Goal: Task Accomplishment & Management: Manage account settings

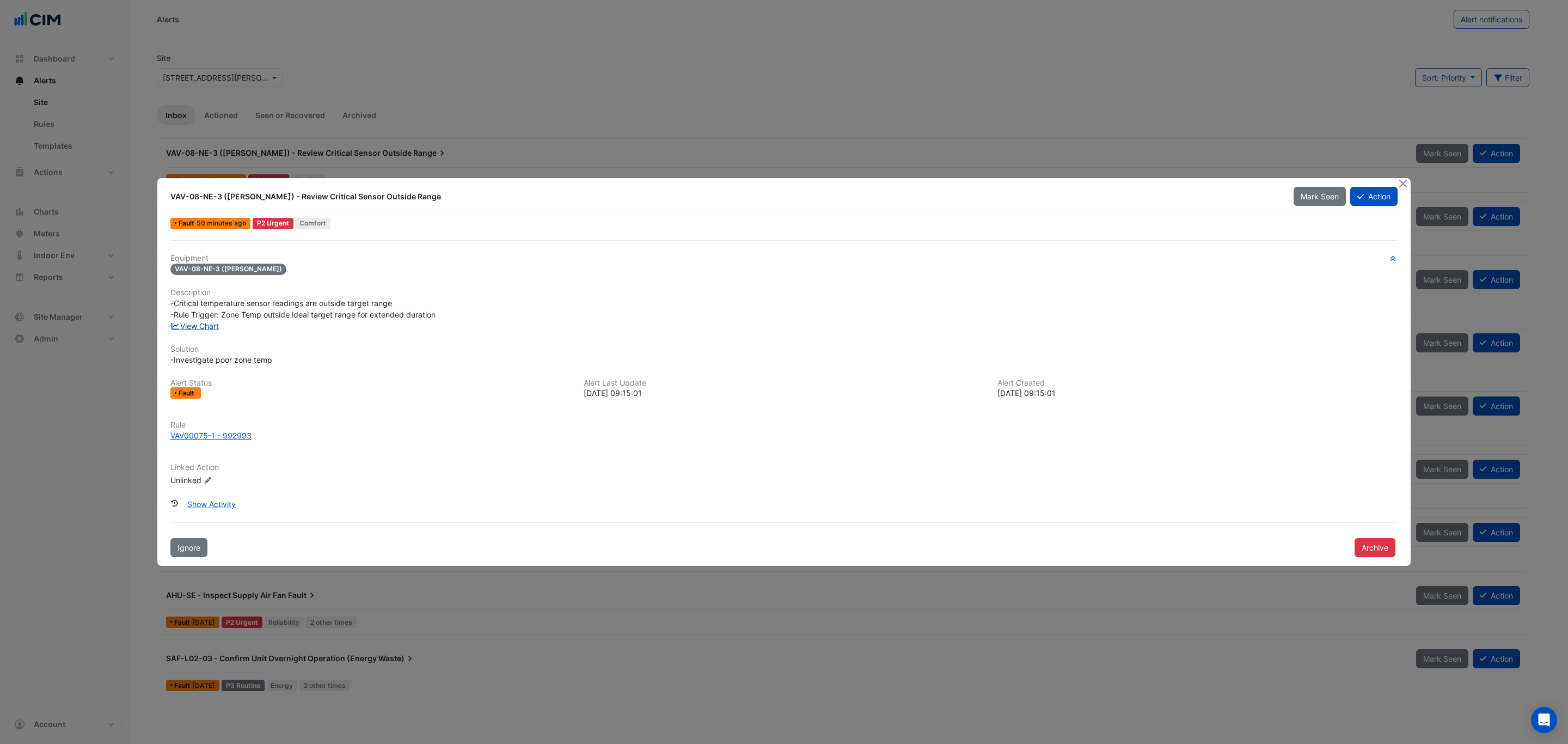
click at [201, 324] on link "View Chart" at bounding box center [195, 325] width 49 height 9
click at [1045, 185] on button "Close" at bounding box center [1403, 184] width 12 height 12
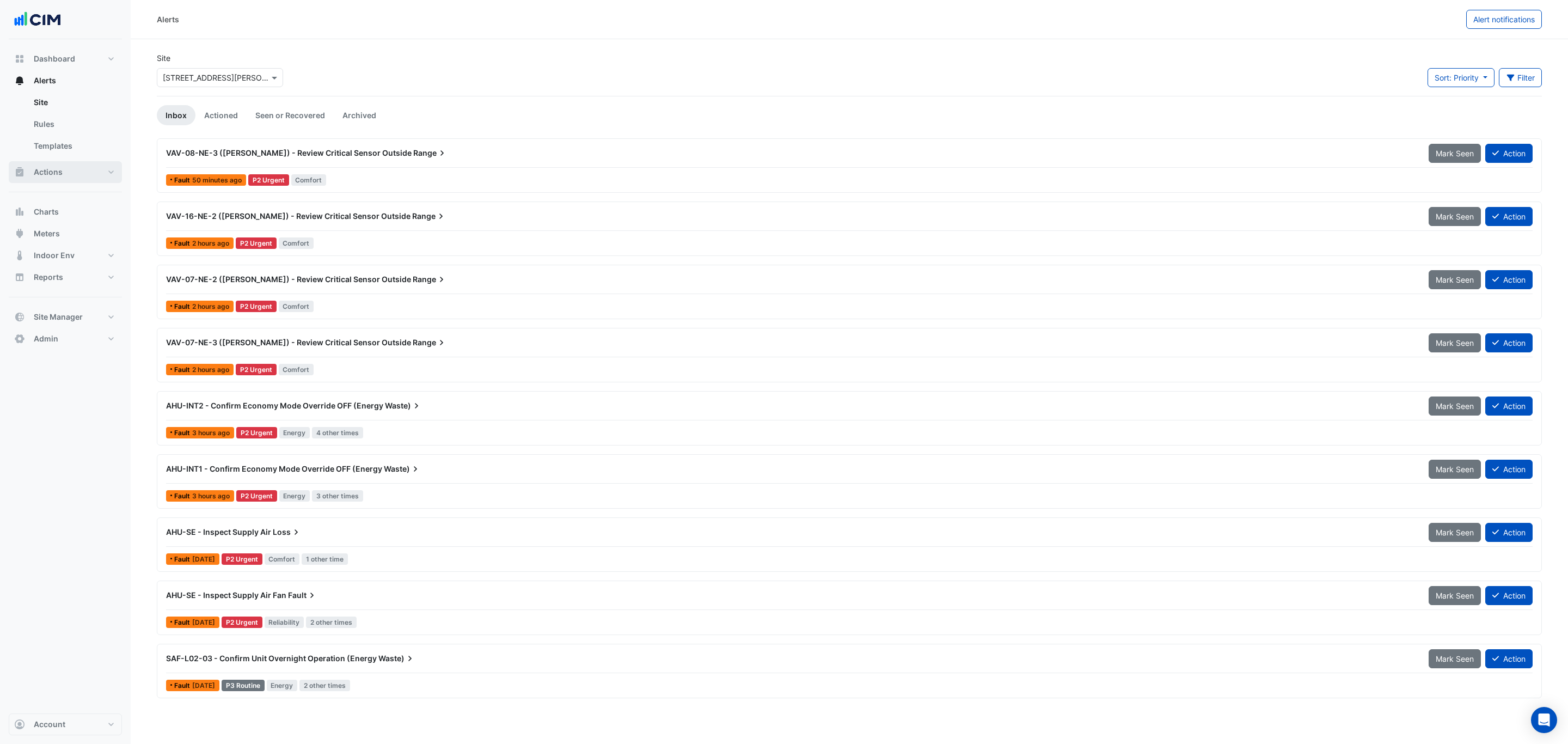
click at [76, 170] on button "Actions" at bounding box center [65, 172] width 113 height 21
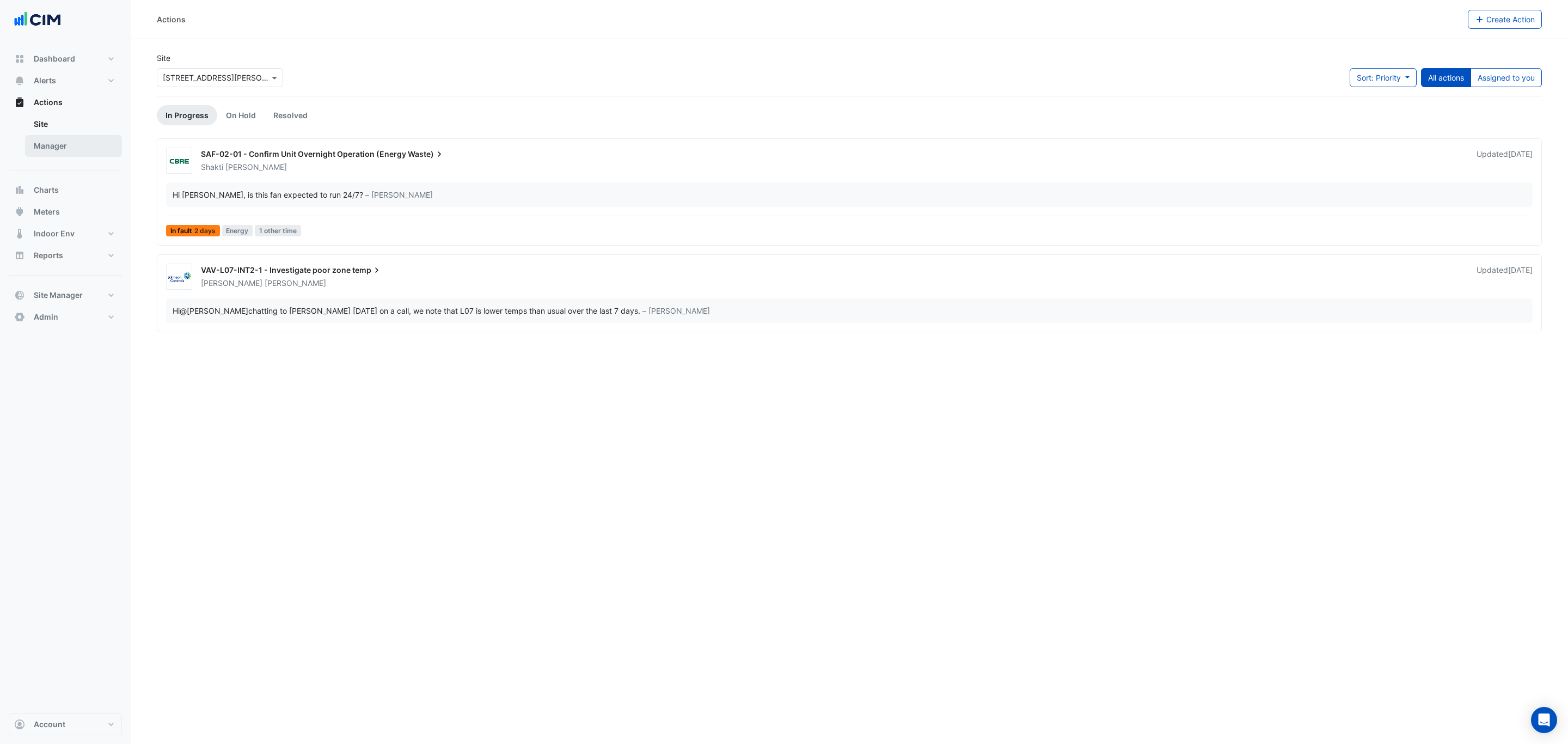
click at [64, 152] on link "Manager" at bounding box center [73, 146] width 97 height 21
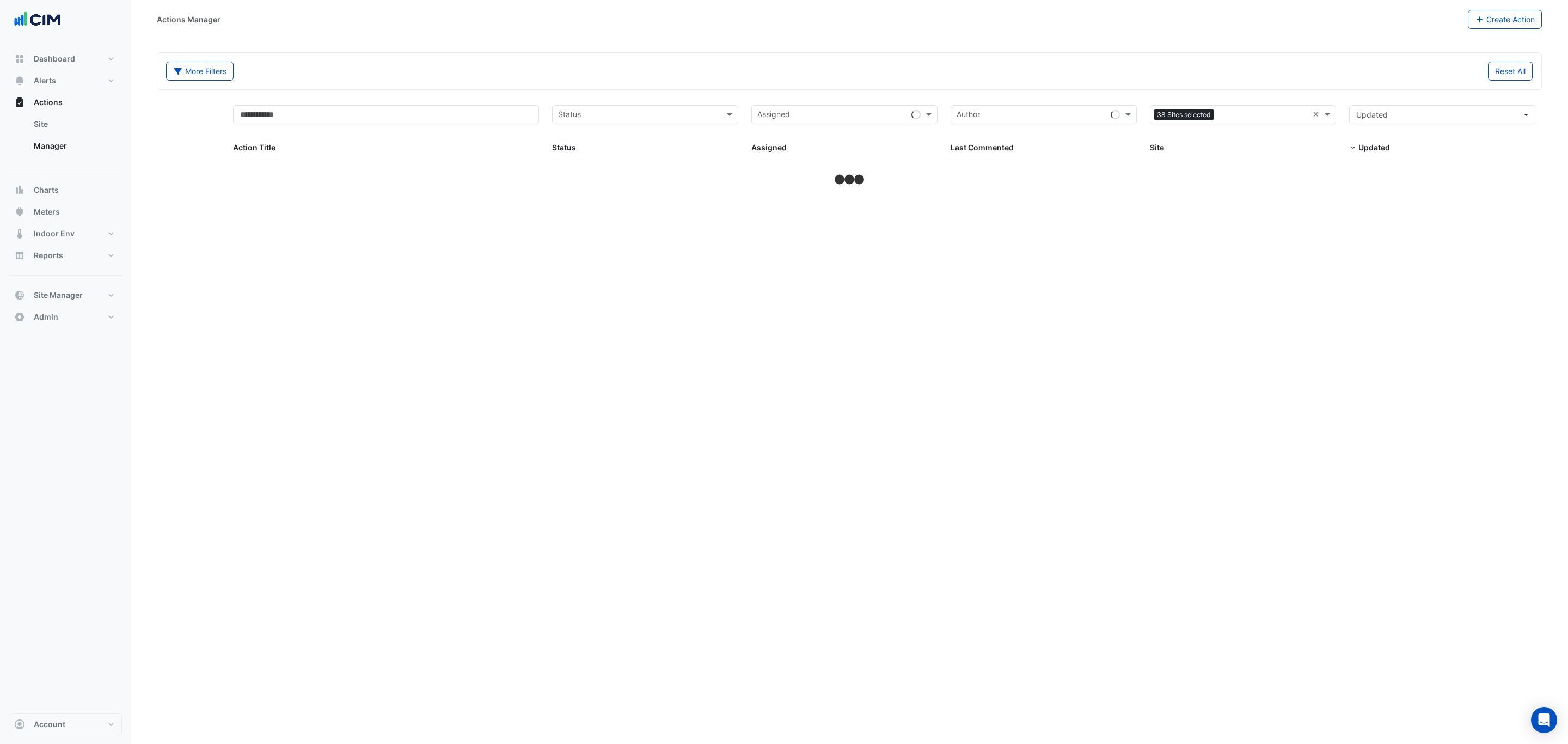
select select "***"
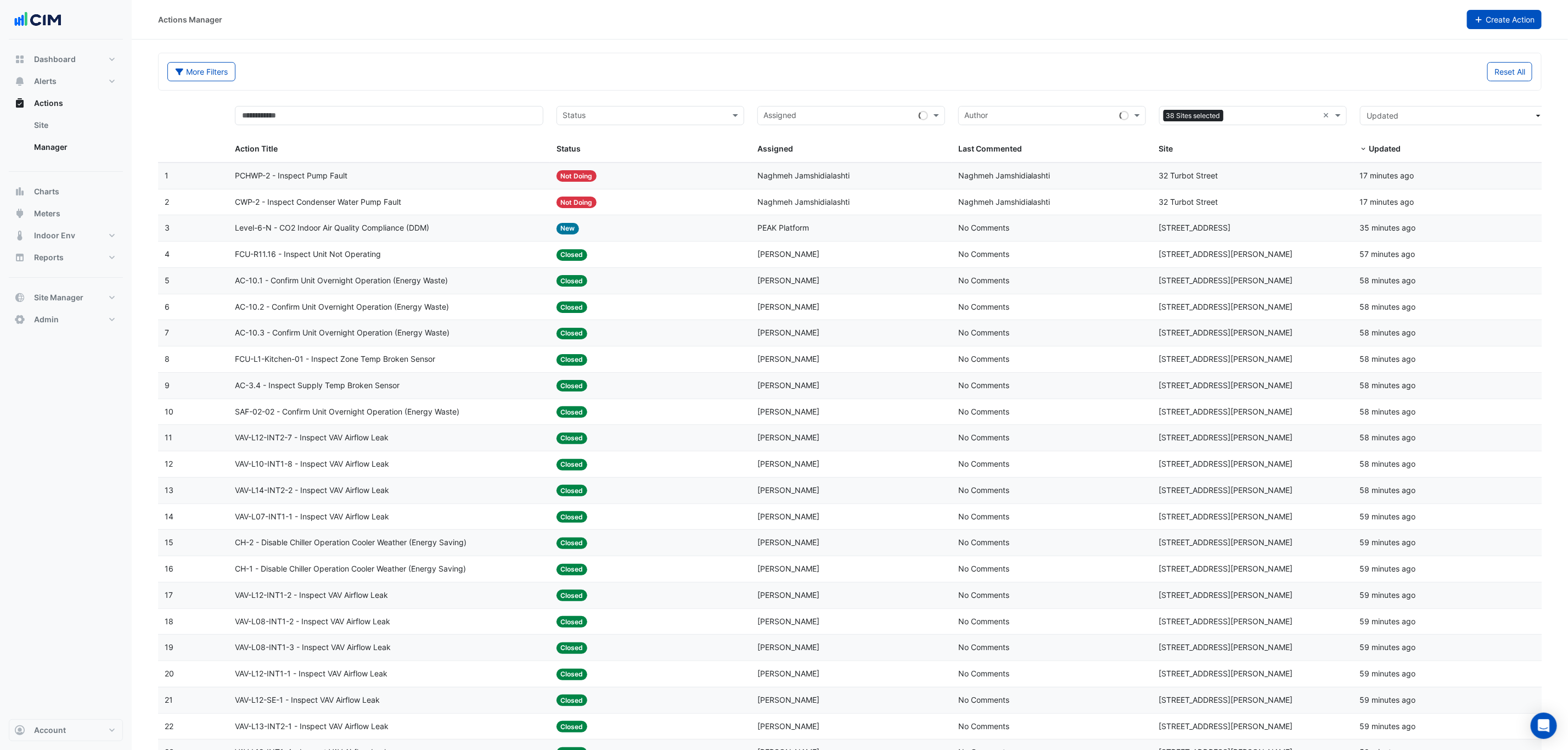
click at [1053, 20] on button "Create Action" at bounding box center [1504, 19] width 75 height 19
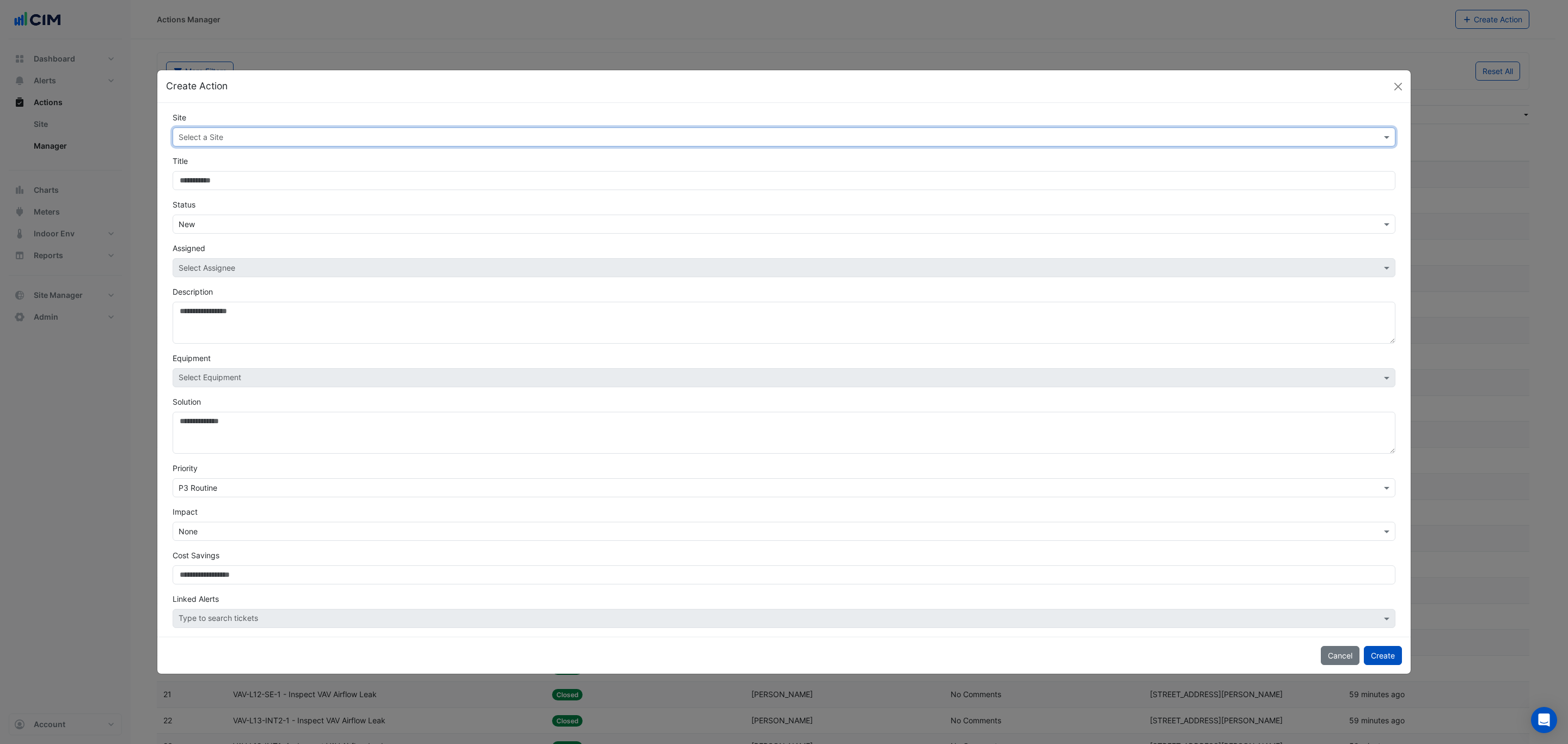
click at [360, 138] on input "text" at bounding box center [773, 138] width 1189 height 12
type input "**"
click at [237, 196] on div "31 Duncan St" at bounding box center [252, 191] width 159 height 16
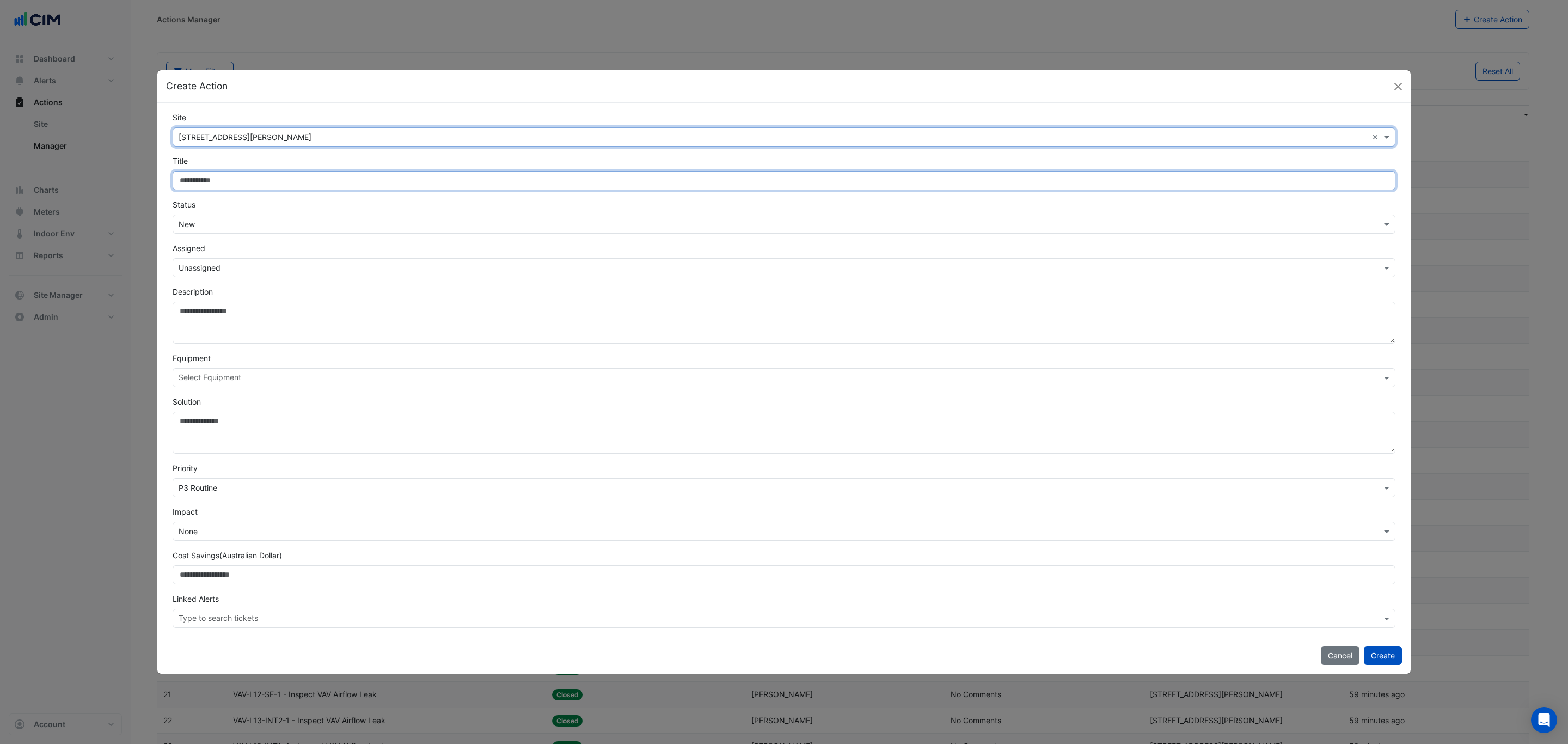
click at [285, 185] on input "Site" at bounding box center [784, 180] width 1222 height 19
click at [183, 178] on input "**********" at bounding box center [784, 180] width 1222 height 19
click at [312, 180] on input "**********" at bounding box center [784, 180] width 1222 height 19
type input "**********"
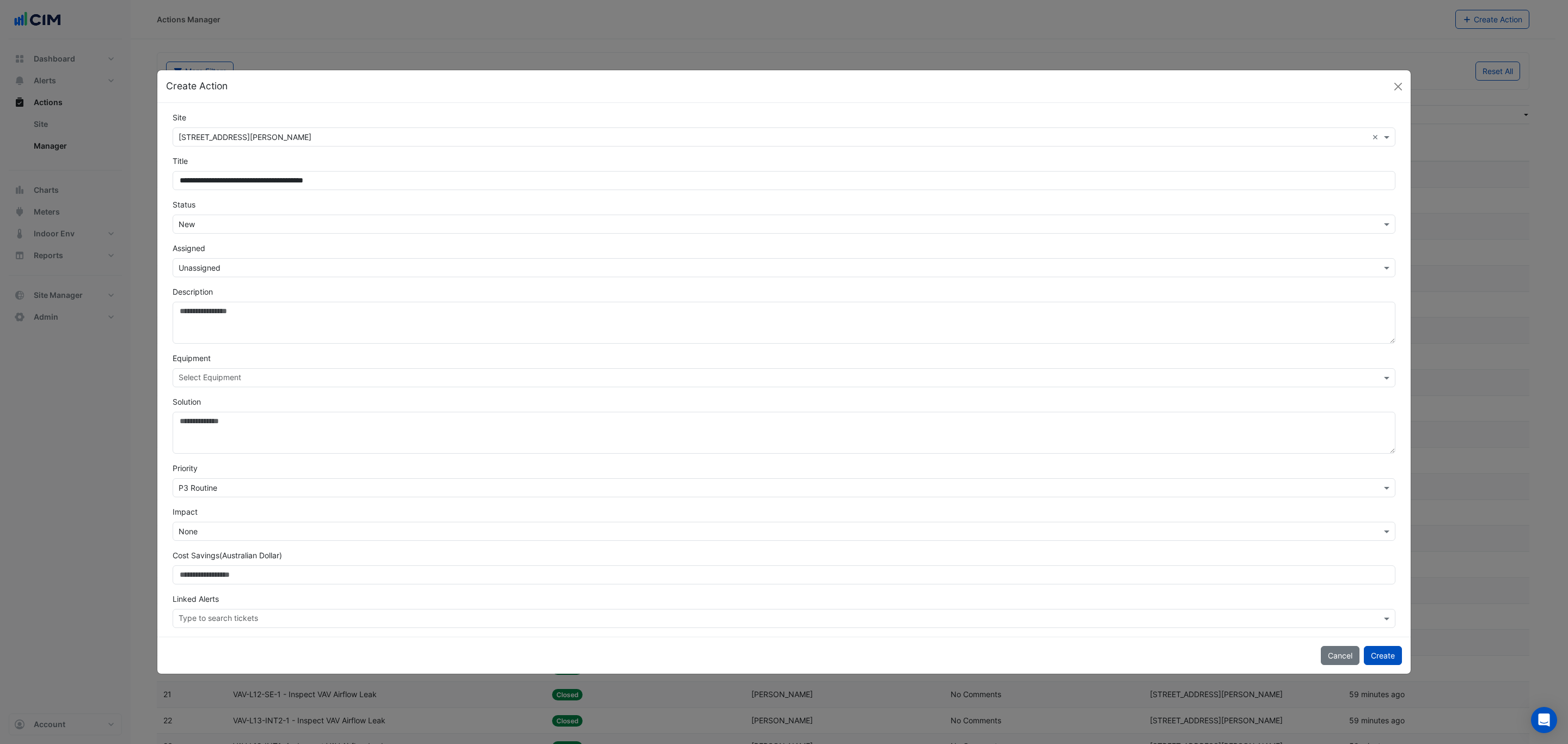
click at [307, 225] on input "text" at bounding box center [773, 224] width 1189 height 12
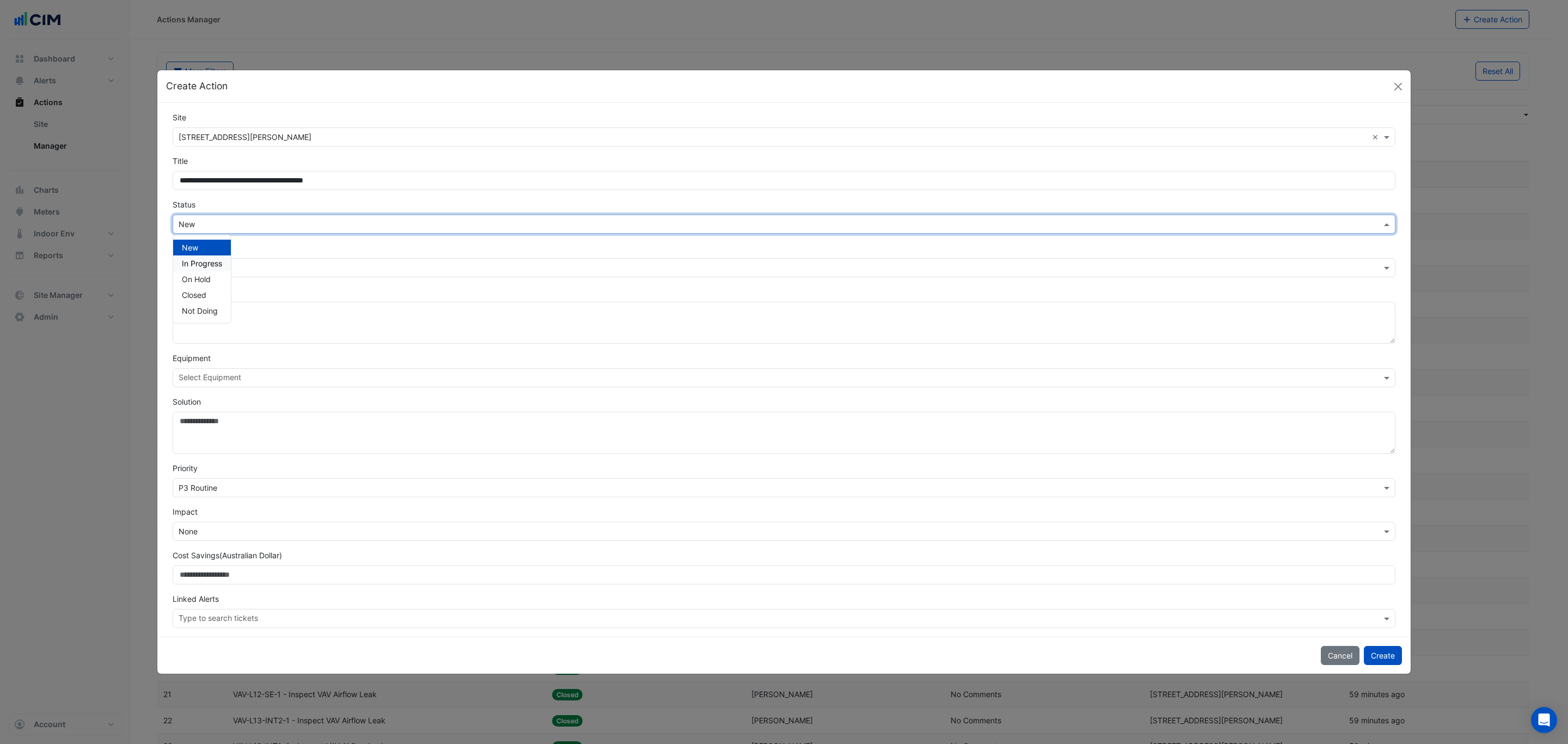
click at [201, 257] on div "In Progress" at bounding box center [202, 263] width 58 height 16
click at [218, 265] on input "text" at bounding box center [773, 268] width 1189 height 12
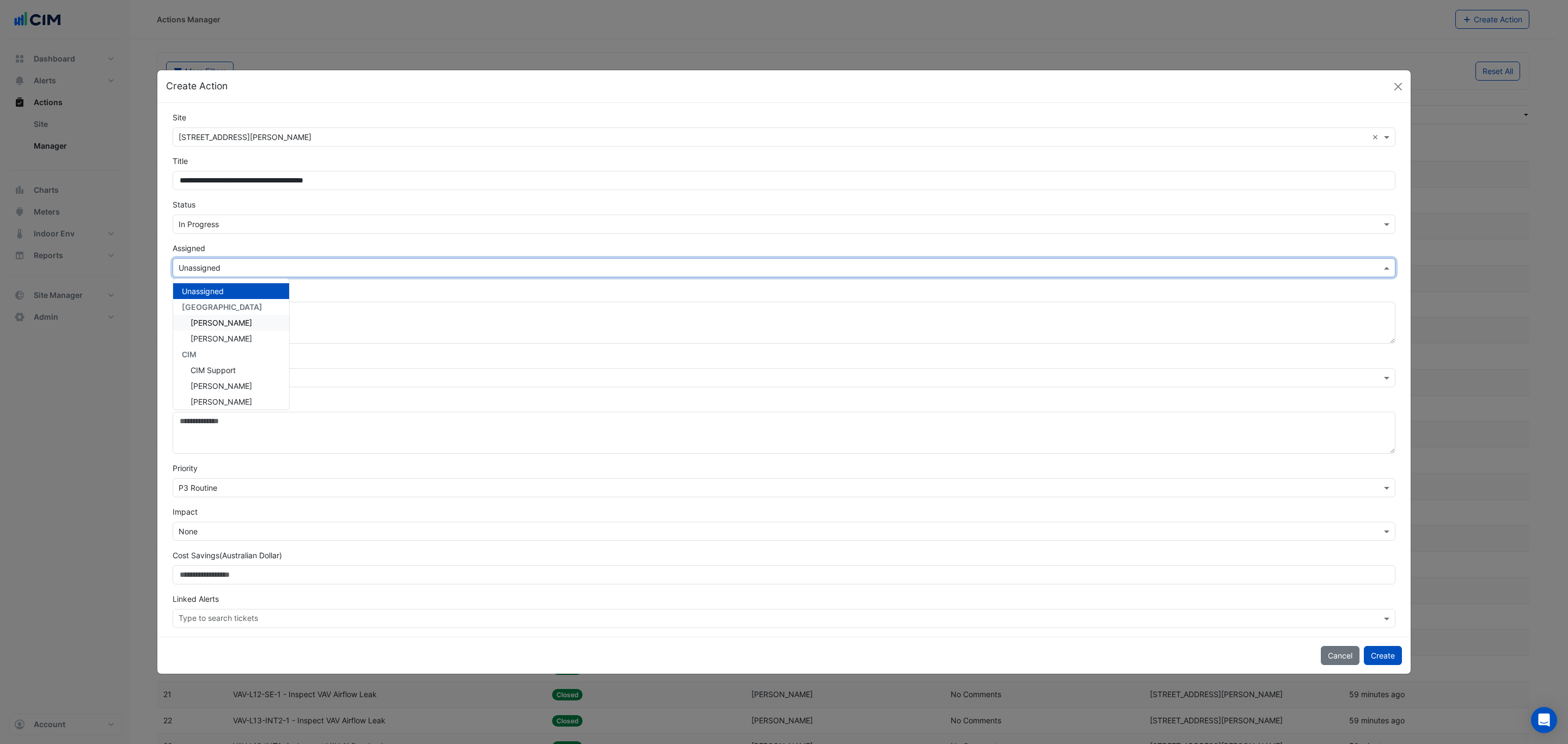
click at [239, 326] on div "Mark Dolton" at bounding box center [231, 323] width 116 height 16
click at [260, 450] on input "text" at bounding box center [779, 619] width 1203 height 12
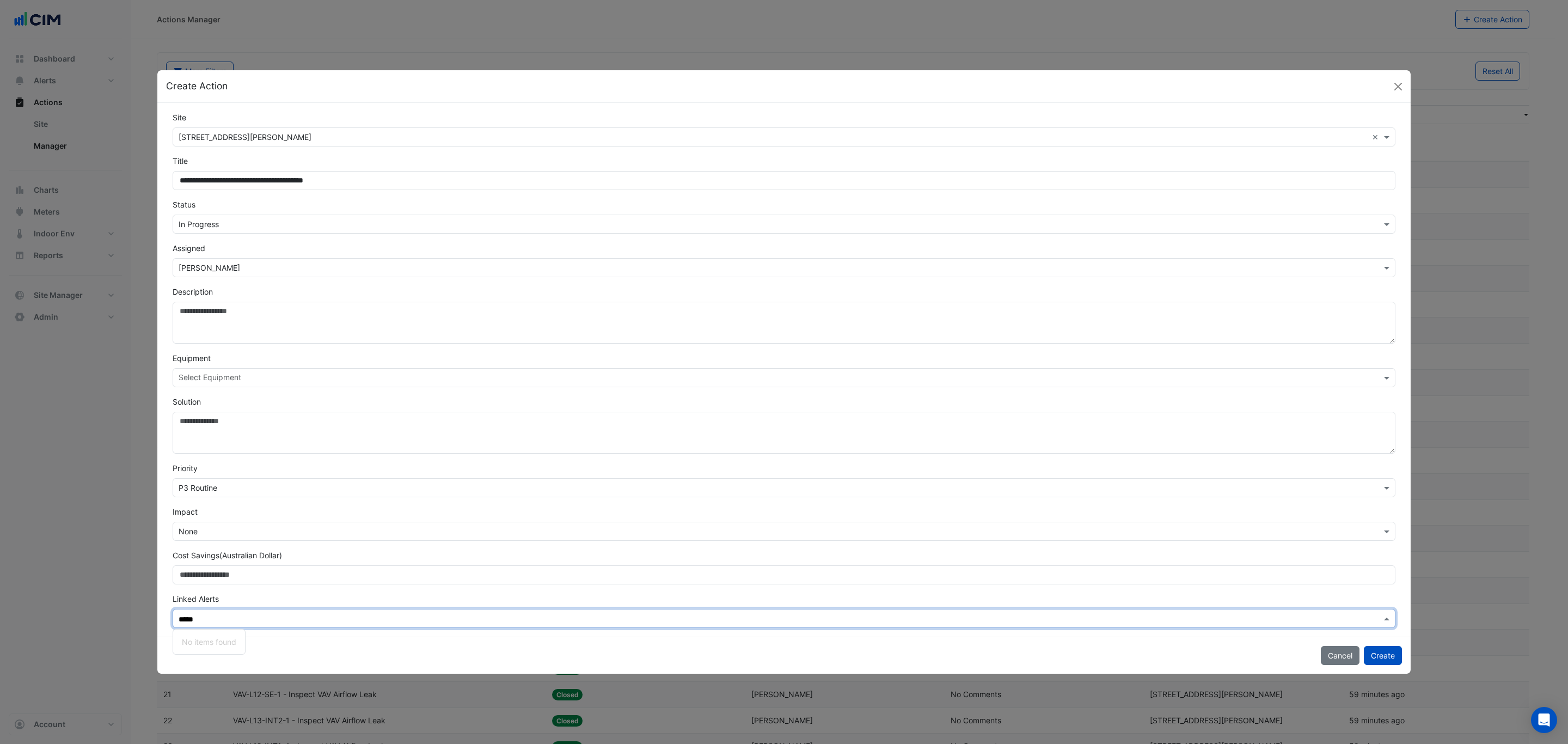
type input "******"
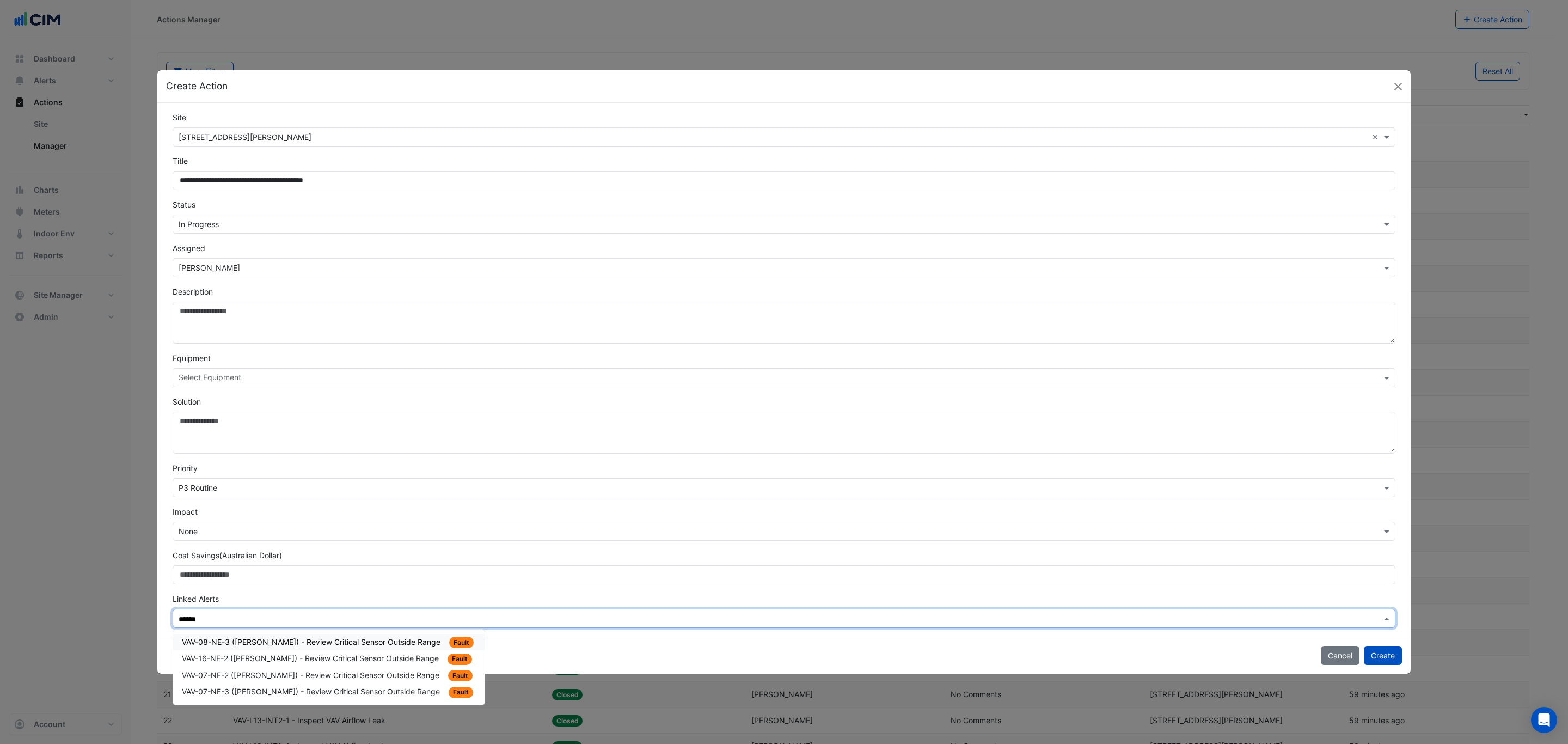
click at [304, 450] on span "VAV-08-NE-3 (NABERS) - Review Critical Sensor Outside Range" at bounding box center [312, 641] width 261 height 9
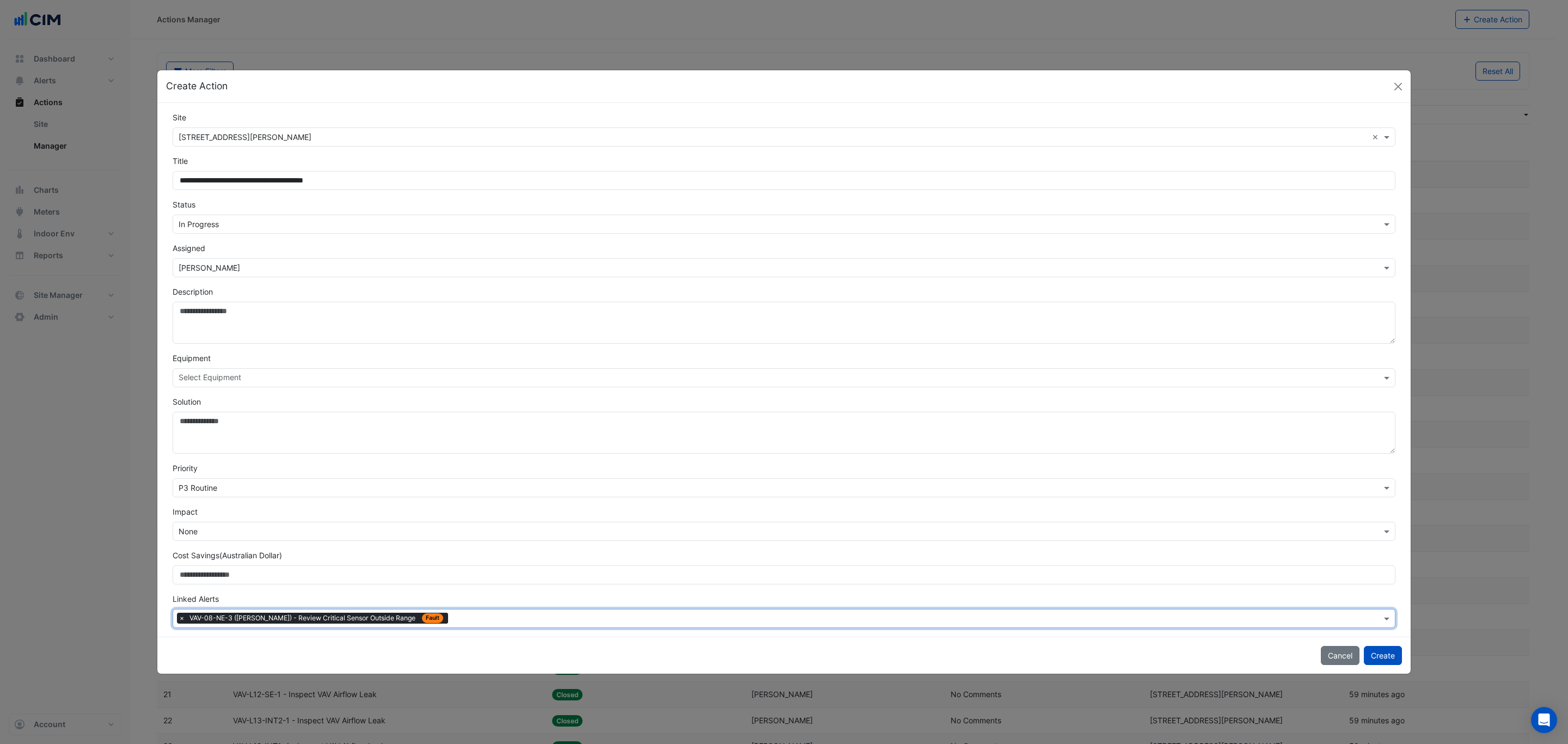
click at [453, 450] on input "text" at bounding box center [917, 619] width 929 height 12
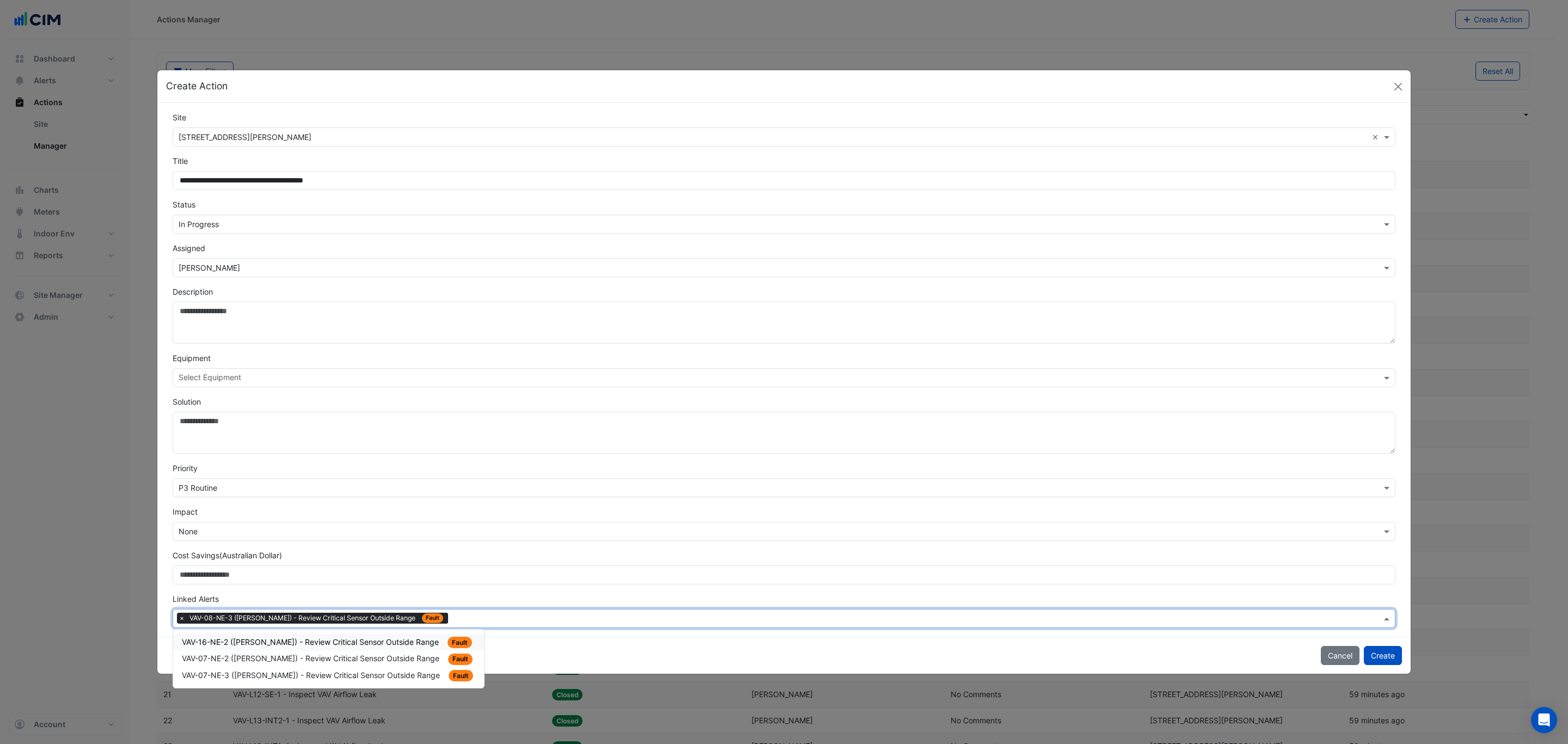
click at [406, 450] on span "VAV-16-NE-2 (NABERS) - Review Critical Sensor Outside Range" at bounding box center [311, 641] width 259 height 9
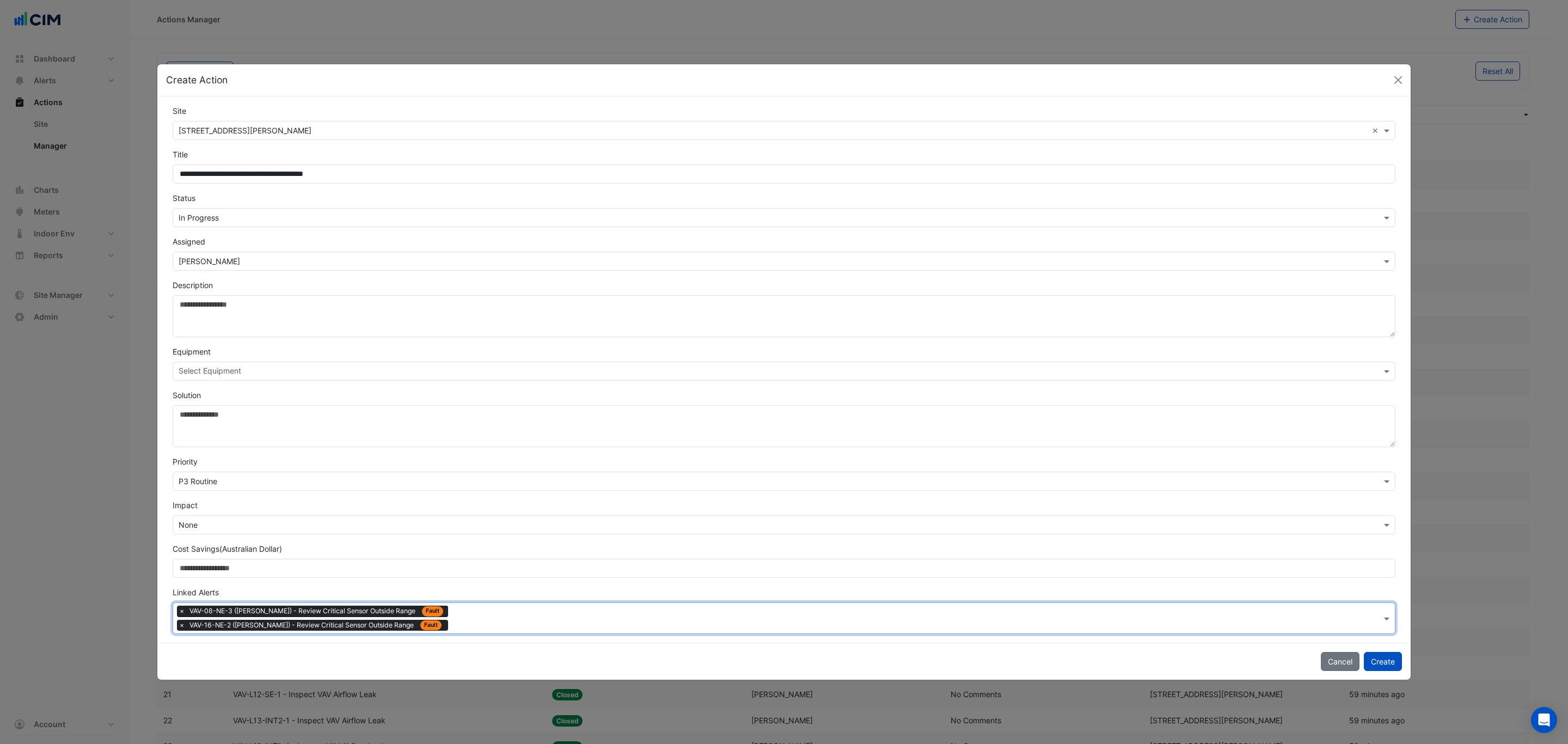
drag, startPoint x: 466, startPoint y: 620, endPoint x: 458, endPoint y: 624, distance: 8.9
click at [463, 450] on input "text" at bounding box center [917, 619] width 929 height 12
drag, startPoint x: 381, startPoint y: 652, endPoint x: 397, endPoint y: 652, distance: 16.0
click at [394, 450] on span "VAV-07-NE-2 (NABERS) - Review Critical Sensor Outside Range" at bounding box center [311, 647] width 260 height 9
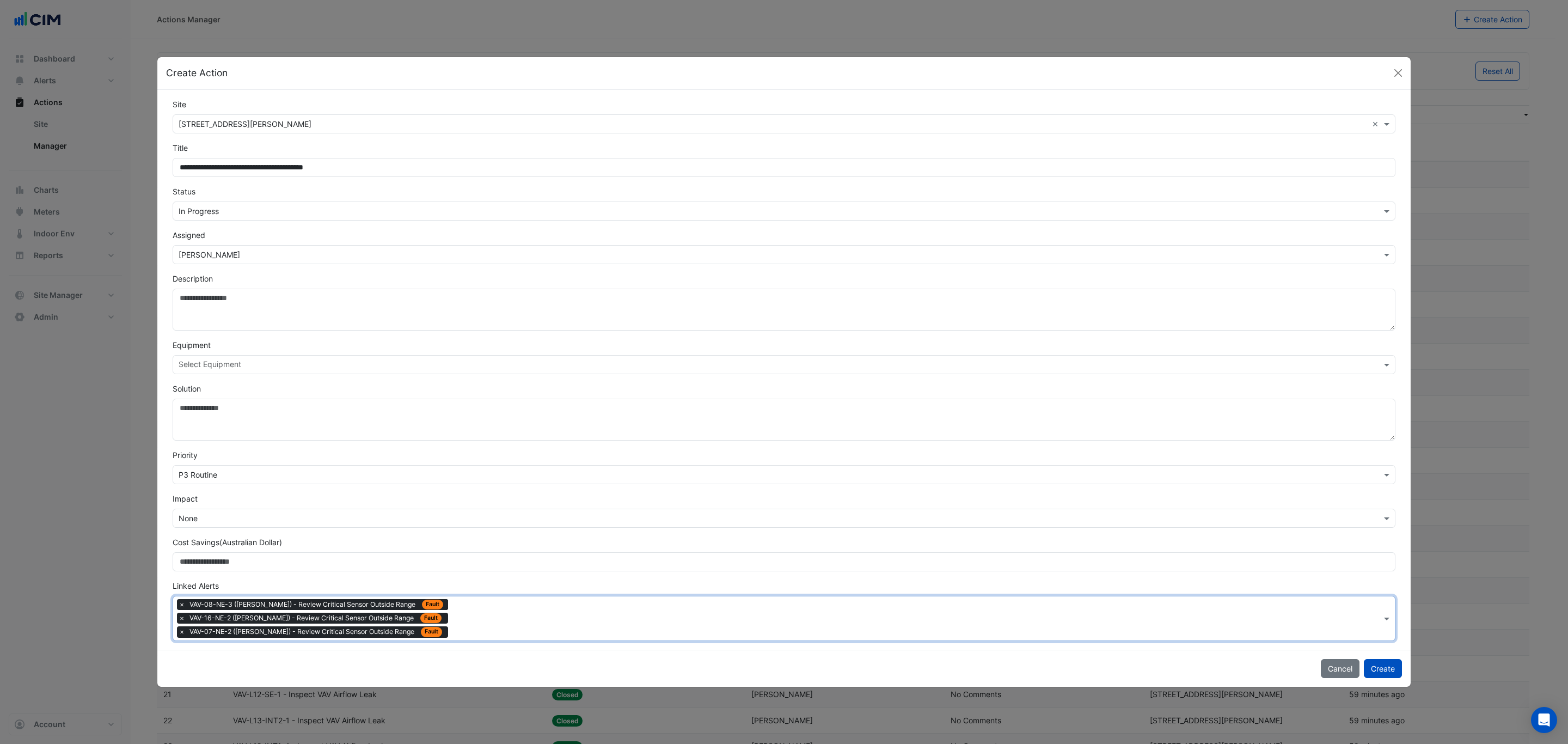
click at [469, 450] on div "Type to search tickets × VAV-08-NE-3 (NABERS) - Review Critical Sensor Outside …" at bounding box center [777, 618] width 1208 height 44
click at [374, 450] on div "VAV-07-NE-3 (NABERS) - Review Critical Sensor Outside Range Fault" at bounding box center [328, 655] width 294 height 12
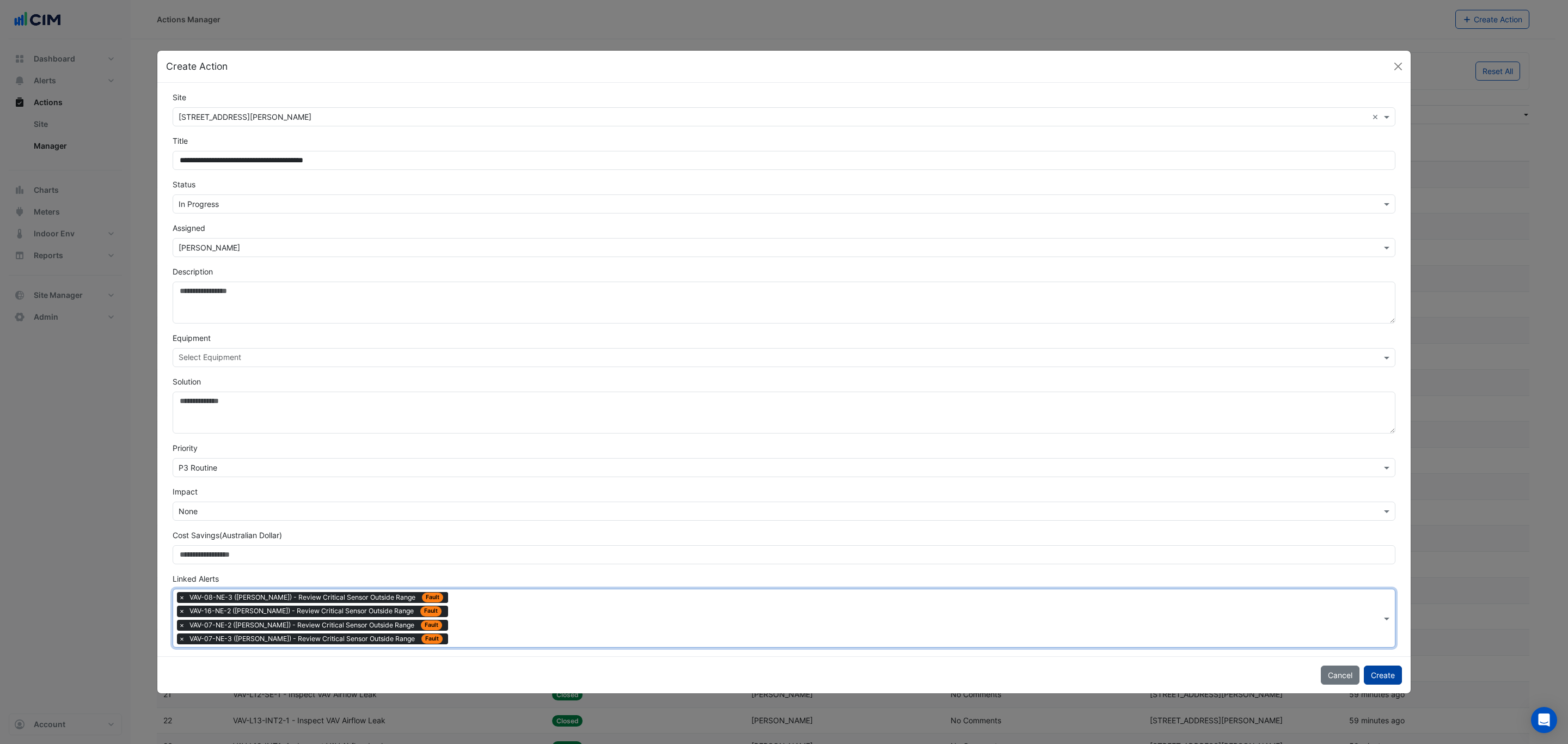
click at [1045, 450] on button "Create" at bounding box center [1382, 675] width 38 height 19
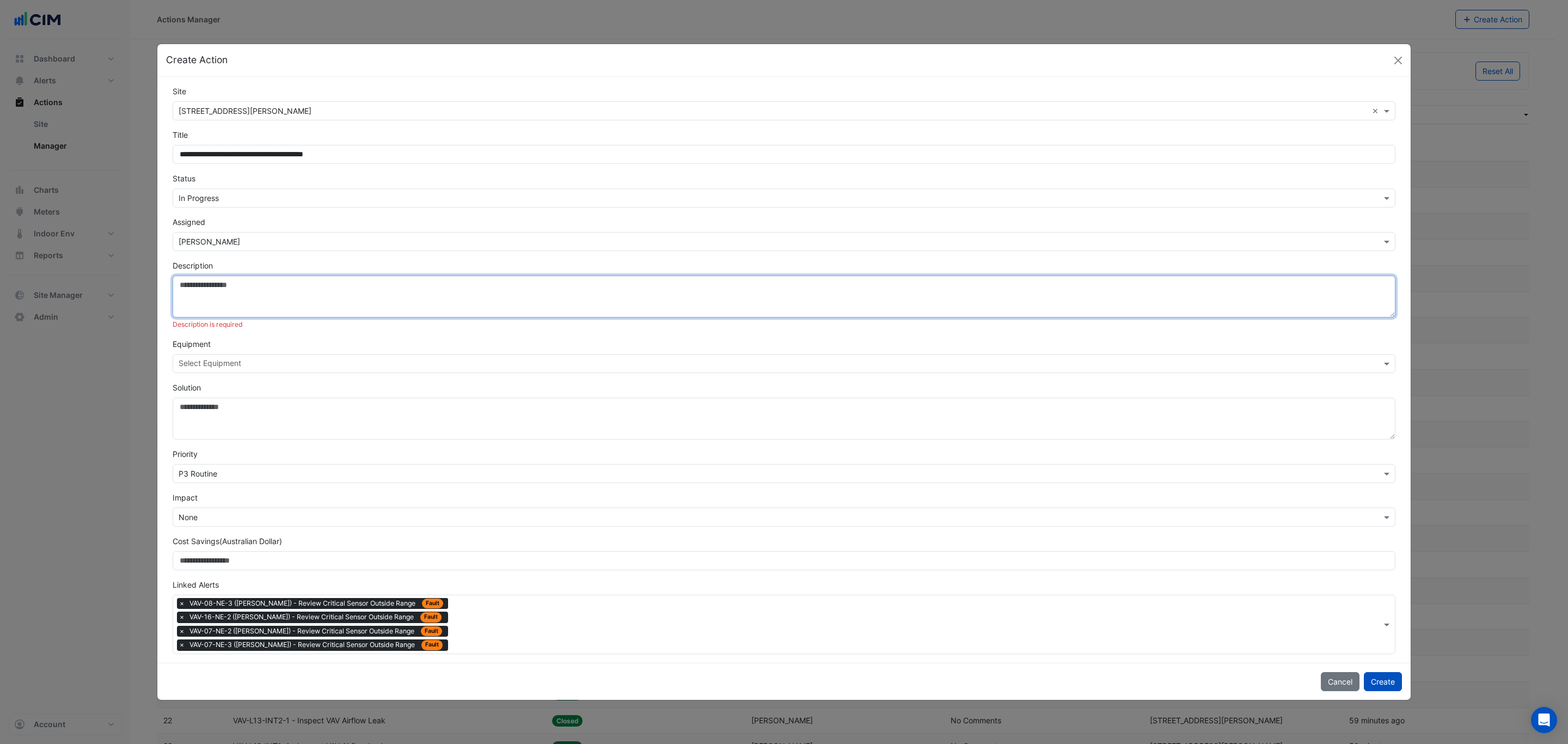
click at [328, 283] on textarea "Description" at bounding box center [784, 296] width 1222 height 42
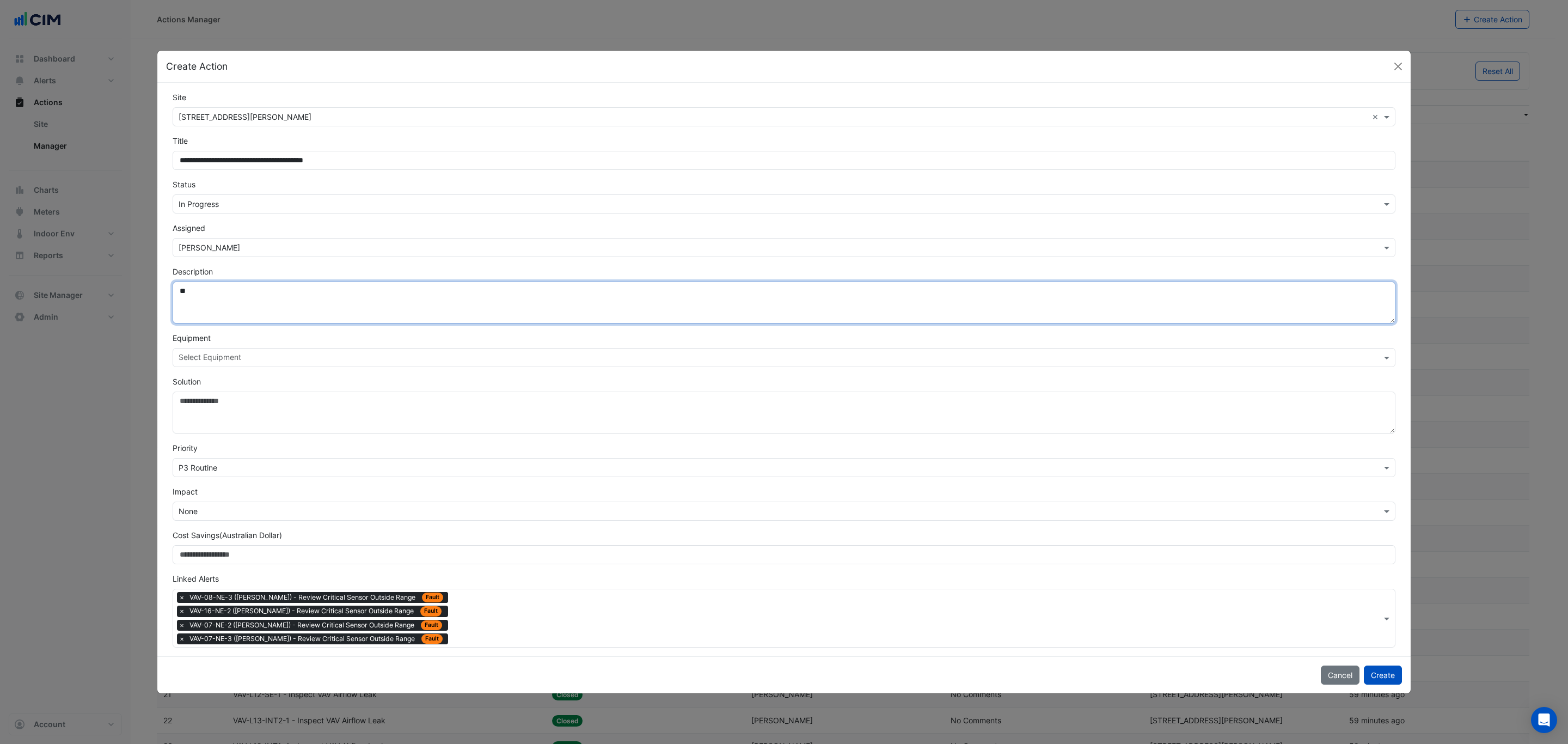
type textarea "*"
type textarea "**********"
click at [1045, 450] on button "Create" at bounding box center [1382, 675] width 38 height 19
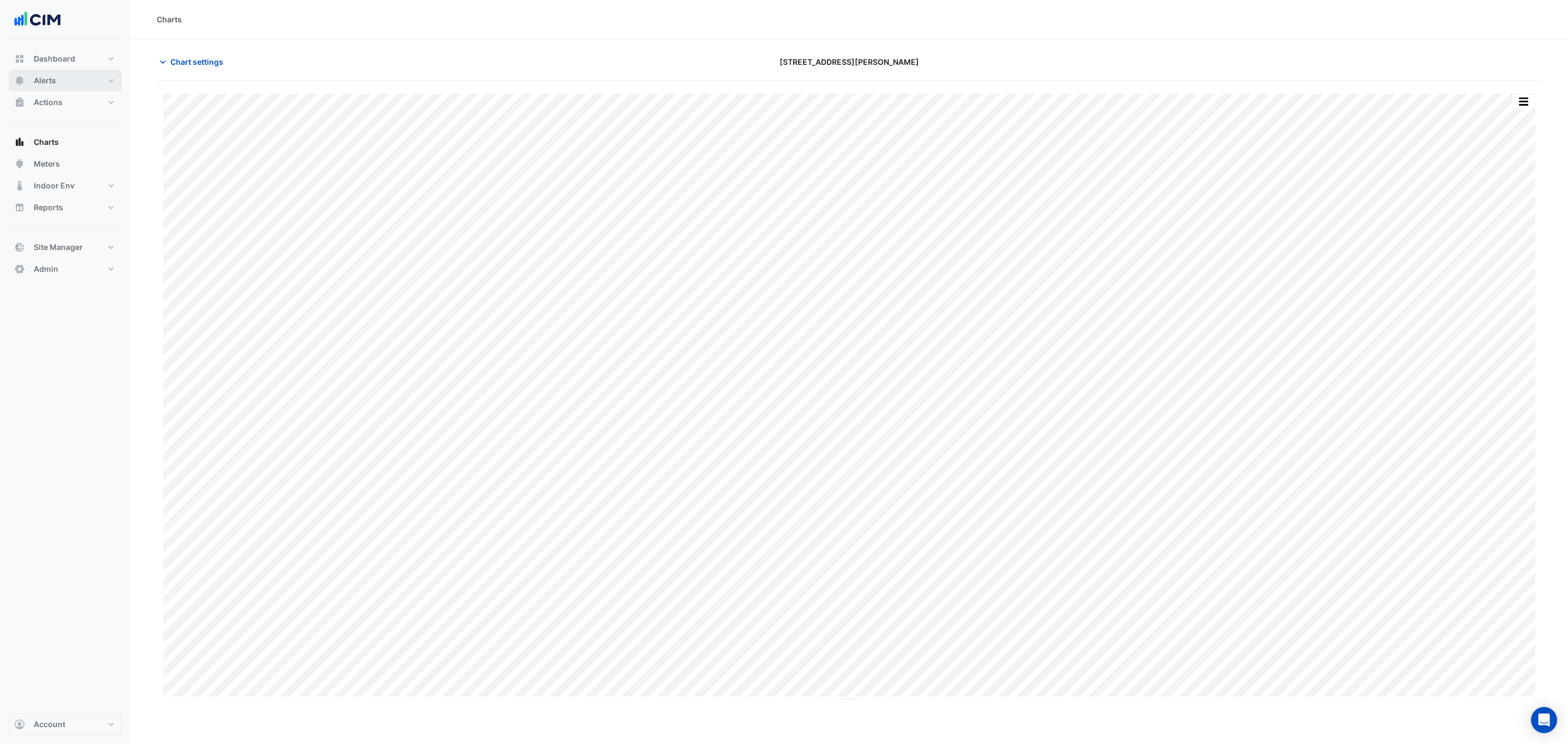
click at [67, 72] on button "Alerts" at bounding box center [65, 80] width 113 height 21
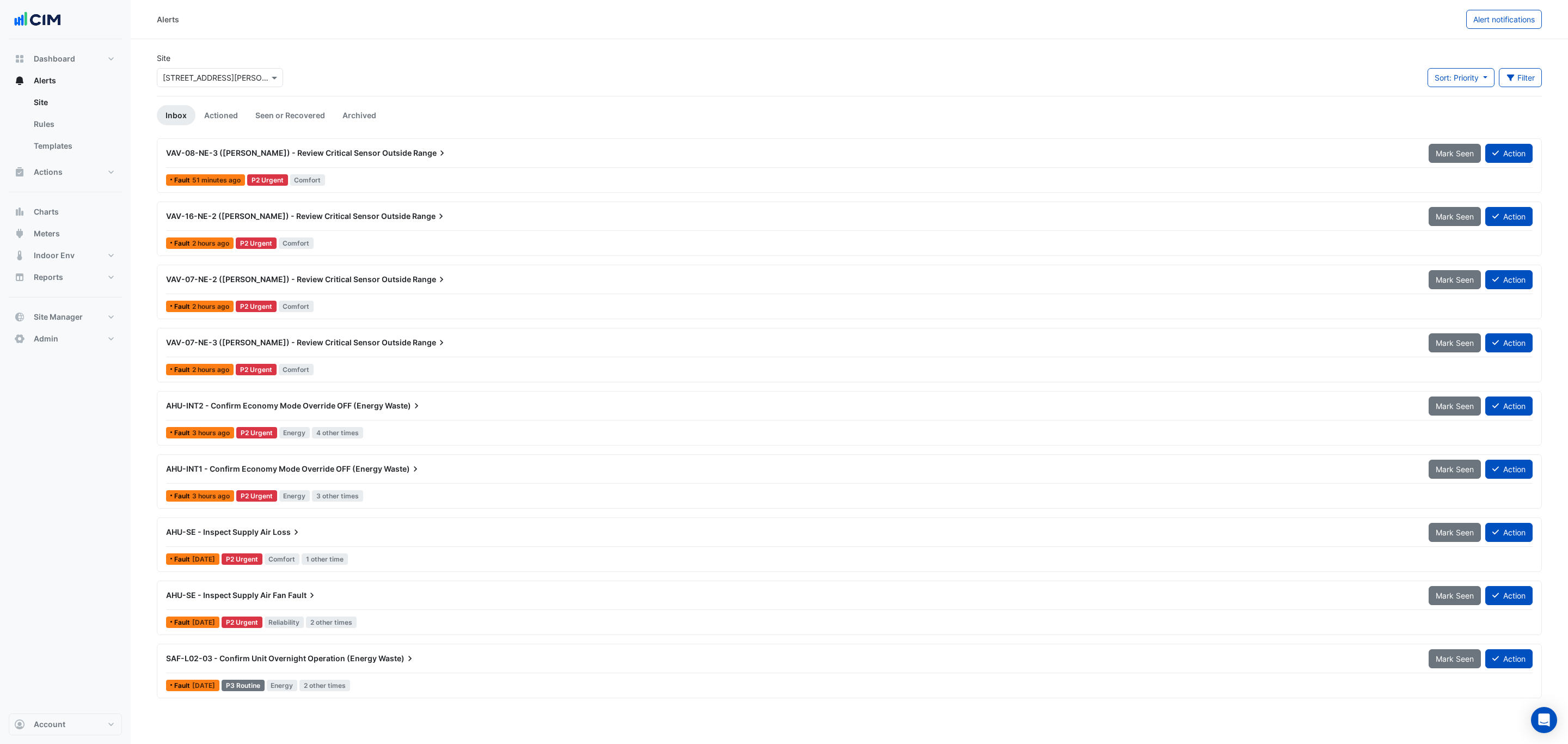
click at [365, 160] on div "VAV-08-NE-3 (NABERS) - Review Critical Sensor Outside Range" at bounding box center [790, 153] width 1263 height 20
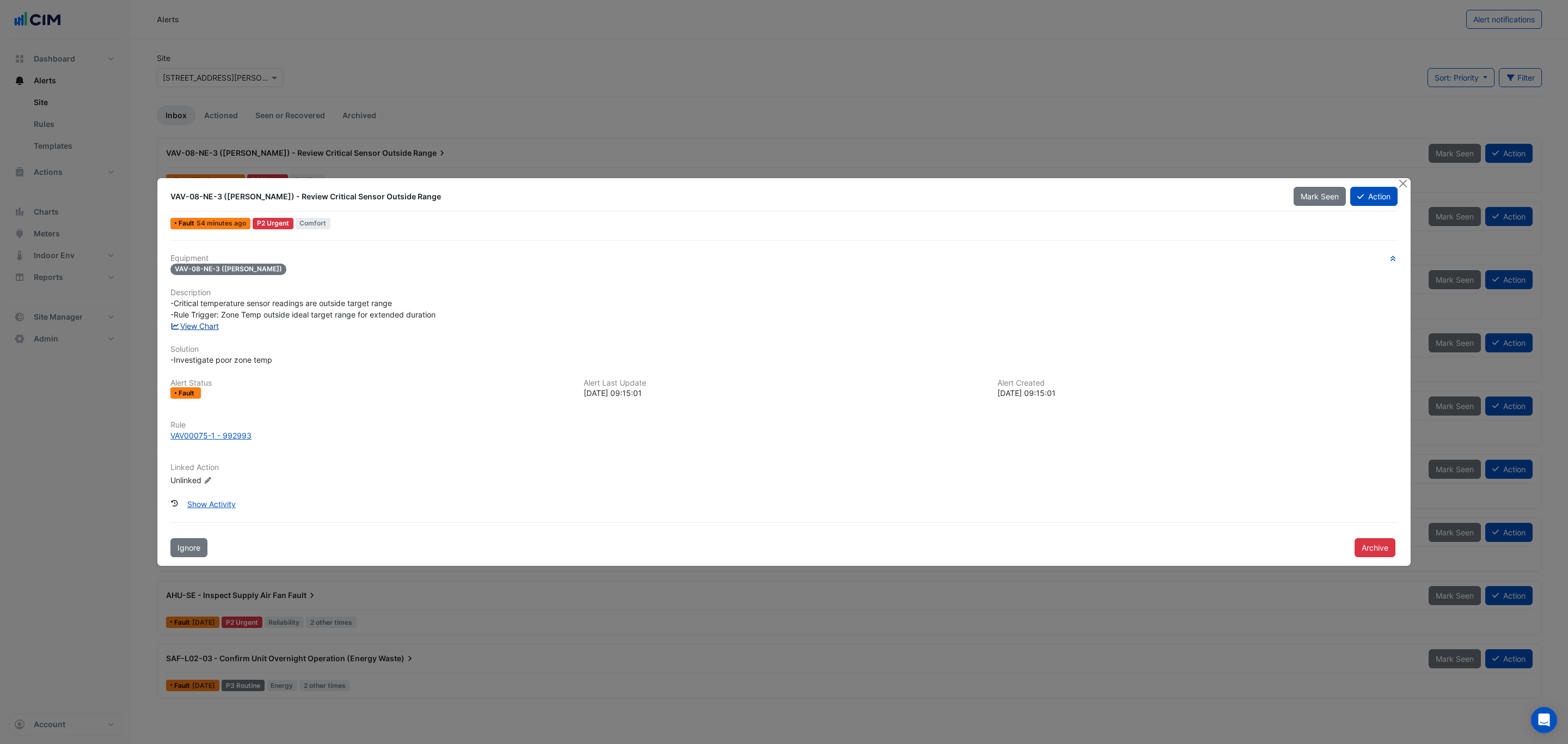
click at [200, 322] on link "View Chart" at bounding box center [195, 325] width 49 height 9
click at [1407, 183] on button "Close" at bounding box center [1403, 184] width 12 height 12
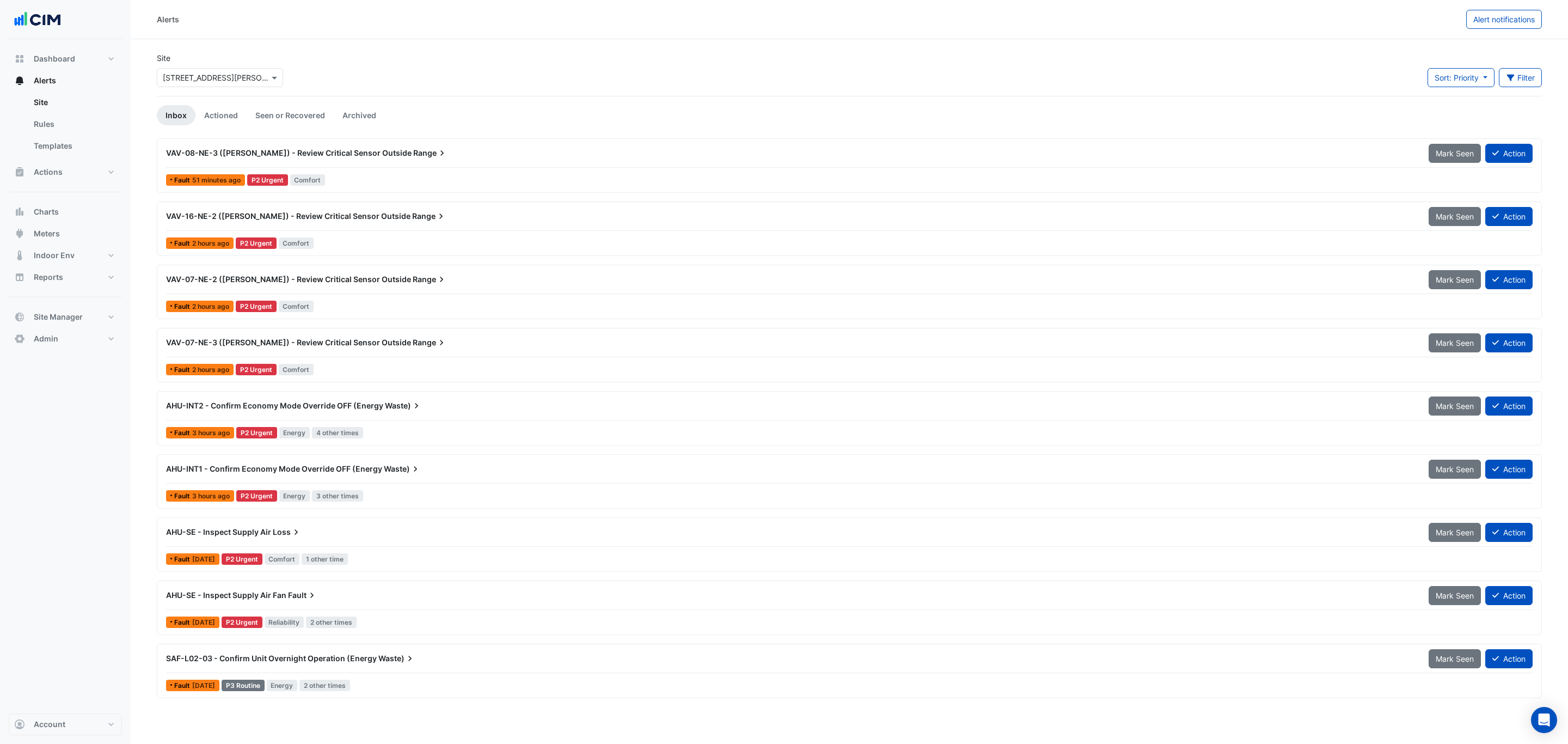
click at [404, 228] on div "VAV-16-NE-2 (NABERS) - Review Critical Sensor Outside Range Mark Seen Action" at bounding box center [849, 219] width 1367 height 25
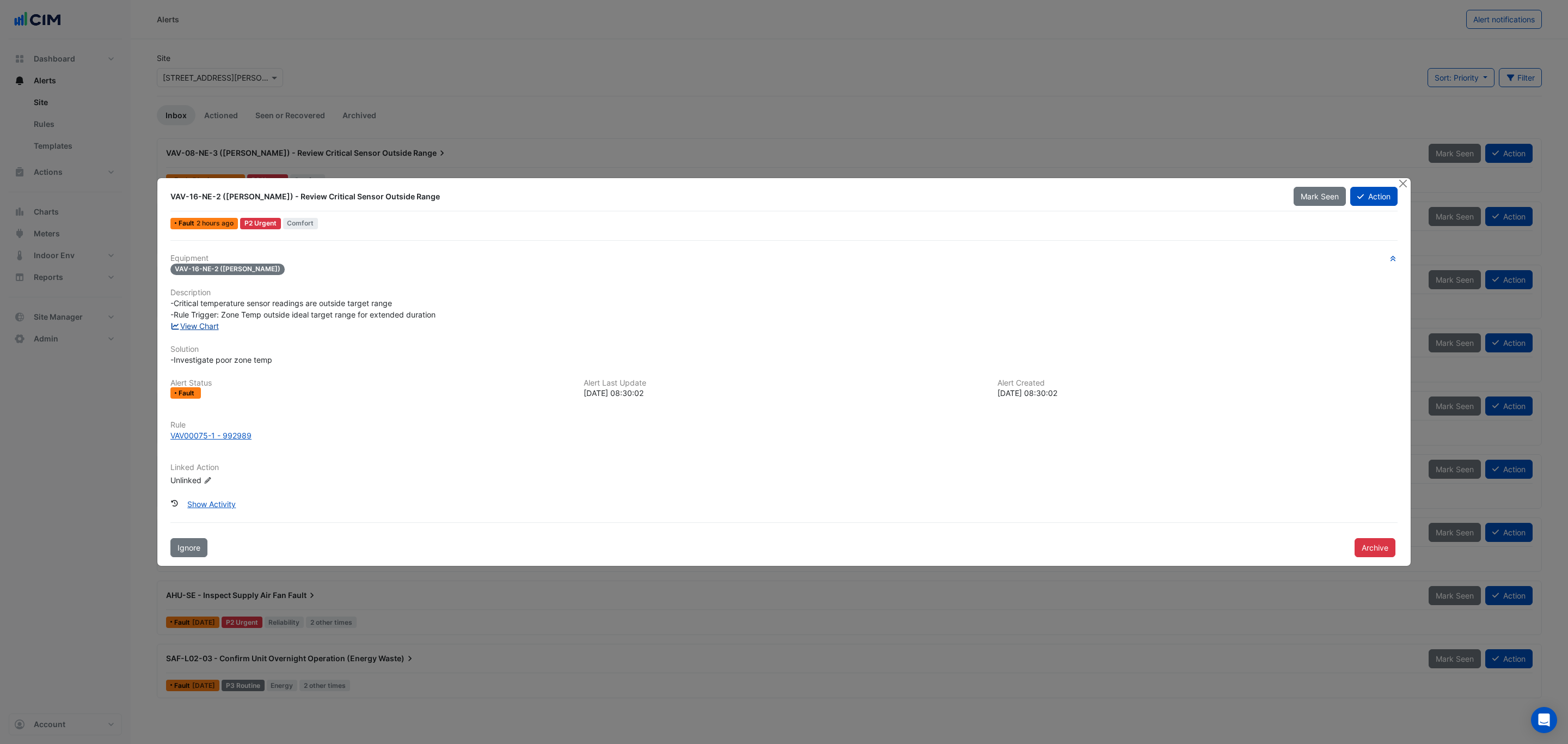
click at [219, 321] on link "View Chart" at bounding box center [195, 325] width 49 height 9
click at [1404, 181] on button "Close" at bounding box center [1403, 184] width 12 height 12
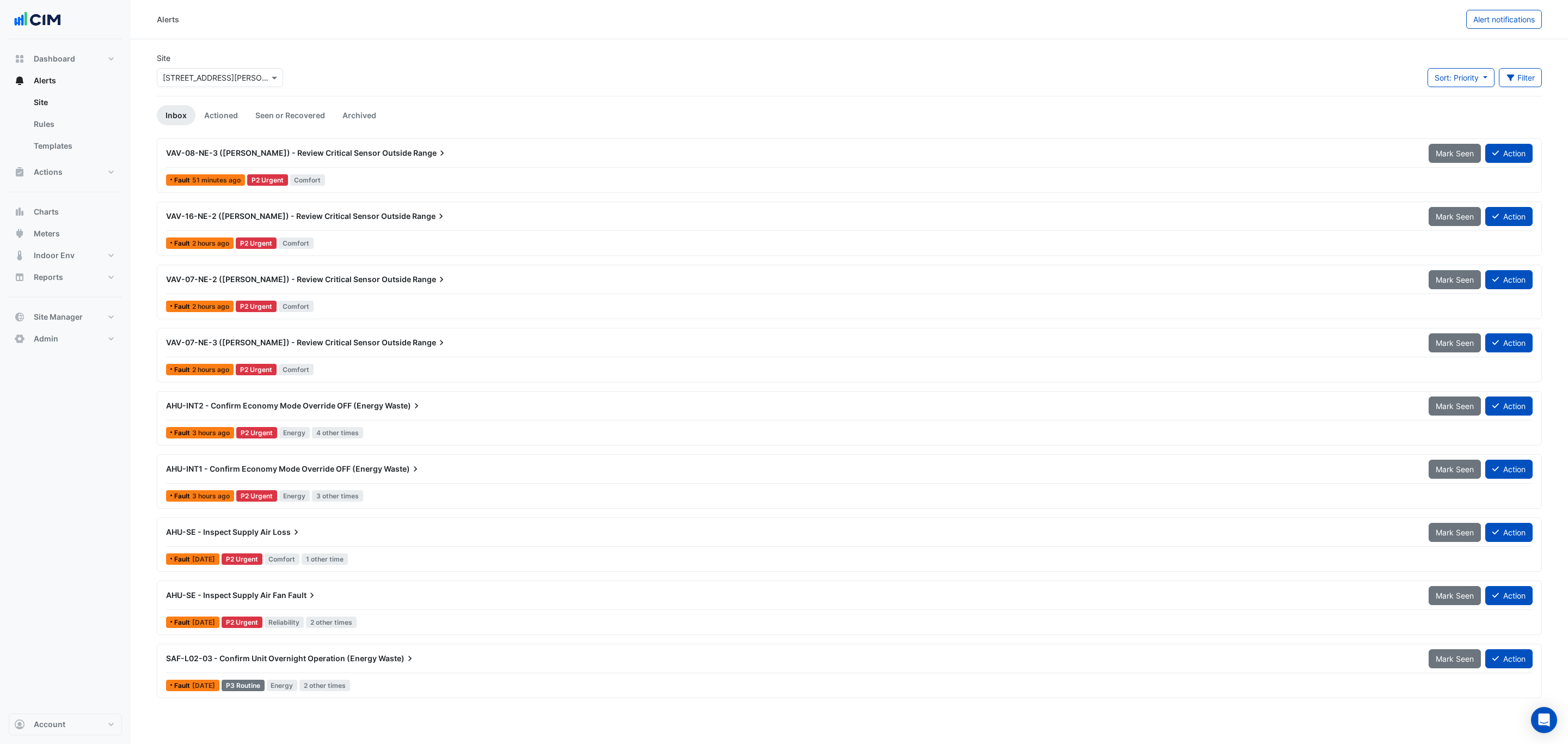
click at [366, 337] on div "VAV-07-NE-3 (NABERS) - Review Critical Sensor Outside Range" at bounding box center [790, 342] width 1263 height 20
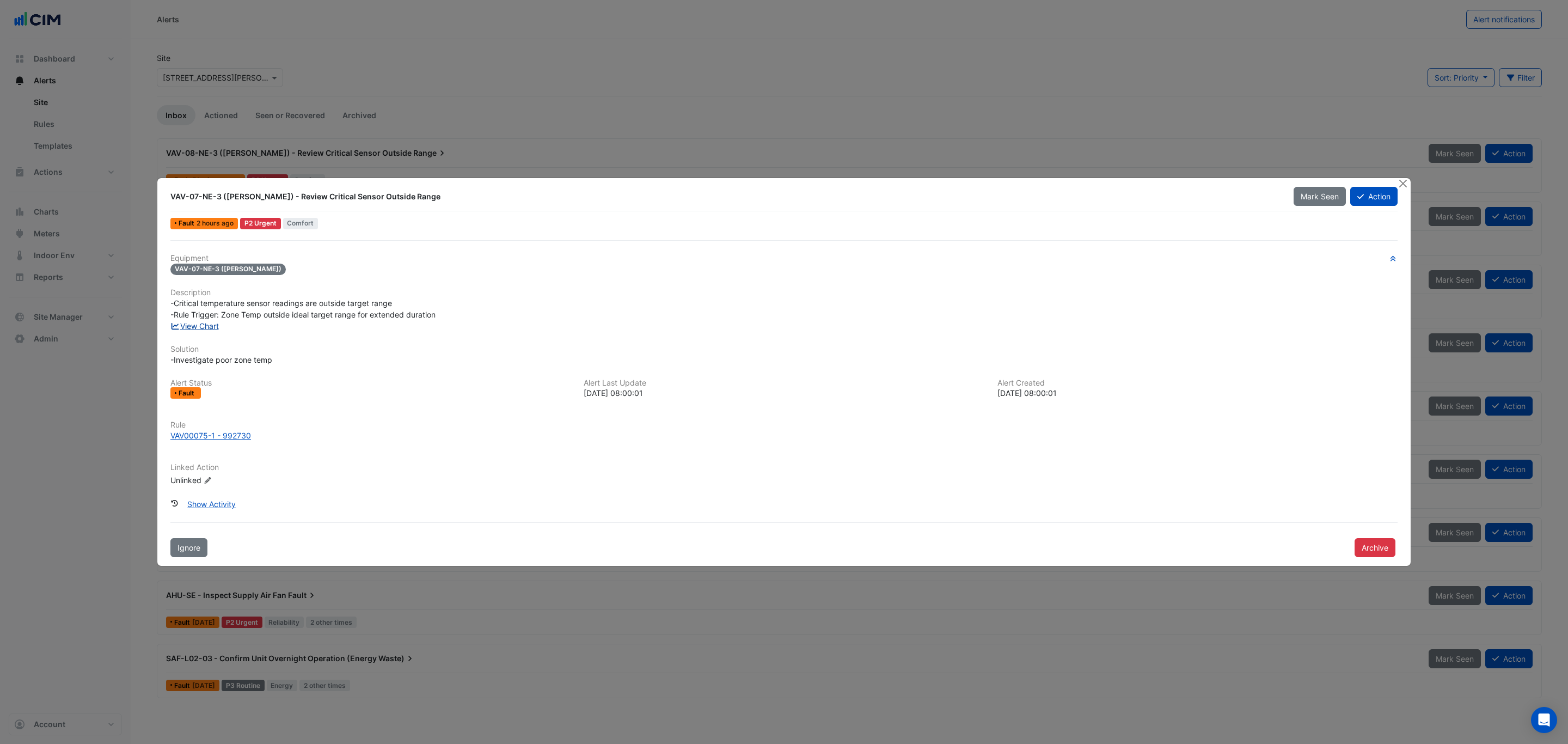
click at [205, 325] on link "View Chart" at bounding box center [195, 325] width 49 height 9
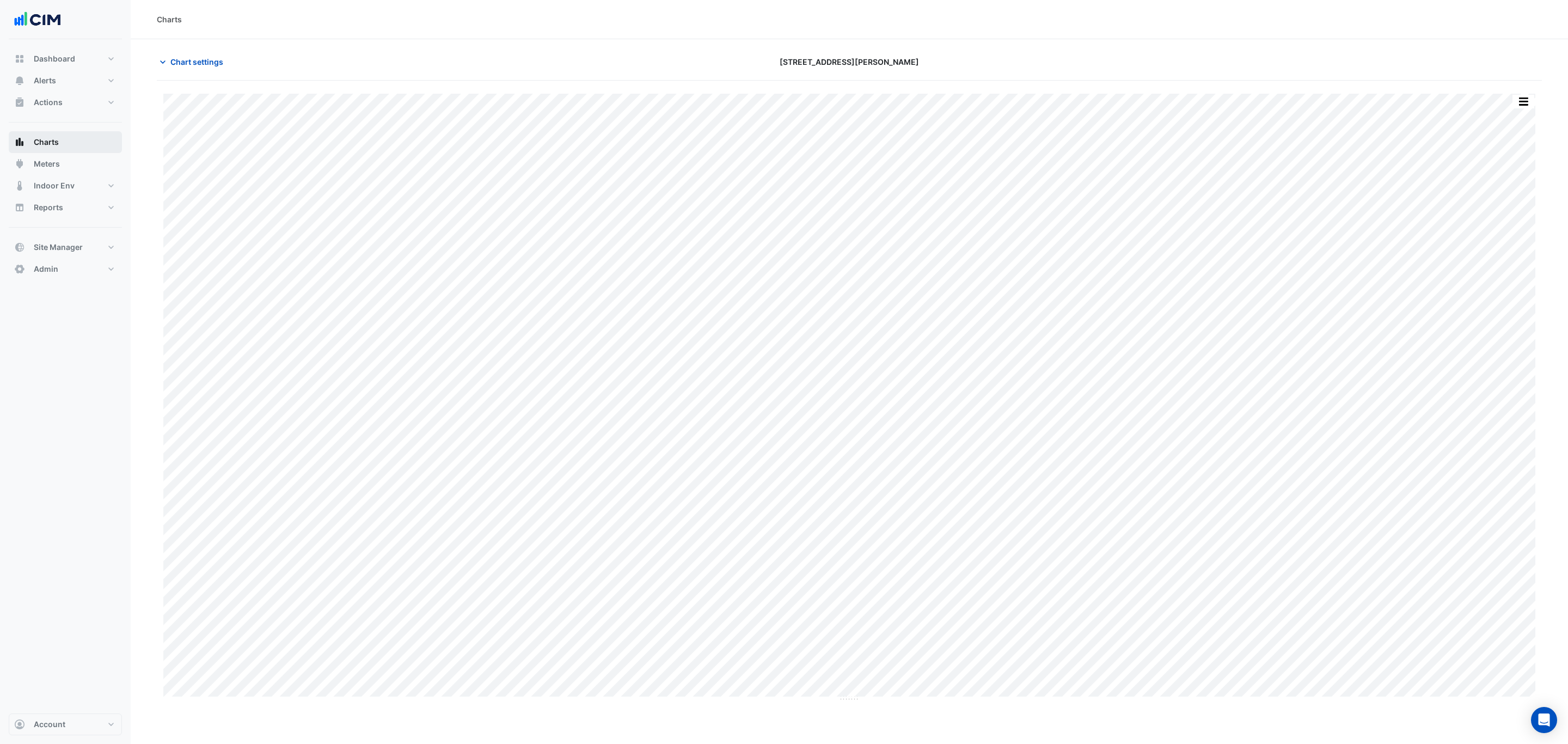
click at [71, 141] on button "Charts" at bounding box center [65, 142] width 113 height 21
click at [183, 64] on span "Chart settings" at bounding box center [197, 62] width 53 height 12
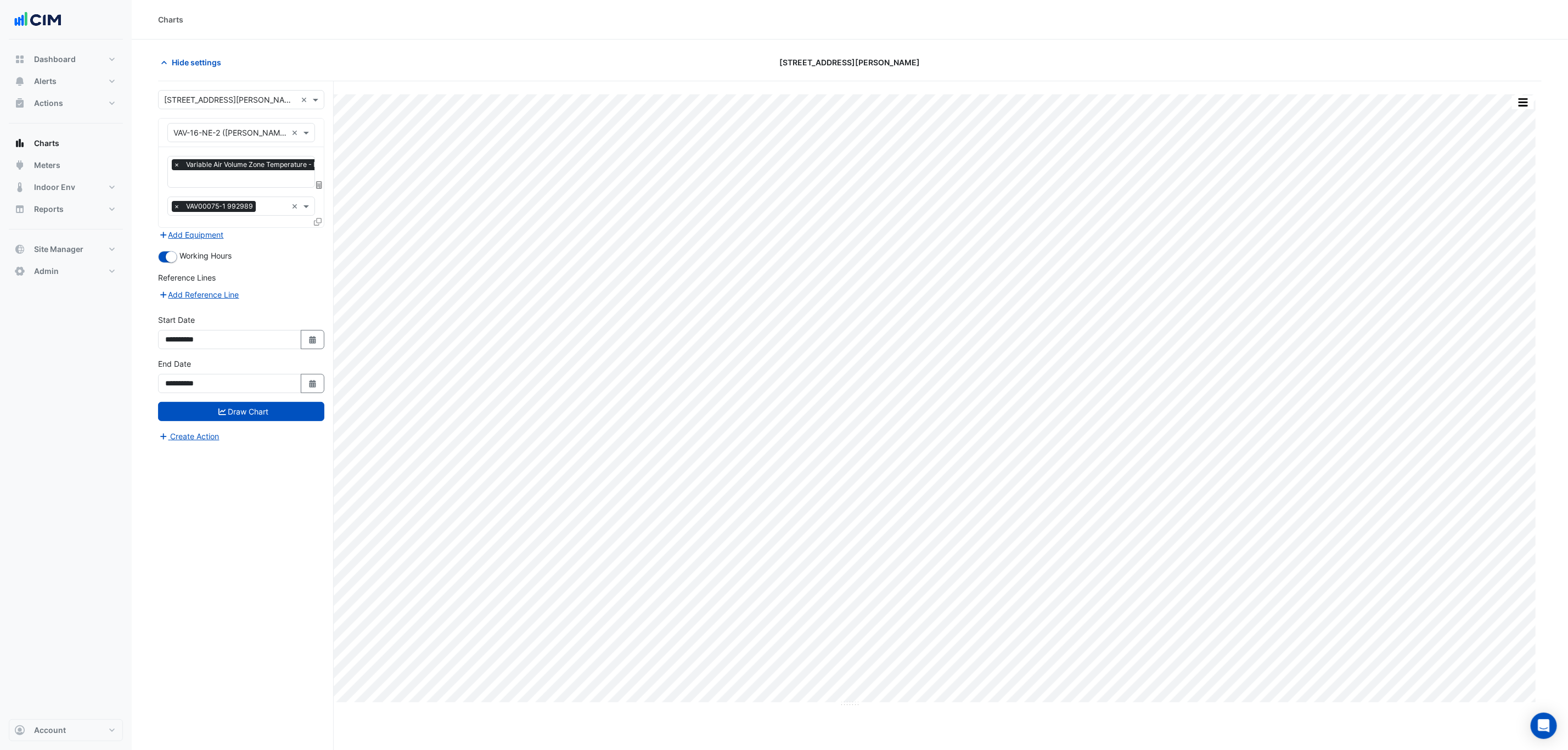
click at [265, 101] on input "text" at bounding box center [229, 101] width 132 height 12
type input "***"
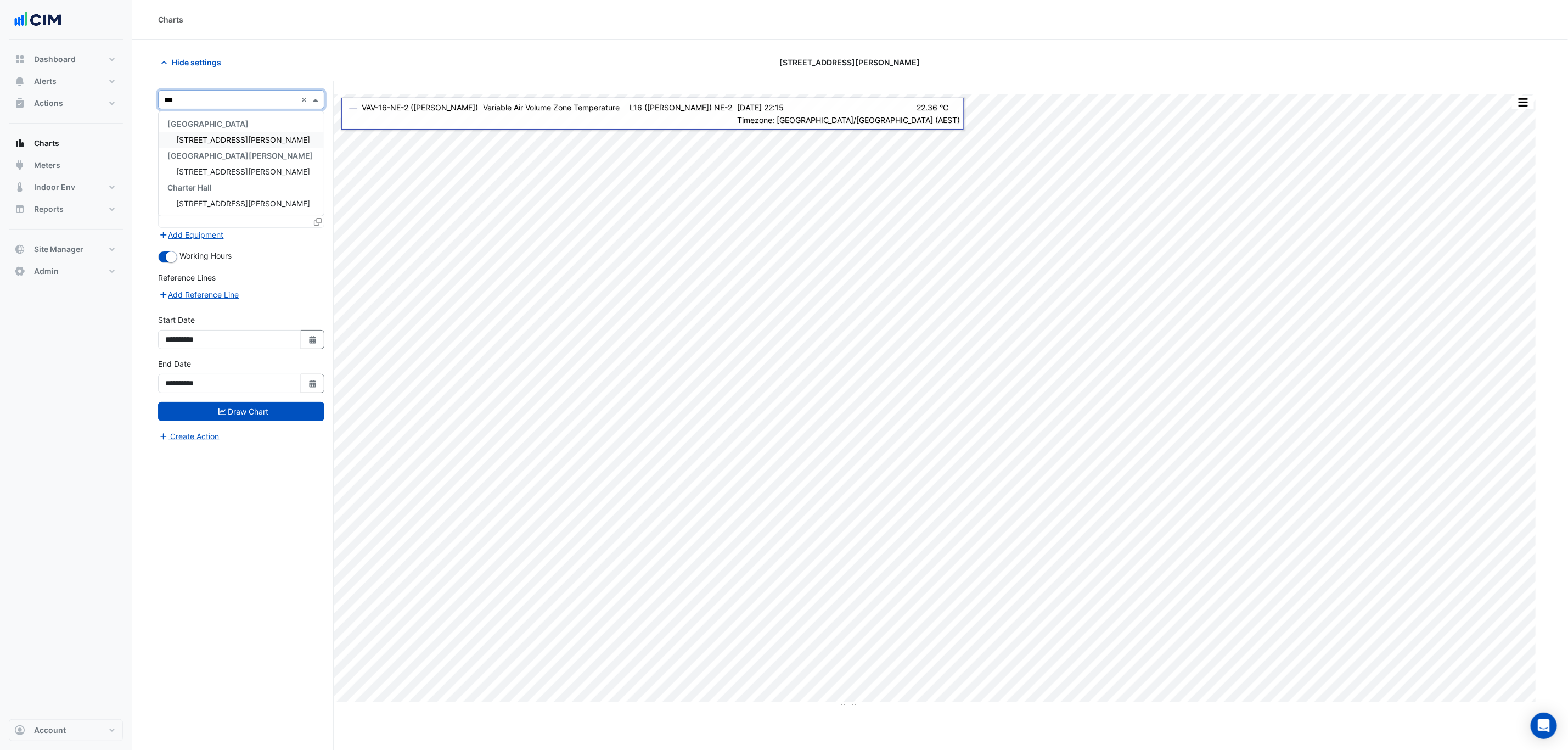
click at [260, 145] on div "[STREET_ADDRESS][PERSON_NAME]" at bounding box center [241, 139] width 165 height 16
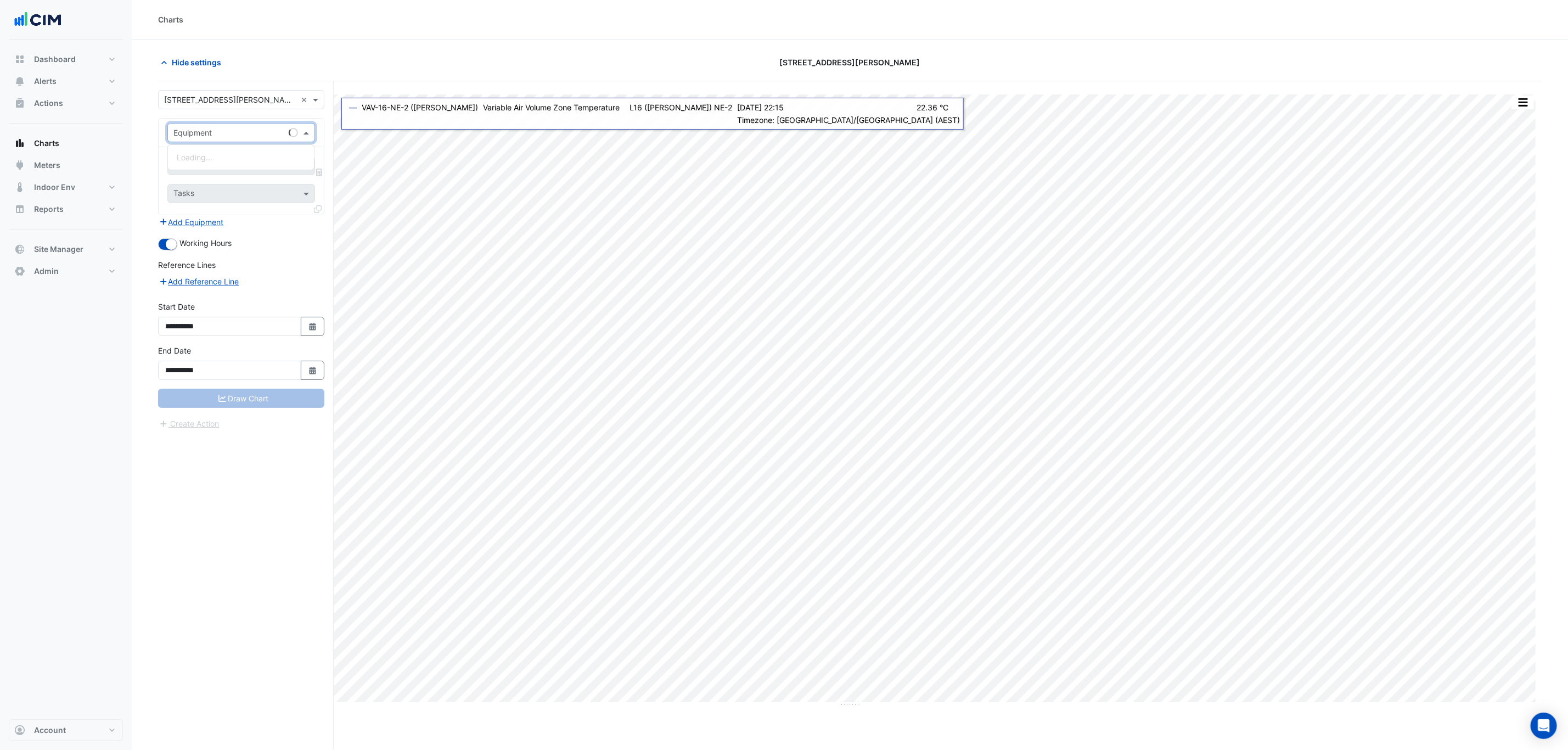
click at [224, 127] on input "text" at bounding box center [230, 133] width 114 height 12
type input "***"
click at [236, 160] on div "AHU-L11-1-A" at bounding box center [241, 157] width 146 height 16
click at [235, 168] on input "text" at bounding box center [229, 166] width 111 height 12
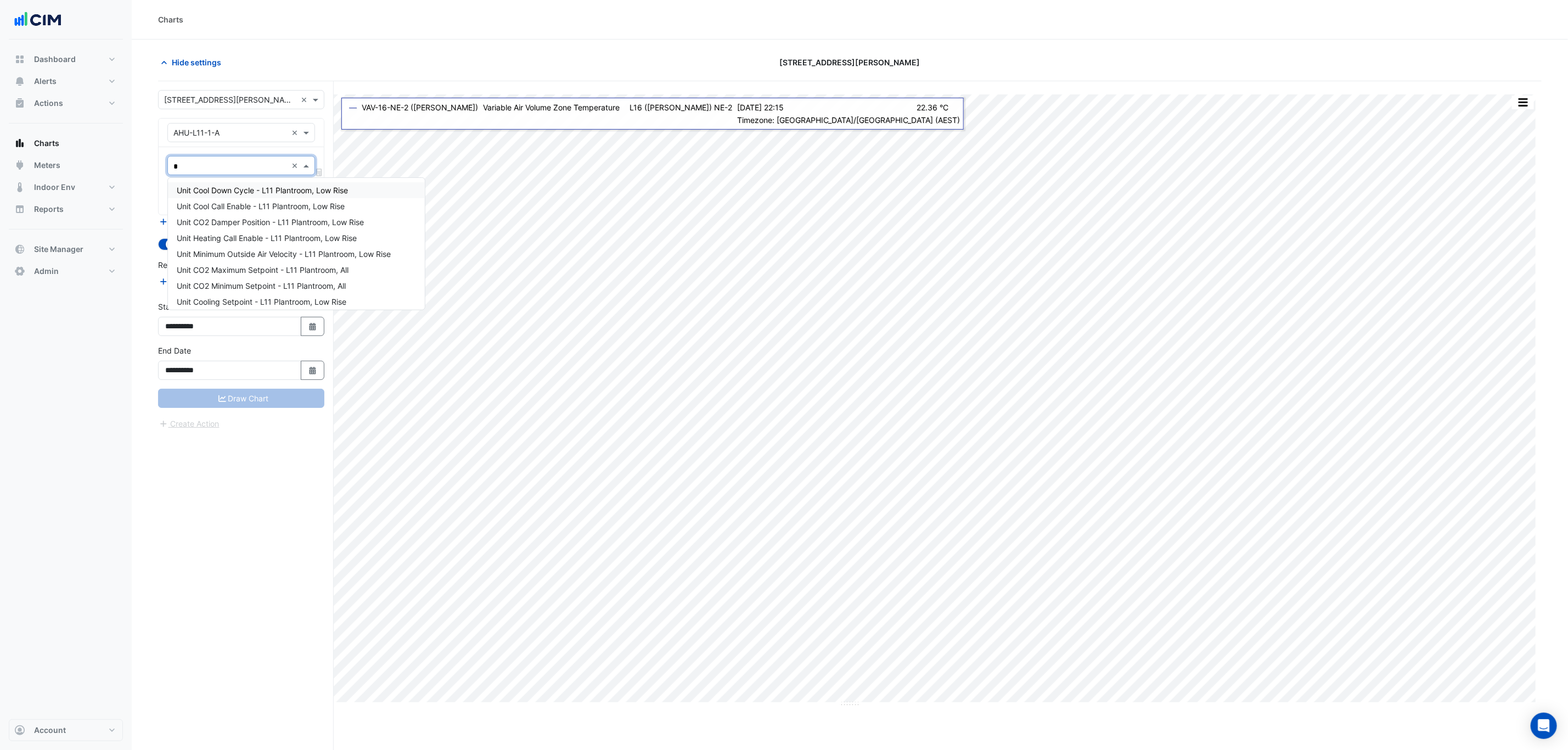
type input "**"
click at [322, 256] on div "Unit Return Air CO2 - L03, All" at bounding box center [279, 259] width 224 height 16
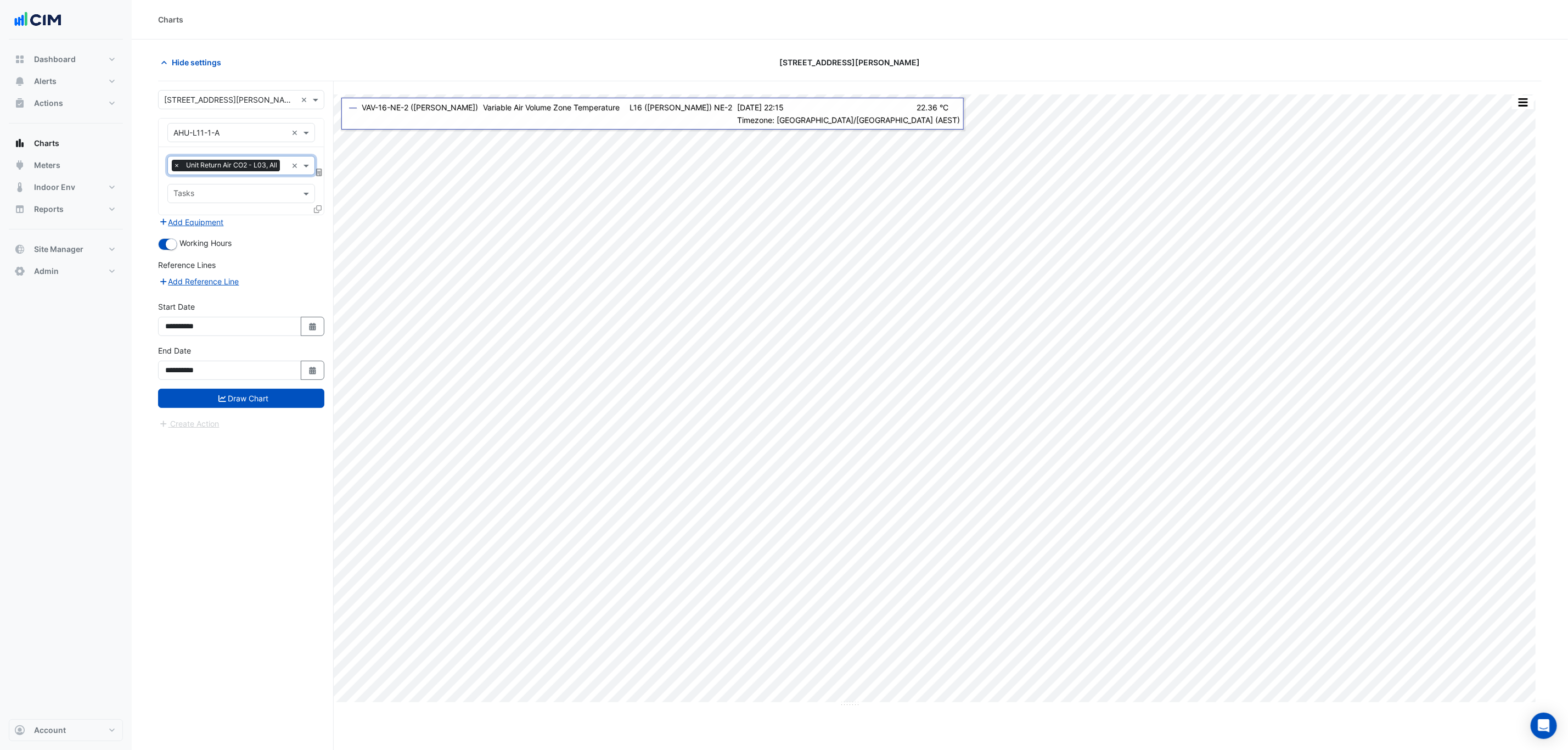
click at [284, 172] on input "text" at bounding box center [285, 166] width 2 height 12
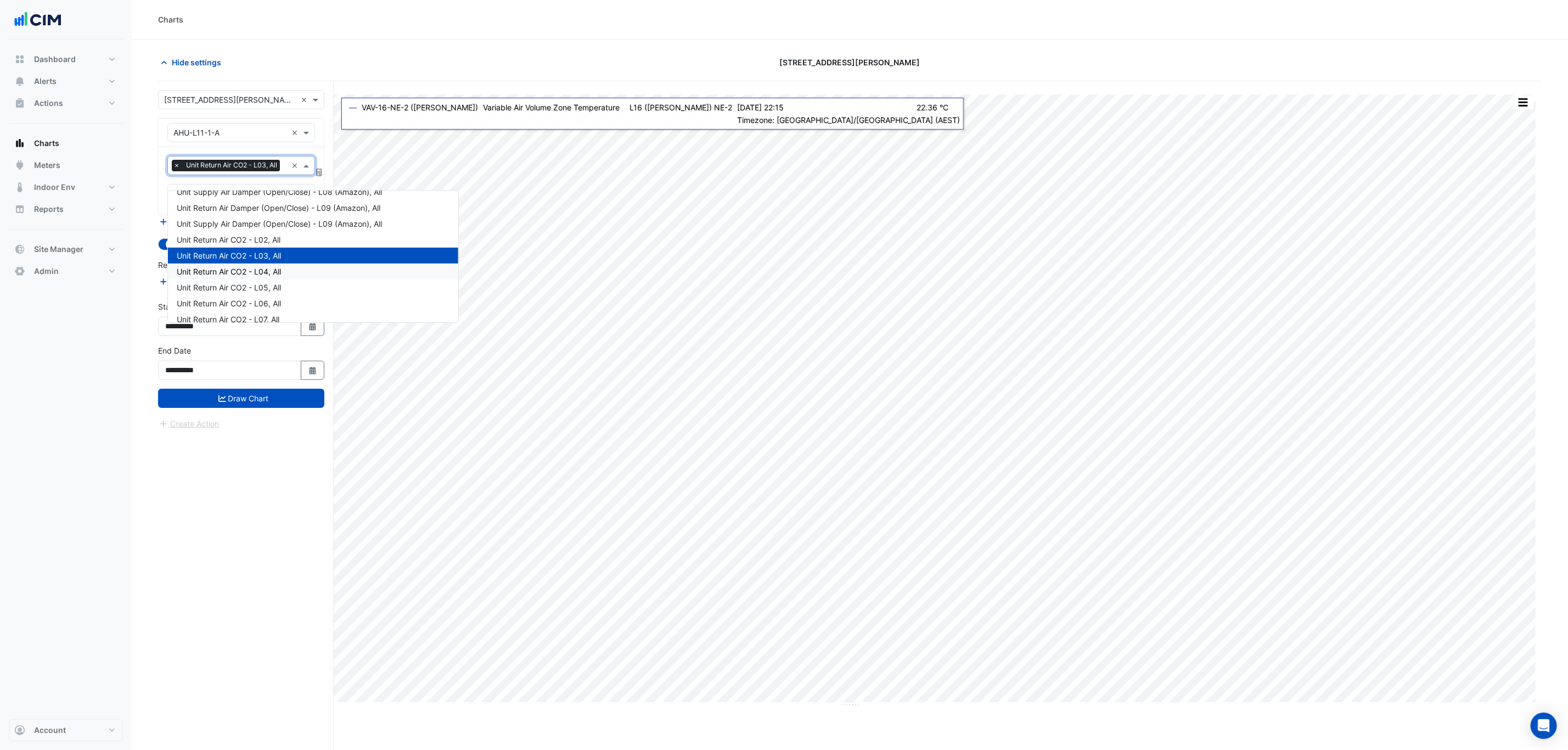
scroll to position [1049, 0]
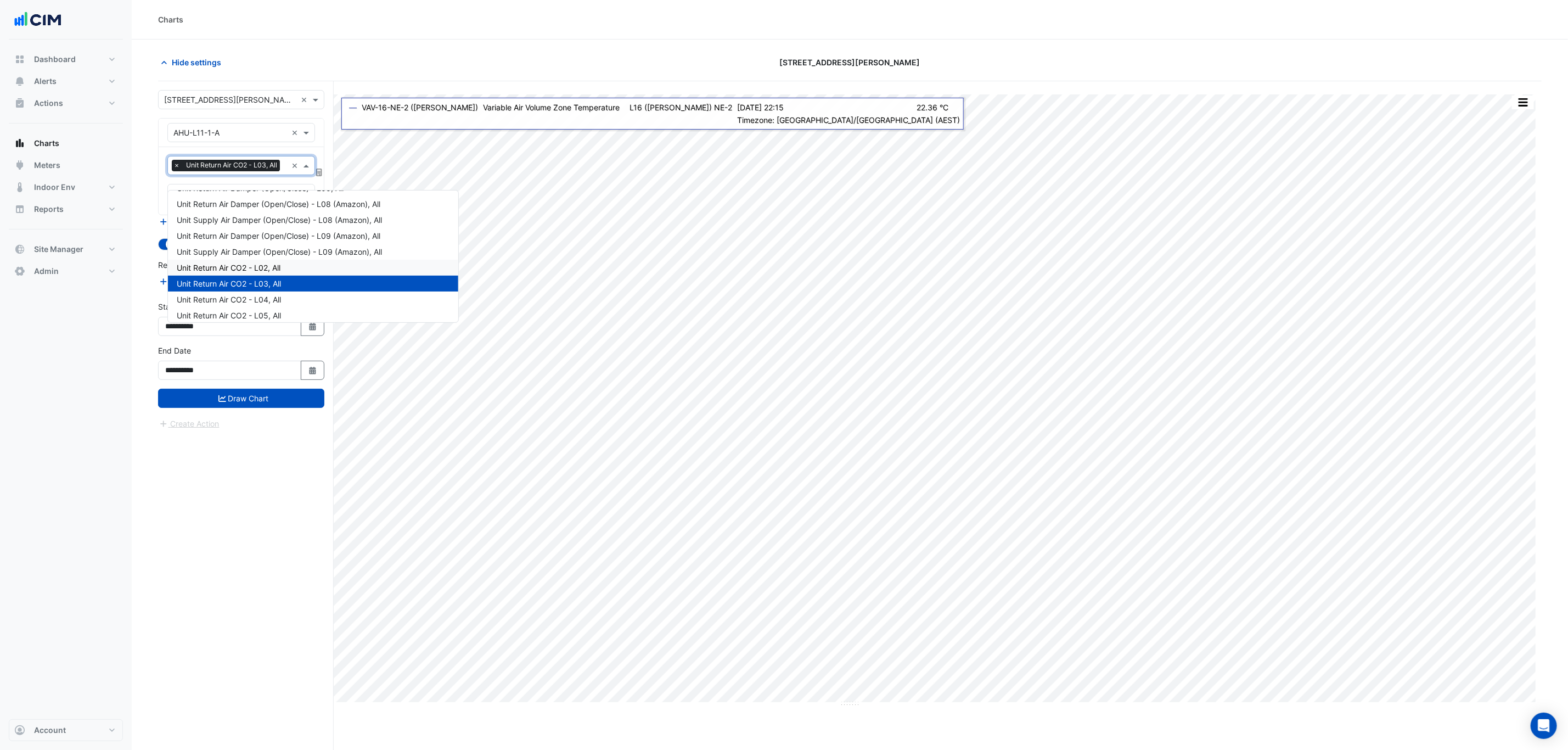
click at [285, 264] on div "Unit Return Air CO2 - L02, All" at bounding box center [313, 267] width 290 height 16
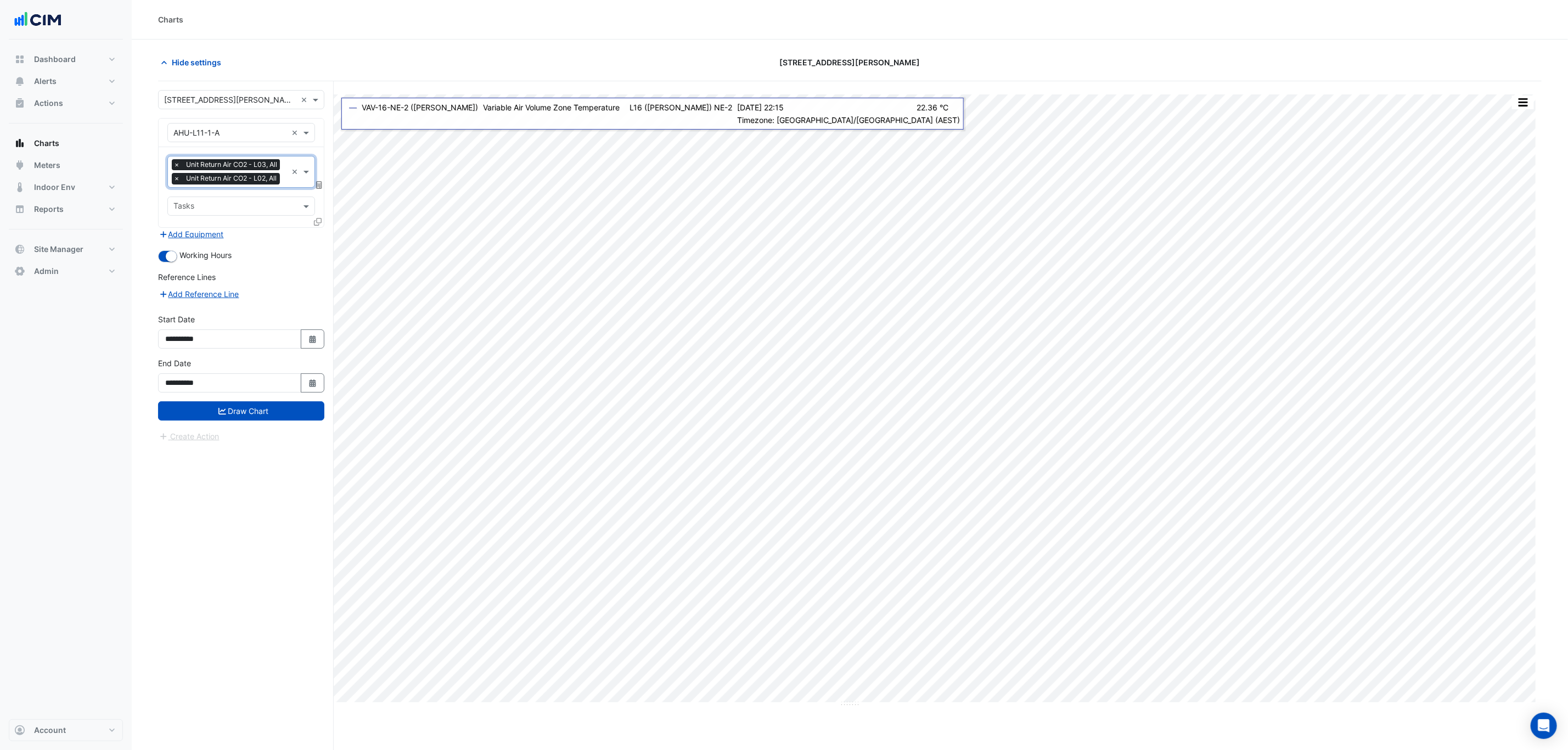
click at [284, 179] on input "text" at bounding box center [285, 173] width 2 height 12
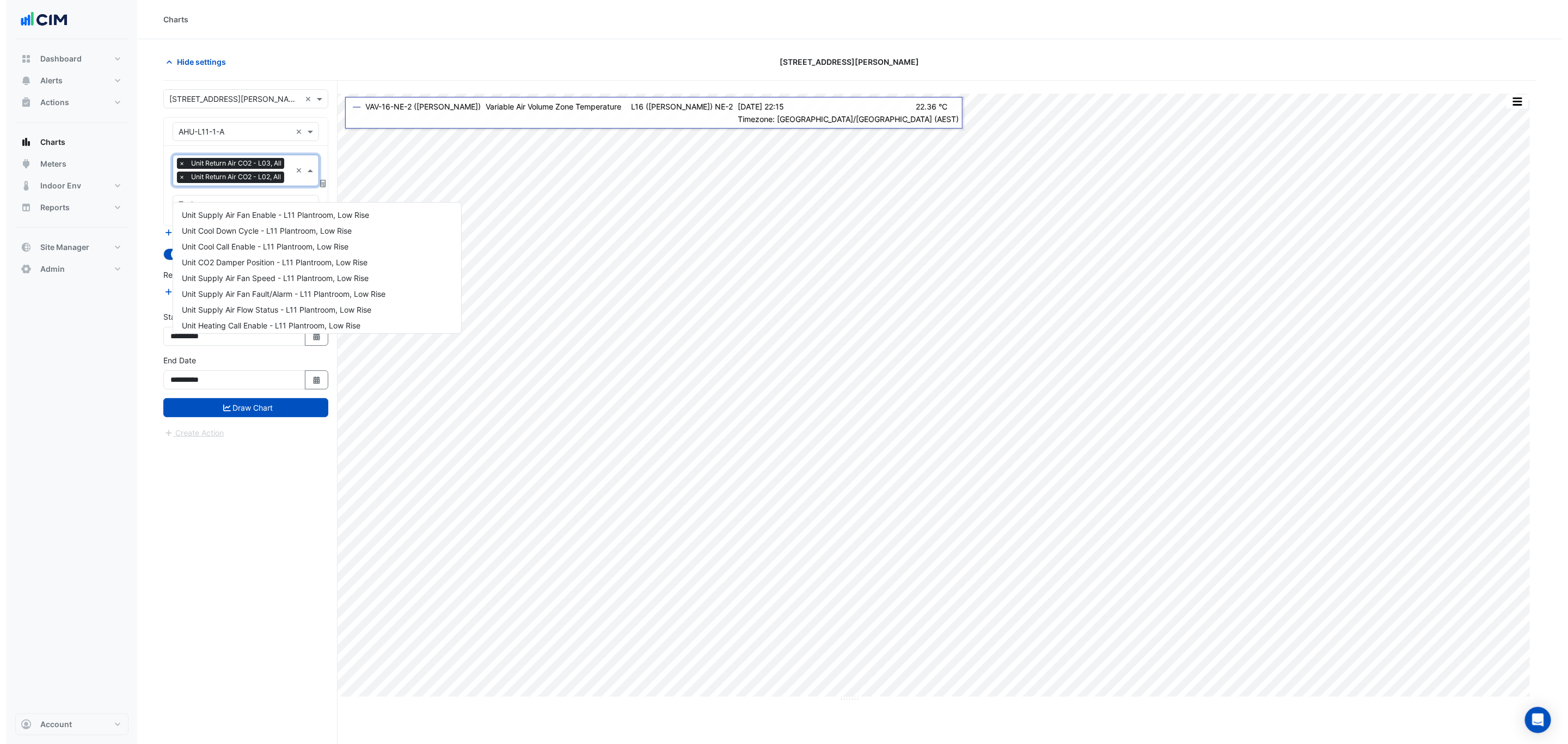
scroll to position [1108, 0]
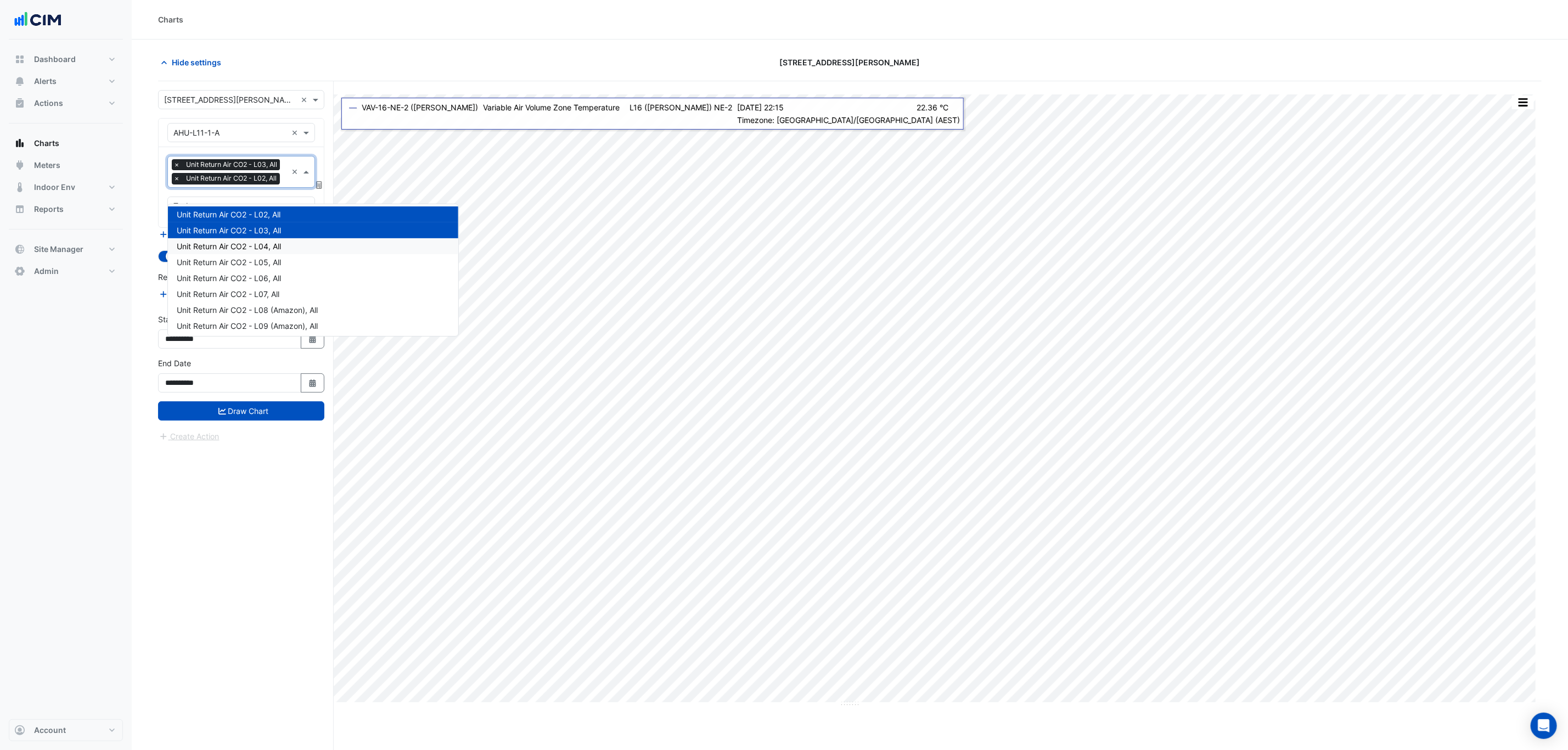
click at [326, 247] on div "Unit Return Air CO2 - L04, All" at bounding box center [313, 245] width 290 height 16
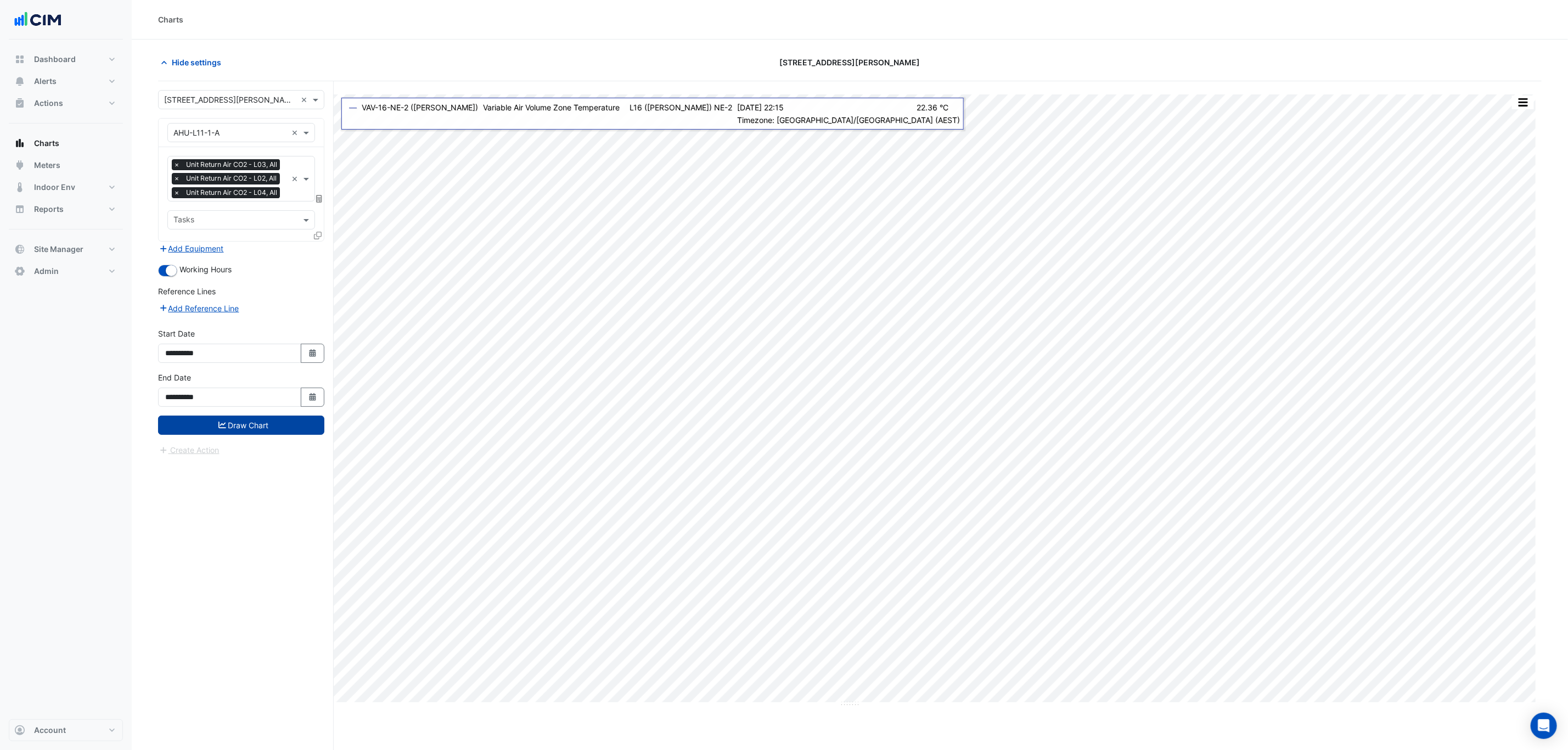
click at [290, 435] on button "Draw Chart" at bounding box center [241, 425] width 166 height 19
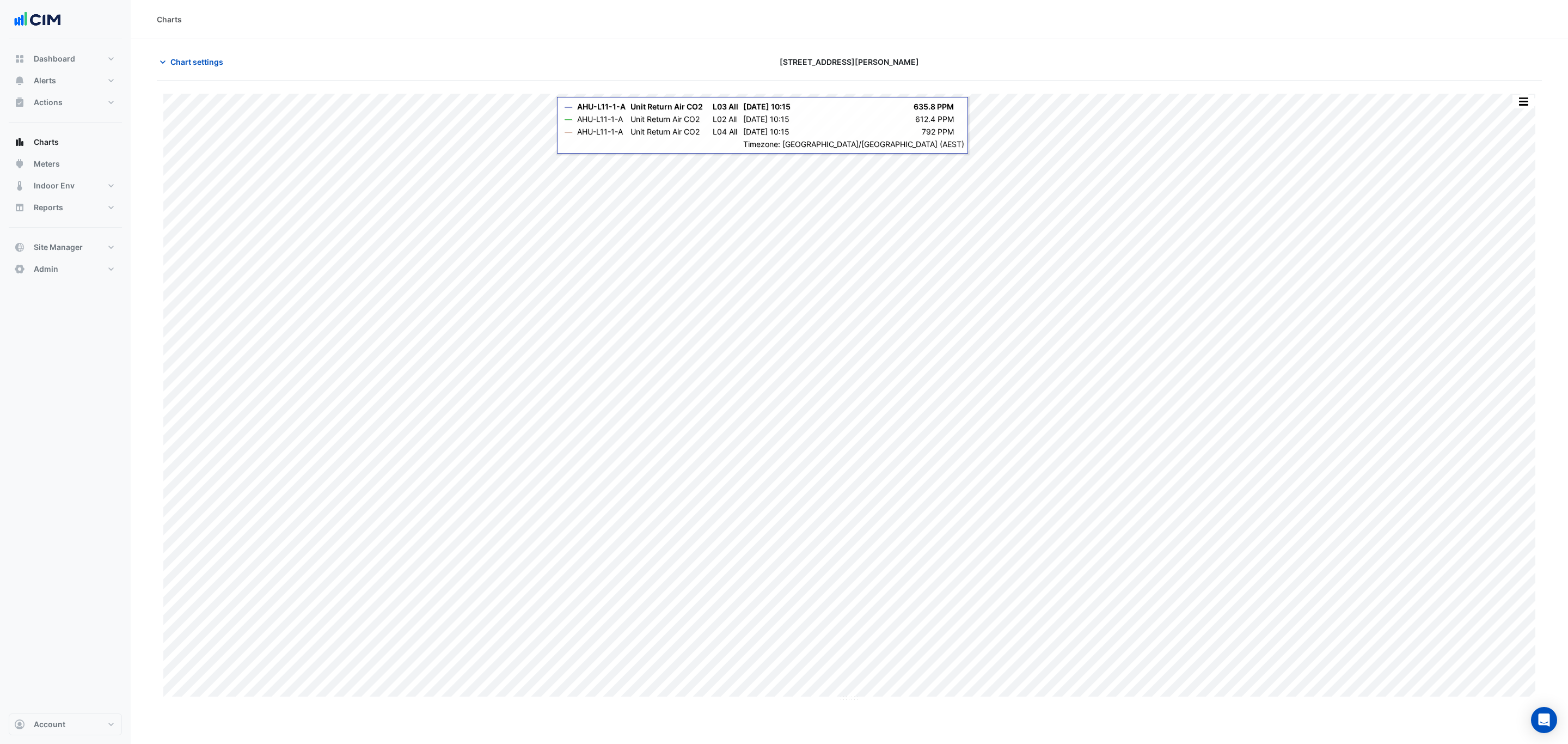
click at [1540, 441] on div "Split All Print Save as JPEG Save as PNG Pivot Data Table Export CSV - Flat Exp…" at bounding box center [849, 398] width 1385 height 608
click at [201, 67] on span "Chart settings" at bounding box center [197, 62] width 53 height 12
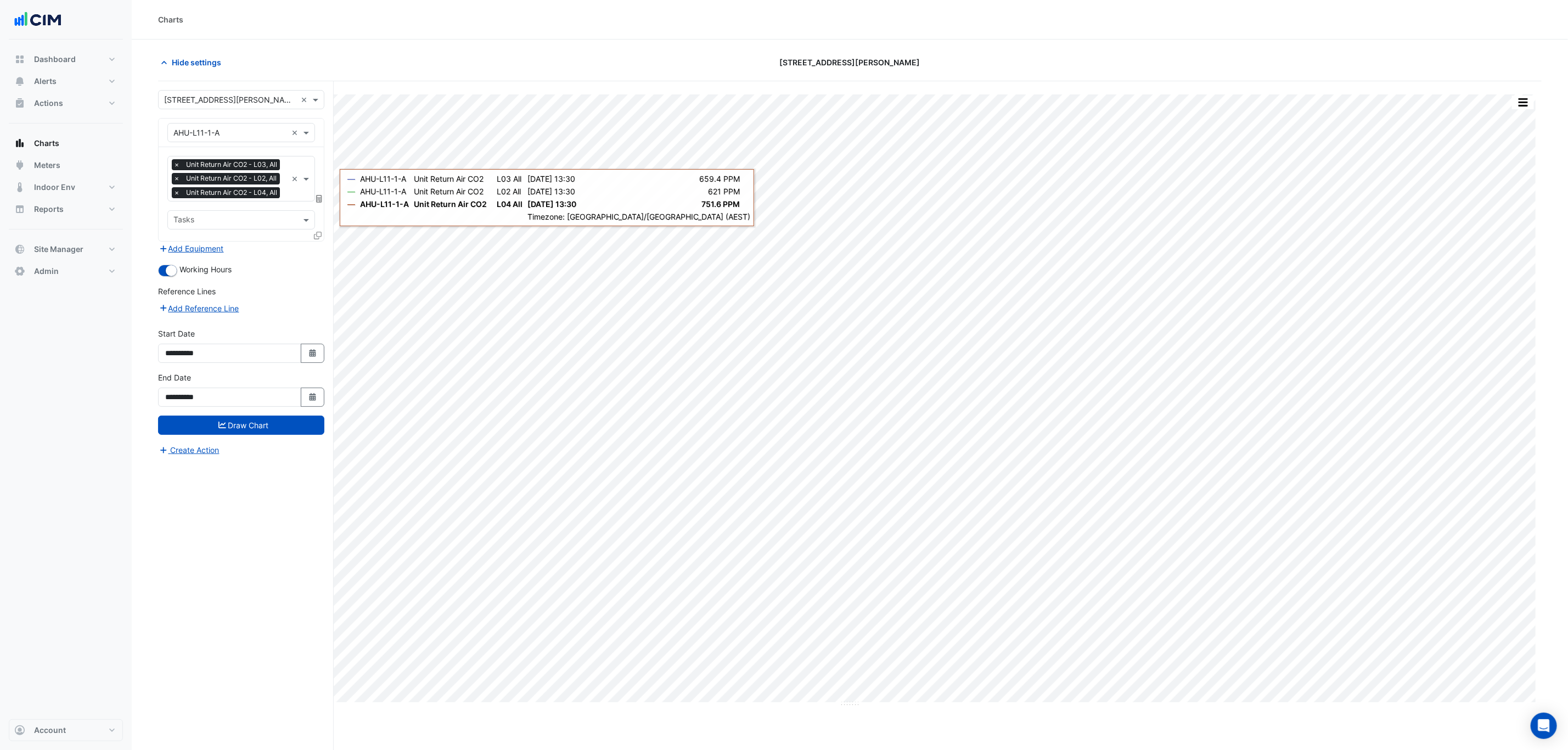
click at [316, 239] on icon at bounding box center [318, 235] width 7 height 7
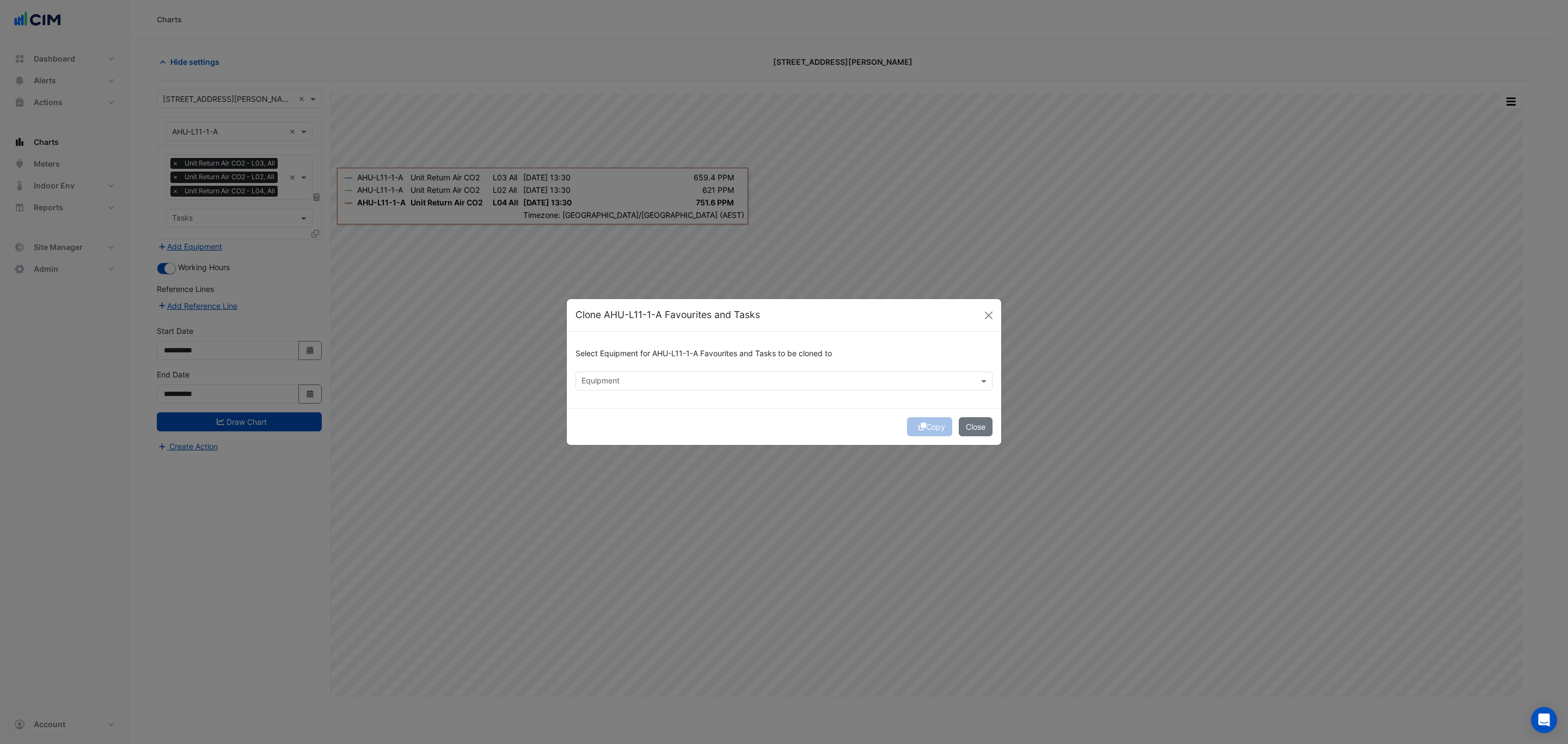
click at [657, 376] on input "text" at bounding box center [778, 382] width 393 height 12
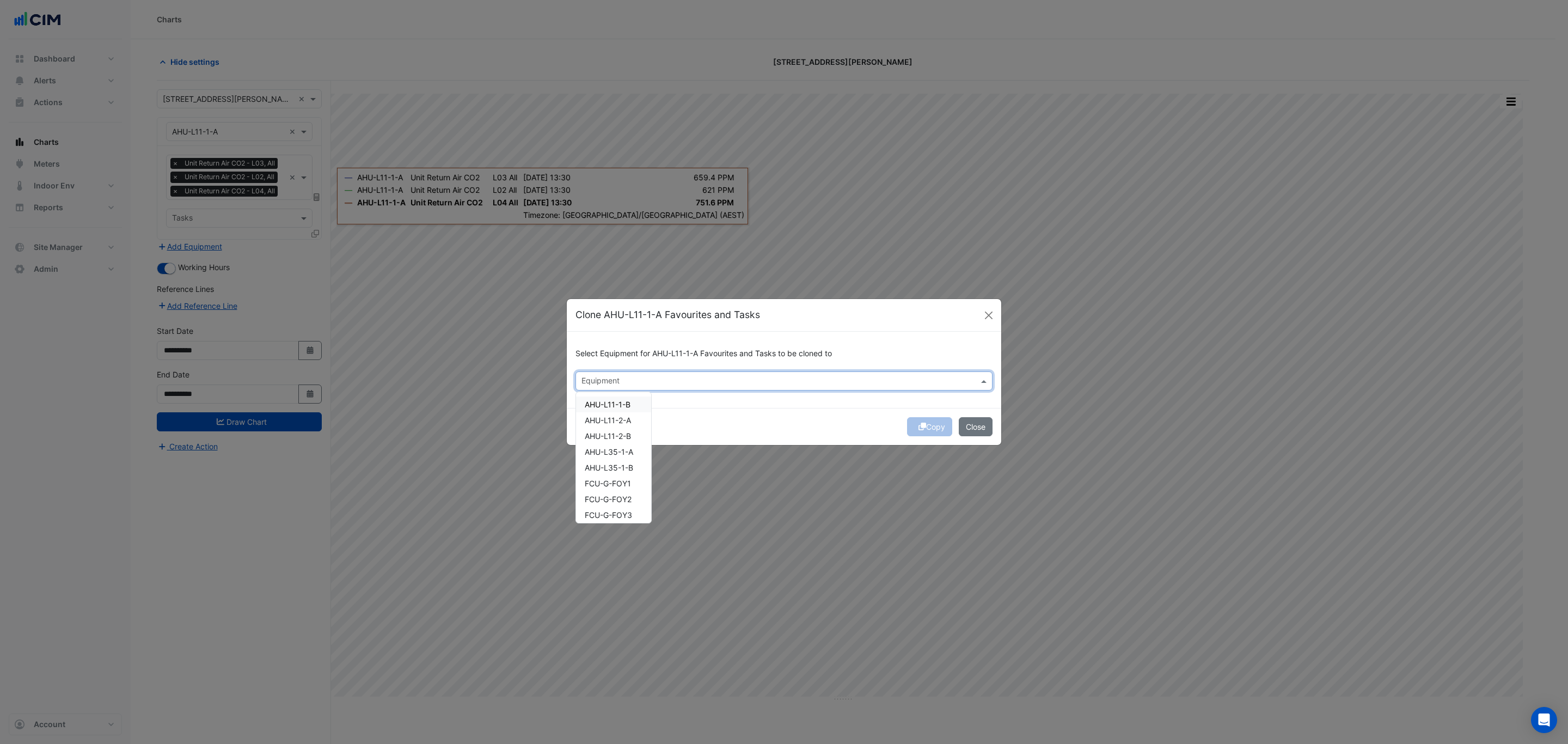
click at [629, 406] on span "AHU-L11-1-B" at bounding box center [607, 403] width 45 height 9
click at [629, 424] on span "AHU-L11-2-A" at bounding box center [608, 420] width 46 height 9
click at [631, 438] on span "AHU-L11-2-B" at bounding box center [608, 436] width 46 height 9
drag, startPoint x: 631, startPoint y: 451, endPoint x: 631, endPoint y: 466, distance: 15.0
click at [630, 453] on span "AHU-L35-1-A" at bounding box center [609, 451] width 49 height 9
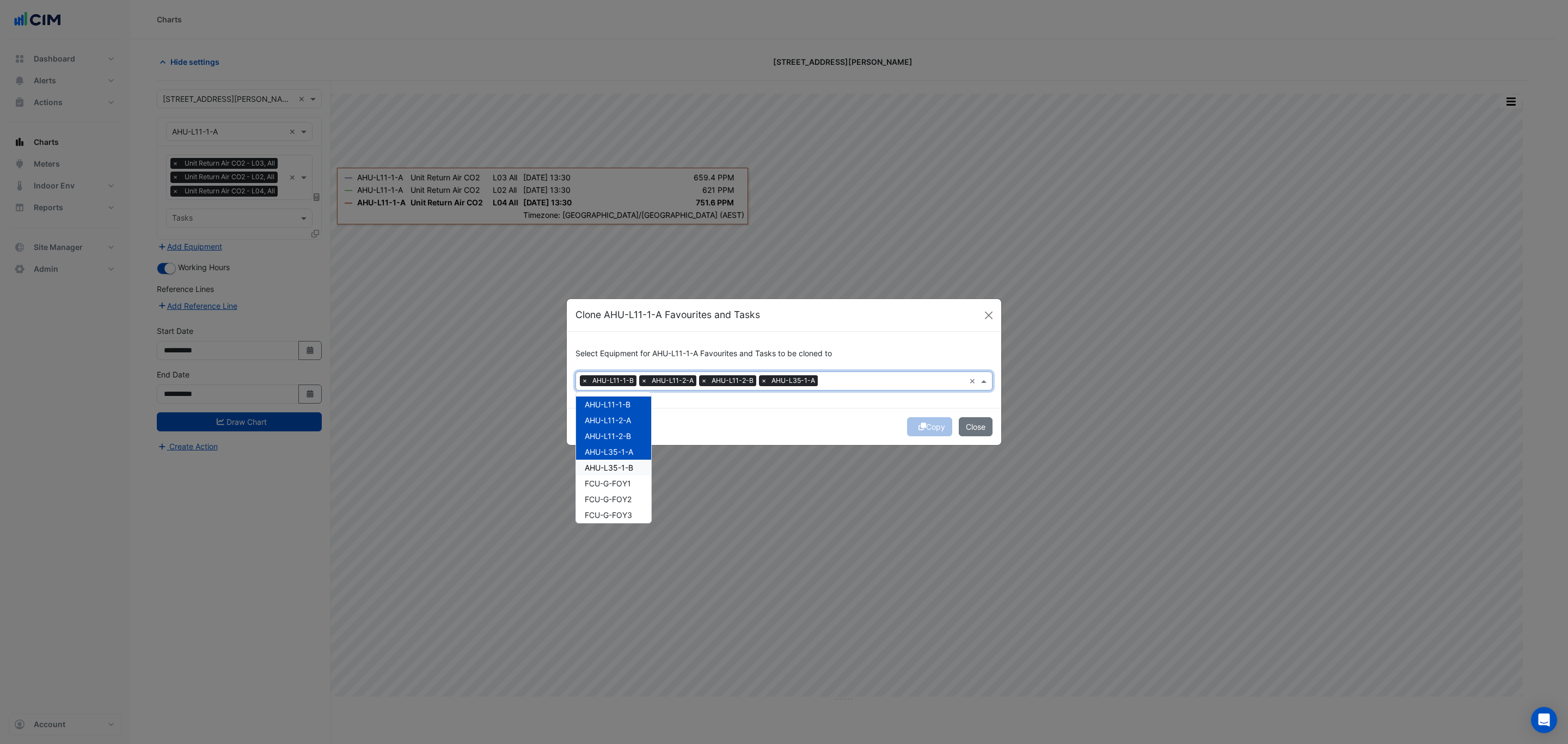
drag, startPoint x: 631, startPoint y: 470, endPoint x: 631, endPoint y: 483, distance: 13.0
click at [631, 470] on span "AHU-L35-1-B" at bounding box center [609, 467] width 49 height 9
click at [606, 487] on span "FCU-G-FOY1" at bounding box center [608, 483] width 46 height 9
click at [616, 417] on span "FCU-G-FOY2" at bounding box center [608, 417] width 47 height 9
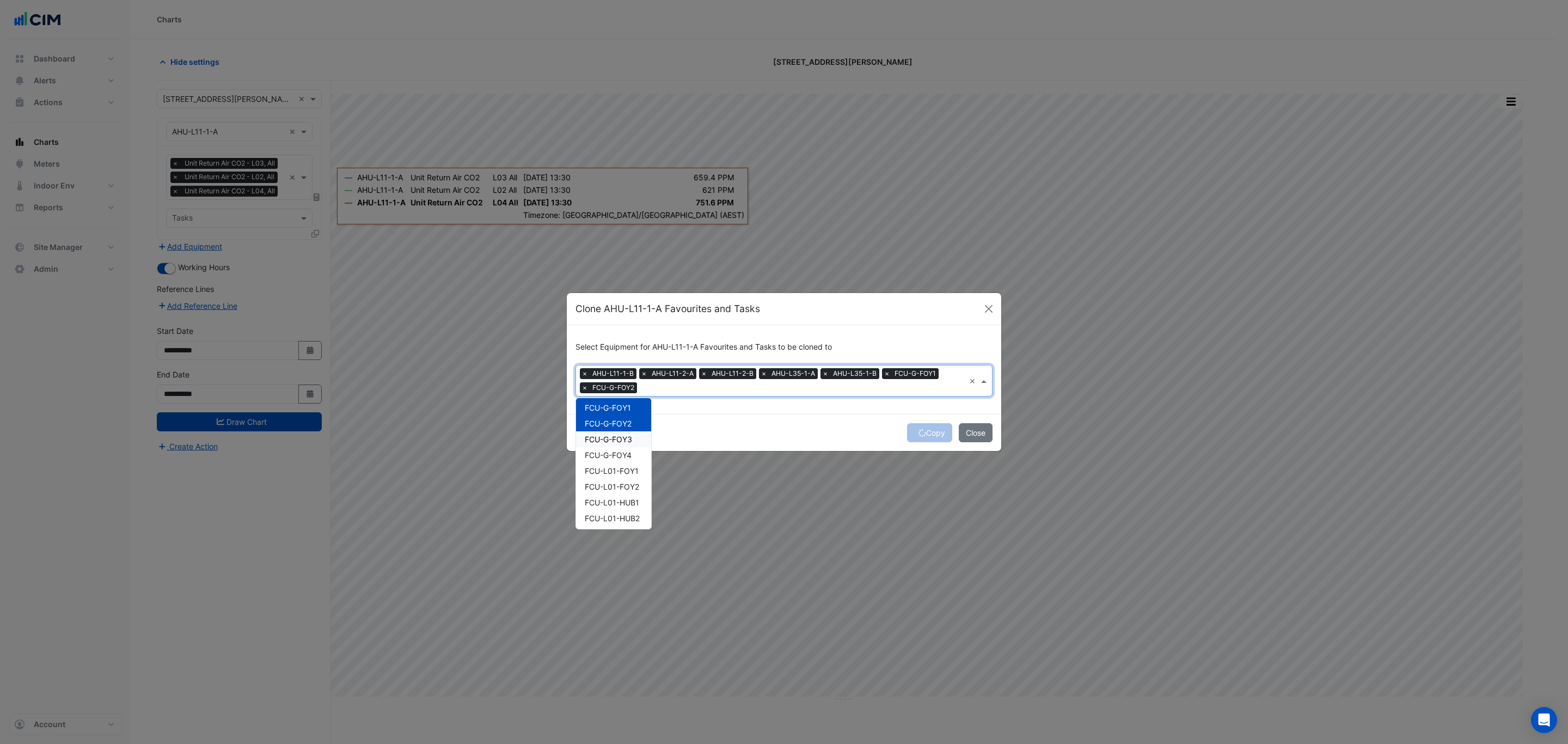
click at [618, 431] on div "FCU-G-FOY3" at bounding box center [613, 439] width 75 height 16
drag, startPoint x: 618, startPoint y: 450, endPoint x: 621, endPoint y: 464, distance: 14.3
click at [618, 450] on div "FCU-G-FOY4" at bounding box center [613, 454] width 75 height 16
drag, startPoint x: 621, startPoint y: 470, endPoint x: 621, endPoint y: 487, distance: 17.0
click at [621, 472] on span "FCU-L01-FOY1" at bounding box center [611, 470] width 54 height 9
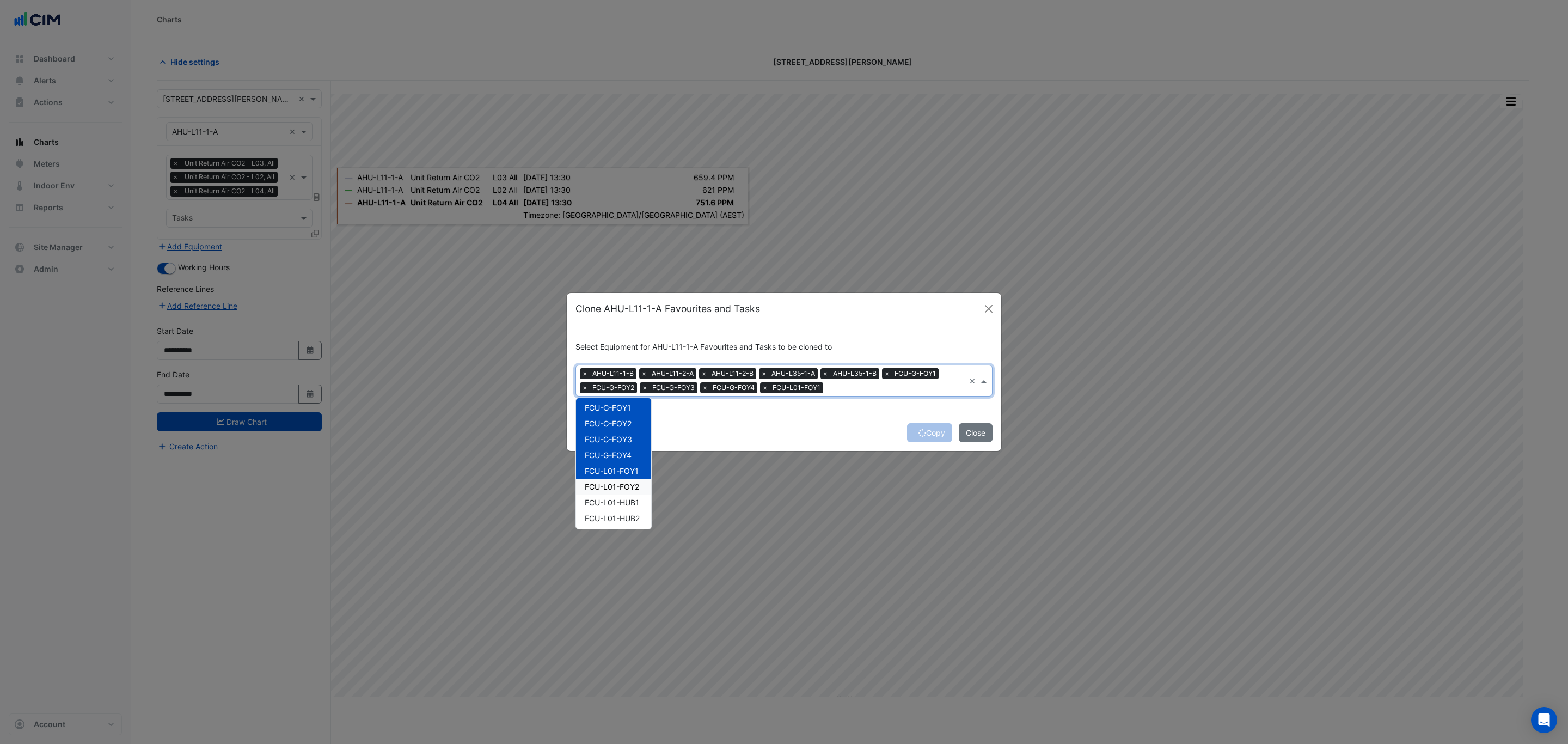
click at [620, 489] on span "FCU-L01-FOY2" at bounding box center [612, 486] width 54 height 9
click at [620, 499] on span "FCU-L01-HUB1" at bounding box center [612, 501] width 54 height 9
click at [624, 438] on span "FCU-L01-HUB2" at bounding box center [612, 436] width 55 height 9
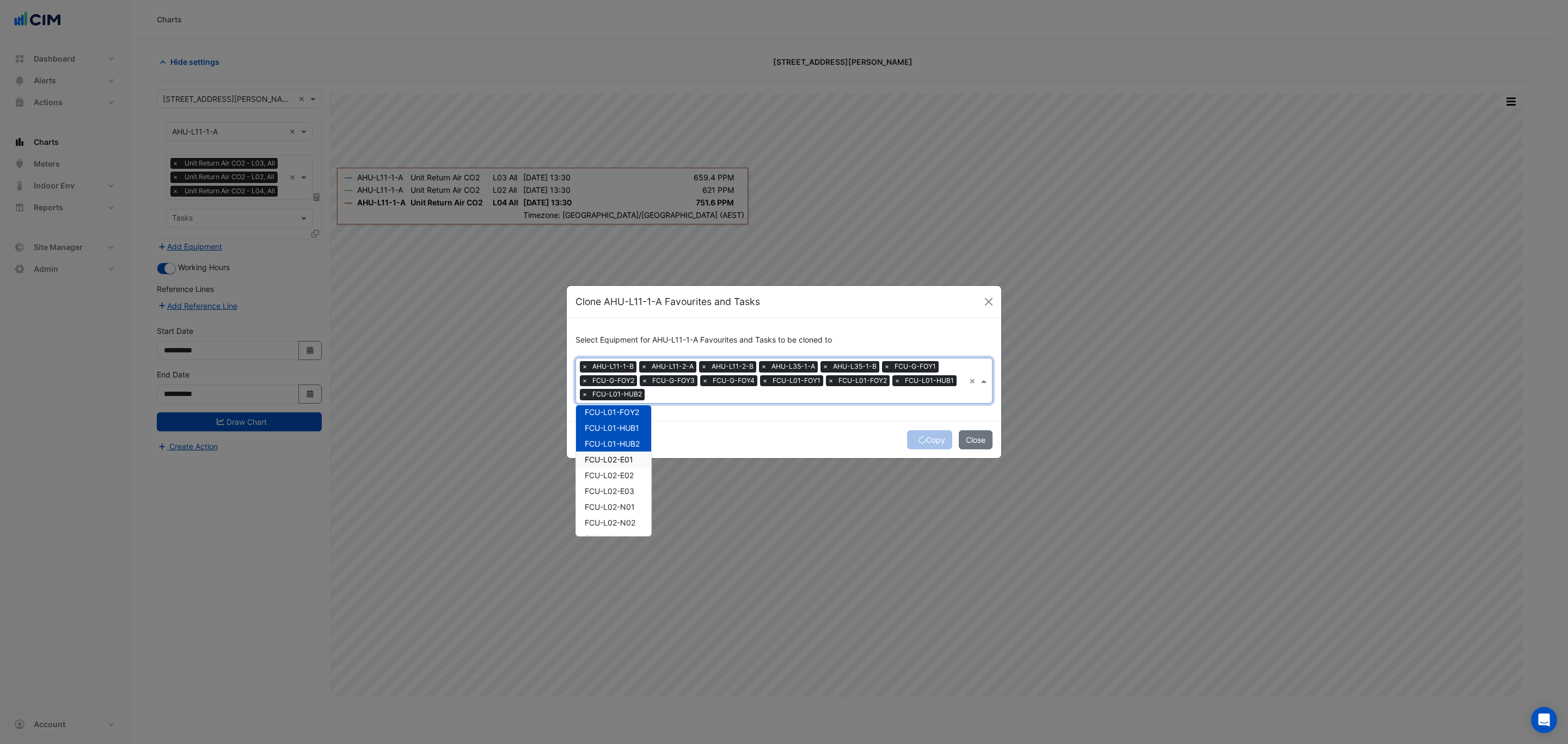
click at [619, 460] on span "FCU-L02-E01" at bounding box center [609, 459] width 49 height 9
click at [622, 481] on div "FCU-L02-E02" at bounding box center [613, 474] width 75 height 16
click at [621, 494] on span "FCU-L02-E03" at bounding box center [610, 490] width 49 height 9
drag, startPoint x: 621, startPoint y: 502, endPoint x: 623, endPoint y: 518, distance: 16.1
click at [621, 505] on span "FCU-L02-N01" at bounding box center [610, 506] width 50 height 9
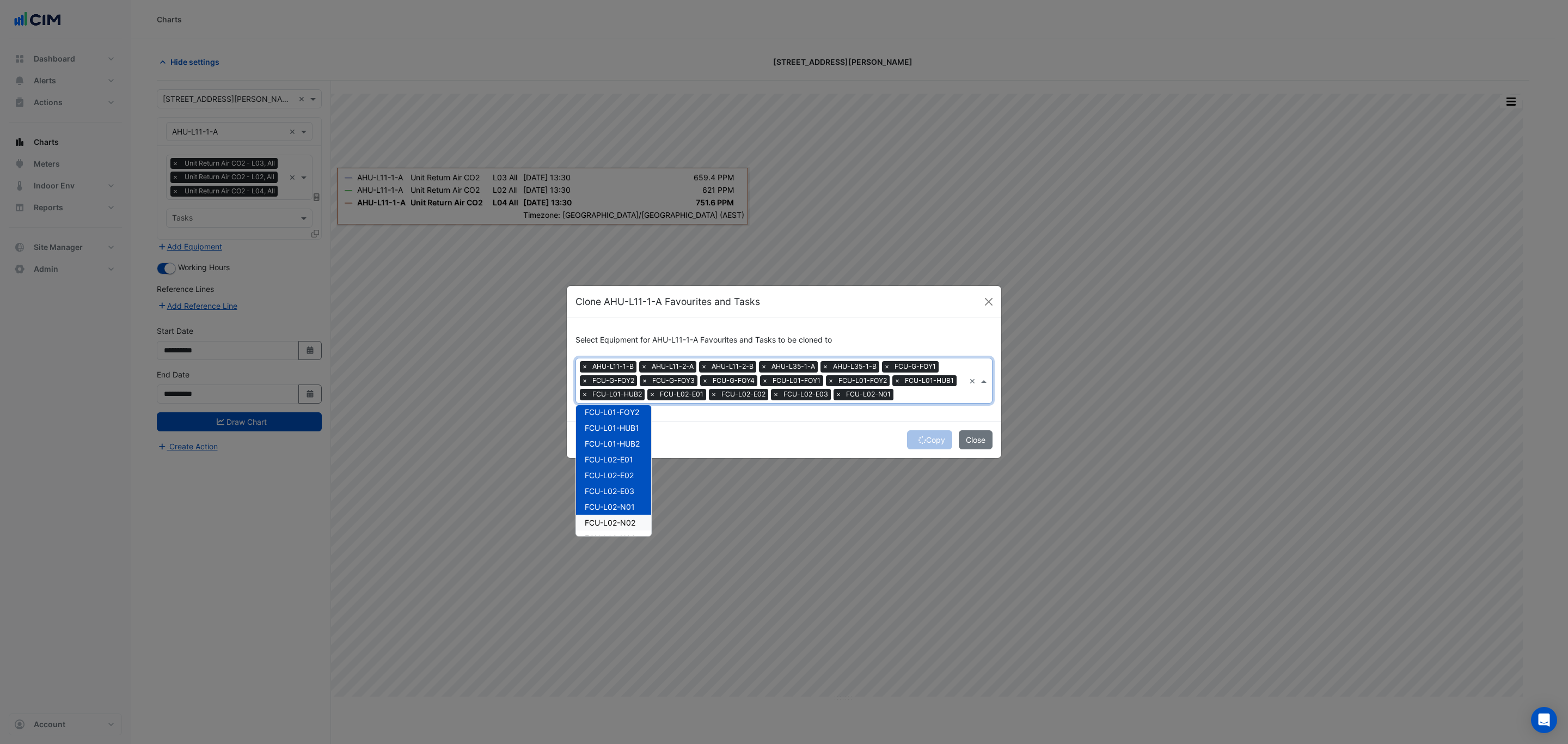
click at [623, 518] on span "FCU-L02-N02" at bounding box center [610, 522] width 50 height 9
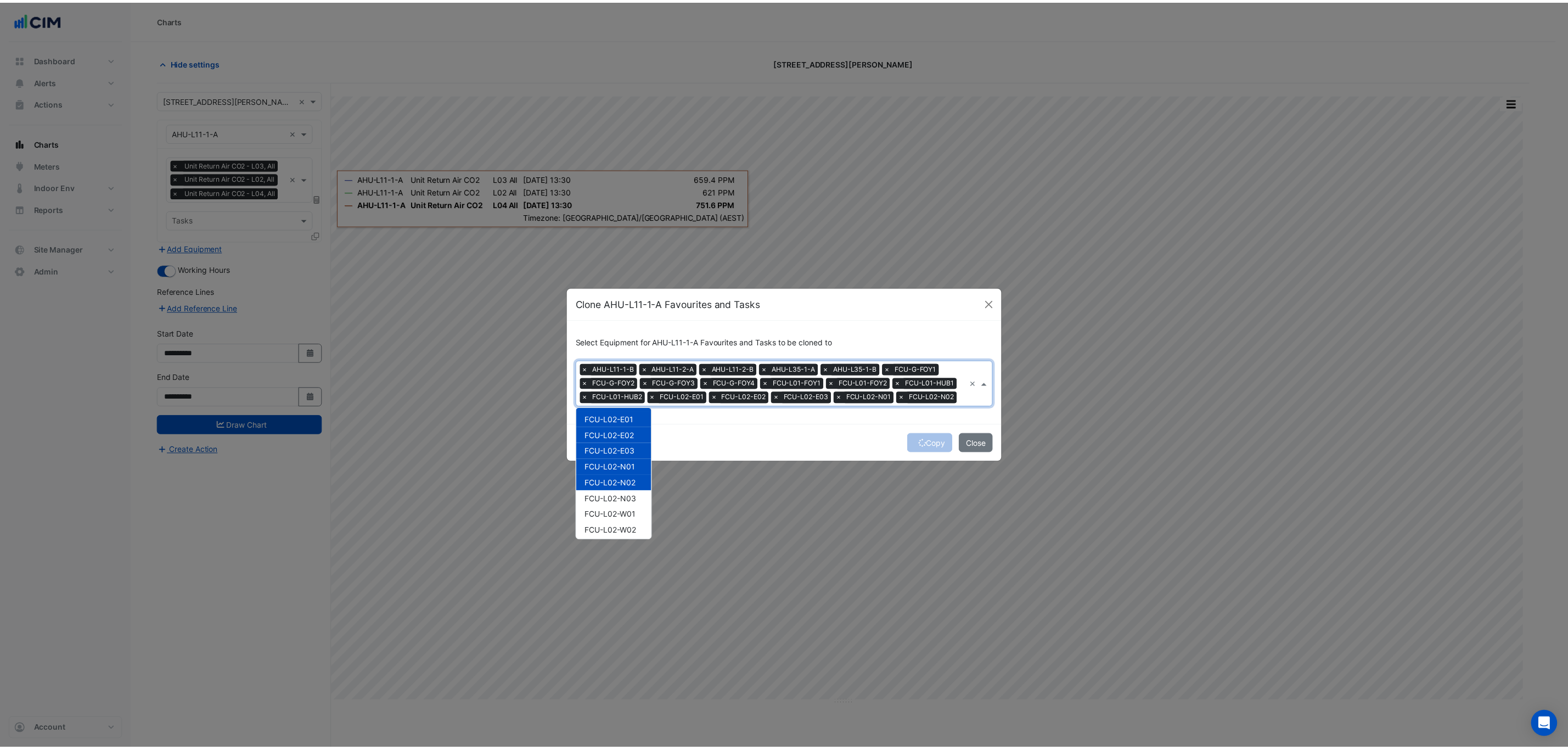
scroll to position [247, 0]
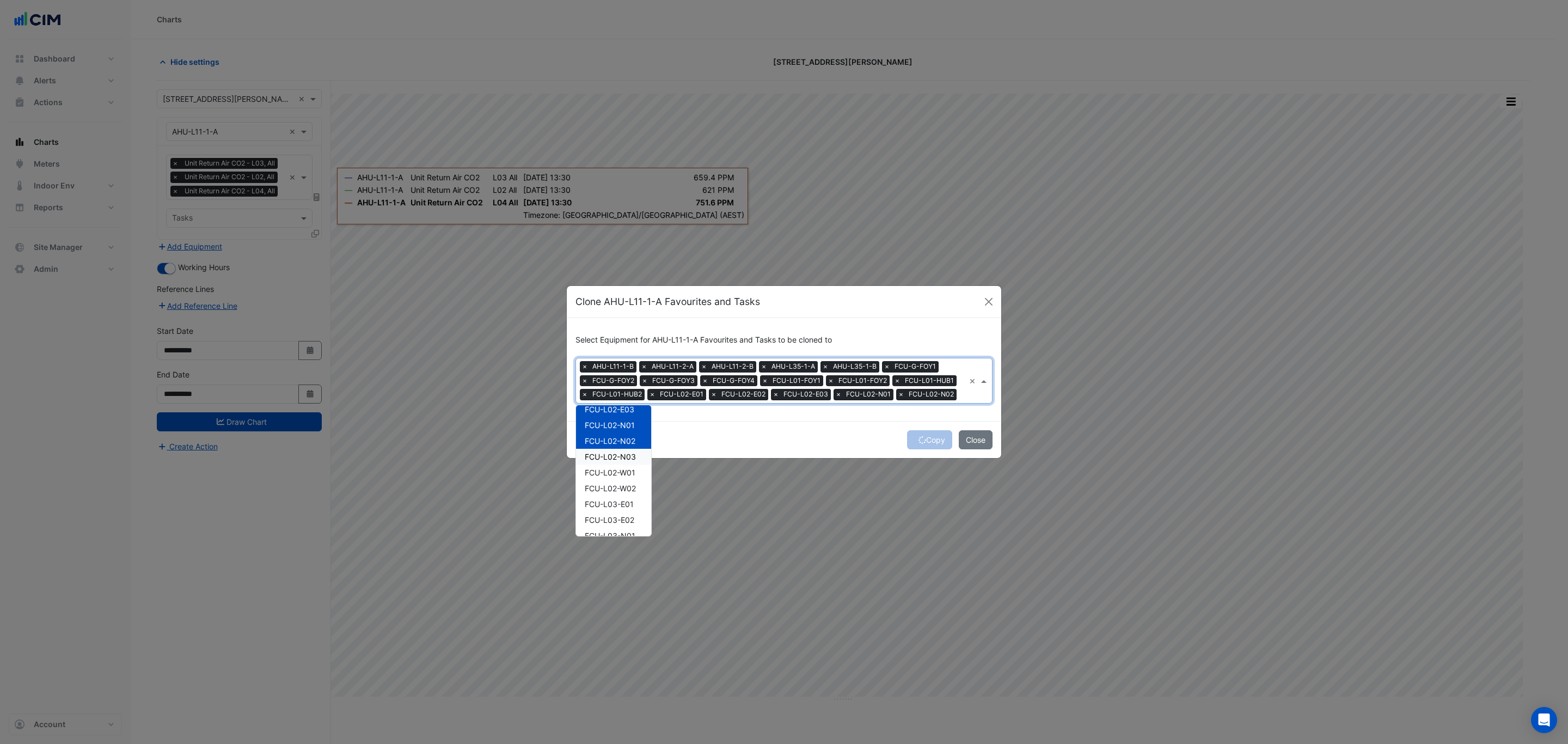
click at [619, 454] on span "FCU-L02-N03" at bounding box center [610, 456] width 51 height 9
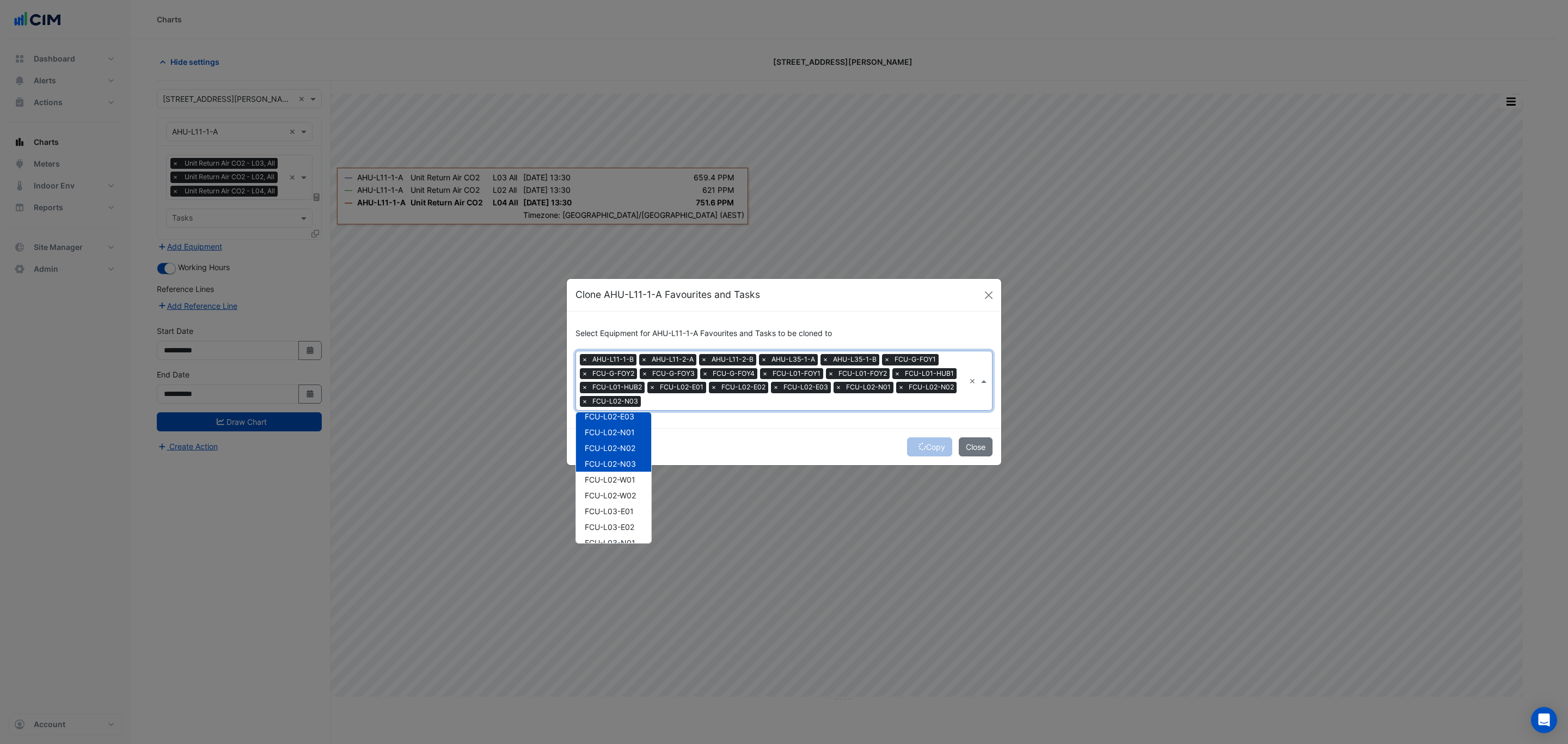
click at [708, 436] on div "Copy Close" at bounding box center [784, 446] width 435 height 37
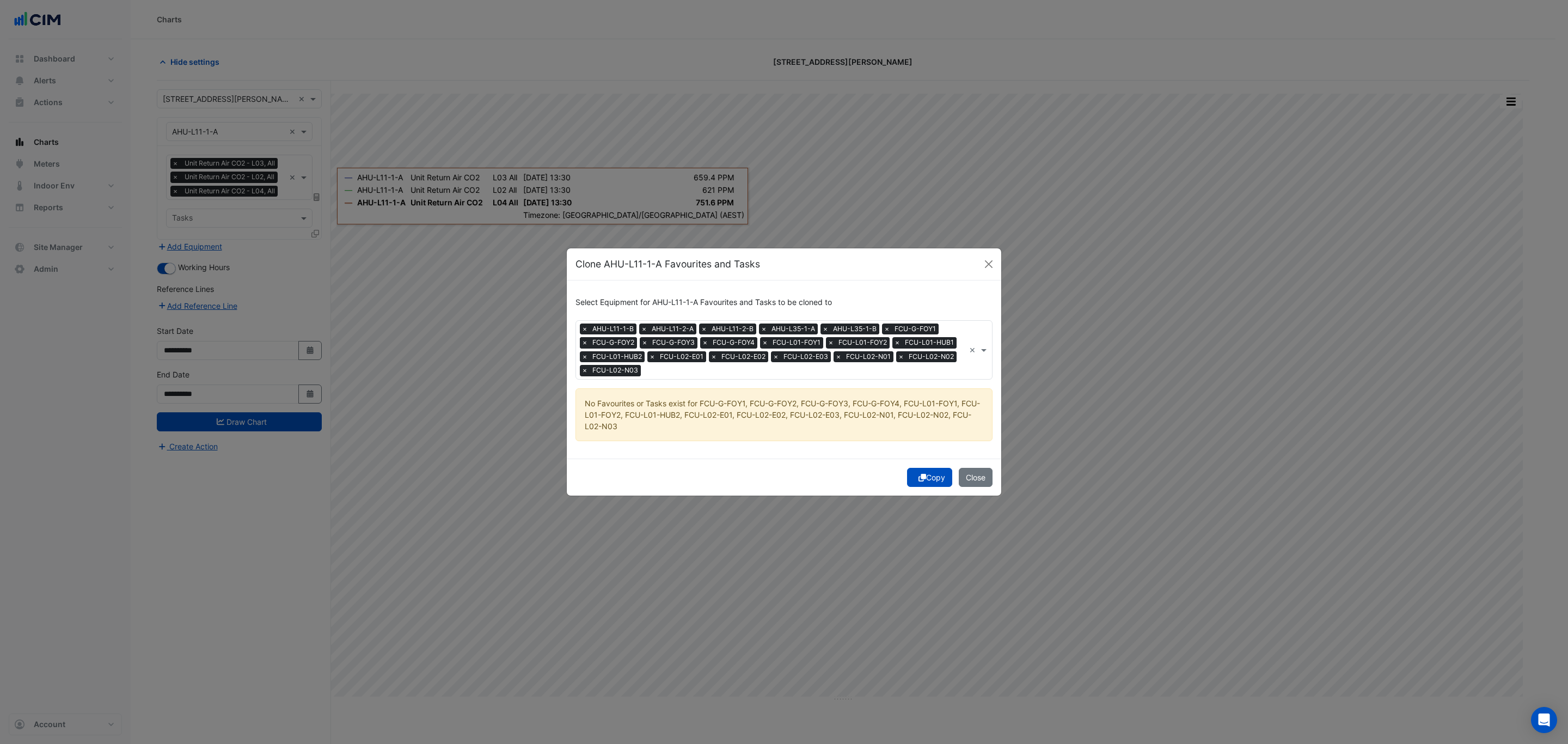
click at [582, 342] on span "×" at bounding box center [585, 342] width 10 height 11
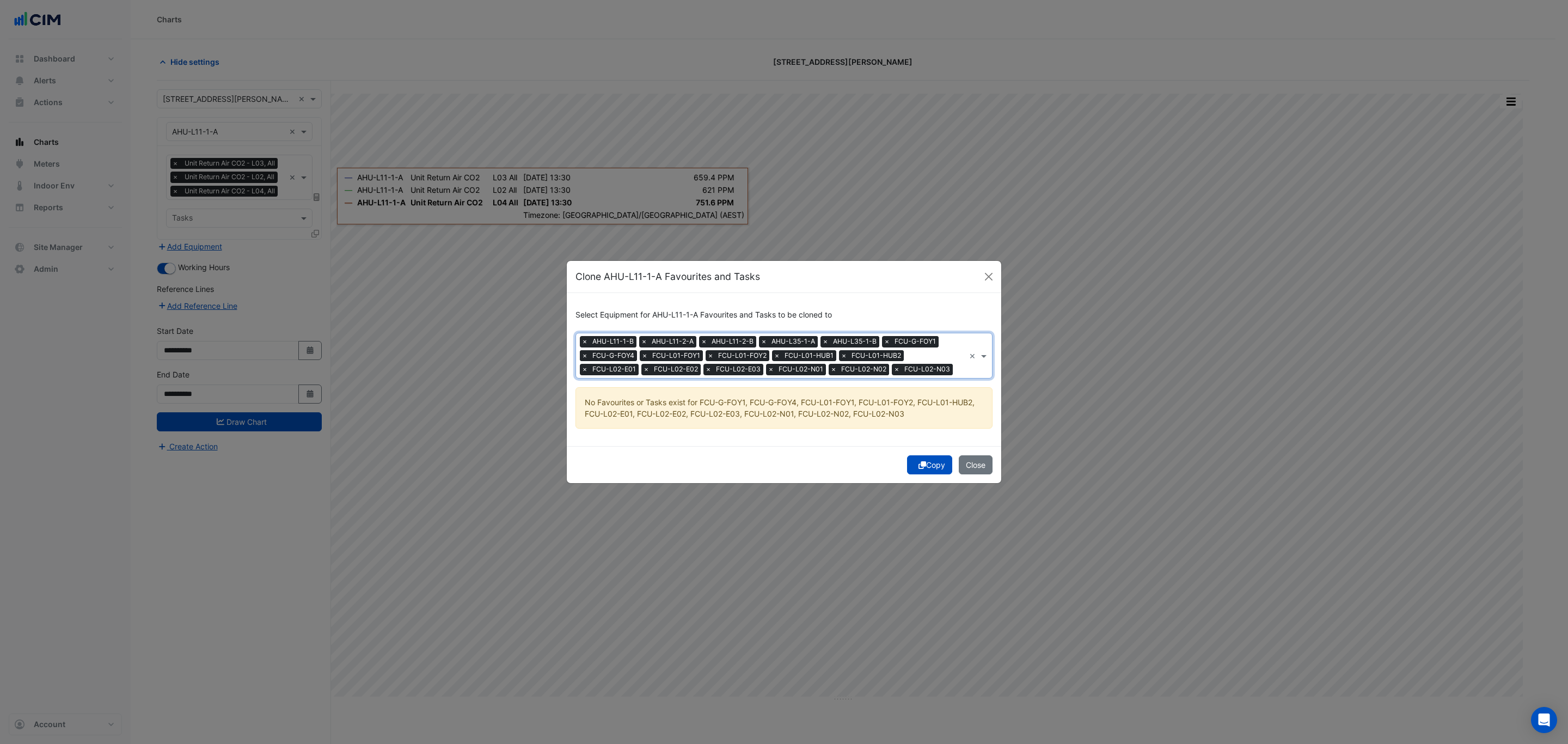
click at [582, 350] on span "×" at bounding box center [585, 355] width 10 height 11
click at [584, 355] on span "×" at bounding box center [585, 355] width 10 height 11
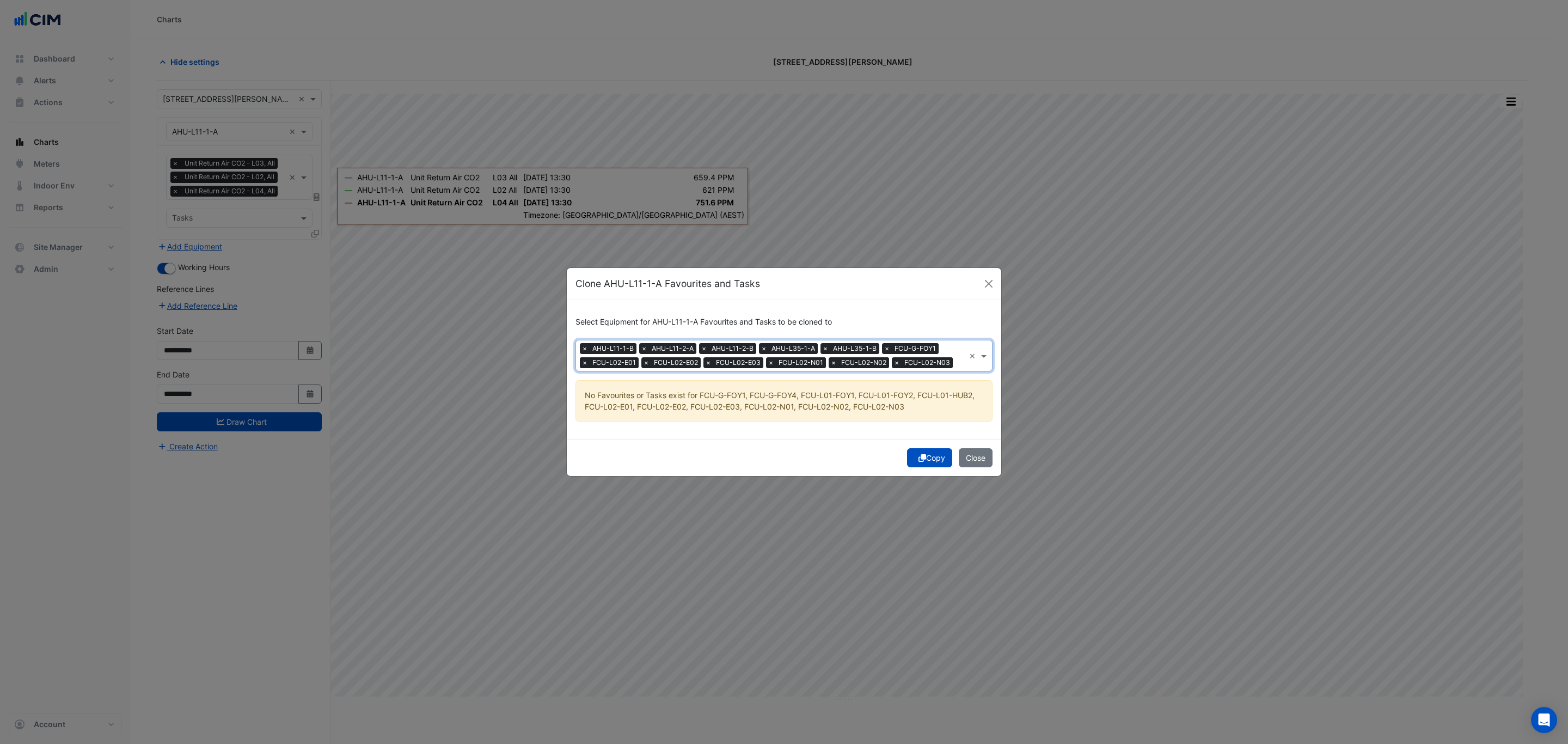
click at [583, 363] on span "×" at bounding box center [585, 362] width 10 height 11
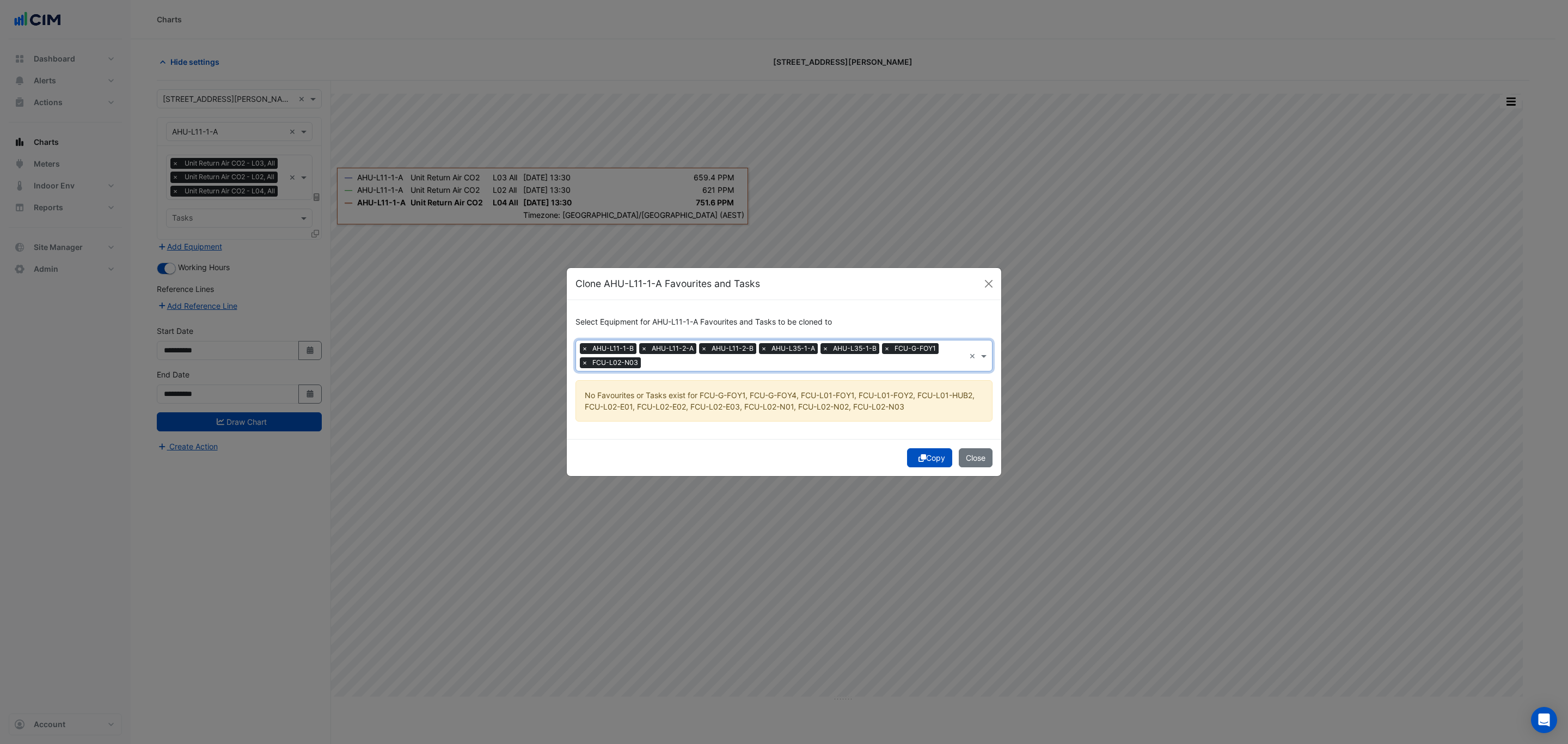
click at [583, 363] on span "×" at bounding box center [585, 362] width 10 height 11
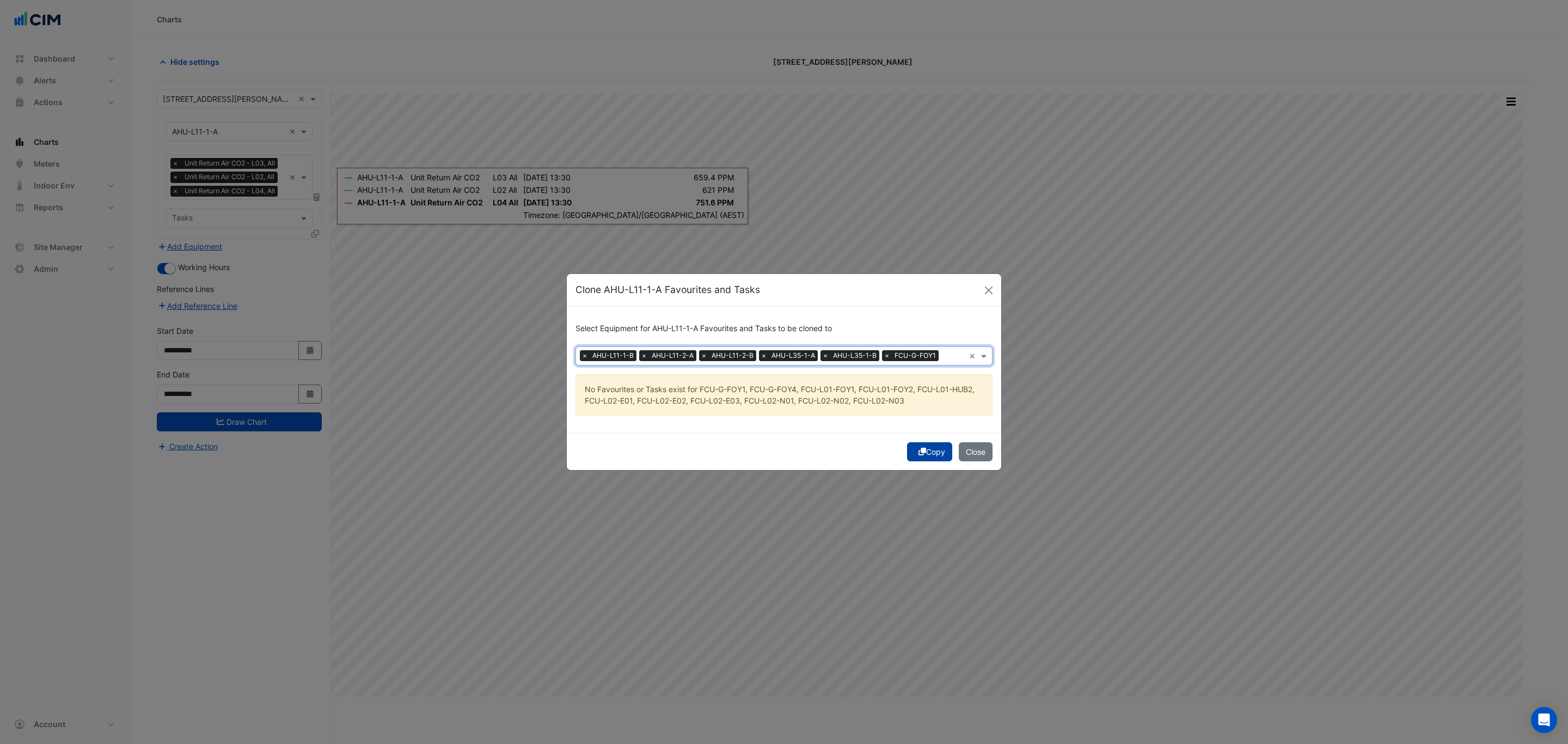
click at [921, 455] on button "Copy" at bounding box center [930, 451] width 45 height 19
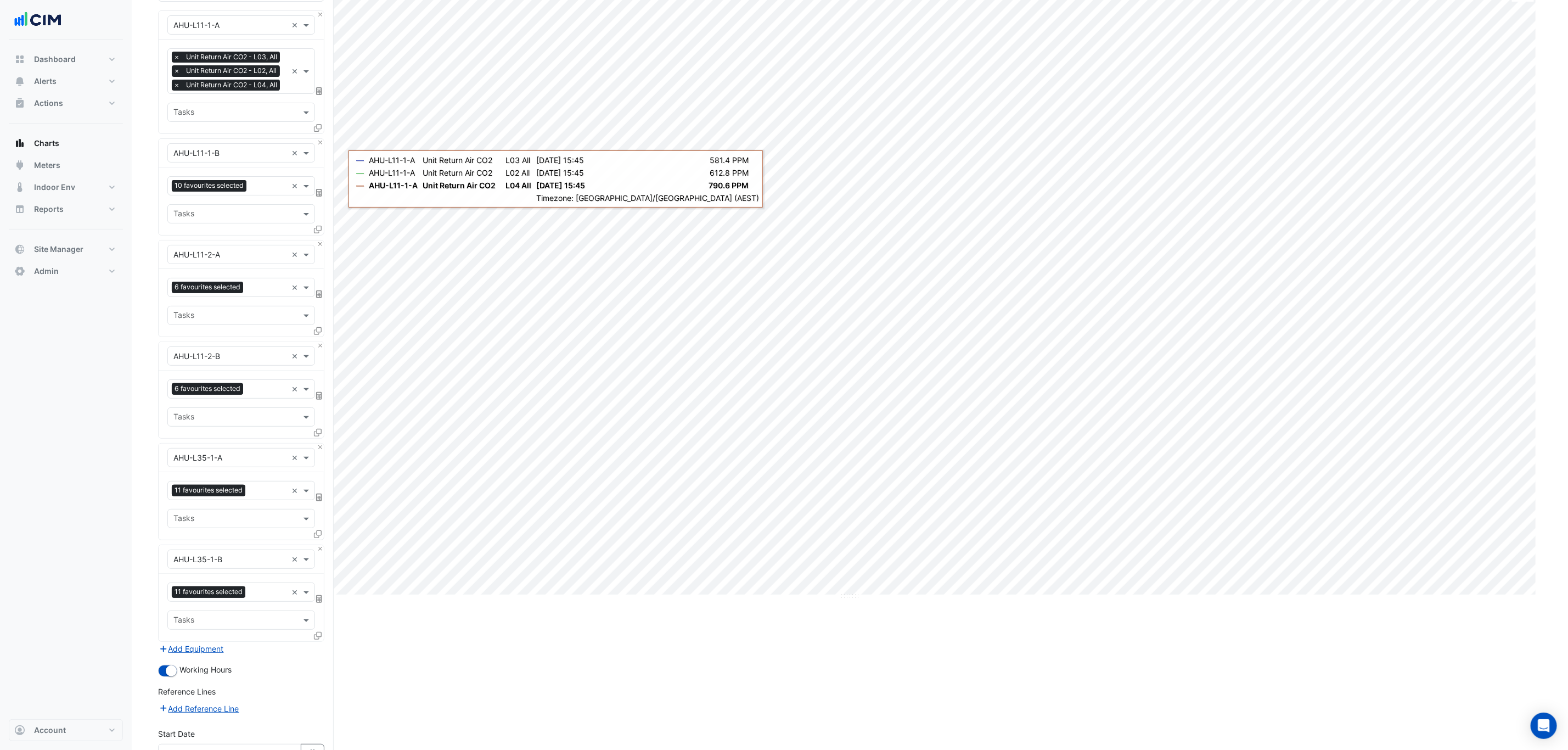
scroll to position [244, 0]
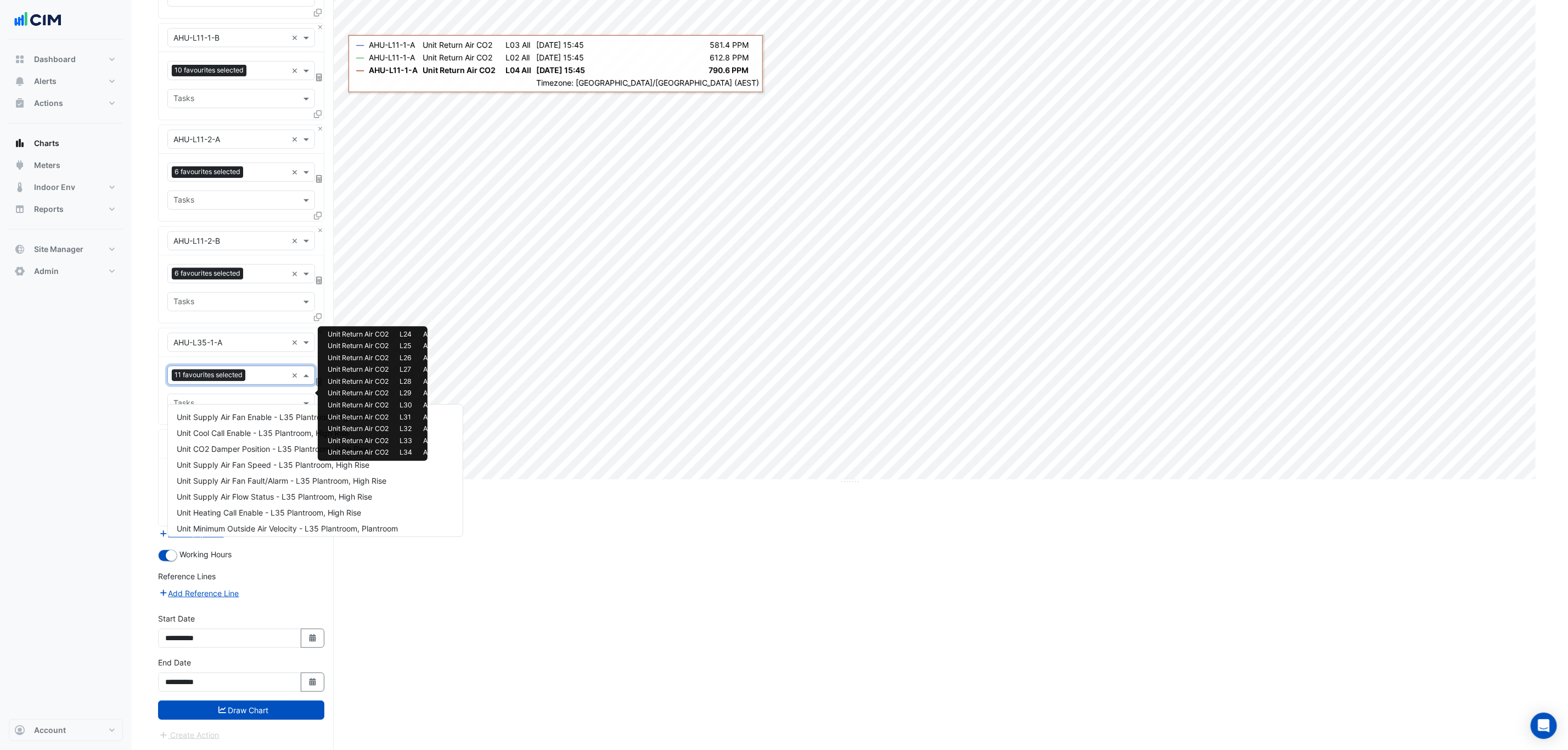
click at [261, 377] on input "text" at bounding box center [268, 377] width 37 height 12
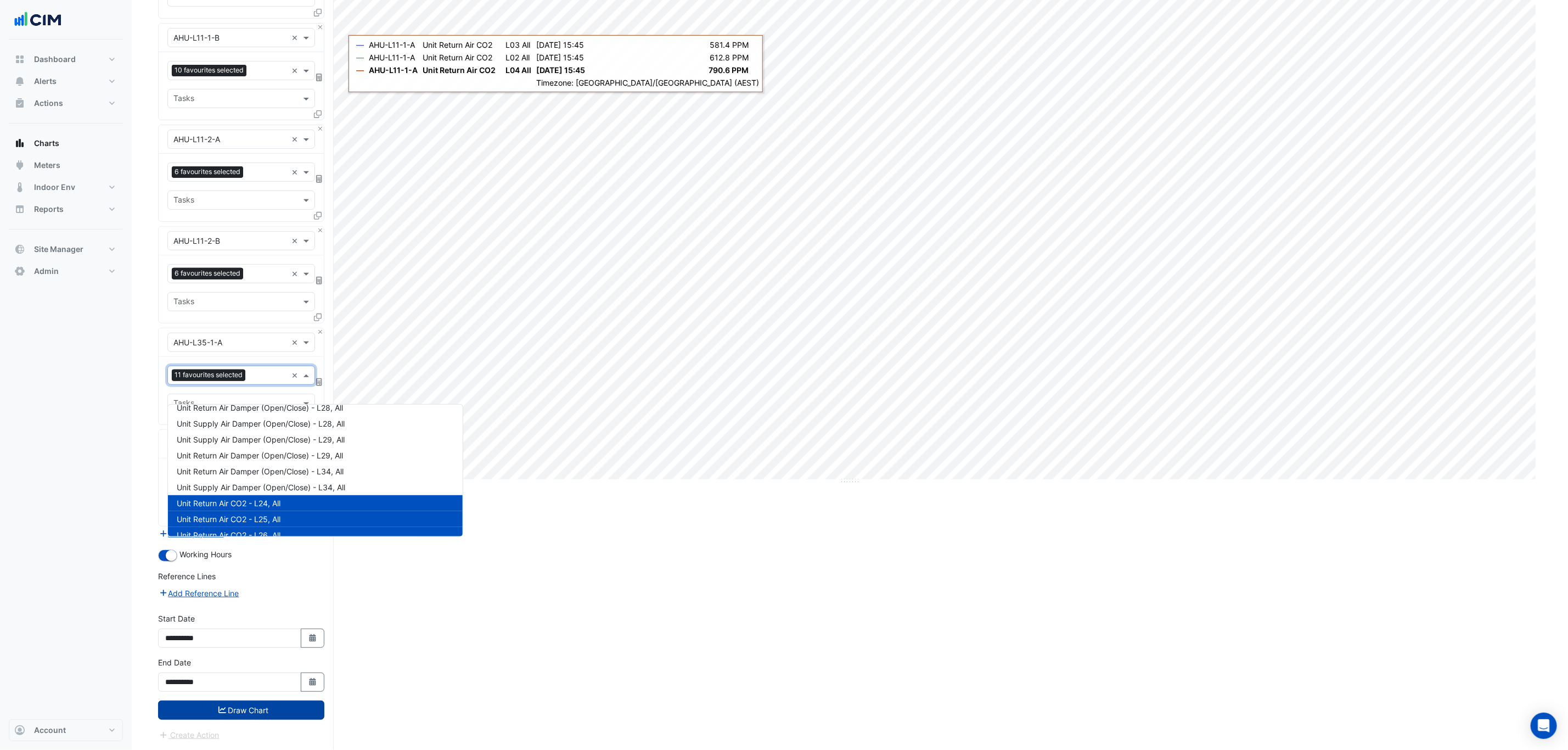
click at [265, 705] on button "Draw Chart" at bounding box center [241, 709] width 166 height 19
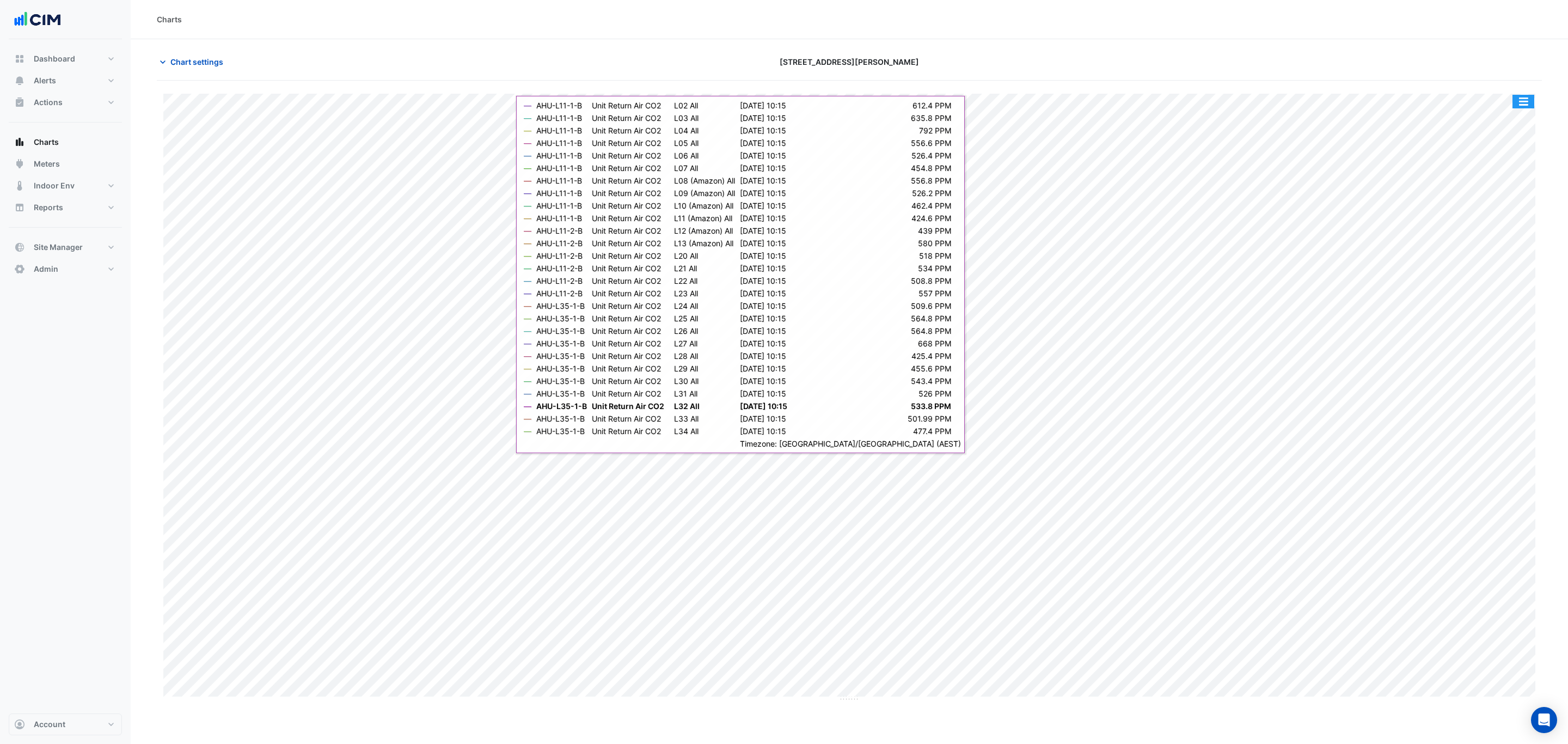
click at [1524, 98] on button "button" at bounding box center [1523, 101] width 21 height 14
click at [1506, 143] on div "Split All" at bounding box center [1501, 140] width 65 height 20
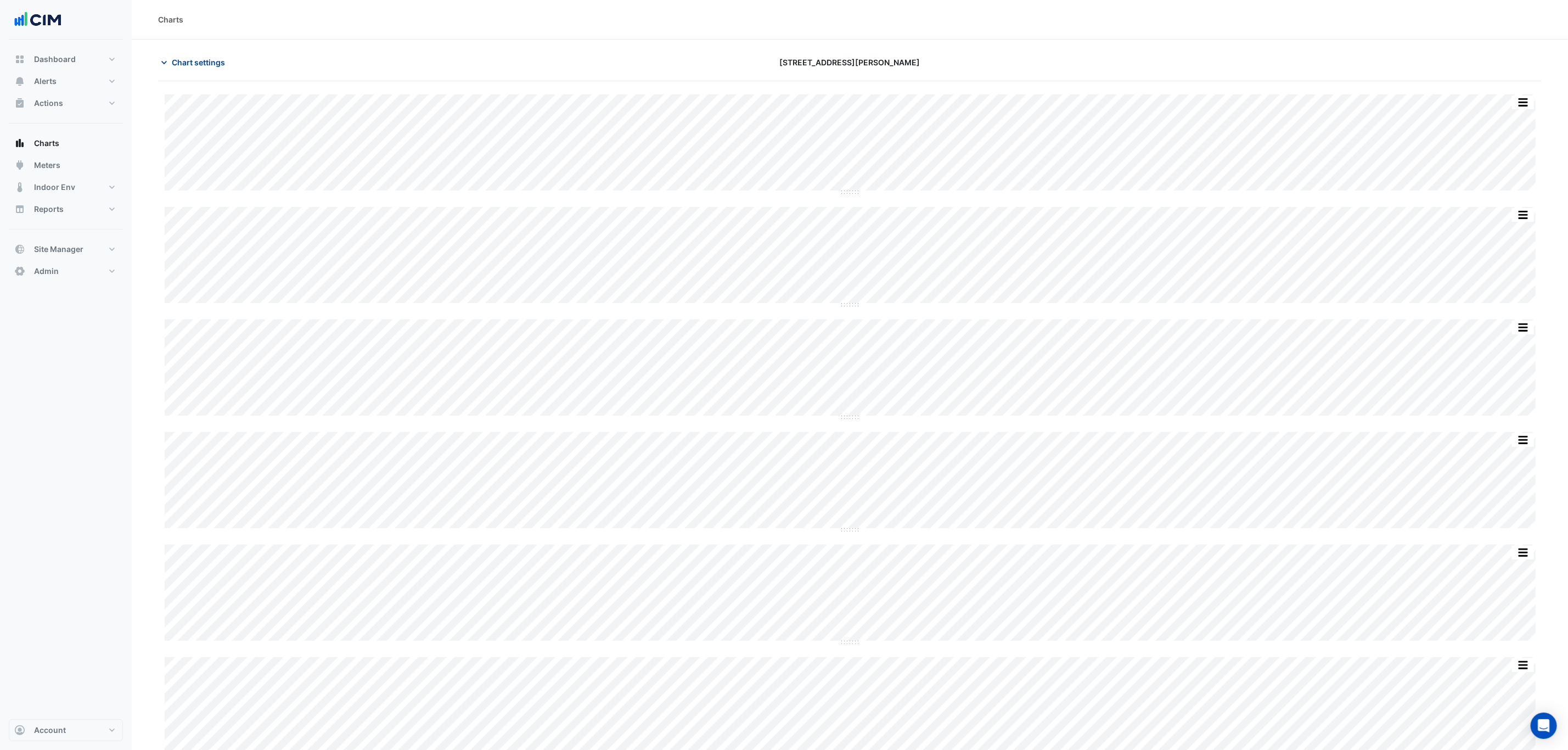
click at [198, 52] on button "Chart settings" at bounding box center [195, 62] width 74 height 19
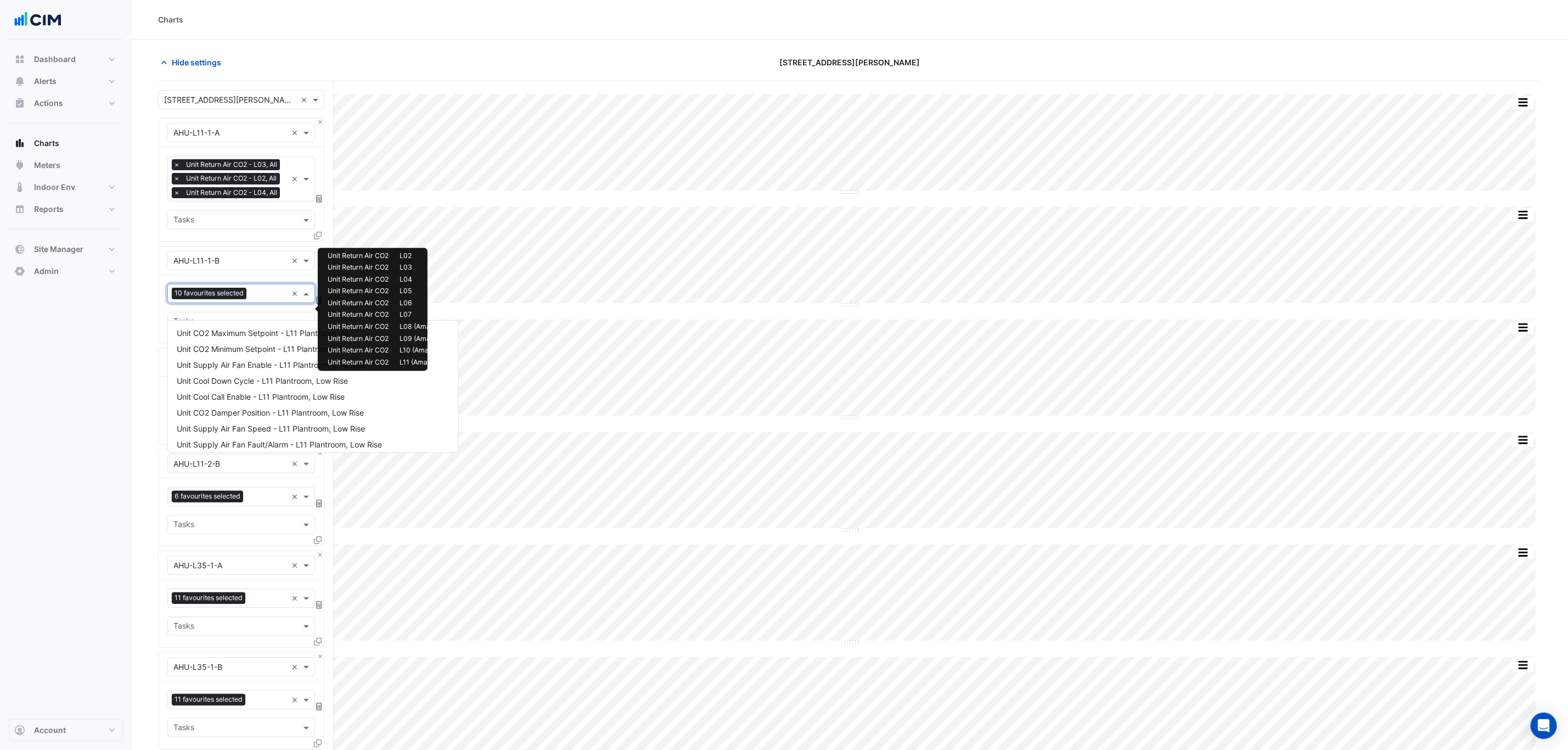
click at [260, 300] on input "text" at bounding box center [269, 294] width 37 height 12
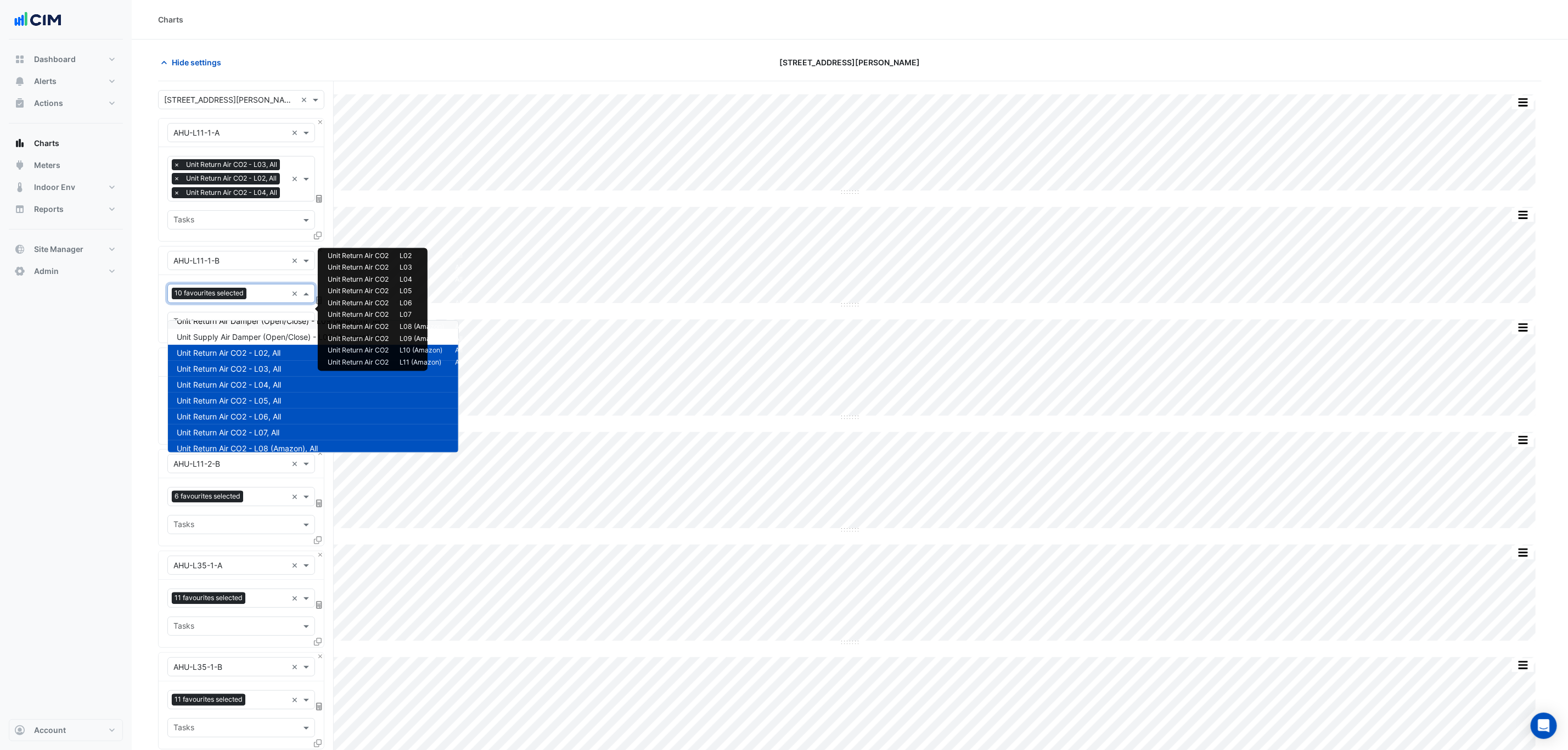
click at [265, 261] on div "Equipment × AHU-L11-1-B × Favourites 10 favourites selected × Tasks" at bounding box center [241, 294] width 166 height 97
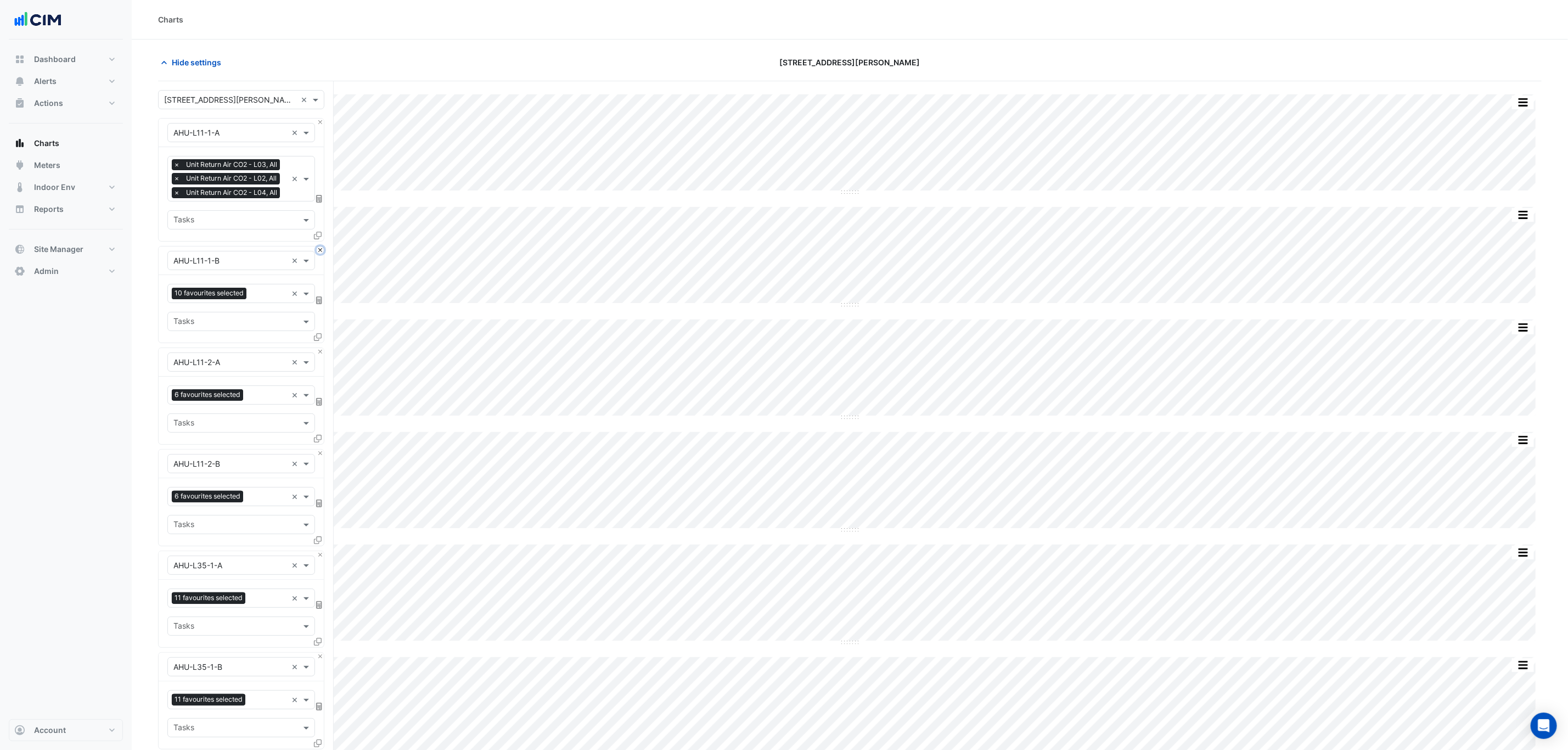
click at [319, 254] on button "Close" at bounding box center [320, 249] width 7 height 7
click at [319, 348] on button "Close" at bounding box center [320, 351] width 7 height 7
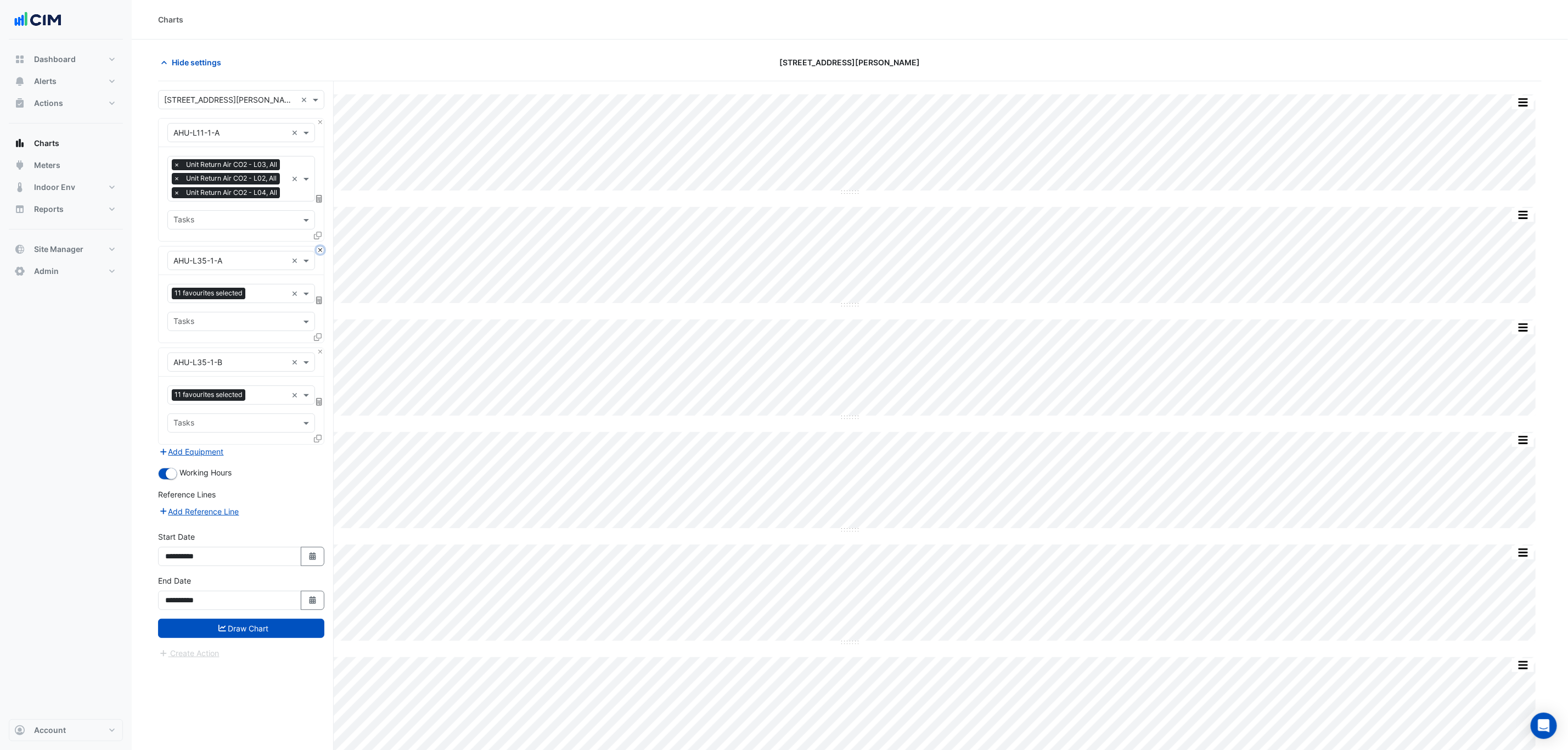
click at [319, 254] on button "Close" at bounding box center [320, 249] width 7 height 7
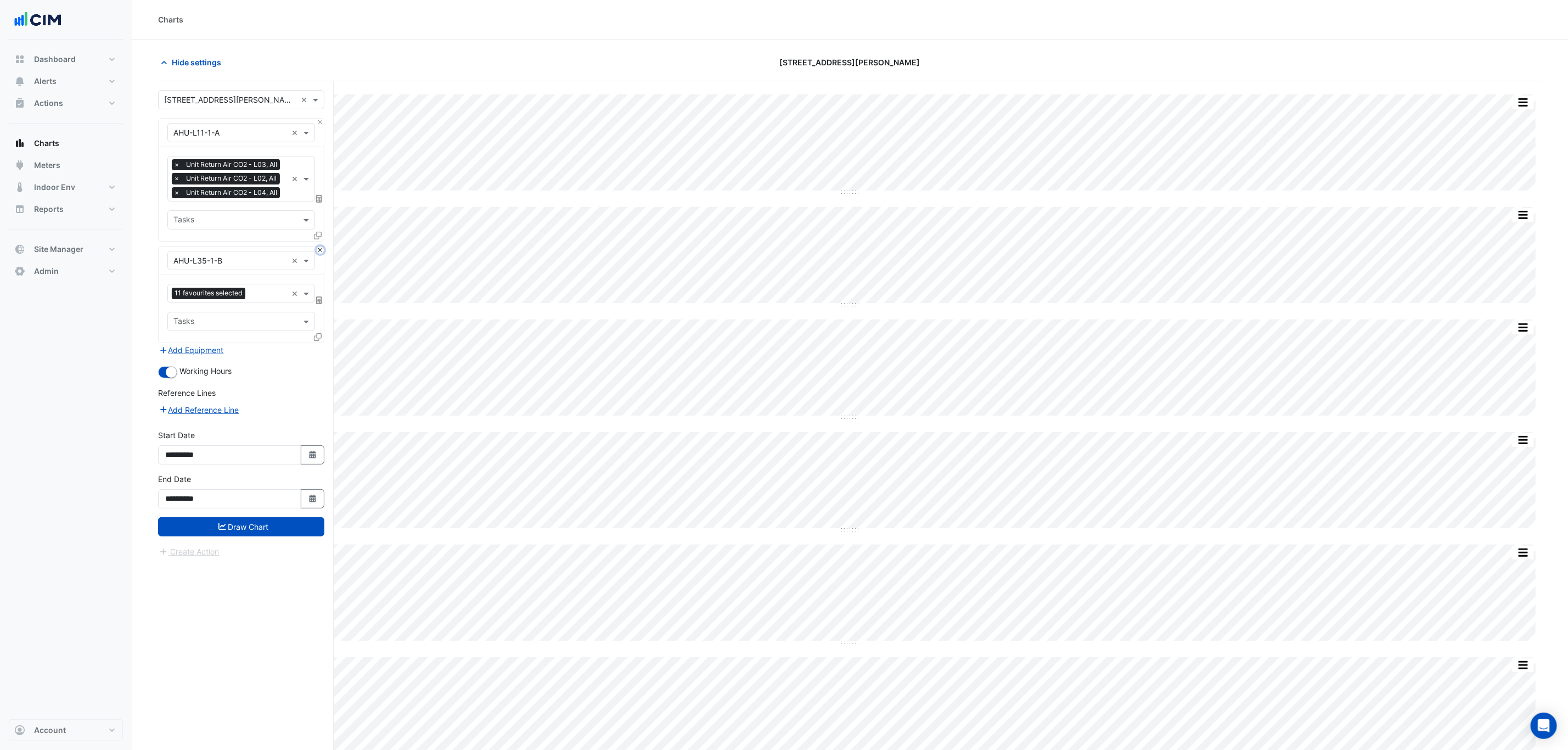
click at [319, 254] on button "Close" at bounding box center [320, 249] width 7 height 7
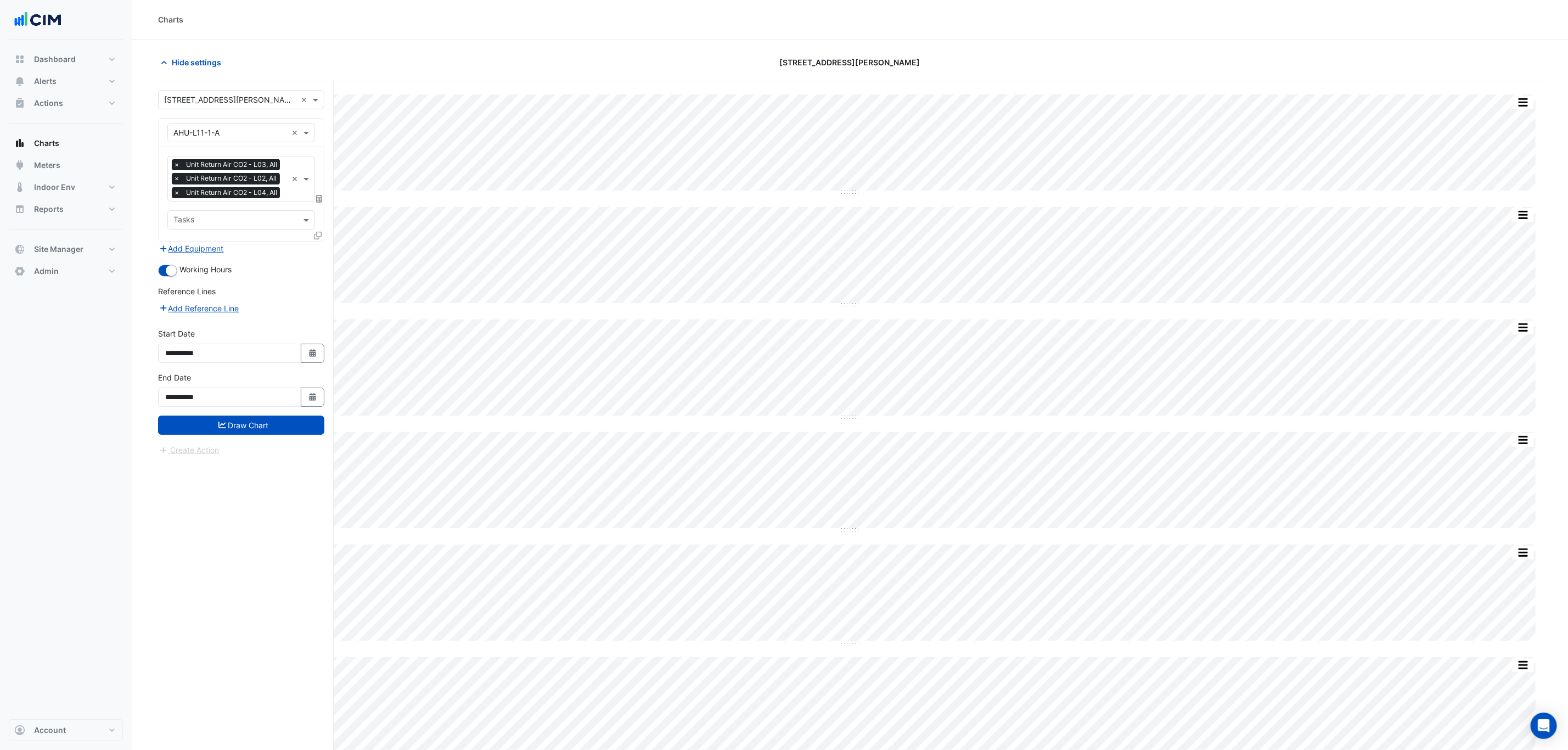
click at [299, 301] on div "Reference Lines" at bounding box center [241, 293] width 166 height 16
click at [267, 435] on button "Draw Chart" at bounding box center [241, 425] width 166 height 19
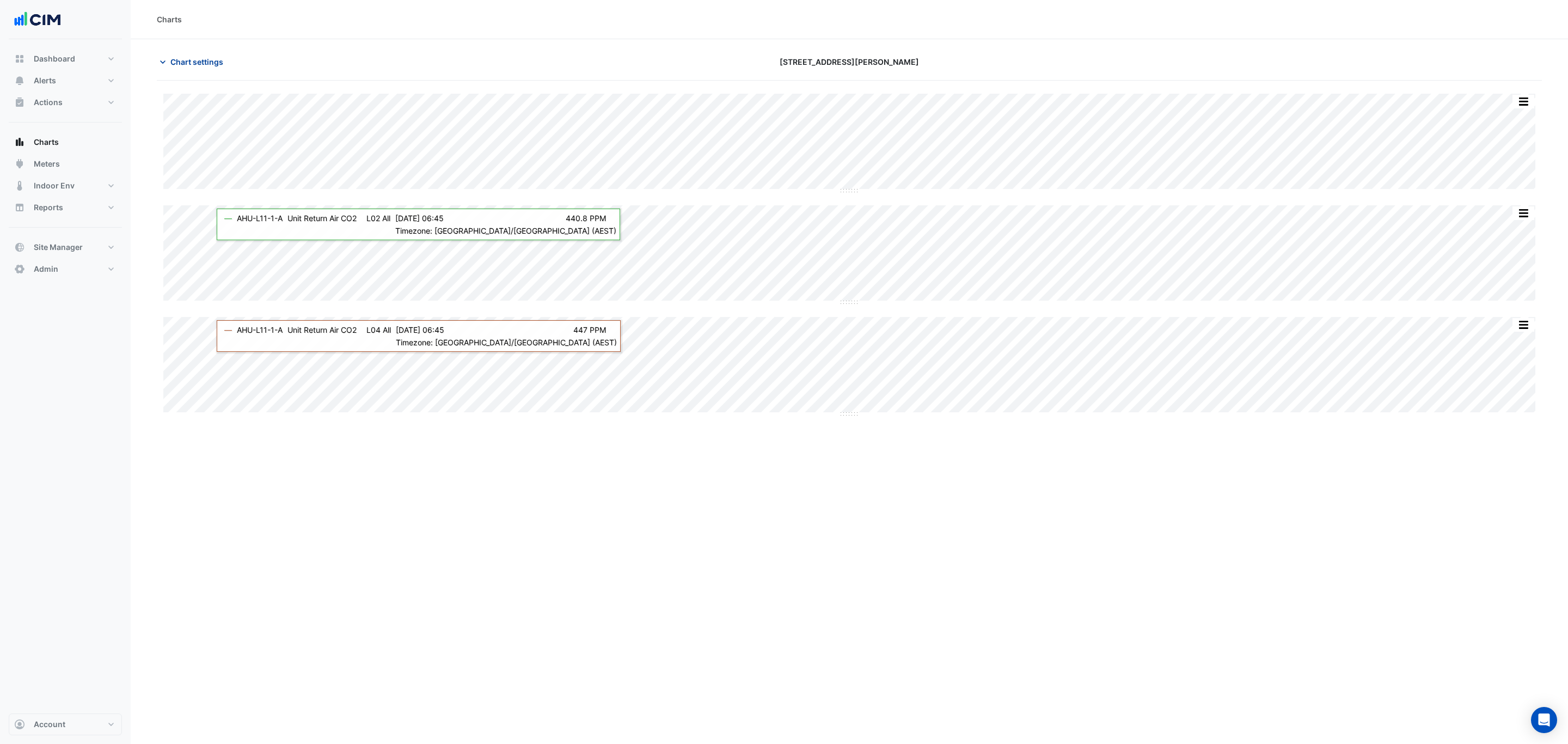
click at [203, 59] on span "Chart settings" at bounding box center [197, 62] width 53 height 12
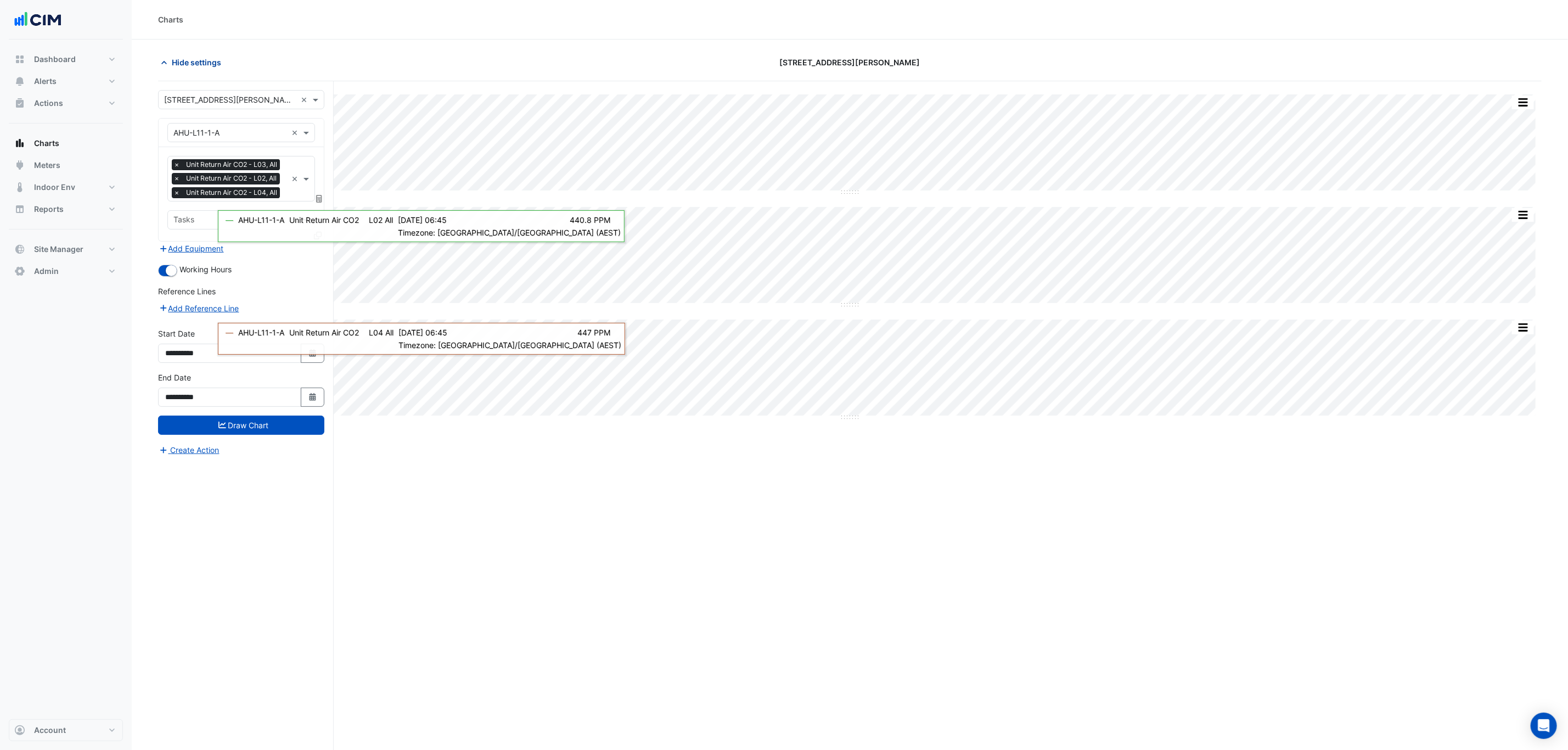
click at [205, 59] on span "Hide settings" at bounding box center [196, 62] width 49 height 12
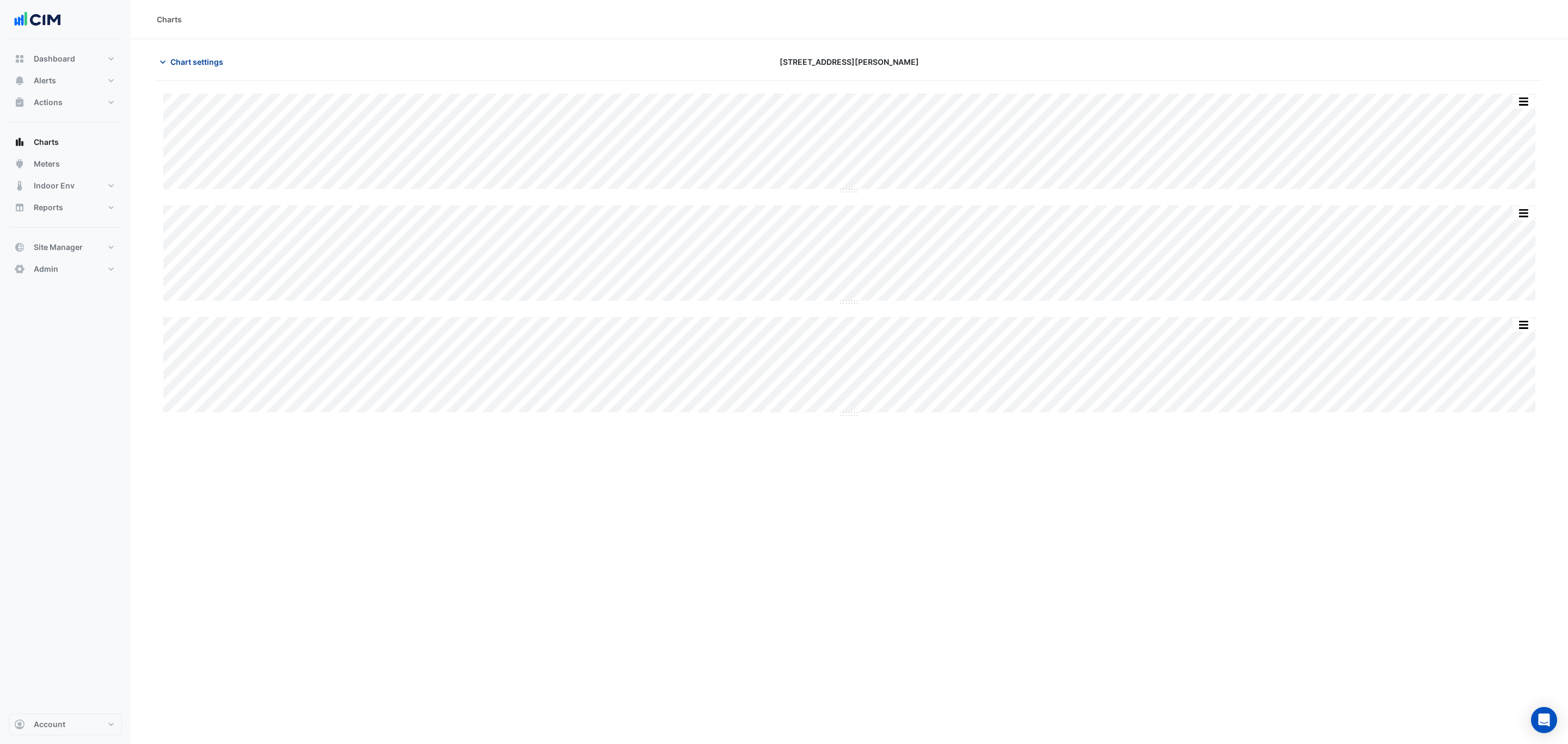
click at [172, 59] on span "Chart settings" at bounding box center [197, 62] width 53 height 12
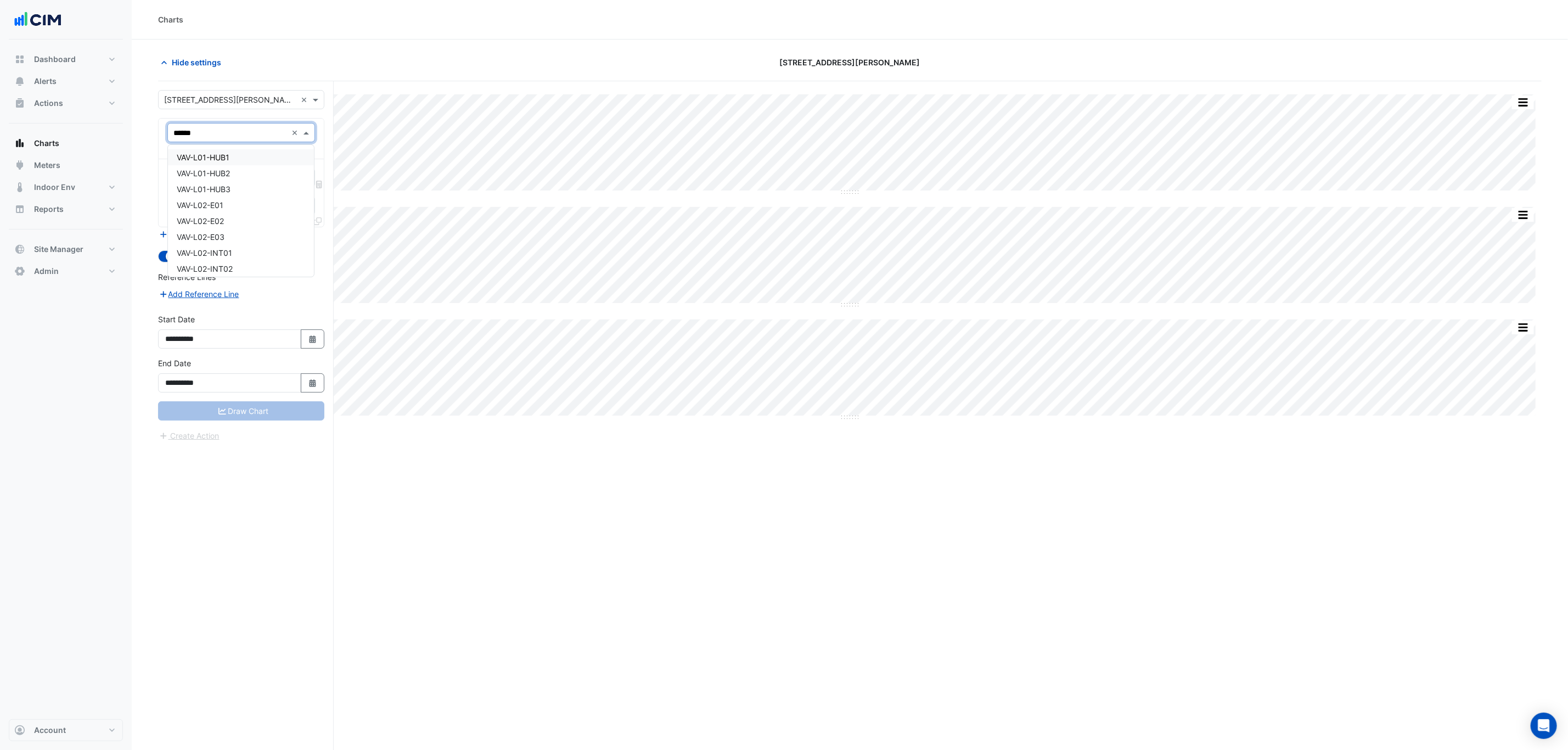
type input "*******"
click at [252, 205] on div "VAV-L08-INT11" at bounding box center [241, 204] width 146 height 16
click at [224, 162] on input "text" at bounding box center [229, 166] width 111 height 12
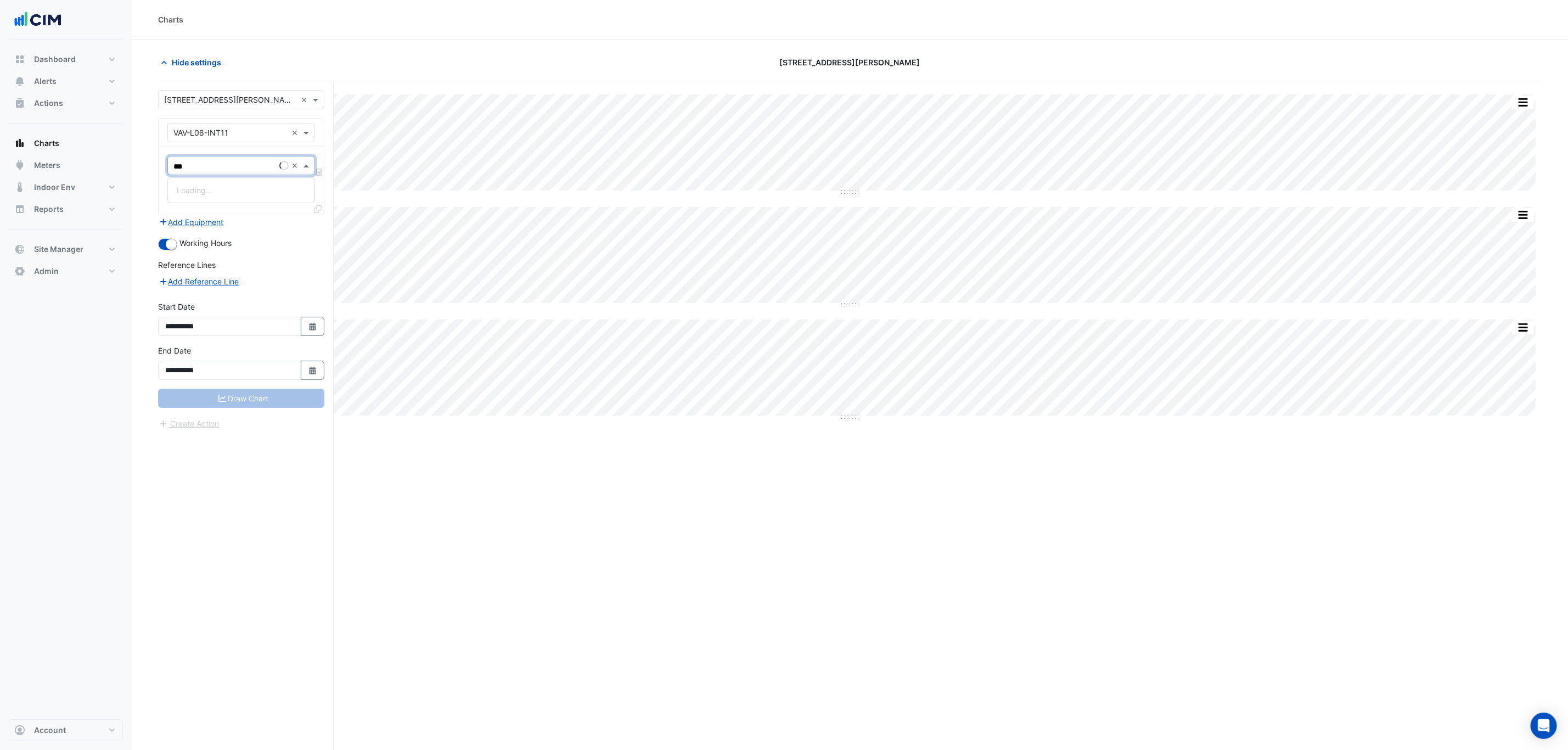
type input "****"
click at [285, 195] on span "Variable Air Volume Zone Temperature - L08 (Amazon), INT11" at bounding box center [287, 190] width 220 height 9
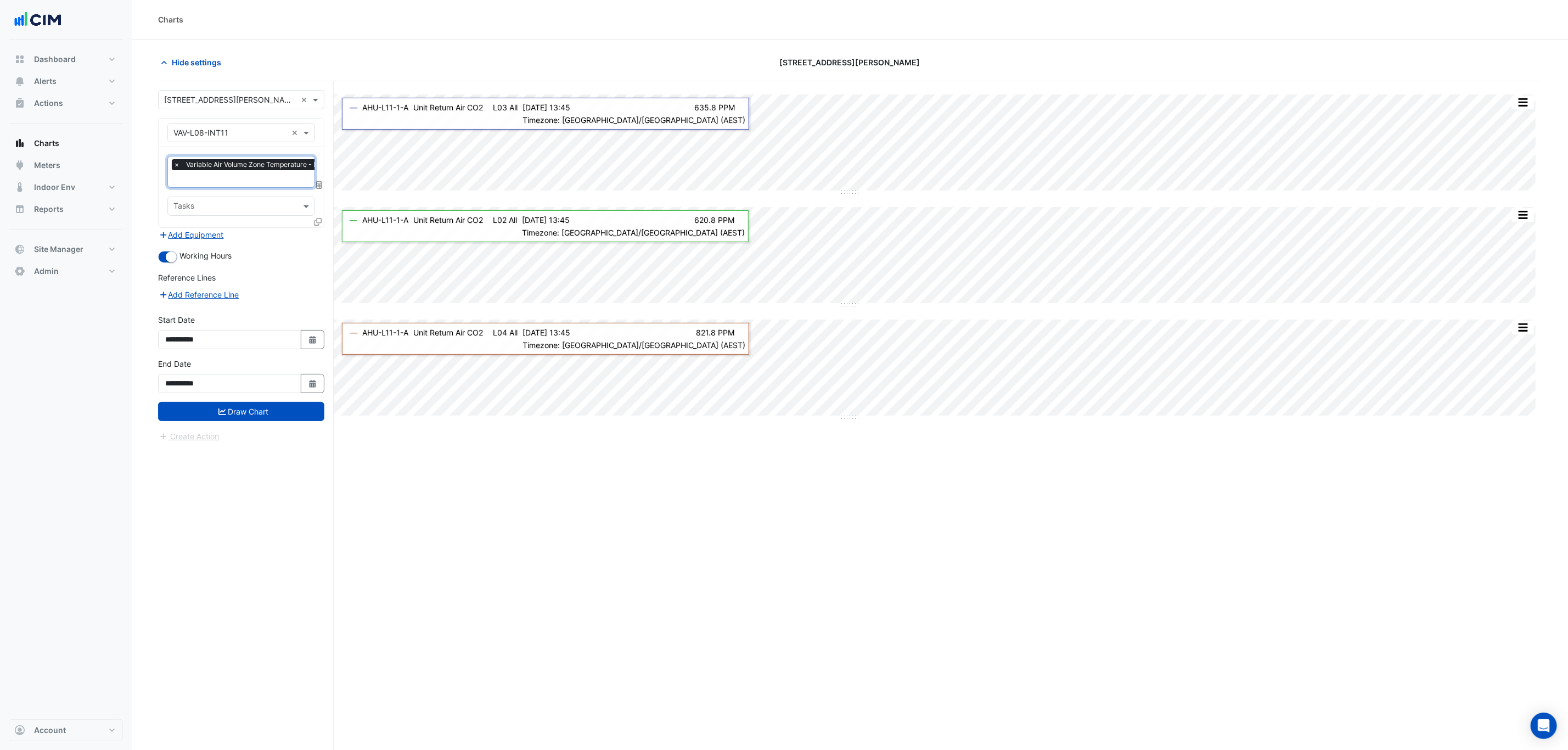
click at [321, 222] on icon at bounding box center [318, 221] width 7 height 7
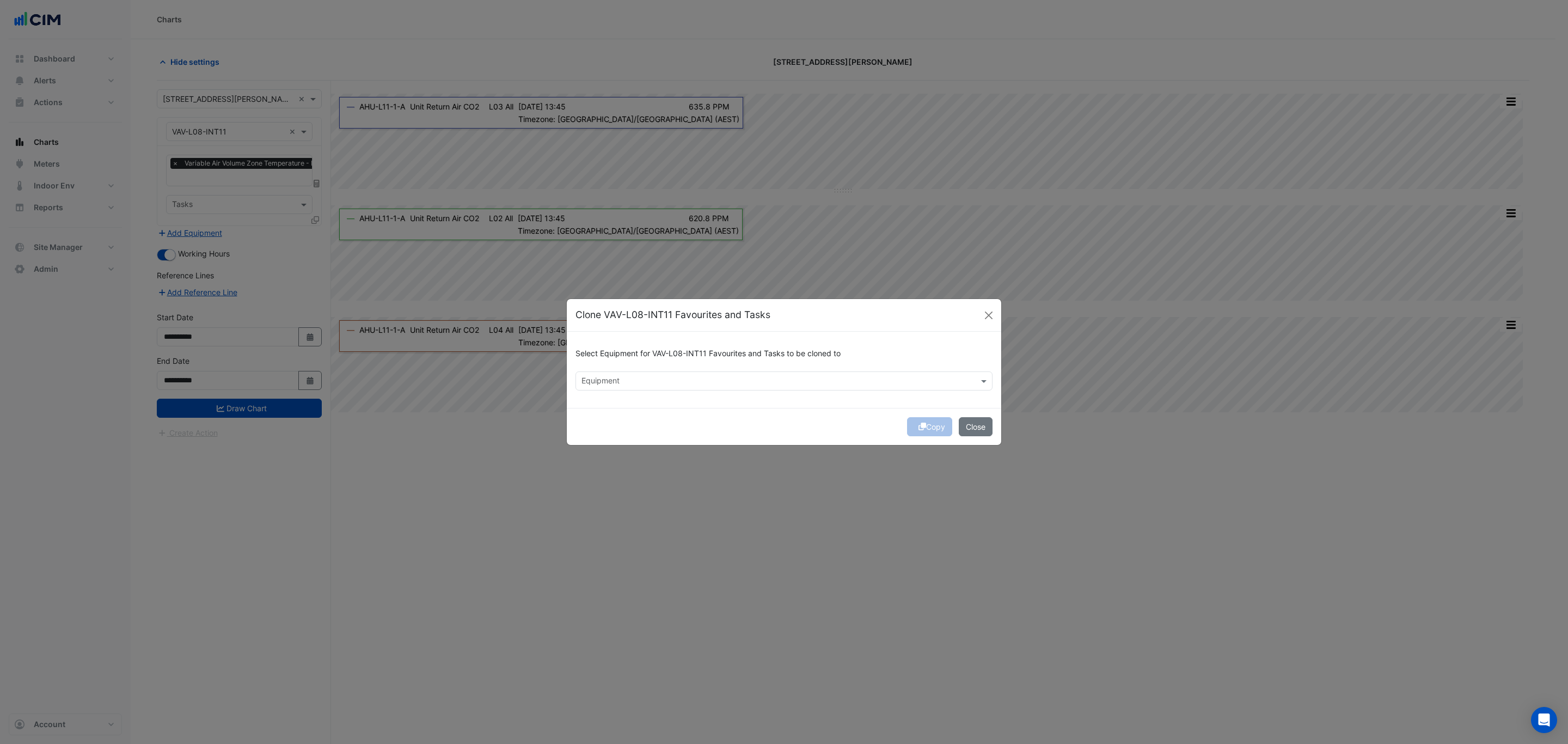
click at [614, 376] on input "text" at bounding box center [778, 382] width 393 height 12
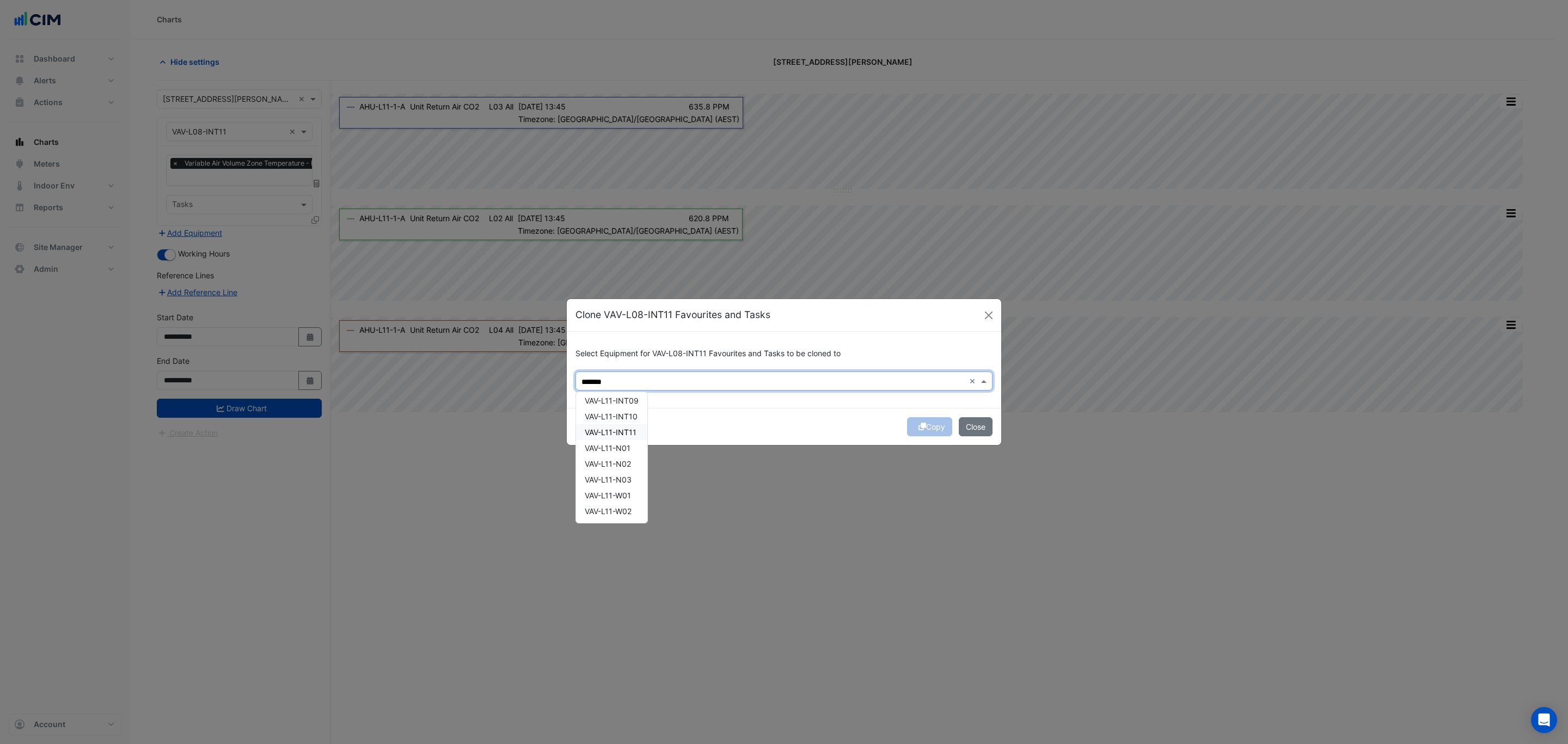
click at [629, 438] on div "VAV-L11-INT11" at bounding box center [611, 431] width 71 height 16
click at [634, 400] on span "VAV-L11-INT02" at bounding box center [611, 400] width 54 height 9
click at [633, 401] on span "VAV-L11-INT02" at bounding box center [611, 400] width 54 height 9
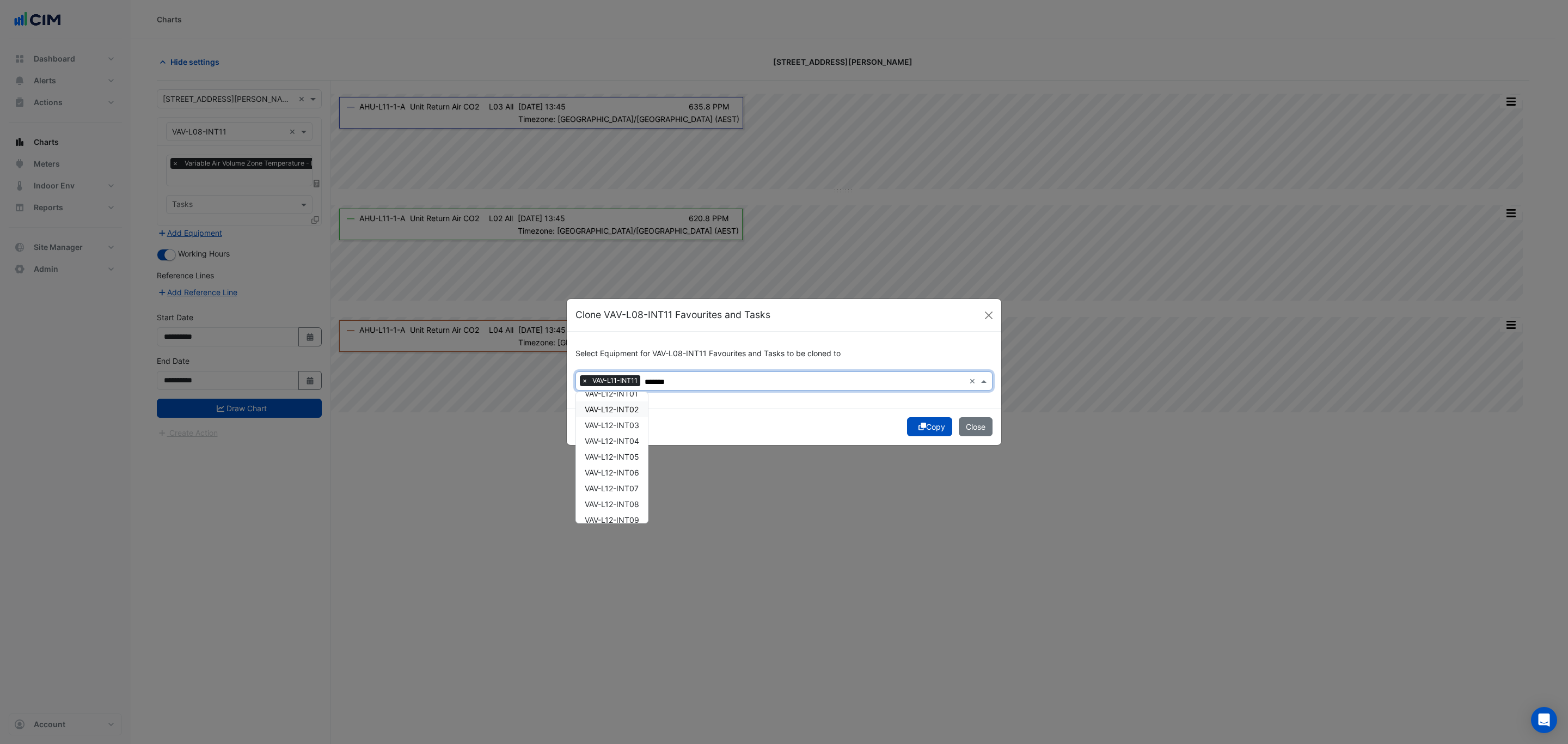
click at [634, 414] on div "VAV-L12-INT02" at bounding box center [611, 408] width 72 height 16
click at [636, 441] on span "VAV-L12-INT04" at bounding box center [612, 440] width 54 height 9
click at [637, 473] on span "VAV-L12-INT06" at bounding box center [612, 472] width 54 height 9
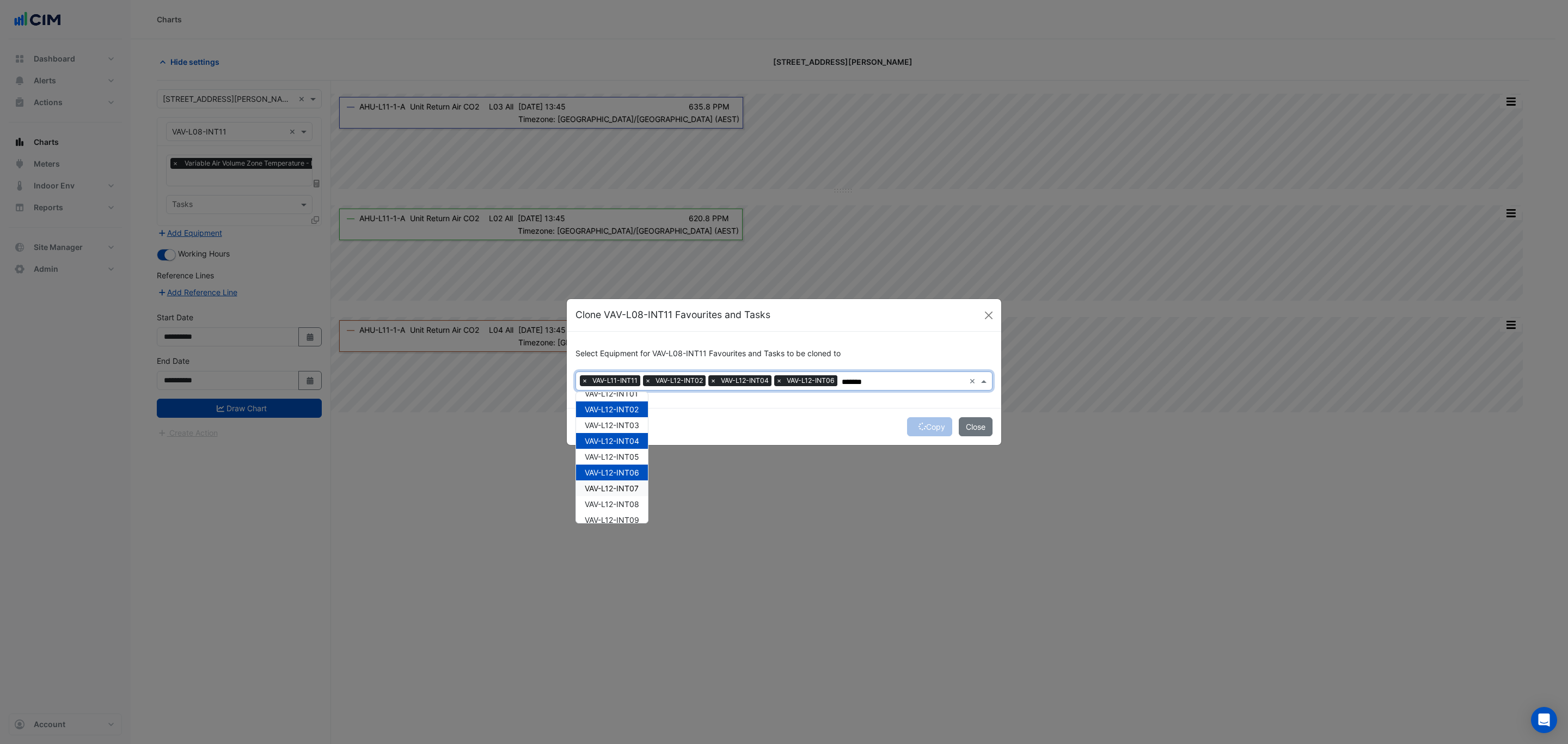
click at [634, 489] on span "VAV-L12-INT07" at bounding box center [611, 487] width 54 height 9
click at [637, 469] on span "VAV-L12-INT08" at bounding box center [612, 471] width 54 height 9
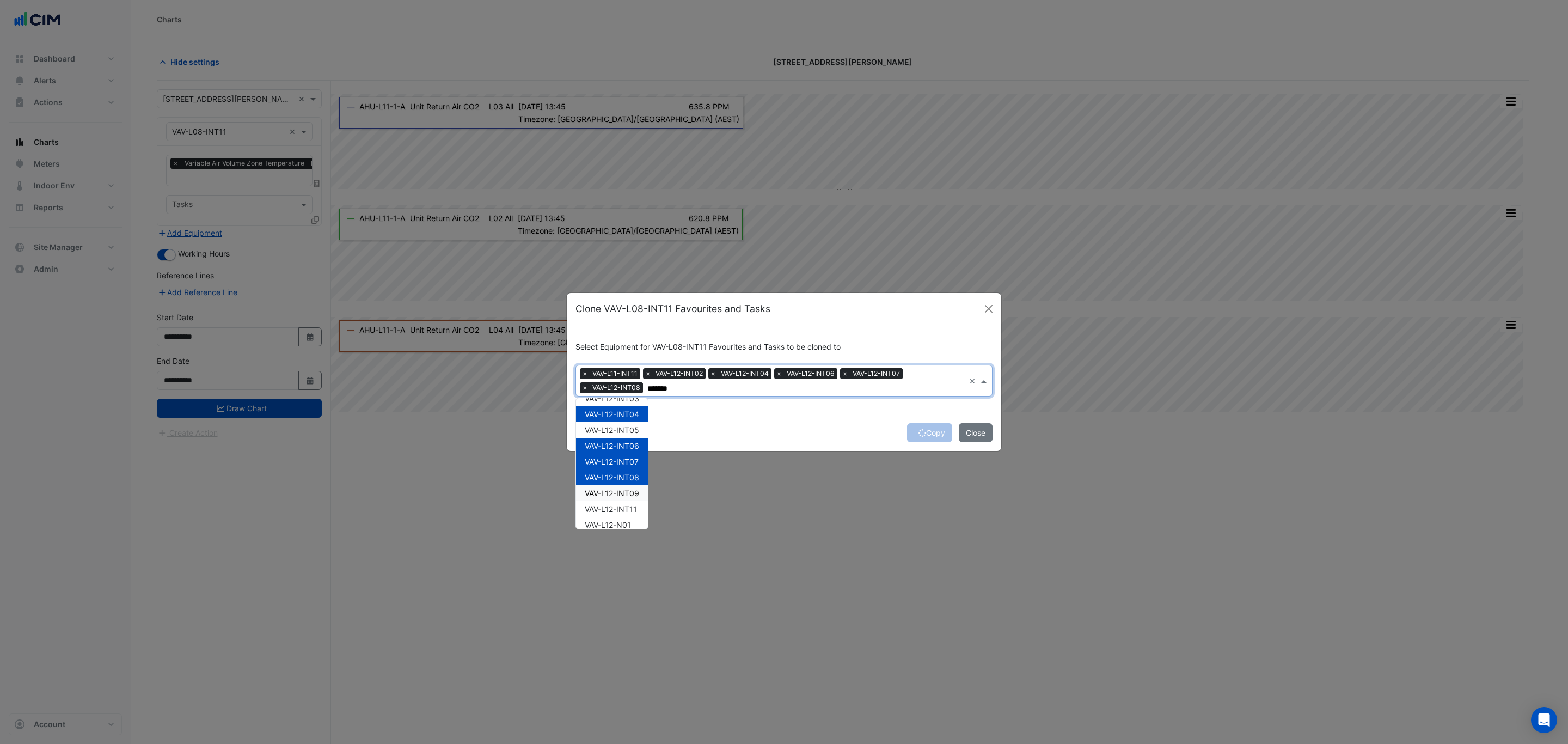
click at [634, 497] on span "VAV-L12-INT09" at bounding box center [612, 492] width 54 height 9
click at [636, 435] on span "VAV-L12-INT11" at bounding box center [610, 438] width 52 height 9
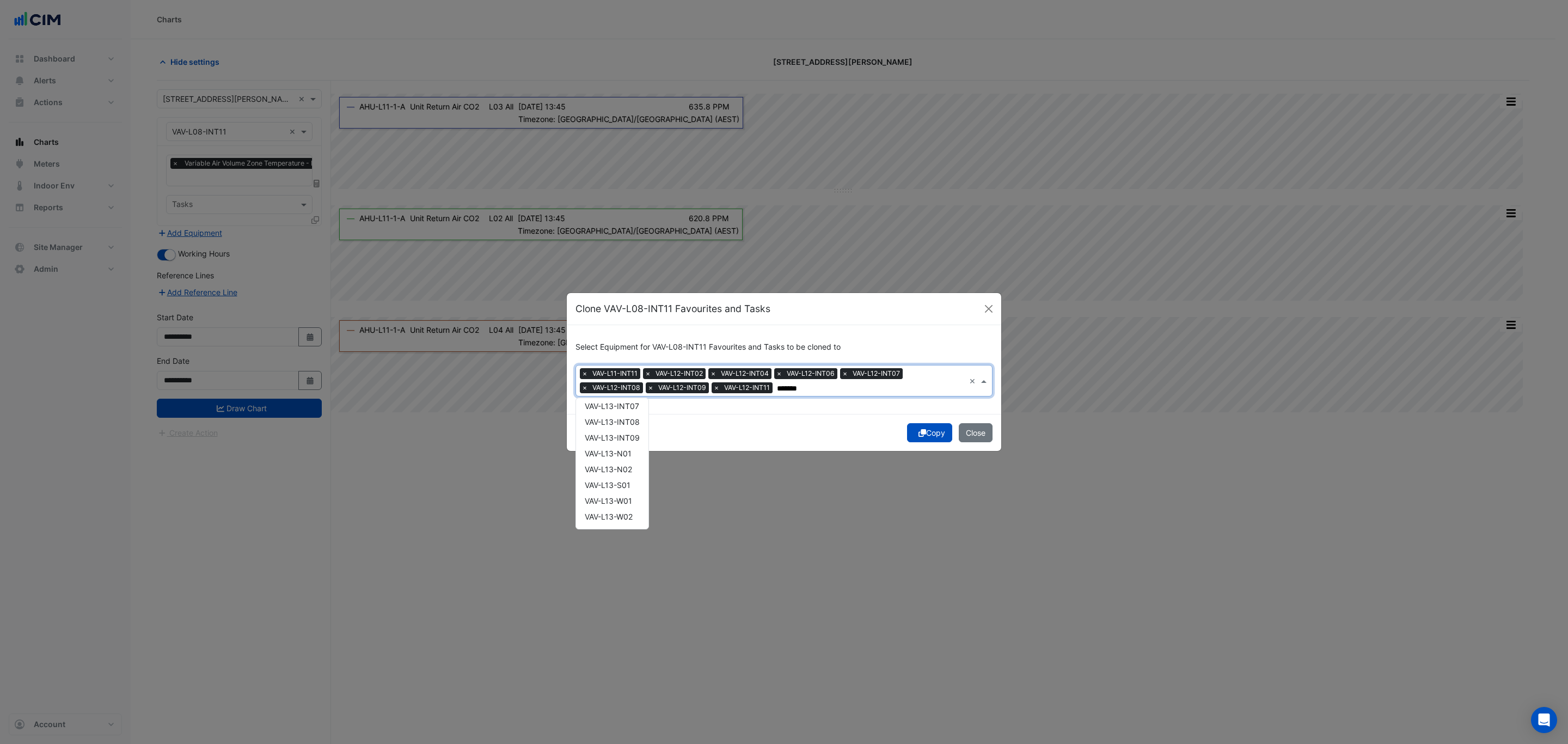
scroll to position [0, 0]
click at [642, 440] on div "VAV-L13-INT01" at bounding box center [612, 441] width 73 height 16
click at [630, 486] on span "VAV-L13-S01" at bounding box center [607, 485] width 45 height 9
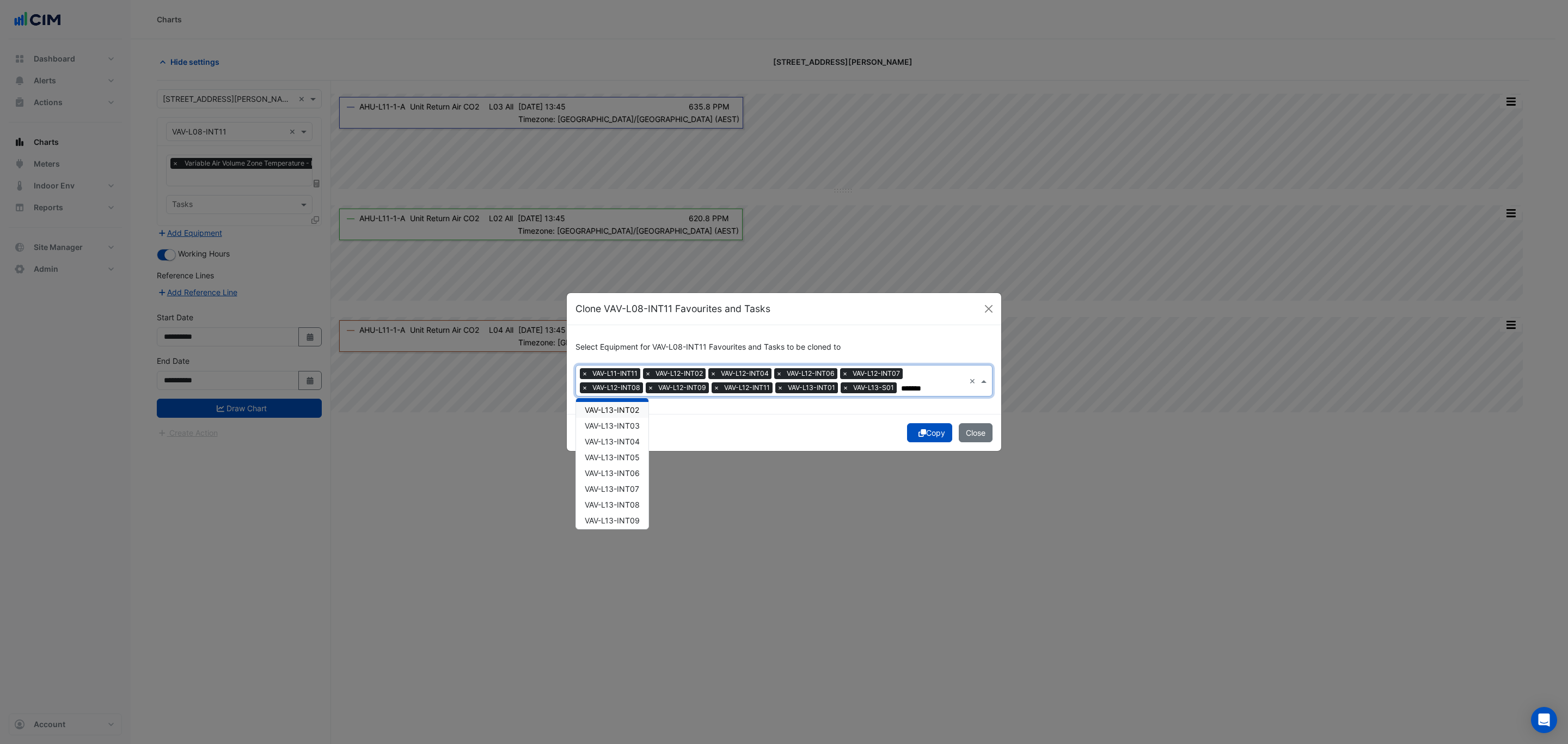
click at [637, 410] on span "VAV-L13-INT02" at bounding box center [612, 409] width 54 height 9
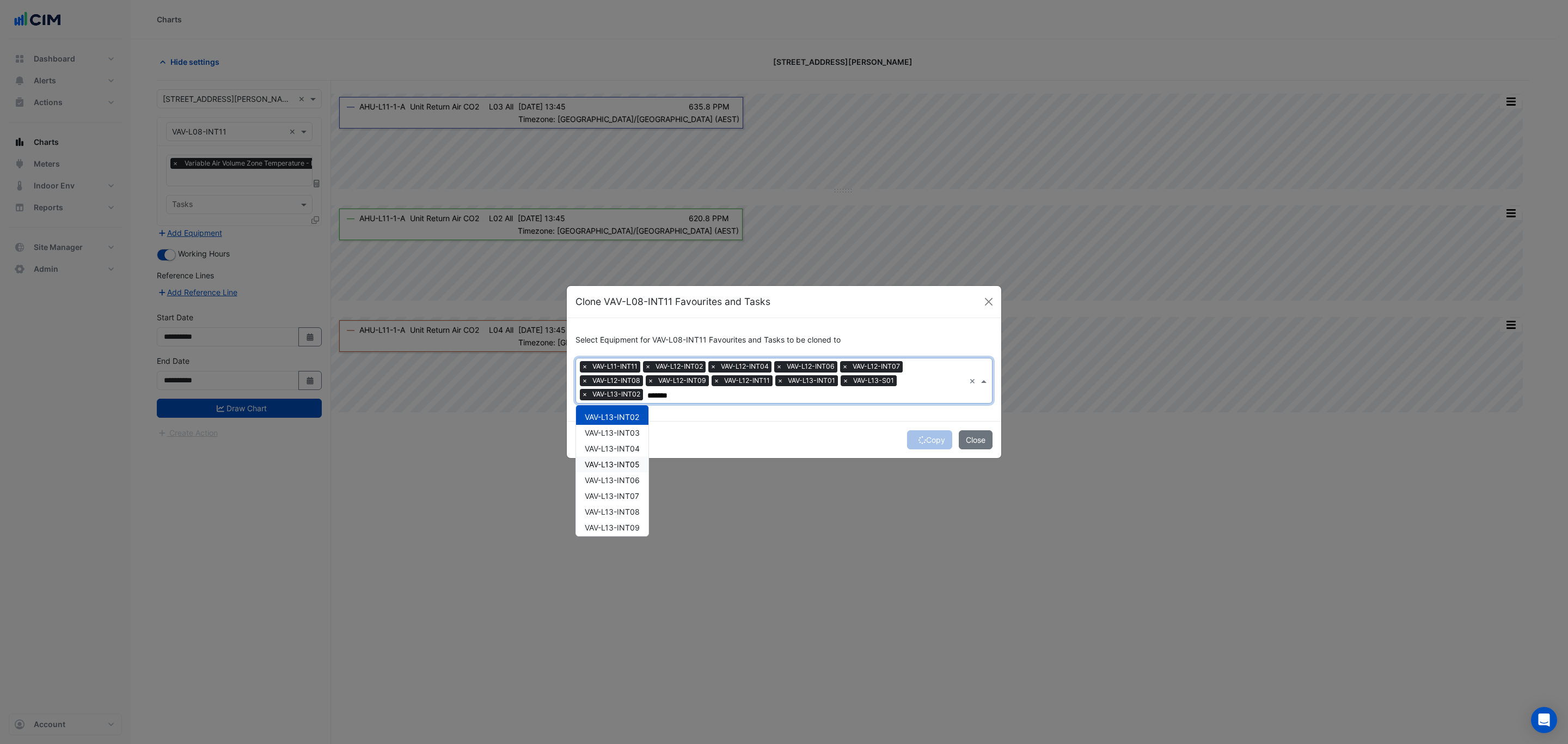
click at [634, 463] on span "VAV-L13-INT05" at bounding box center [612, 464] width 55 height 9
click at [629, 415] on span "VAV-L13-INT07" at bounding box center [612, 413] width 54 height 9
click at [633, 430] on span "VAV-L13-INT08" at bounding box center [612, 430] width 55 height 9
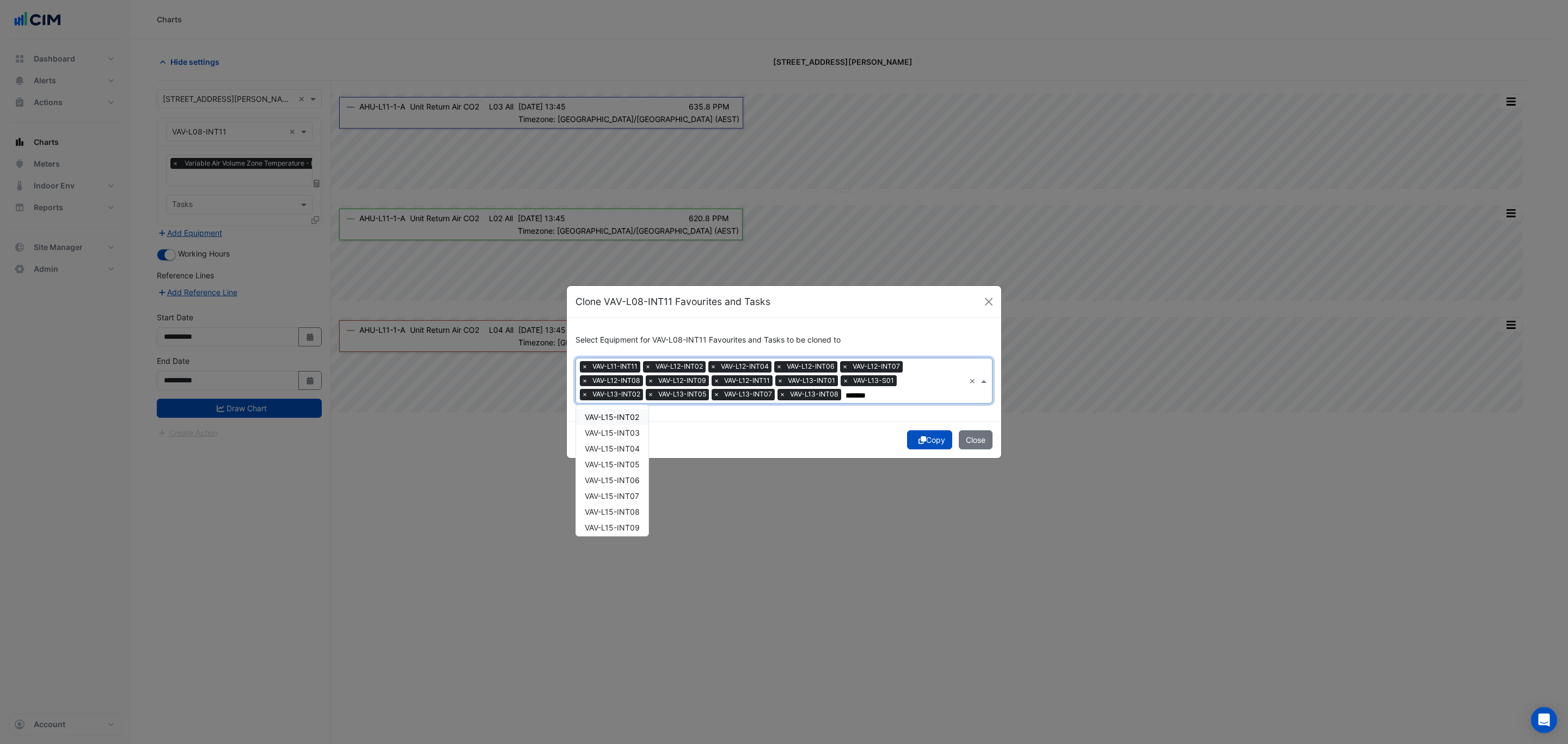
click at [638, 417] on span "VAV-L15-INT02" at bounding box center [612, 417] width 54 height 9
click at [634, 460] on span "VAV-L15-INT05" at bounding box center [612, 464] width 55 height 9
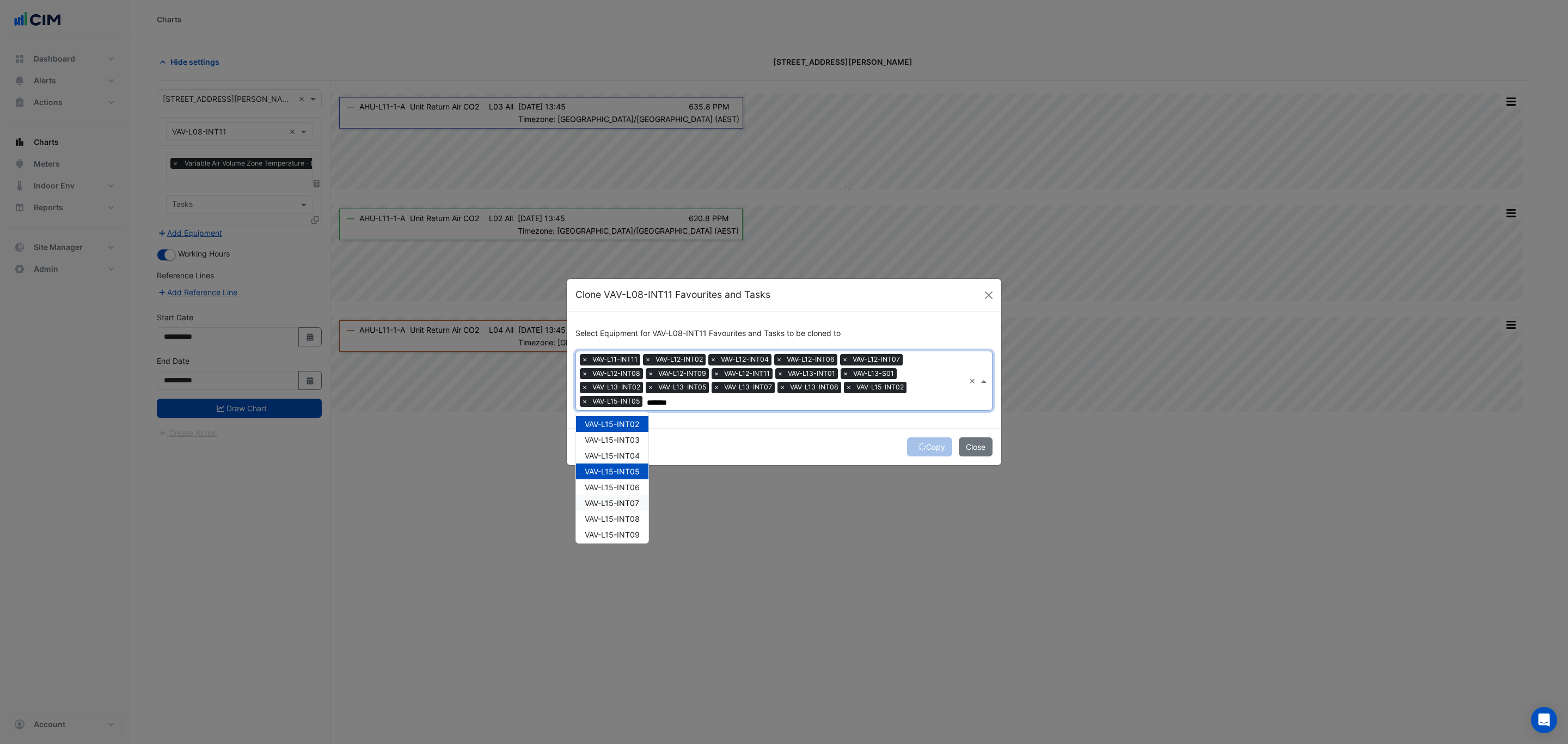
click at [624, 505] on span "VAV-L15-INT07" at bounding box center [612, 502] width 54 height 9
click at [616, 518] on span "VAV-L15-INT08" at bounding box center [612, 518] width 55 height 9
click at [630, 426] on span "VAV-L16-INT02" at bounding box center [612, 423] width 54 height 9
click at [629, 469] on span "VAV-L16-INT05" at bounding box center [612, 471] width 55 height 9
click at [625, 502] on span "VAV-L16-INT07" at bounding box center [612, 502] width 54 height 9
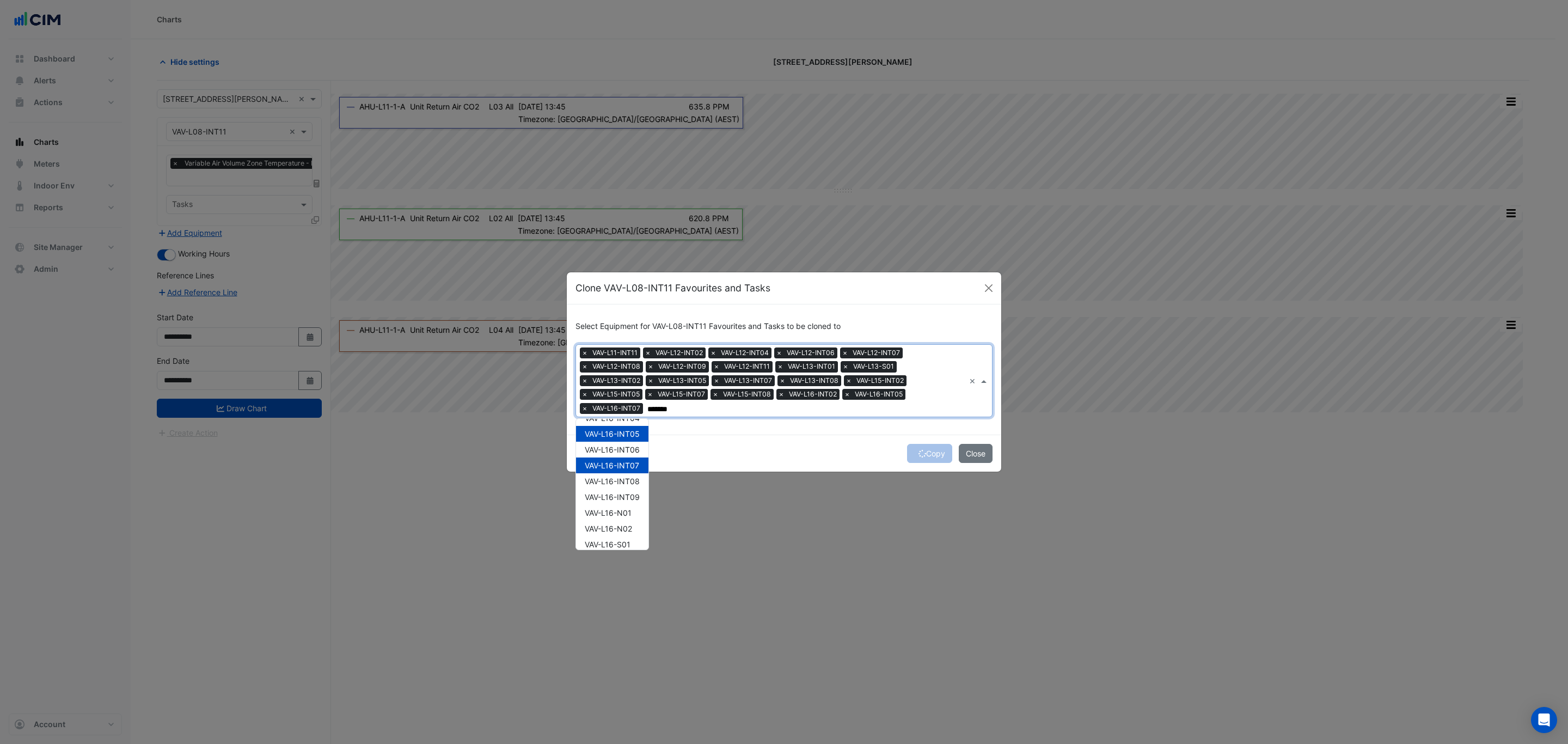
scroll to position [129, 0]
click at [635, 443] on span "VAV-L16-INT08" at bounding box center [612, 443] width 55 height 9
click at [636, 462] on span "VAV-L16-INT09" at bounding box center [612, 459] width 55 height 9
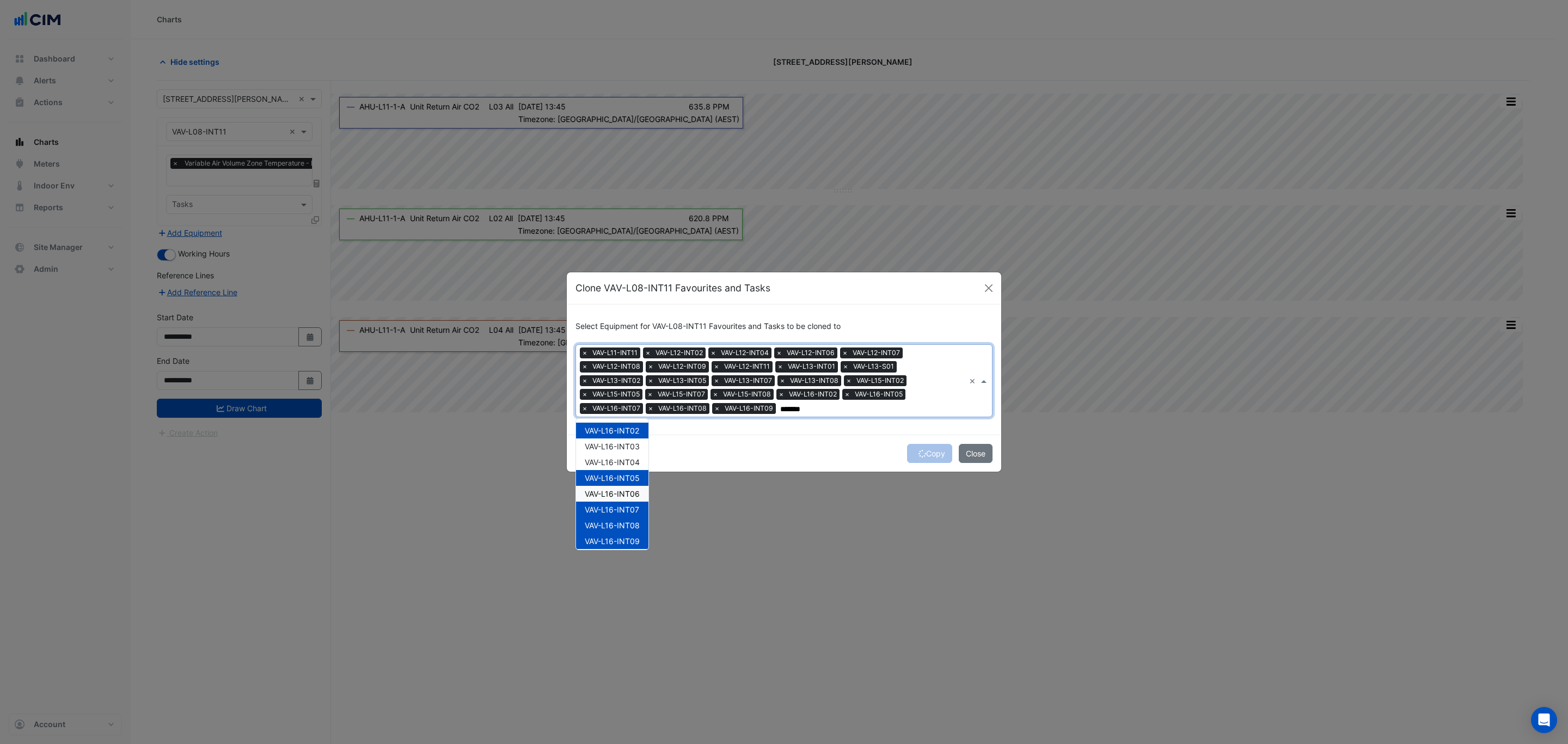
click at [638, 495] on span "VAV-L16-INT06" at bounding box center [612, 493] width 55 height 9
click at [636, 461] on span "VAV-L16-INT01" at bounding box center [611, 462] width 54 height 9
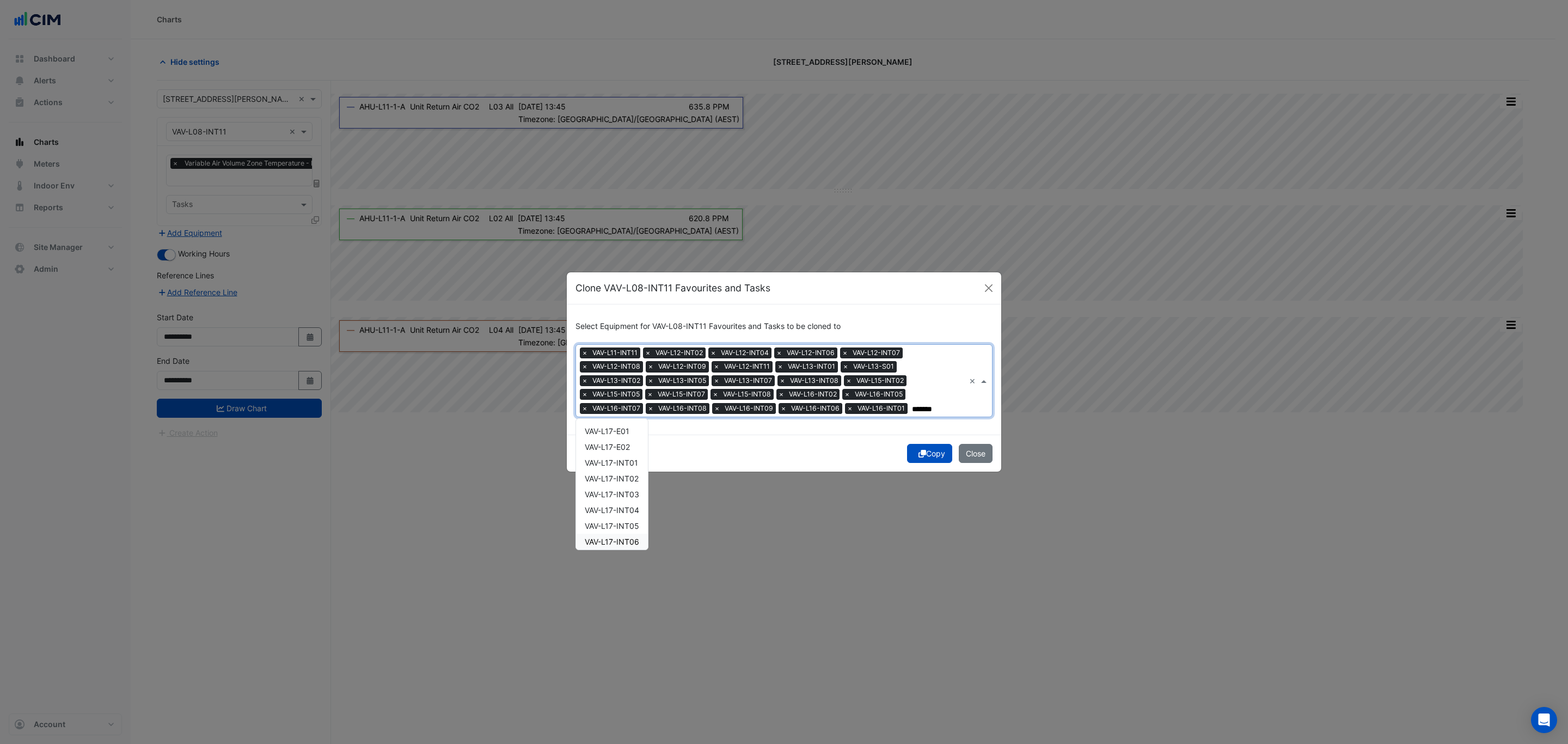
click at [626, 537] on span "VAV-L17-INT06" at bounding box center [612, 541] width 54 height 9
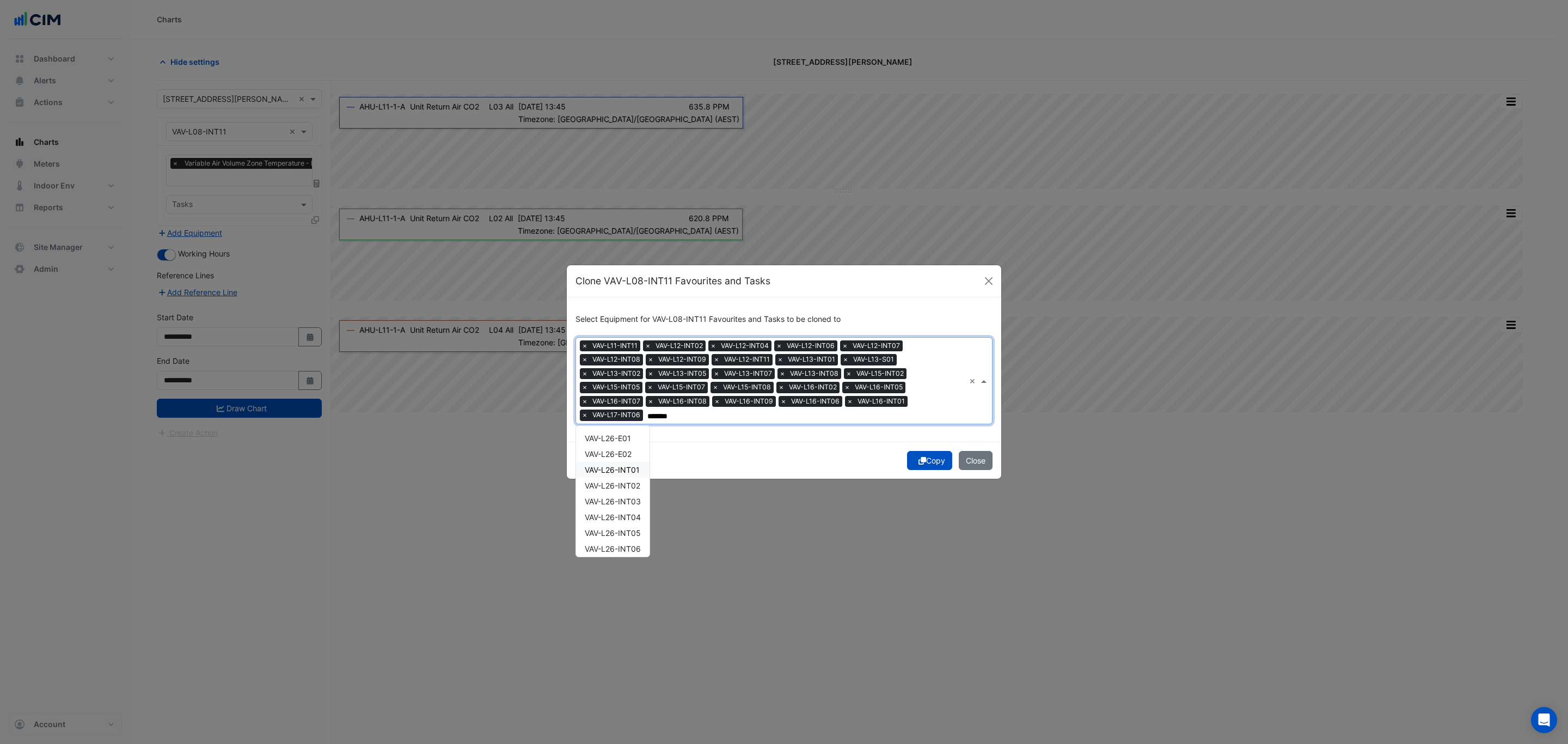
click at [638, 473] on span "VAV-L26-INT01" at bounding box center [612, 469] width 55 height 9
click at [631, 501] on span "VAV-L26-INT03" at bounding box center [613, 501] width 56 height 9
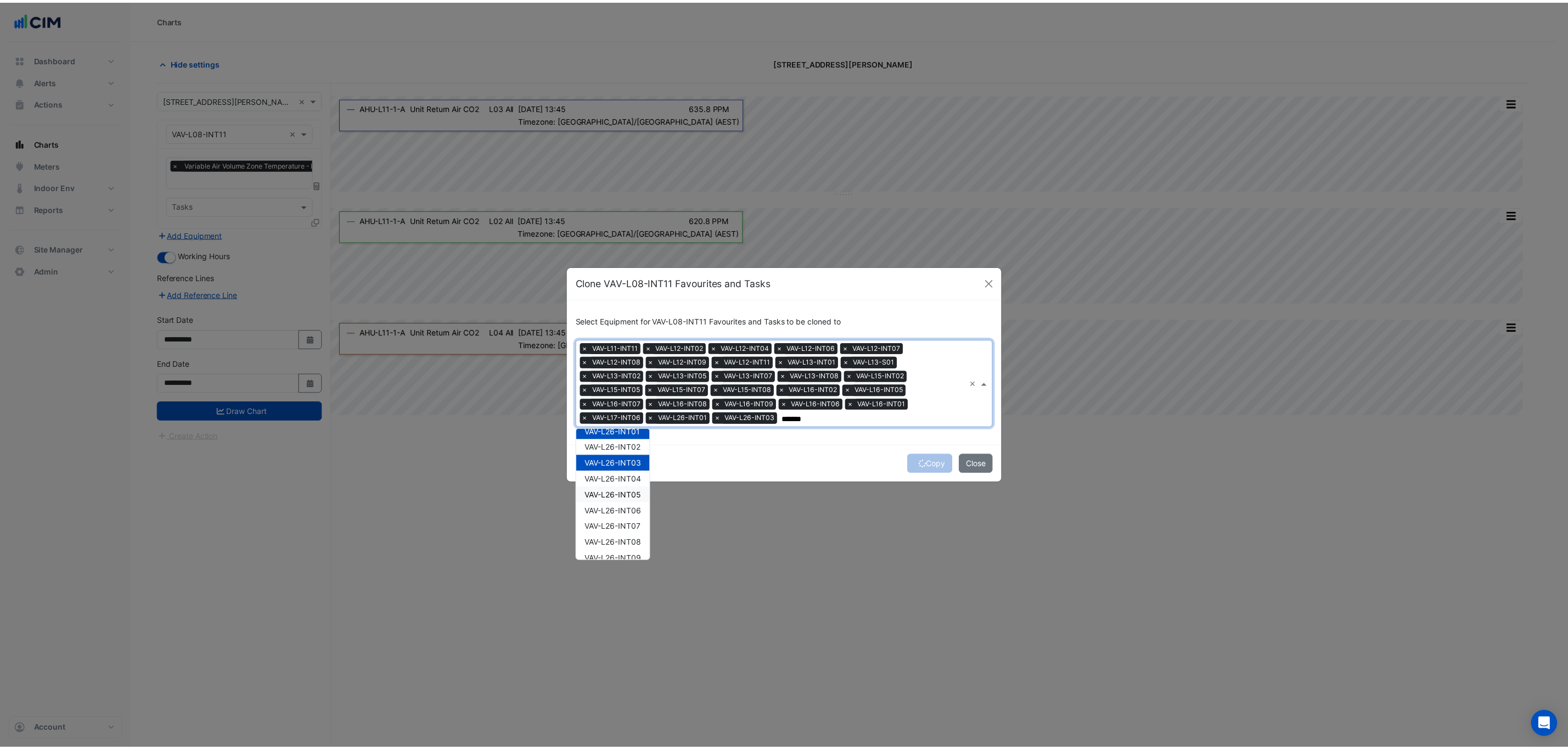
scroll to position [82, 0]
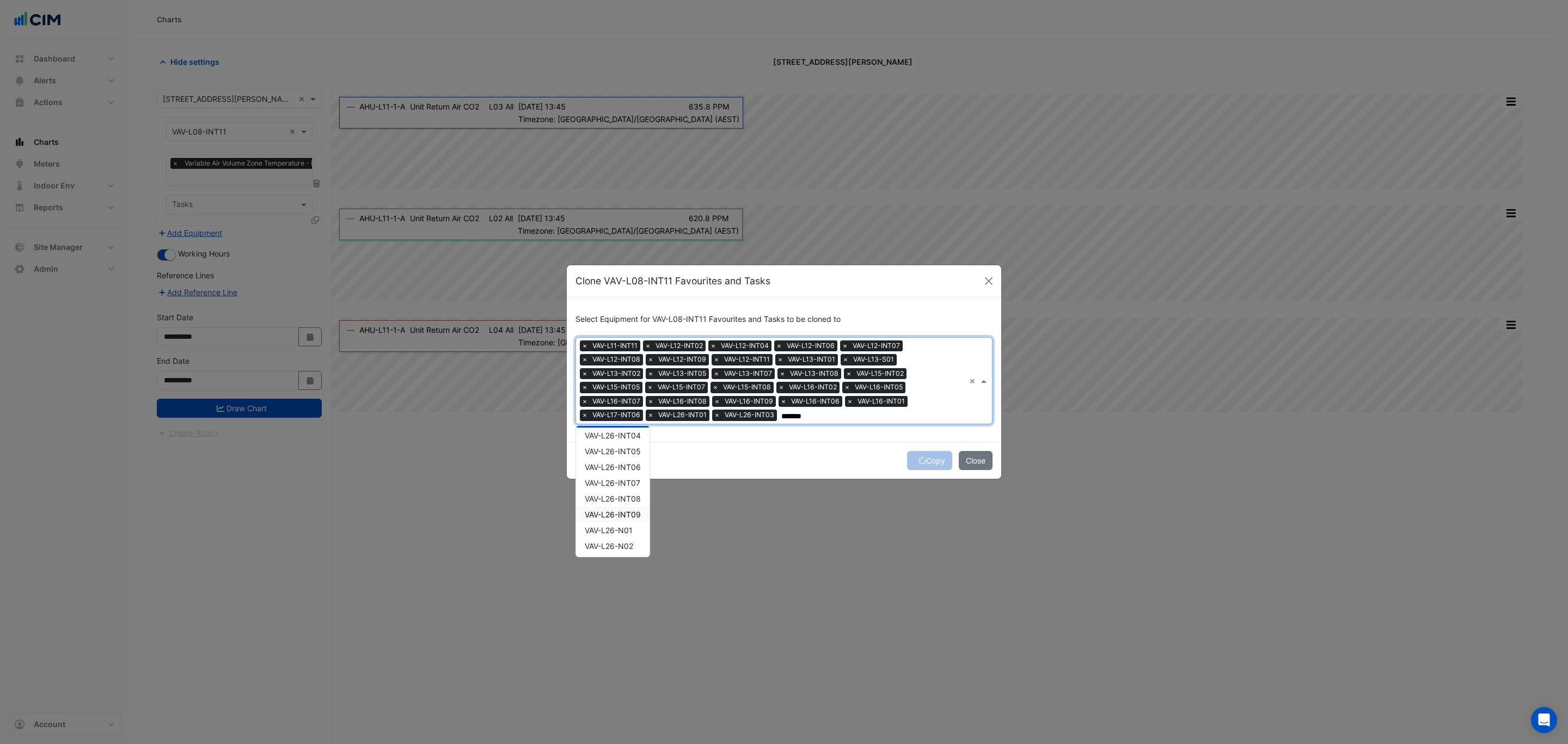
click at [635, 515] on span "VAV-L26-INT09" at bounding box center [613, 514] width 56 height 9
type input "*******"
click at [801, 435] on div "Select Equipment for VAV-L08-INT11 Favourites and Tasks to be cloned to Equipme…" at bounding box center [784, 369] width 435 height 144
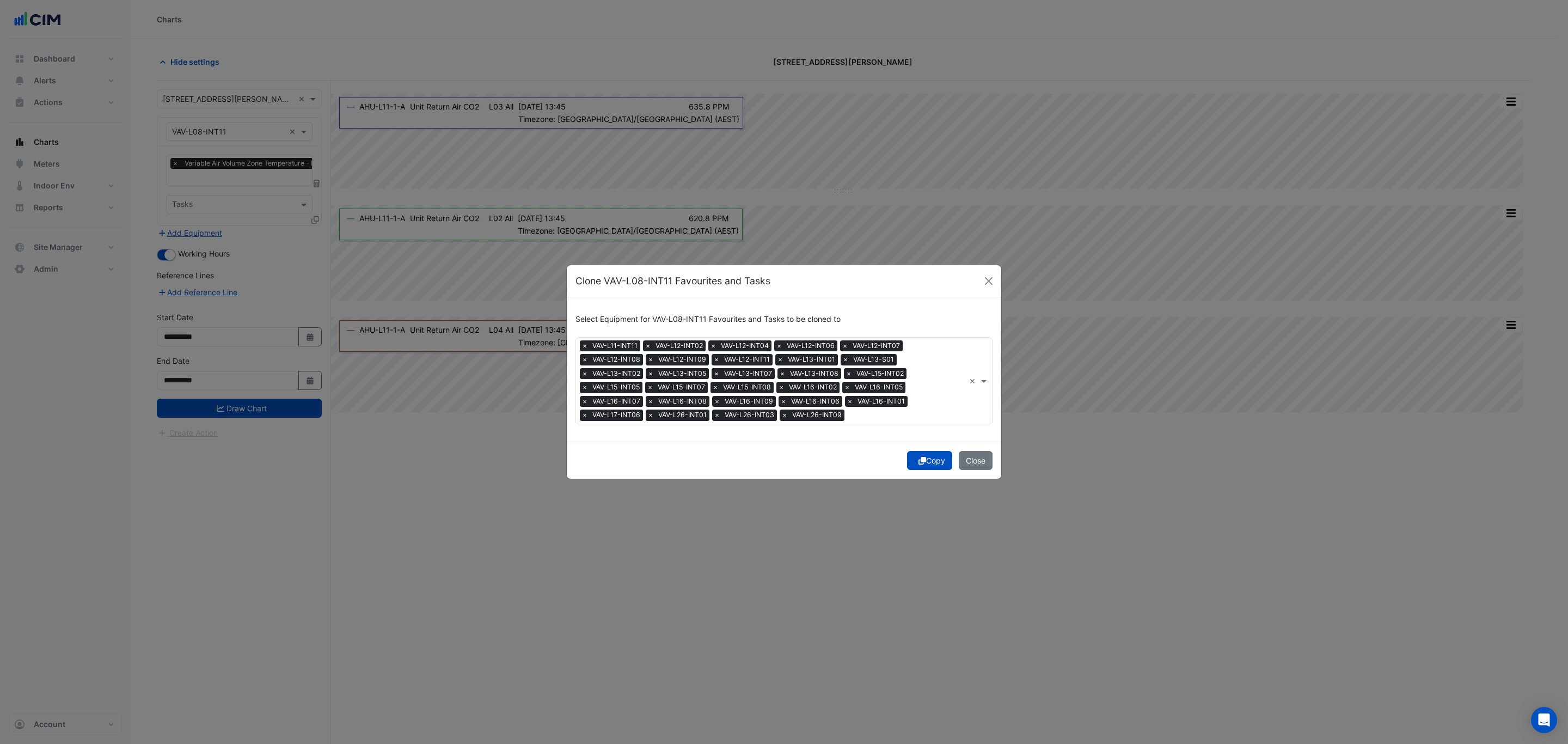
click at [925, 463] on button "Copy" at bounding box center [930, 460] width 45 height 19
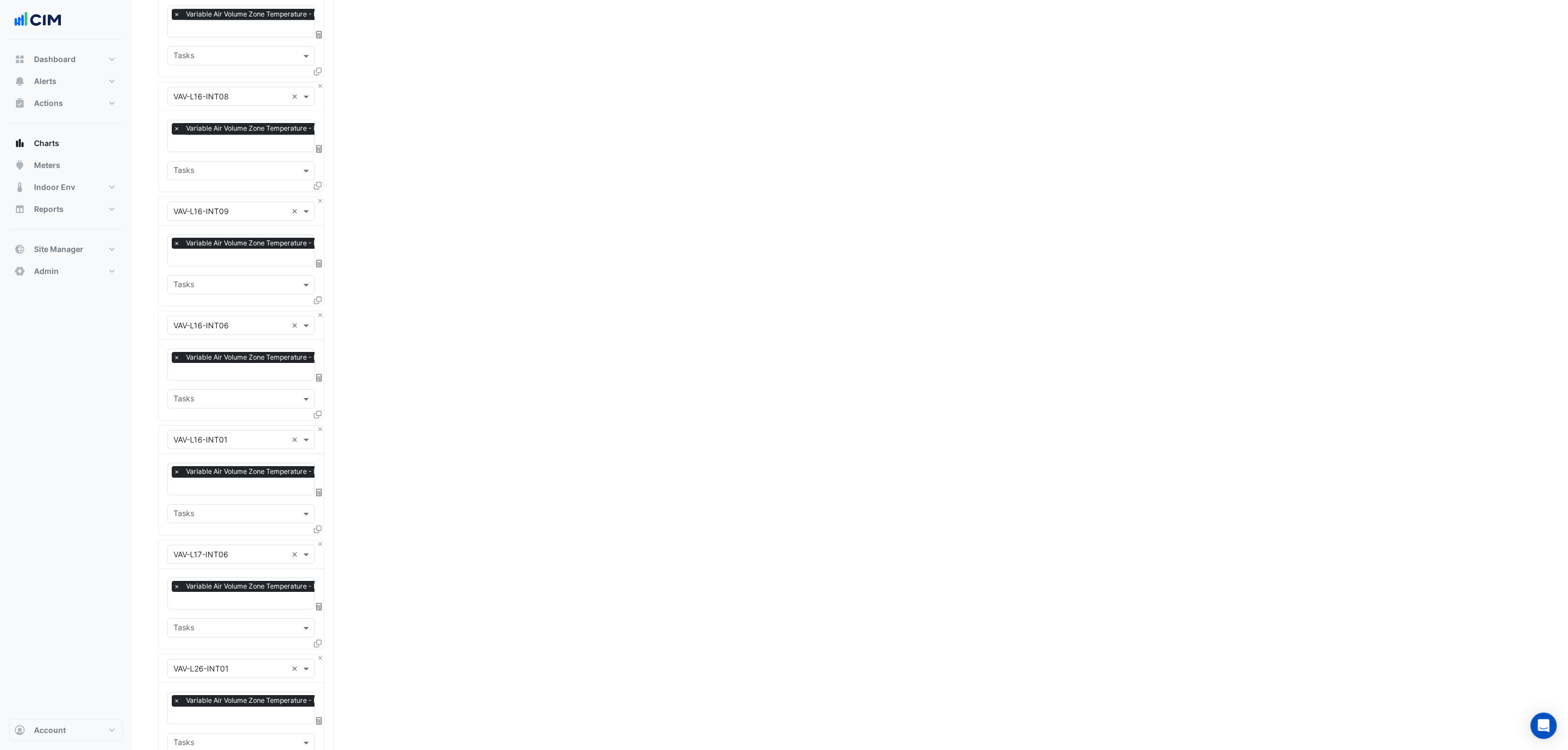
scroll to position [3027, 0]
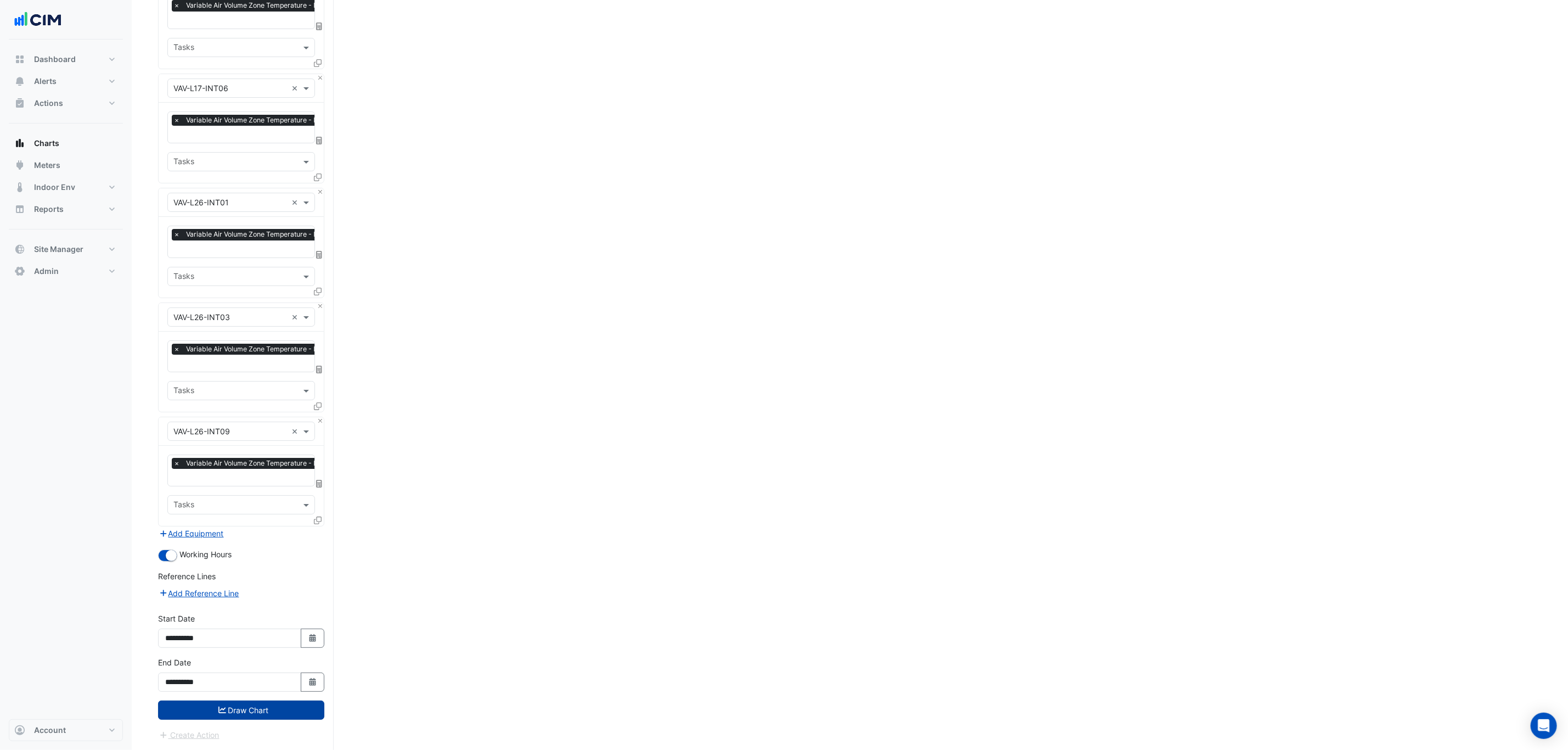
click at [253, 713] on button "Draw Chart" at bounding box center [241, 709] width 166 height 19
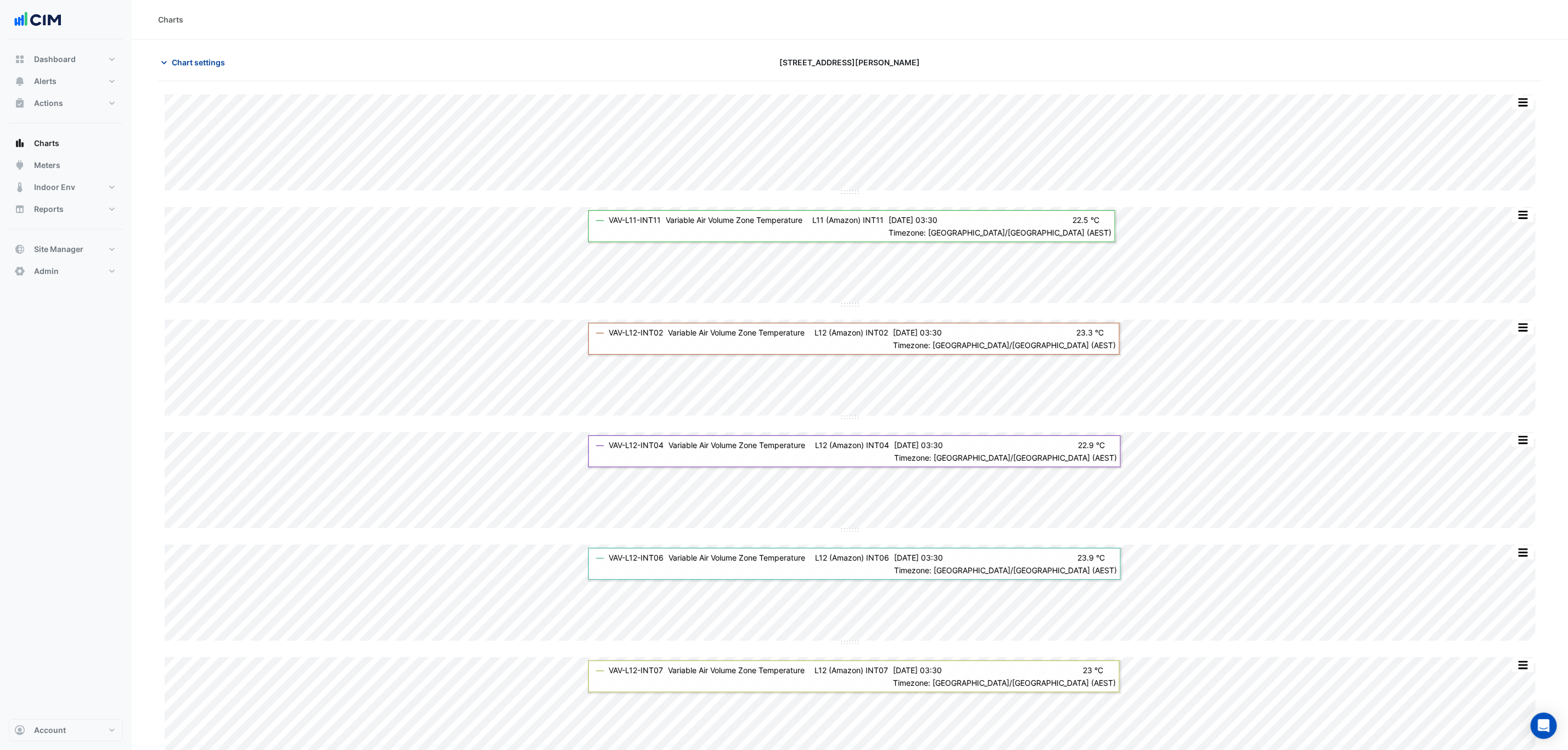
click at [200, 58] on span "Chart settings" at bounding box center [199, 62] width 53 height 12
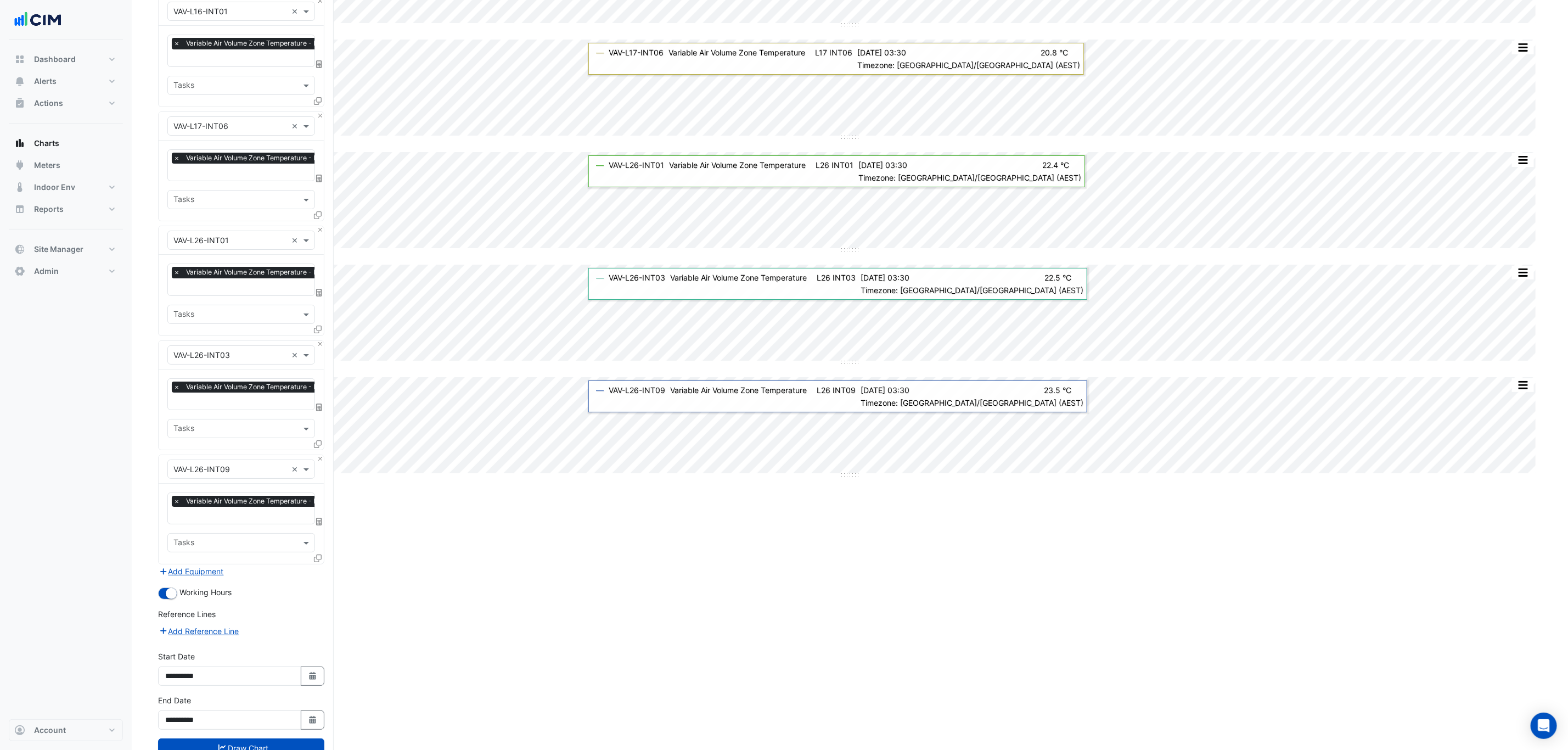
scroll to position [3027, 0]
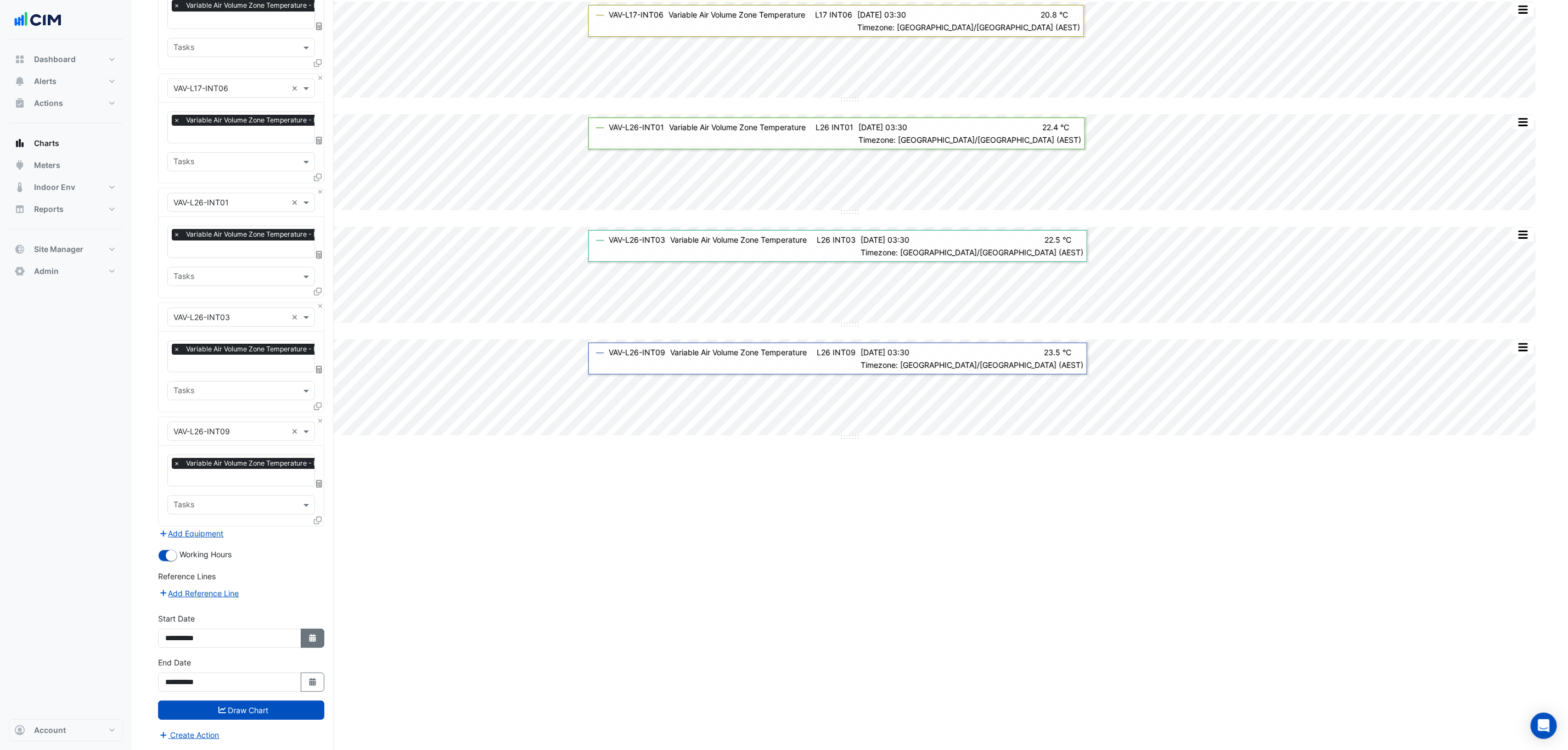
click at [315, 634] on button "Select Date" at bounding box center [313, 638] width 24 height 19
select select "*"
select select "****"
click at [175, 493] on button "Previous month" at bounding box center [176, 498] width 13 height 17
click at [176, 494] on button "Previous month" at bounding box center [176, 498] width 13 height 17
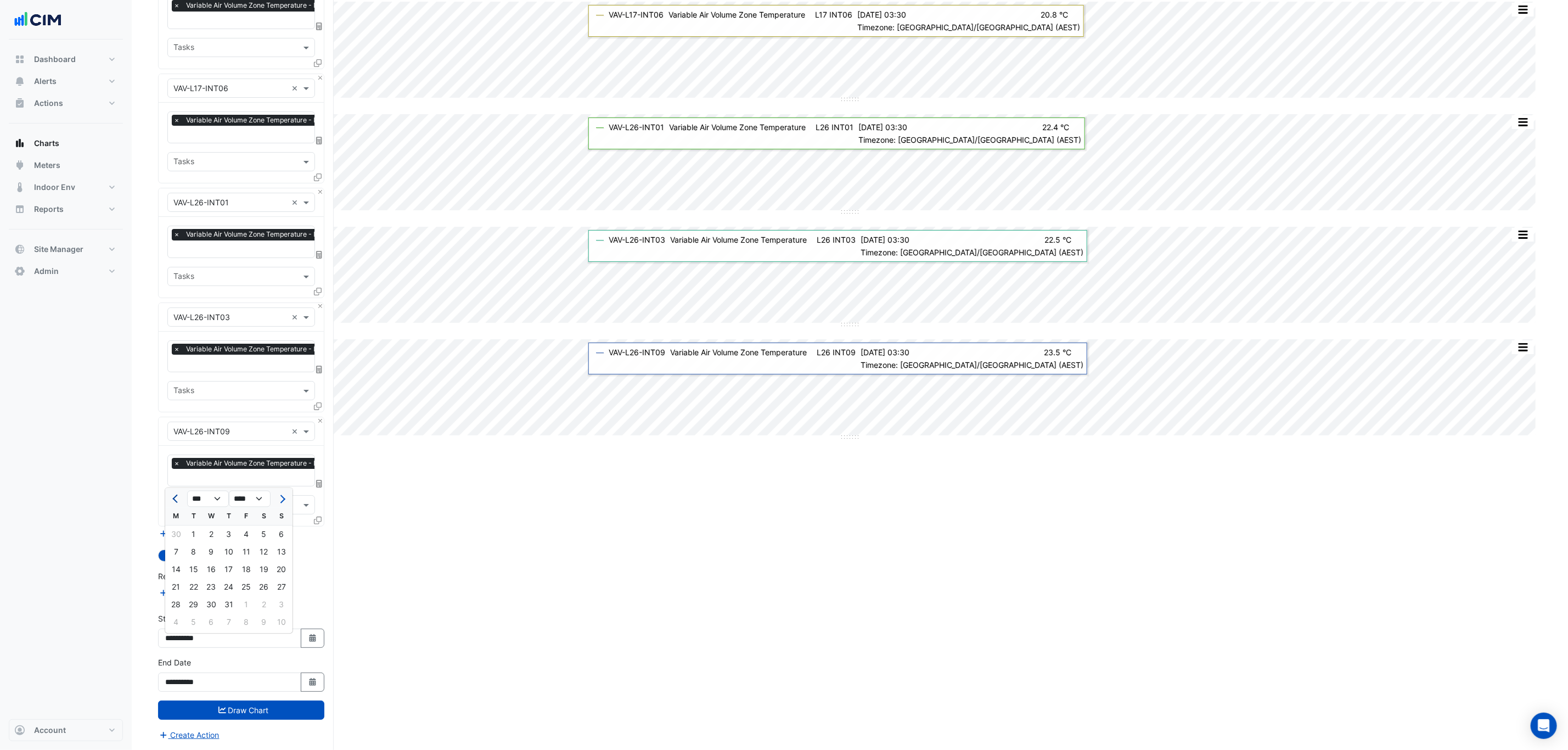
select select "*"
click at [280, 529] on div "1" at bounding box center [281, 534] width 17 height 17
type input "**********"
click at [270, 714] on button "Draw Chart" at bounding box center [241, 709] width 166 height 19
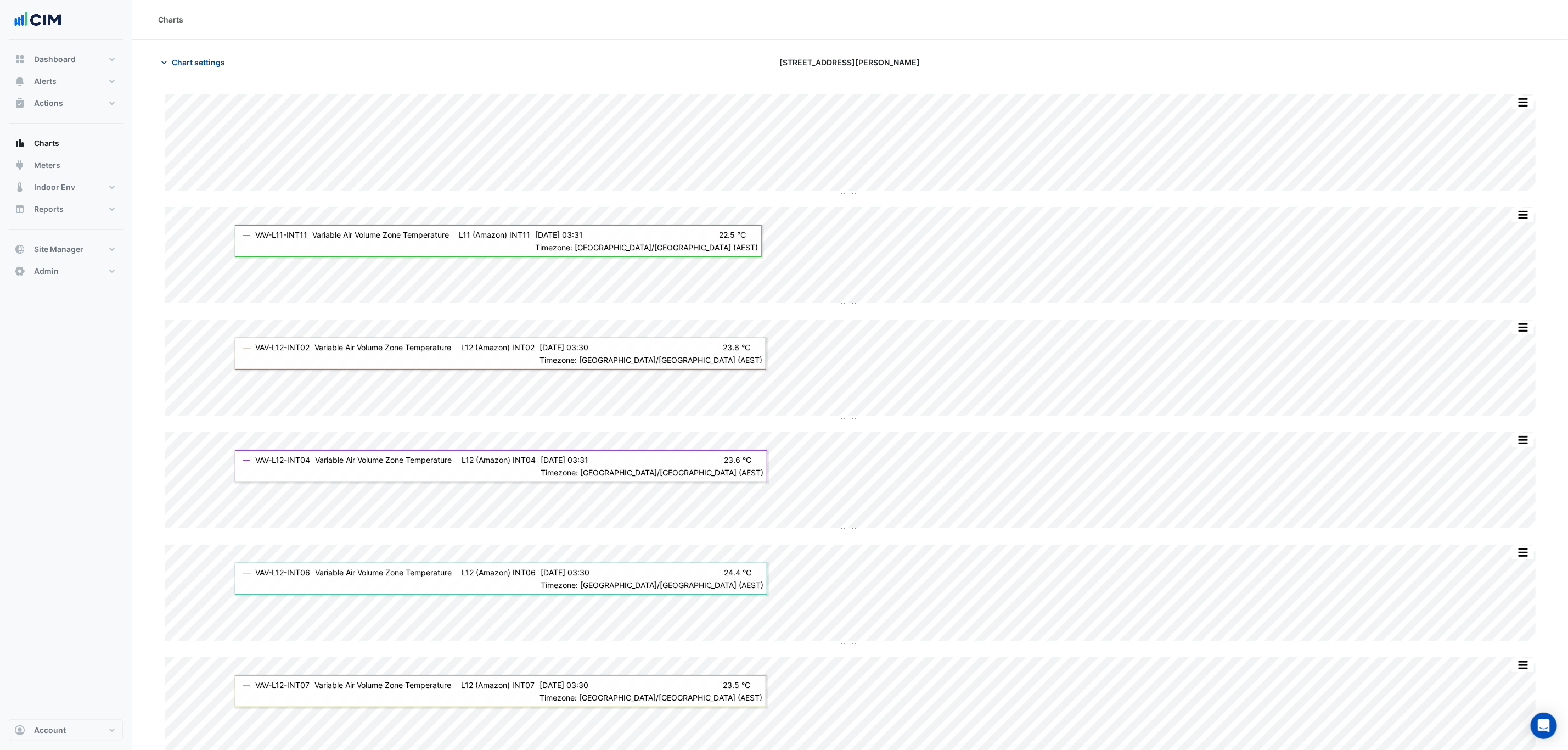
click at [198, 62] on span "Chart settings" at bounding box center [199, 62] width 53 height 12
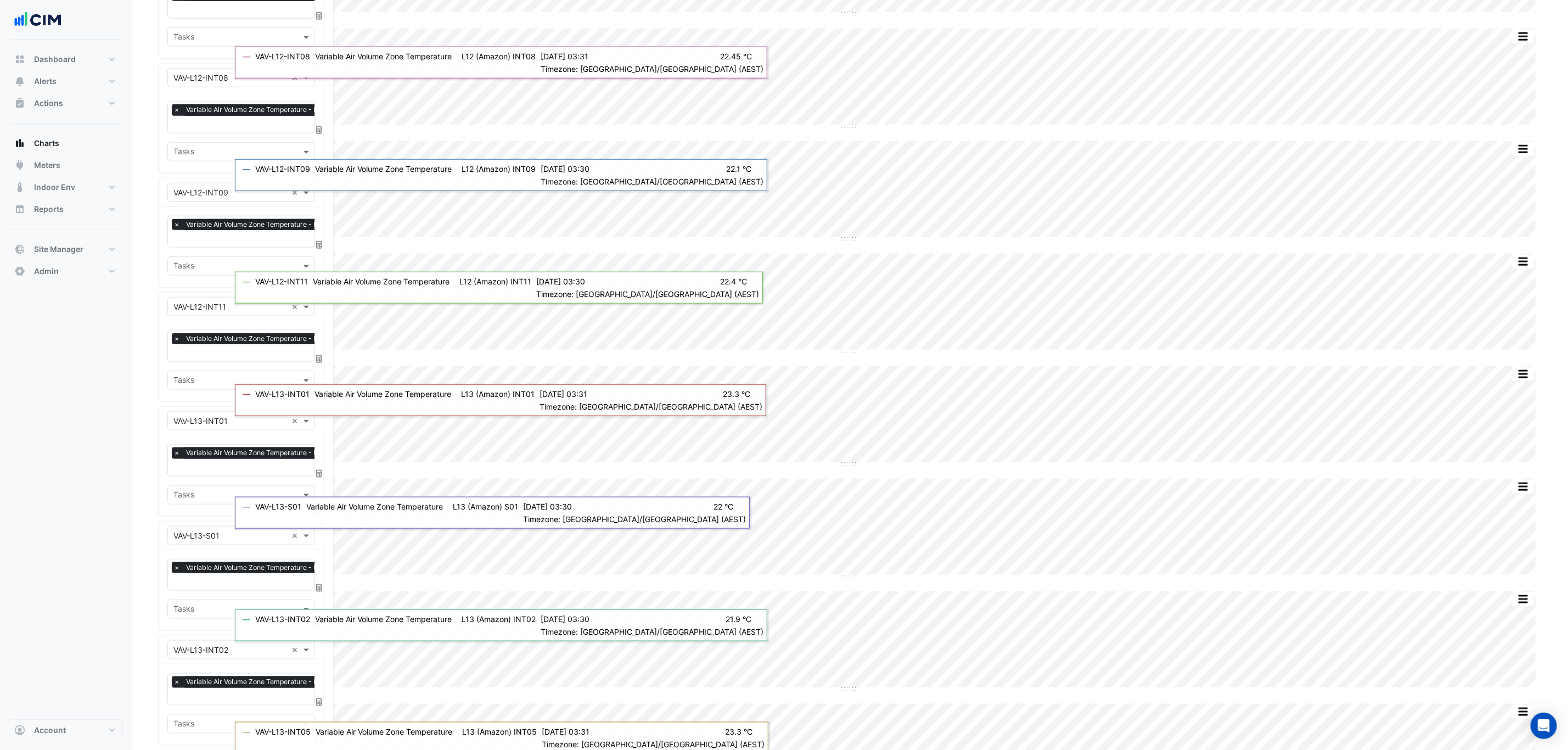
scroll to position [823, 0]
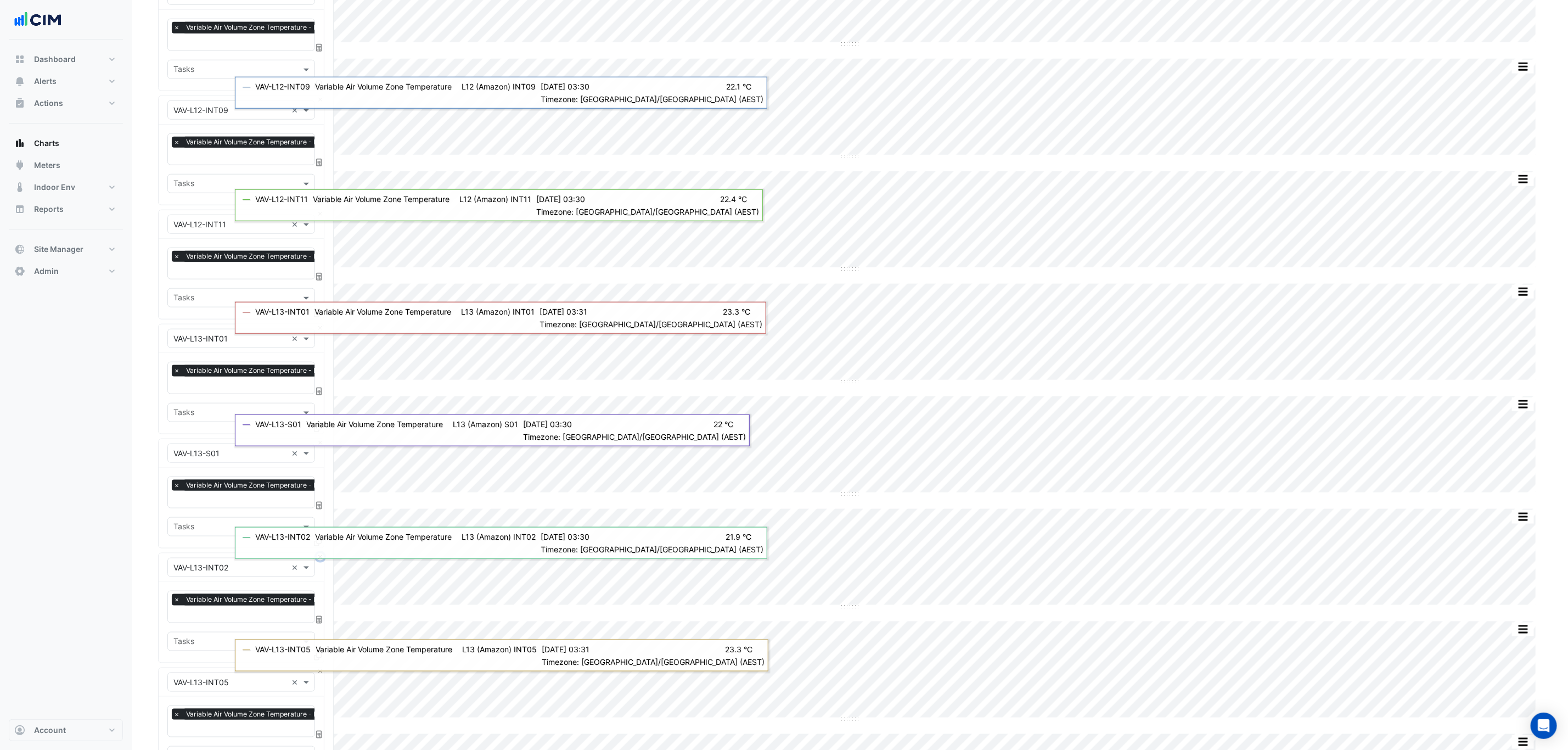
click at [320, 560] on button "Close" at bounding box center [320, 556] width 7 height 7
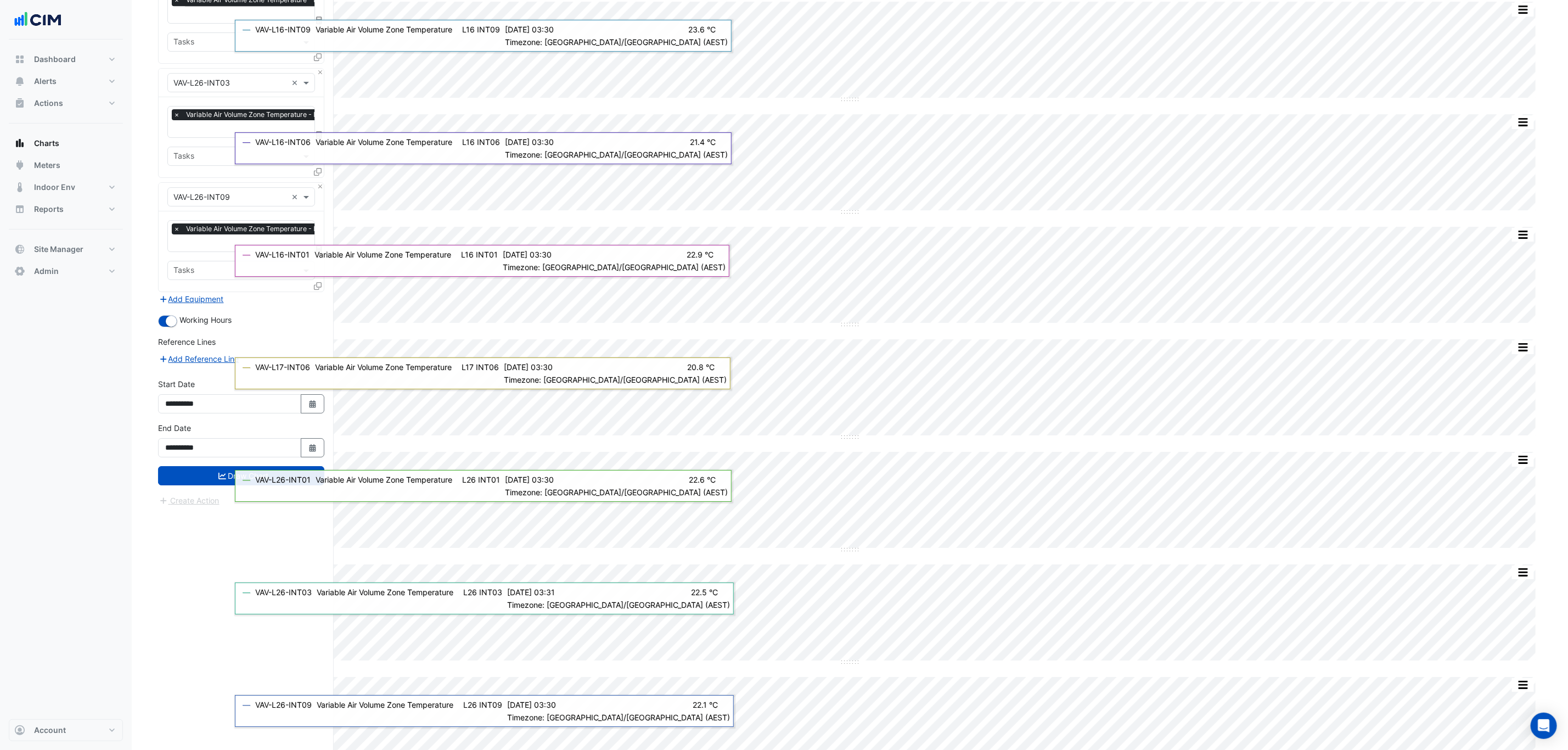
scroll to position [2720, 0]
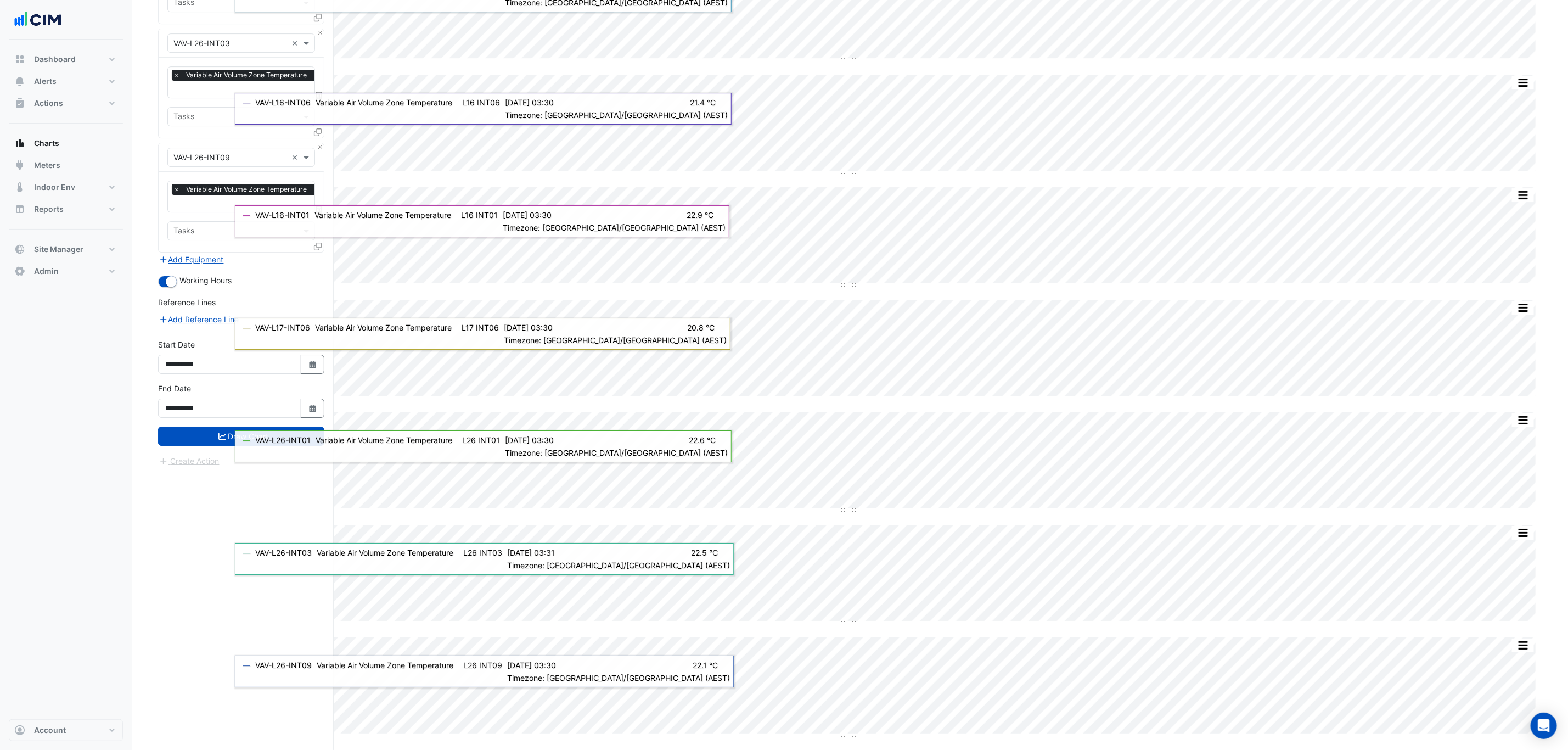
click at [318, 248] on icon at bounding box center [318, 246] width 7 height 7
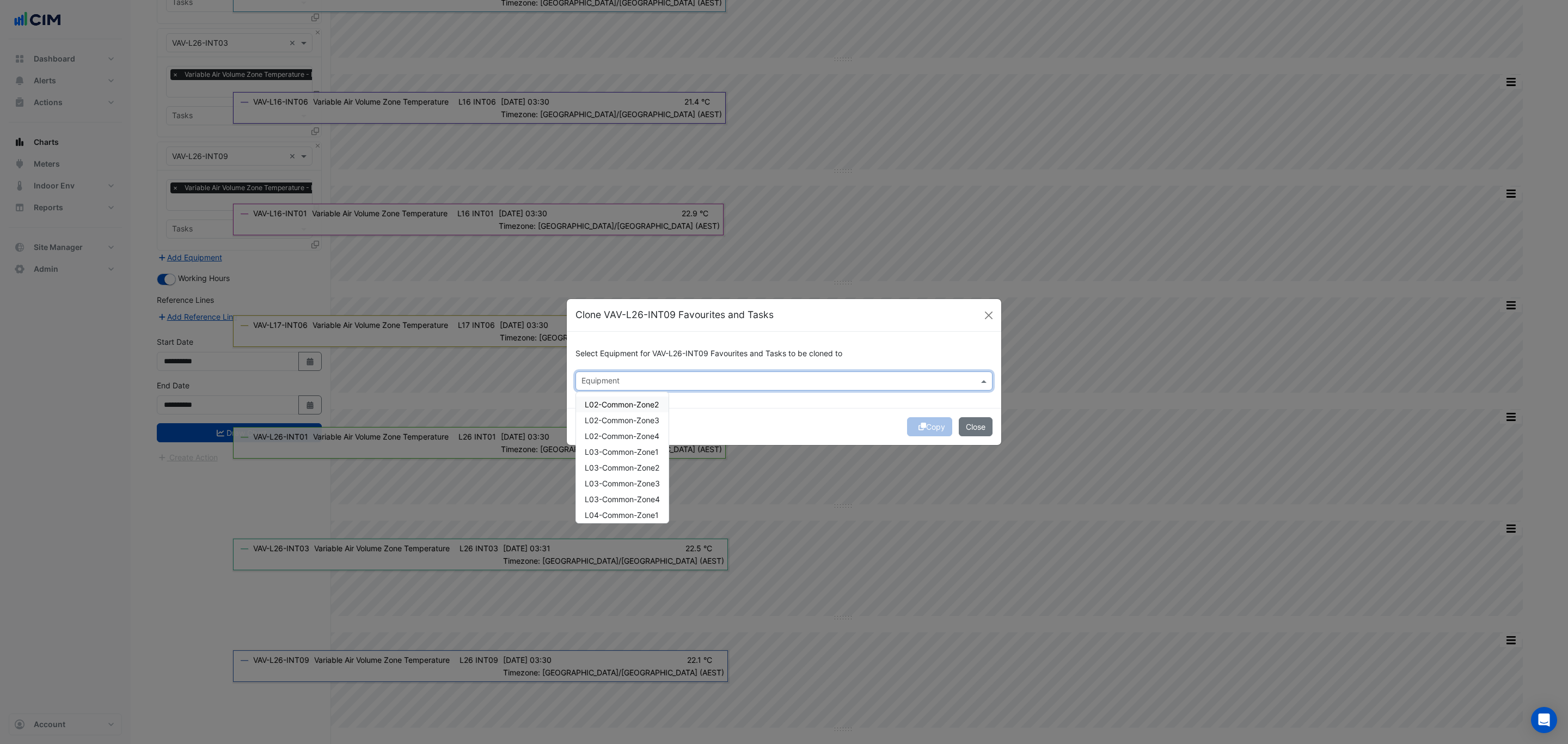
click at [683, 376] on input "text" at bounding box center [778, 382] width 393 height 12
click at [598, 418] on span "VAV-L15-N02" at bounding box center [608, 420] width 47 height 9
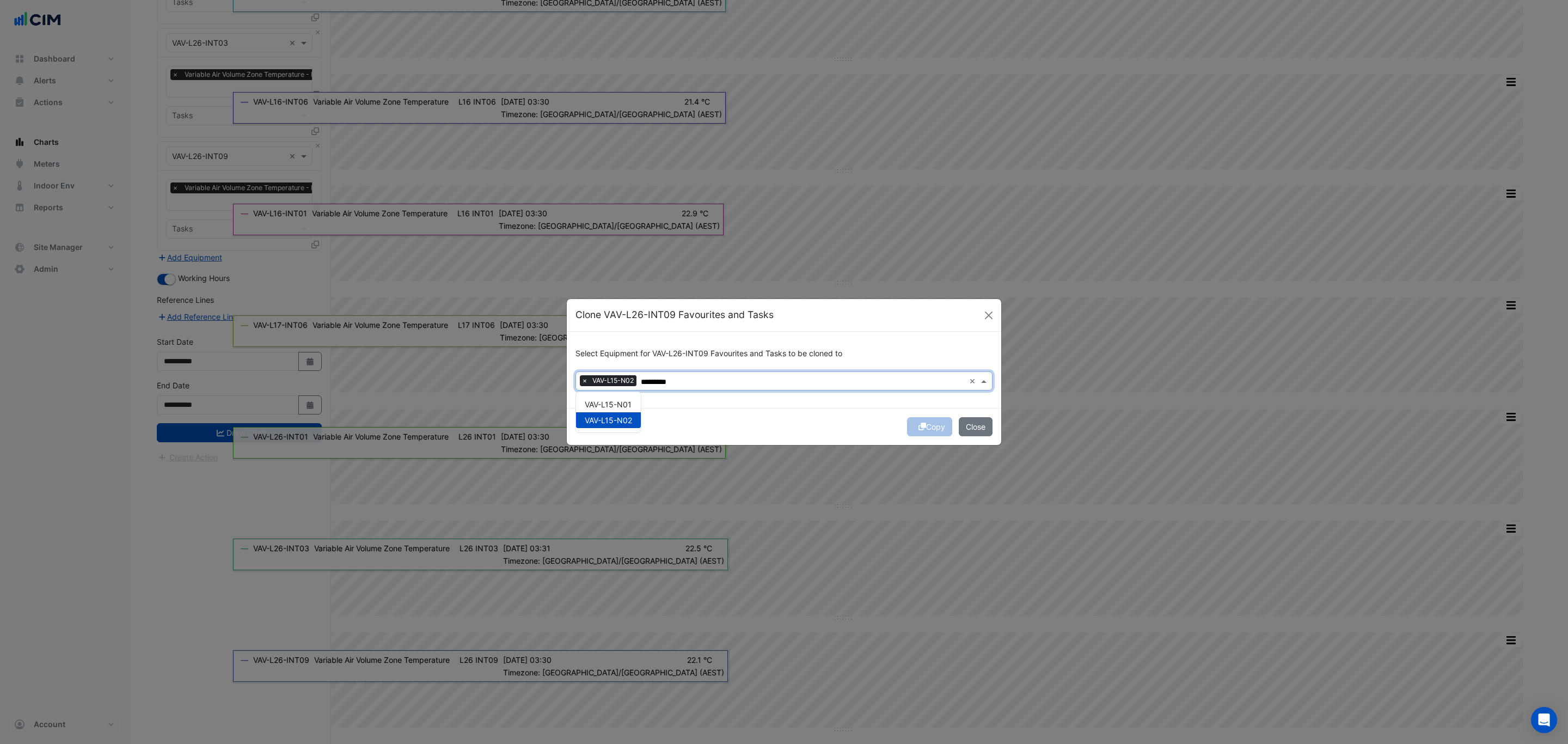
type input "*********"
drag, startPoint x: 728, startPoint y: 412, endPoint x: 859, endPoint y: 412, distance: 131.0
click at [729, 412] on div "Copy Close" at bounding box center [784, 426] width 435 height 37
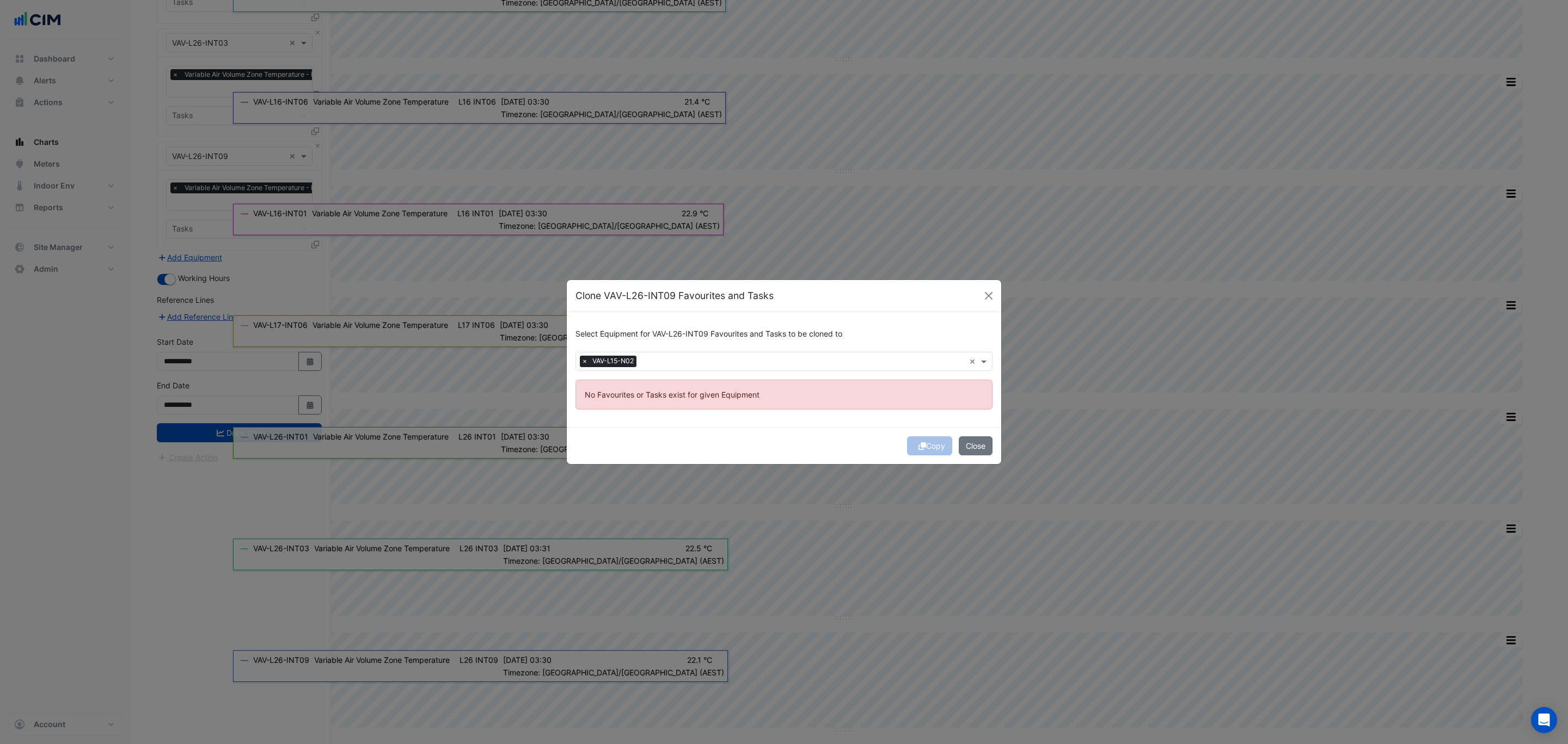
click at [586, 358] on span "×" at bounding box center [585, 360] width 10 height 11
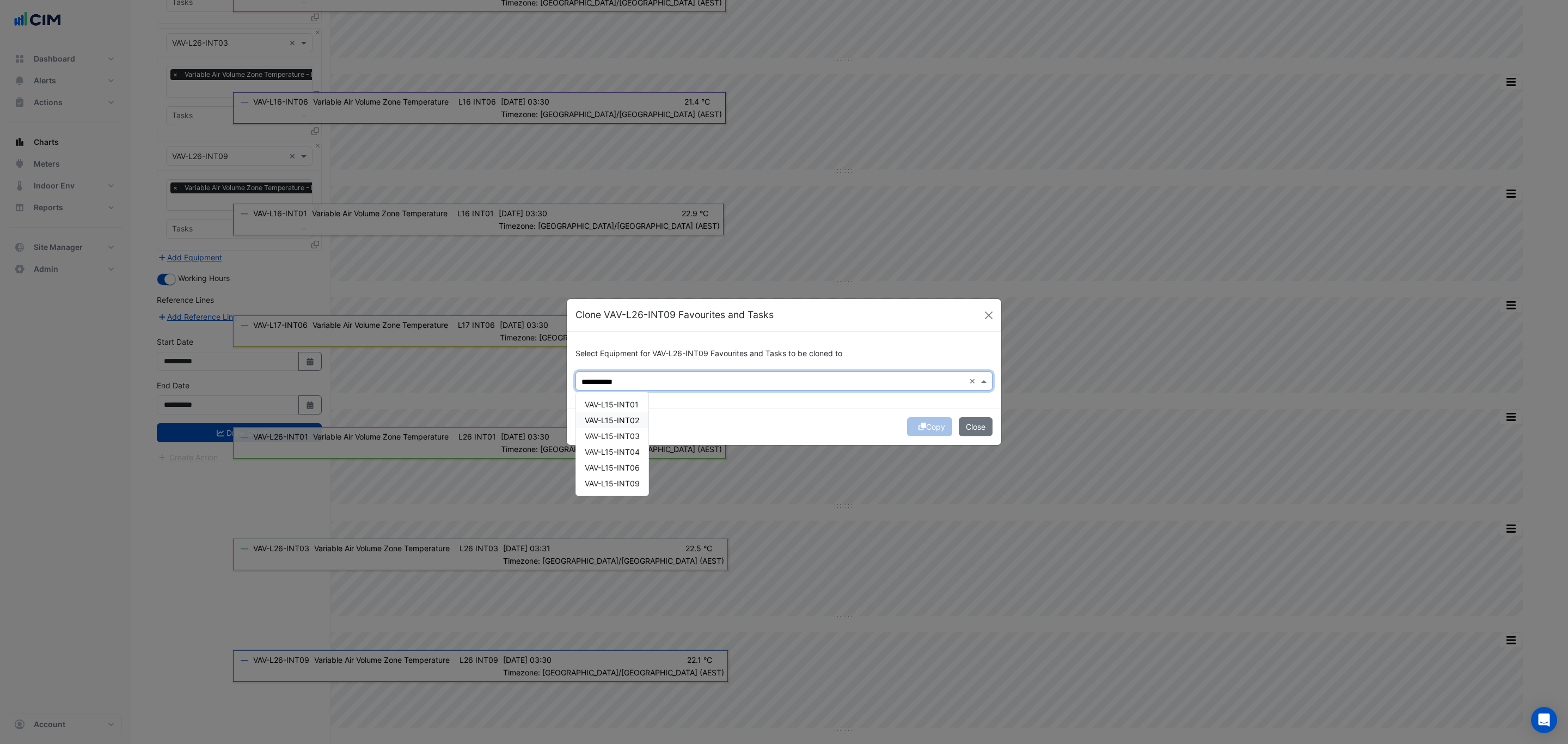
click at [635, 416] on span "VAV-L15-INT02" at bounding box center [612, 420] width 54 height 9
type input "**********"
click at [742, 393] on div "**********" at bounding box center [784, 370] width 435 height 76
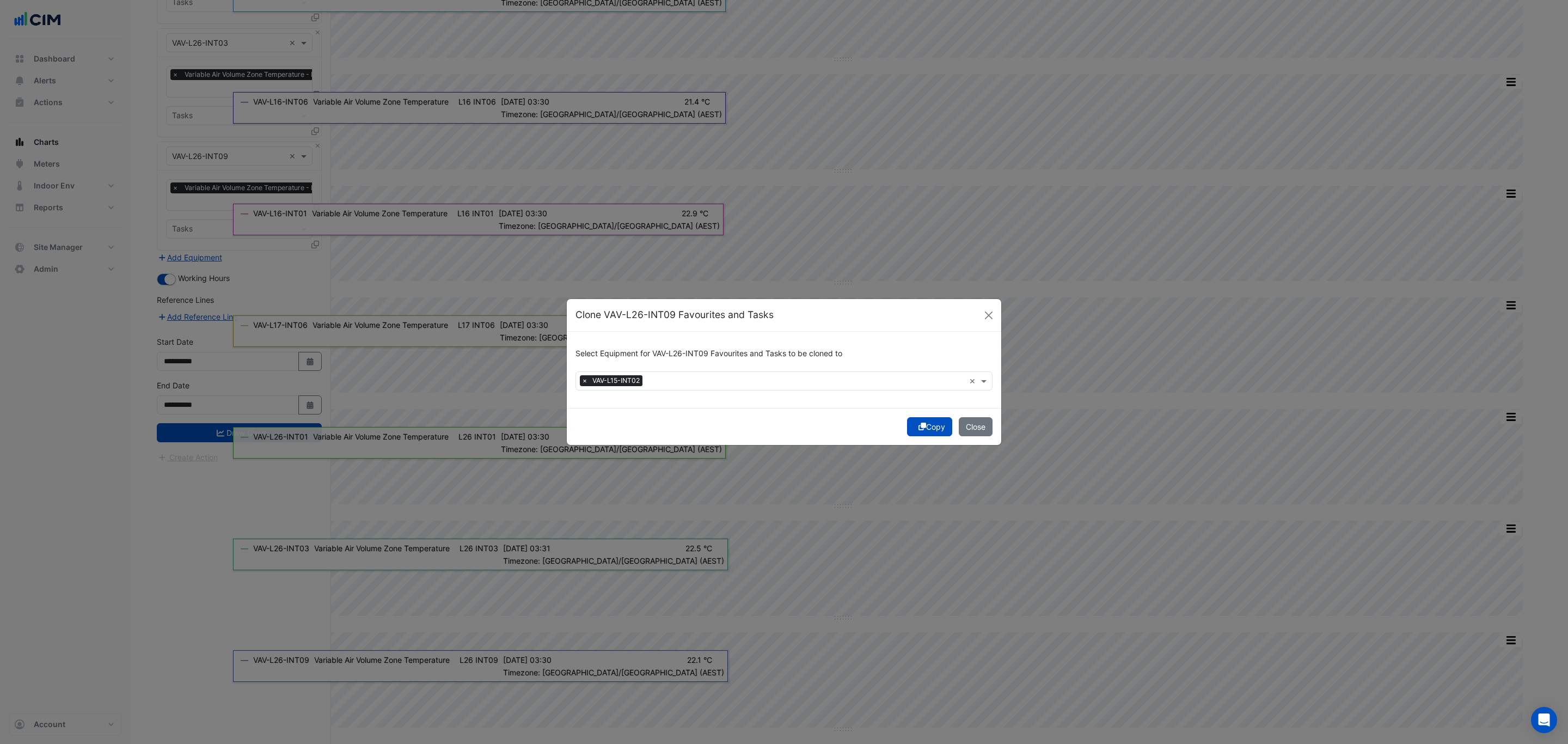
click at [930, 424] on button "Copy" at bounding box center [930, 426] width 45 height 19
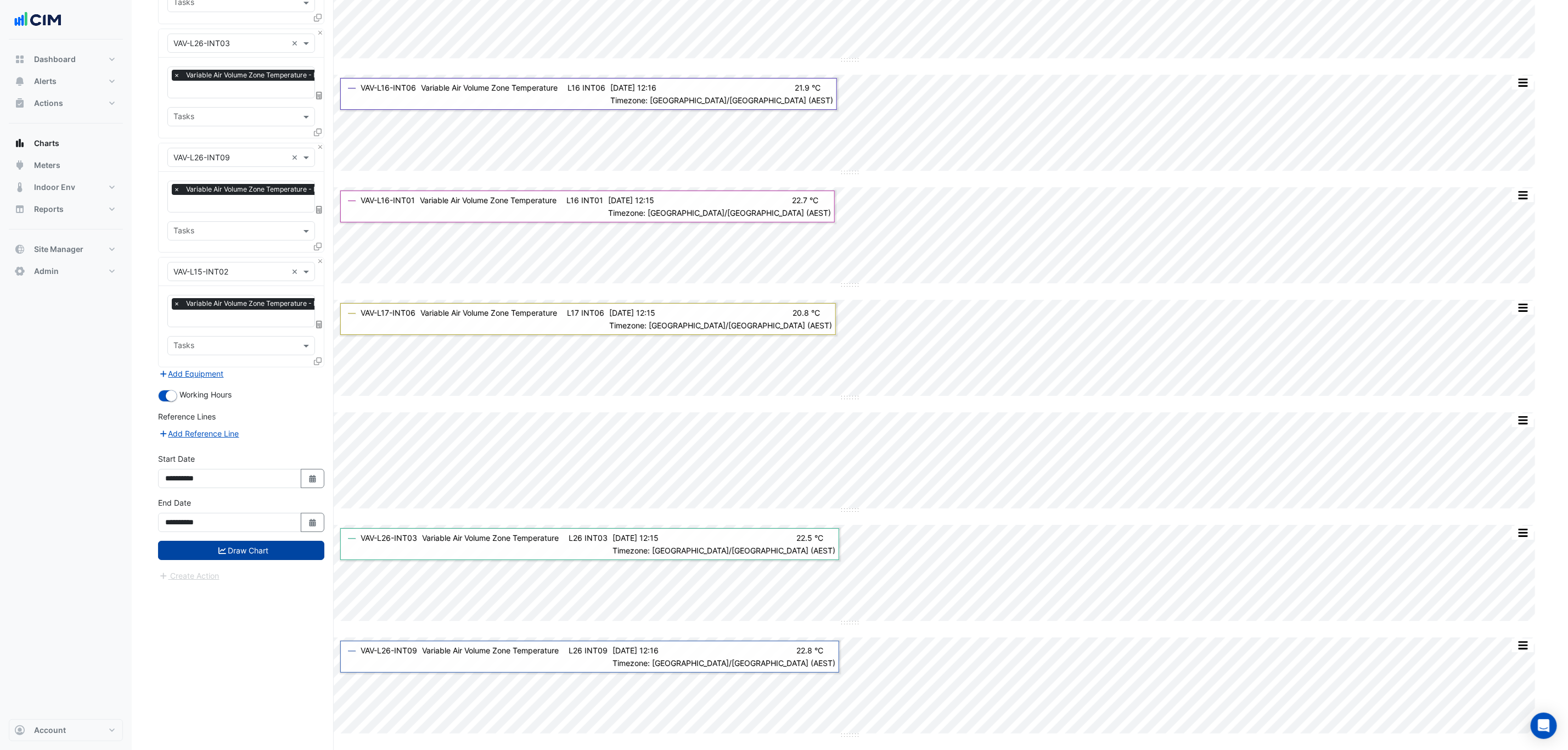
click at [208, 555] on button "Draw Chart" at bounding box center [241, 550] width 166 height 19
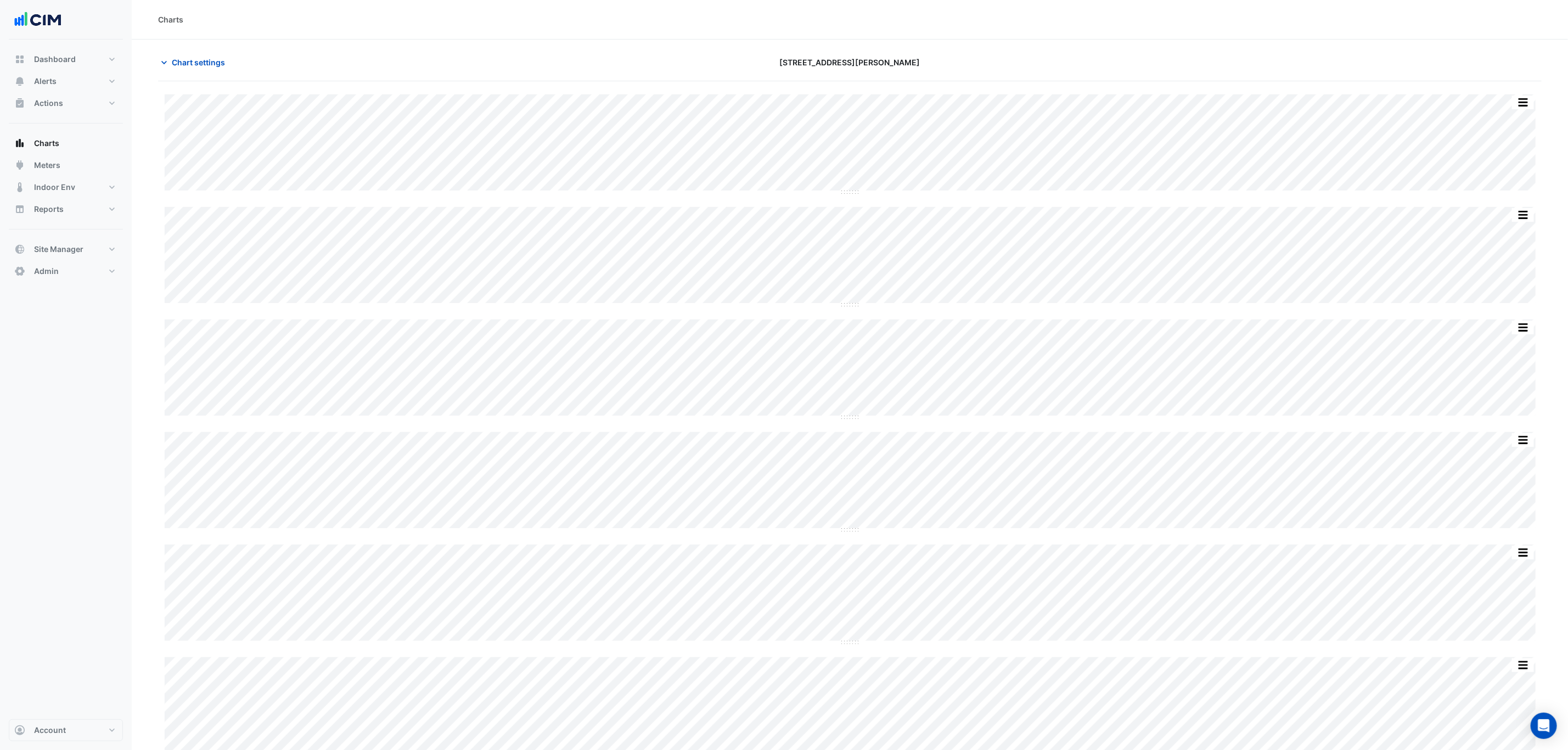
click at [191, 62] on span "Chart settings" at bounding box center [199, 62] width 53 height 12
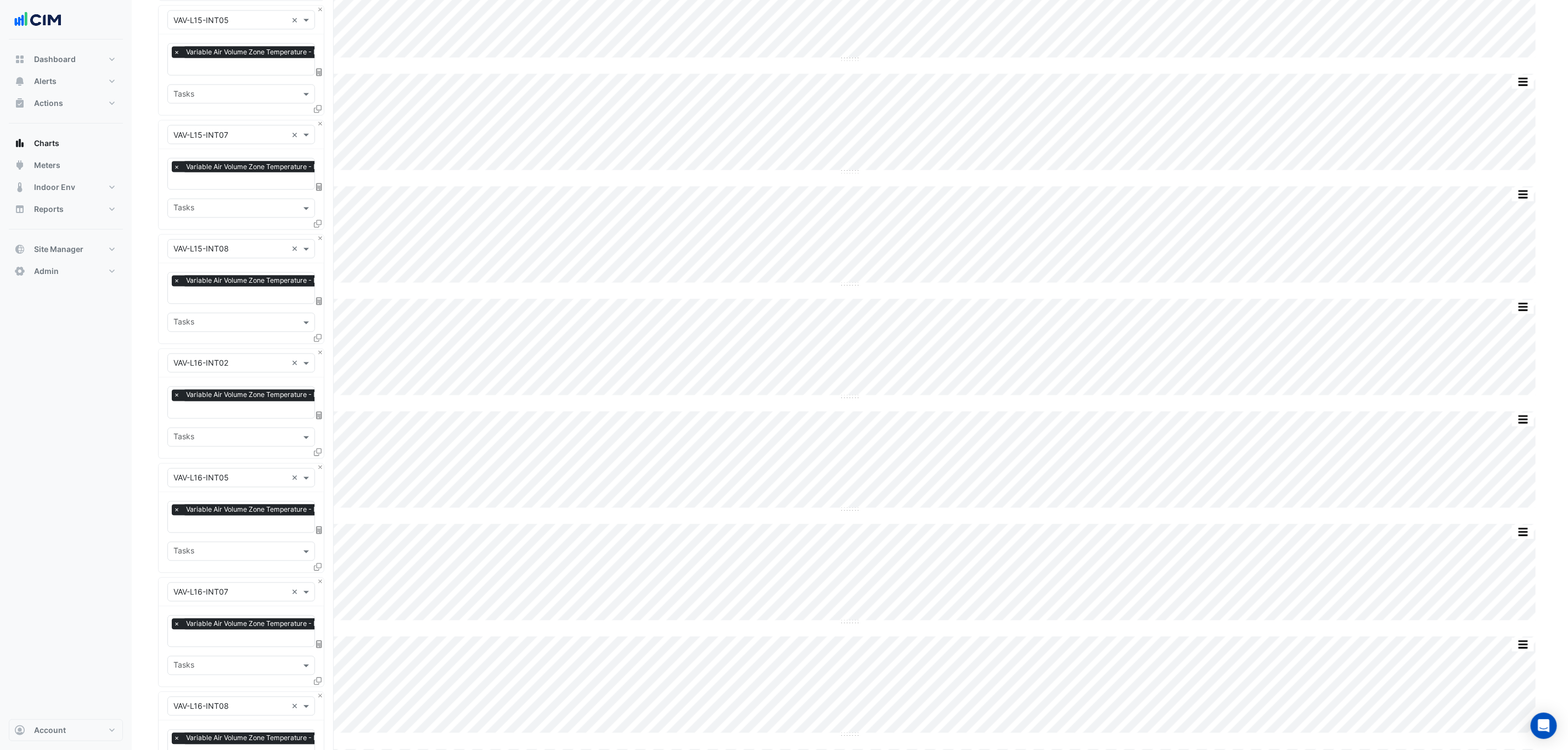
scroll to position [1399, 0]
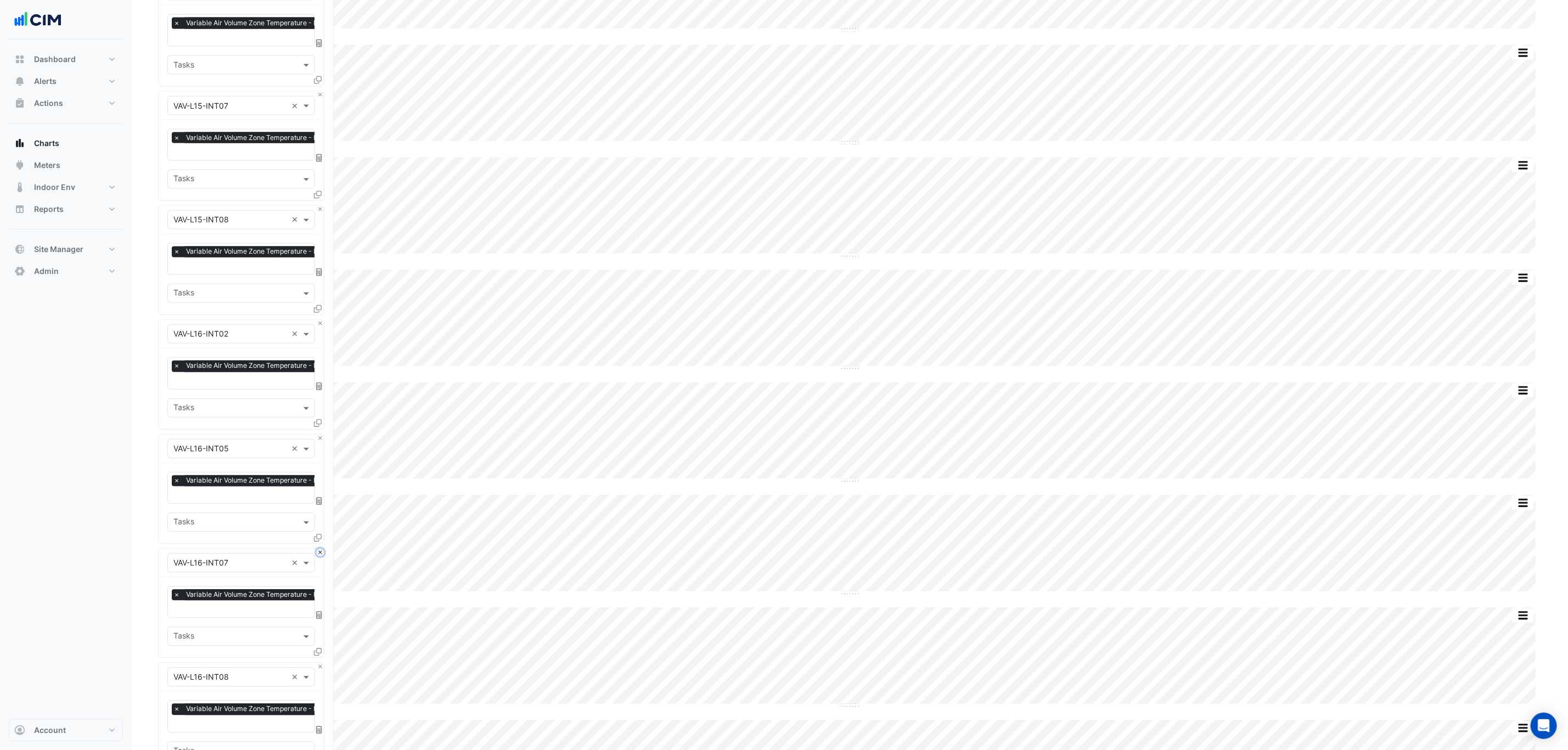
click at [318, 552] on button "Close" at bounding box center [320, 552] width 7 height 7
click at [320, 555] on button "Close" at bounding box center [320, 552] width 7 height 7
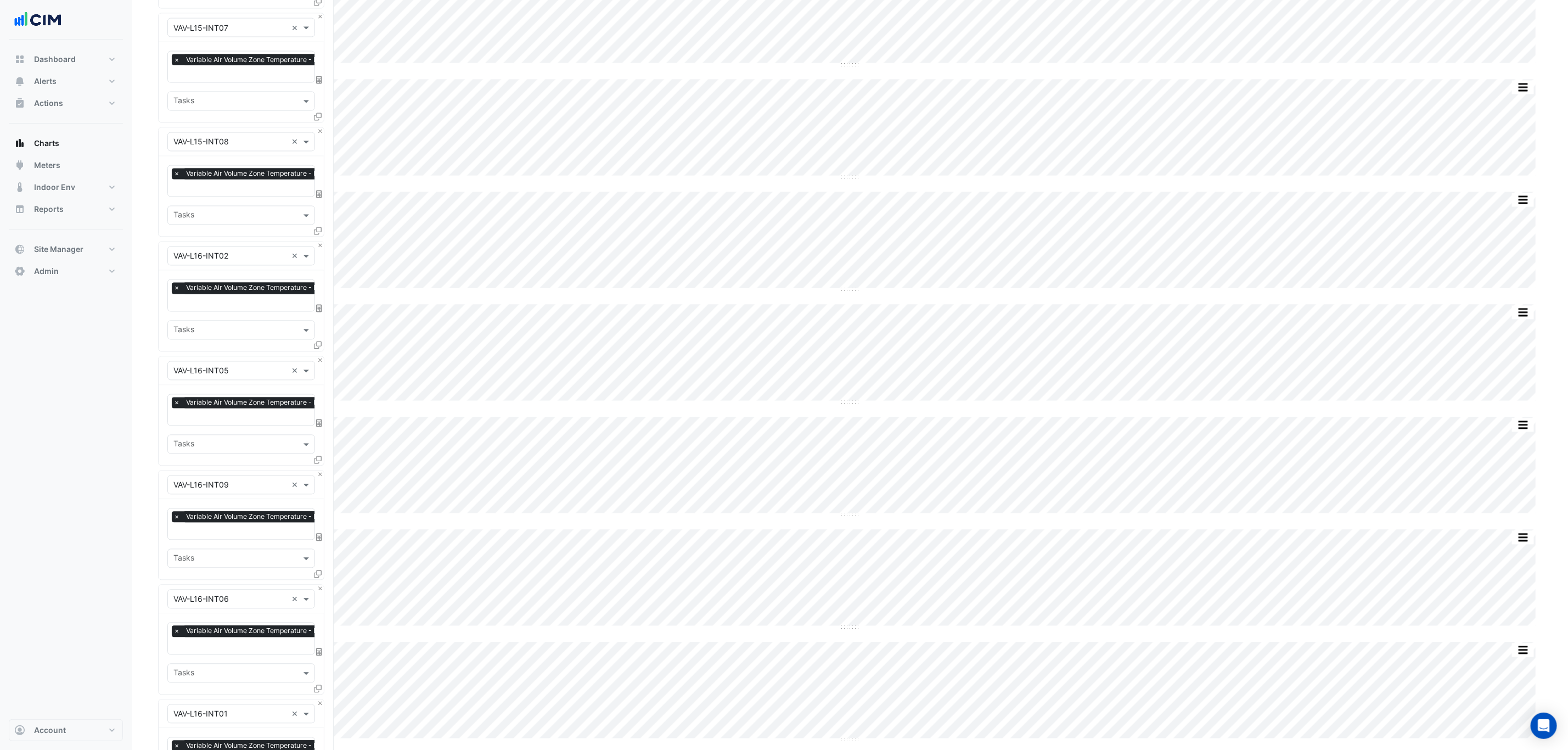
scroll to position [1482, 0]
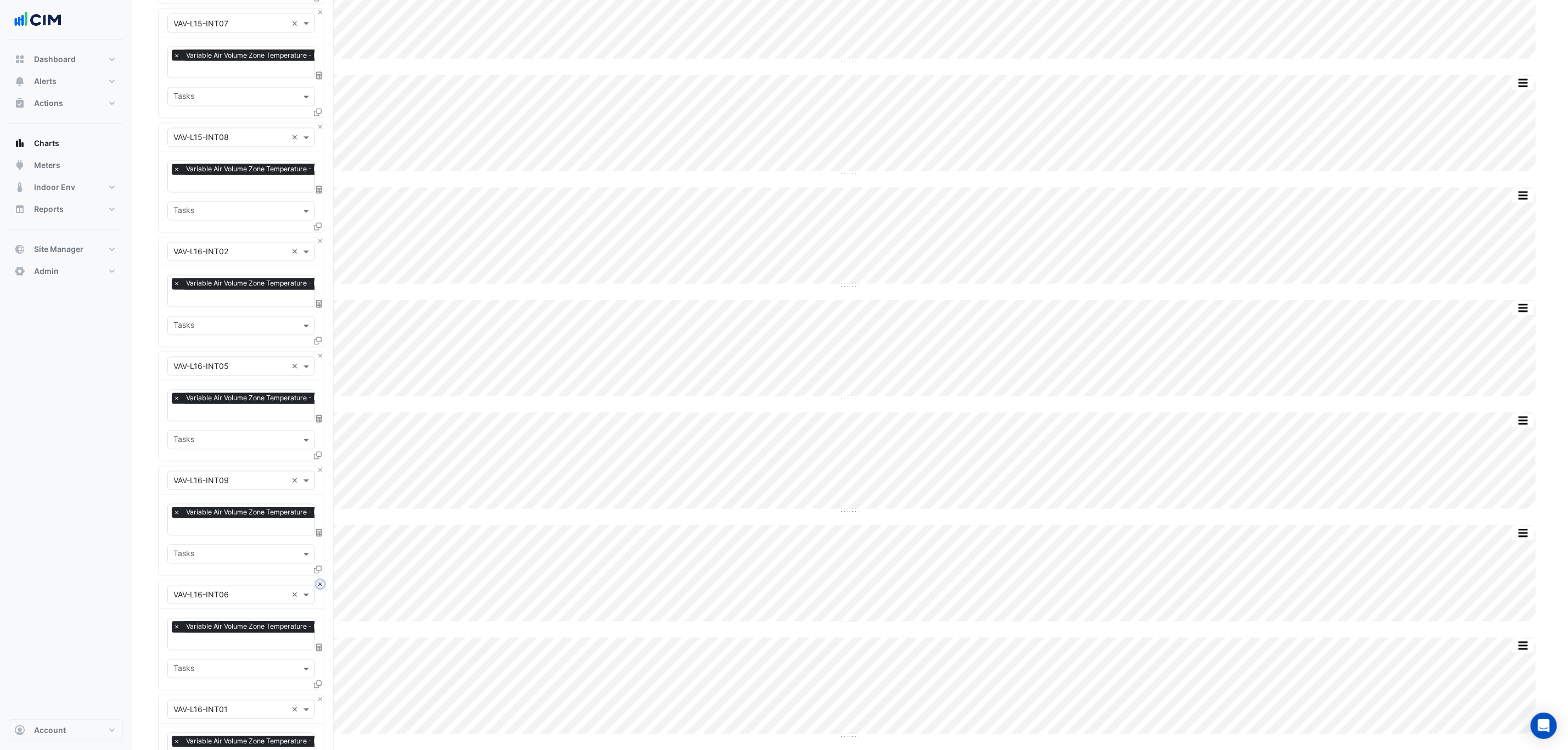
click at [318, 588] on button "Close" at bounding box center [320, 584] width 7 height 7
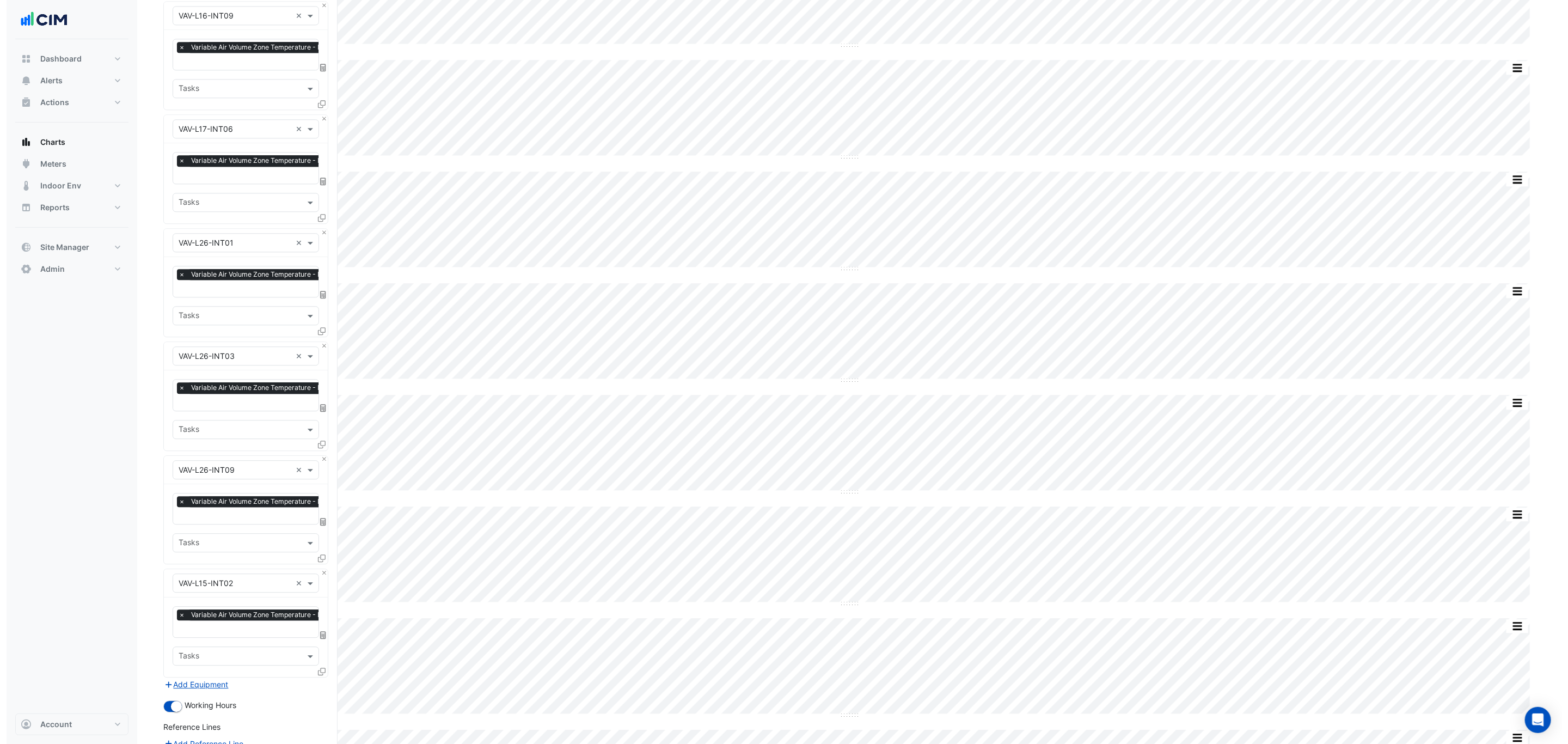
scroll to position [1960, 0]
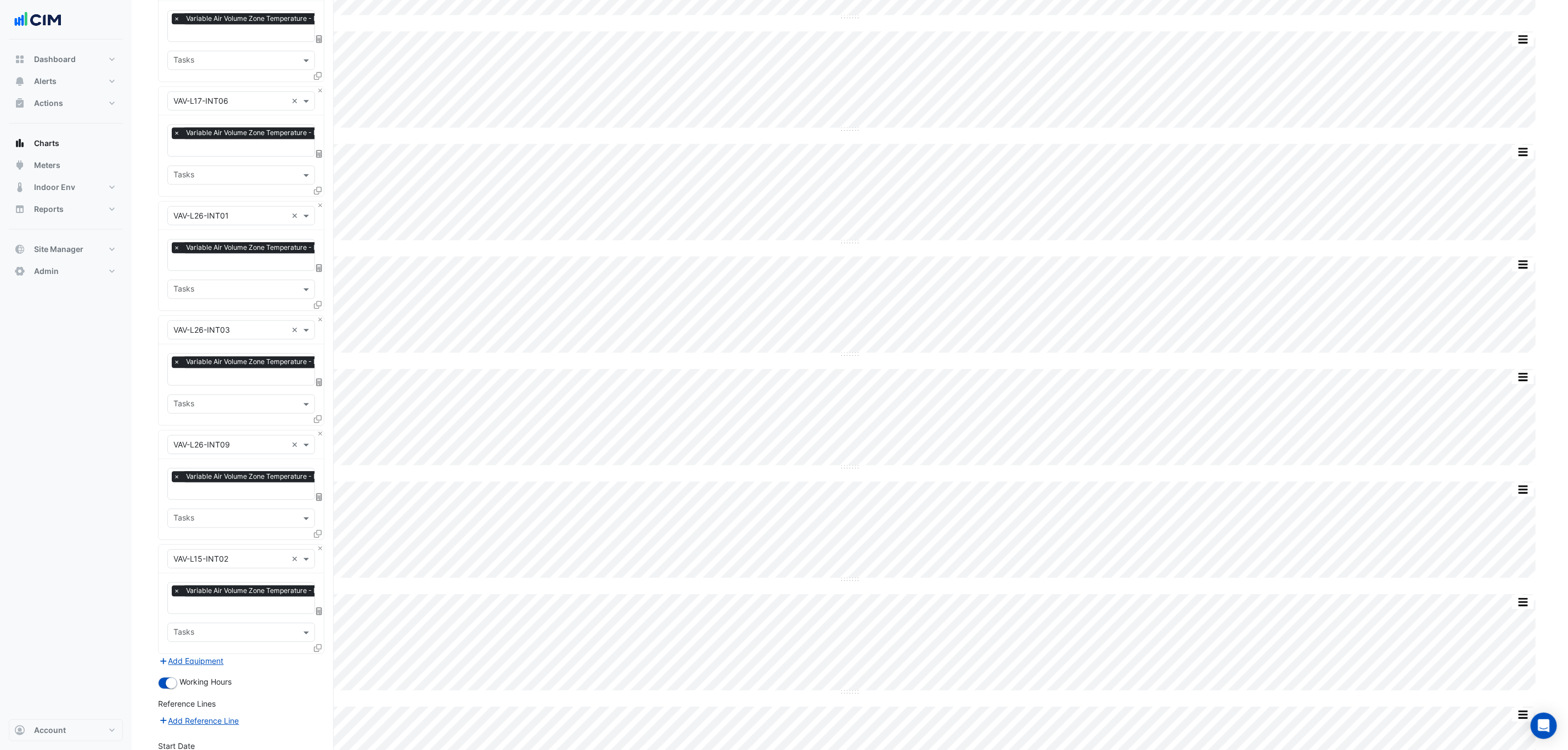
click at [318, 649] on icon at bounding box center [318, 647] width 7 height 7
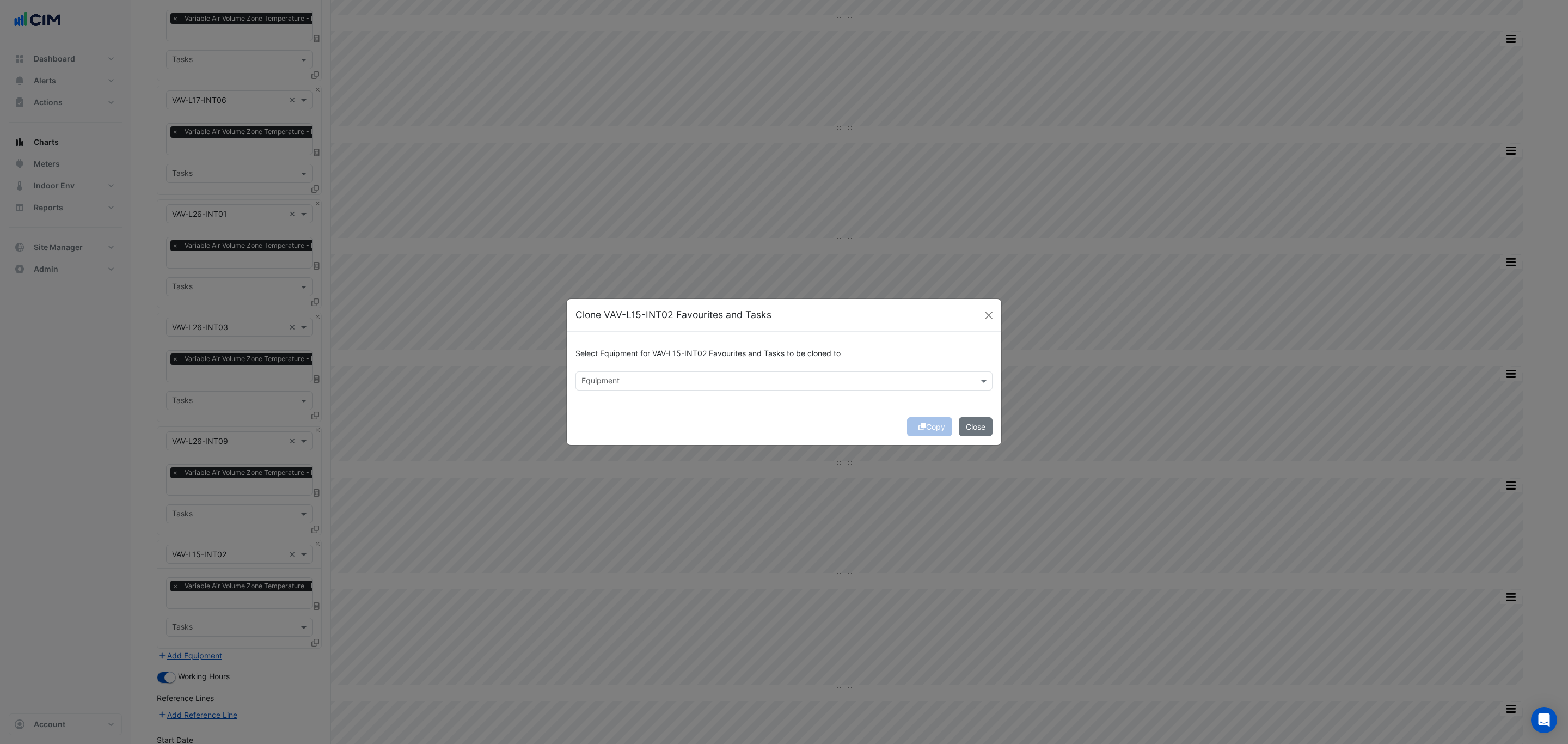
click at [591, 379] on input "text" at bounding box center [778, 382] width 393 height 12
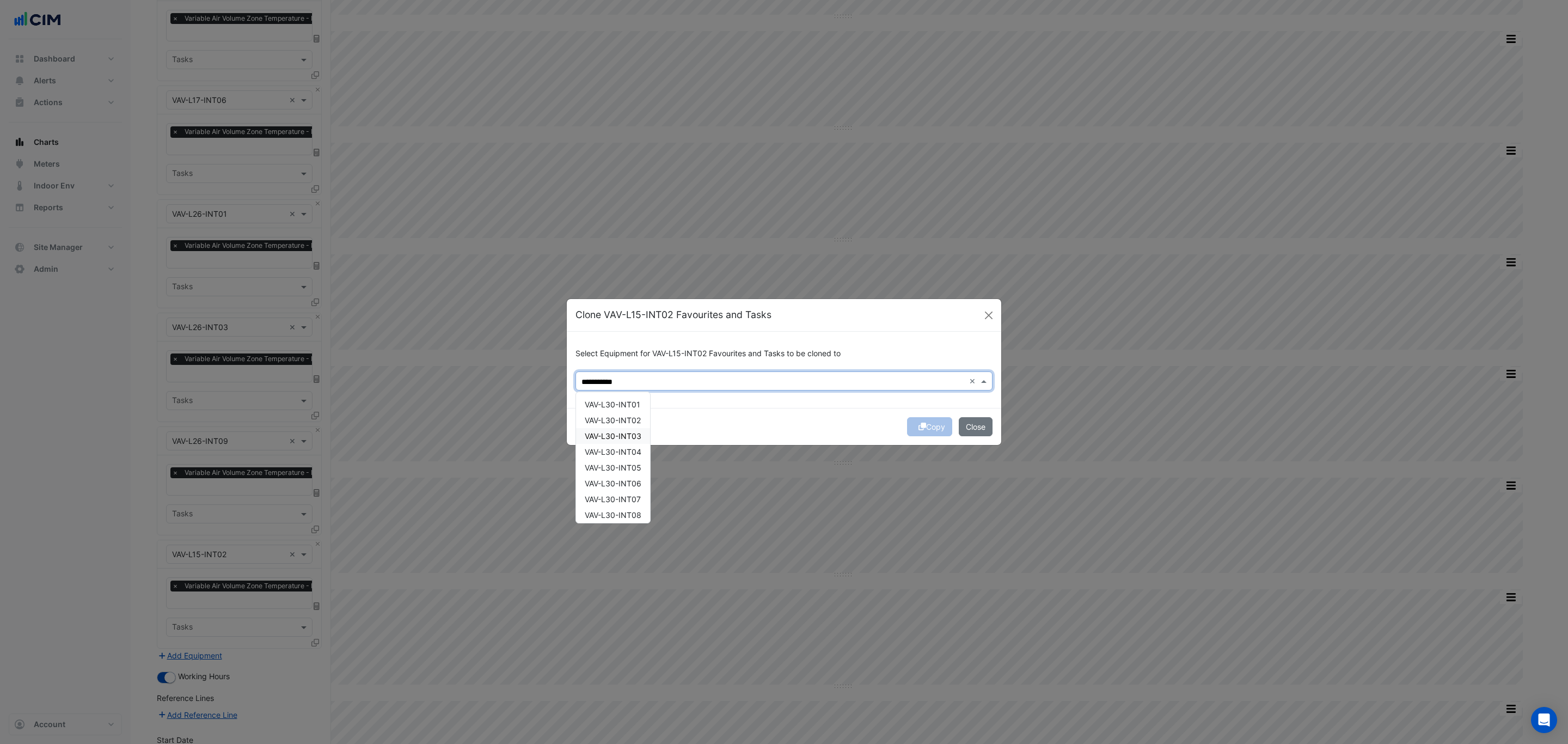
click at [619, 433] on span "VAV-L30-INT03" at bounding box center [613, 436] width 57 height 9
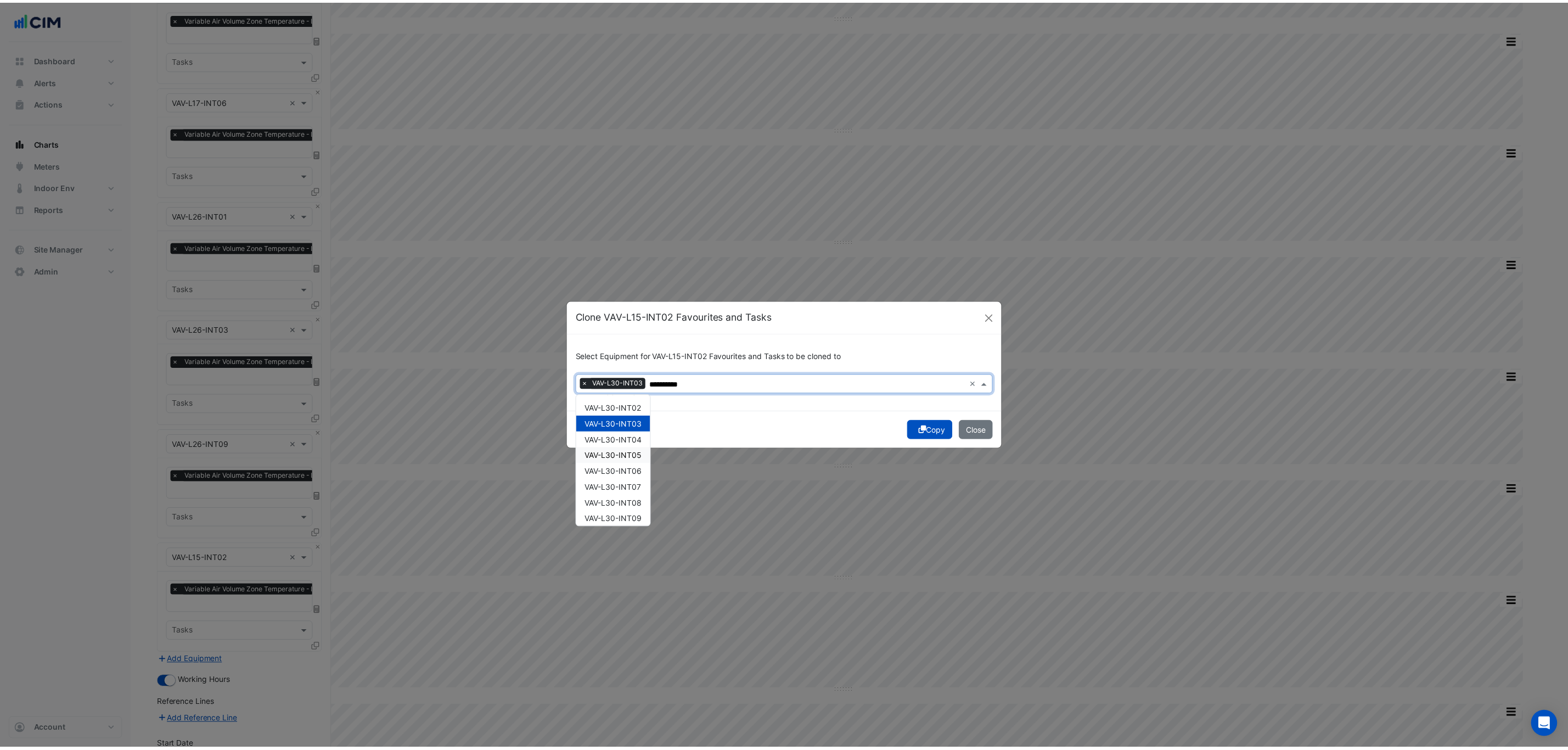
scroll to position [20, 0]
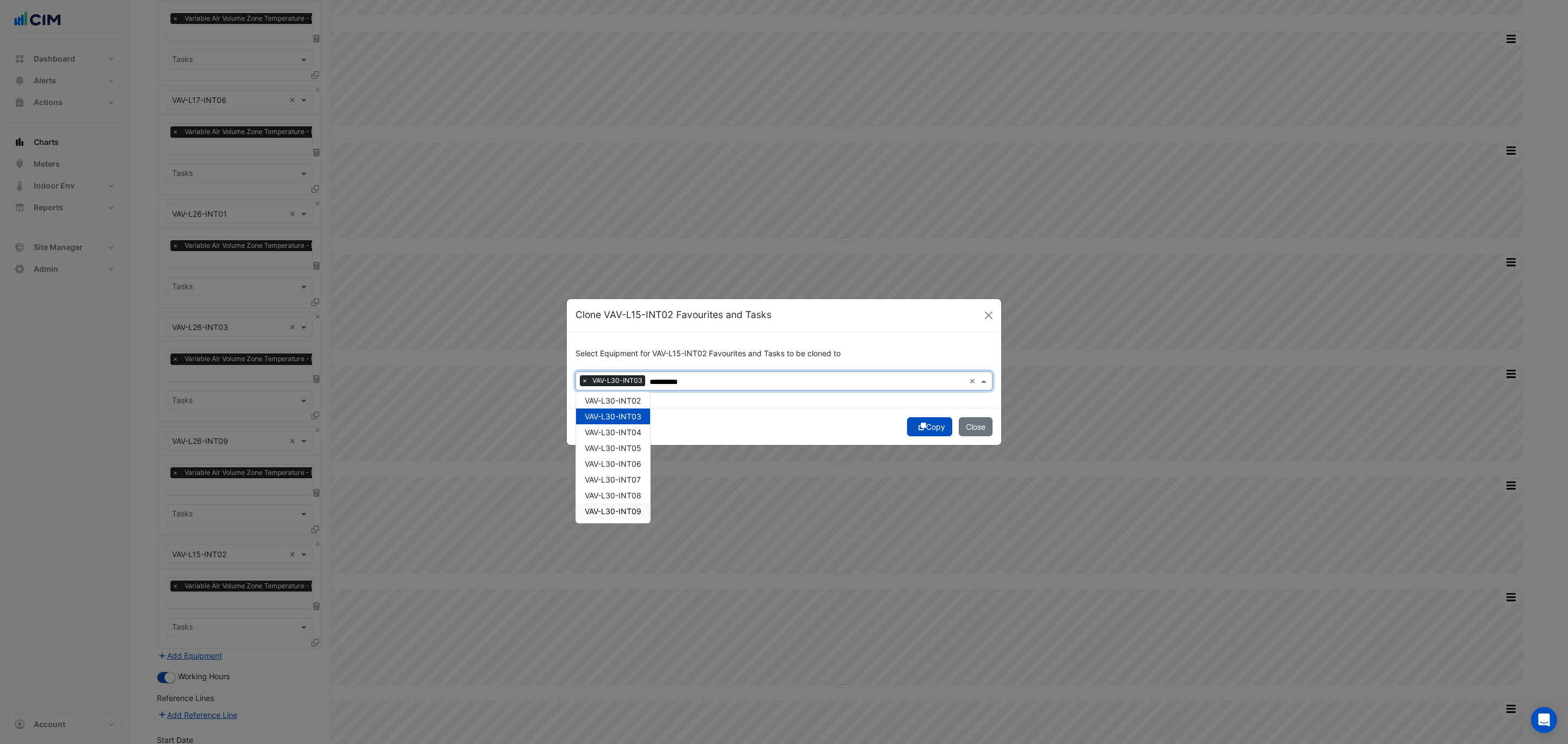
click at [619, 507] on span "VAV-L30-INT09" at bounding box center [613, 511] width 57 height 9
type input "**********"
click at [758, 404] on div "**********" at bounding box center [784, 370] width 435 height 76
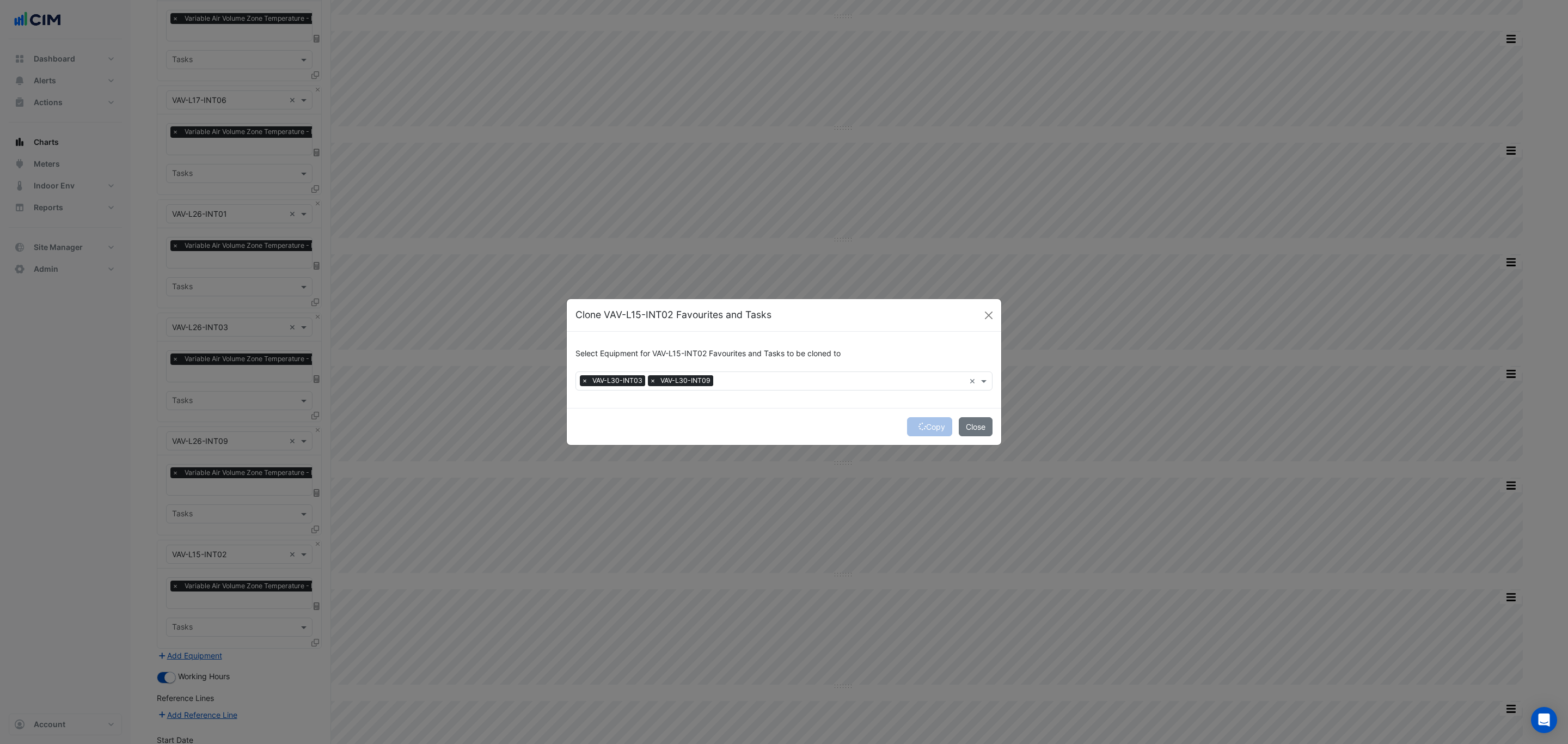
click at [925, 428] on div "Copy Close" at bounding box center [784, 426] width 435 height 37
click at [926, 425] on button "Copy" at bounding box center [930, 426] width 45 height 19
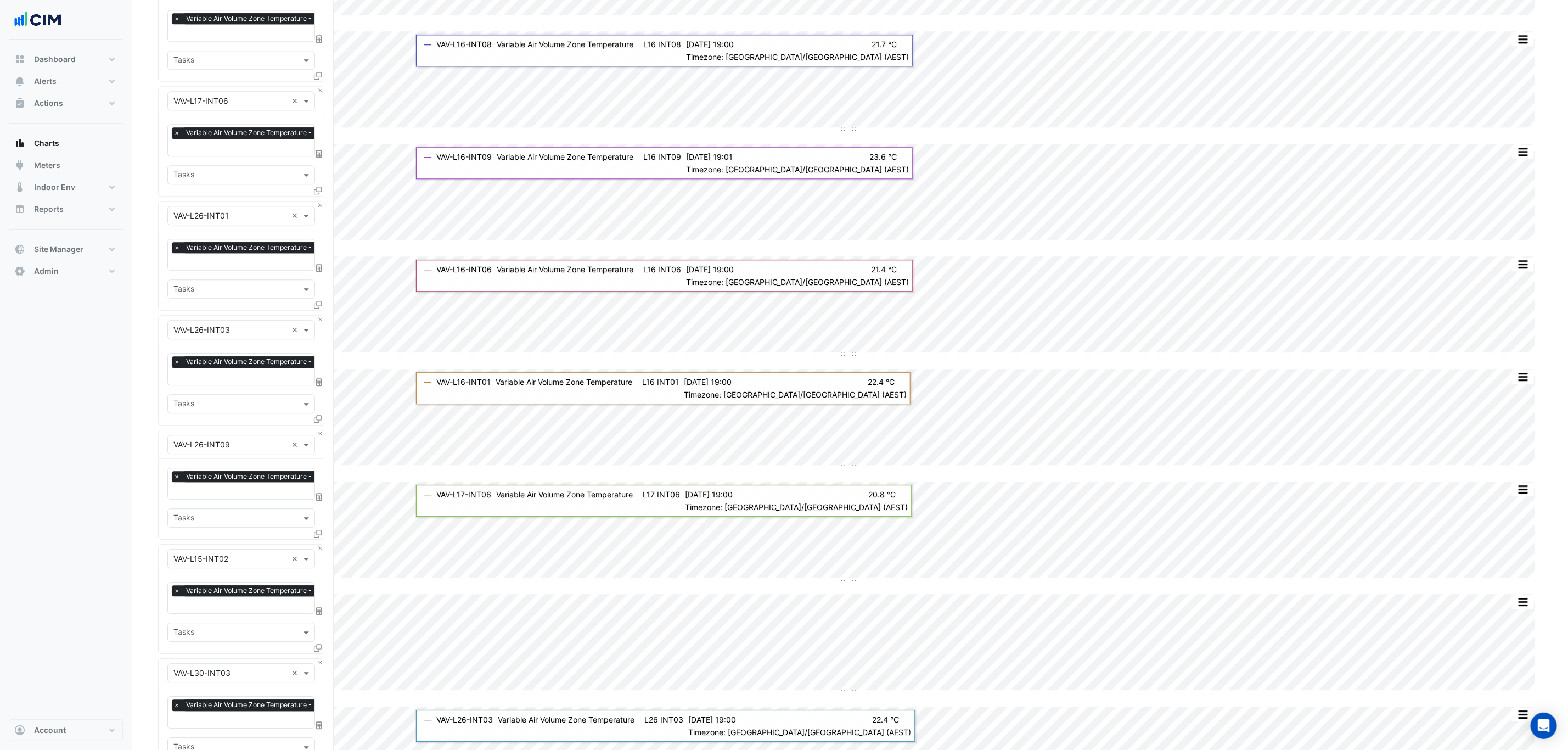
scroll to position [2339, 0]
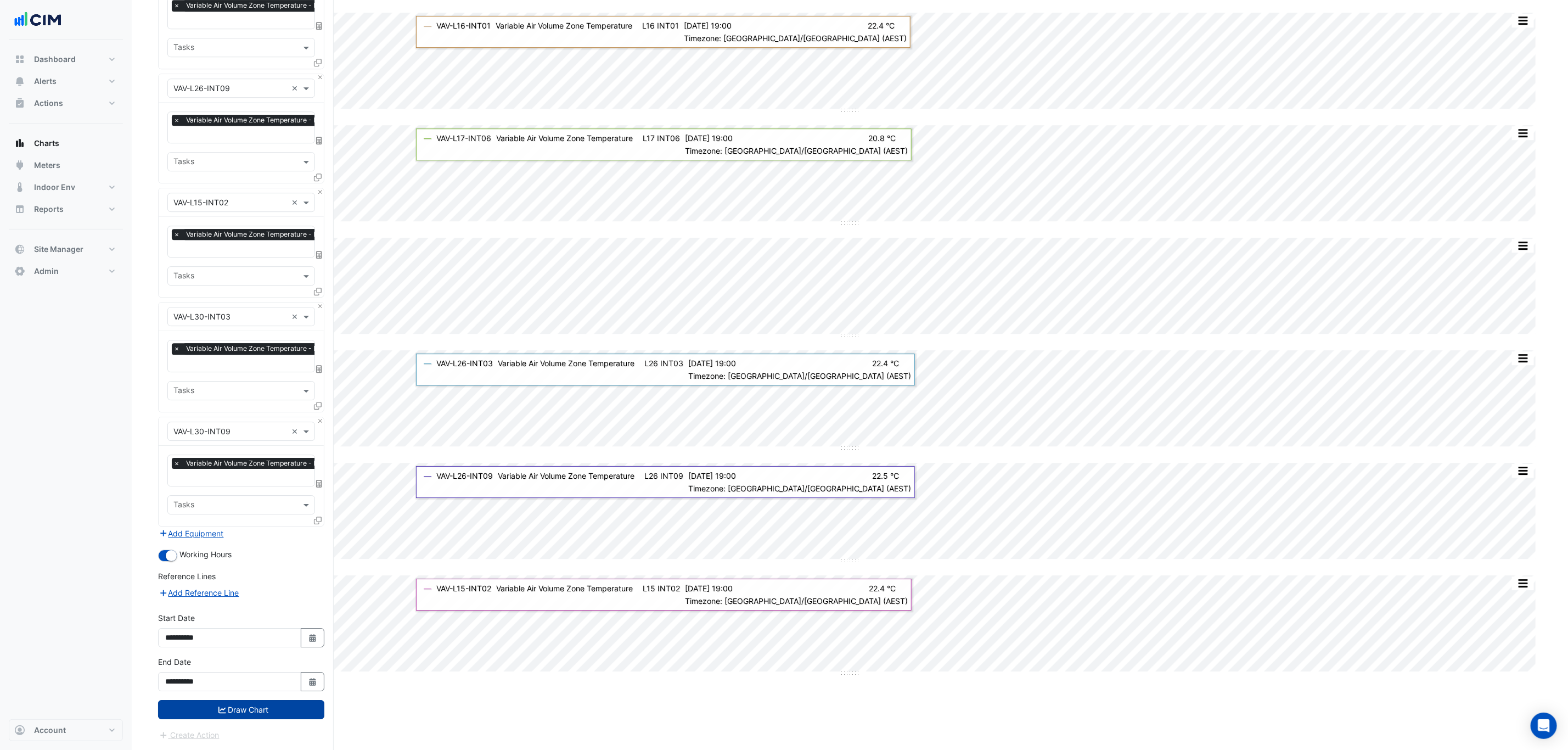
click at [261, 713] on button "Draw Chart" at bounding box center [241, 709] width 166 height 19
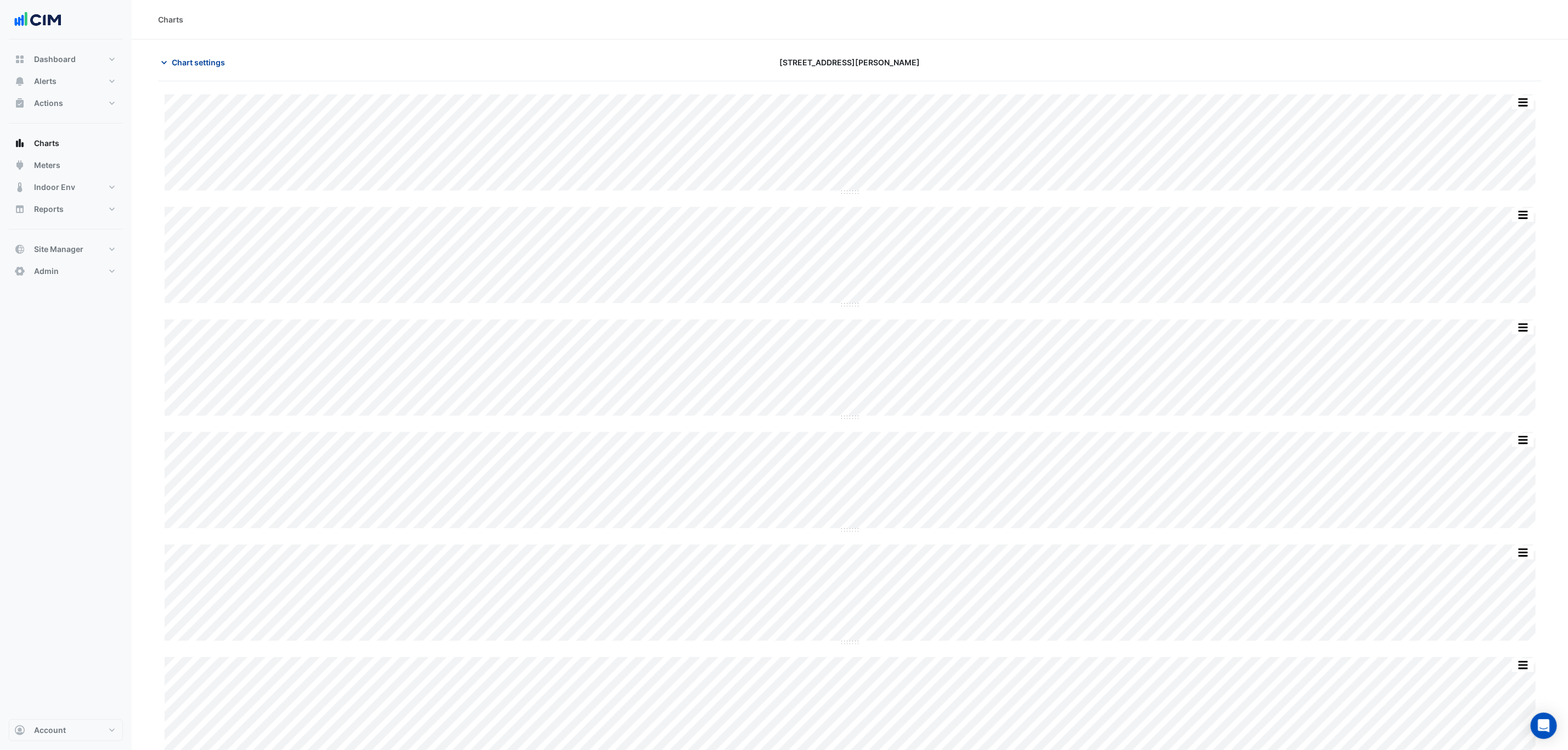
click at [195, 61] on span "Chart settings" at bounding box center [199, 62] width 53 height 12
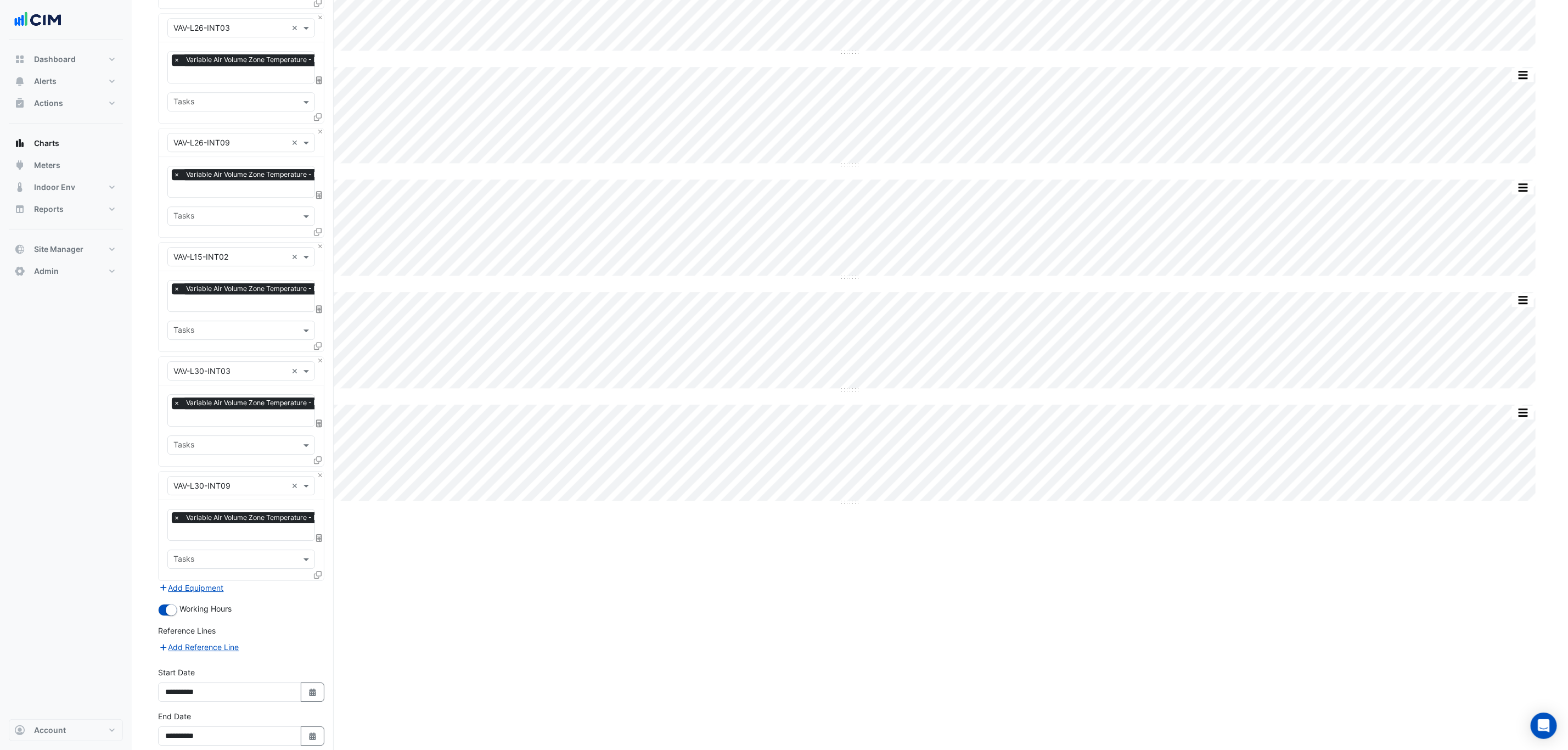
scroll to position [2091, 0]
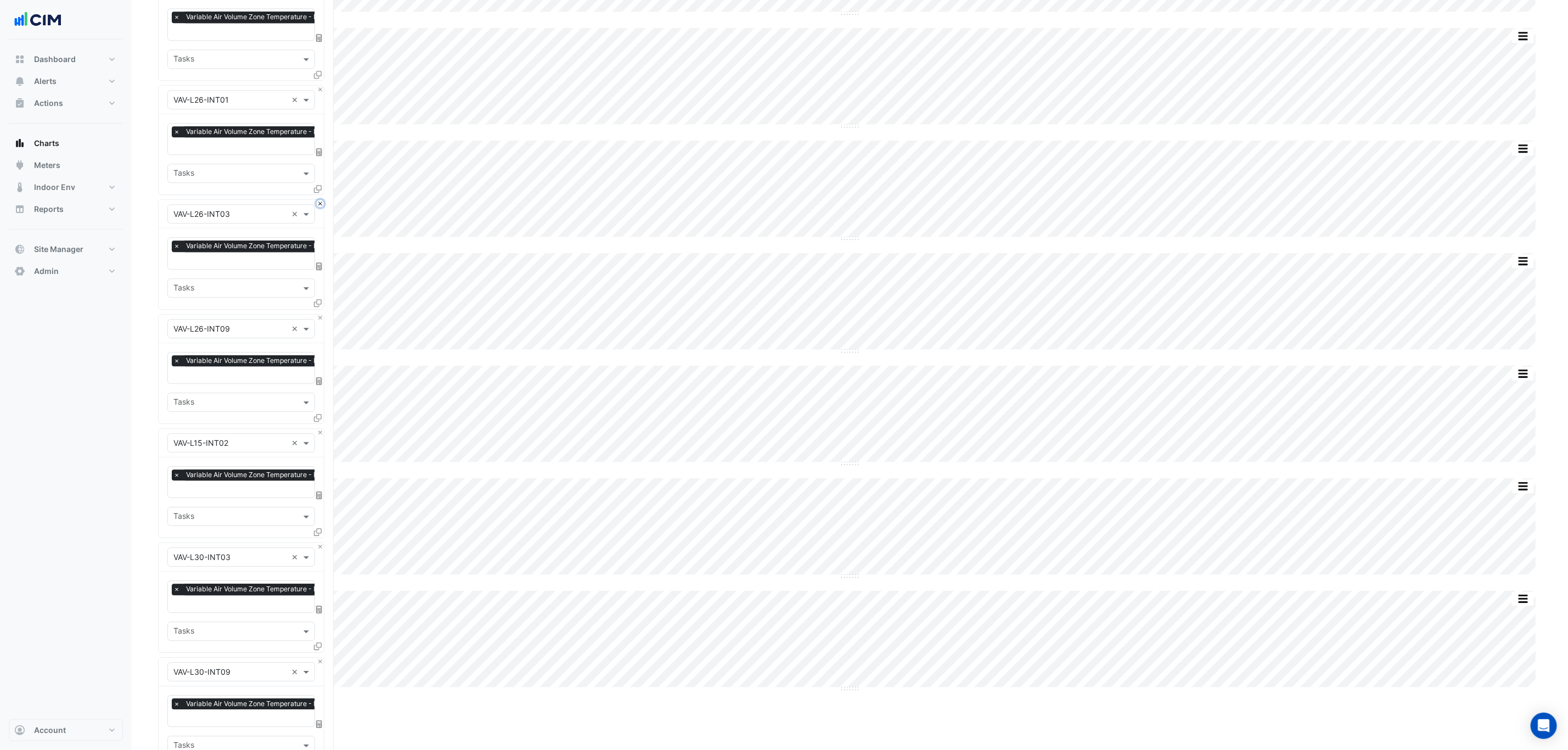
click at [320, 206] on button "Close" at bounding box center [320, 203] width 7 height 7
click at [320, 207] on button "Close" at bounding box center [320, 203] width 7 height 7
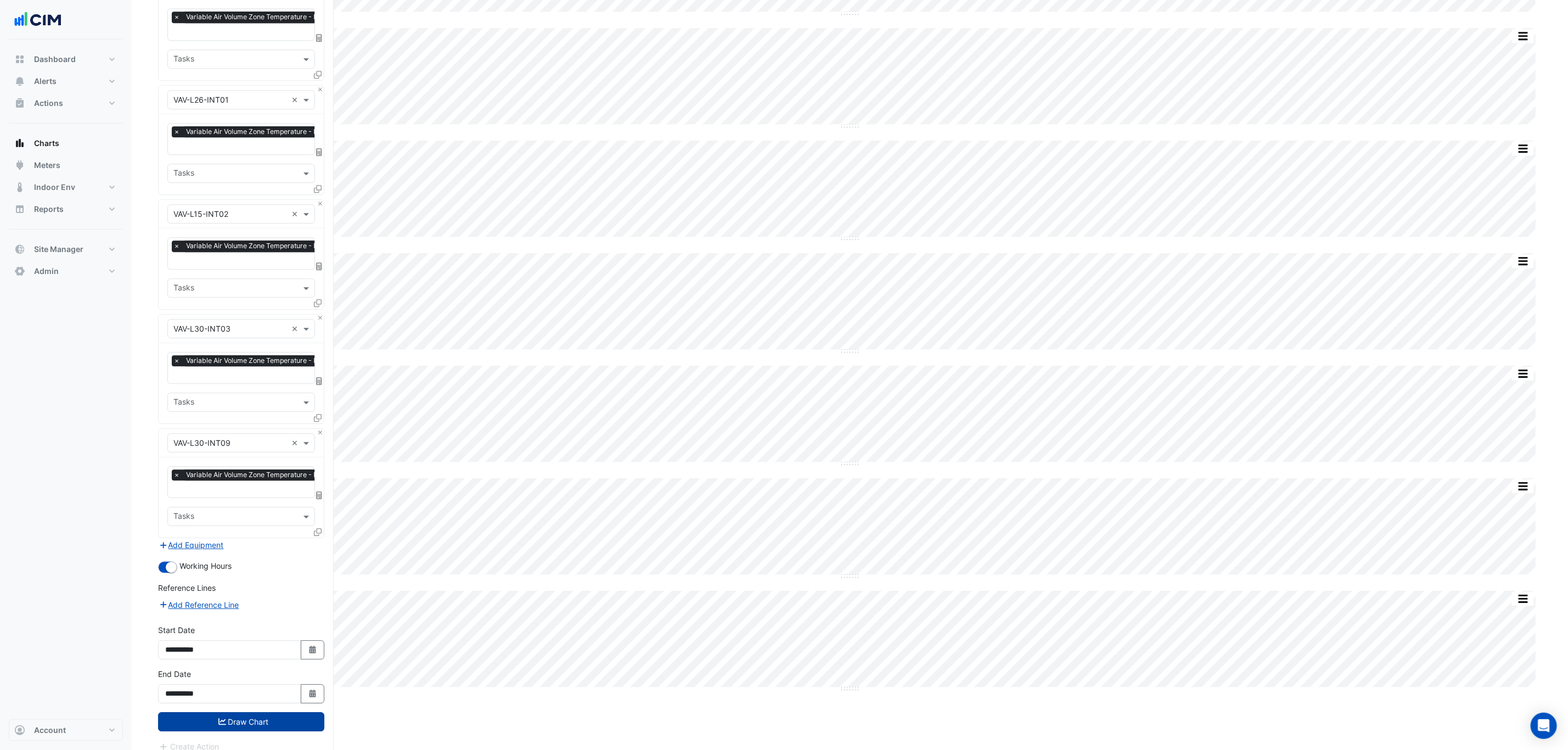
click at [284, 723] on button "Draw Chart" at bounding box center [241, 721] width 166 height 19
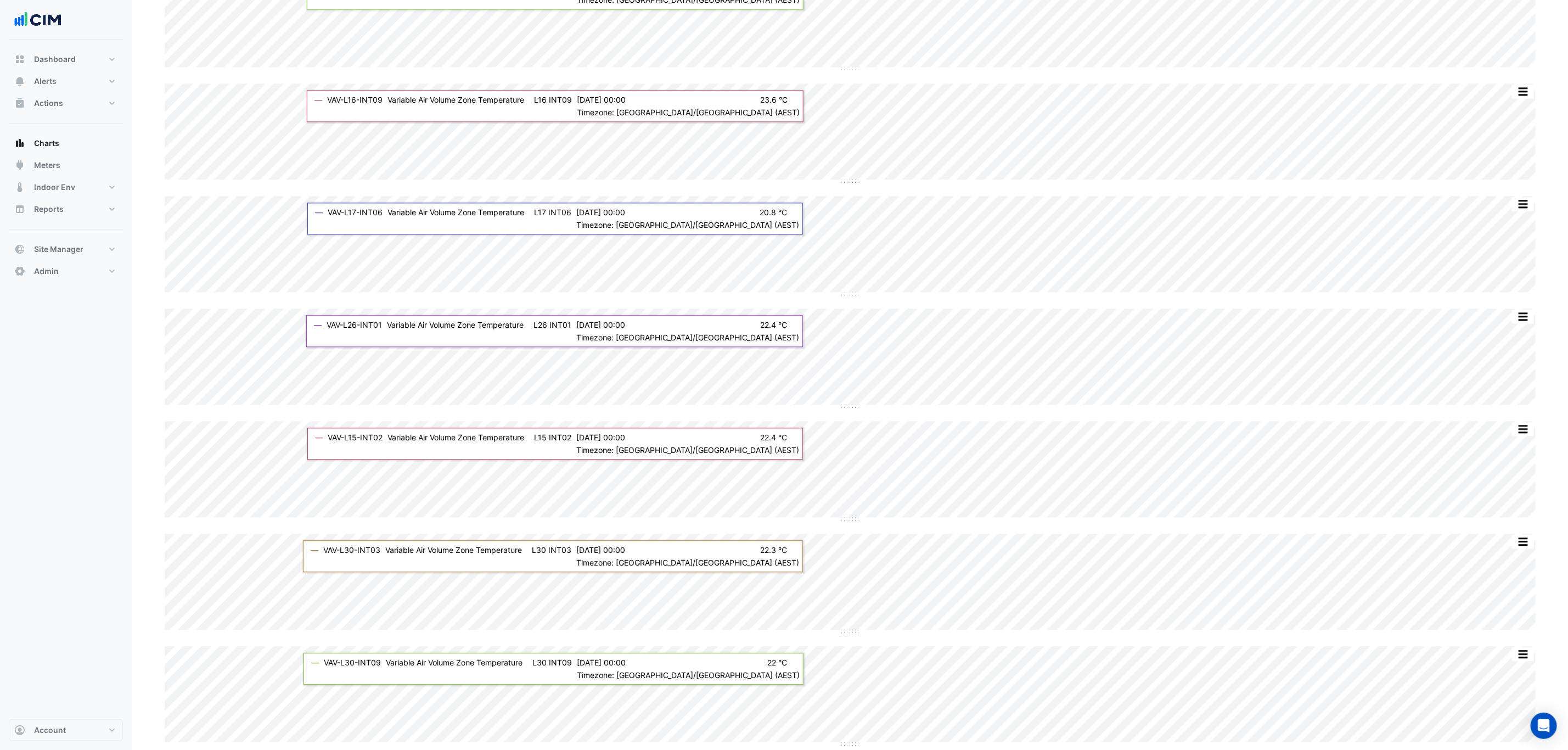
scroll to position [1820, 0]
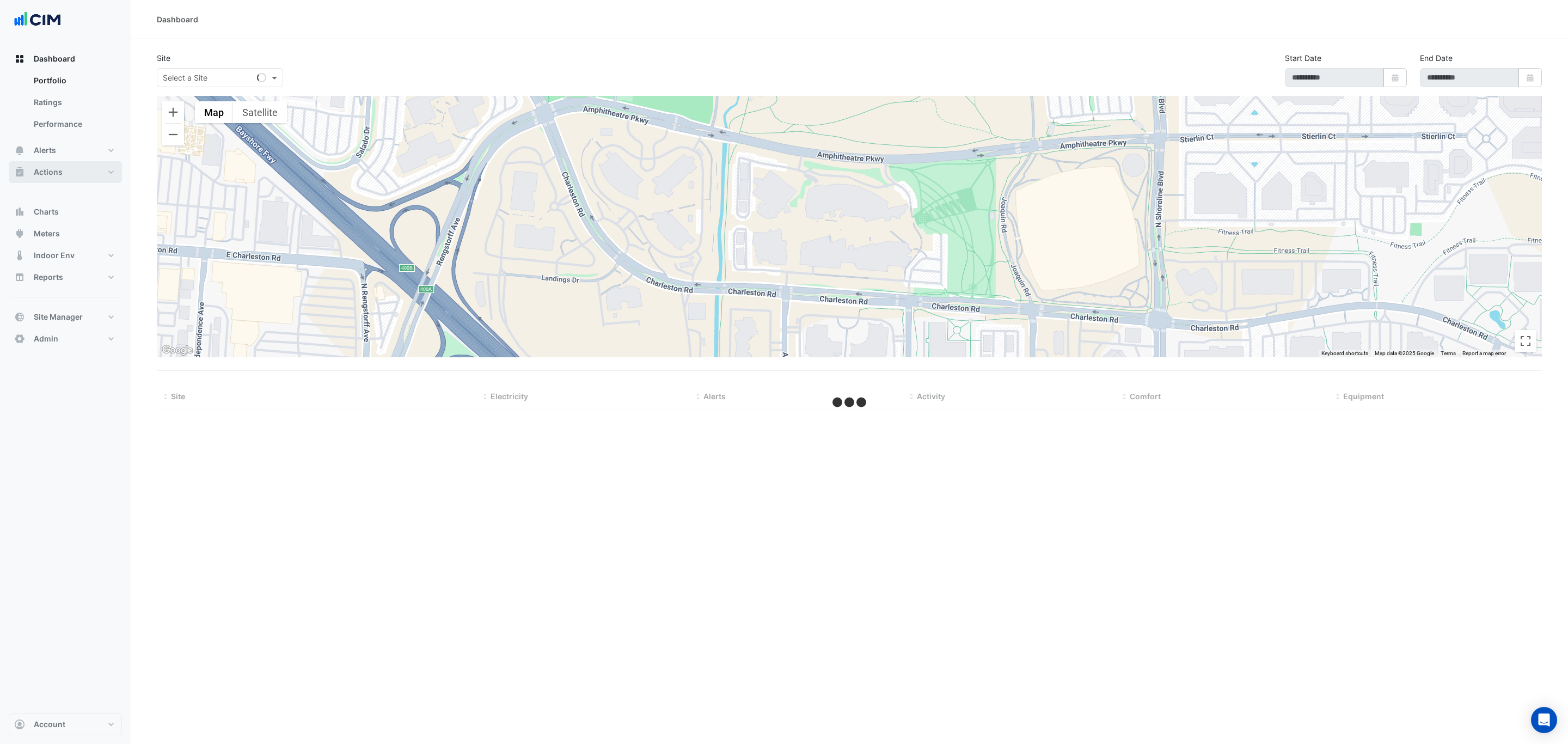
click at [70, 167] on button "Actions" at bounding box center [65, 172] width 113 height 21
click at [78, 149] on link "Manager" at bounding box center [73, 146] width 97 height 21
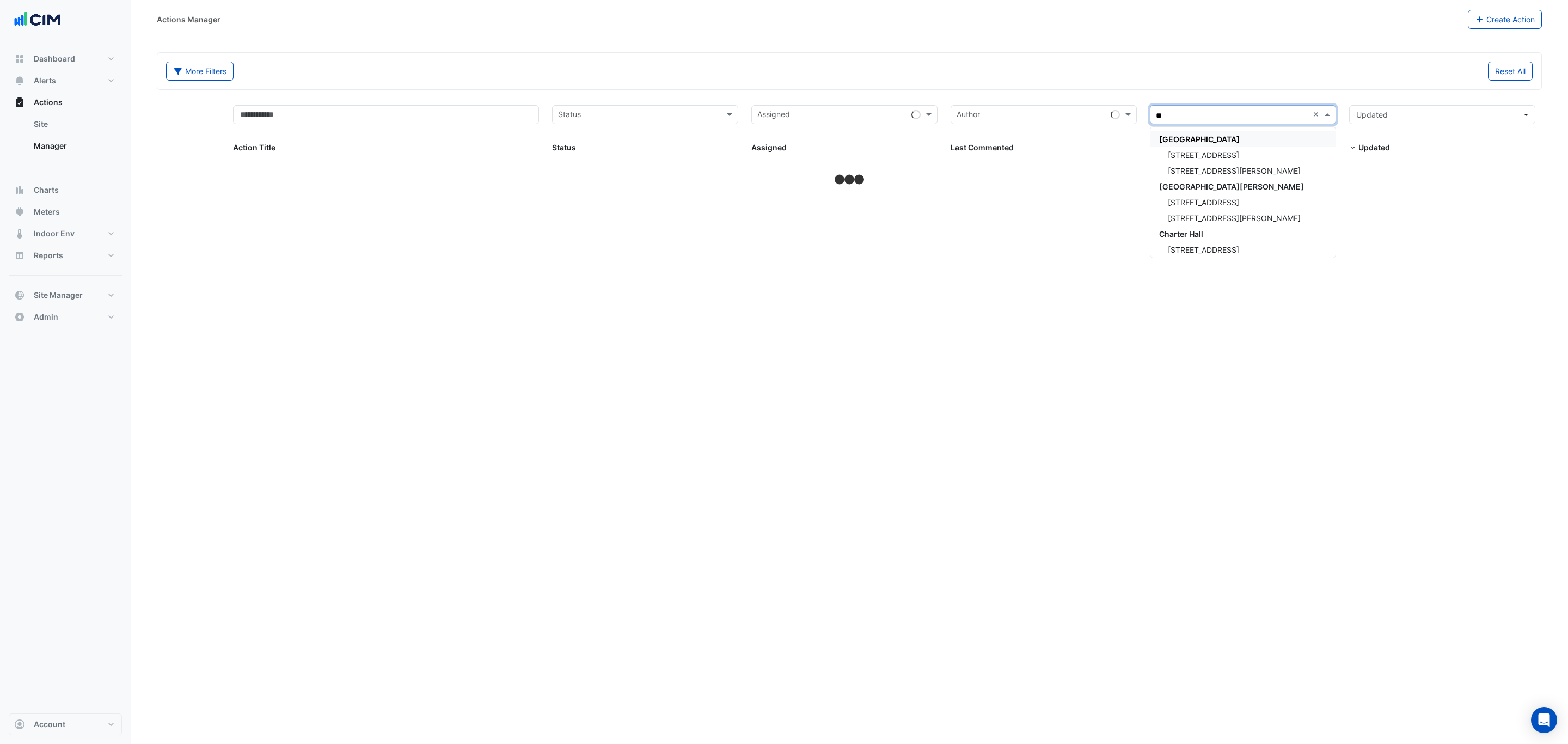
type input "***"
click at [1251, 158] on div "[STREET_ADDRESS][PERSON_NAME]" at bounding box center [1243, 154] width 185 height 16
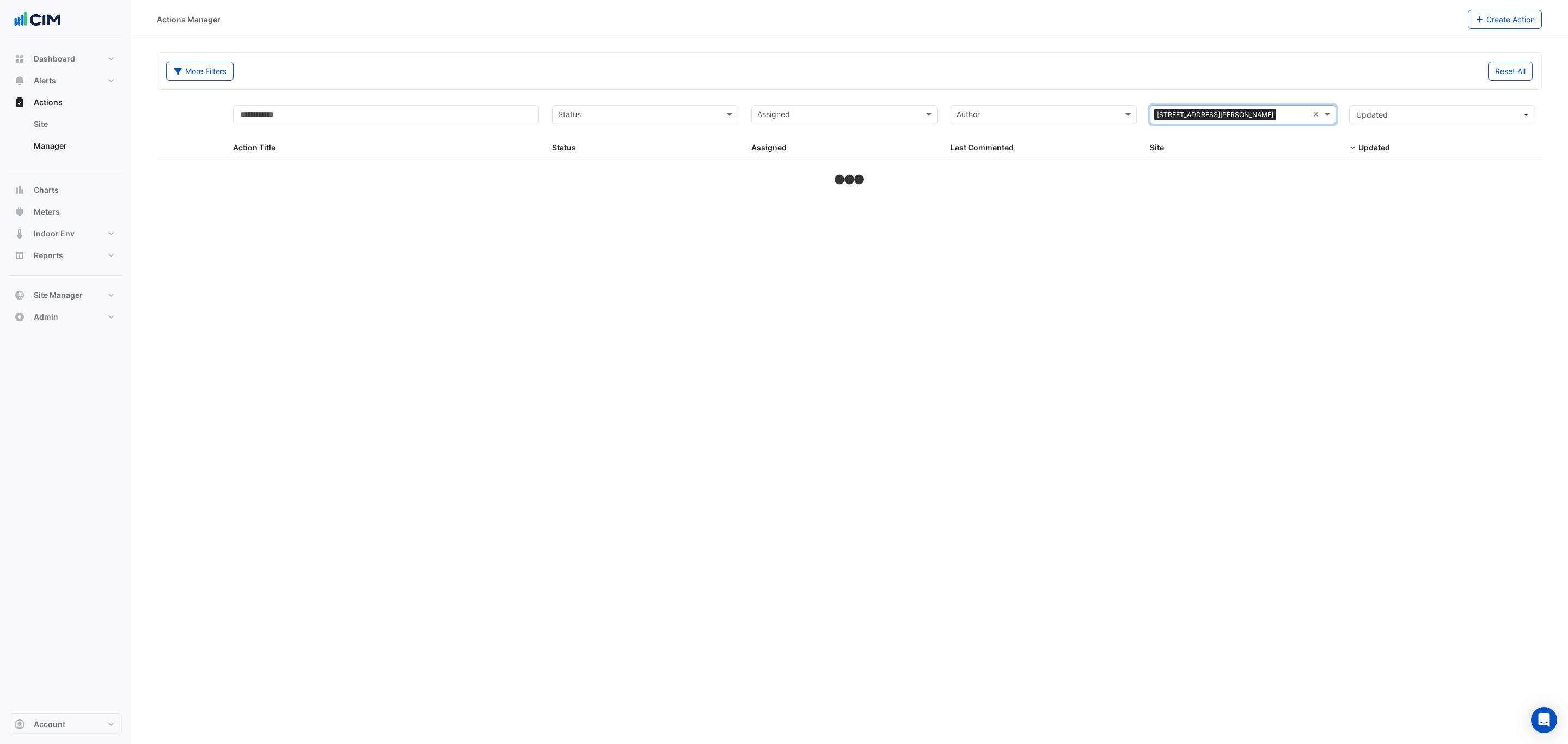
select select "***"
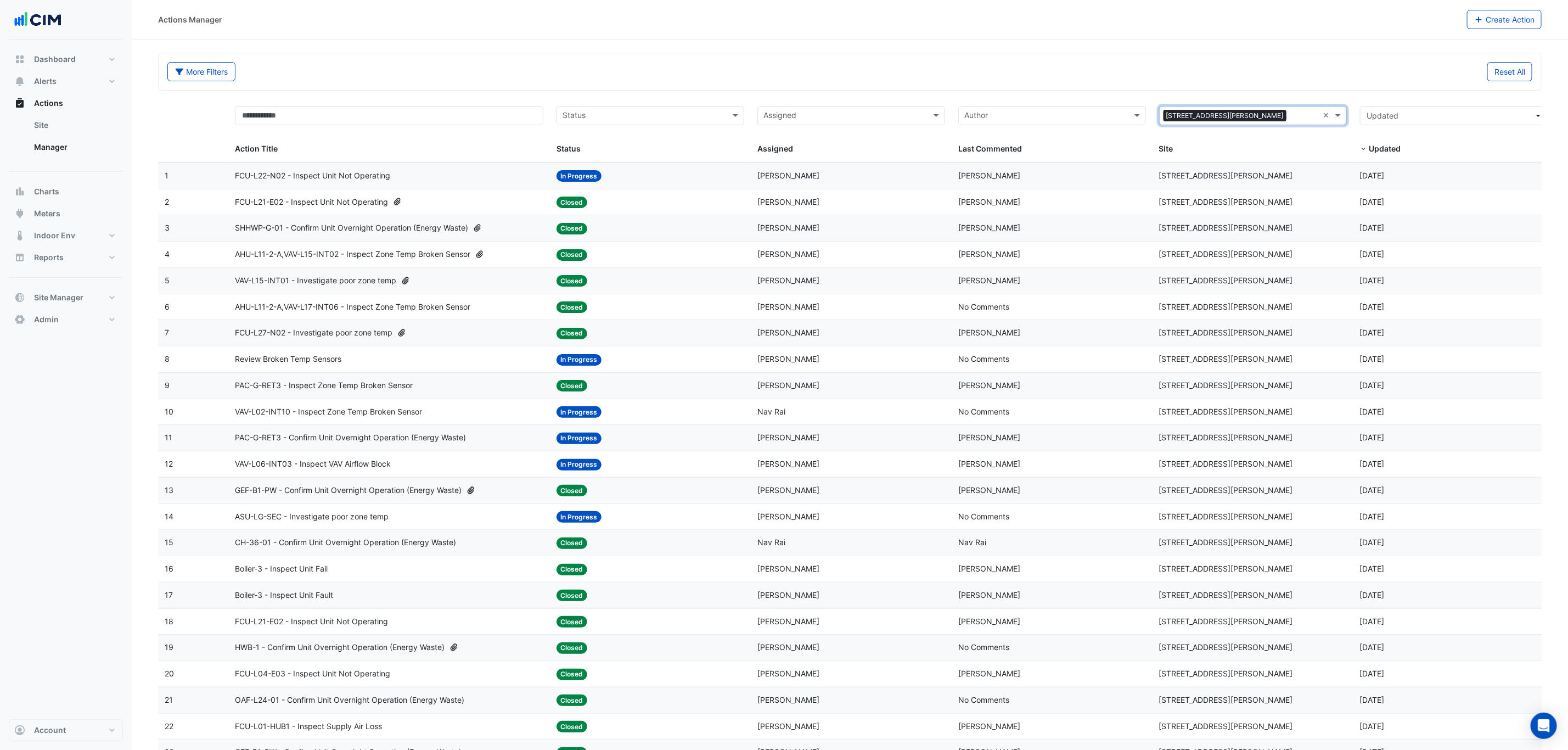
click at [443, 358] on div "Review Broken Temp Sensors" at bounding box center [389, 358] width 308 height 12
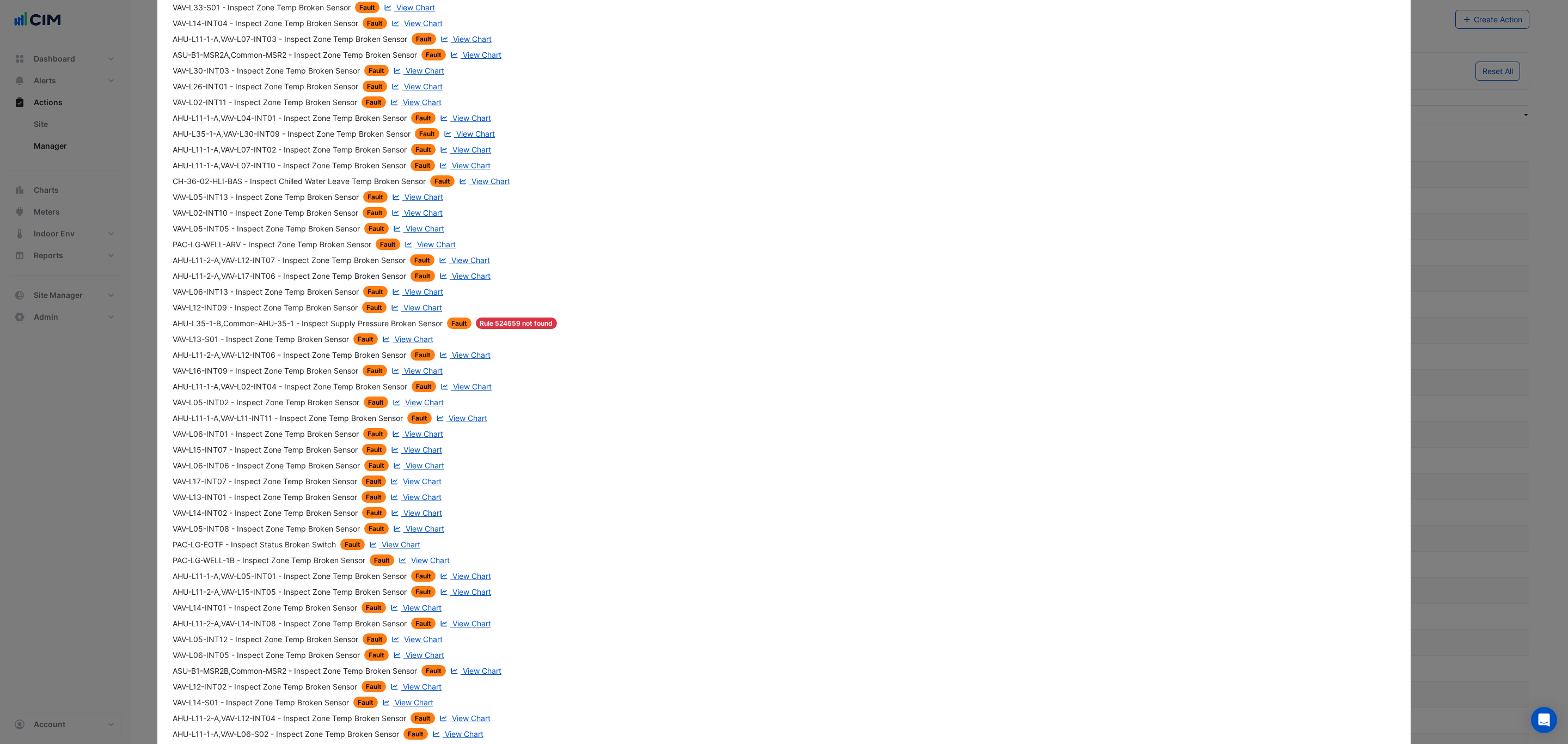
scroll to position [707, 0]
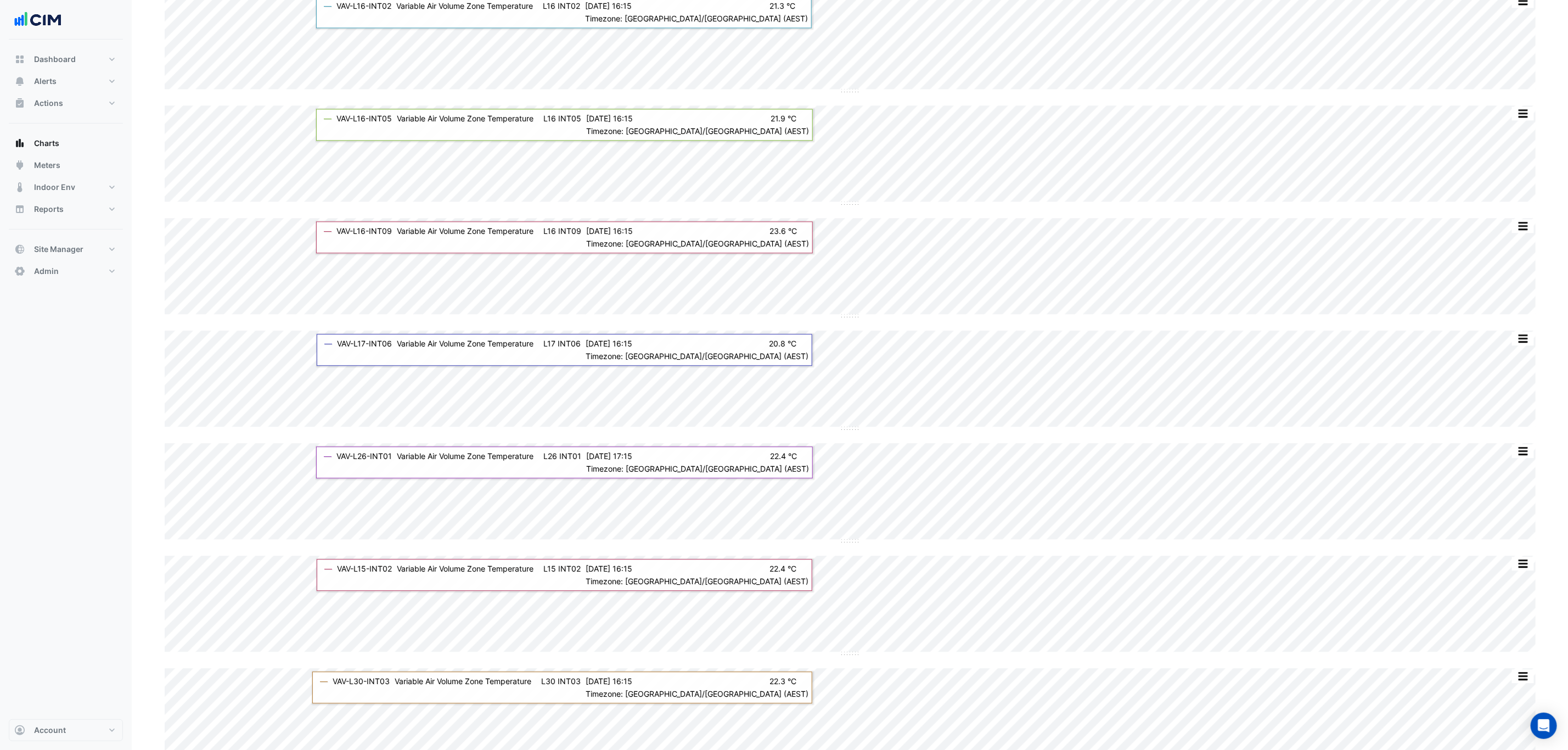
scroll to position [1820, 0]
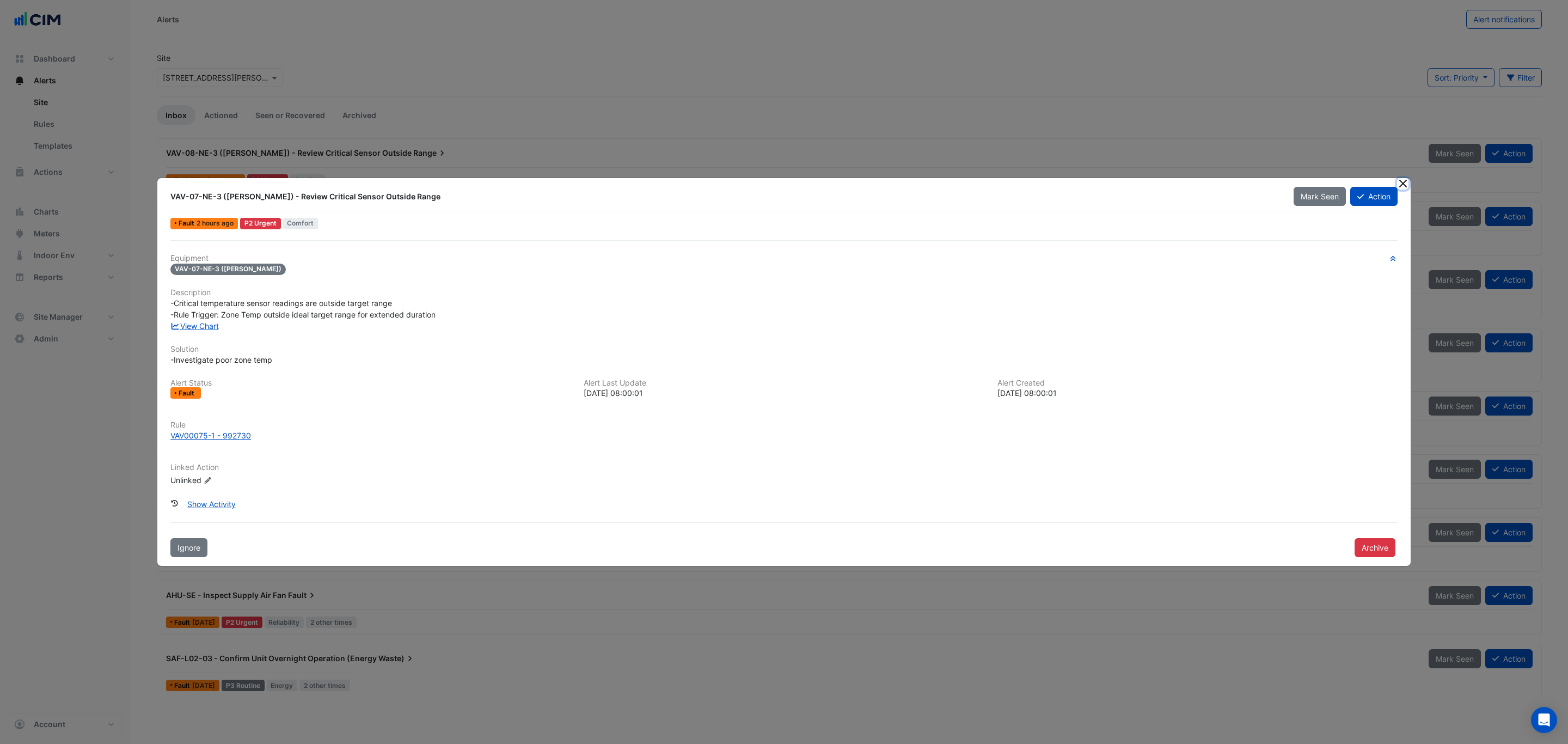
click at [1400, 183] on button "Close" at bounding box center [1403, 184] width 12 height 12
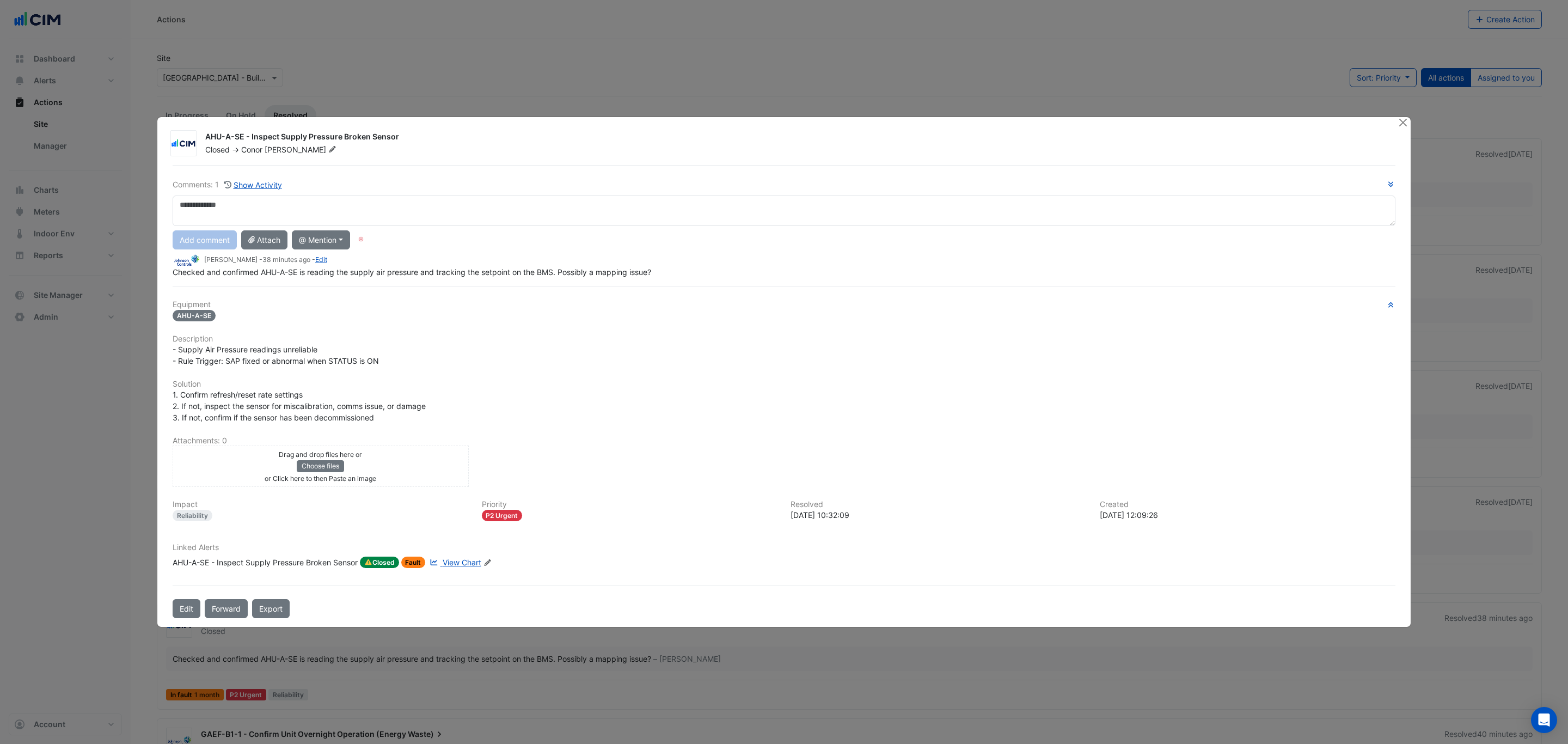
click at [458, 567] on link "View Chart" at bounding box center [454, 563] width 54 height 12
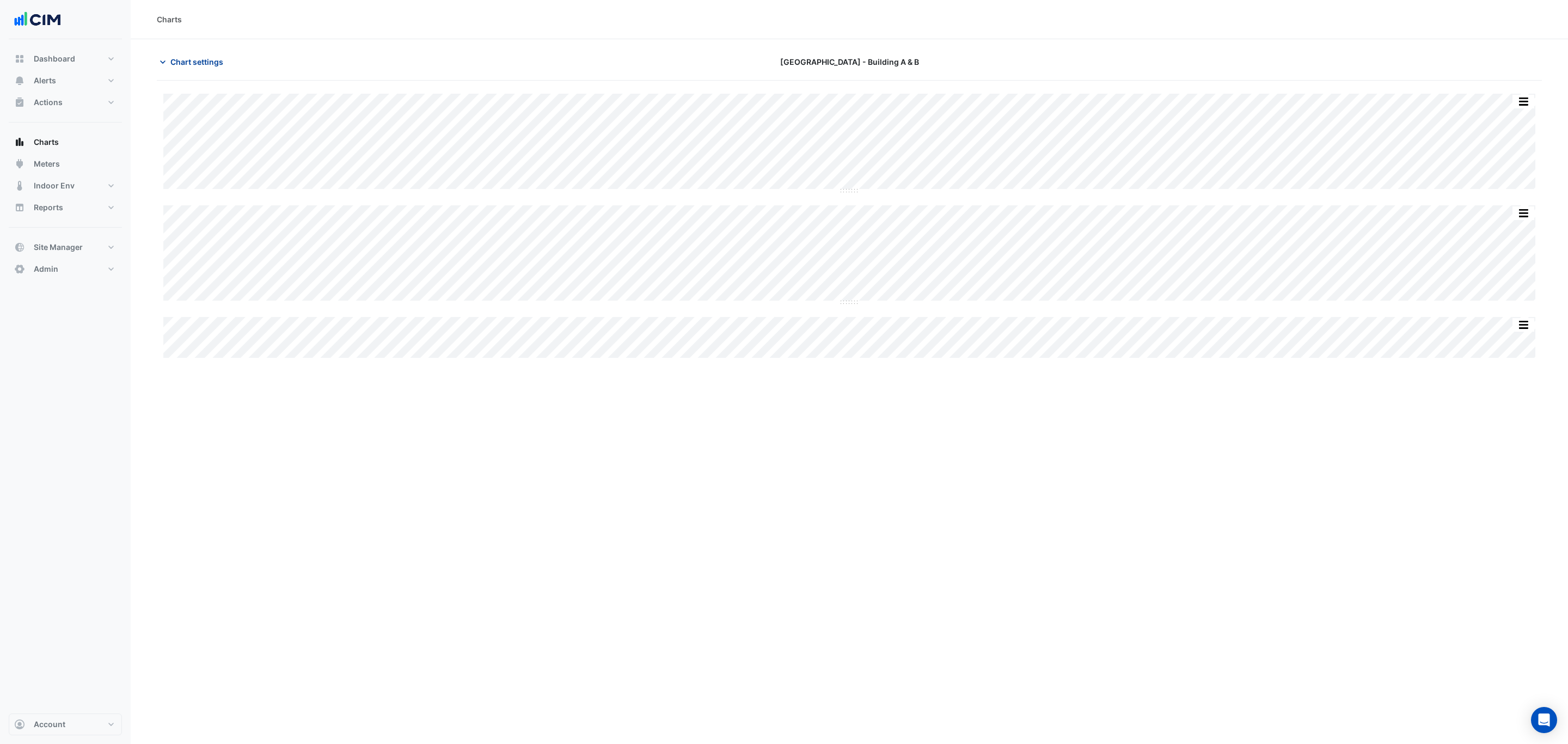
click at [186, 57] on span "Chart settings" at bounding box center [197, 62] width 53 height 12
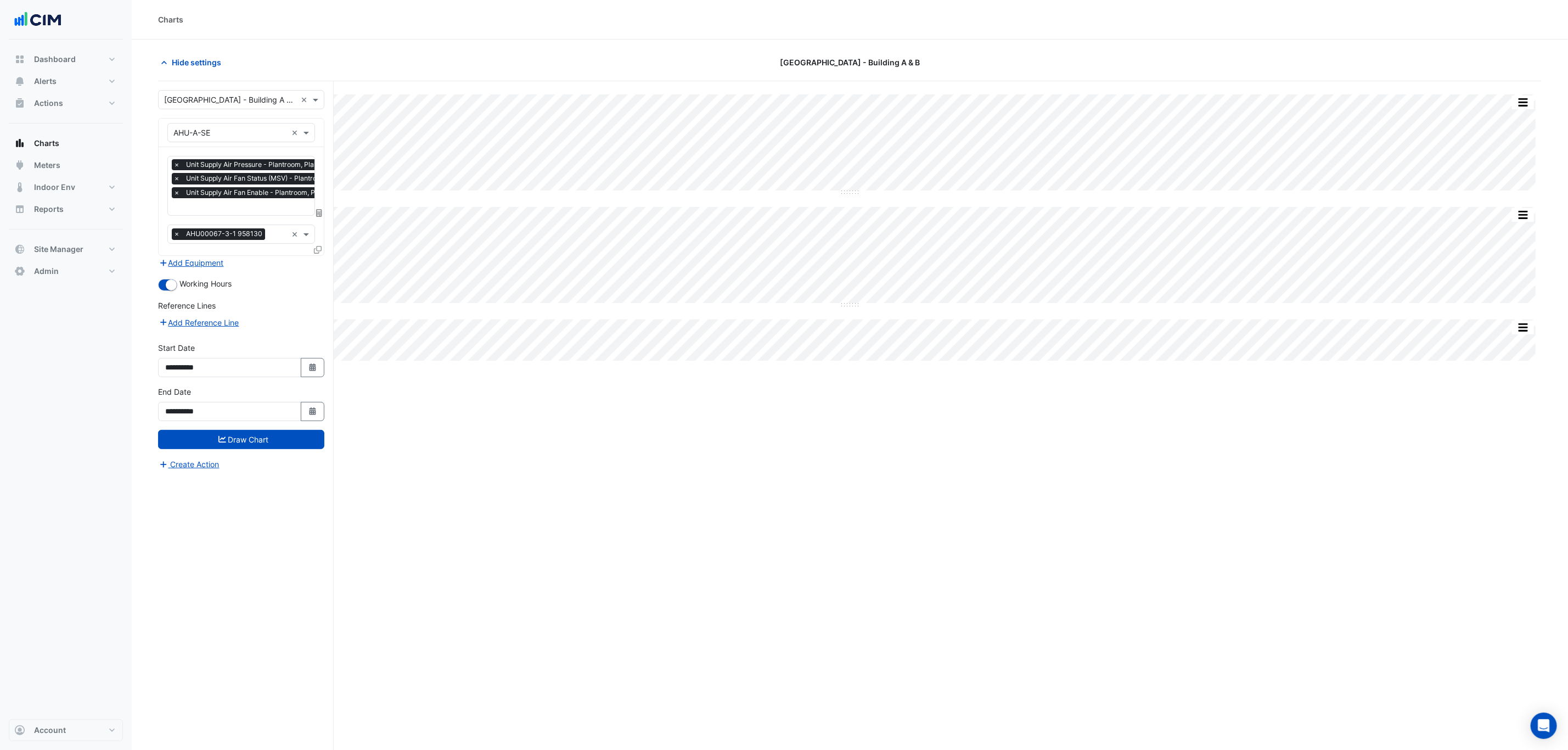
click at [235, 203] on input "text" at bounding box center [271, 208] width 195 height 12
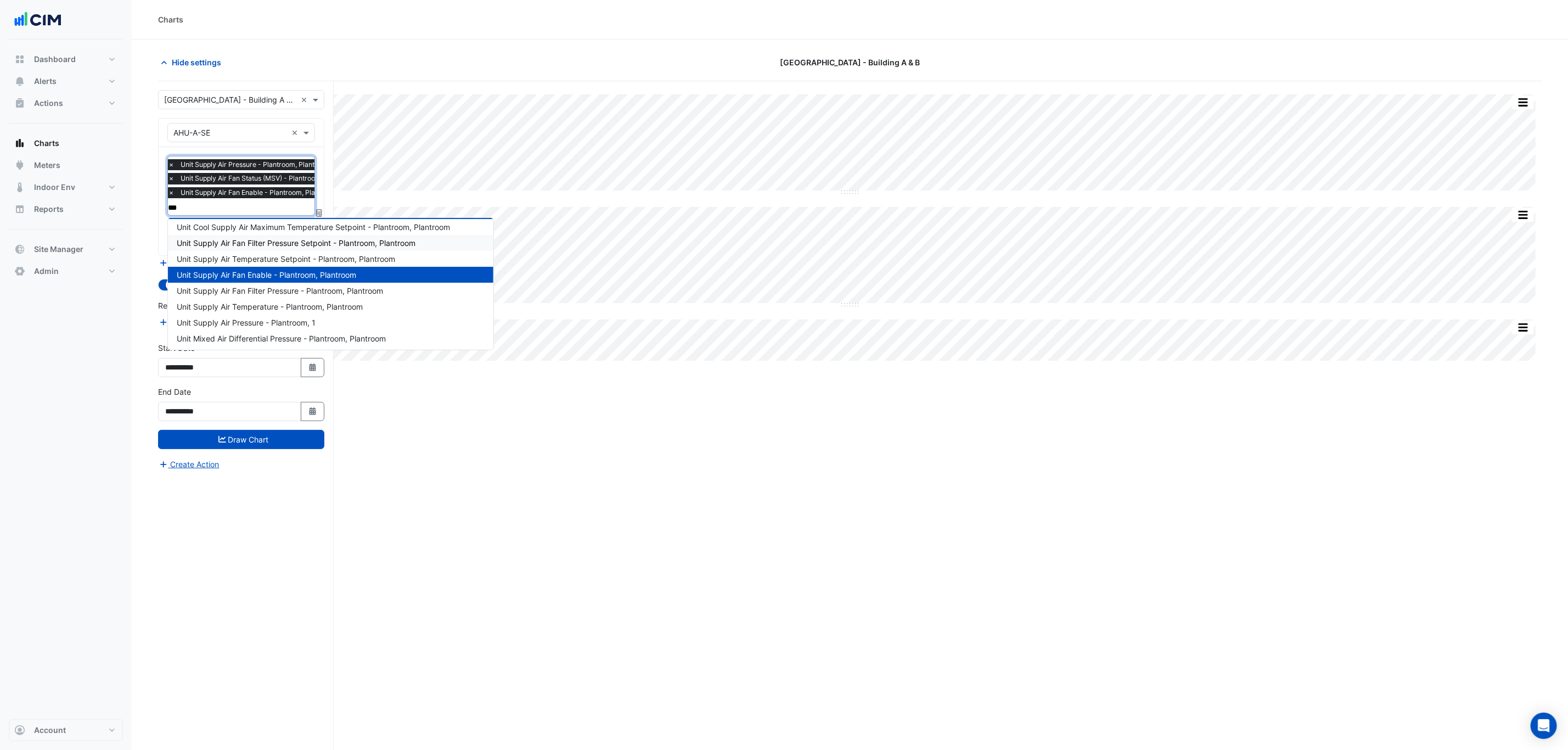
scroll to position [99, 0]
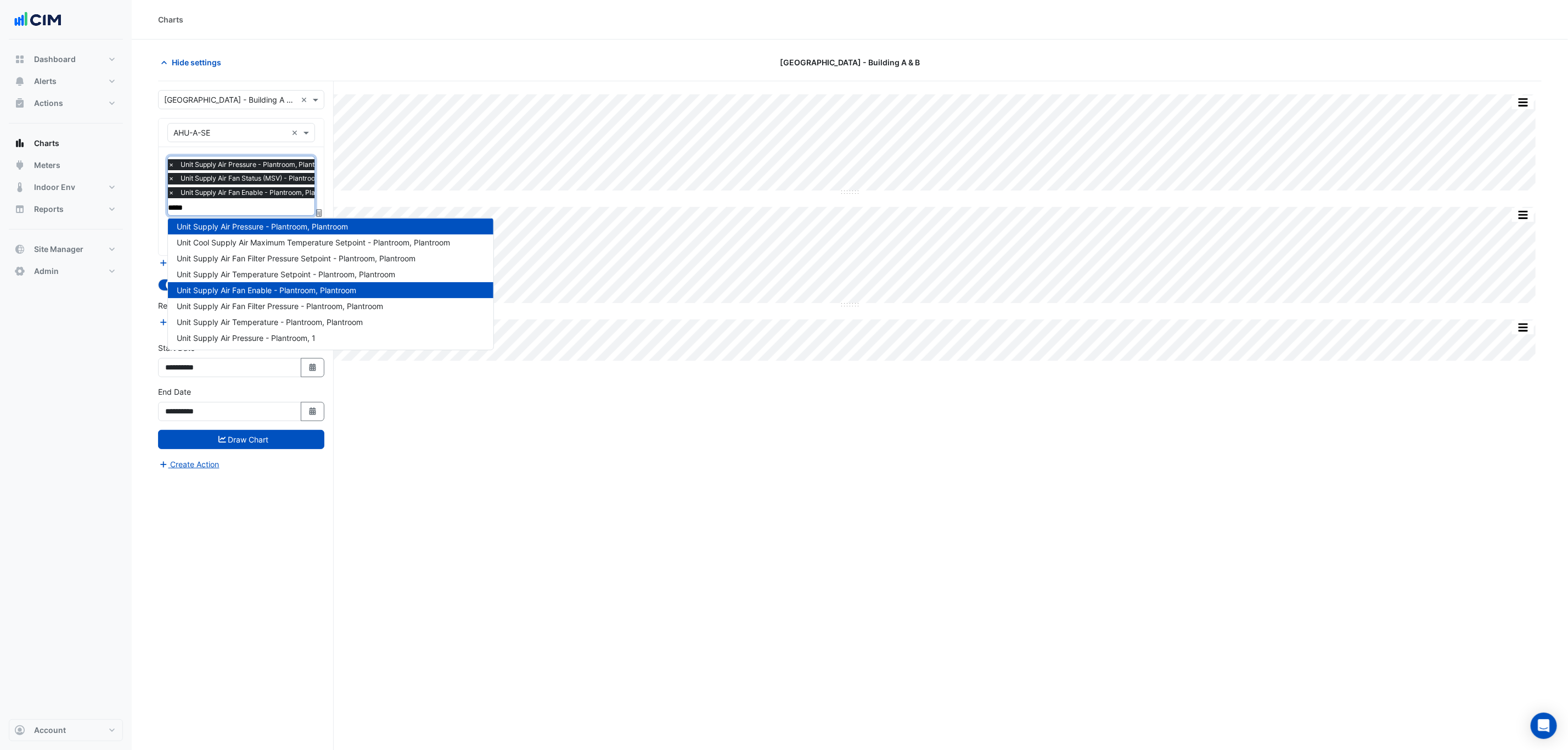
type input "******"
click at [301, 333] on span "Unit Supply Air Pressure - Plantroom, 1" at bounding box center [246, 338] width 139 height 9
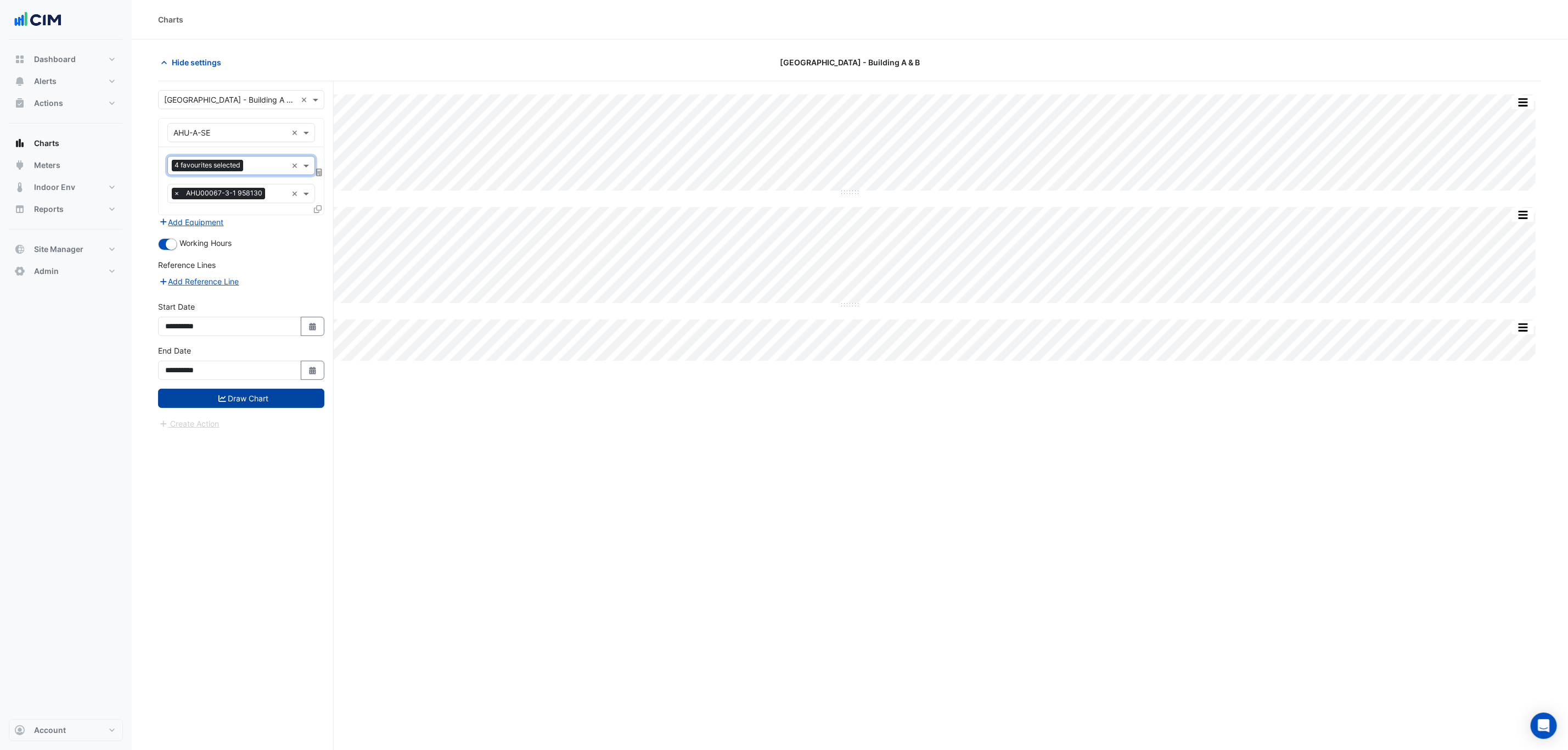
click at [279, 402] on button "Draw Chart" at bounding box center [241, 397] width 166 height 19
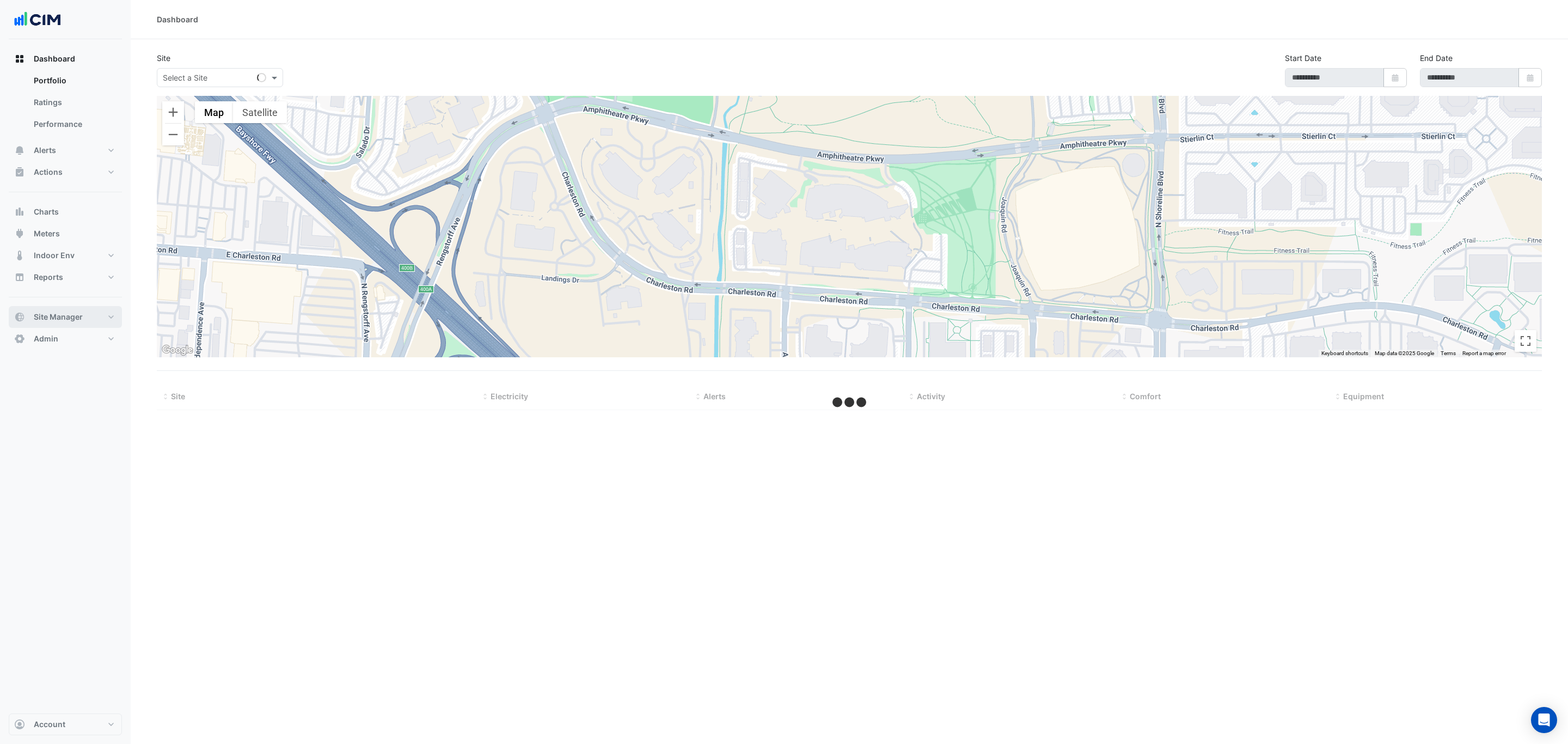
click at [87, 319] on button "Site Manager" at bounding box center [65, 317] width 113 height 21
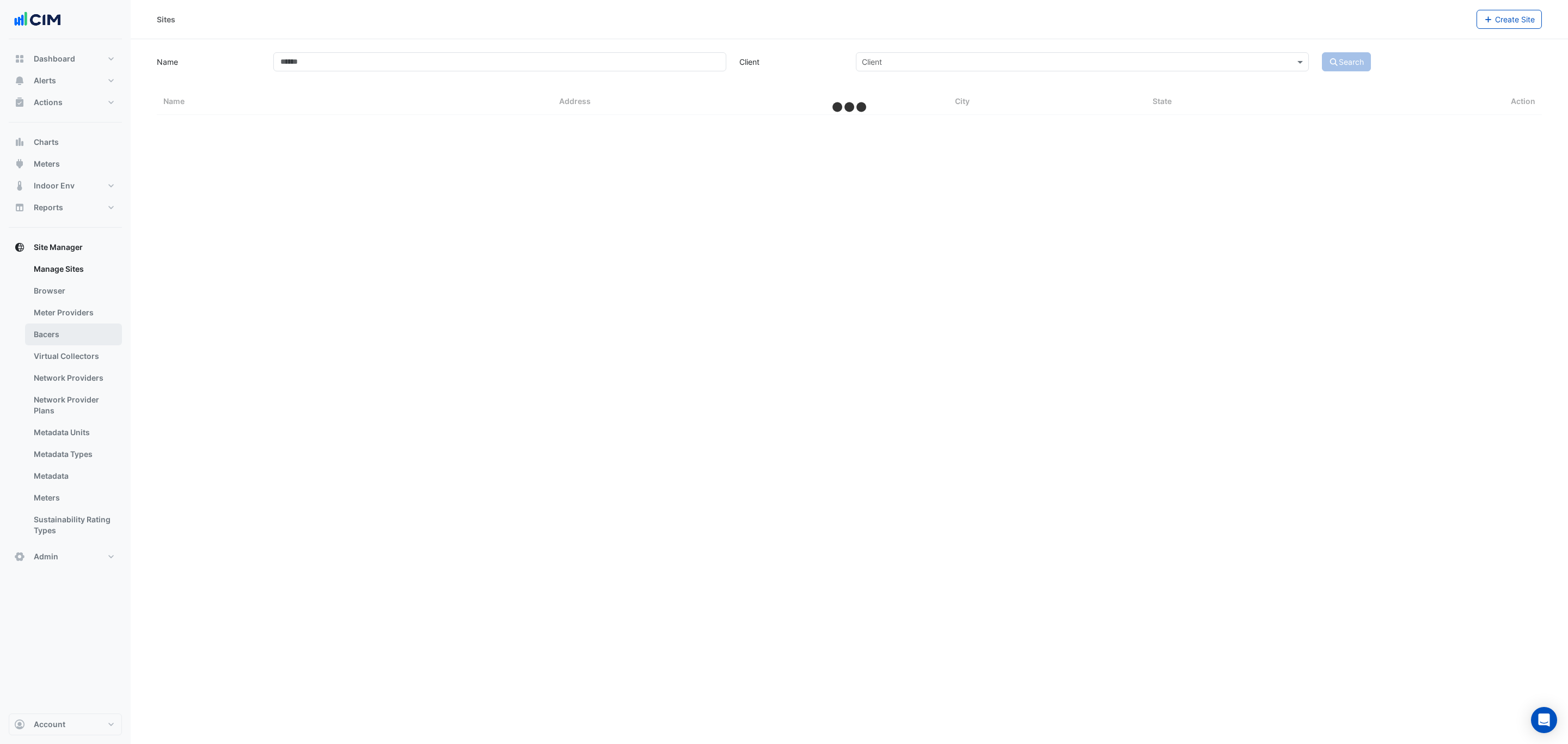
click at [82, 337] on link "Bacers" at bounding box center [73, 334] width 97 height 21
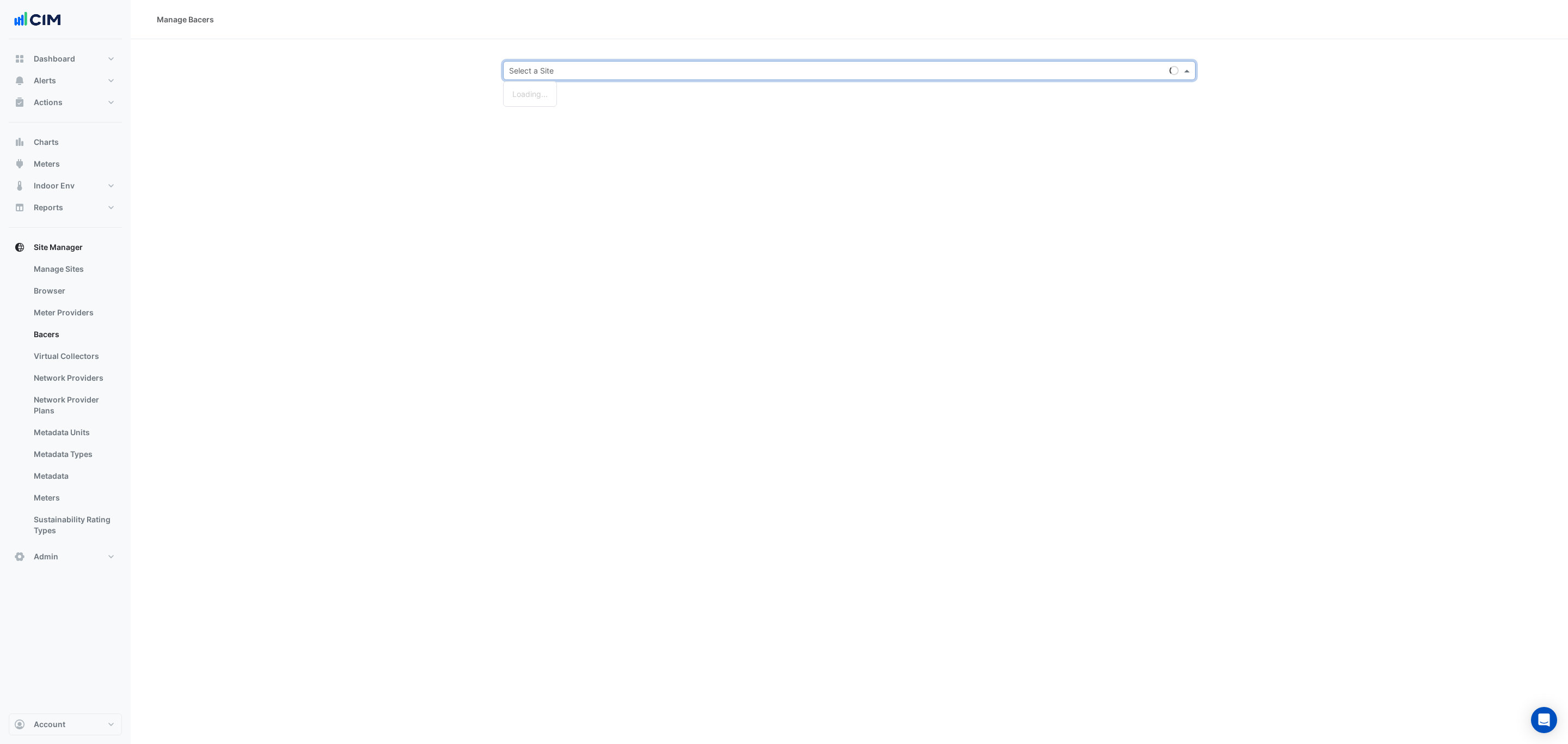
click at [560, 72] on input "text" at bounding box center [838, 71] width 659 height 12
type input "****"
click at [582, 110] on span "[GEOGRAPHIC_DATA] - Building A & B" at bounding box center [588, 109] width 134 height 9
select select "***"
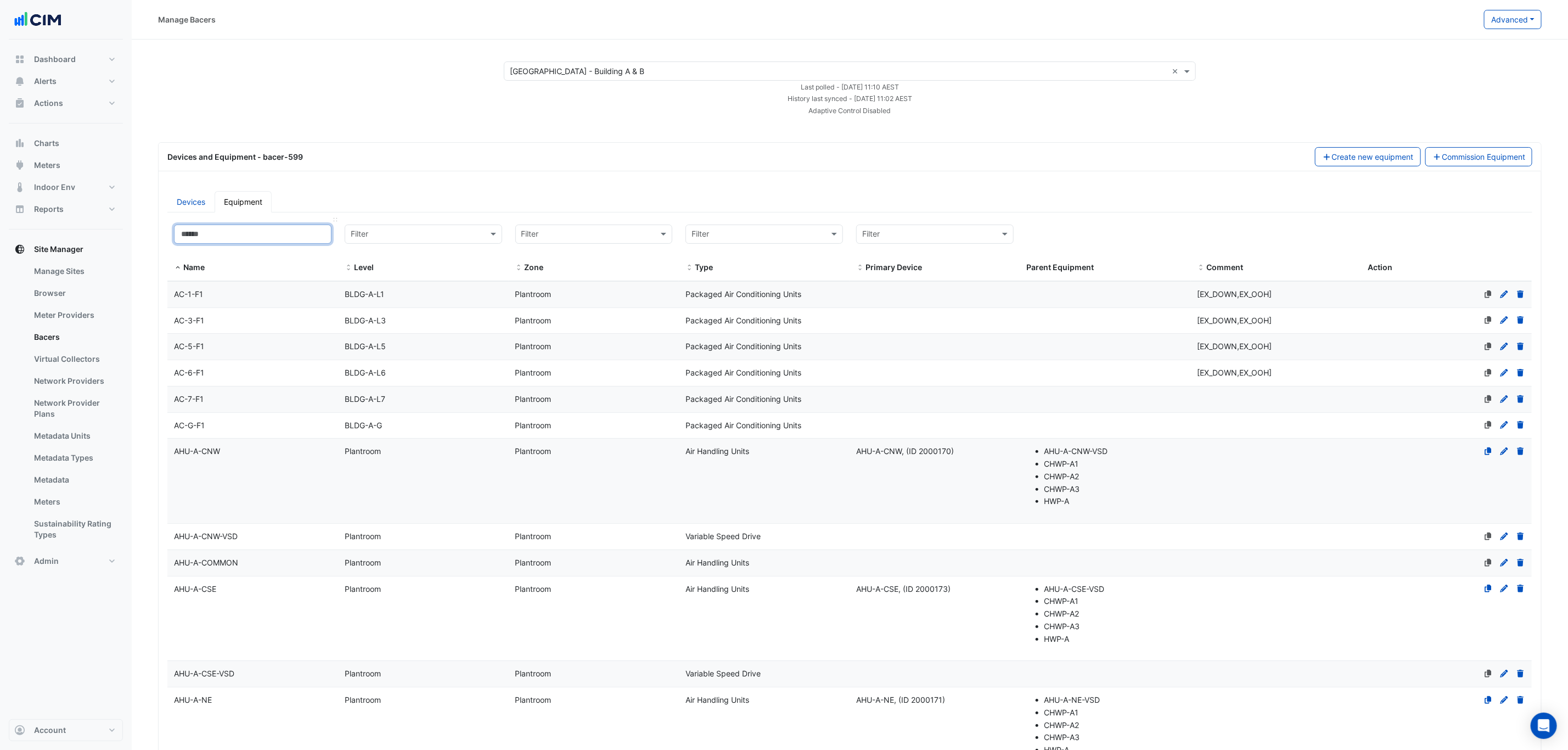
click at [263, 234] on input at bounding box center [252, 234] width 157 height 19
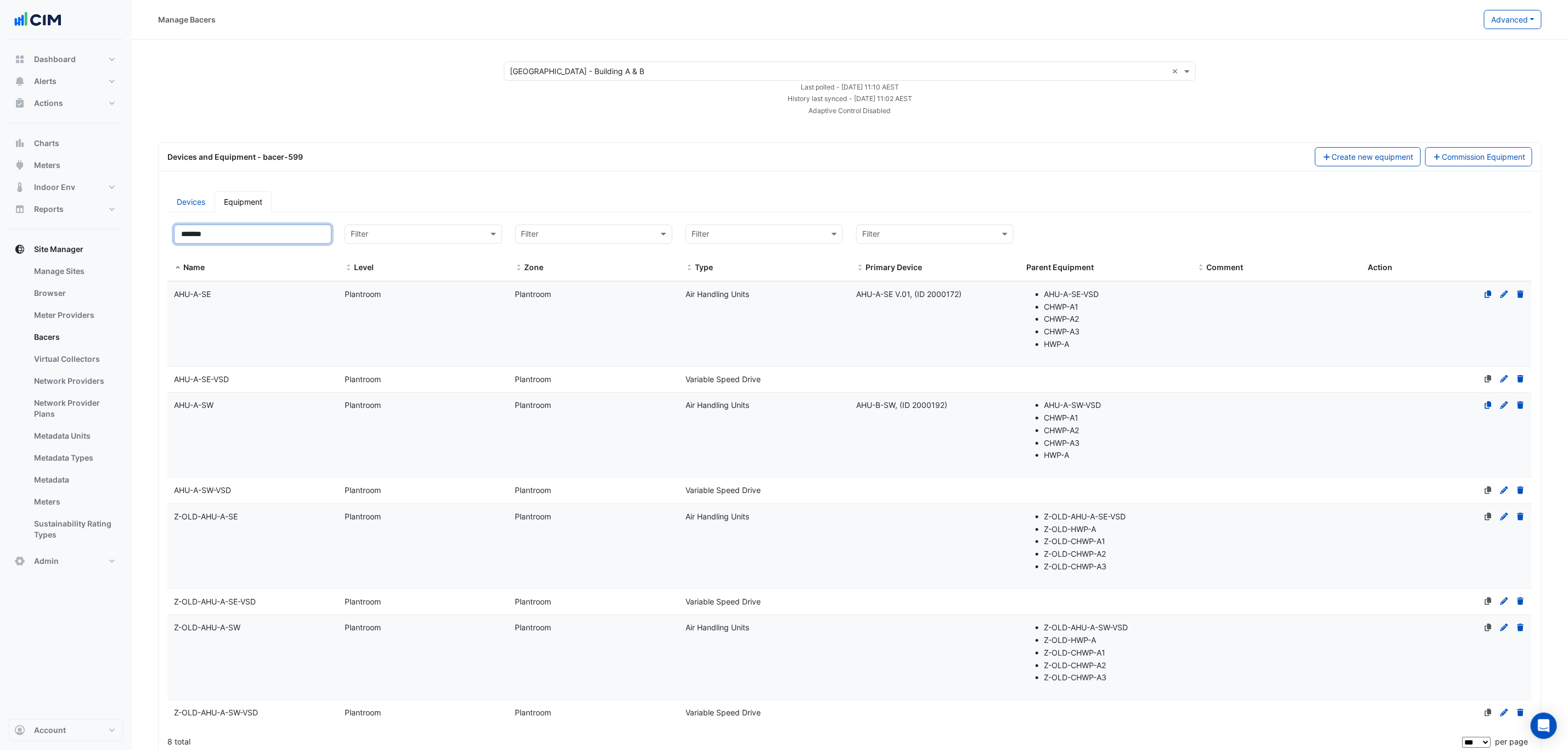
type input "*******"
click at [975, 343] on datatable-body-cell "Primary Device AHU-A-SE V.01, (ID 2000172)" at bounding box center [934, 324] width 170 height 85
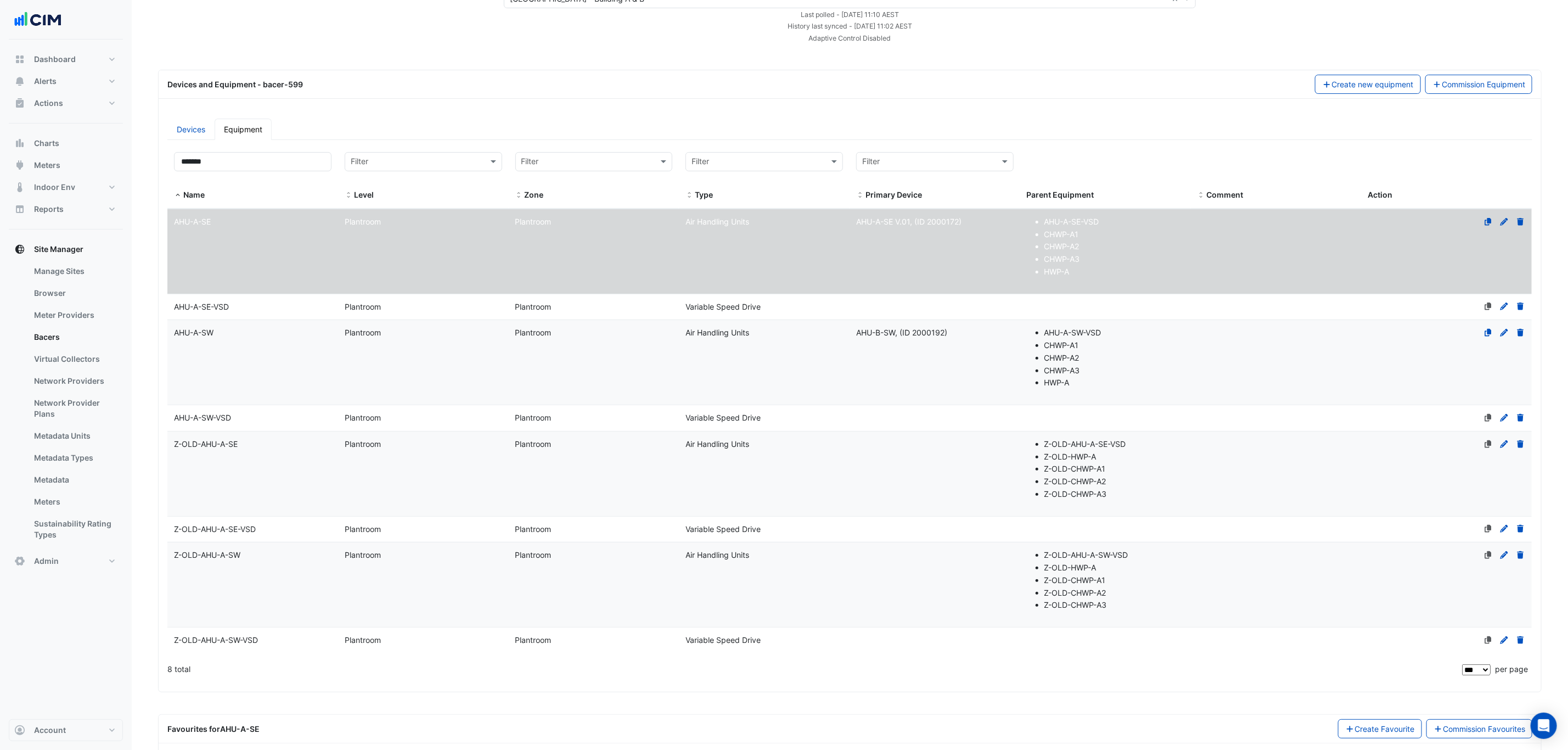
scroll to position [134, 0]
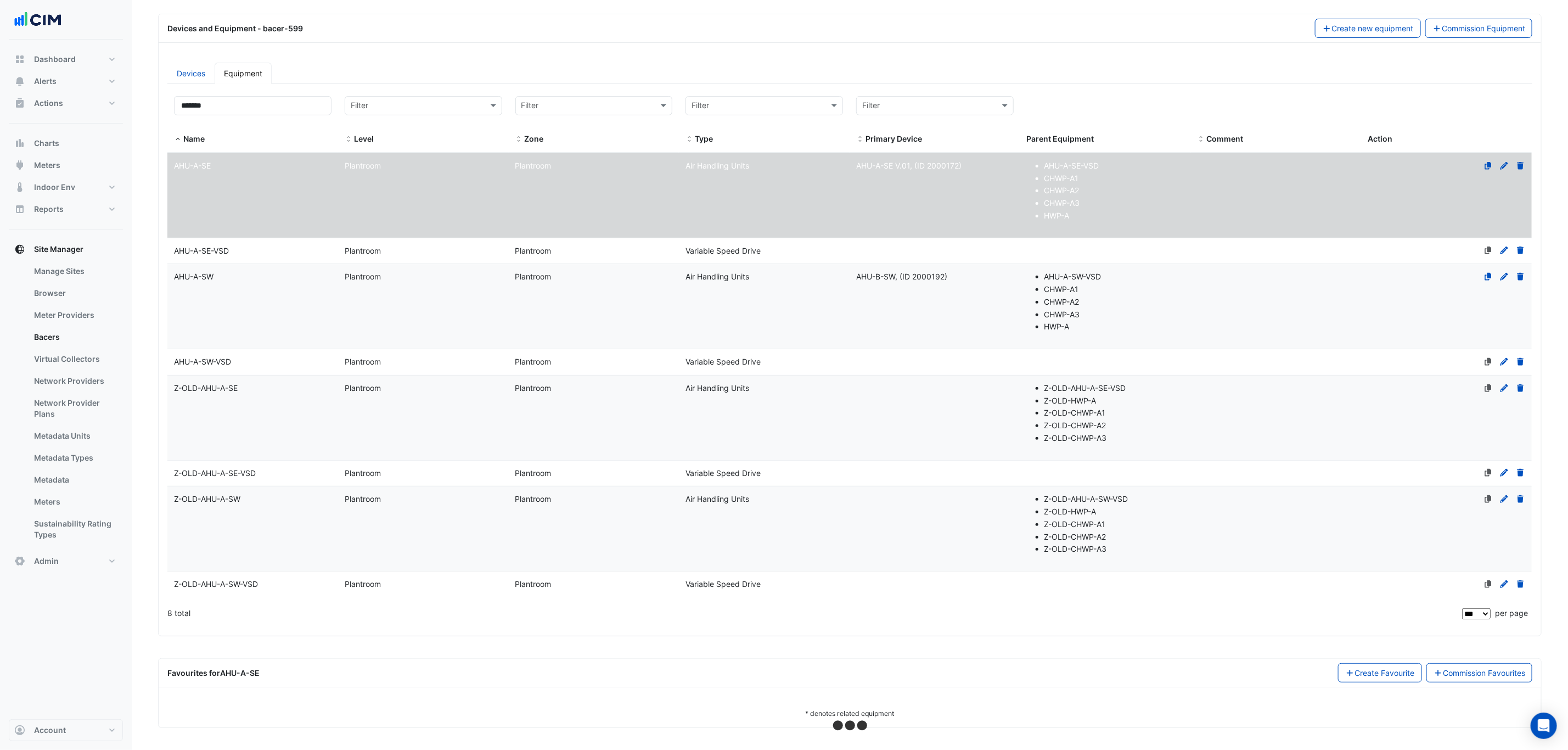
select select "***"
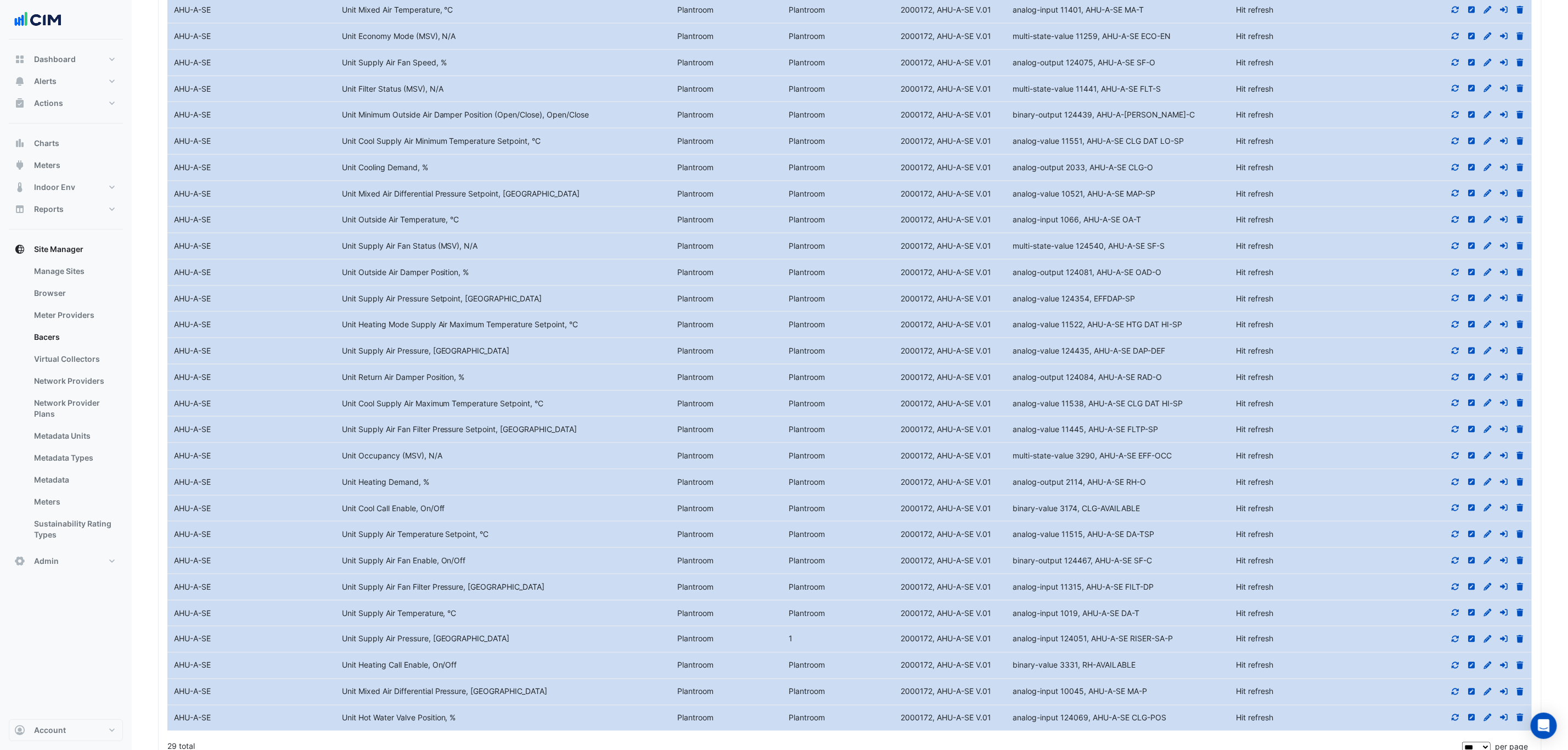
scroll to position [957, 0]
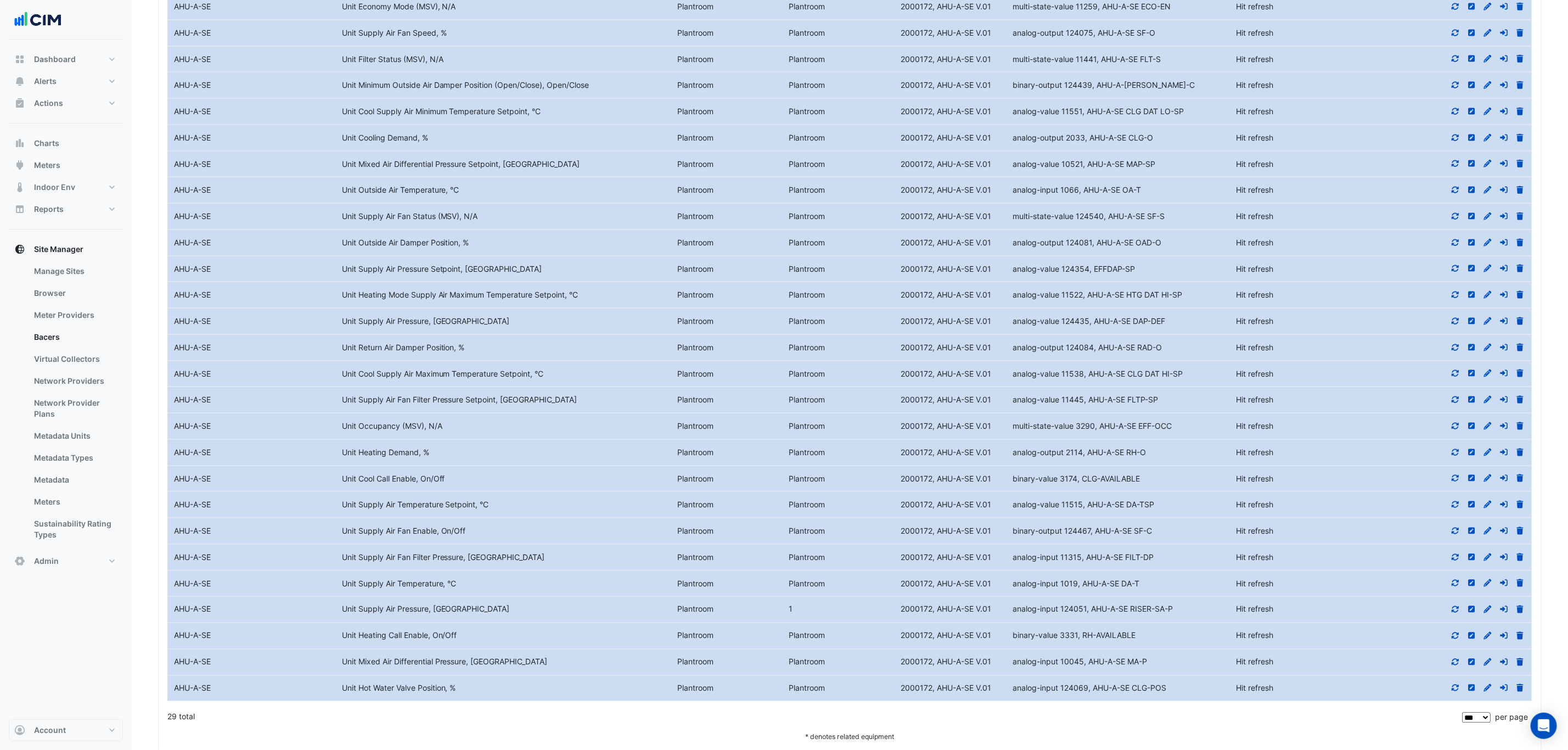
click at [1456, 613] on icon at bounding box center [1456, 609] width 10 height 7
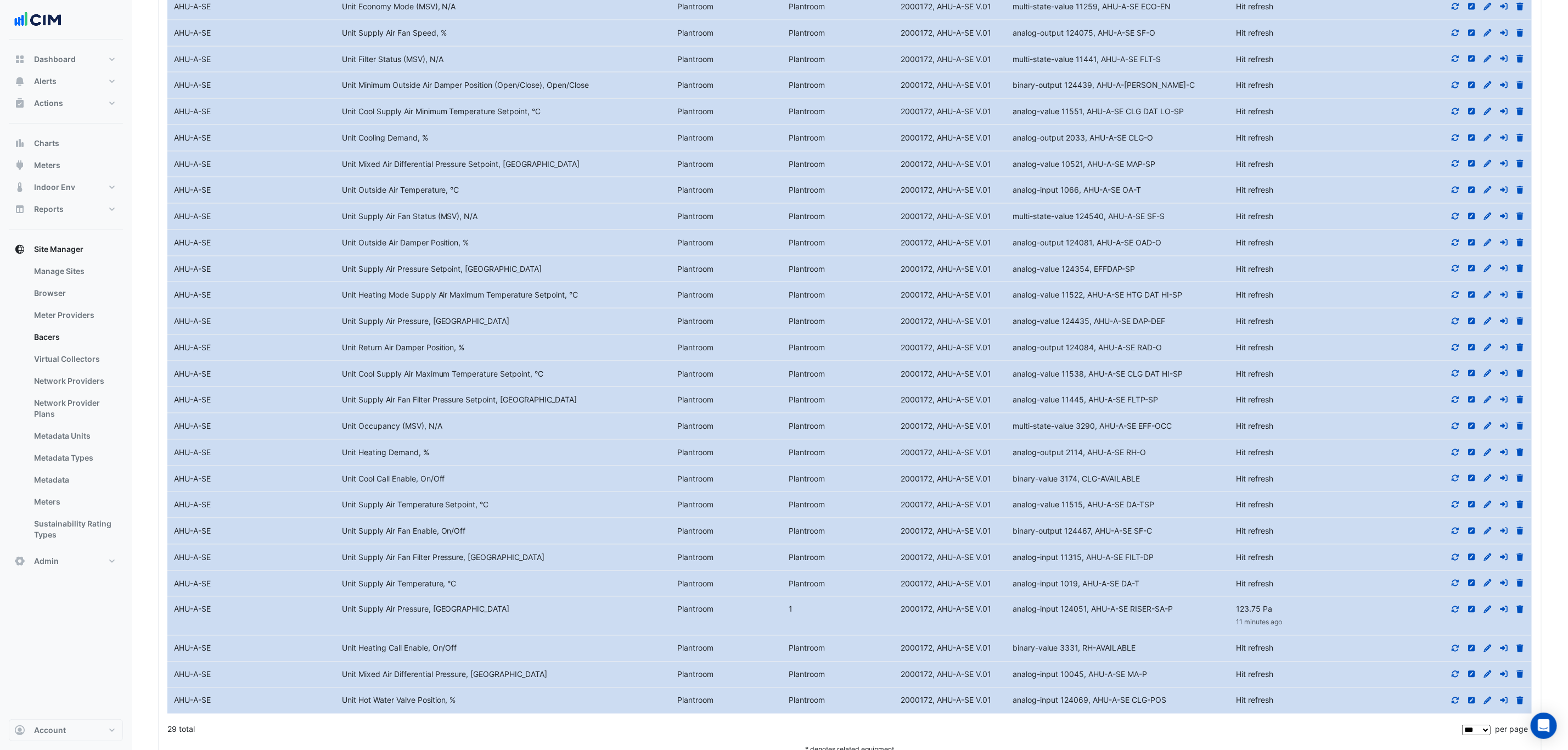
click at [1461, 328] on div at bounding box center [1447, 321] width 168 height 12
click at [1460, 328] on div at bounding box center [1447, 321] width 168 height 12
click at [1454, 325] on icon at bounding box center [1456, 321] width 10 height 7
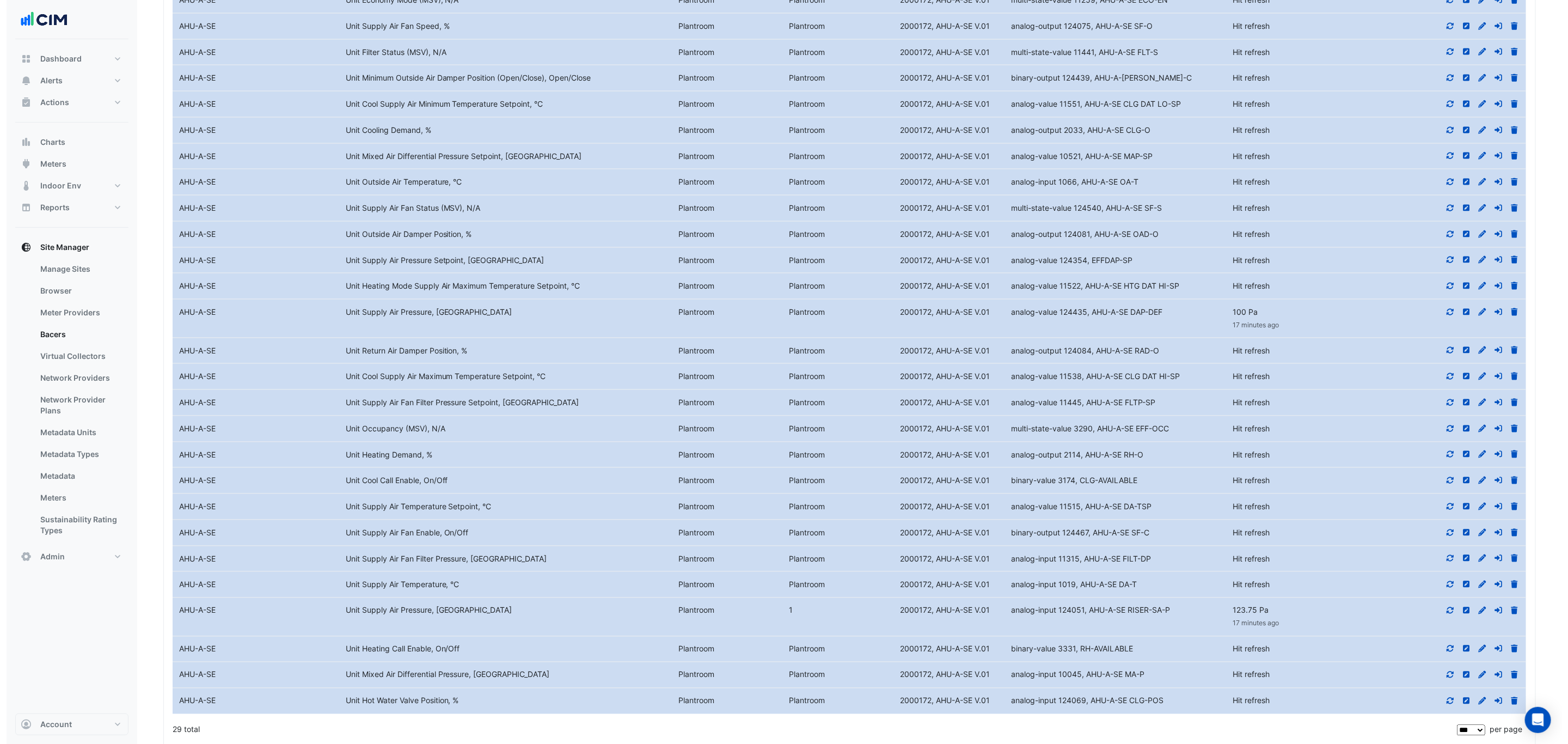
scroll to position [931, 0]
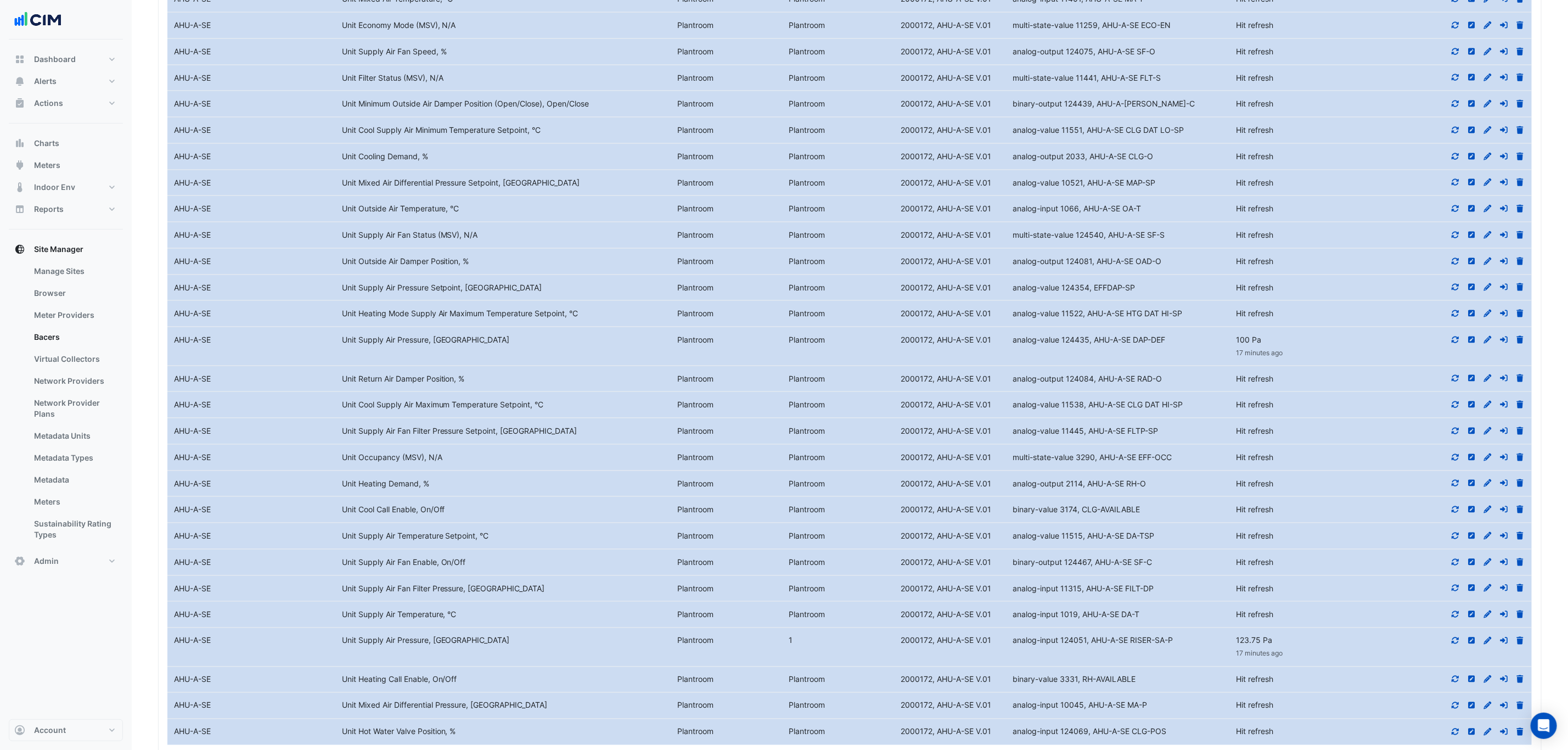
click at [1523, 343] on icon at bounding box center [1520, 339] width 7 height 7
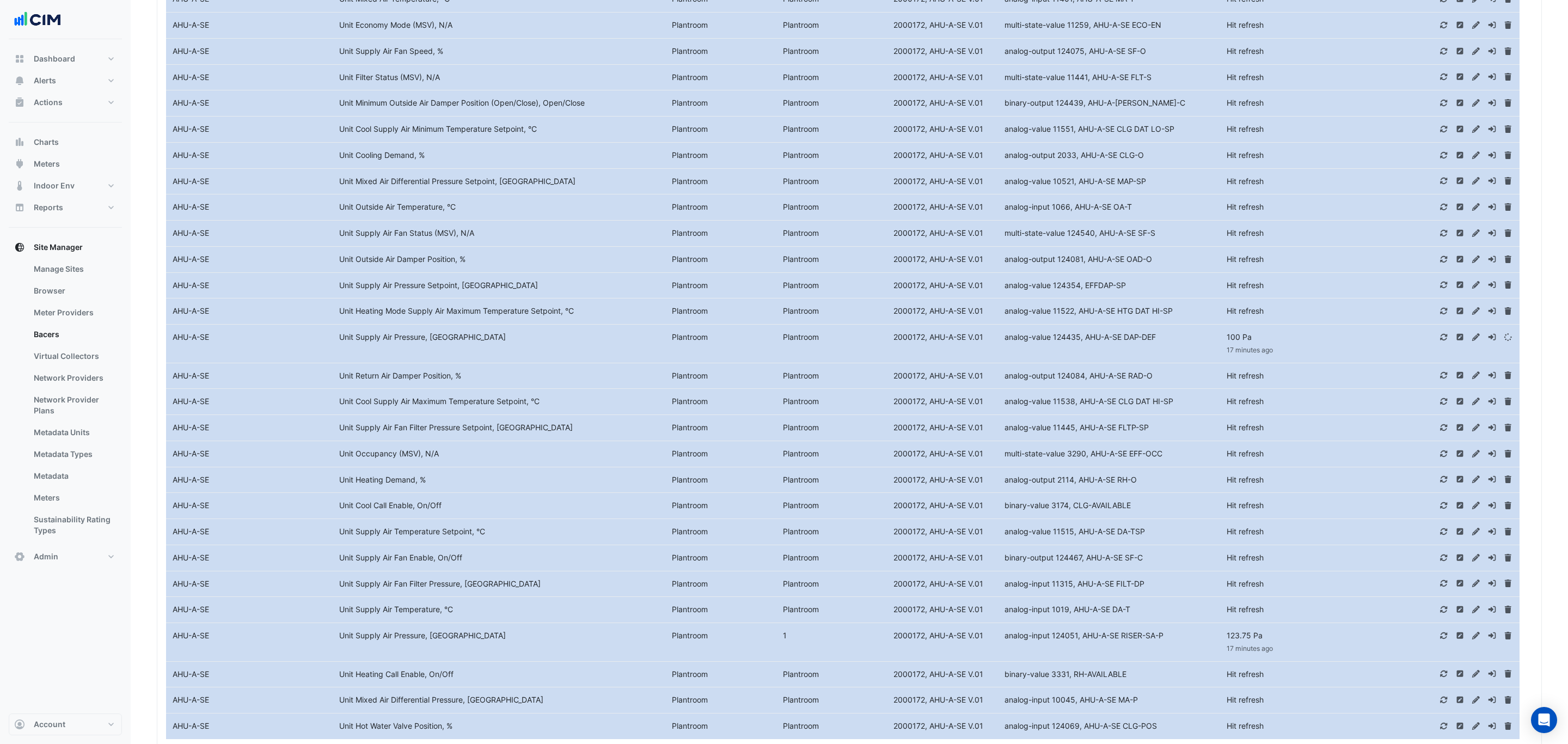
select select "***"
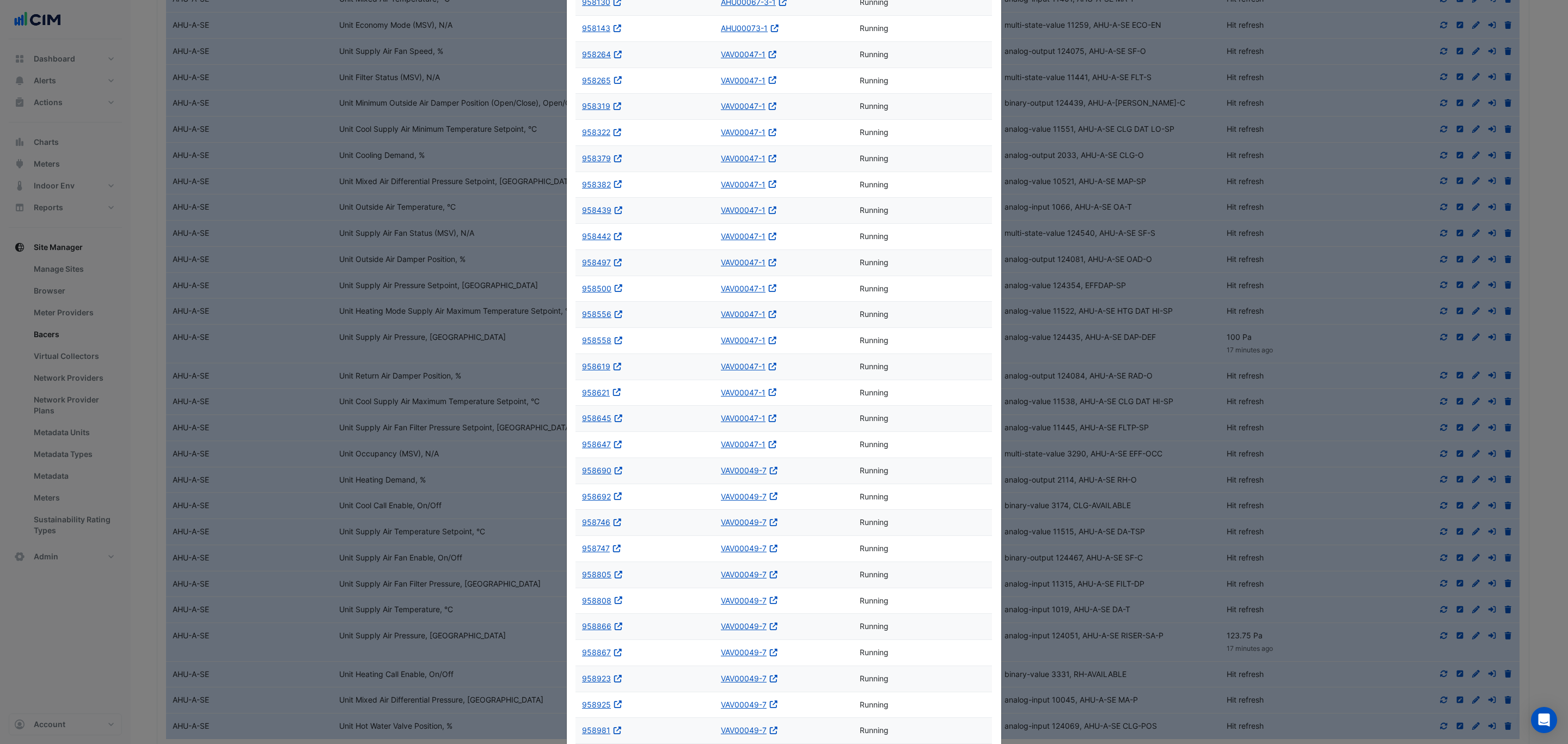
scroll to position [0, 0]
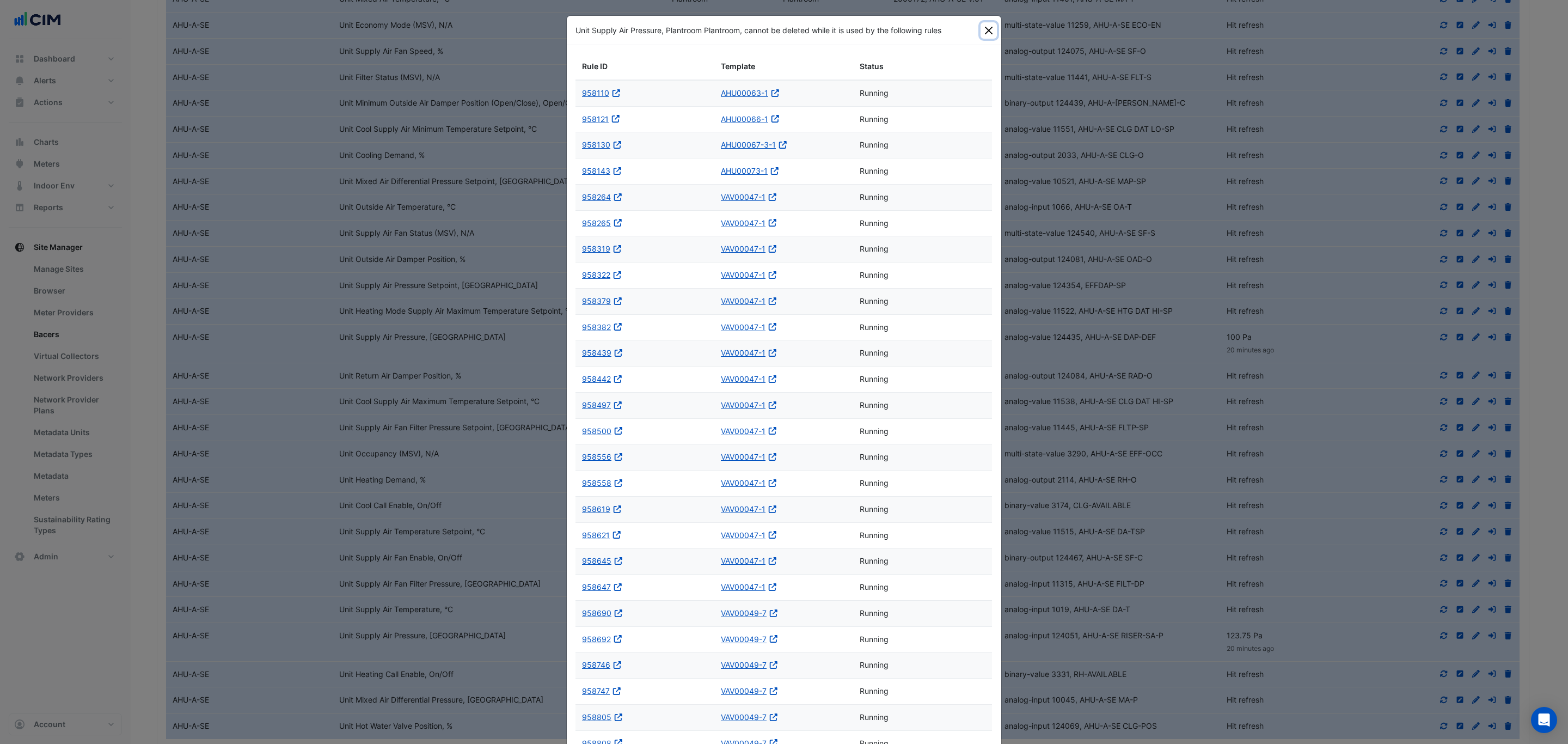
click at [984, 26] on button "Close" at bounding box center [989, 31] width 16 height 16
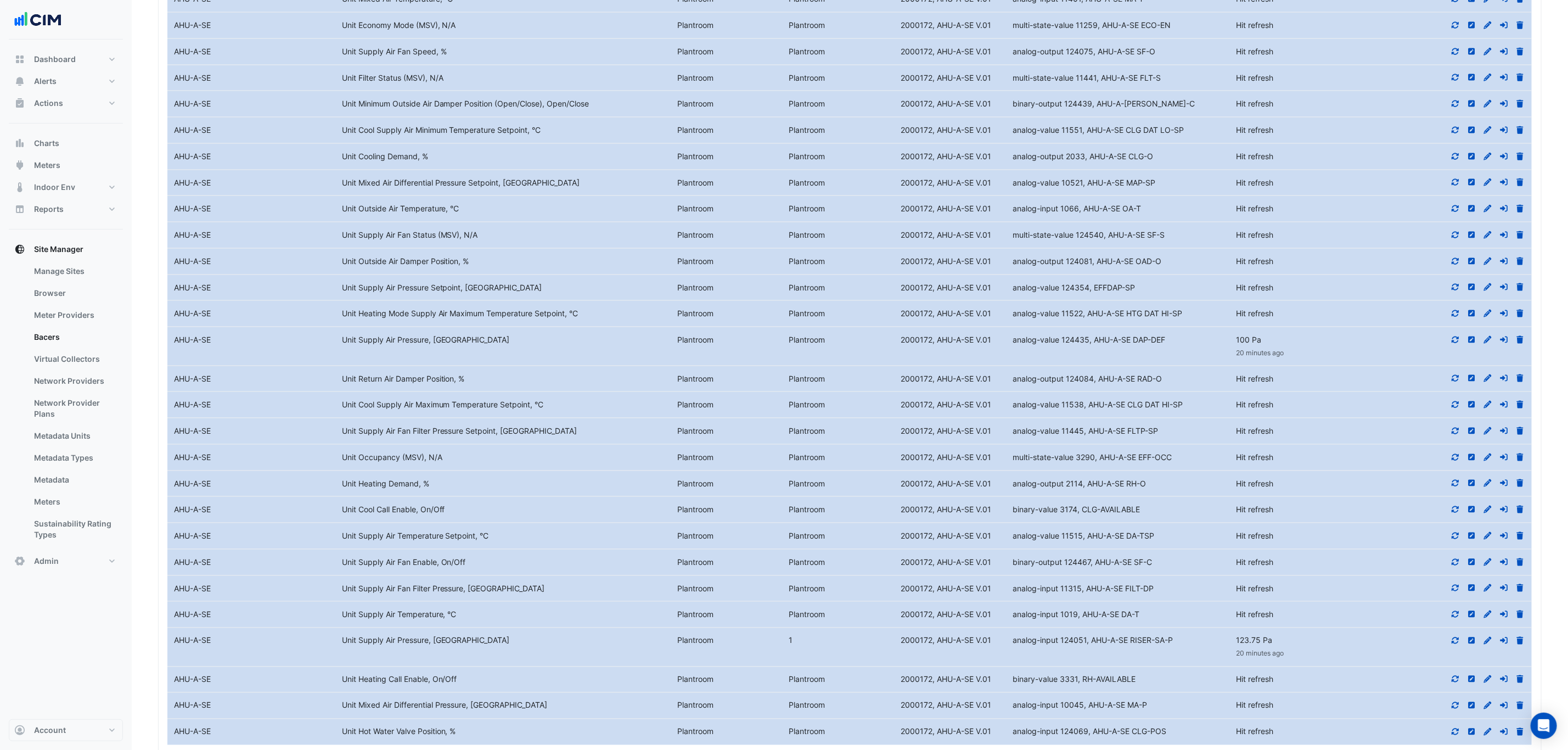
click at [1455, 343] on icon at bounding box center [1456, 339] width 10 height 7
drag, startPoint x: 1176, startPoint y: 652, endPoint x: 1149, endPoint y: 653, distance: 27.0
click at [1149, 647] on div "analog-input 124051, AHU-A-SE RISER-SA-P" at bounding box center [1117, 640] width 224 height 12
drag, startPoint x: 1173, startPoint y: 351, endPoint x: 1013, endPoint y: 353, distance: 160.0
click at [1013, 346] on div "analog-value 124435, AHU-A-SE DAP-DEF" at bounding box center [1117, 339] width 224 height 12
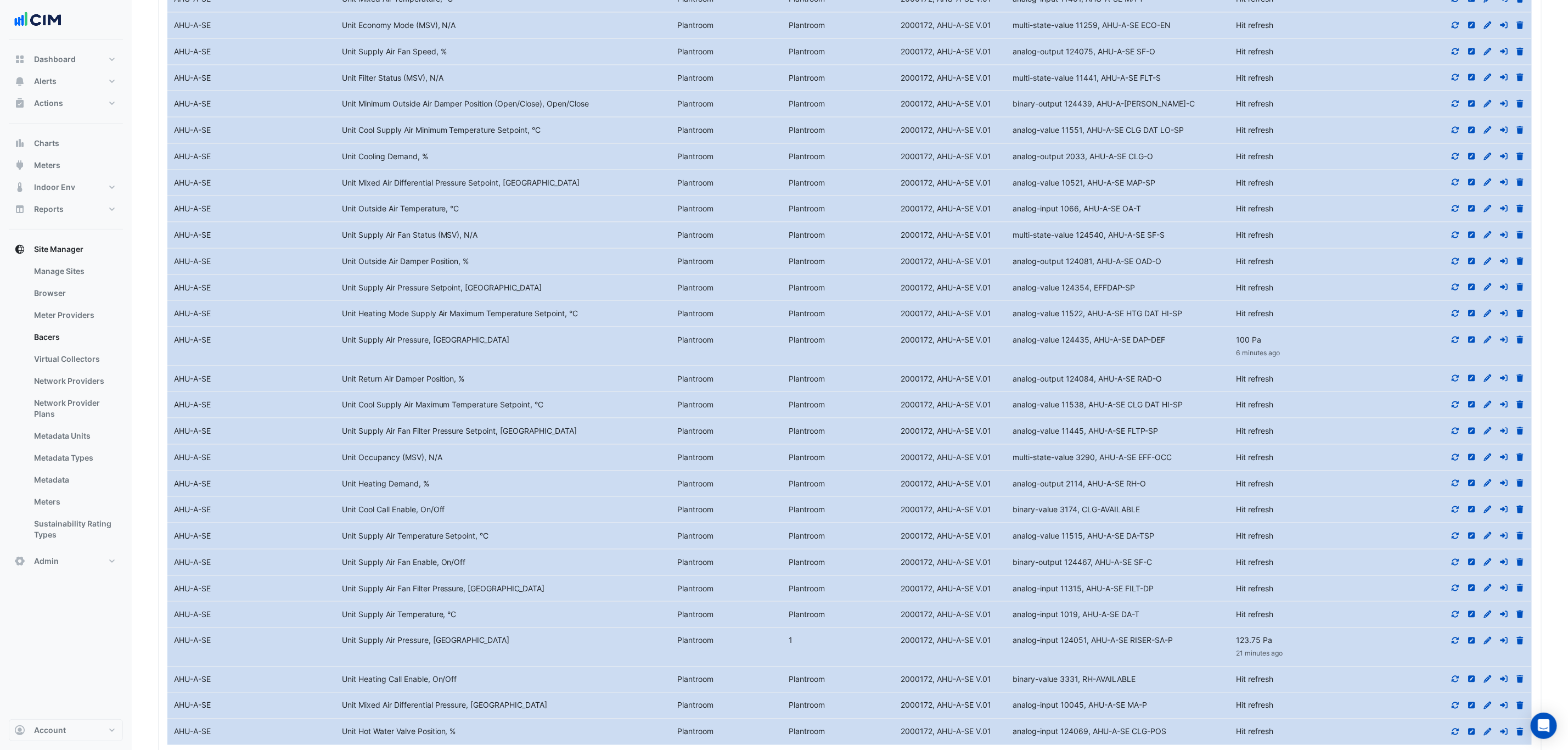
click at [1518, 343] on icon at bounding box center [1520, 339] width 7 height 7
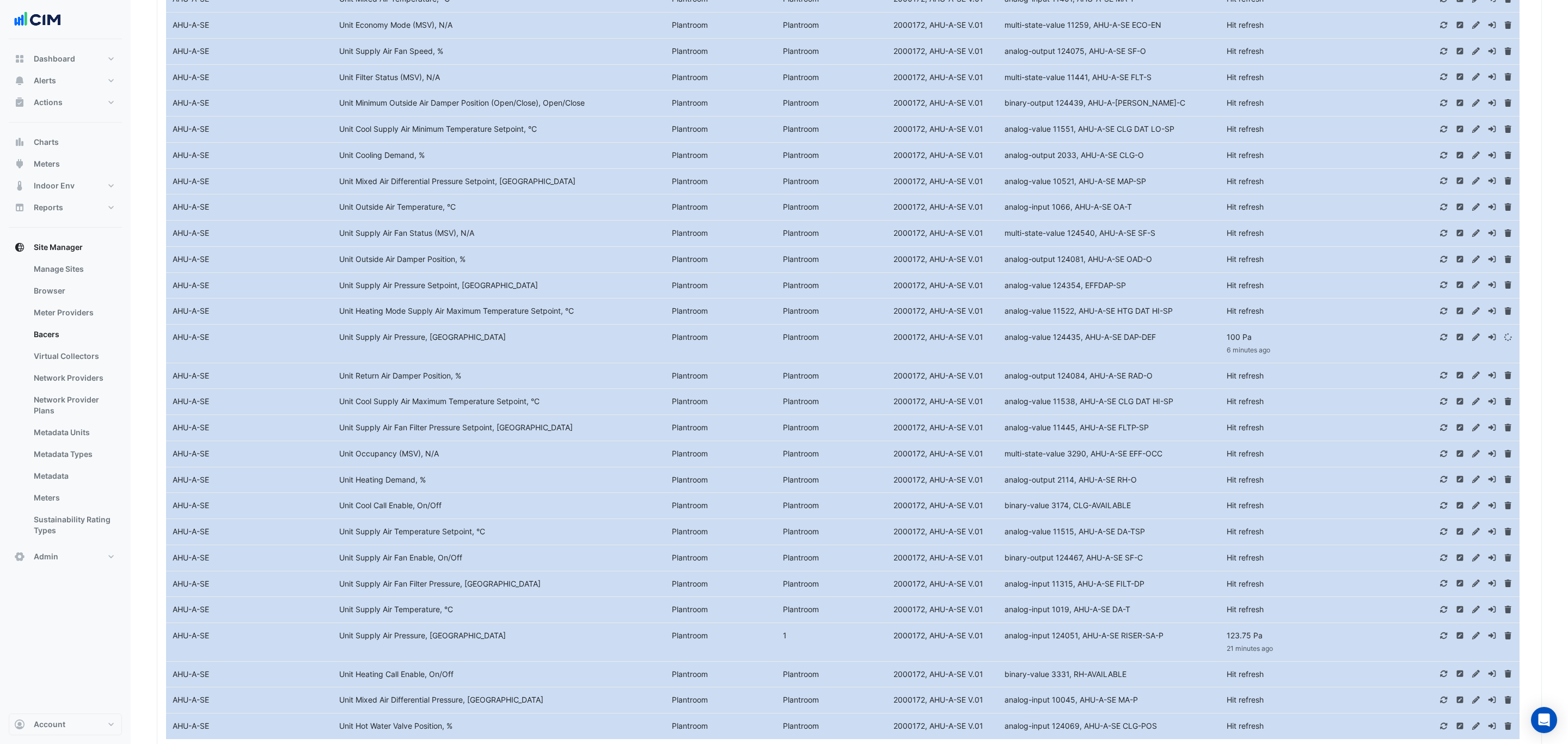
select select "***"
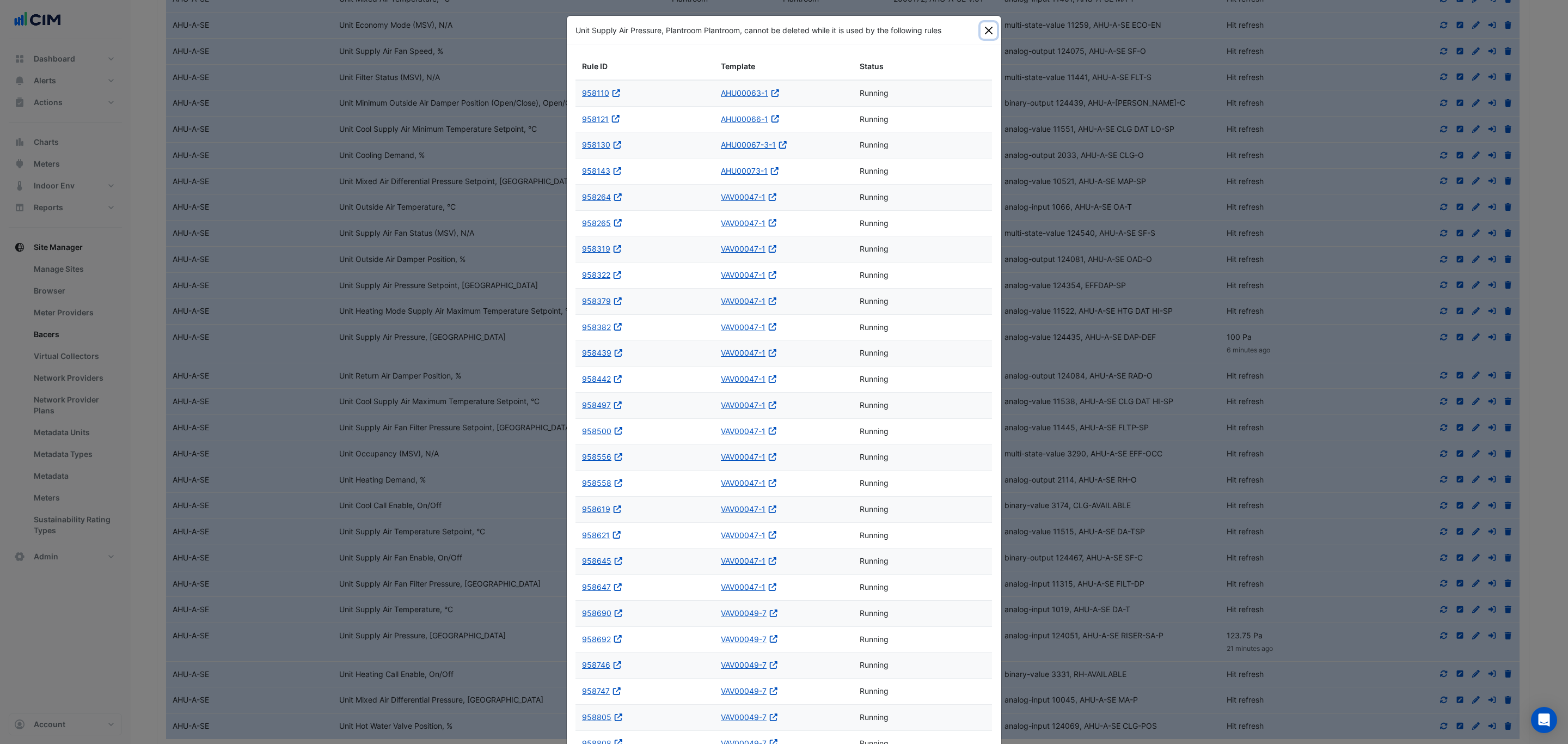
click at [987, 35] on button "Close" at bounding box center [989, 31] width 16 height 16
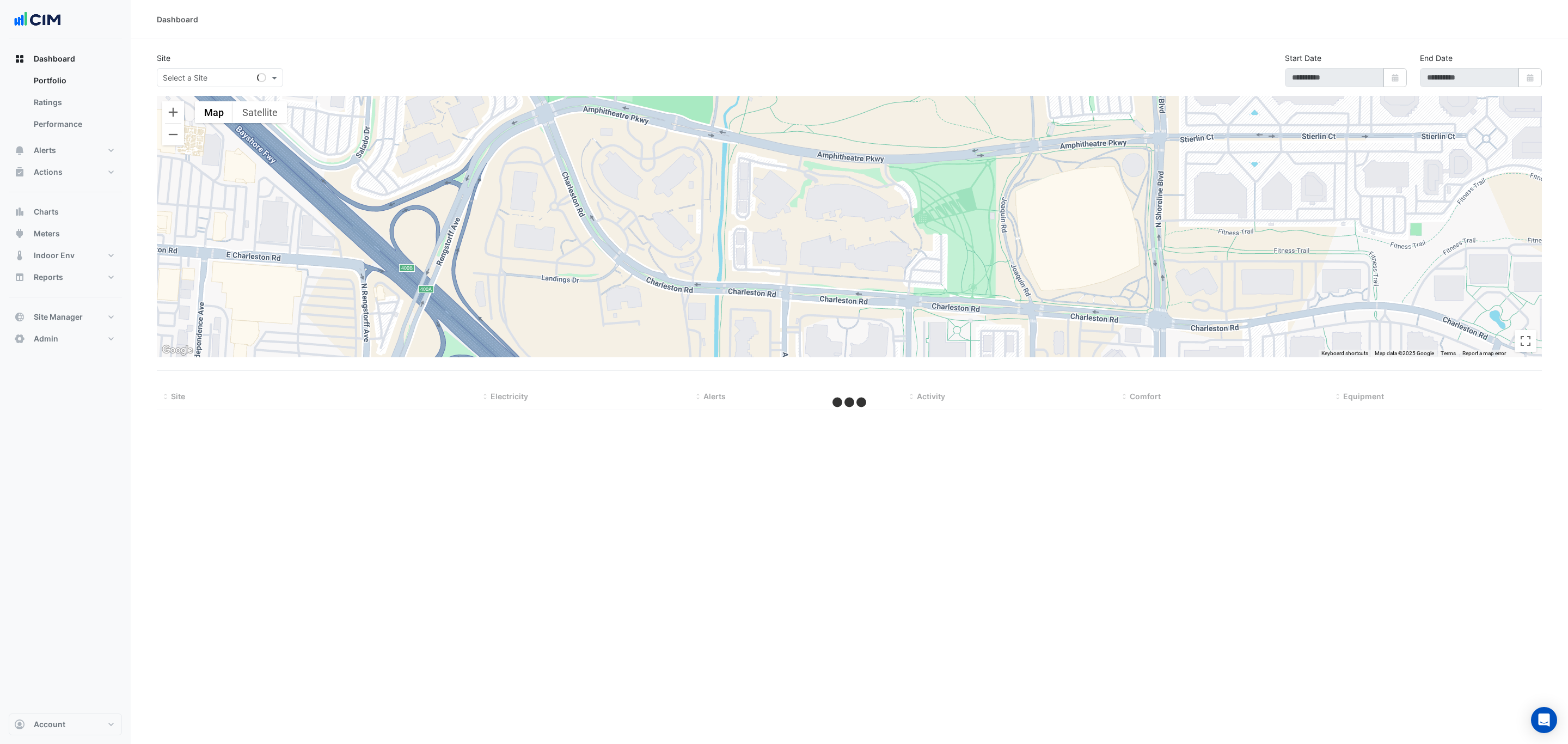
select select "***"
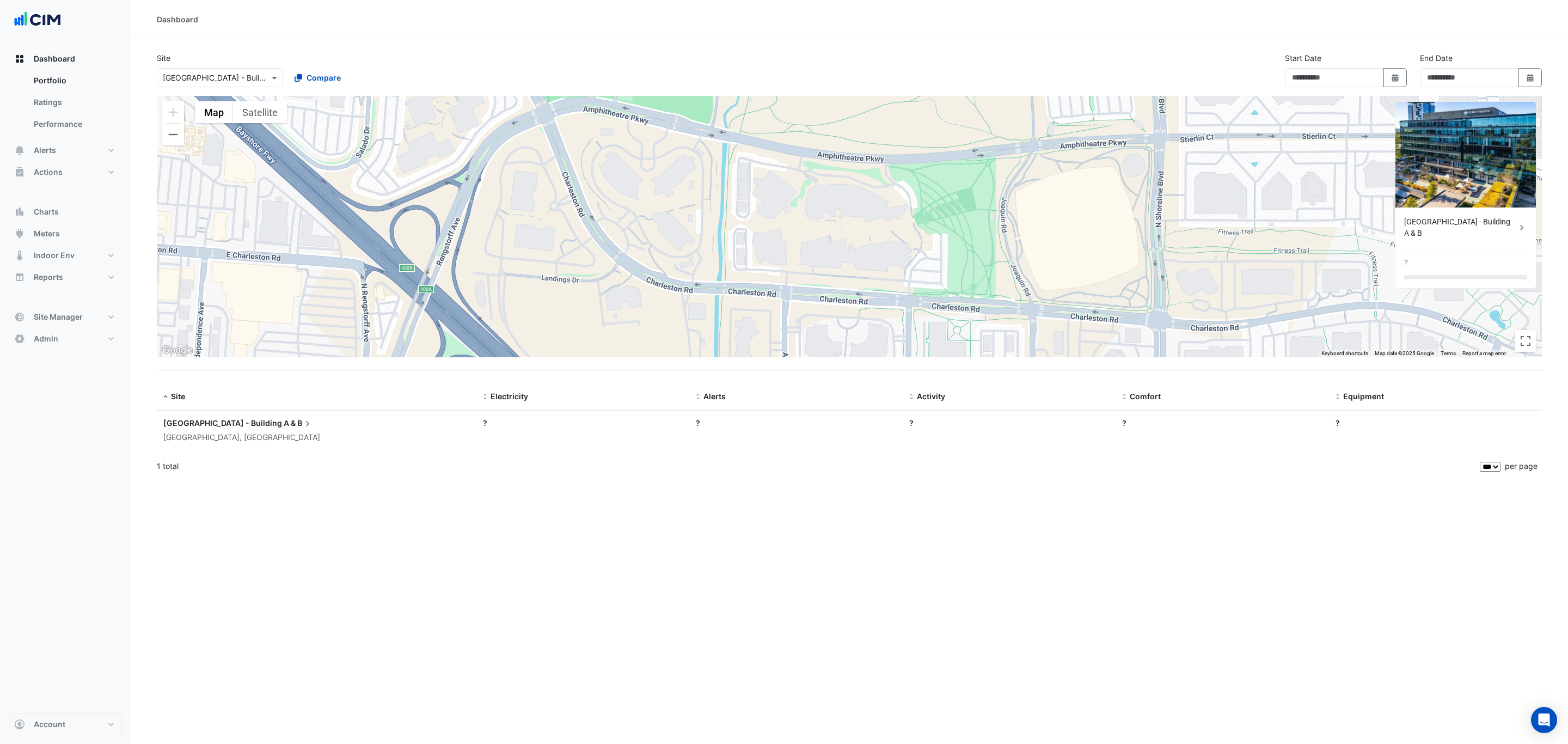
type input "**********"
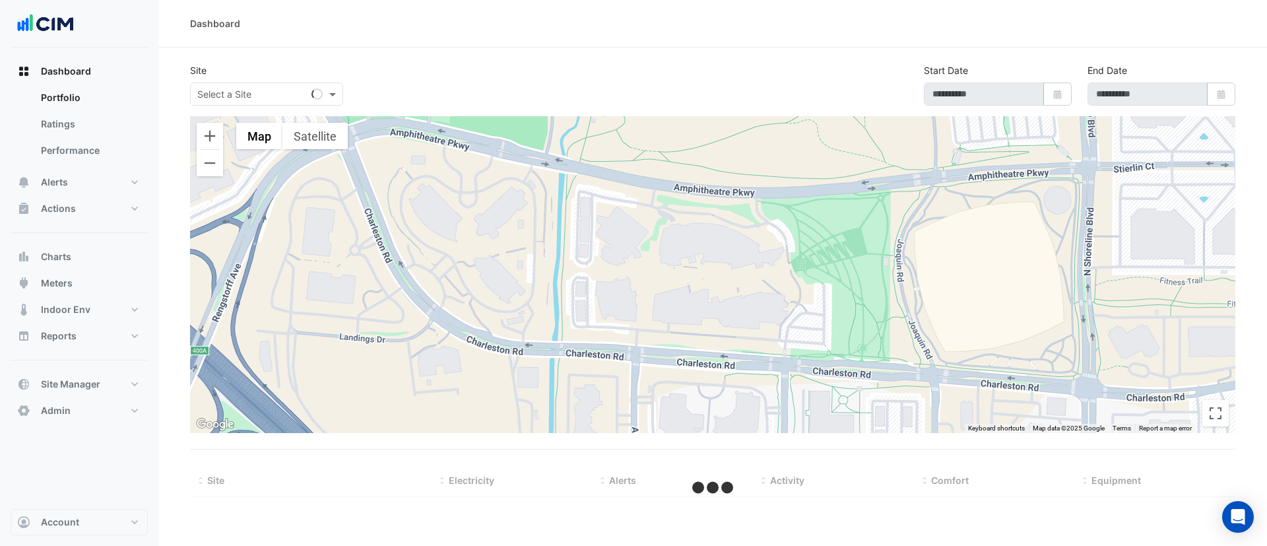
type input "**********"
select select "***"
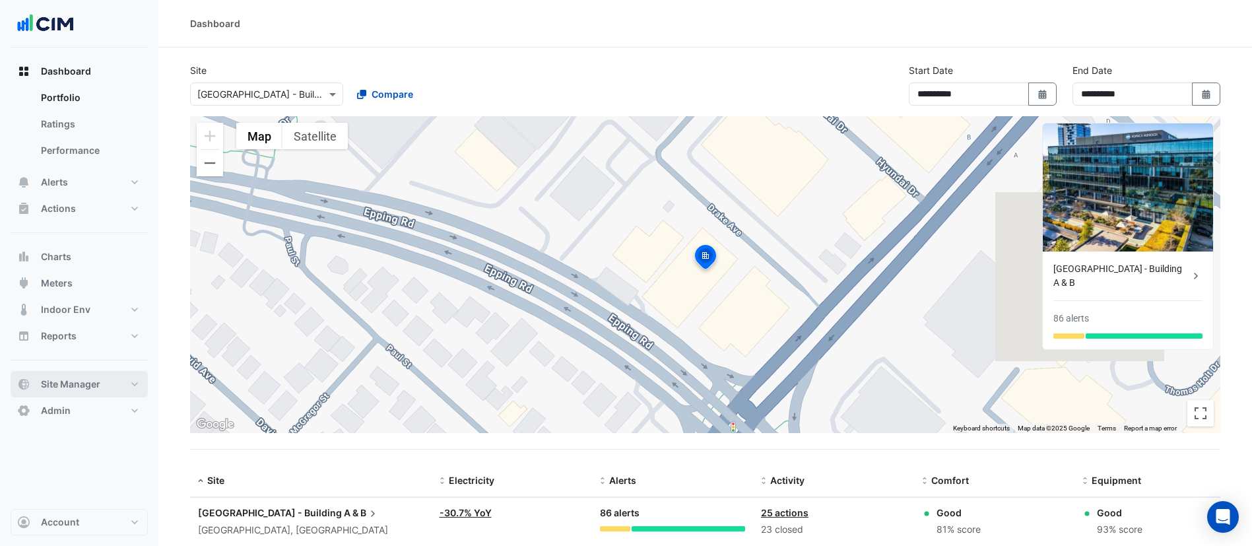
click at [112, 385] on button "Site Manager" at bounding box center [79, 384] width 137 height 26
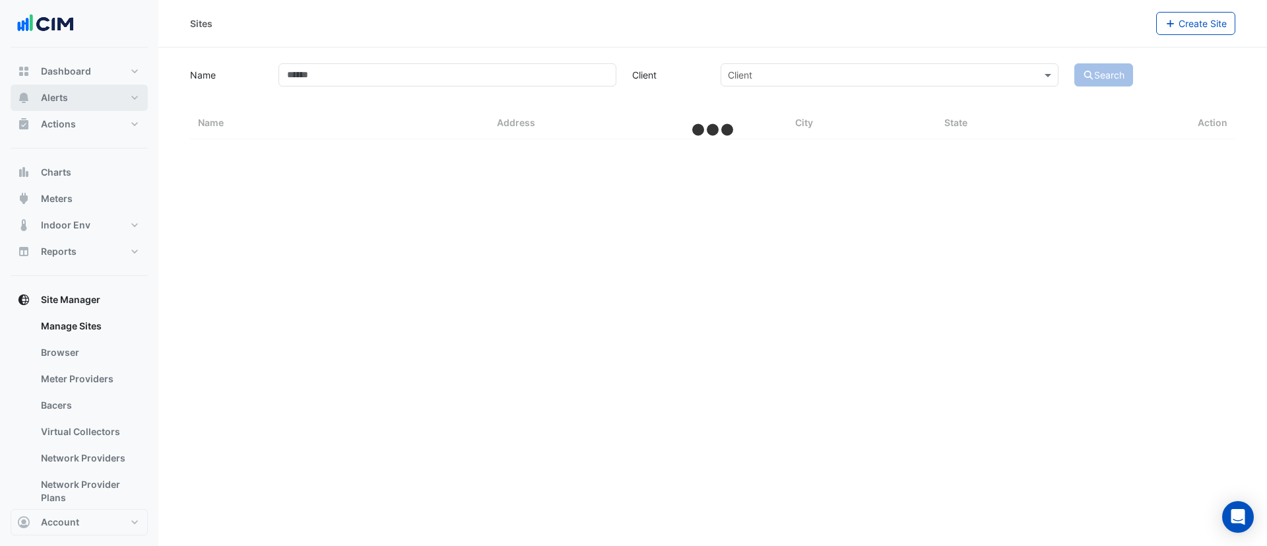
click at [92, 103] on button "Alerts" at bounding box center [79, 97] width 137 height 26
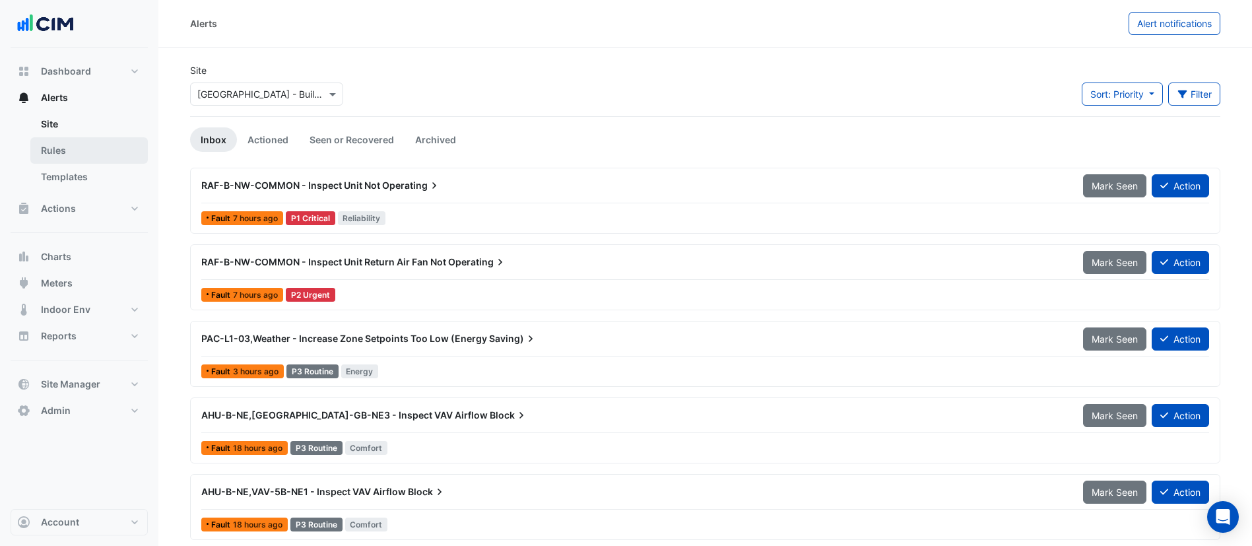
click at [101, 160] on link "Rules" at bounding box center [88, 150] width 117 height 26
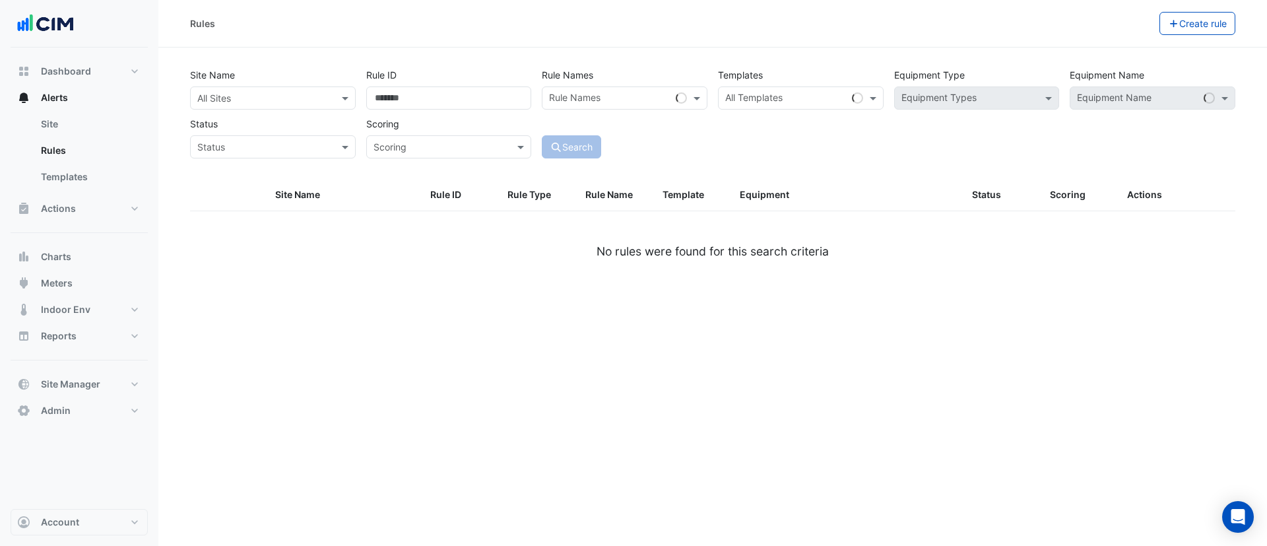
click at [298, 92] on input "text" at bounding box center [259, 99] width 125 height 14
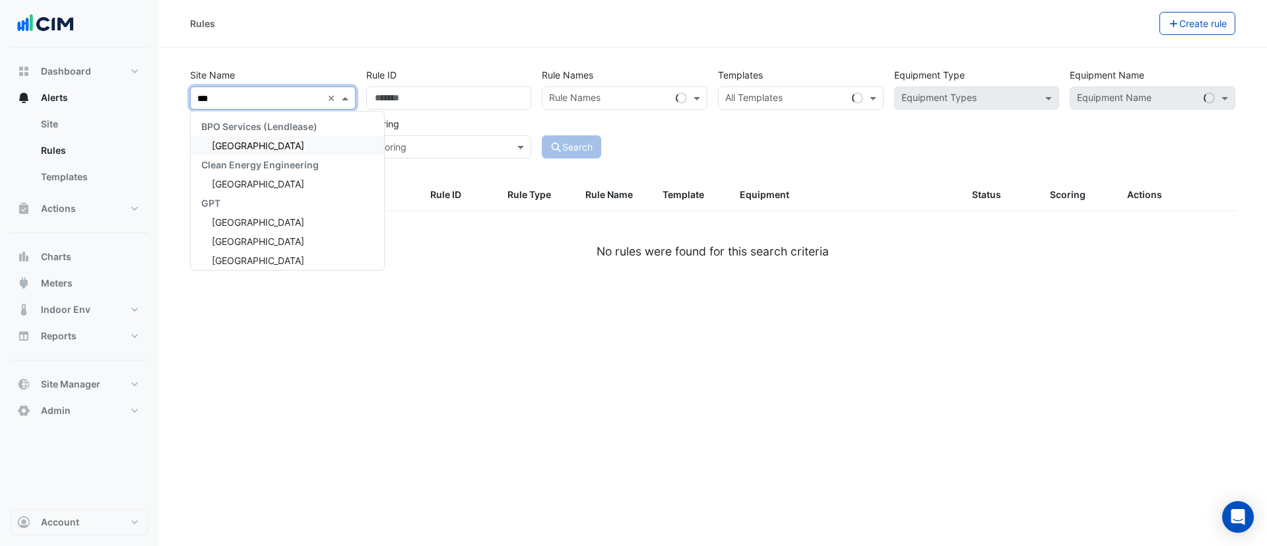
type input "****"
click at [294, 150] on span "[GEOGRAPHIC_DATA] - Building A & B" at bounding box center [293, 145] width 162 height 11
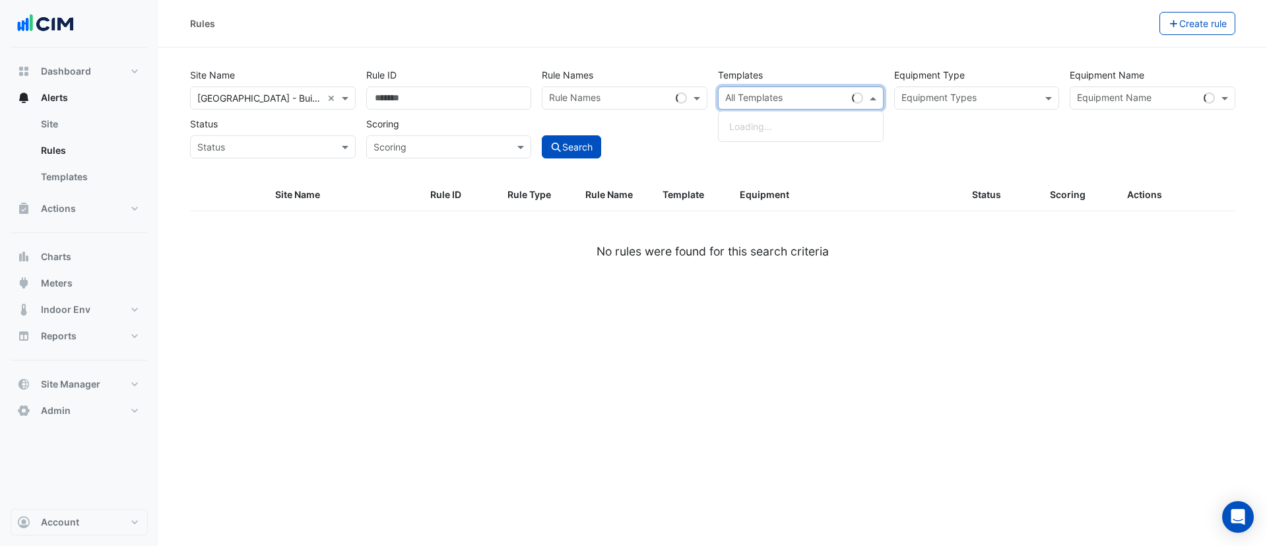
click at [809, 99] on input "text" at bounding box center [785, 99] width 121 height 14
click at [1141, 96] on input "text" at bounding box center [1137, 99] width 121 height 14
click at [1114, 97] on input "******" at bounding box center [1139, 99] width 125 height 14
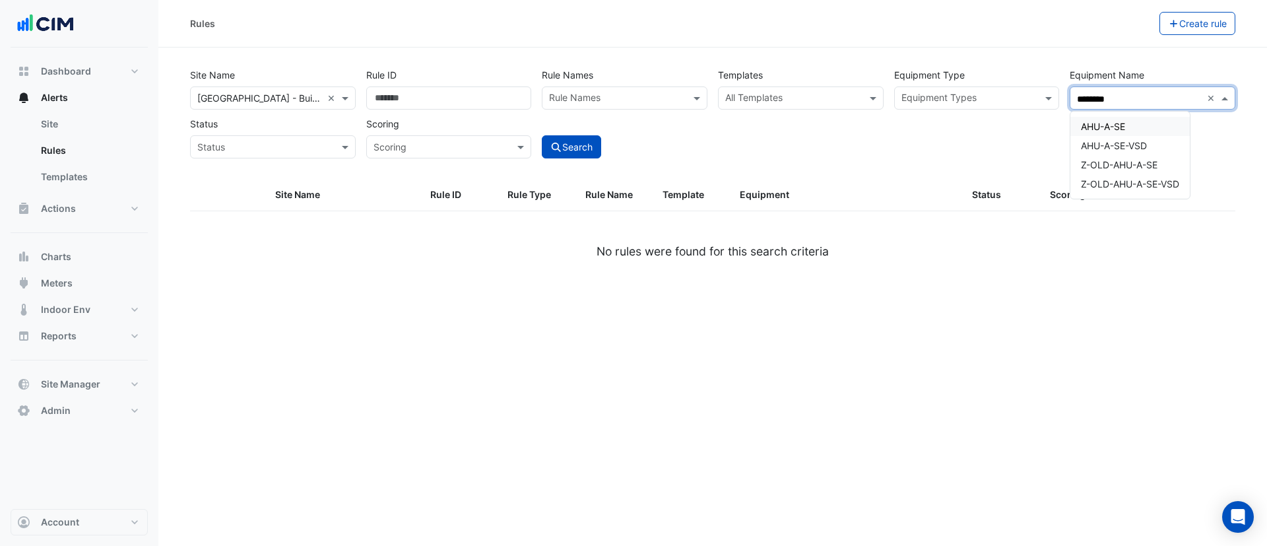
click at [1118, 129] on span "AHU-A-SE" at bounding box center [1103, 126] width 44 height 11
type input "********"
click at [570, 160] on div "Site Name All Sites × [GEOGRAPHIC_DATA] - Building A & B × Rule ID Rule Names R…" at bounding box center [712, 121] width 1061 height 116
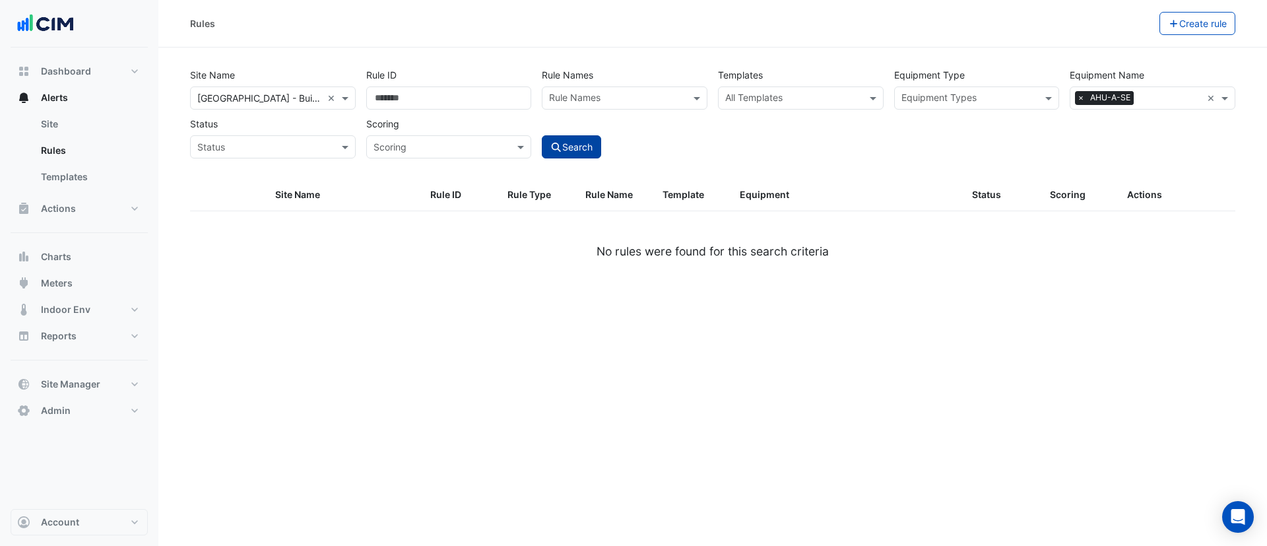
click at [566, 139] on button "Search" at bounding box center [571, 146] width 59 height 23
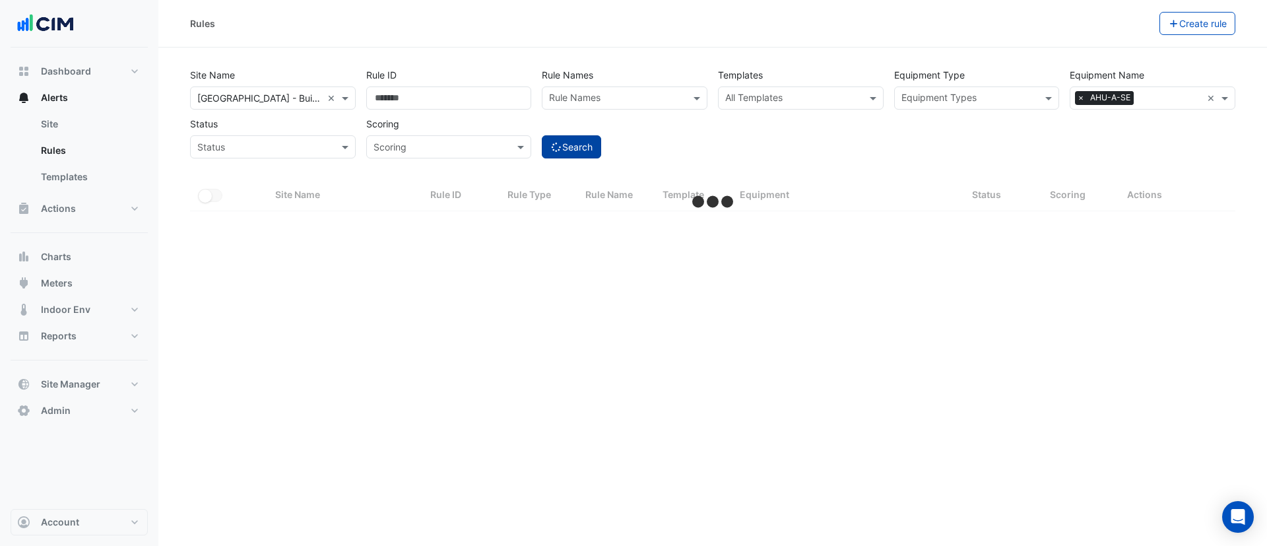
select select "***"
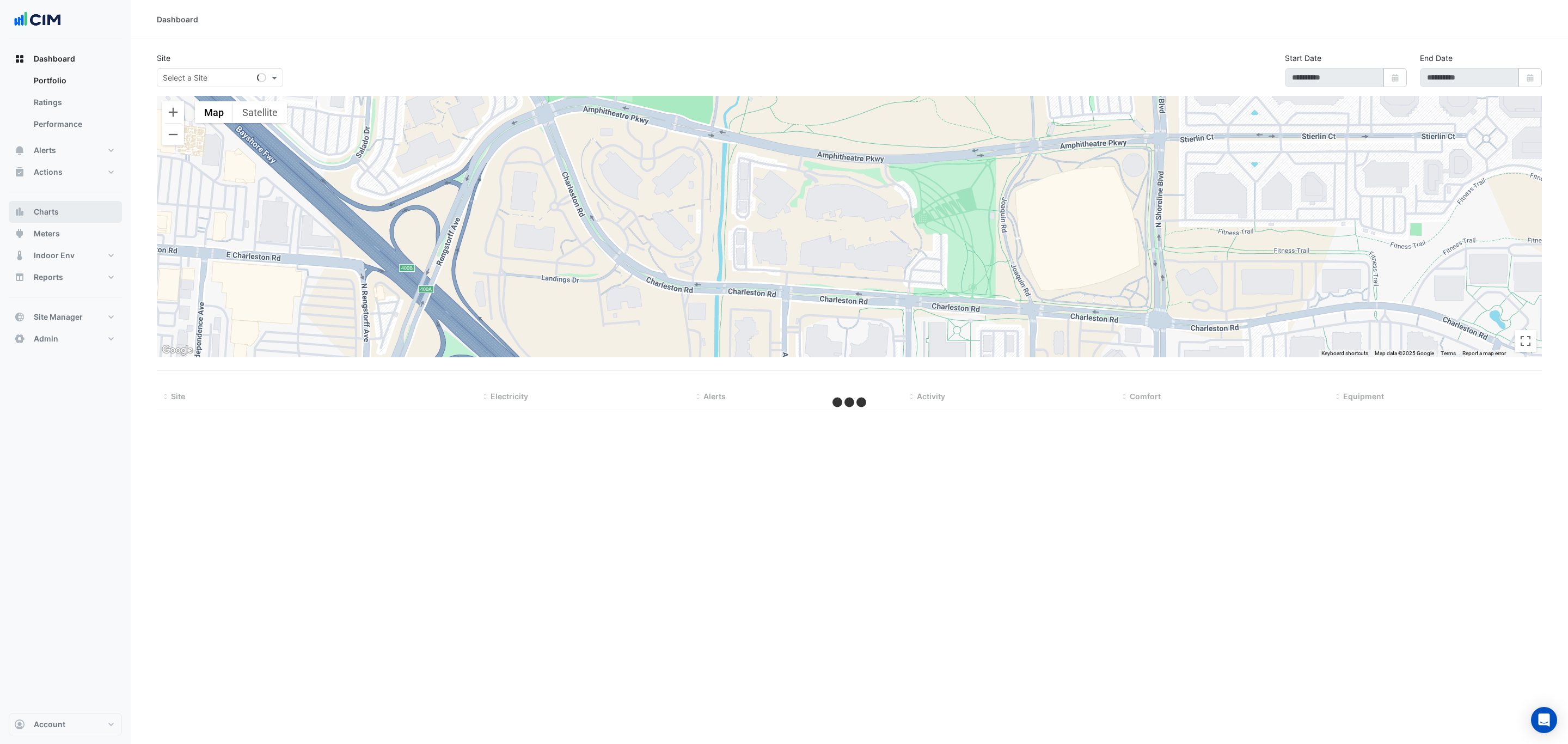
click at [67, 217] on button "Charts" at bounding box center [65, 212] width 113 height 21
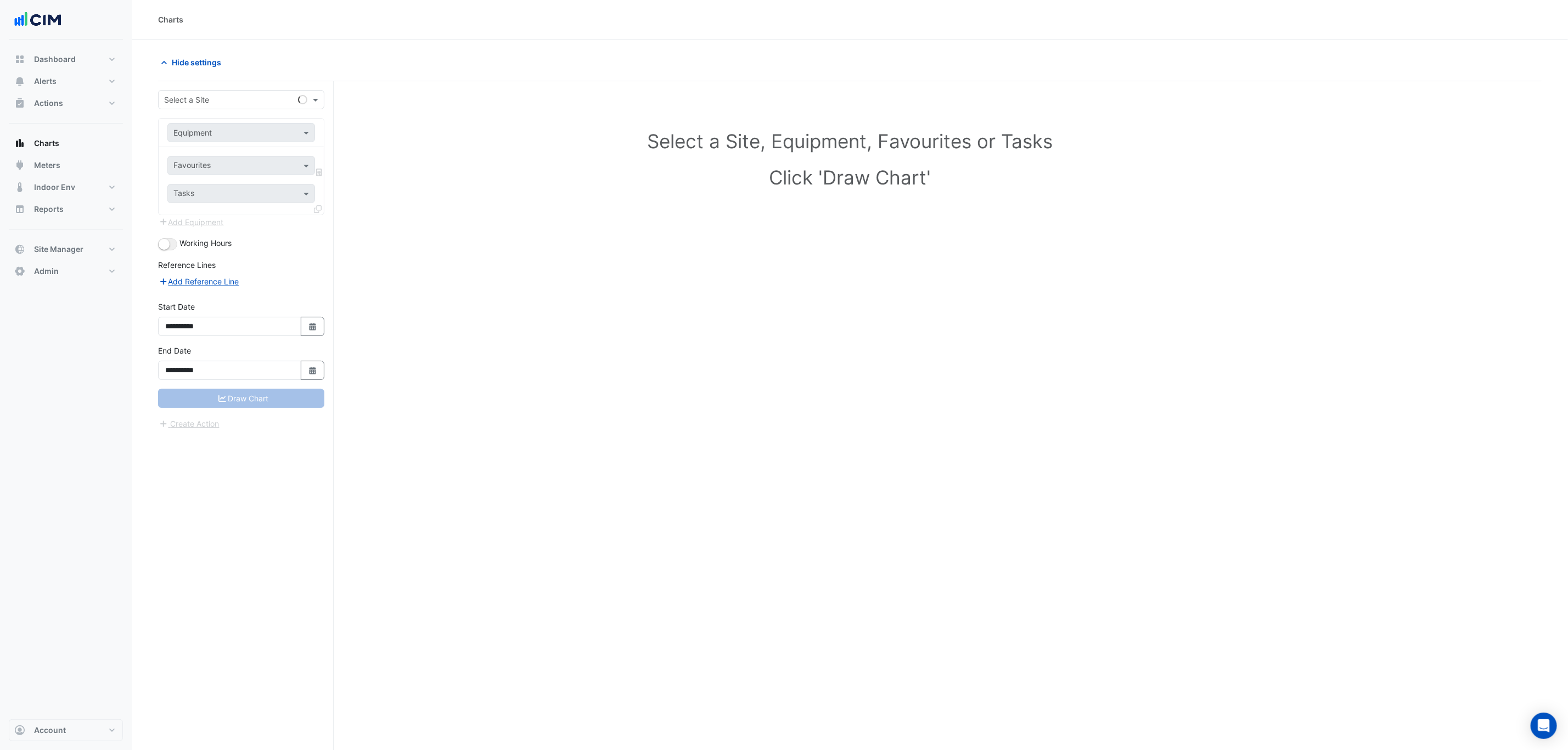
click at [261, 102] on input "text" at bounding box center [229, 101] width 132 height 12
type input "******"
click at [254, 139] on span "[GEOGRAPHIC_DATA] - Building A & B" at bounding box center [244, 139] width 135 height 9
click at [231, 134] on input "text" at bounding box center [230, 133] width 114 height 12
type input "*"
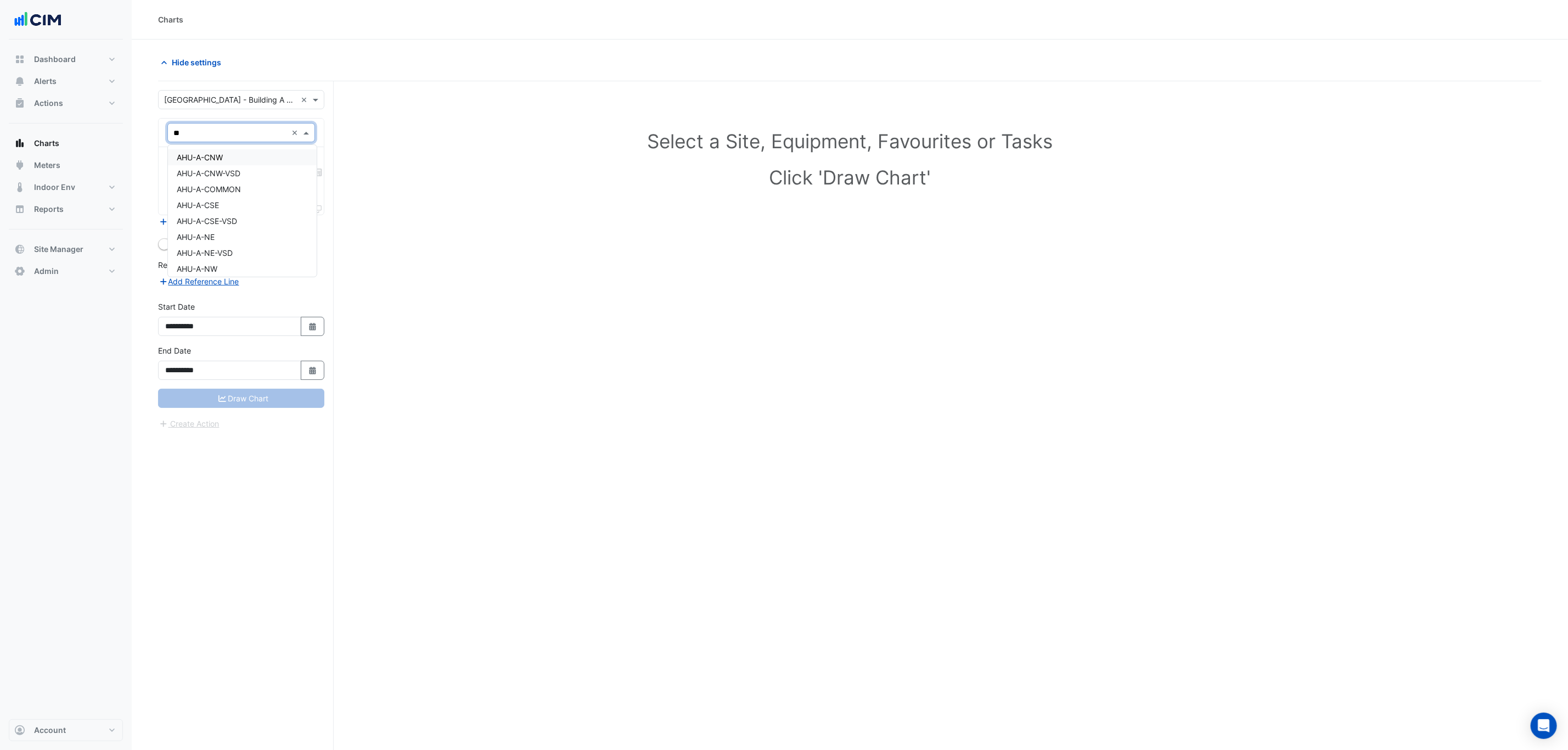
type input "***"
click at [239, 215] on div "AHU-A-SE" at bounding box center [242, 218] width 149 height 16
click at [236, 167] on input "text" at bounding box center [229, 166] width 111 height 12
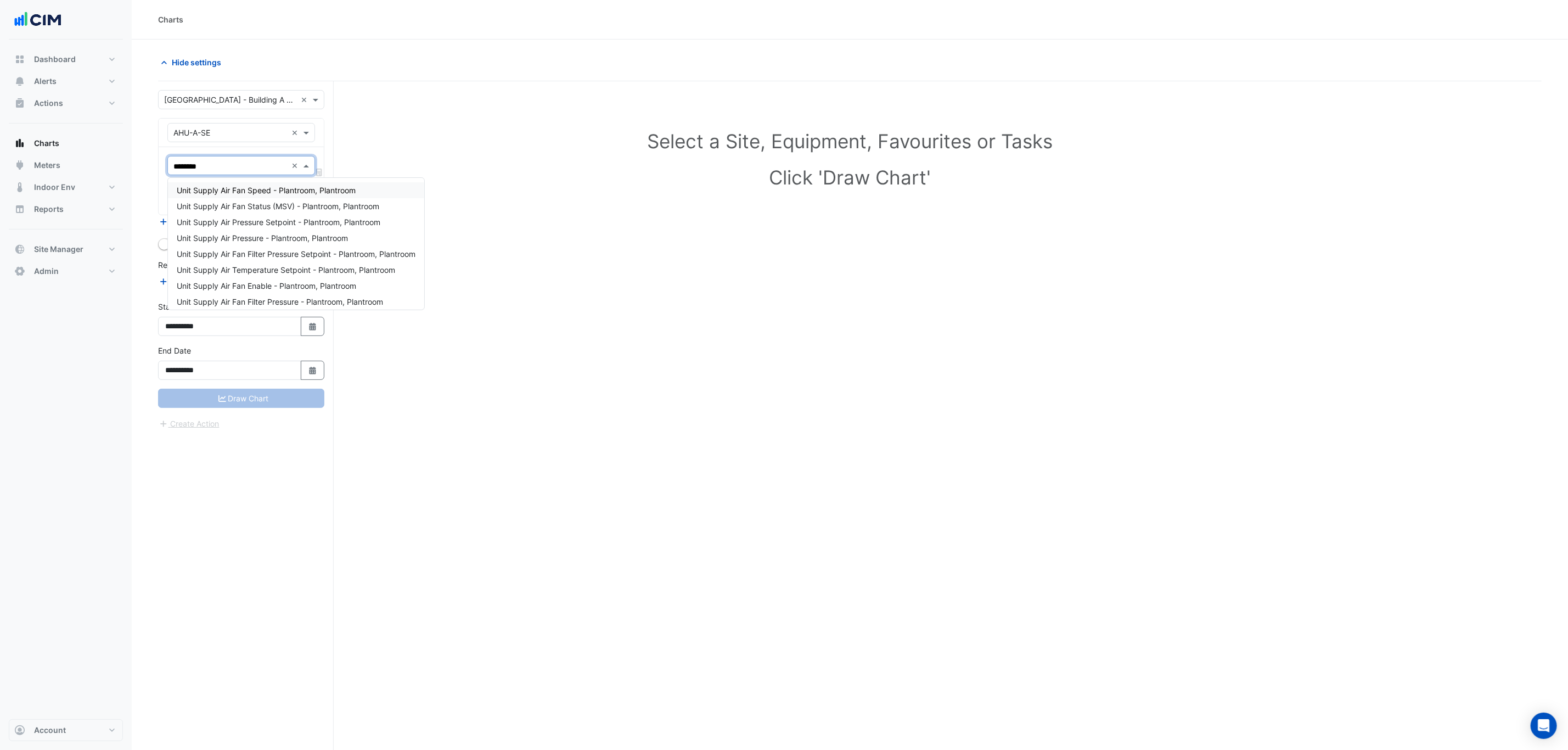
type input "*********"
click at [293, 234] on span "Unit Supply Air Pressure - Plantroom, Plantroom" at bounding box center [263, 238] width 171 height 9
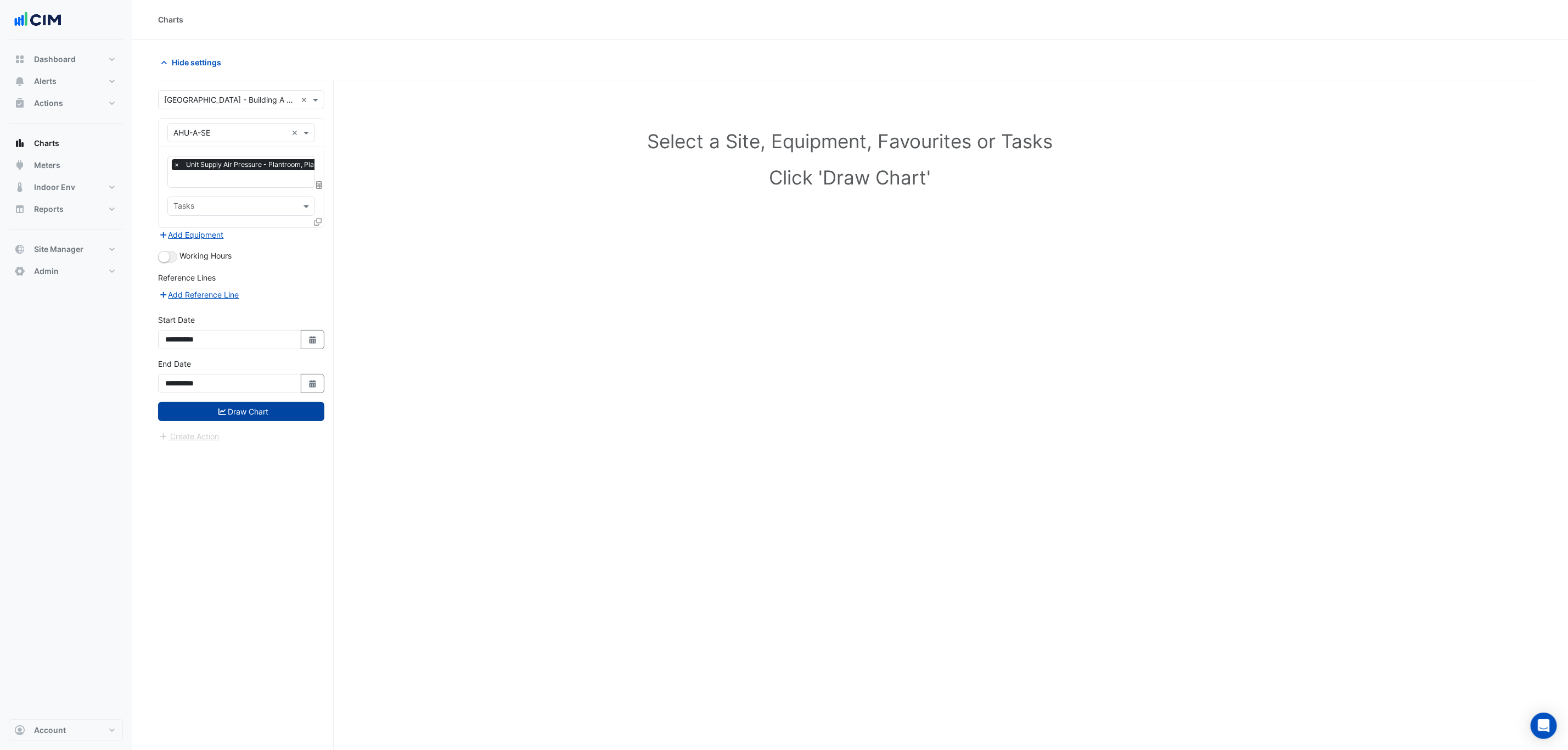
click at [265, 417] on button "Draw Chart" at bounding box center [241, 411] width 166 height 19
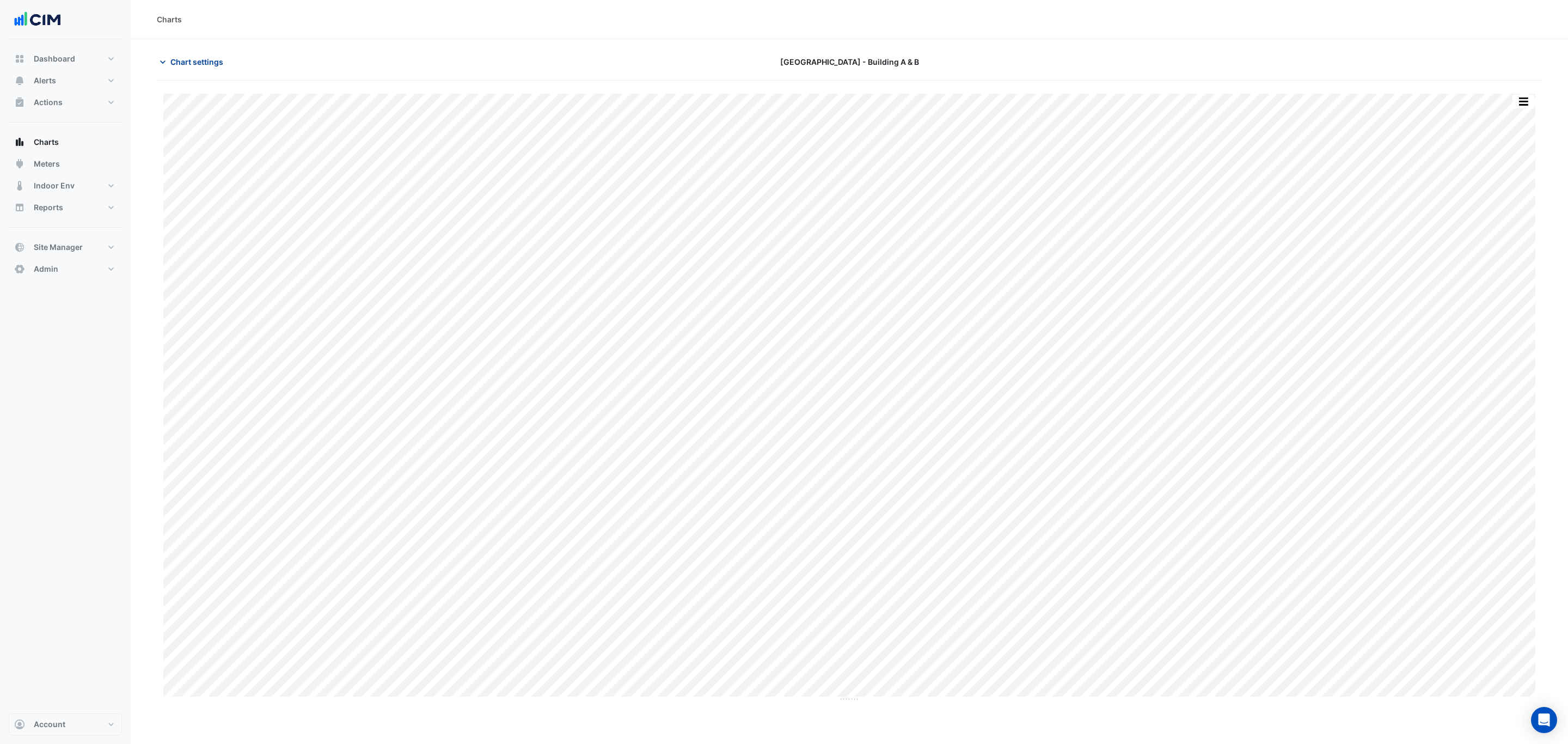
click at [210, 64] on span "Chart settings" at bounding box center [197, 62] width 53 height 12
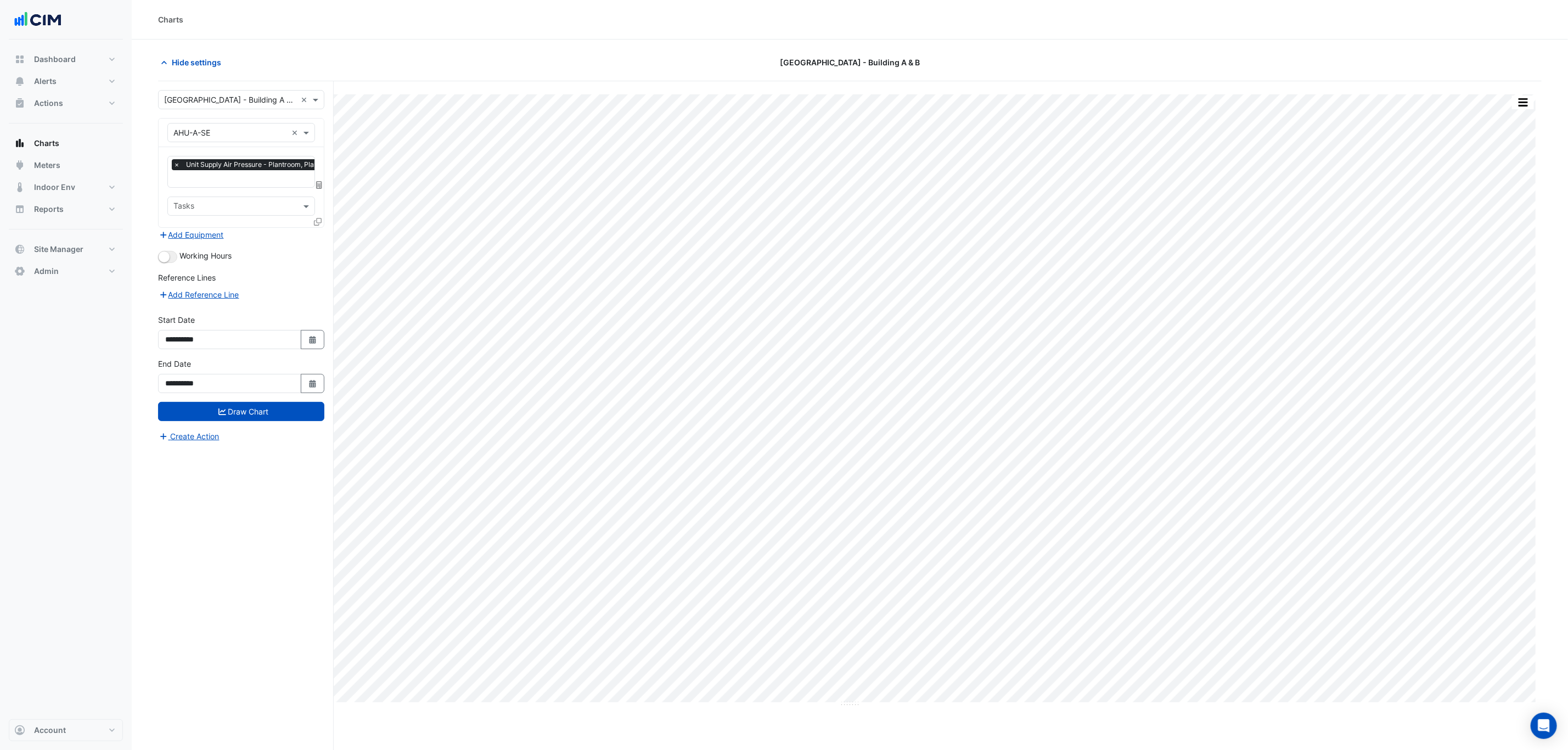
click at [317, 222] on icon at bounding box center [318, 221] width 7 height 7
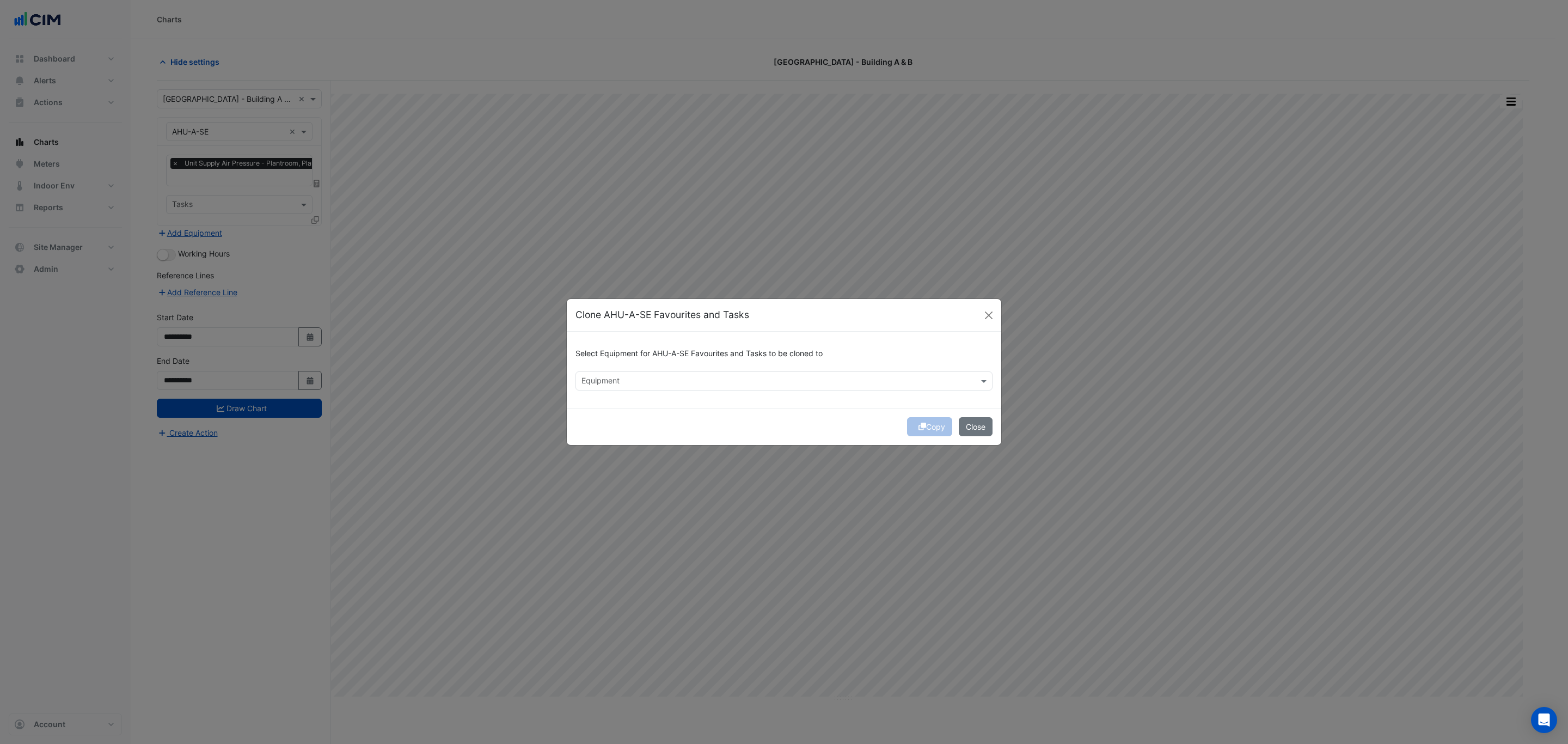
click at [636, 384] on input "text" at bounding box center [778, 382] width 393 height 12
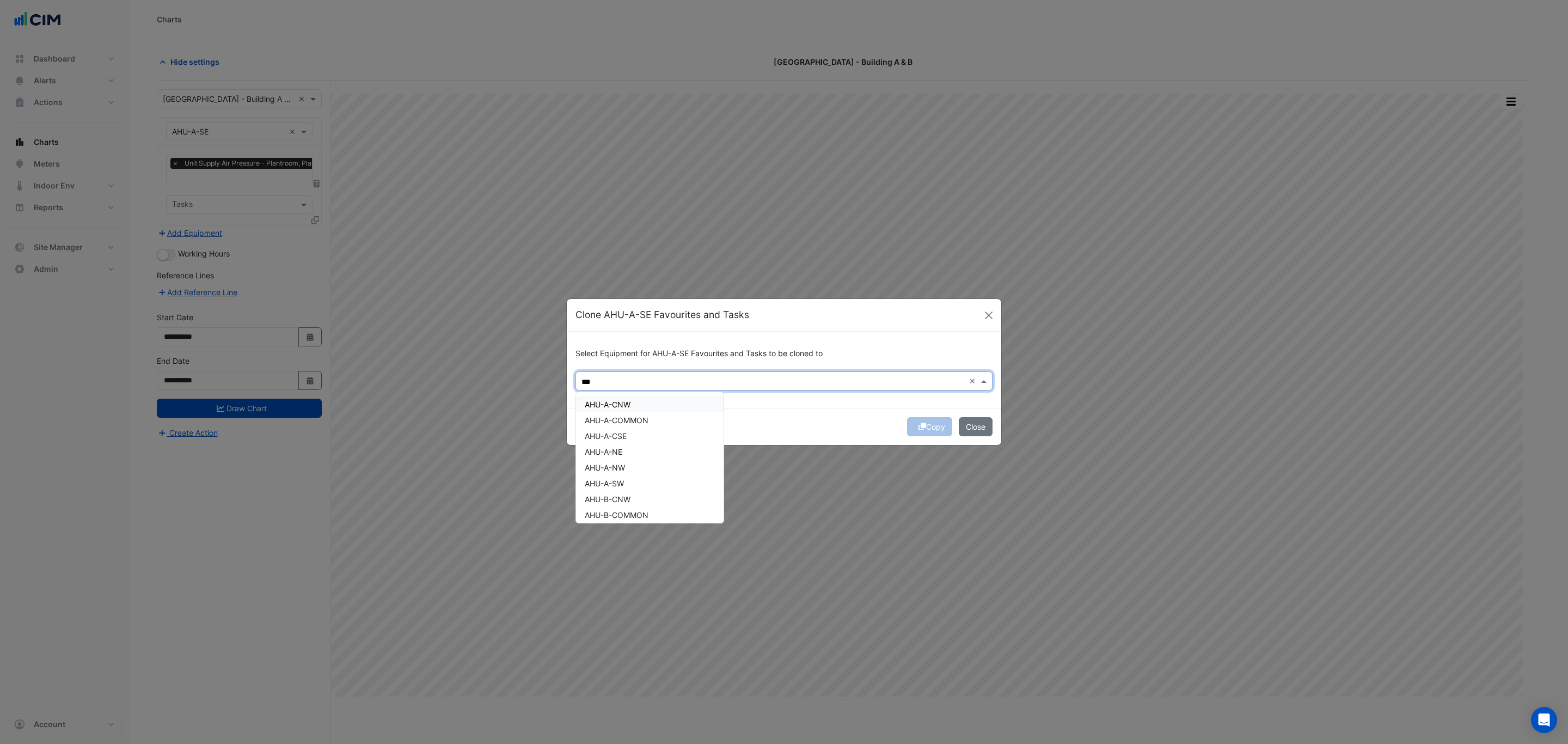
click at [647, 403] on div "AHU-A-CNW" at bounding box center [649, 404] width 148 height 16
click at [636, 435] on div "AHU-A-CSE" at bounding box center [649, 436] width 148 height 16
drag, startPoint x: 634, startPoint y: 450, endPoint x: 633, endPoint y: 469, distance: 19.0
click at [634, 451] on div "AHU-A-NE" at bounding box center [649, 451] width 148 height 16
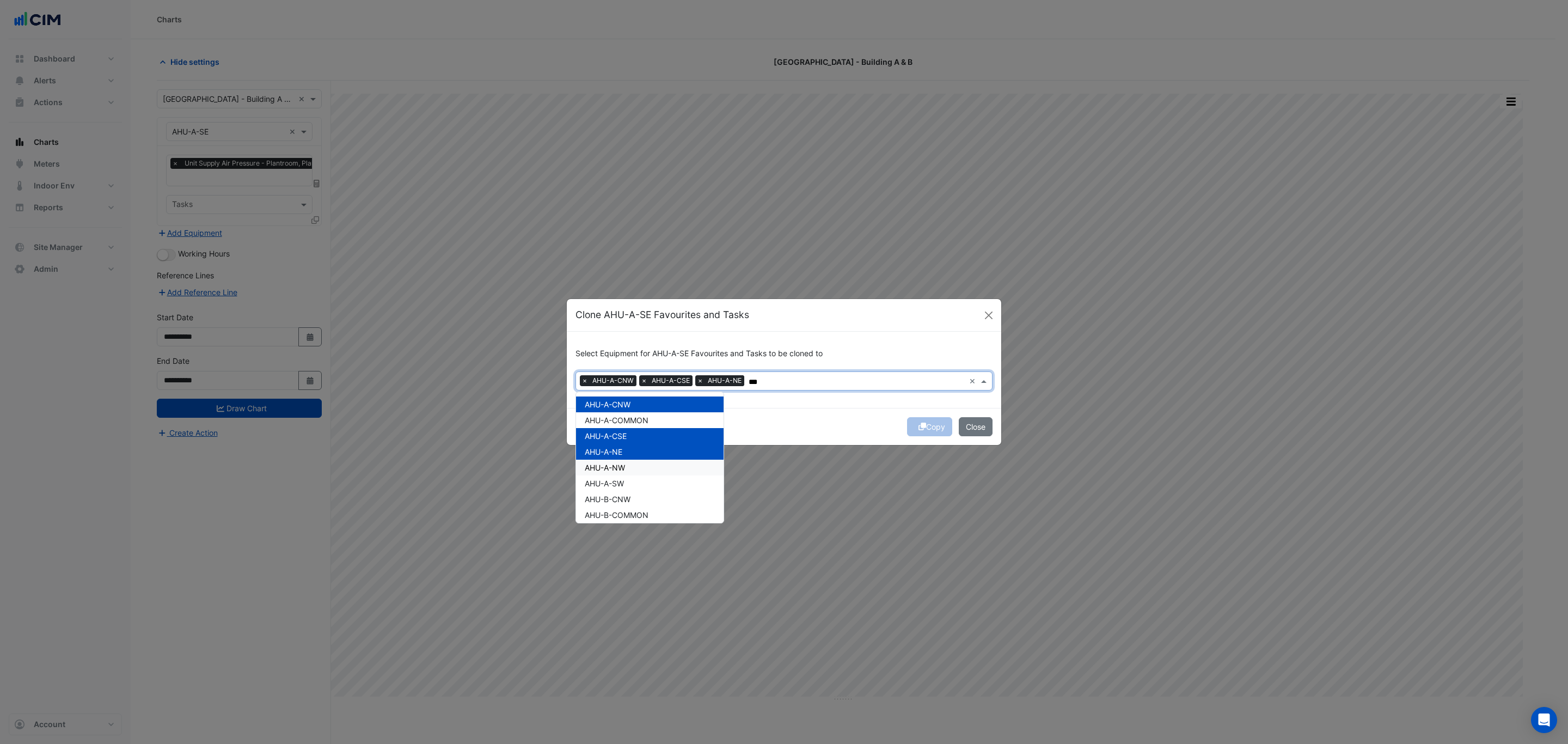
click at [631, 475] on div "AHU-A-SW" at bounding box center [649, 483] width 148 height 16
click at [627, 472] on div "AHU-A-NW" at bounding box center [649, 467] width 148 height 16
click at [630, 499] on span "AHU-B-CNW" at bounding box center [607, 498] width 45 height 9
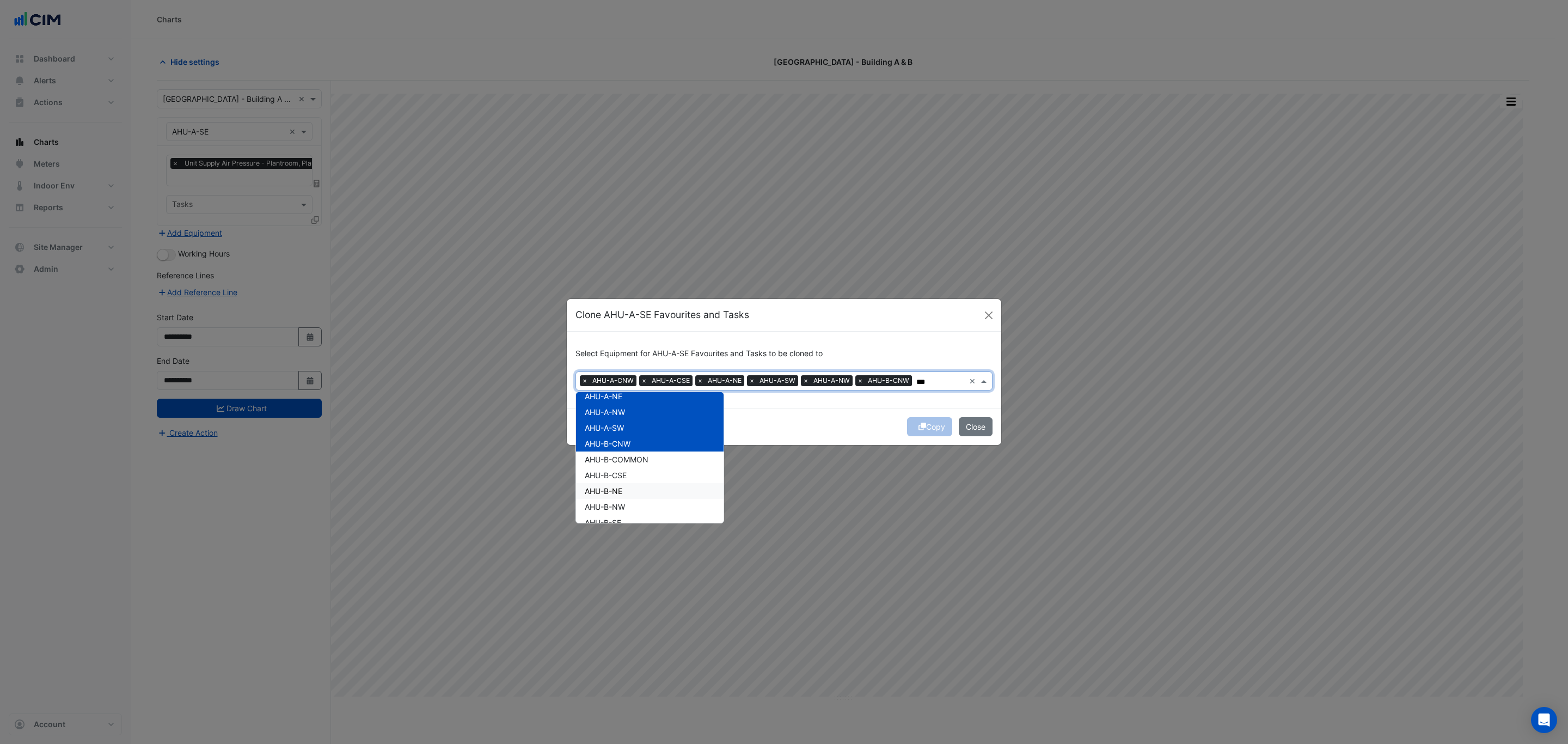
scroll to position [82, 0]
click at [632, 454] on div "AHU-B-CSE" at bounding box center [649, 449] width 148 height 16
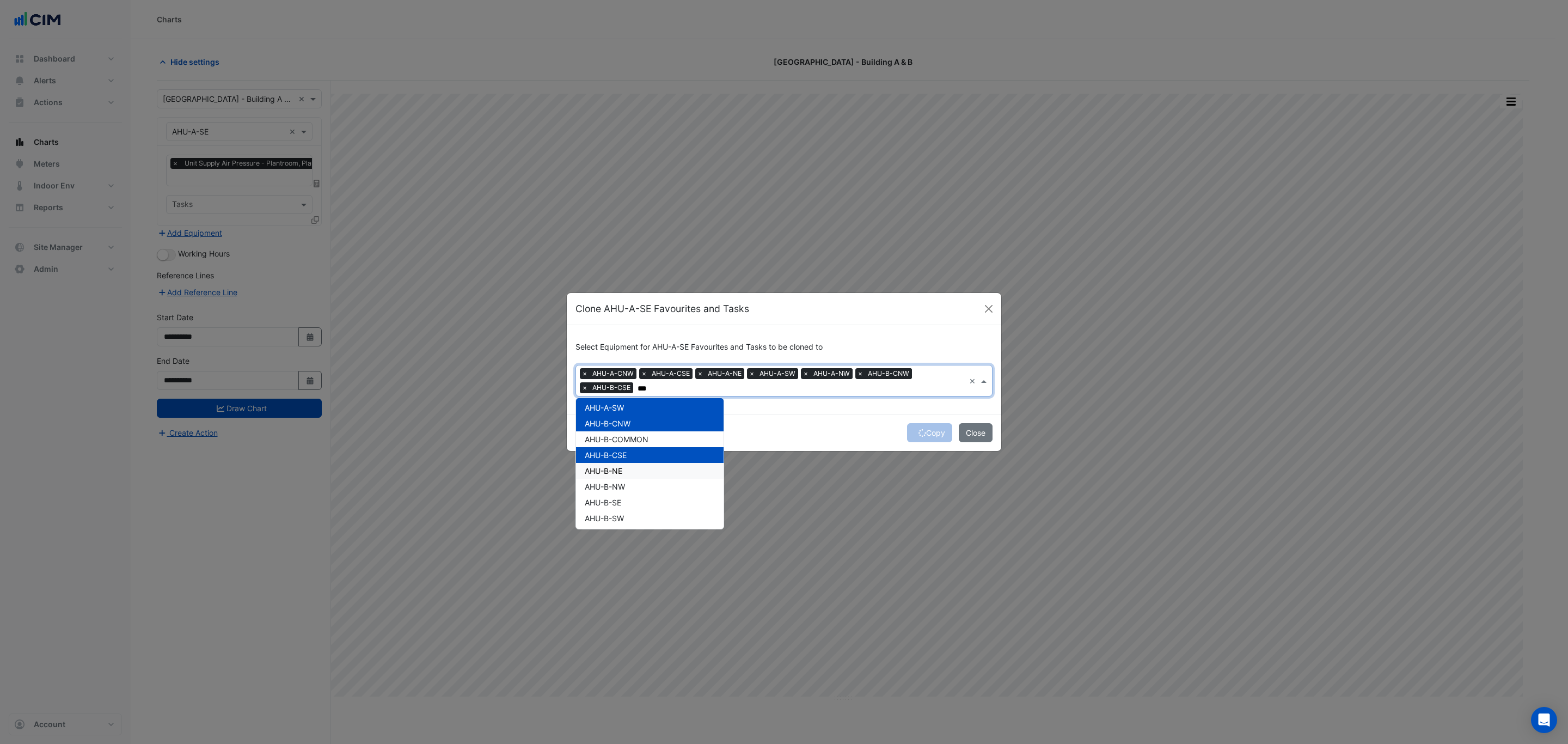
click at [632, 469] on div "AHU-B-NE" at bounding box center [649, 470] width 148 height 16
click at [633, 487] on div "AHU-B-NW" at bounding box center [649, 486] width 148 height 16
drag, startPoint x: 633, startPoint y: 501, endPoint x: 629, endPoint y: 510, distance: 9.8
click at [633, 501] on div "AHU-B-SE" at bounding box center [649, 501] width 148 height 16
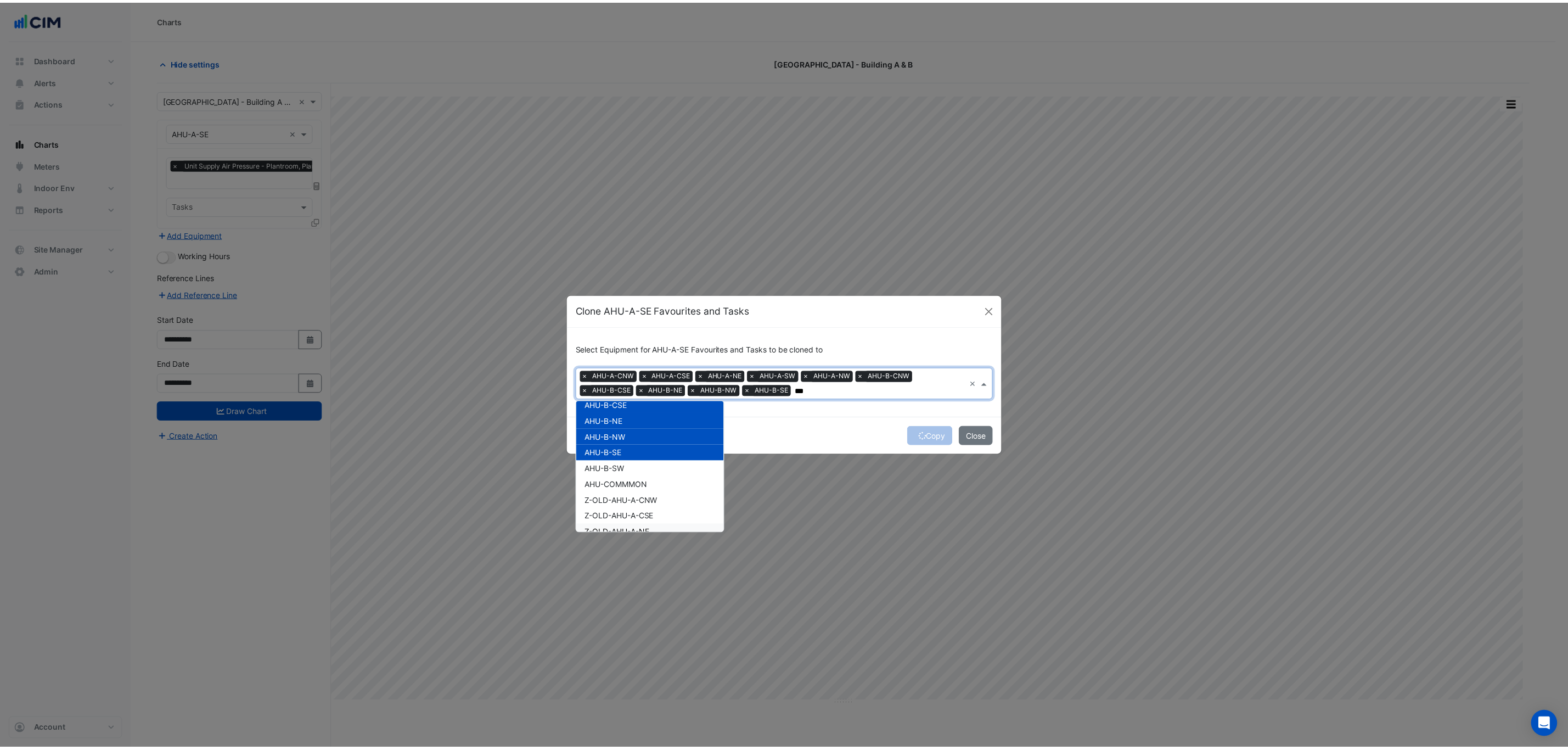
scroll to position [165, 0]
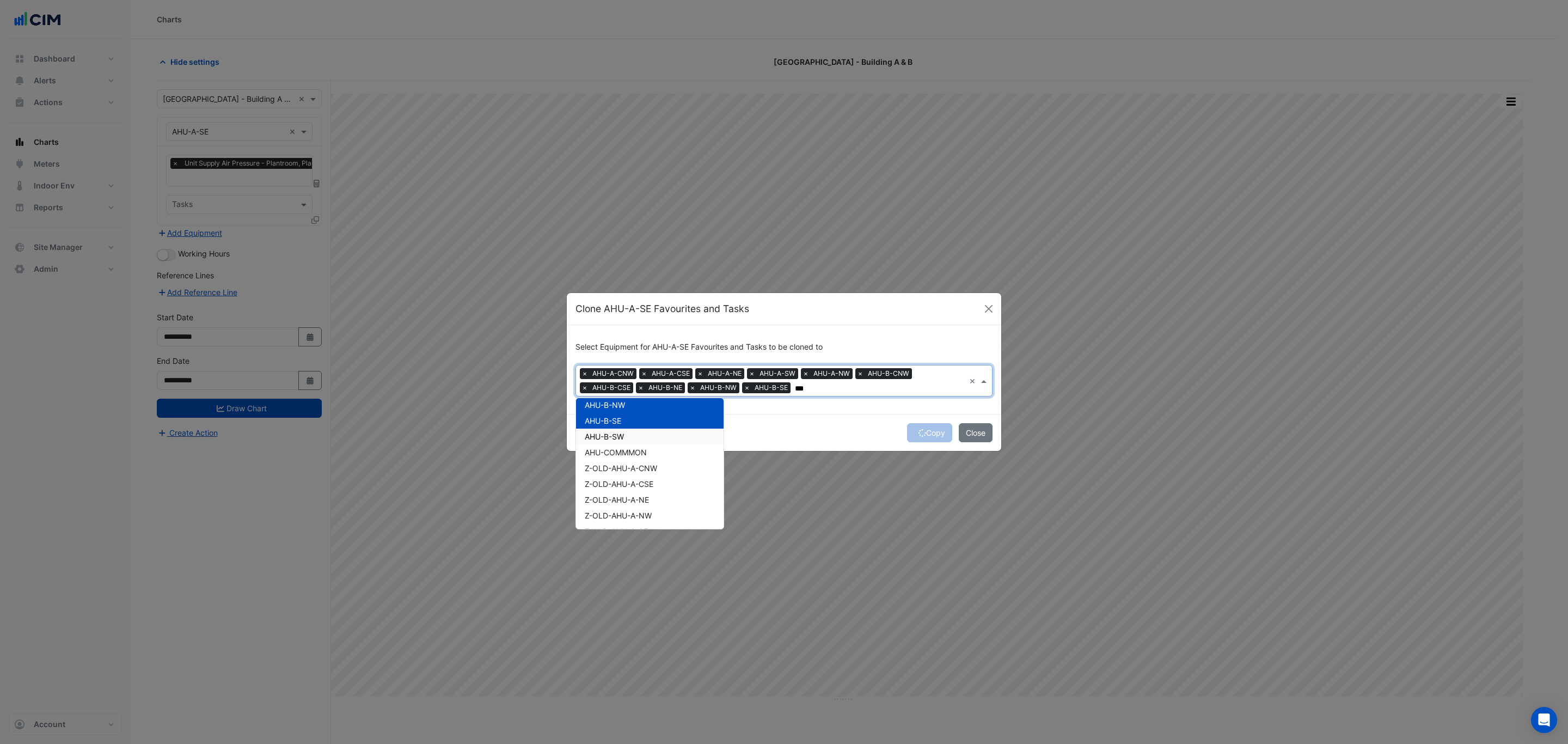
click at [621, 436] on span "AHU-B-SW" at bounding box center [605, 436] width 40 height 9
type input "***"
click at [836, 435] on div "Copy Close" at bounding box center [784, 432] width 435 height 37
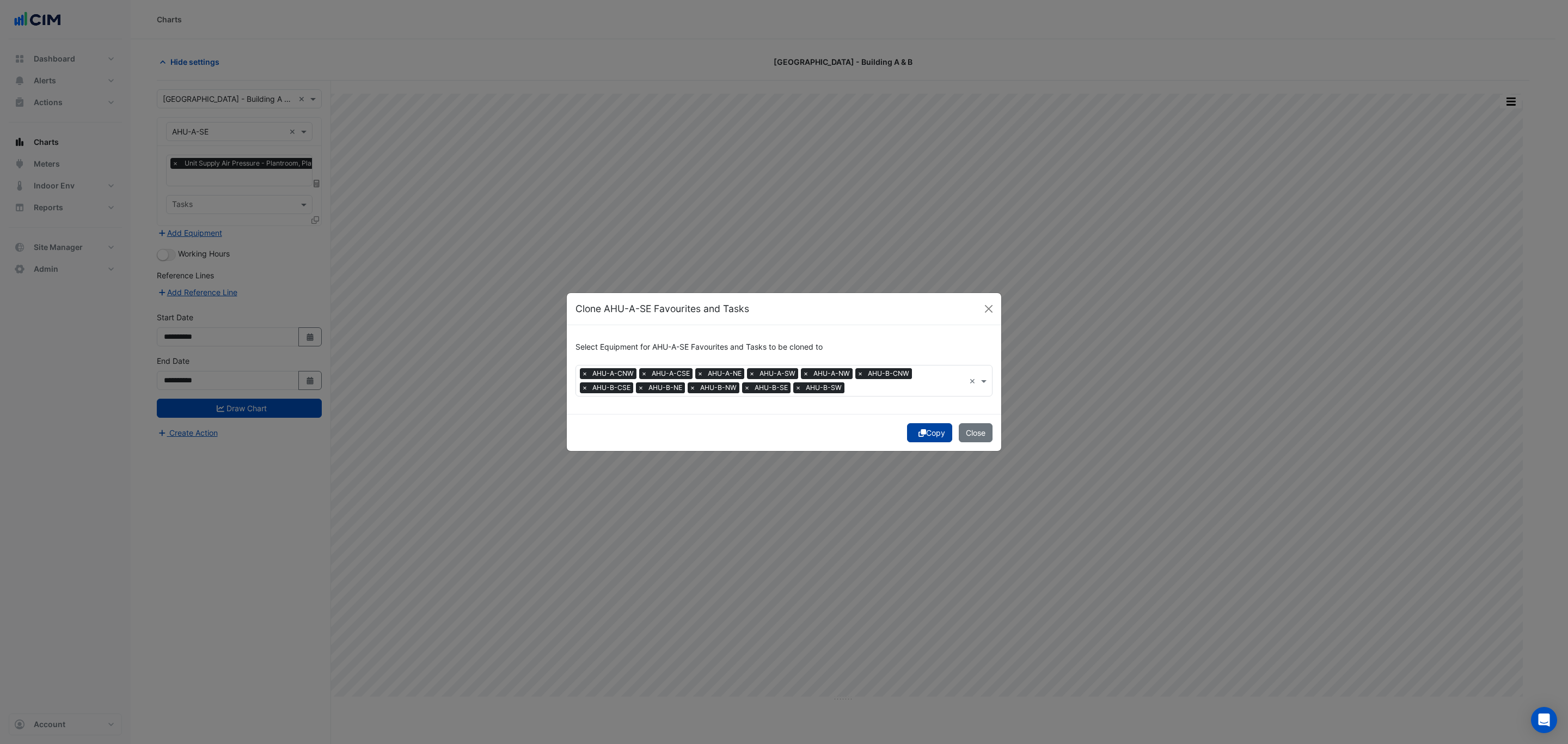
click at [930, 433] on button "Copy" at bounding box center [930, 432] width 45 height 19
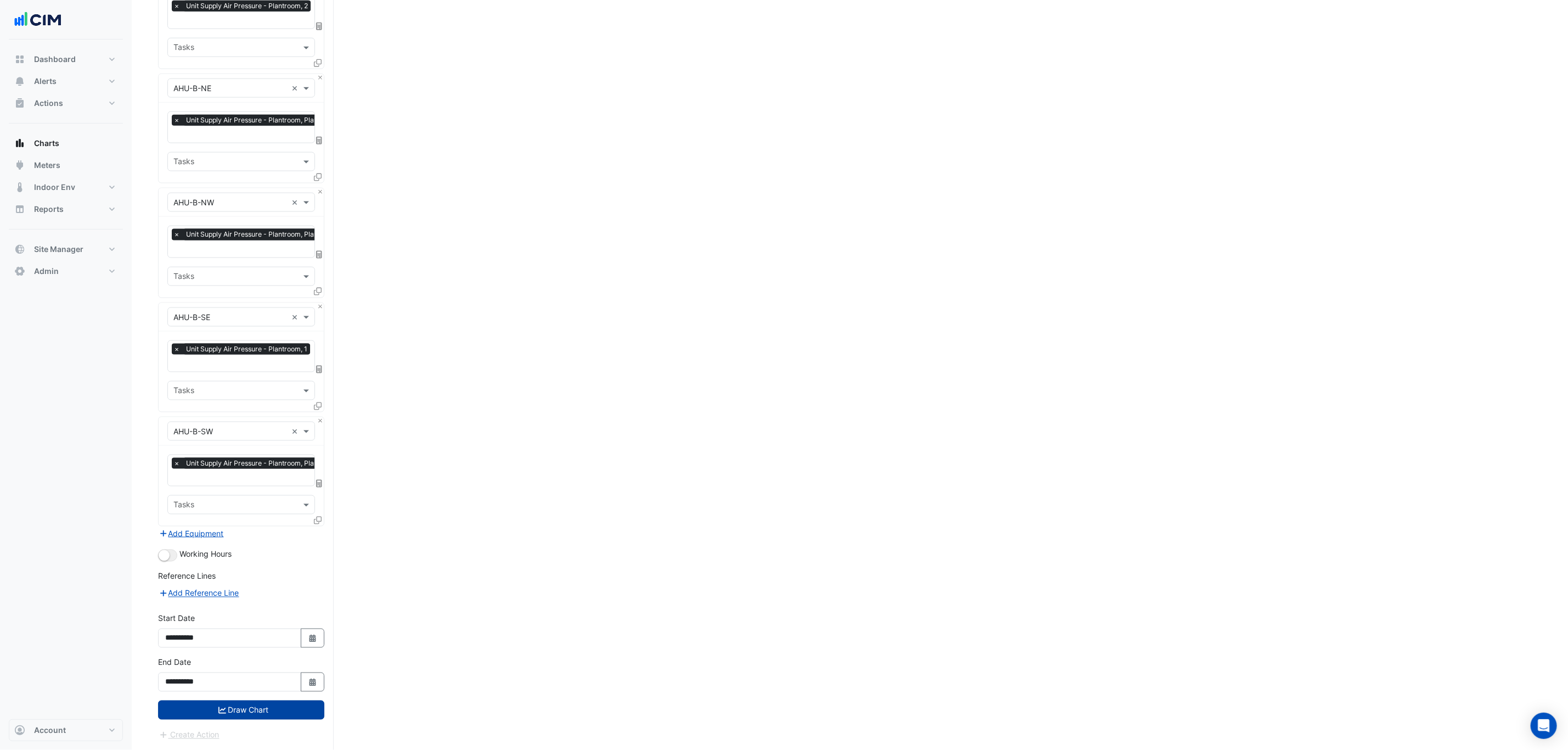
click at [259, 716] on button "Draw Chart" at bounding box center [241, 709] width 166 height 19
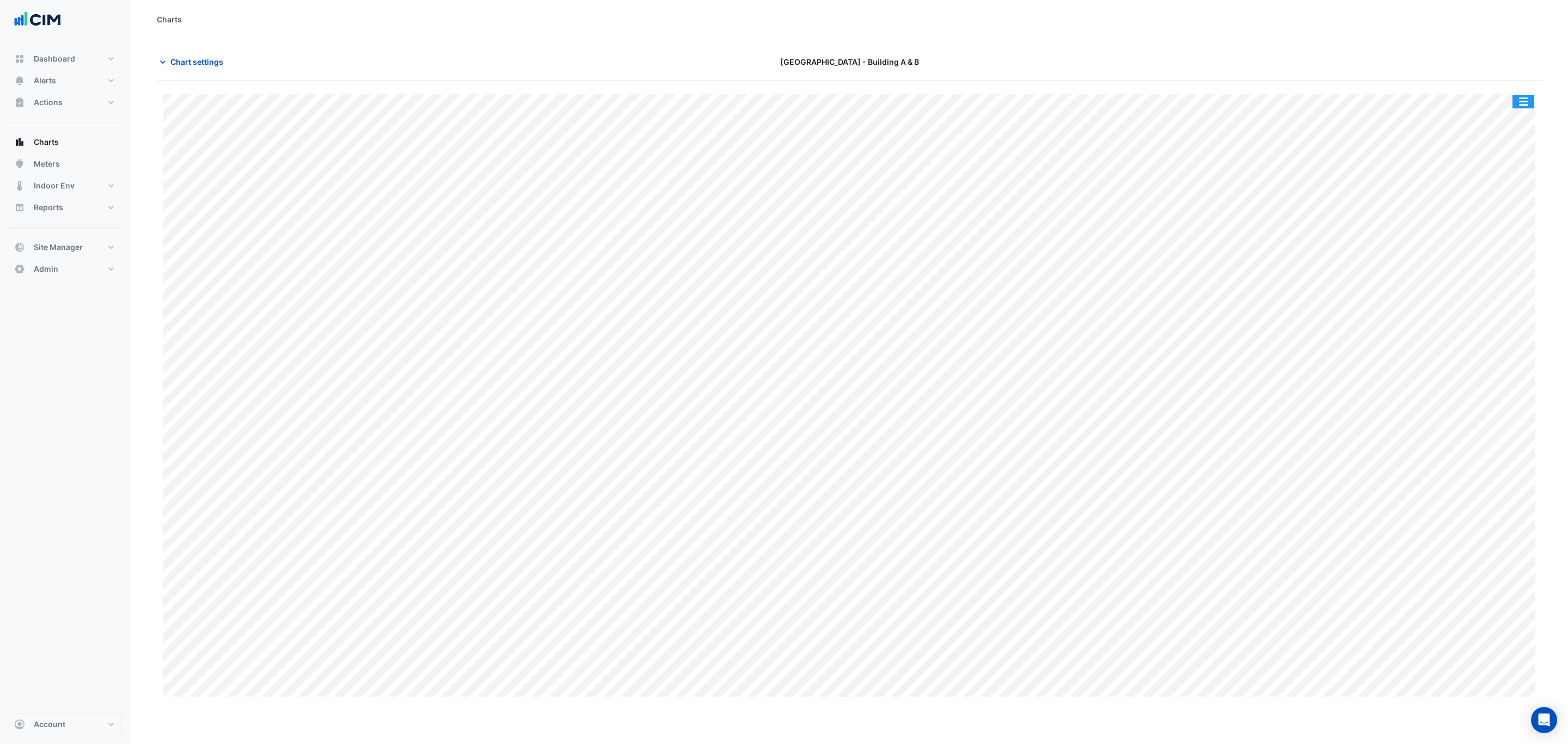
click at [1527, 101] on button "button" at bounding box center [1523, 101] width 21 height 14
click at [1498, 126] on div "Split by Equip" at bounding box center [1501, 121] width 65 height 20
click at [191, 57] on span "Chart settings" at bounding box center [197, 62] width 53 height 12
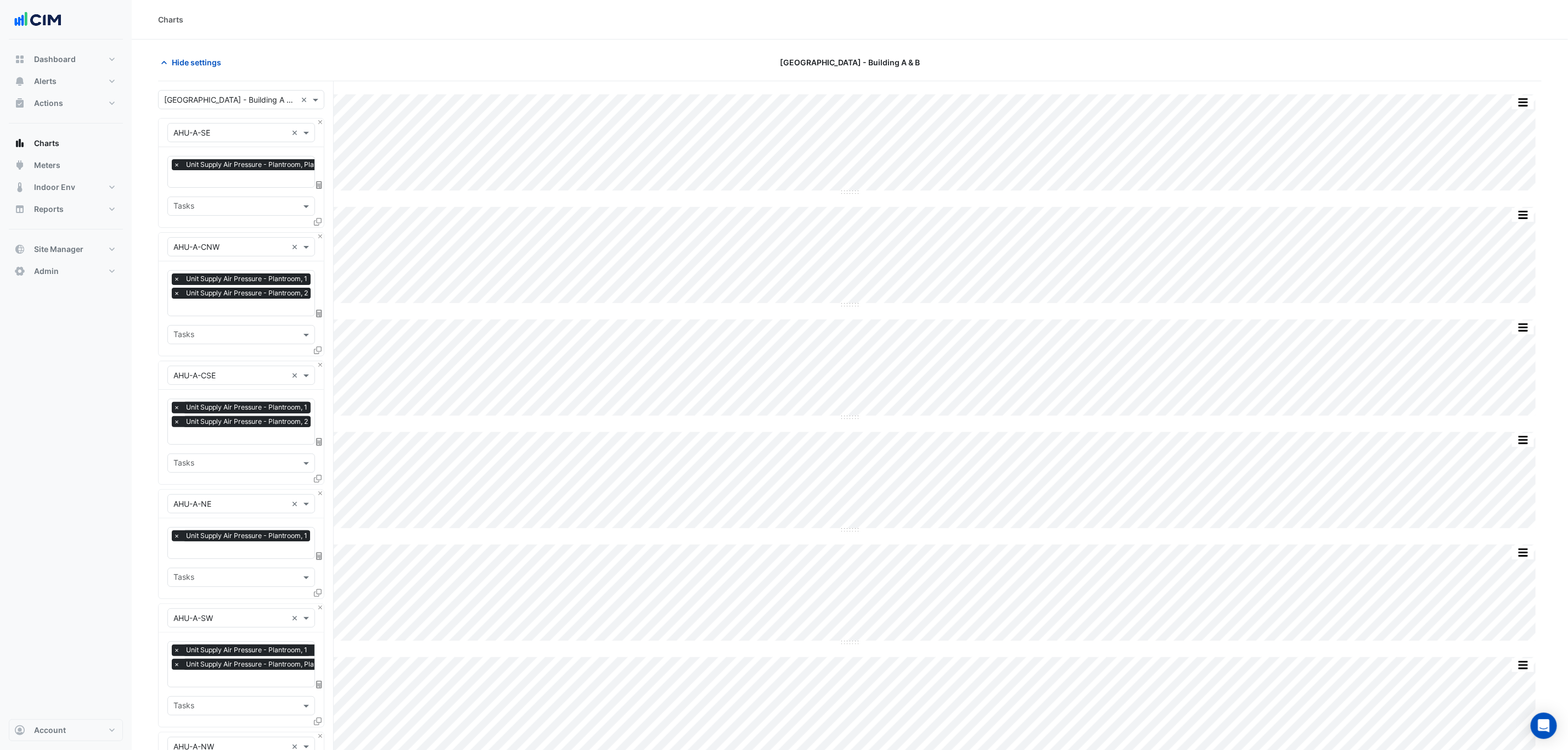
click at [240, 176] on input "text" at bounding box center [258, 180] width 169 height 12
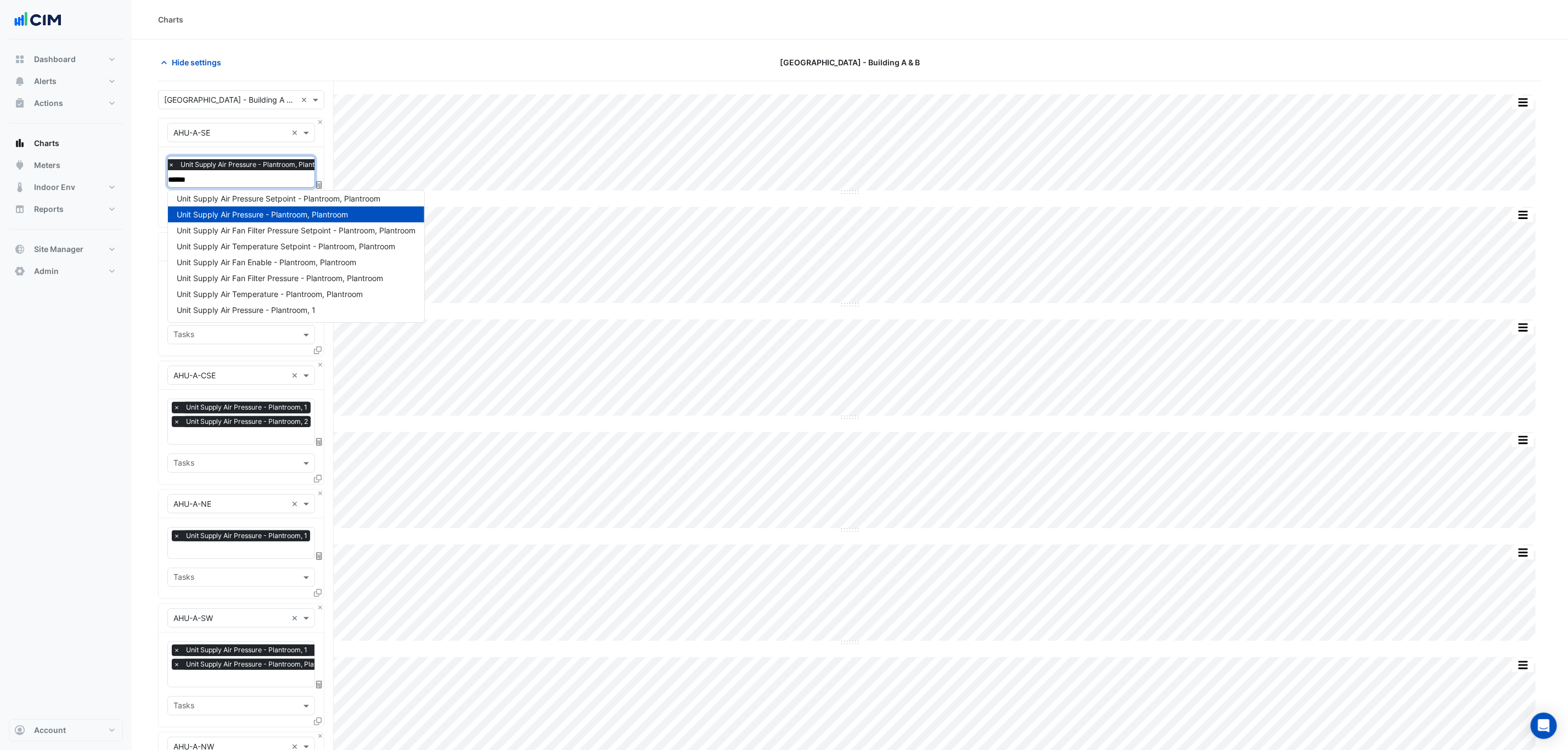
scroll to position [37, 0]
type input "**********"
click at [349, 308] on div "Unit Supply Air Pressure - Plantroom, 1" at bounding box center [296, 309] width 256 height 16
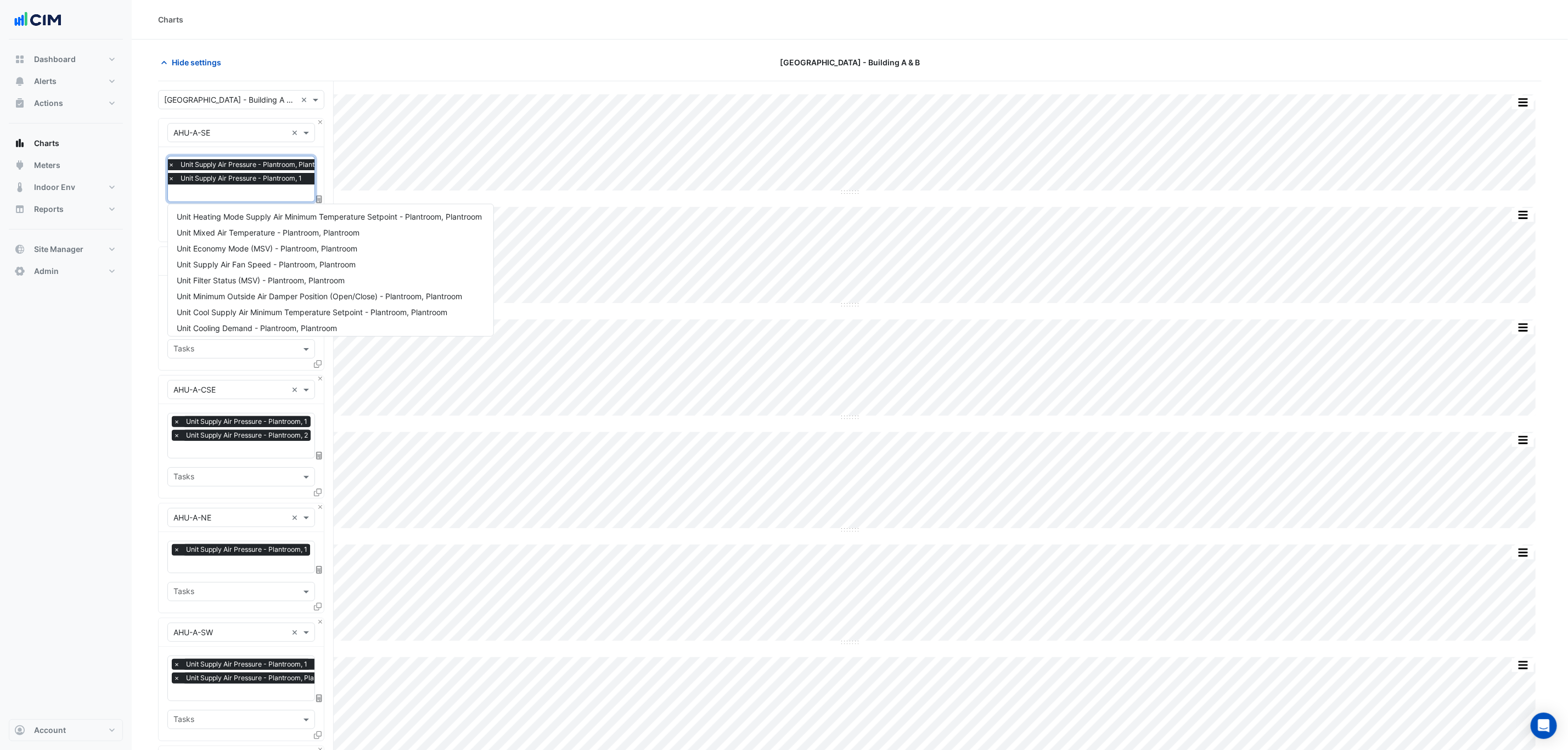
click at [250, 195] on input "text" at bounding box center [252, 194] width 169 height 12
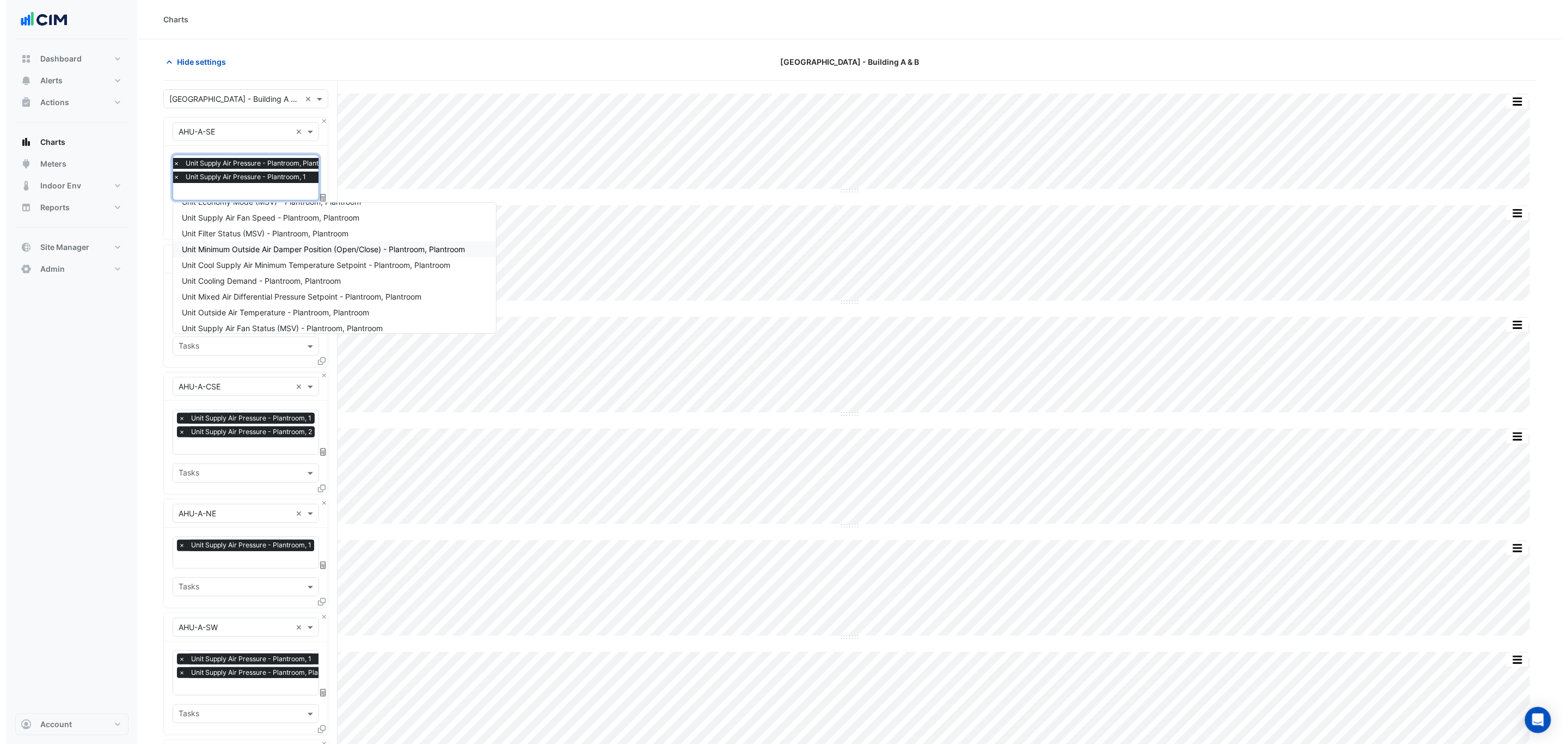
scroll to position [0, 0]
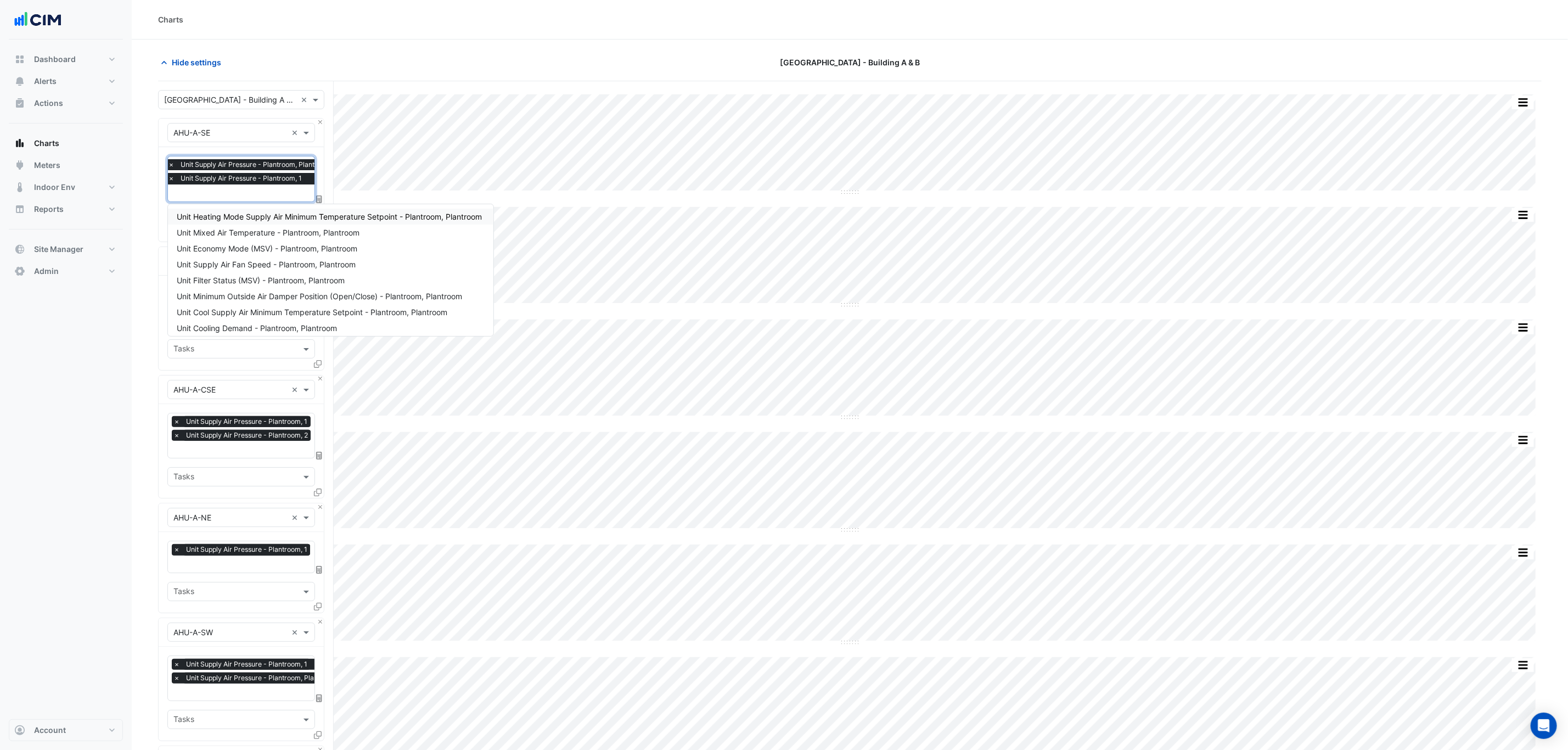
click at [238, 190] on input "text" at bounding box center [252, 194] width 169 height 12
click at [238, 201] on div at bounding box center [251, 194] width 170 height 14
click at [227, 195] on input "text" at bounding box center [252, 194] width 169 height 12
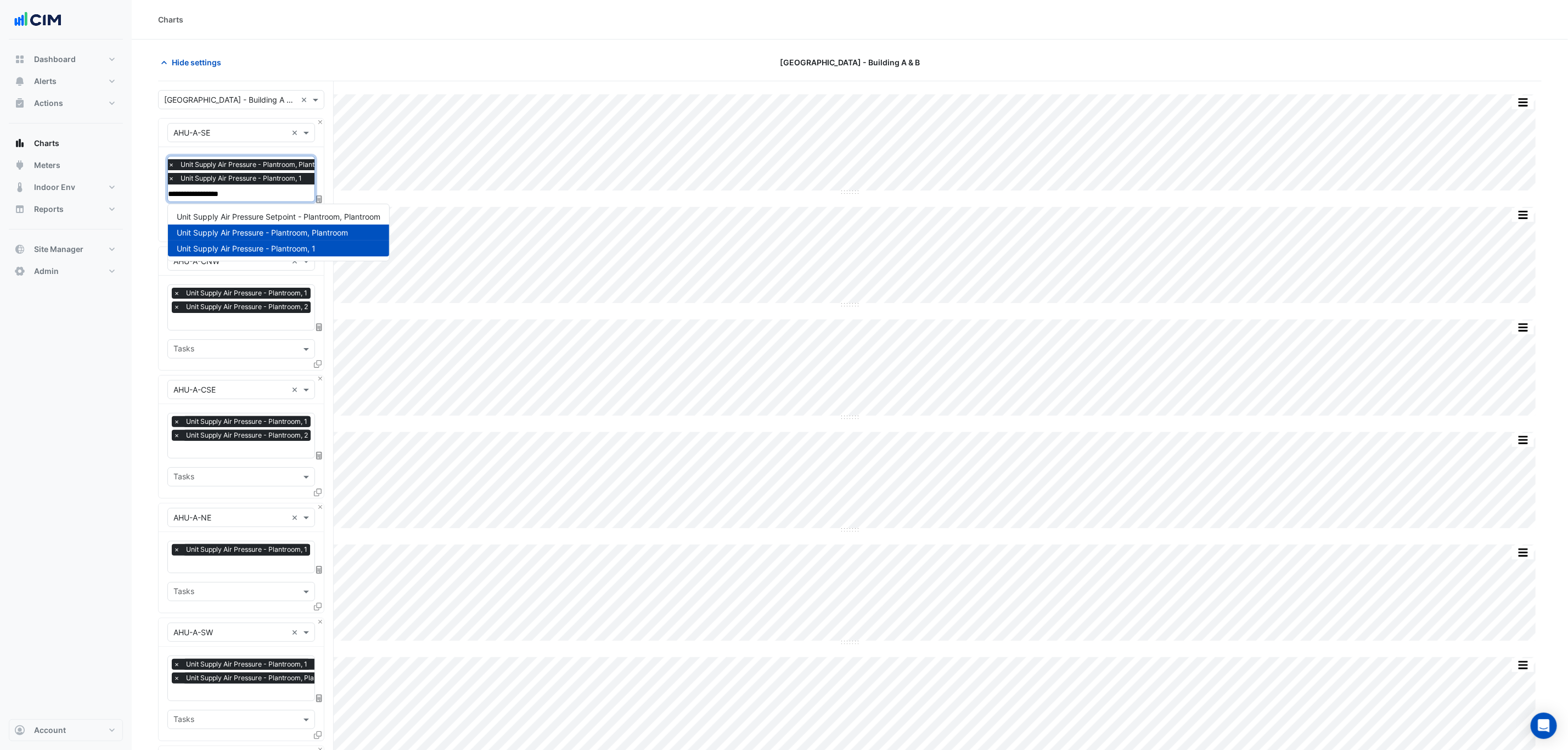
type input "**********"
drag, startPoint x: 235, startPoint y: 193, endPoint x: 130, endPoint y: 201, distance: 105.3
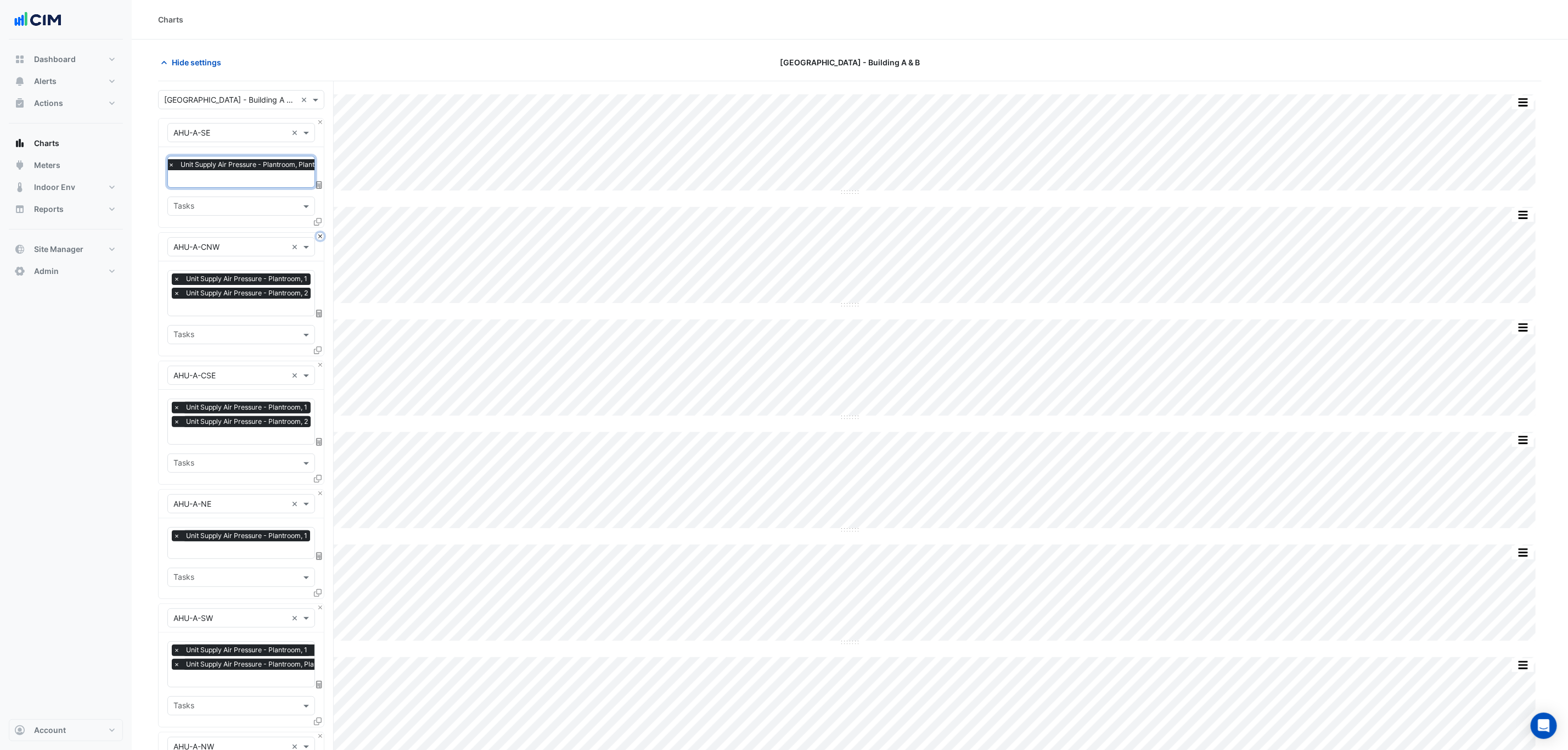
click at [320, 239] on button "Close" at bounding box center [320, 236] width 7 height 7
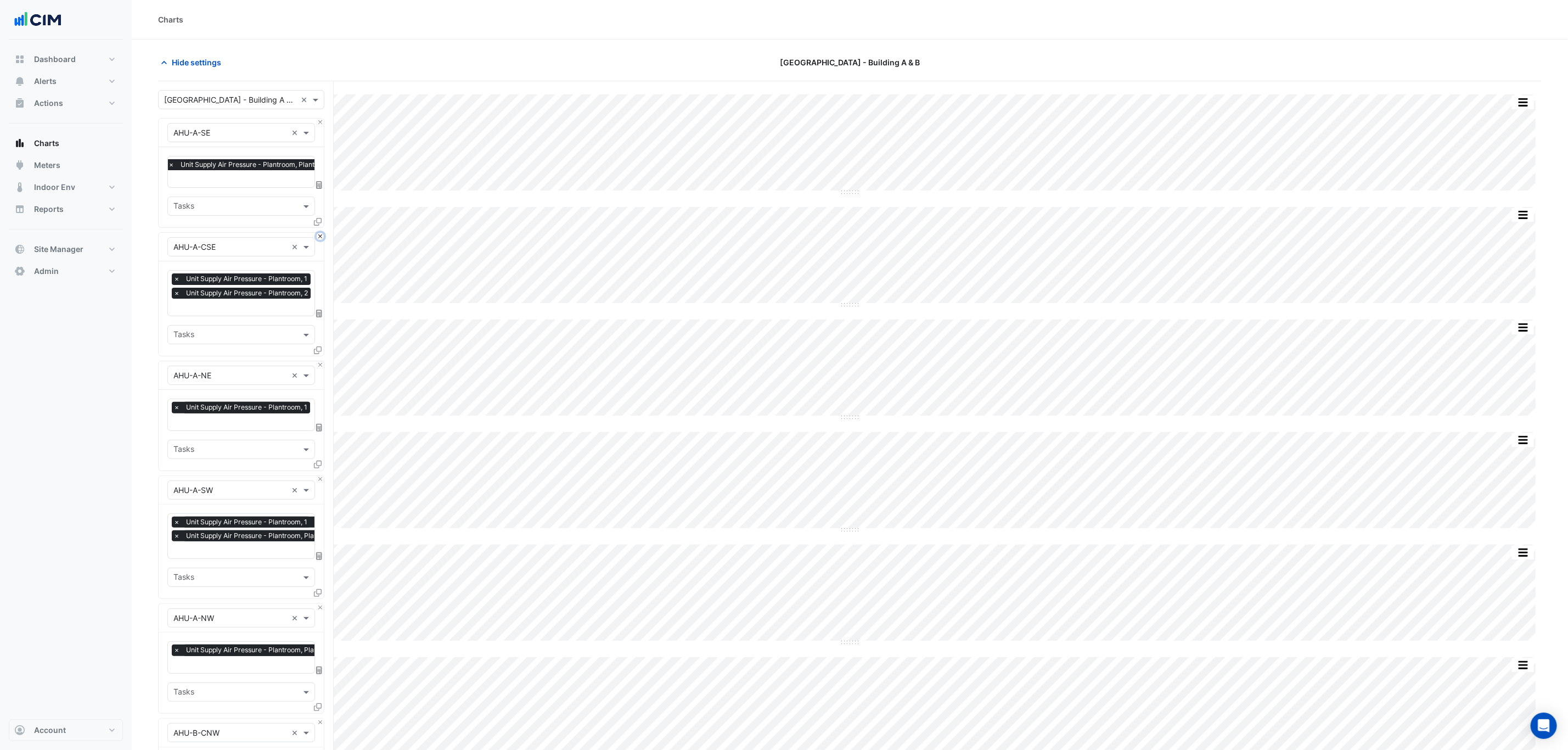
click at [320, 238] on button "Close" at bounding box center [320, 236] width 7 height 7
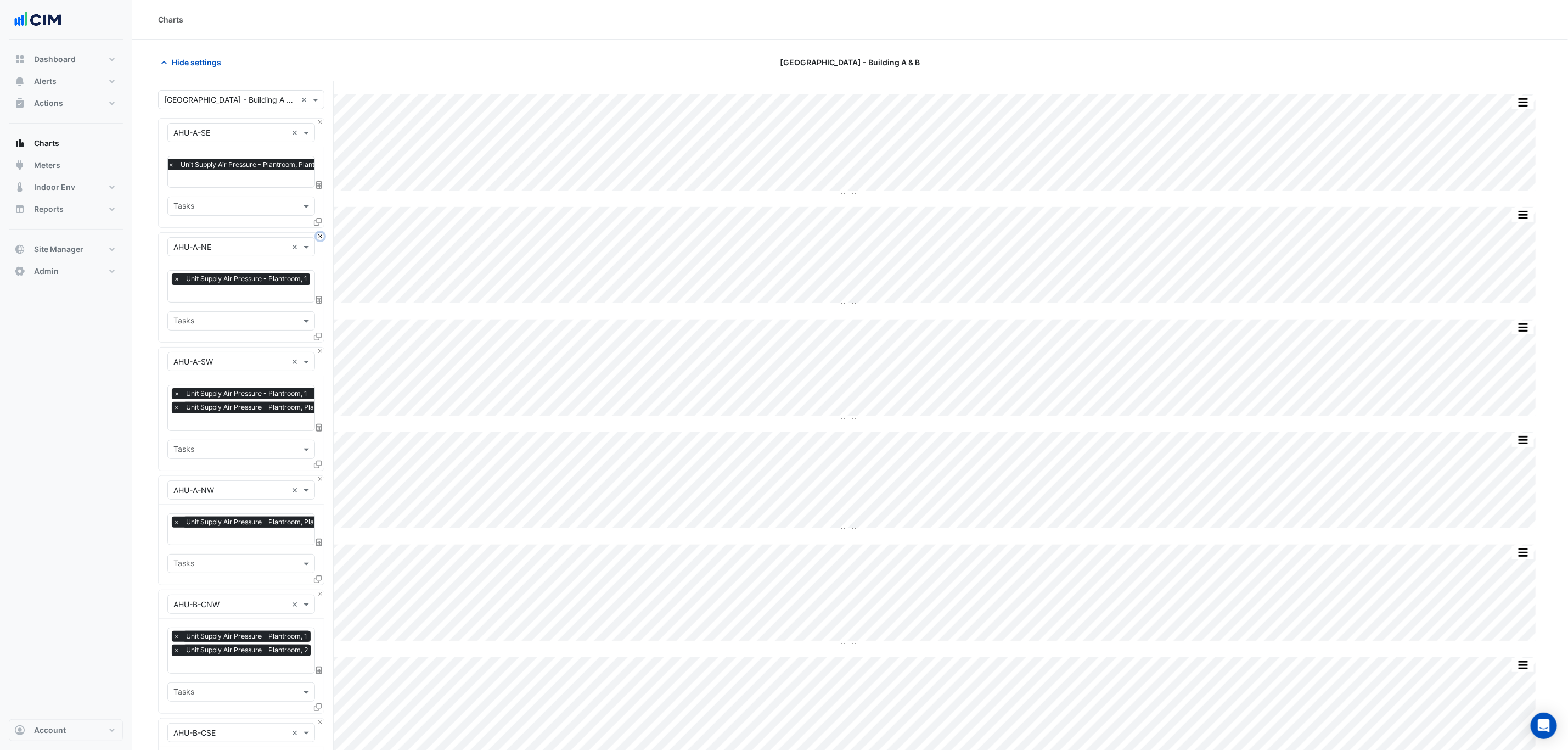
click at [320, 238] on button "Close" at bounding box center [320, 236] width 7 height 7
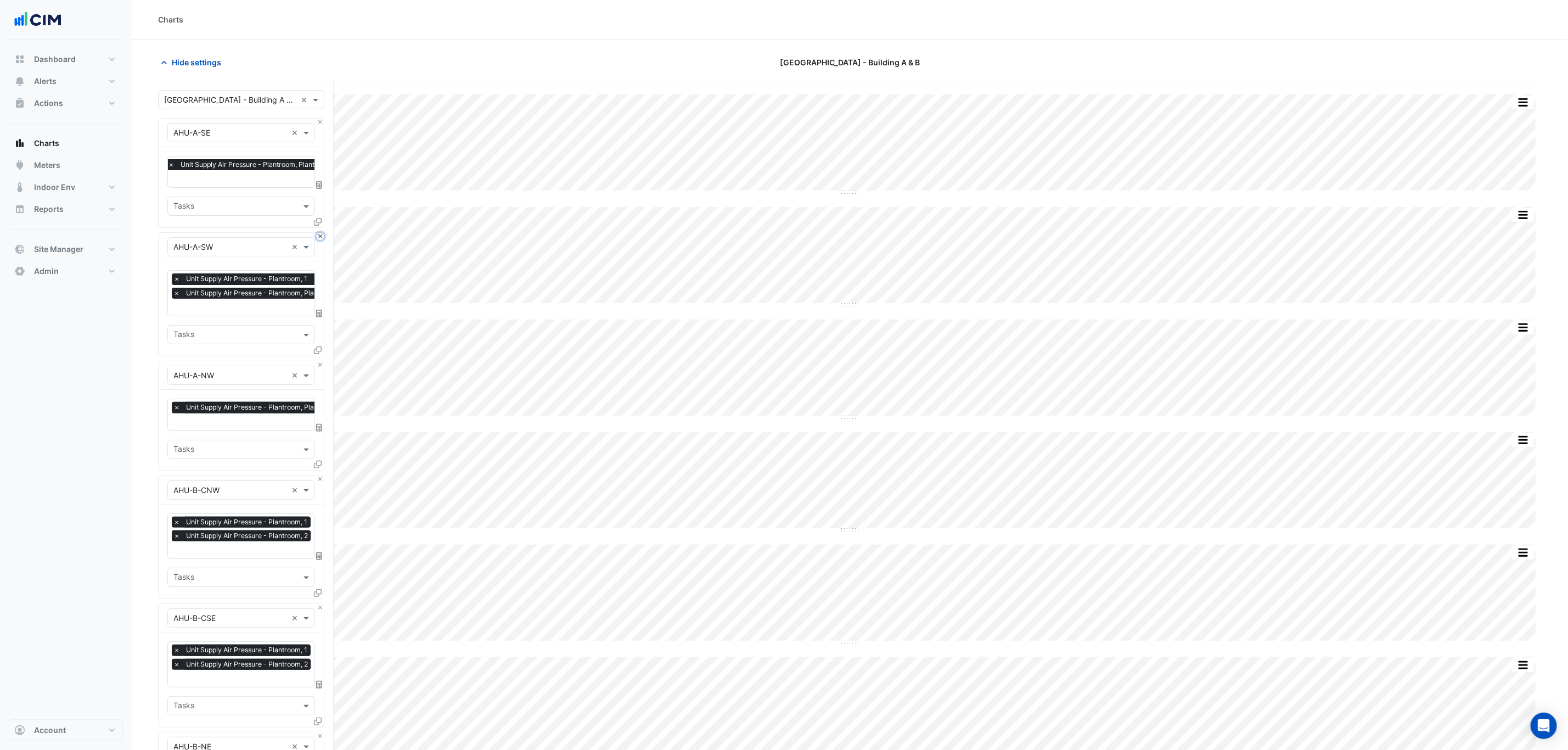
click at [320, 238] on button "Close" at bounding box center [320, 236] width 7 height 7
click at [320, 361] on button "Close" at bounding box center [320, 364] width 7 height 7
click at [320, 238] on button "Close" at bounding box center [320, 236] width 7 height 7
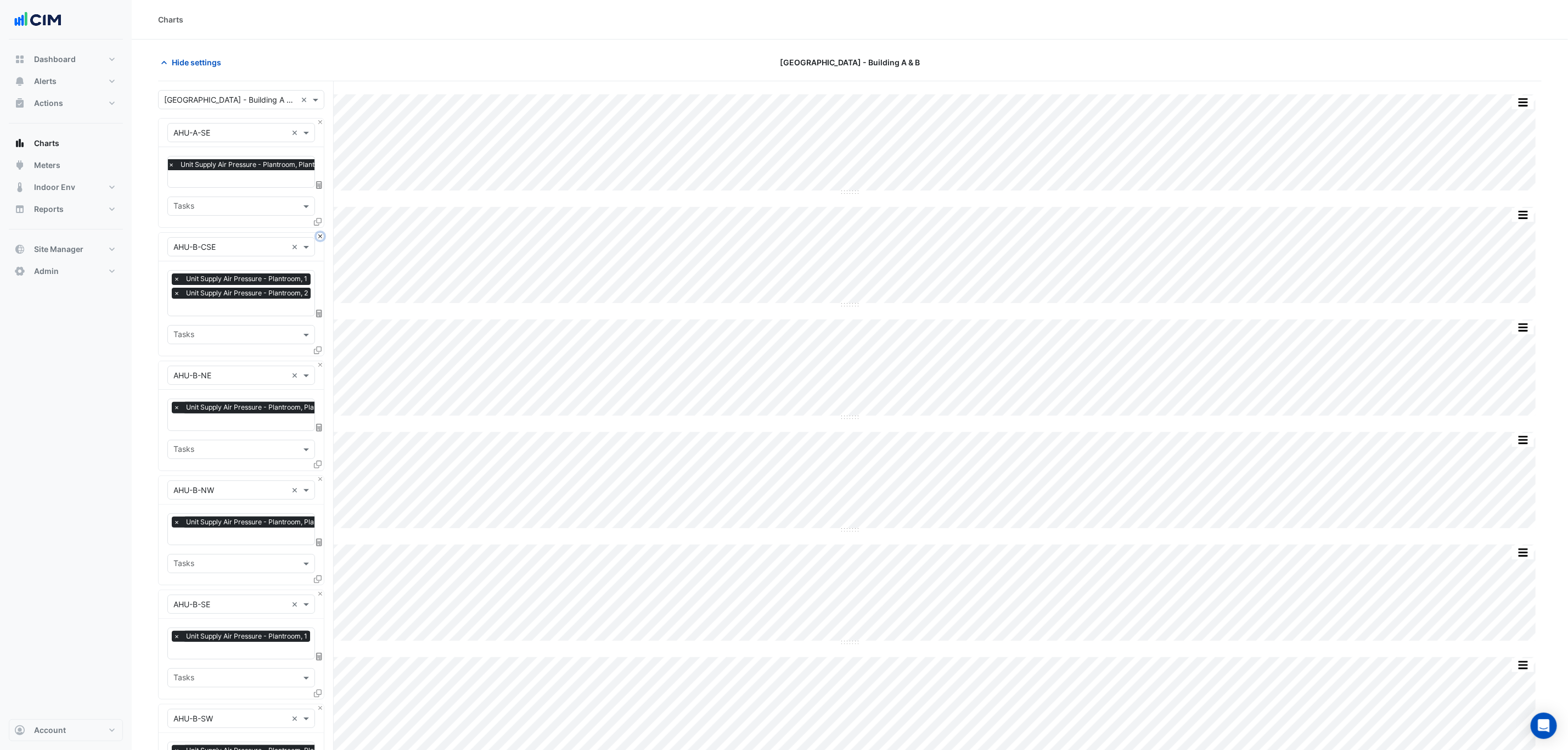
click at [320, 238] on button "Close" at bounding box center [320, 236] width 7 height 7
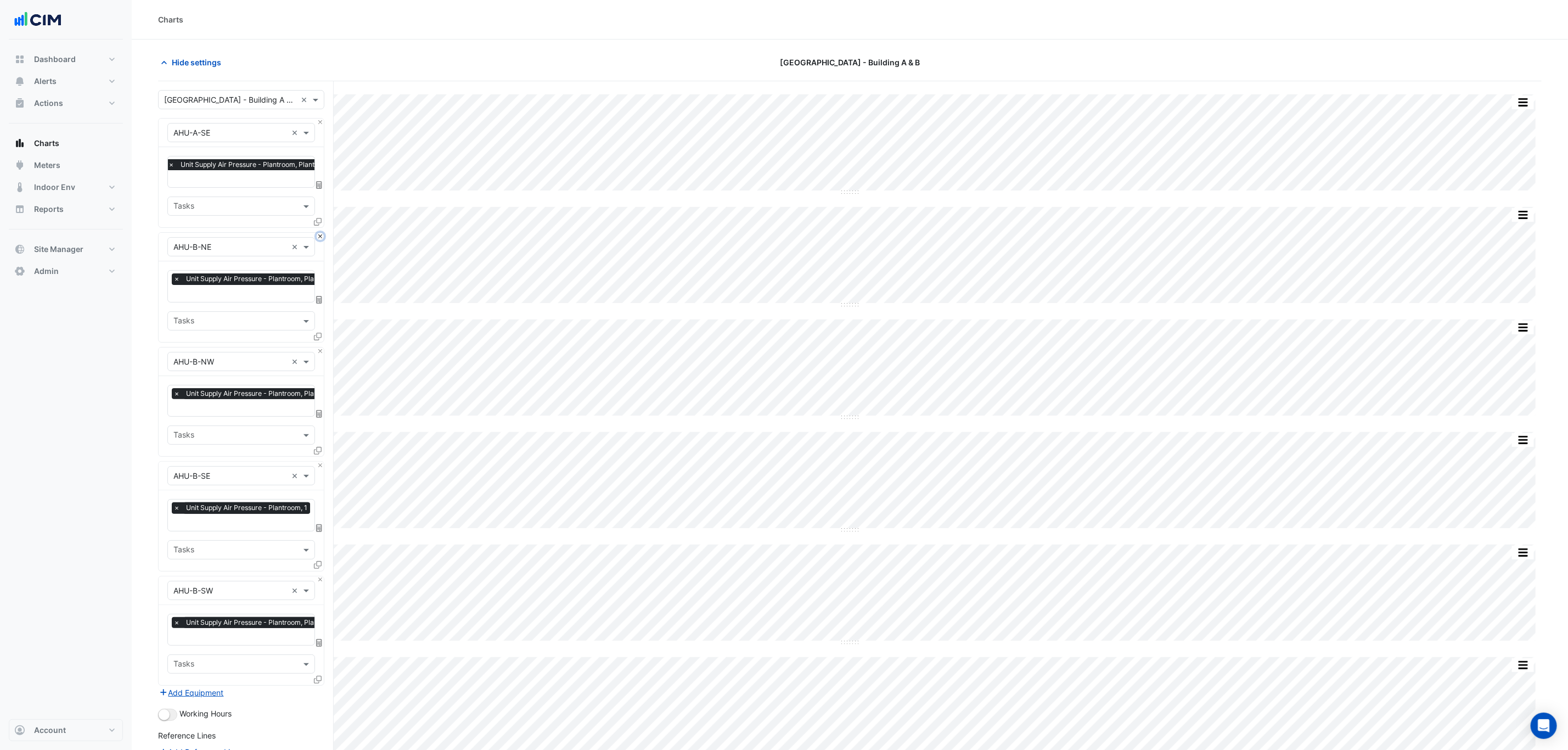
click at [320, 238] on button "Close" at bounding box center [320, 236] width 7 height 7
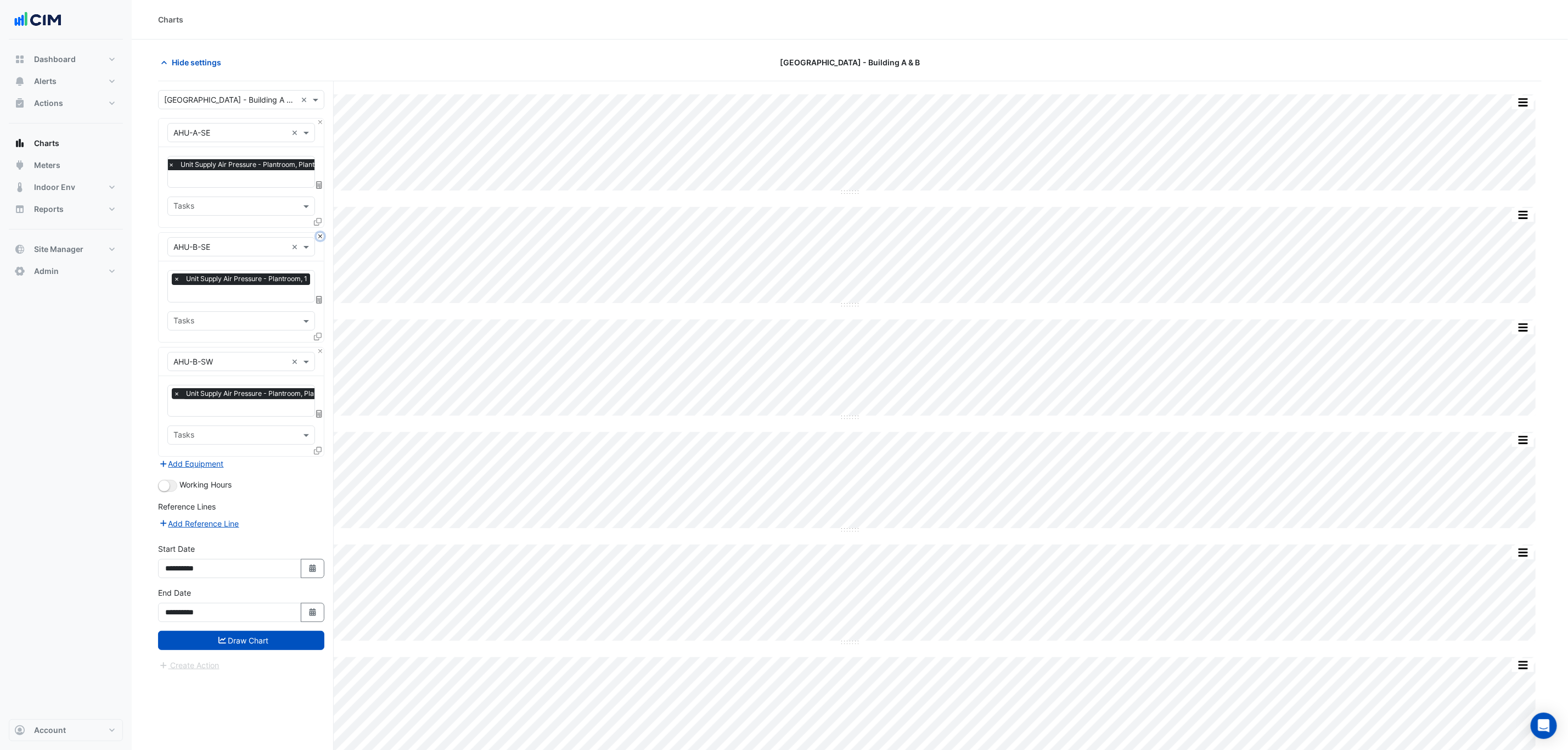
click at [320, 238] on button "Close" at bounding box center [320, 236] width 7 height 7
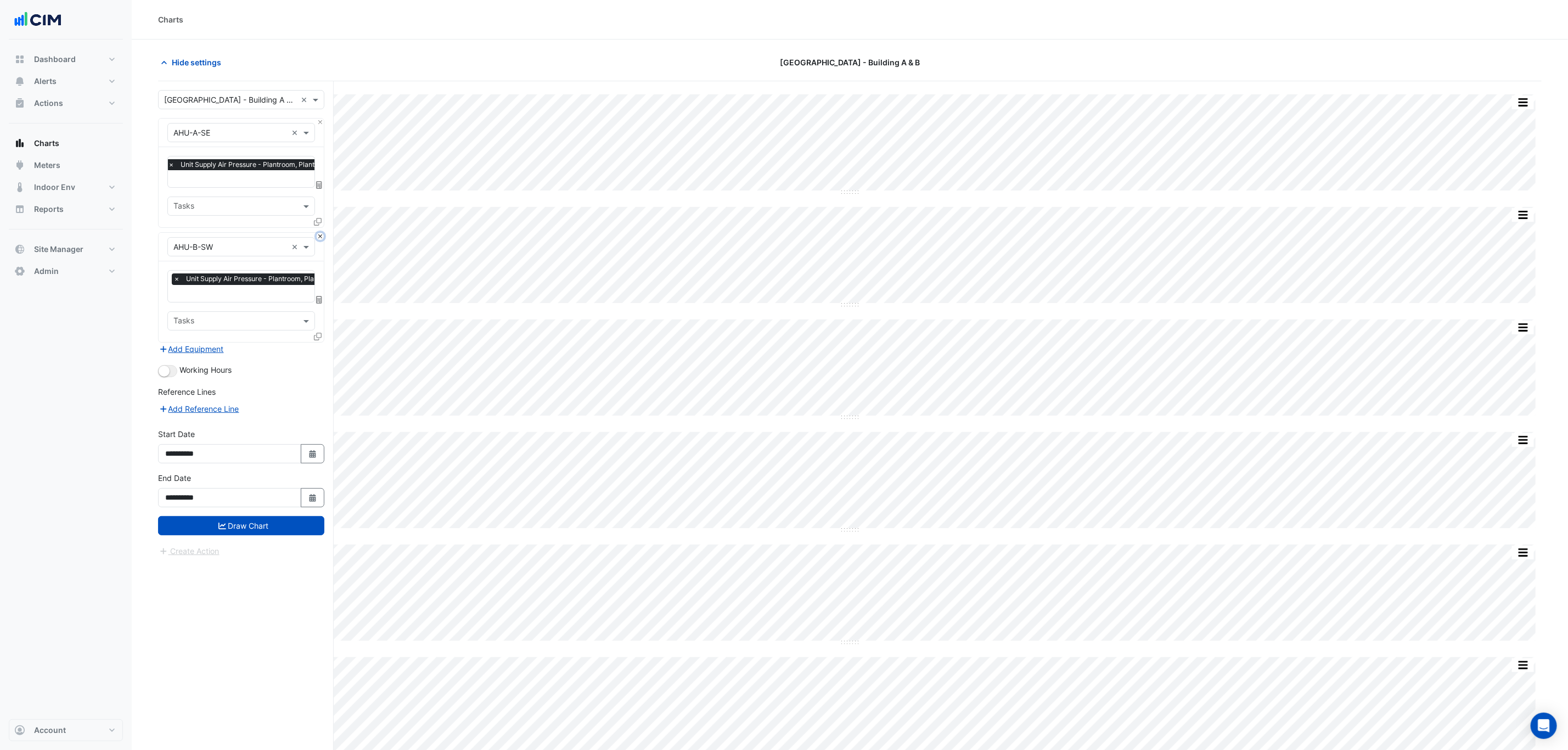
click at [320, 238] on button "Close" at bounding box center [320, 236] width 7 height 7
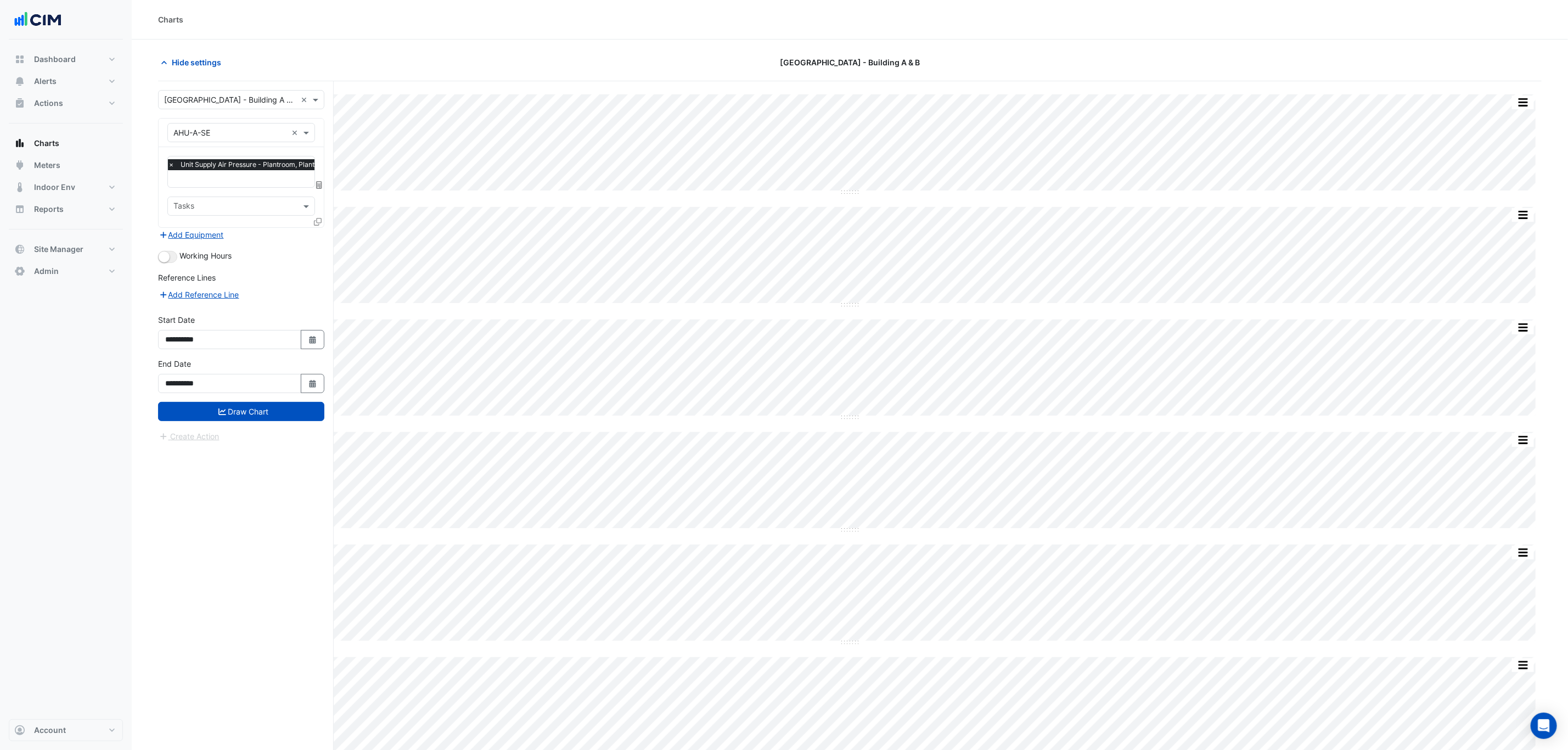
click at [317, 220] on icon at bounding box center [318, 221] width 7 height 7
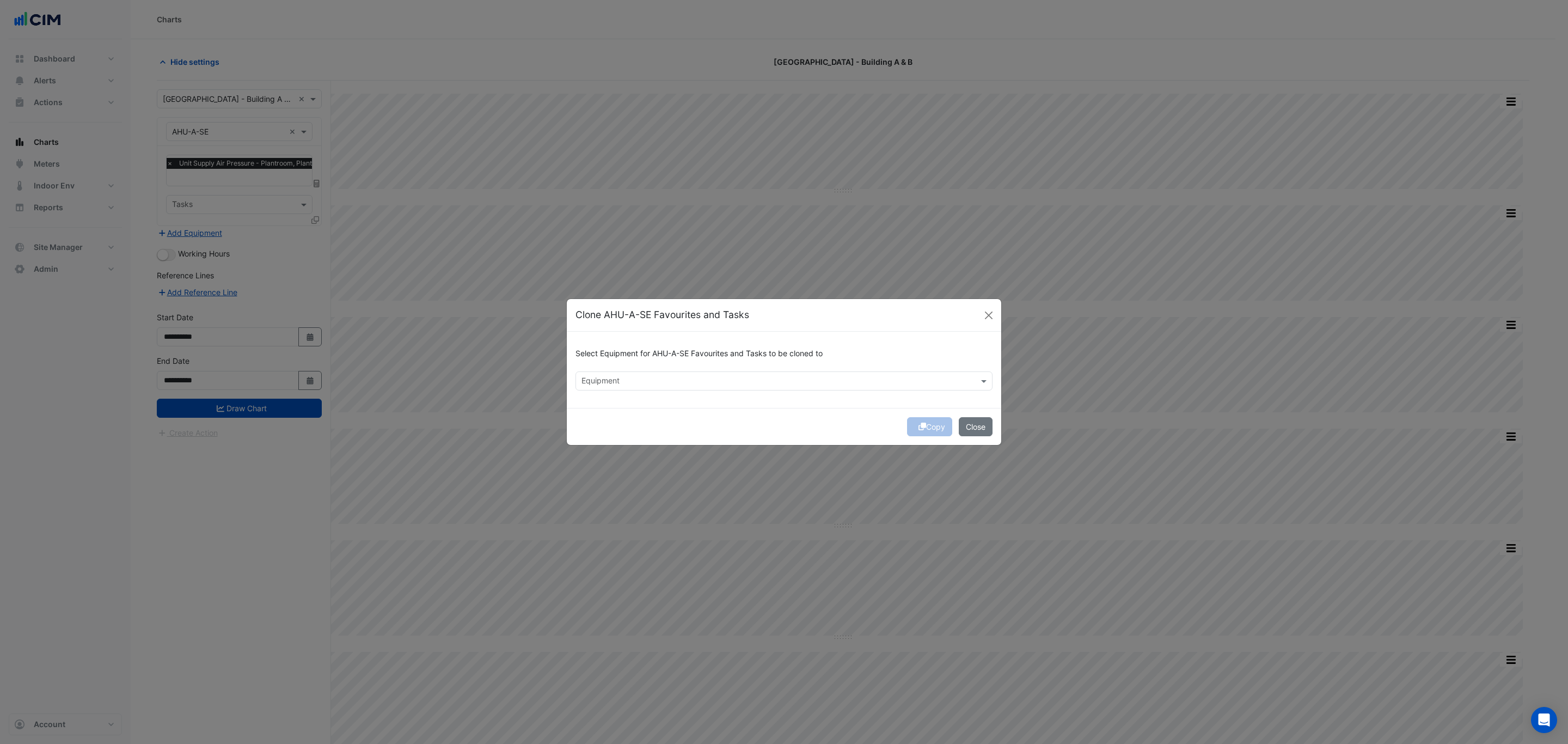
click at [662, 376] on input "text" at bounding box center [778, 382] width 393 height 12
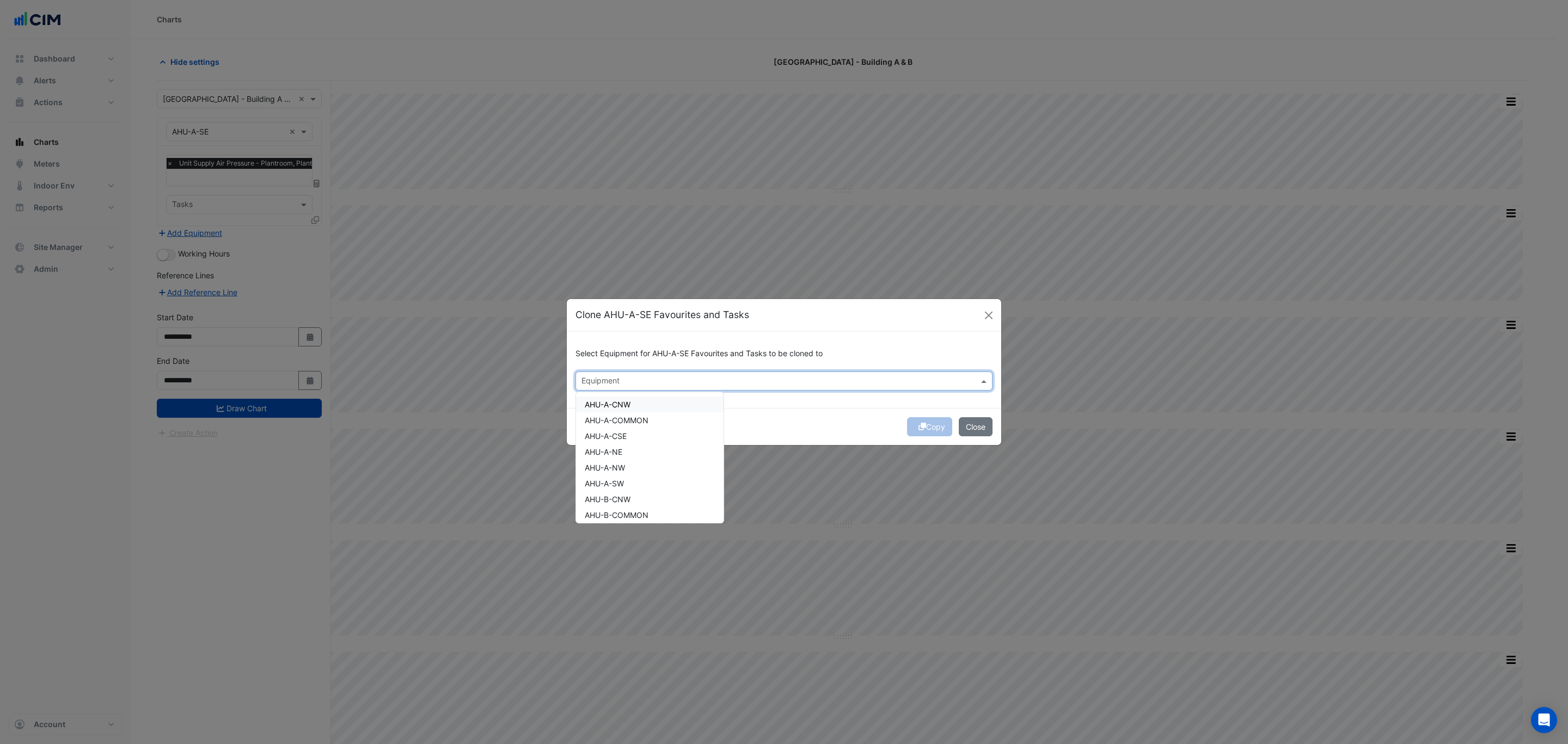
click at [643, 403] on div "AHU-A-CNW" at bounding box center [649, 404] width 148 height 16
click at [644, 433] on div "AHU-A-CSE" at bounding box center [649, 436] width 148 height 16
click at [642, 450] on div "AHU-A-NE" at bounding box center [649, 451] width 148 height 16
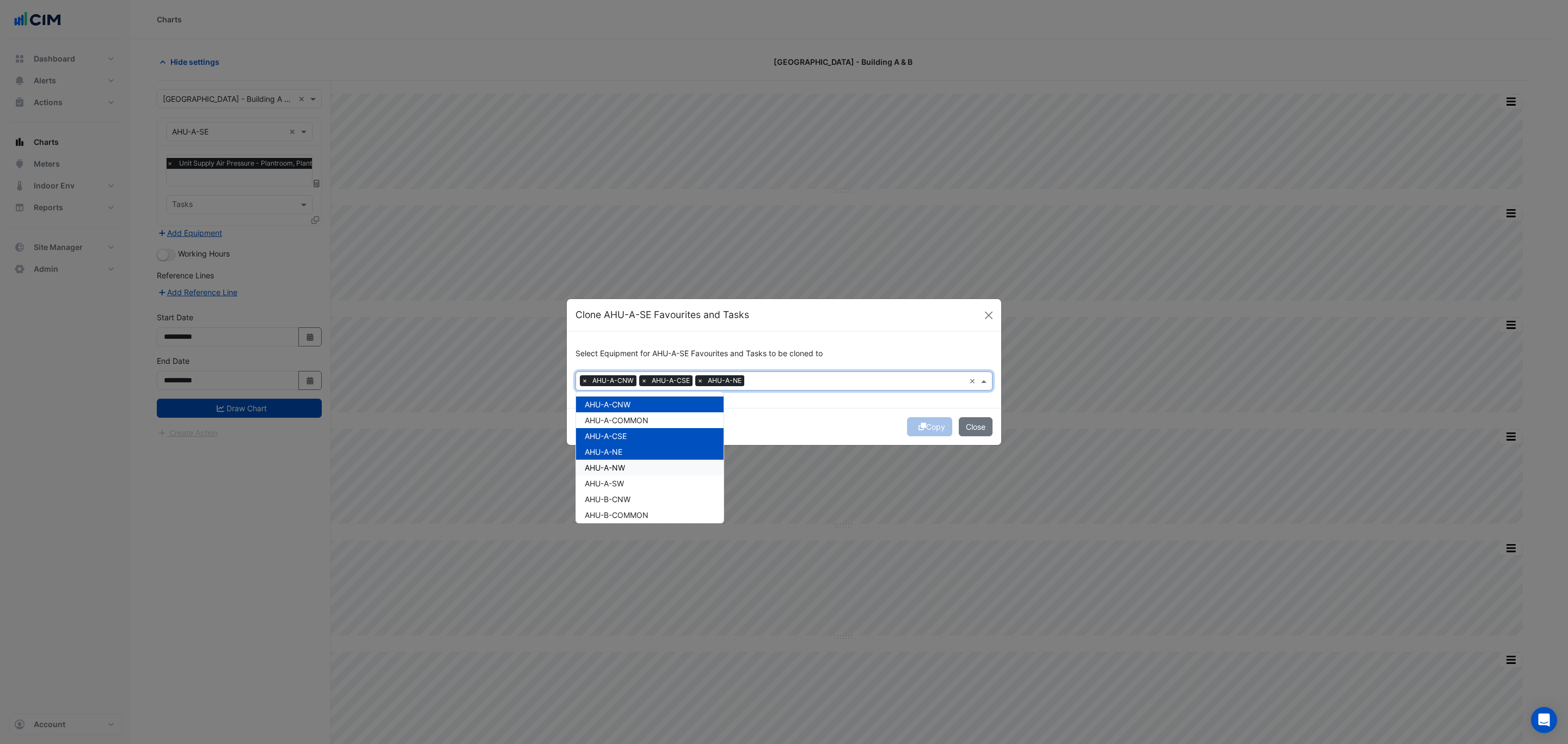
click at [631, 472] on div "AHU-A-NW" at bounding box center [649, 467] width 148 height 16
click at [632, 485] on div "AHU-A-SW" at bounding box center [649, 483] width 148 height 16
click at [633, 500] on div "AHU-B-CNW" at bounding box center [649, 498] width 148 height 16
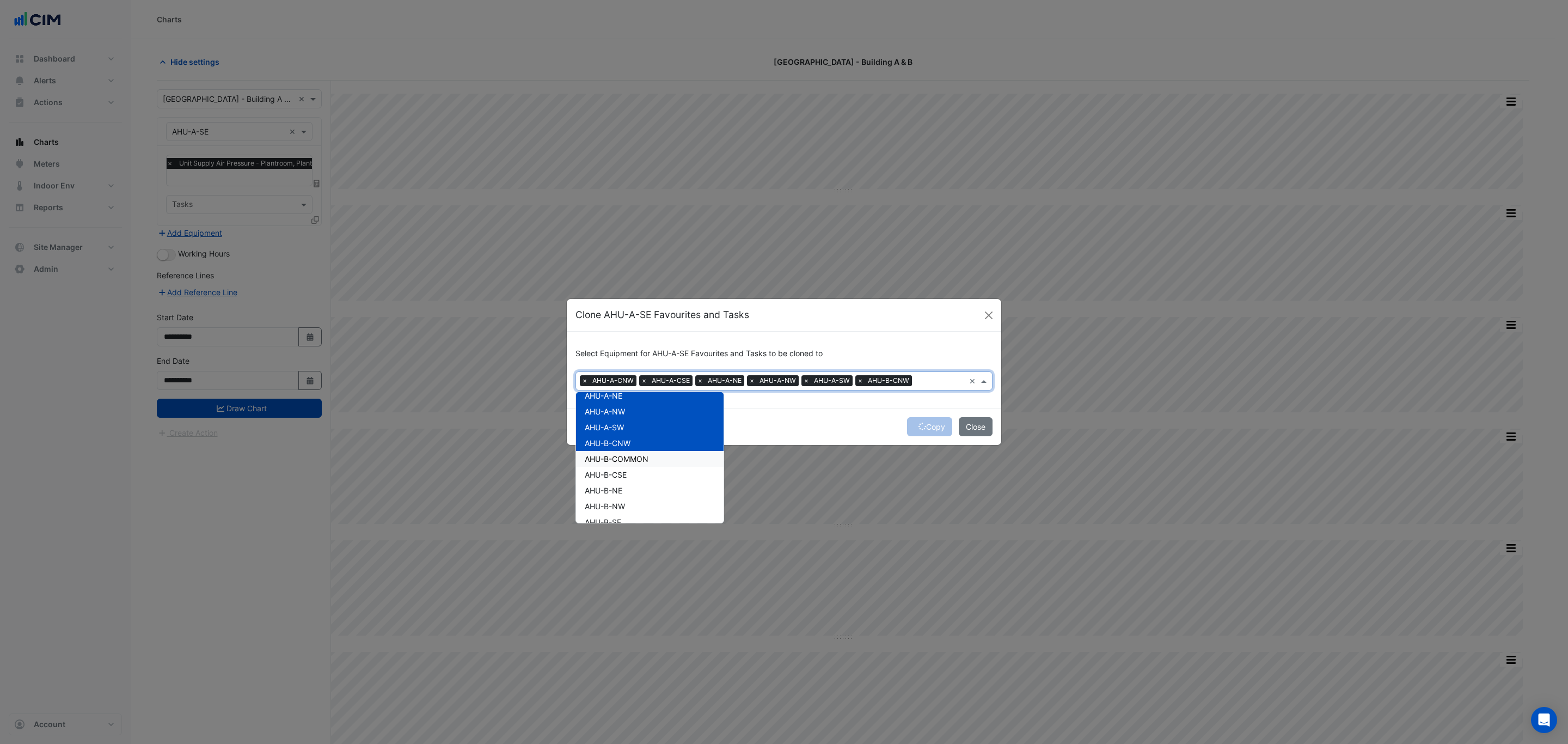
scroll to position [82, 0]
drag, startPoint x: 629, startPoint y: 446, endPoint x: 625, endPoint y: 464, distance: 18.4
click at [629, 448] on div "AHU-B-CSE" at bounding box center [649, 449] width 148 height 16
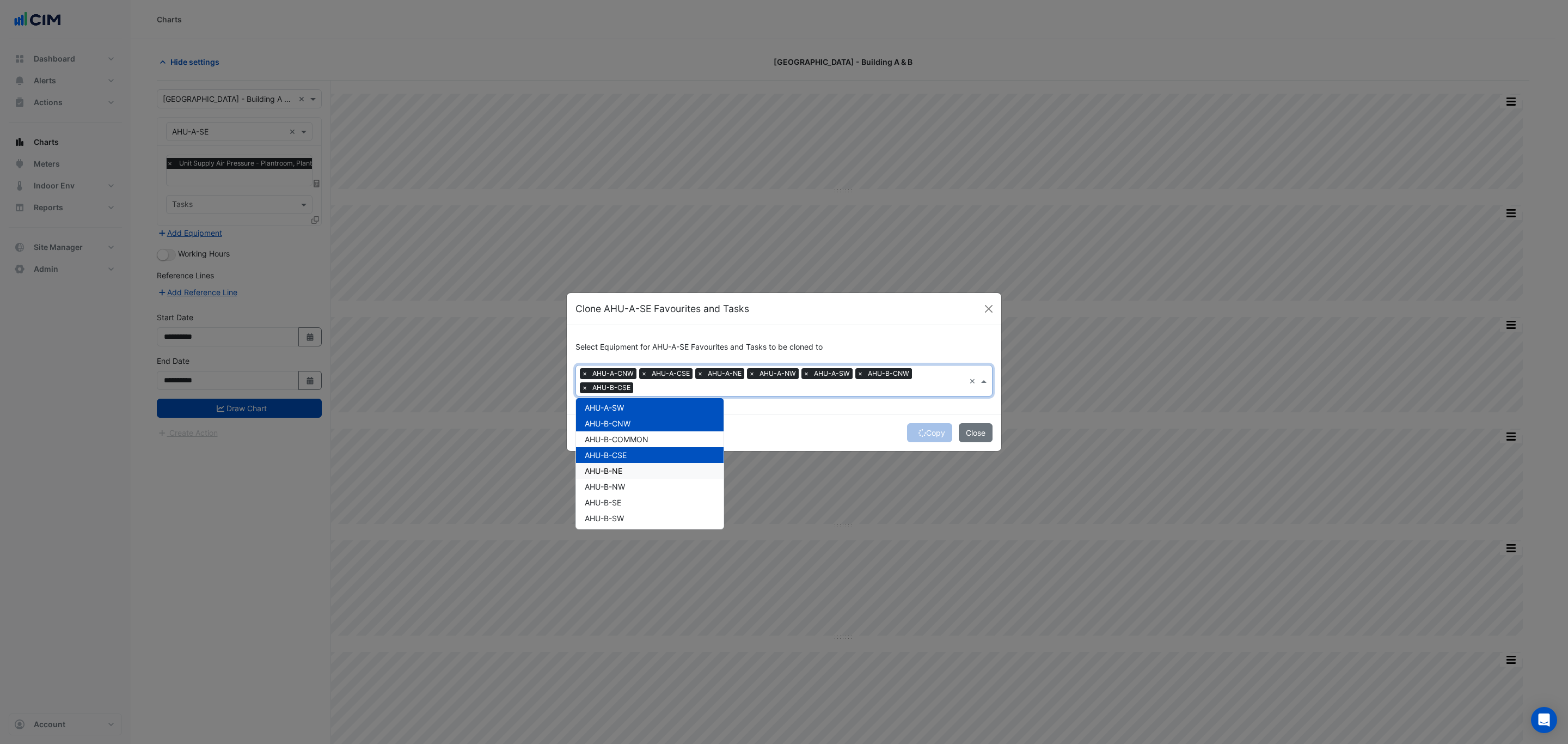
click at [622, 469] on span "AHU-B-NE" at bounding box center [604, 470] width 38 height 9
click at [624, 488] on span "AHU-B-NW" at bounding box center [605, 486] width 40 height 9
click at [616, 507] on div "AHU-B-SE" at bounding box center [649, 501] width 148 height 16
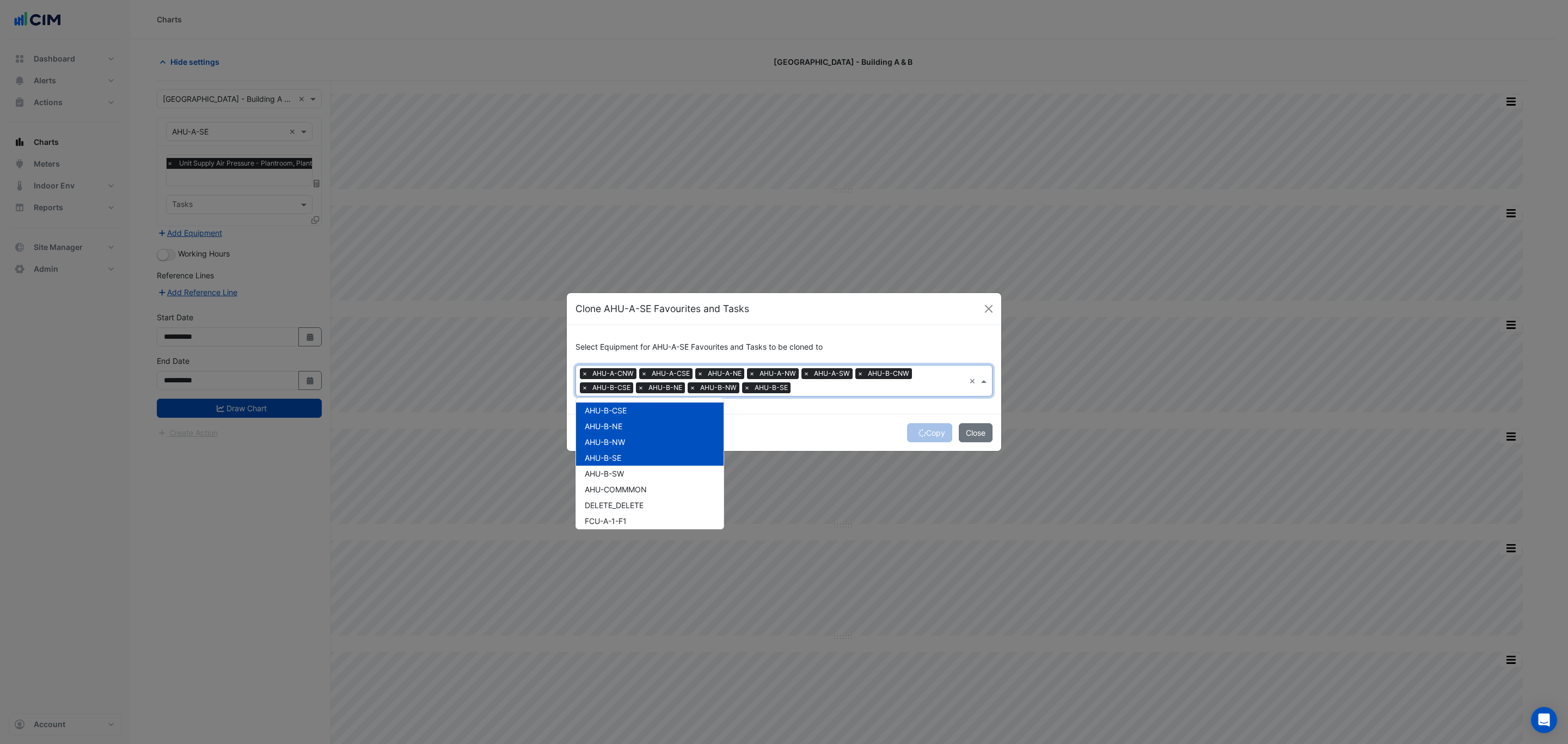
scroll to position [163, 0]
click at [614, 433] on span "AHU-B-SW" at bounding box center [605, 436] width 40 height 9
click at [625, 482] on span "FCU-A-1-F1" at bounding box center [605, 483] width 42 height 9
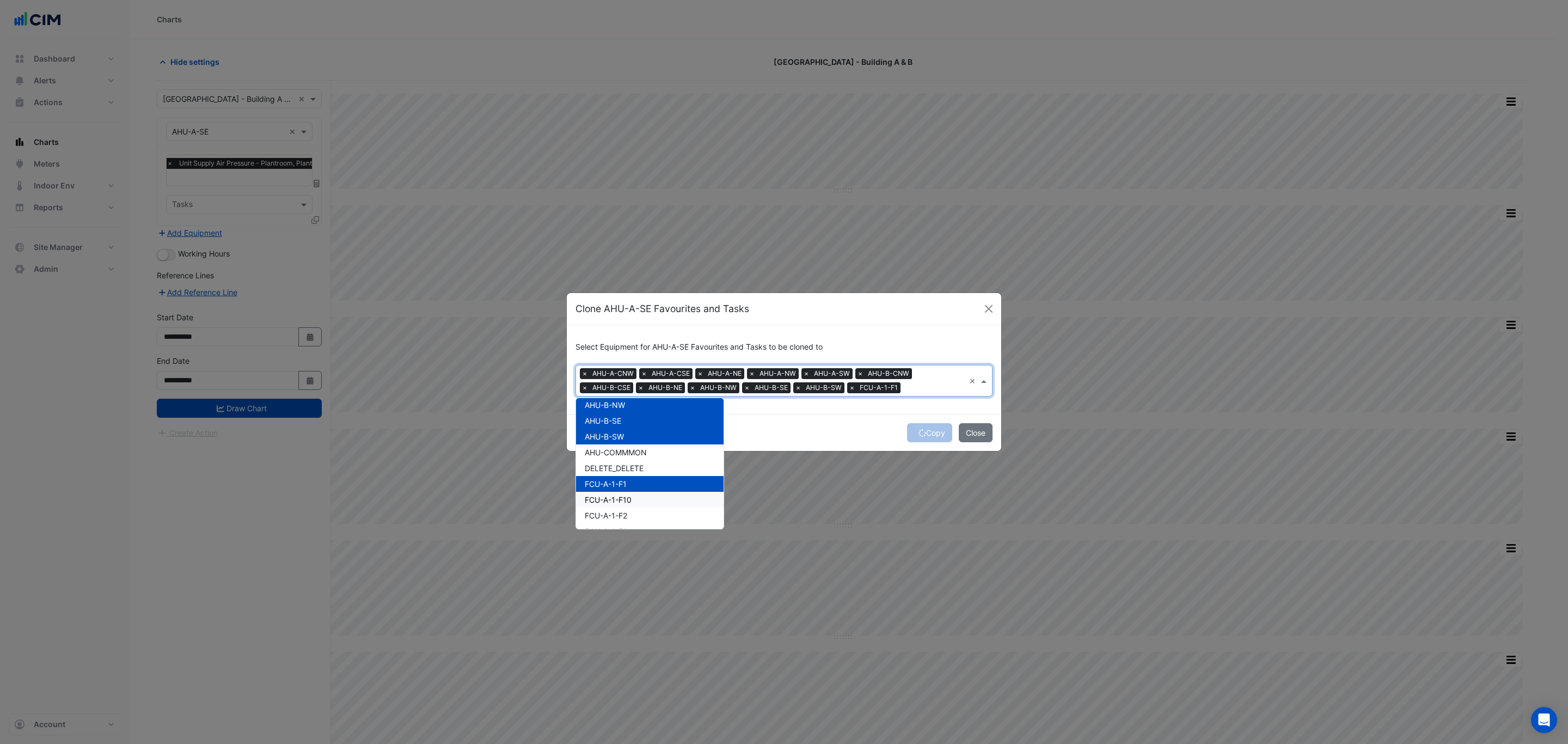
click at [624, 502] on span "FCU-A-1-F10" at bounding box center [608, 499] width 47 height 9
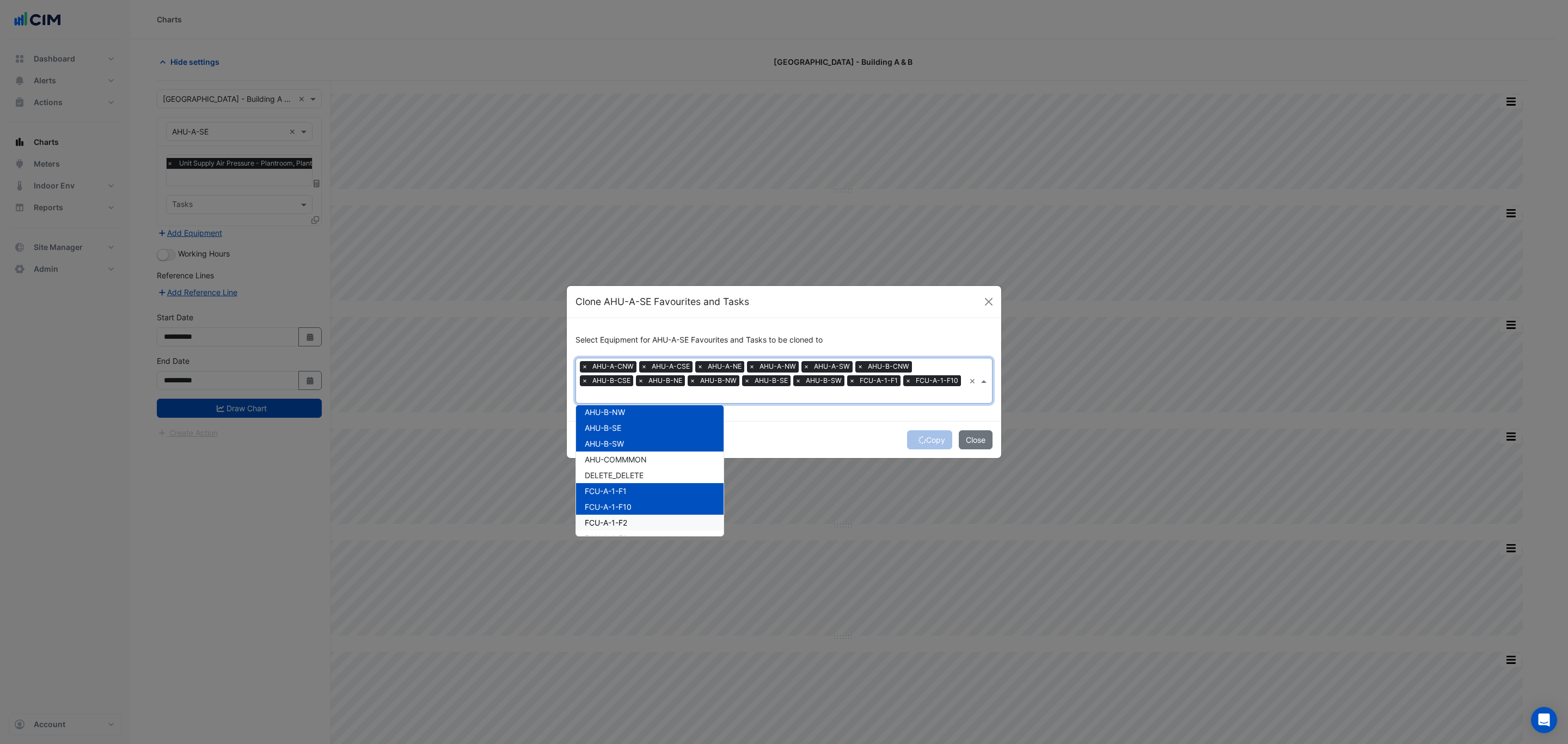
click at [624, 518] on span "FCU-A-1-F2" at bounding box center [605, 522] width 42 height 9
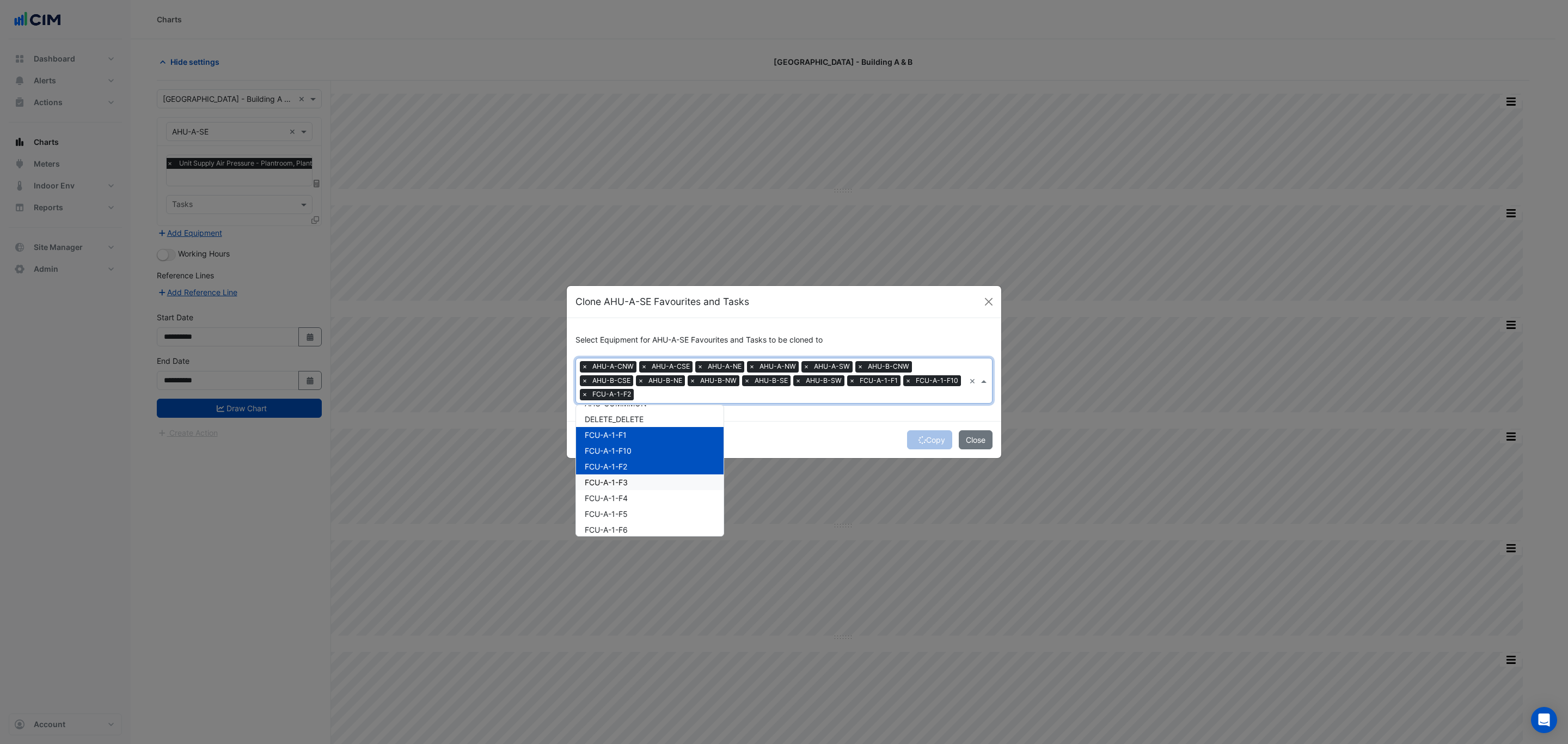
scroll to position [245, 0]
drag, startPoint x: 619, startPoint y: 454, endPoint x: 620, endPoint y: 467, distance: 13.0
click at [619, 457] on span "FCU-A-1-F3" at bounding box center [606, 456] width 43 height 9
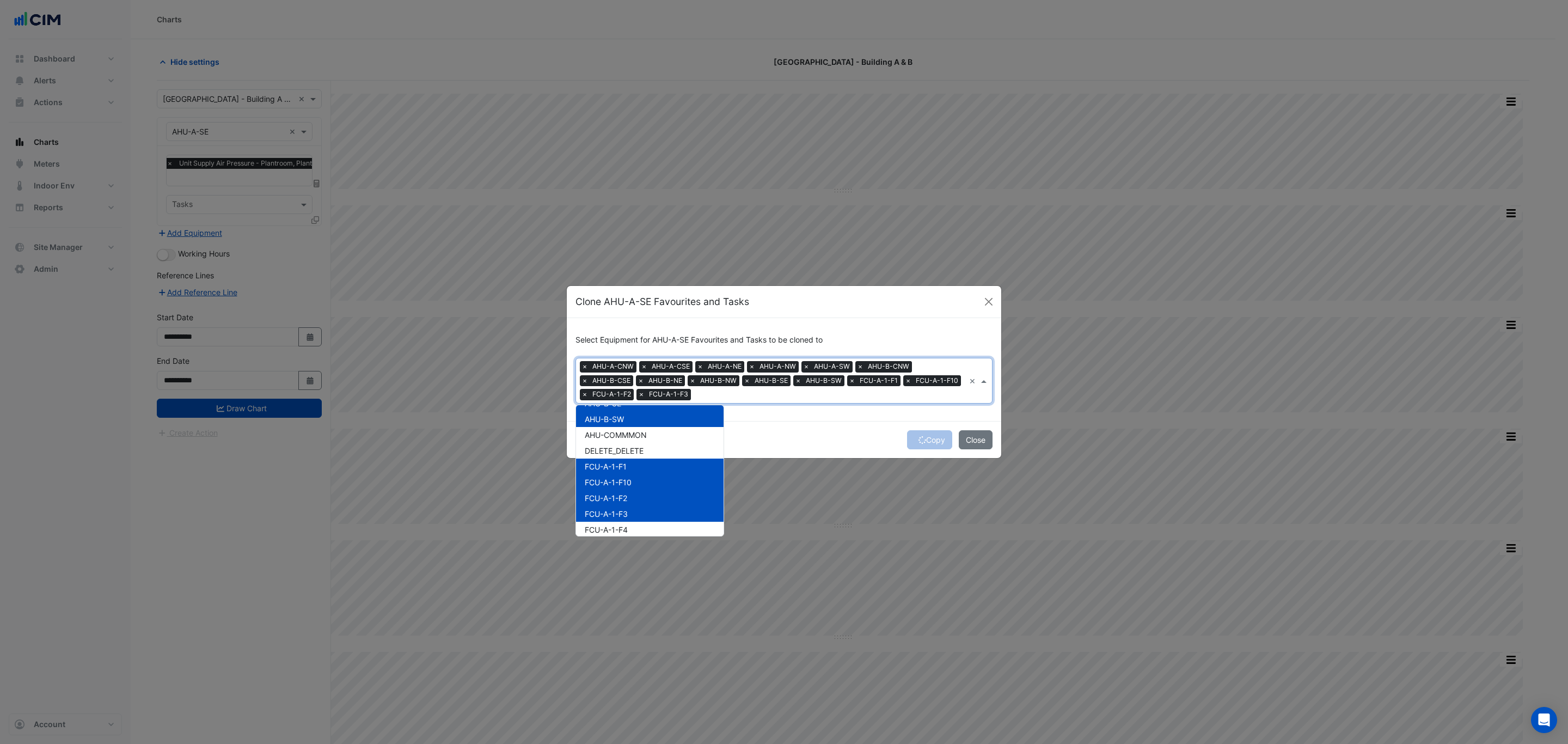
scroll to position [163, 0]
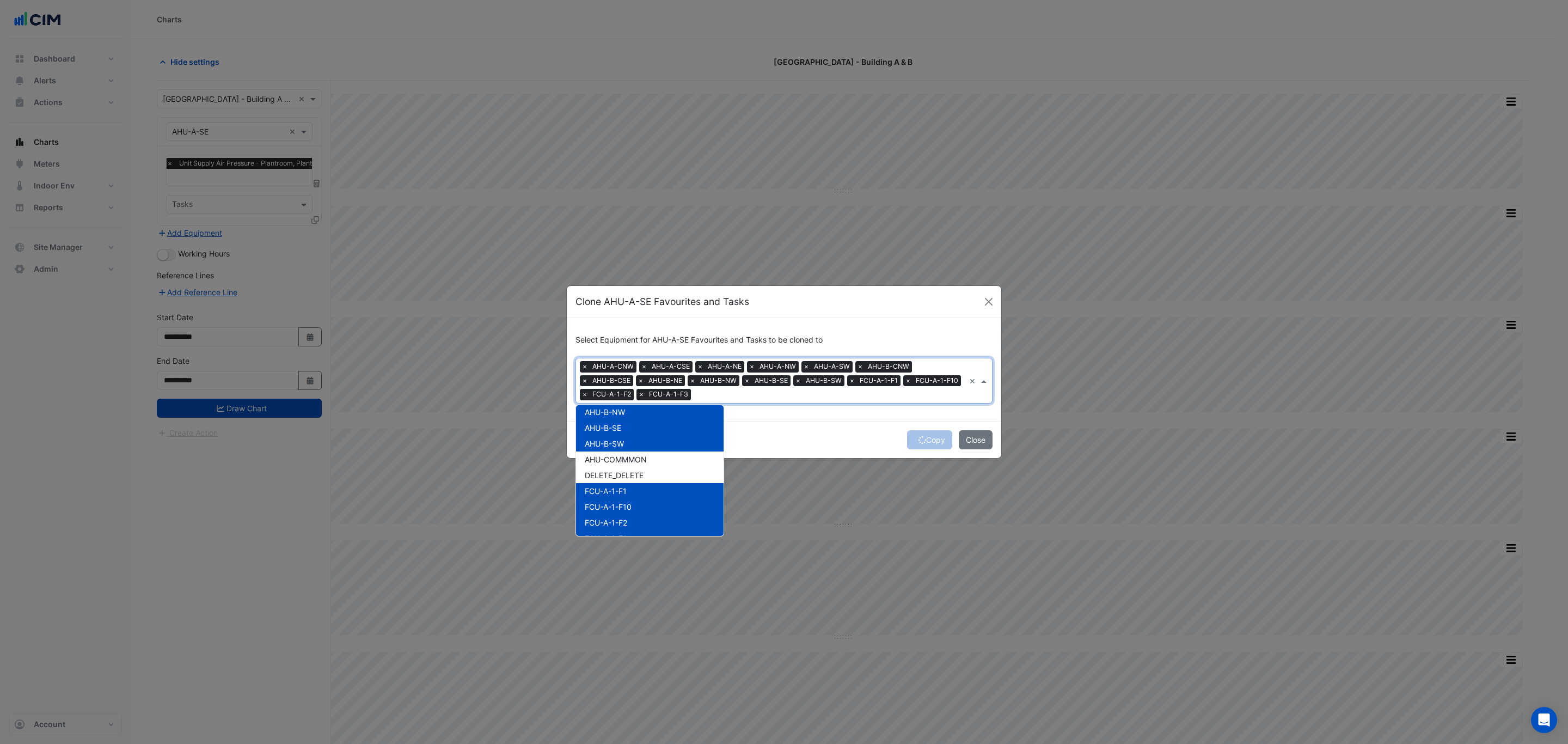
click at [635, 484] on div "FCU-A-1-F1" at bounding box center [649, 490] width 148 height 16
click at [630, 502] on span "FCU-A-1-F10" at bounding box center [608, 506] width 47 height 9
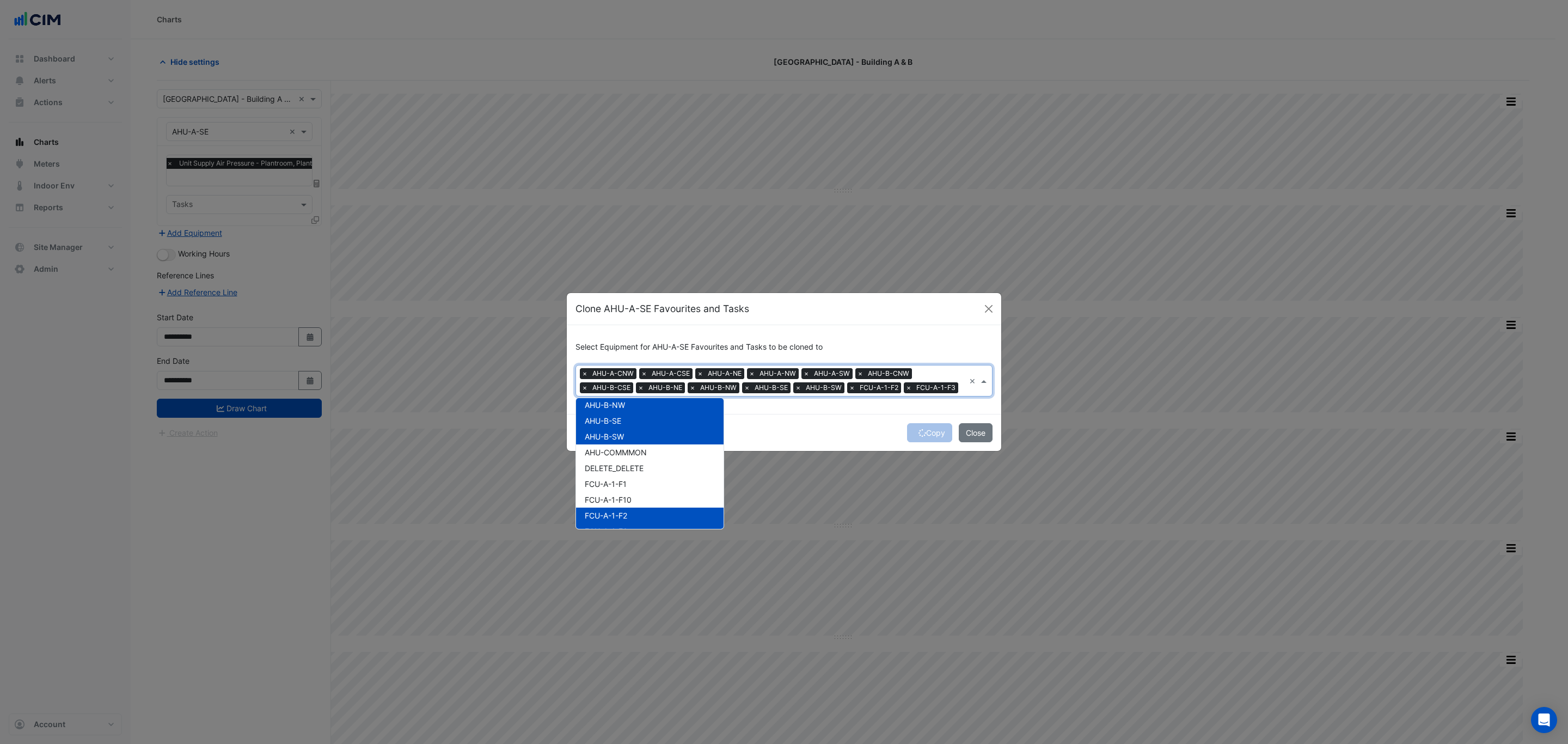
click at [625, 511] on span "FCU-A-1-F2" at bounding box center [605, 515] width 42 height 9
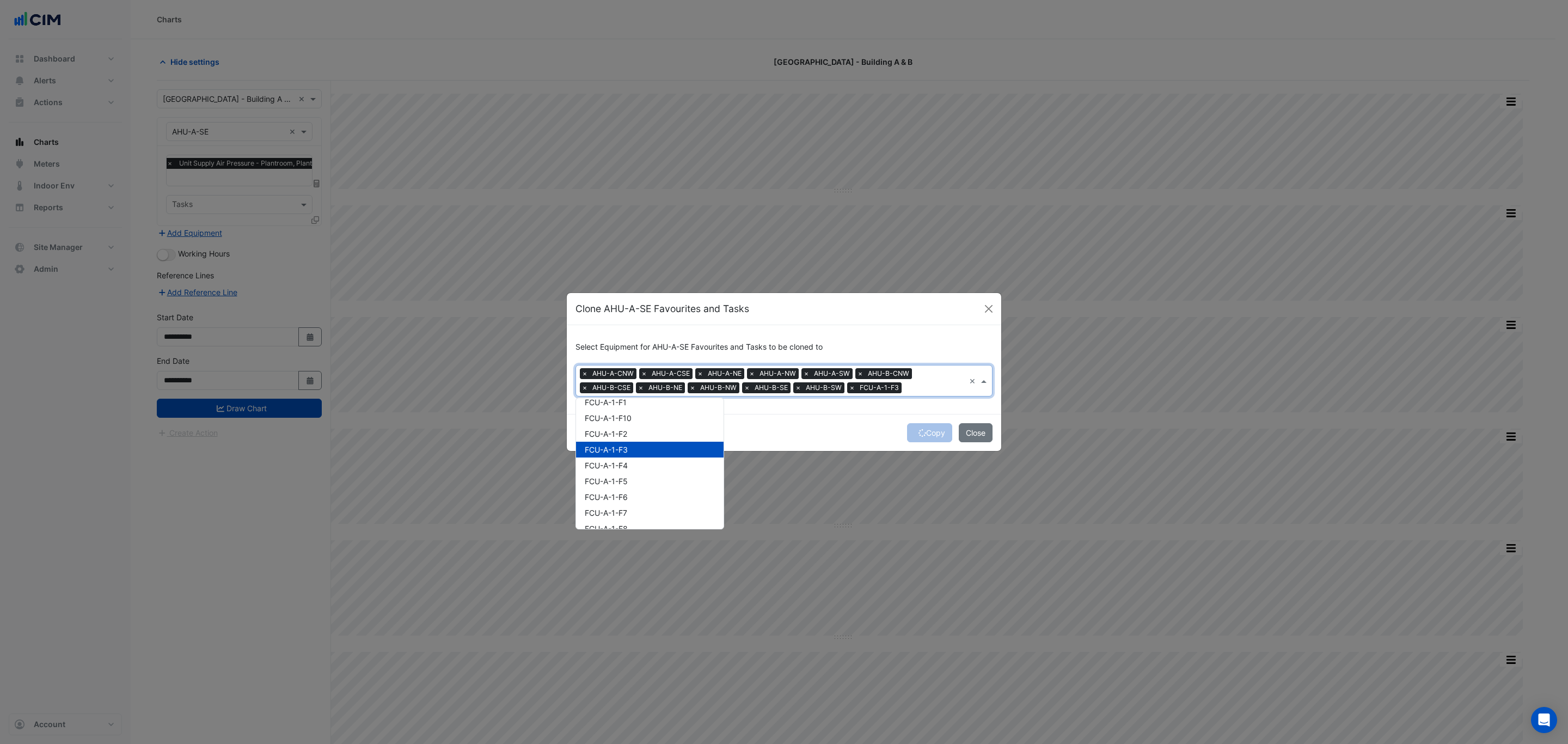
click at [622, 454] on div "FCU-A-1-F3" at bounding box center [649, 449] width 148 height 16
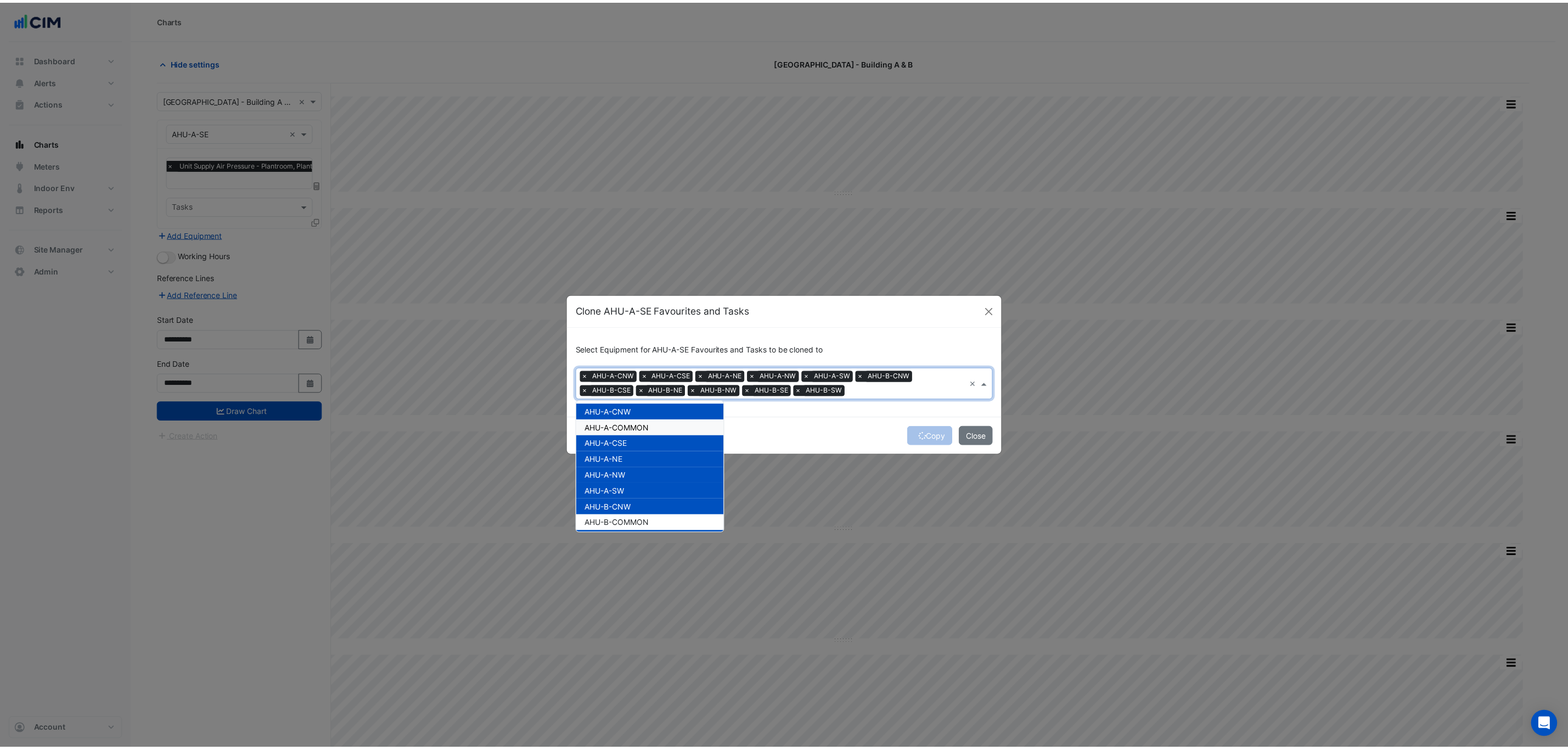
scroll to position [0, 0]
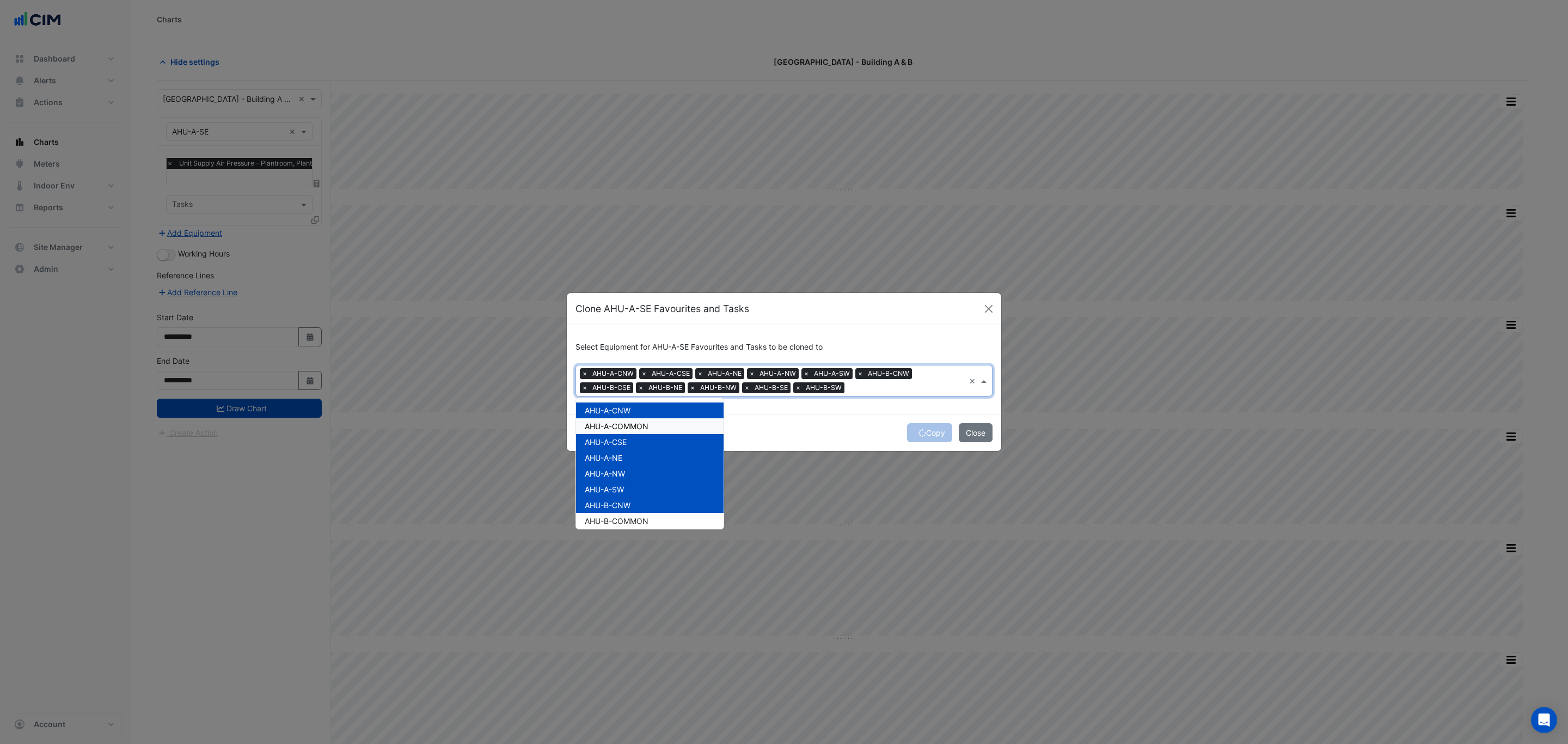
click at [796, 412] on div "Select Equipment for AHU-A-SE Favourites and Tasks to be cloned to Equipment × …" at bounding box center [784, 370] width 435 height 89
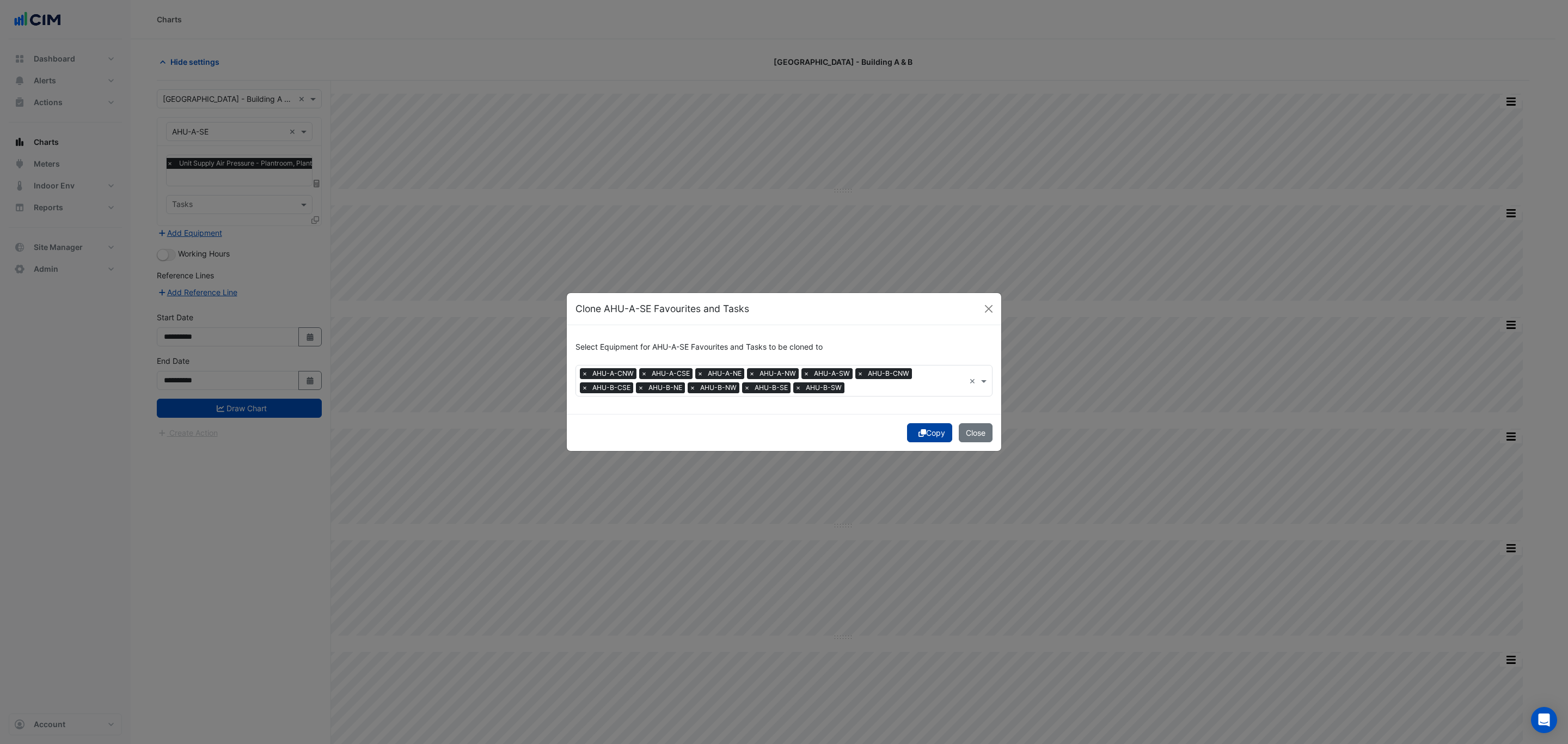
click at [916, 438] on button "Copy" at bounding box center [930, 432] width 45 height 19
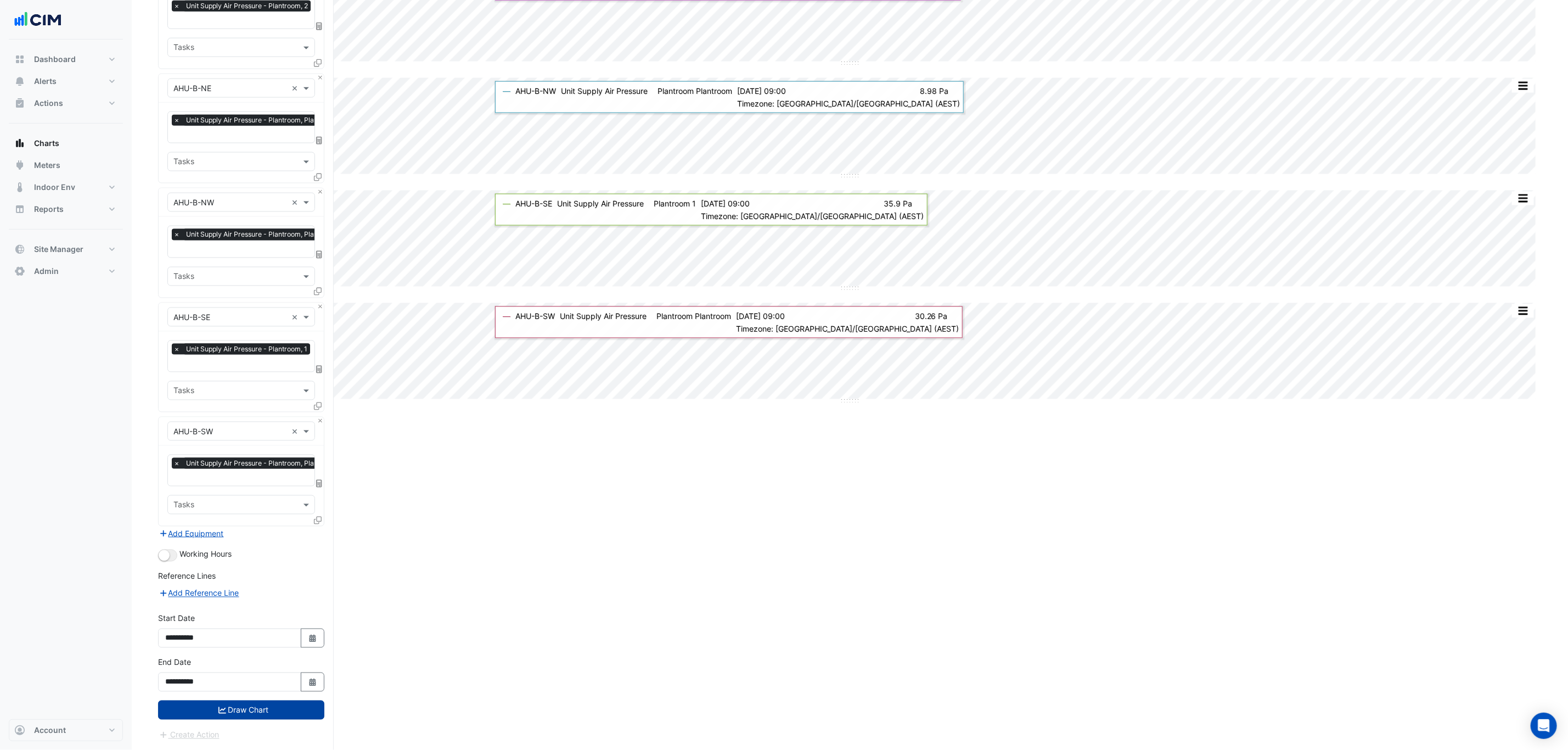
click at [270, 718] on button "Draw Chart" at bounding box center [241, 709] width 166 height 19
click at [267, 703] on button "Draw Chart" at bounding box center [241, 709] width 166 height 19
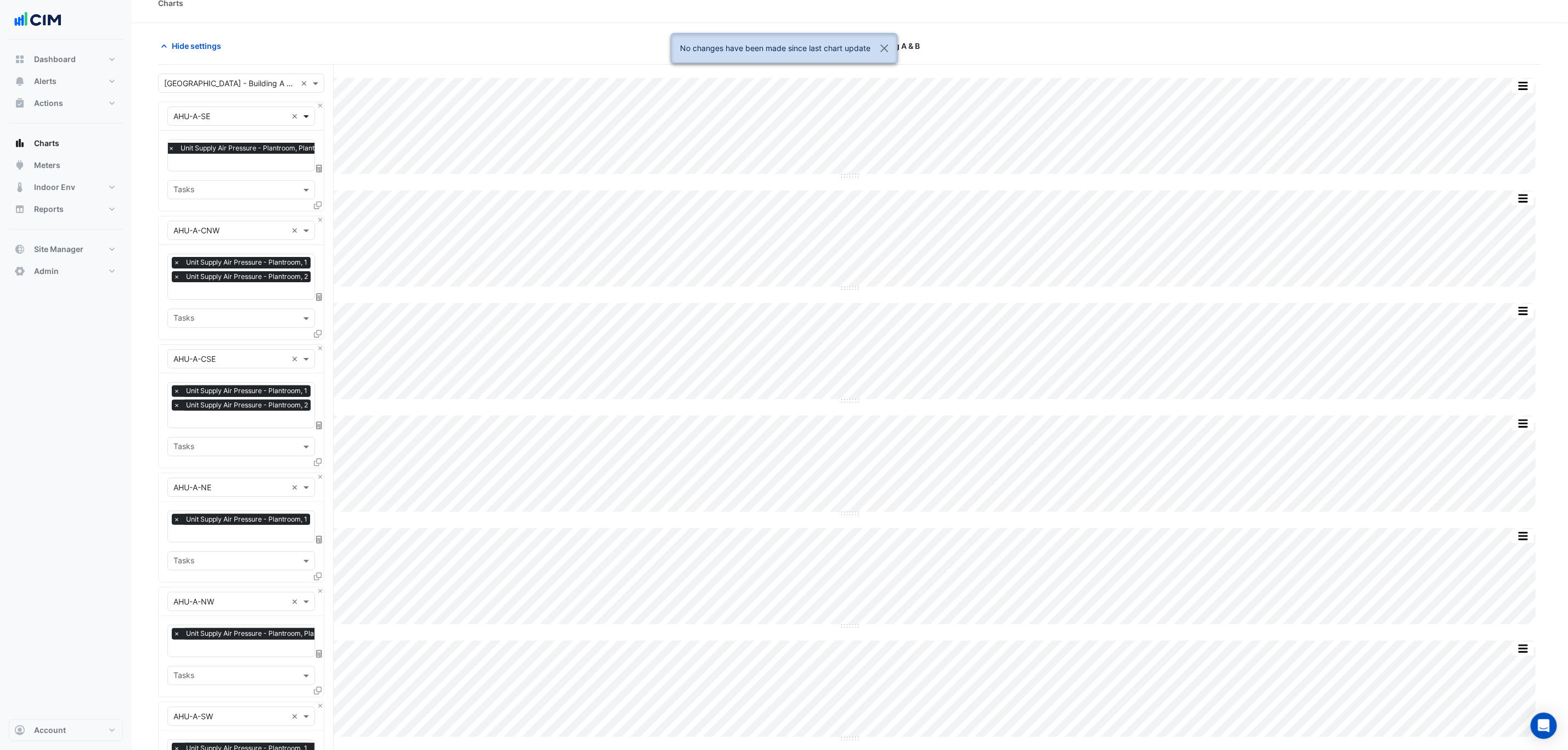
scroll to position [0, 0]
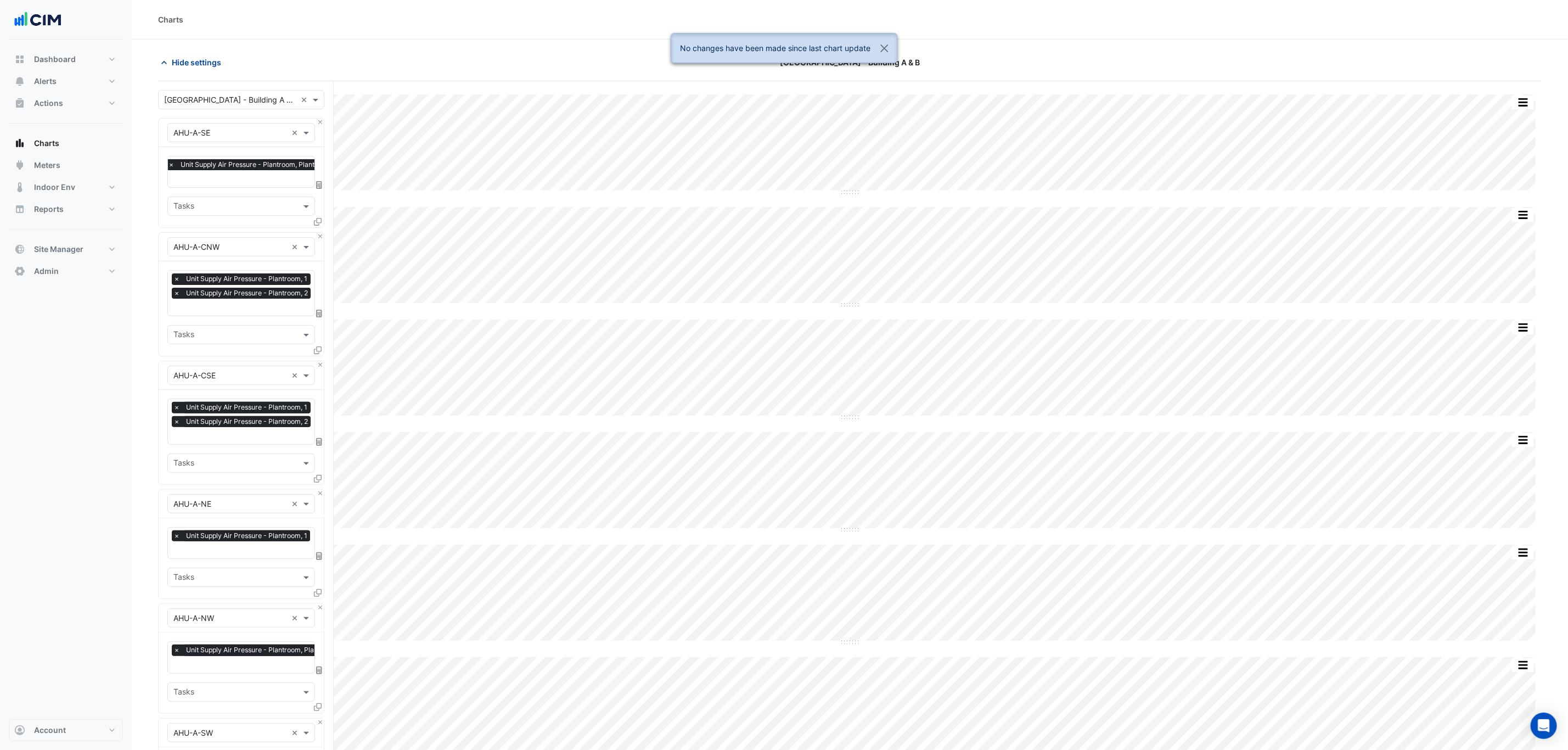
click at [205, 58] on span "Hide settings" at bounding box center [196, 62] width 49 height 12
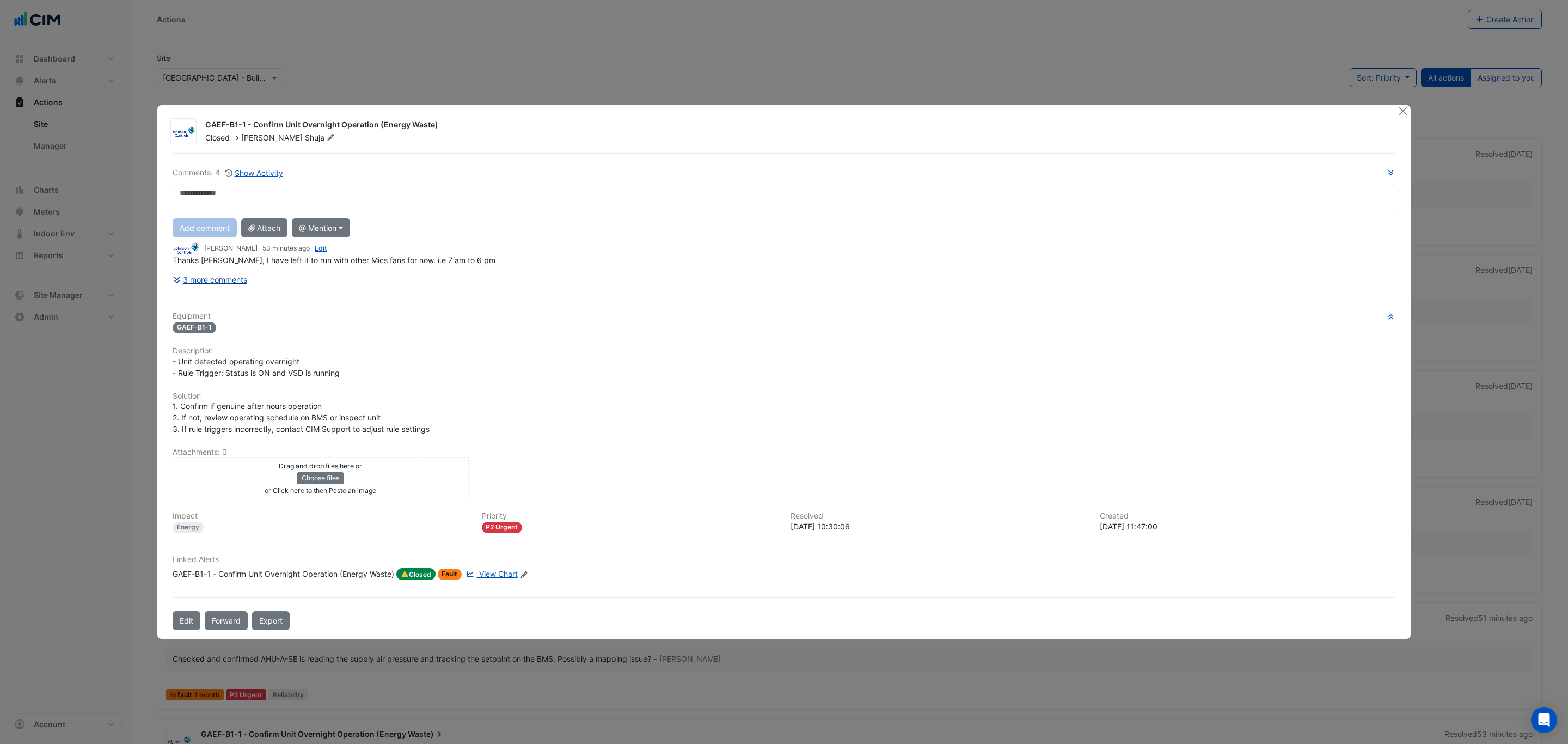
click at [238, 283] on button "3 more comments" at bounding box center [210, 279] width 75 height 19
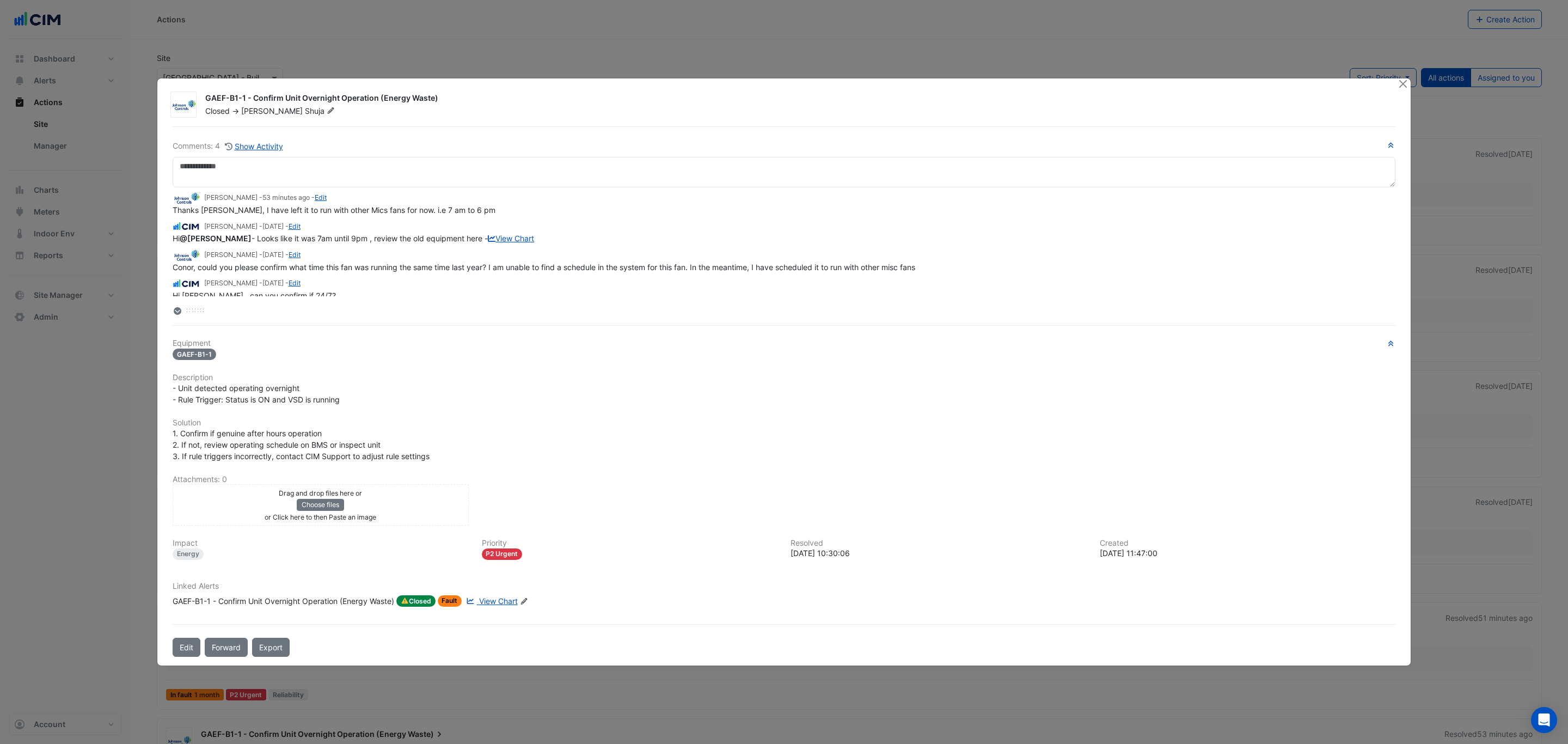
click at [502, 603] on span "View Chart" at bounding box center [498, 600] width 39 height 9
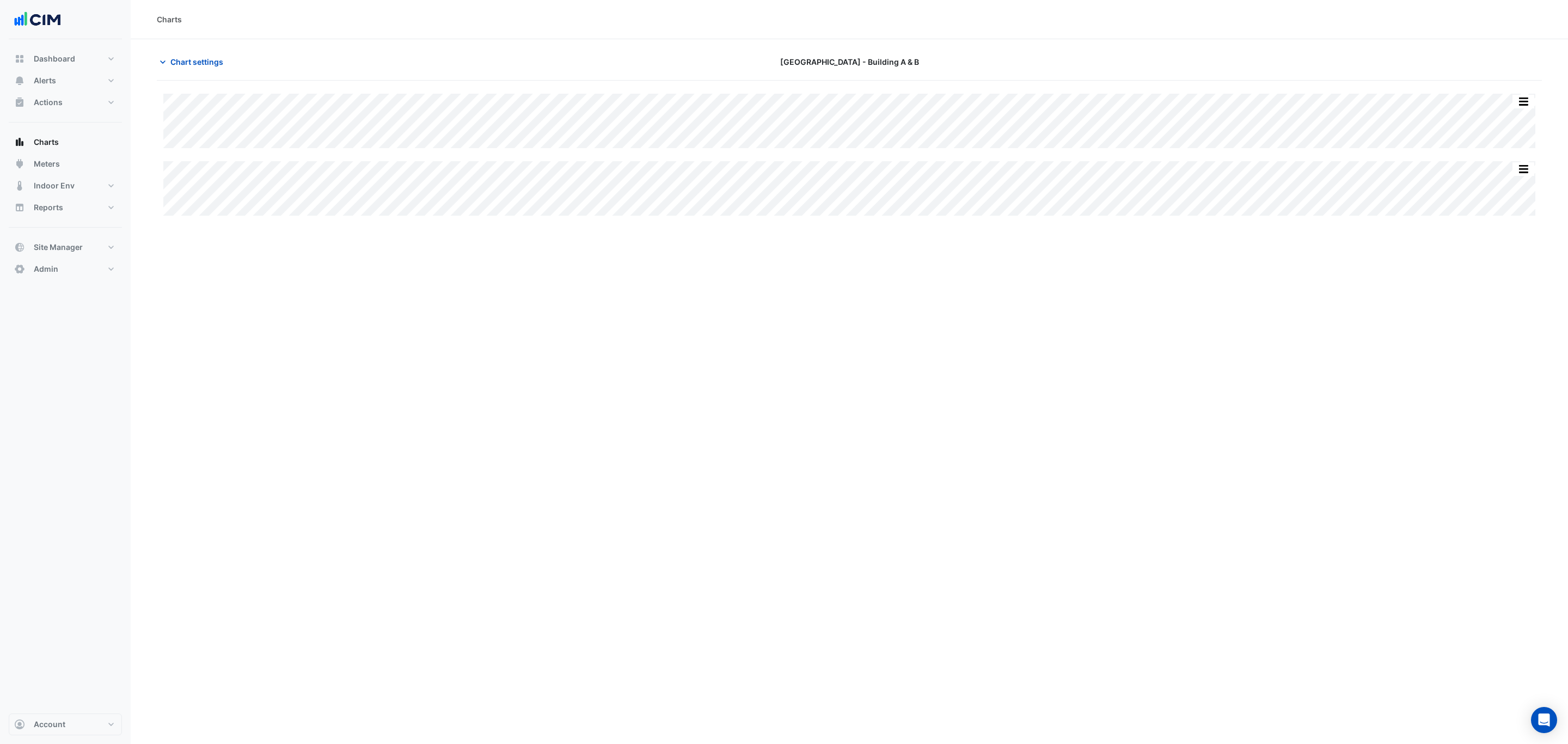
type input "**********"
click at [185, 72] on div "Chart settings [GEOGRAPHIC_DATA] - Building A & B" at bounding box center [849, 66] width 1385 height 28
click at [185, 65] on span "Chart settings" at bounding box center [197, 62] width 53 height 12
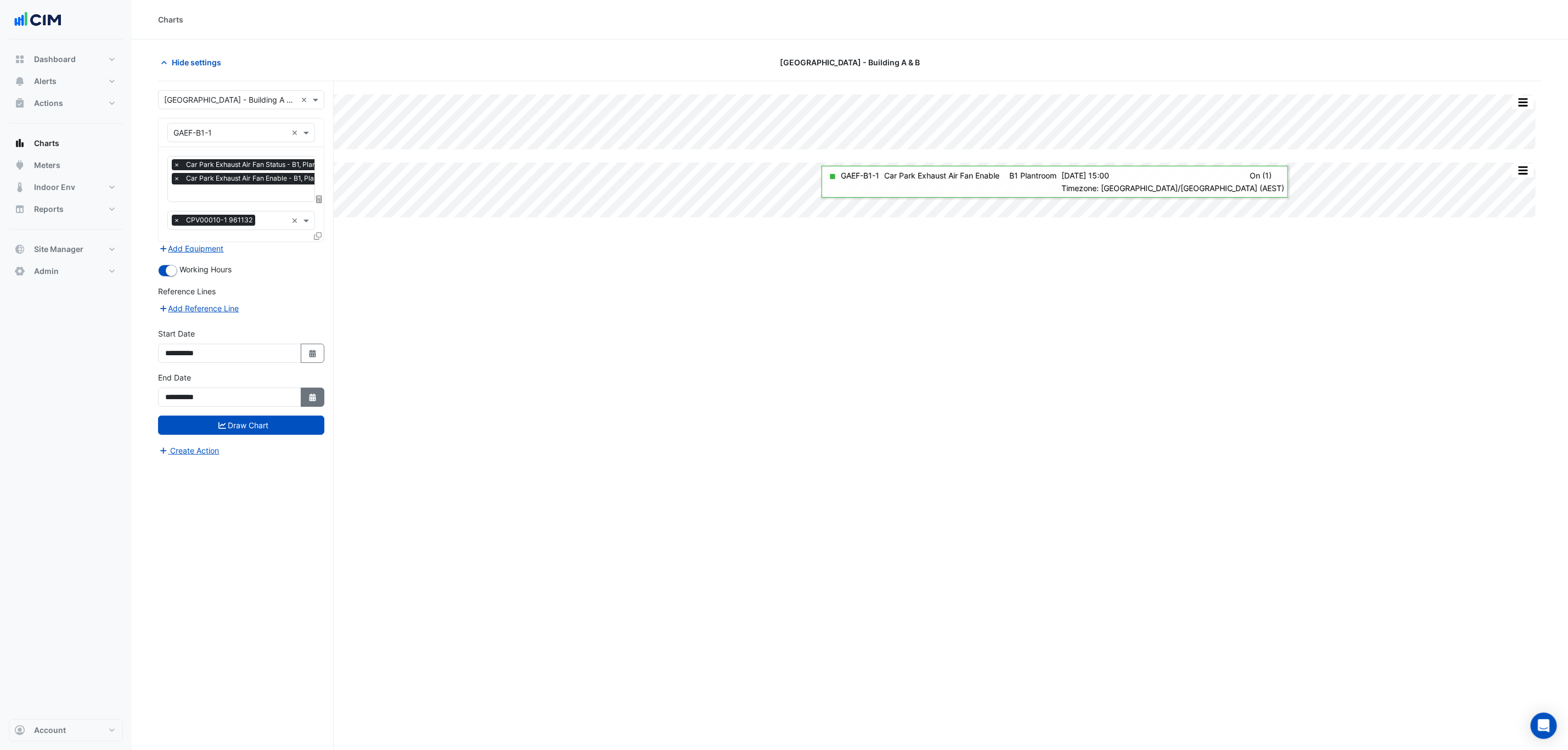
click at [311, 397] on icon "button" at bounding box center [313, 397] width 7 height 7
drag, startPoint x: 215, startPoint y: 253, endPoint x: 216, endPoint y: 260, distance: 7.1
click at [215, 253] on select "*** *** *** *** *** ***" at bounding box center [208, 254] width 42 height 17
select select "*"
click at [187, 245] on select "*** *** *** *** *** ***" at bounding box center [208, 254] width 42 height 17
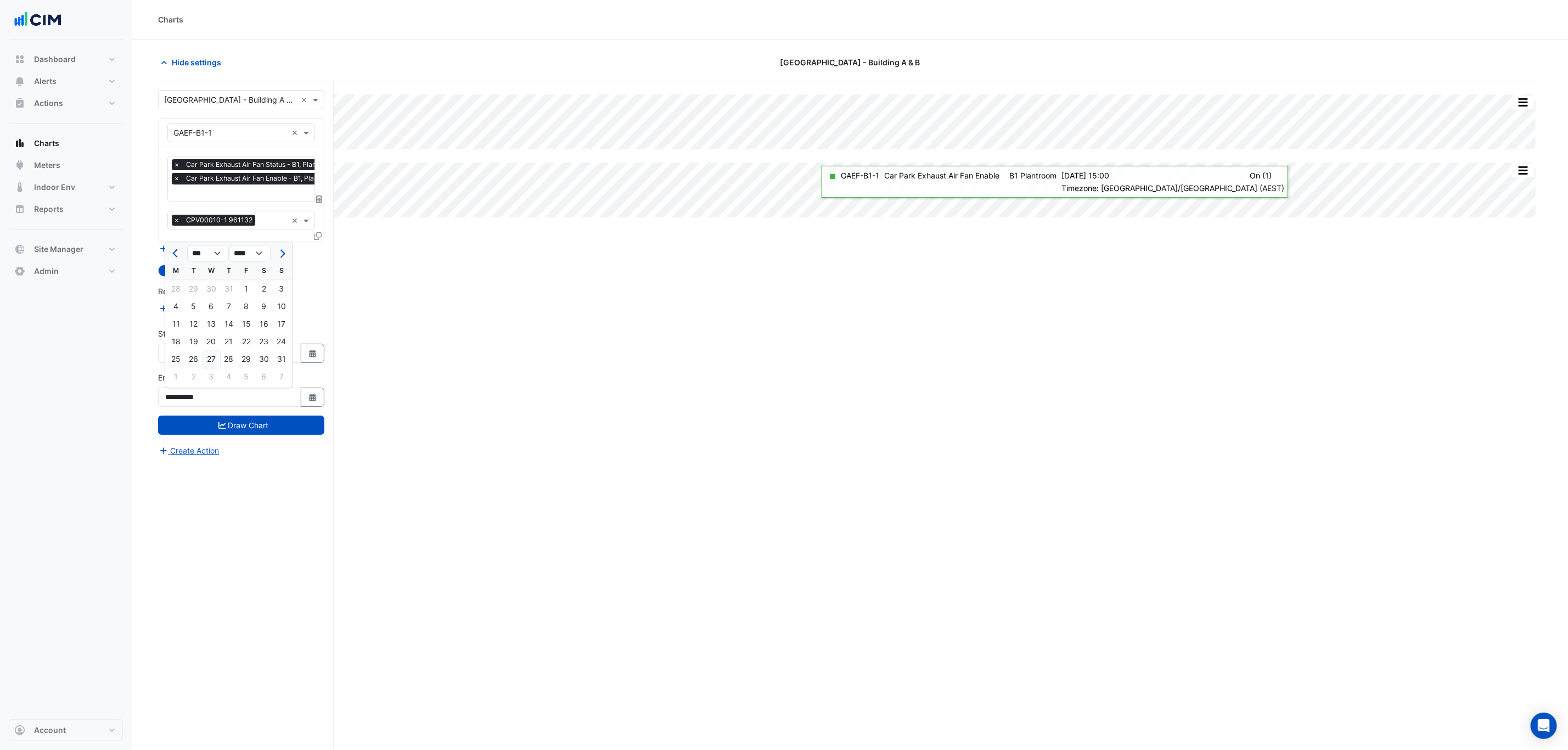
click at [211, 361] on div "27" at bounding box center [211, 359] width 17 height 17
type input "**********"
click at [221, 432] on button "Draw Chart" at bounding box center [241, 425] width 166 height 19
click at [220, 432] on button "Draw Chart" at bounding box center [241, 425] width 166 height 19
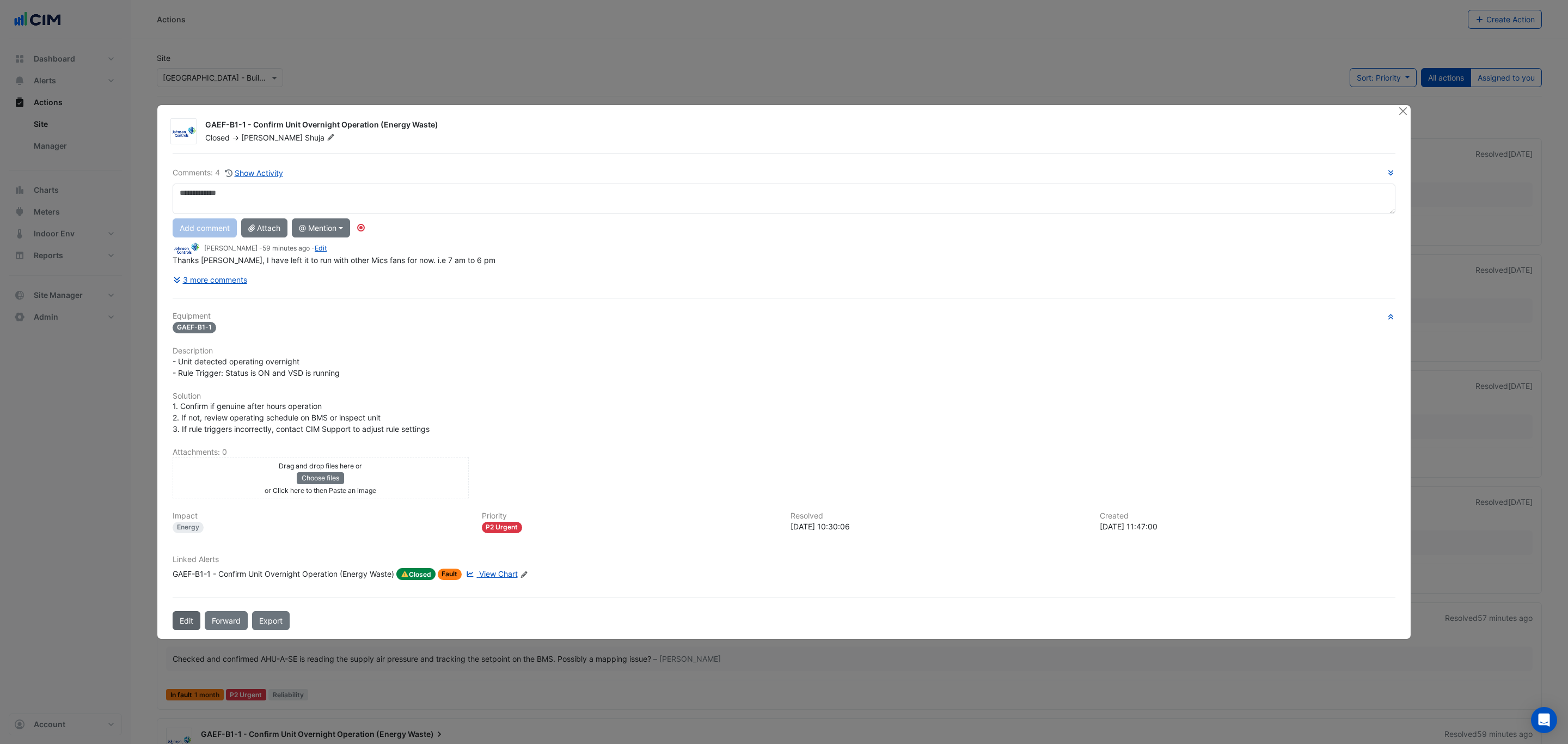
click at [195, 620] on button "Edit" at bounding box center [186, 620] width 28 height 19
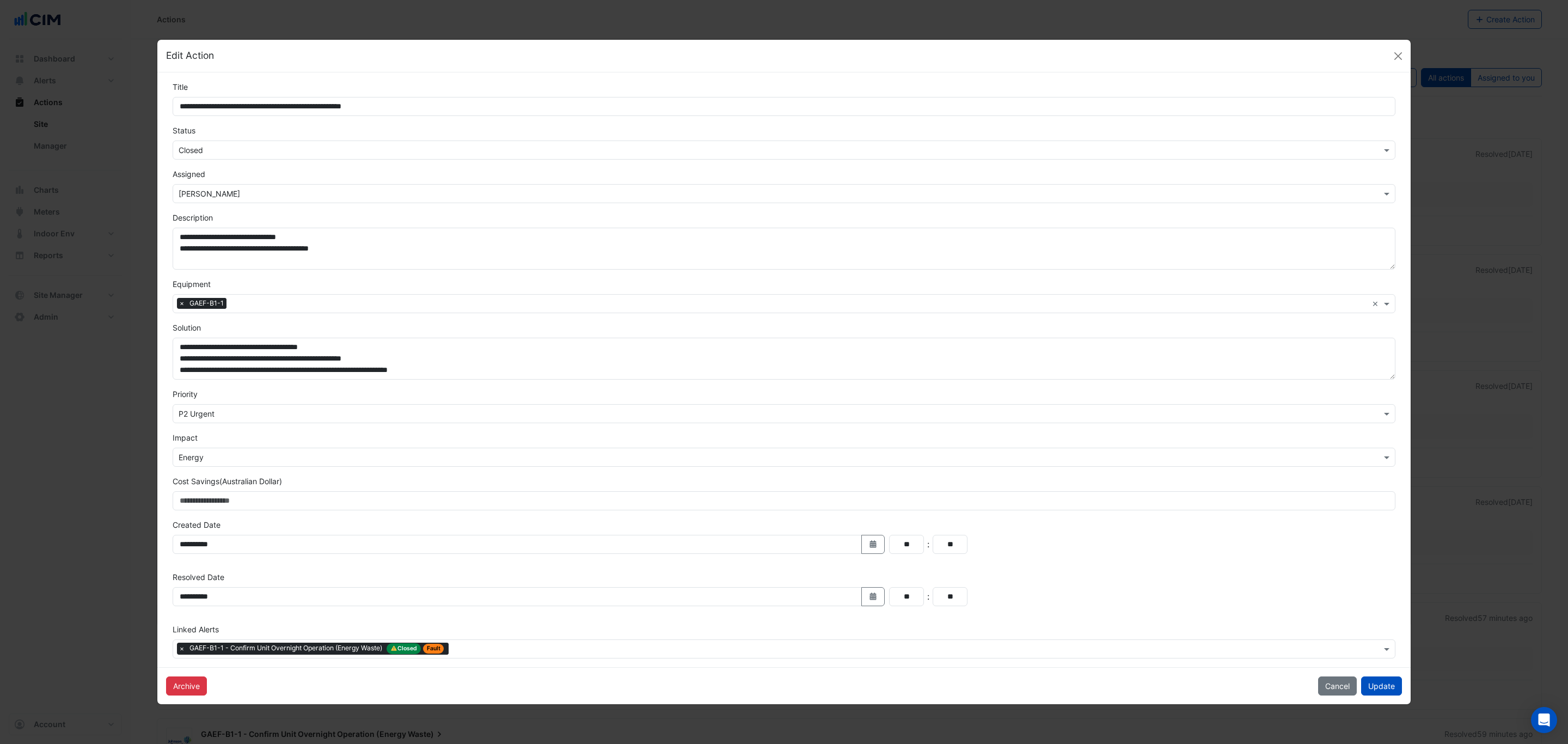
click at [238, 130] on div "Status Select Status × Closed" at bounding box center [784, 142] width 1236 height 35
click at [233, 160] on form "**********" at bounding box center [784, 370] width 1222 height 577
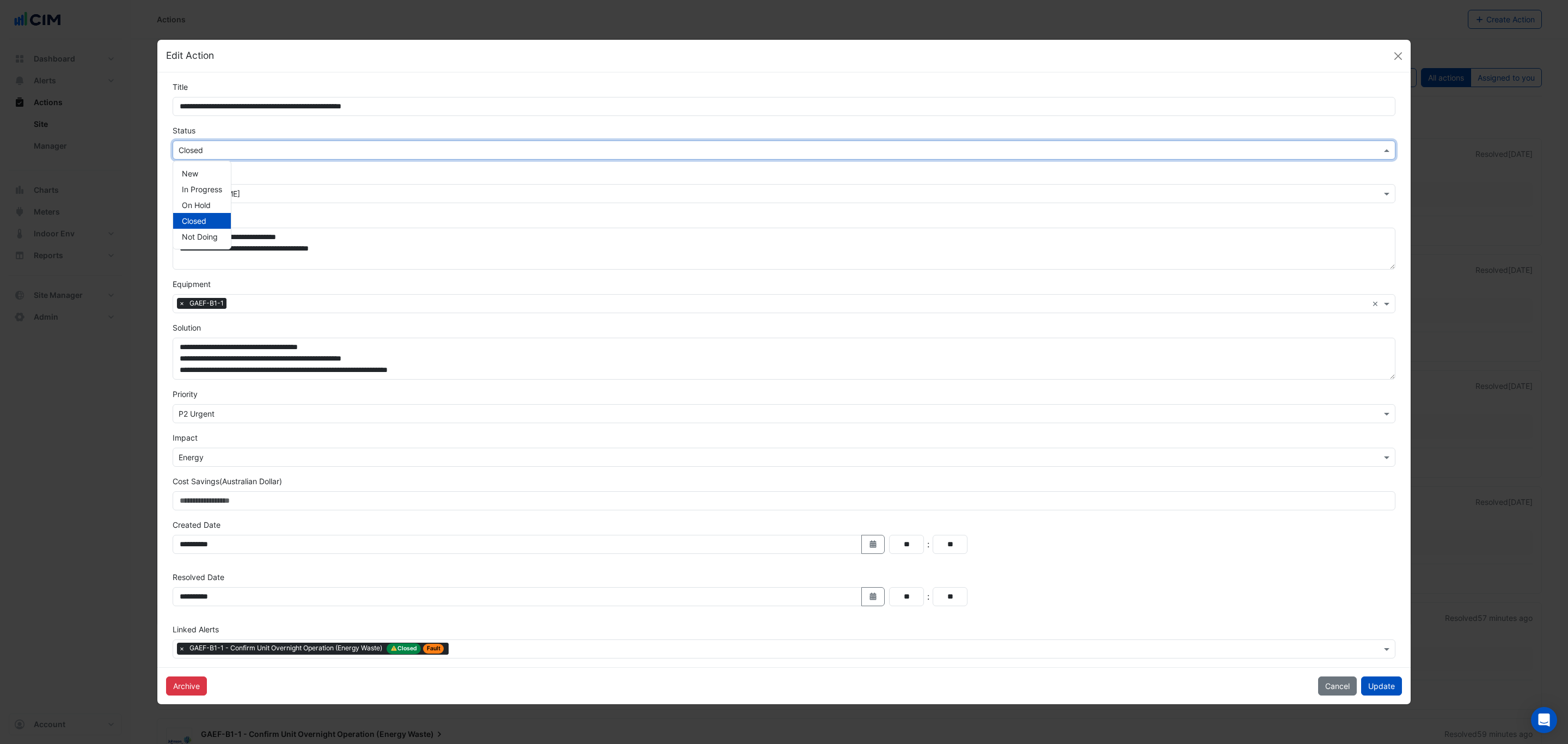
click at [231, 156] on div "Select Status × Closed" at bounding box center [784, 149] width 1222 height 19
click at [211, 185] on span "In Progress" at bounding box center [201, 189] width 40 height 9
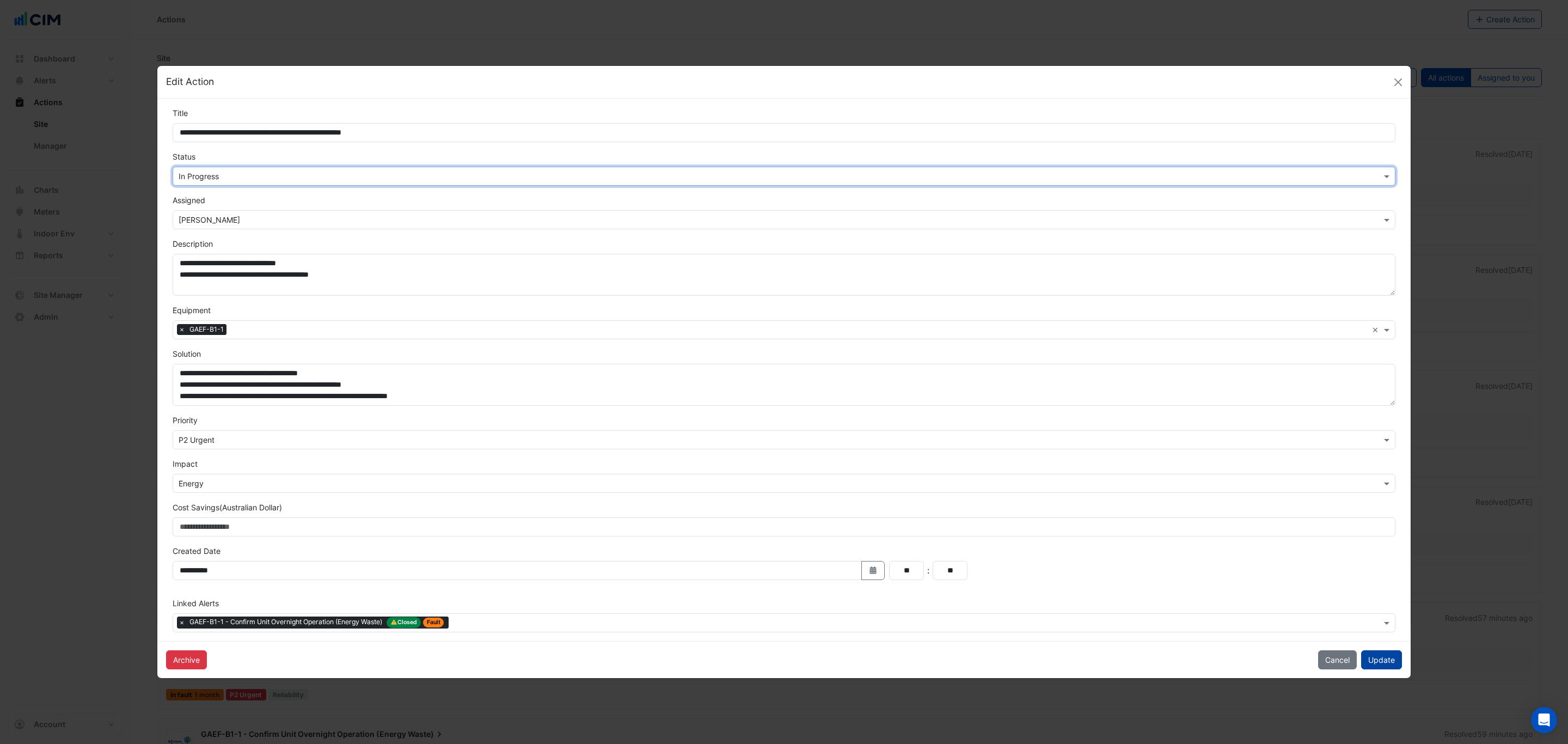
drag, startPoint x: 1393, startPoint y: 657, endPoint x: 1364, endPoint y: 654, distance: 29.2
click at [1392, 657] on button "Update" at bounding box center [1382, 659] width 41 height 19
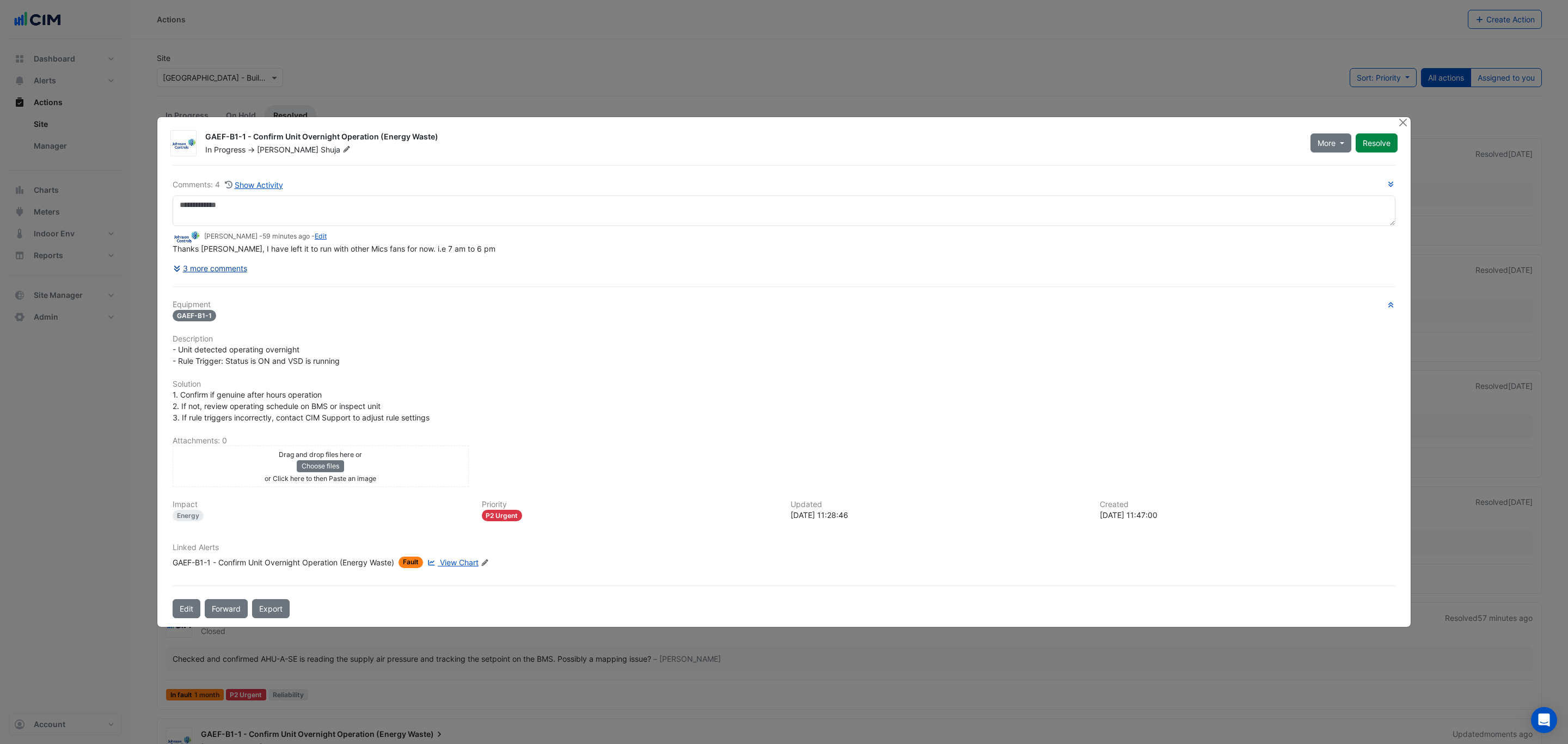
click at [223, 270] on button "3 more comments" at bounding box center [210, 268] width 75 height 19
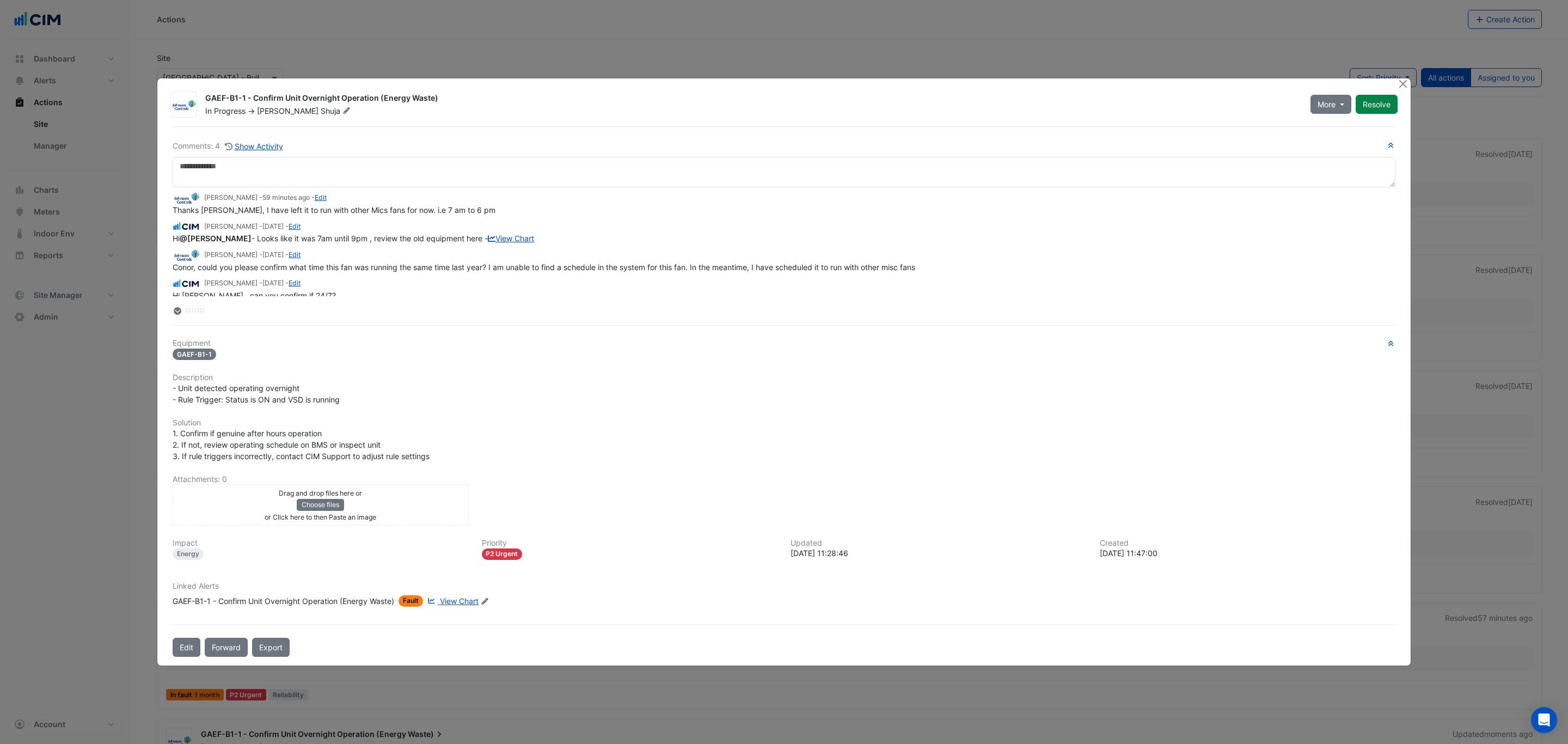
click at [1364, 105] on button "Resolve" at bounding box center [1377, 104] width 42 height 19
click at [1399, 86] on button "Close" at bounding box center [1403, 84] width 12 height 12
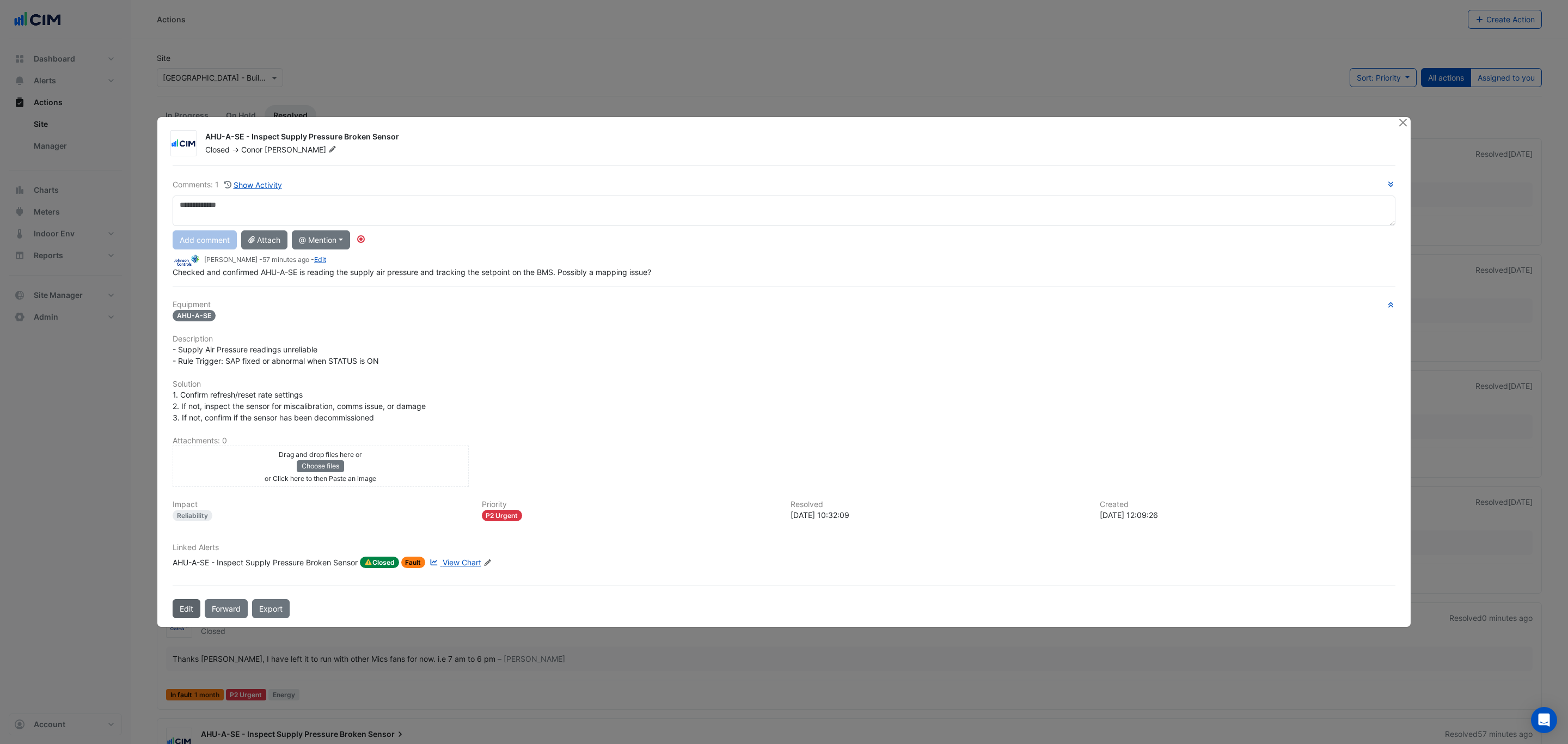
click at [191, 610] on button "Edit" at bounding box center [186, 608] width 28 height 19
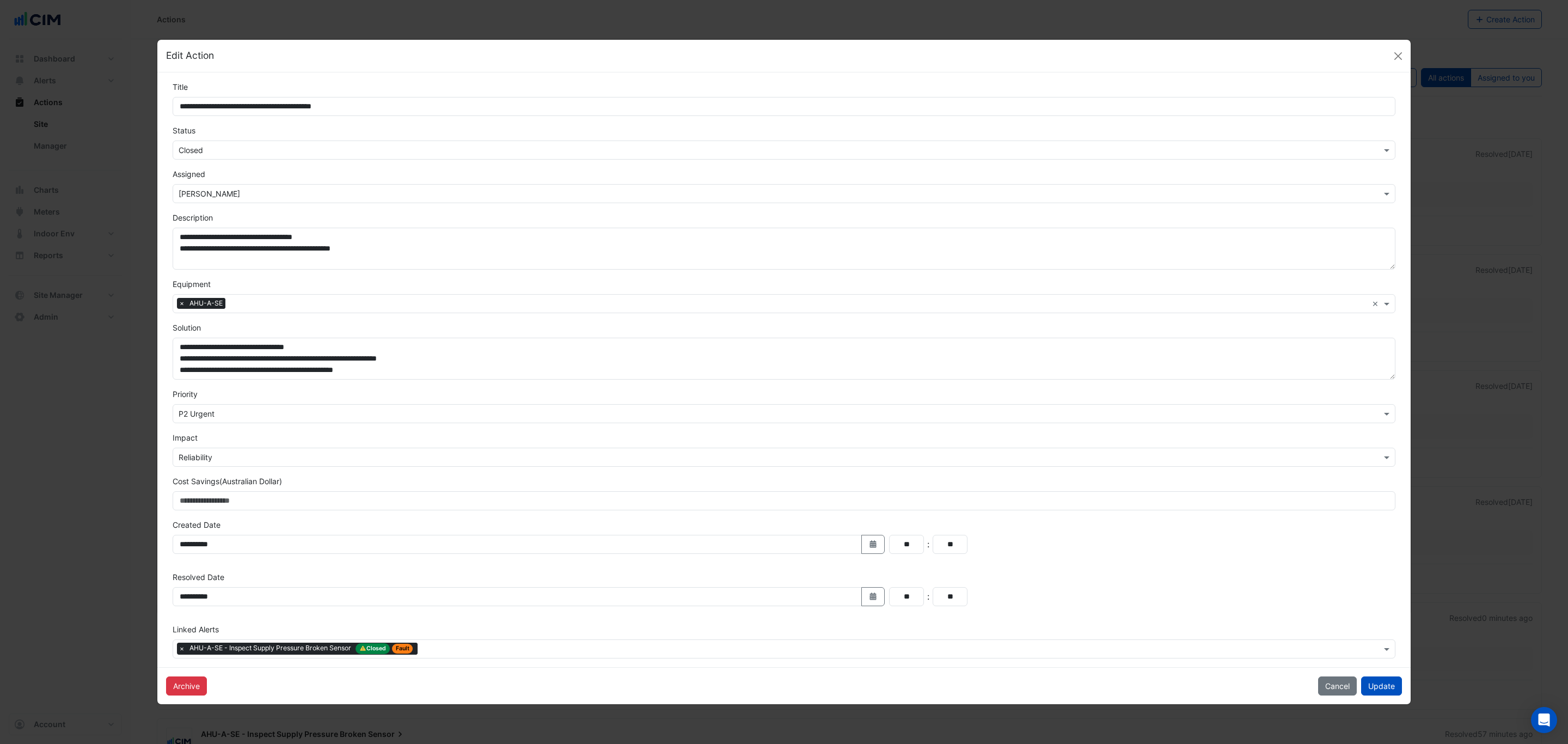
click at [261, 153] on input "text" at bounding box center [773, 151] width 1189 height 12
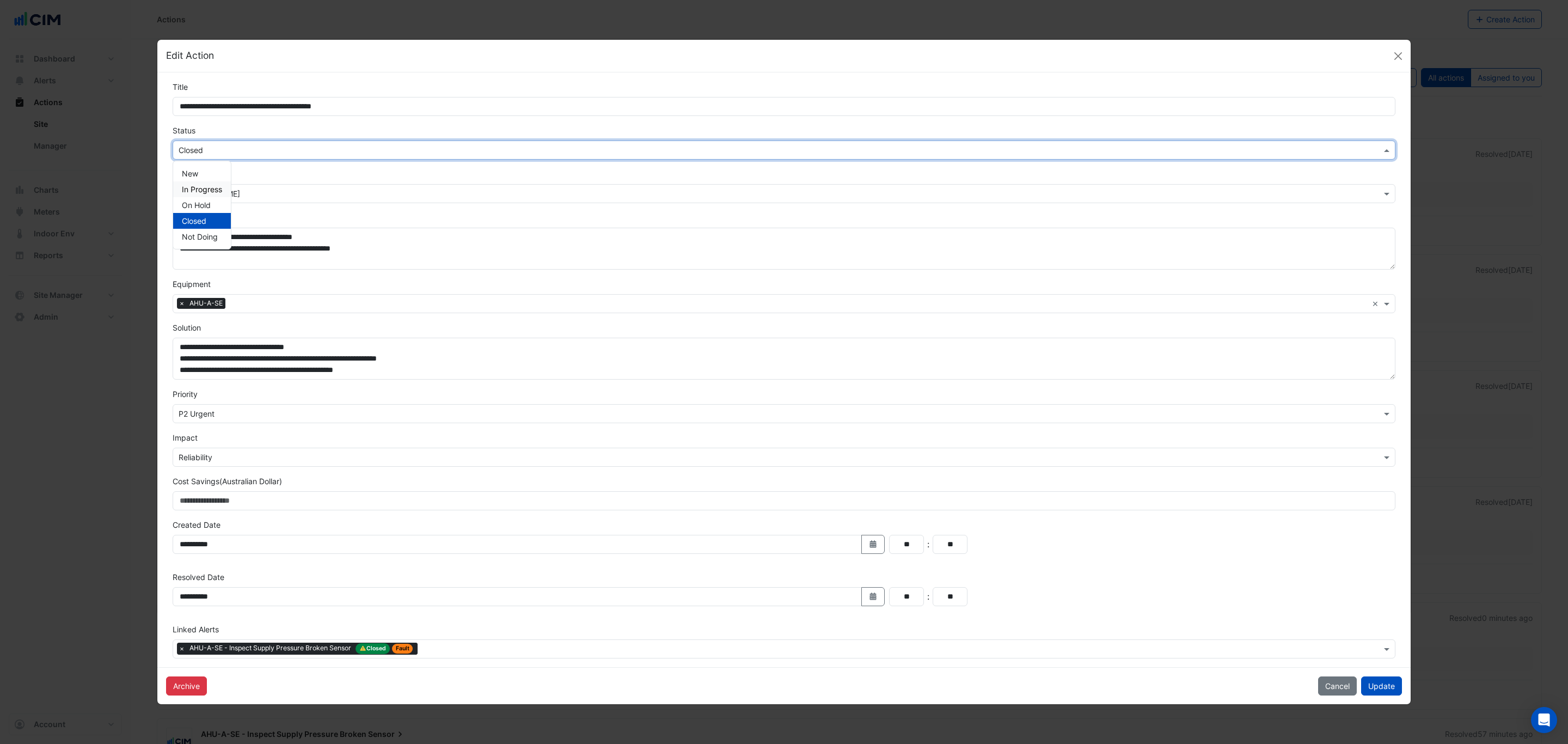
click at [214, 188] on span "In Progress" at bounding box center [201, 189] width 40 height 9
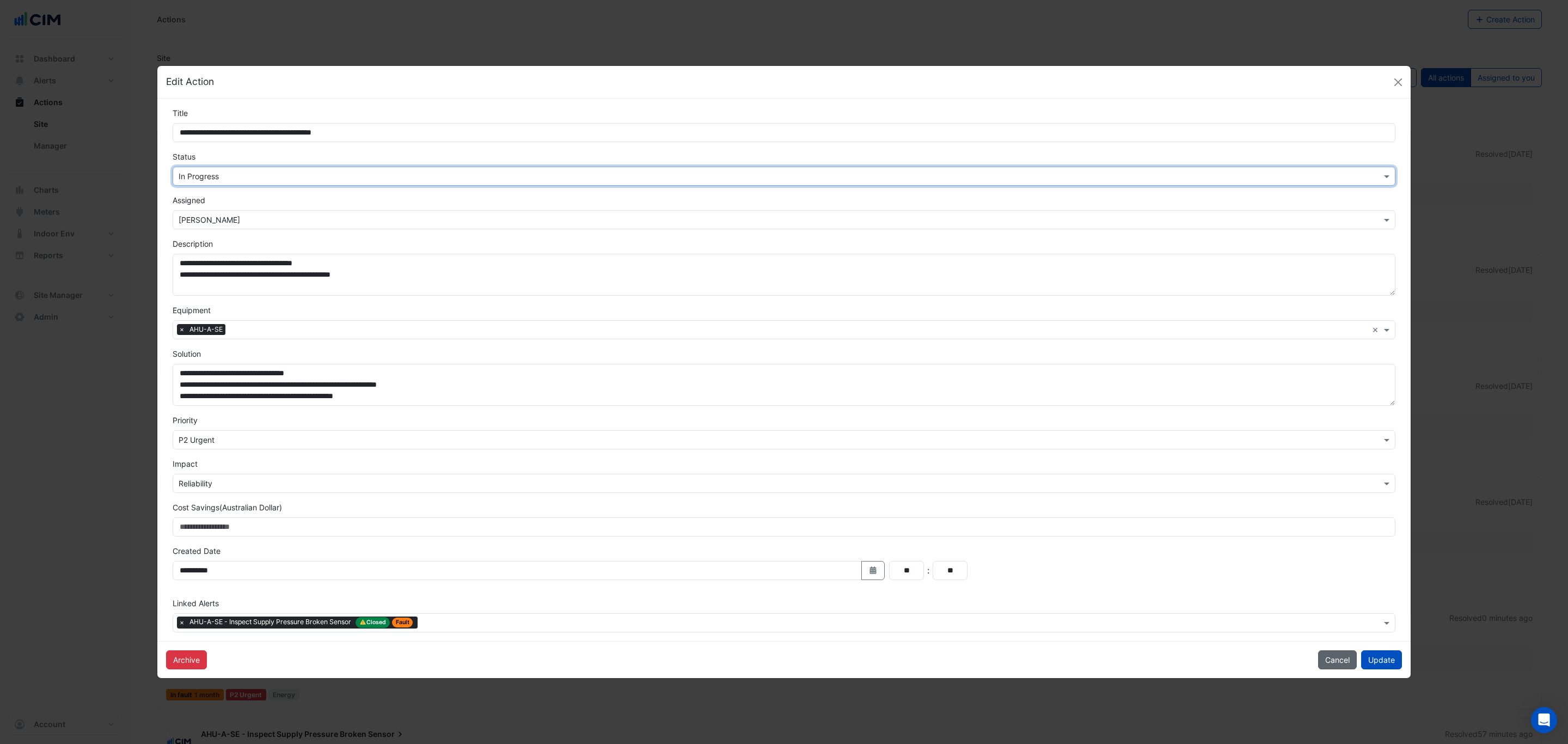
drag, startPoint x: 1375, startPoint y: 660, endPoint x: 1340, endPoint y: 659, distance: 35.0
click at [1374, 660] on button "Update" at bounding box center [1382, 659] width 41 height 19
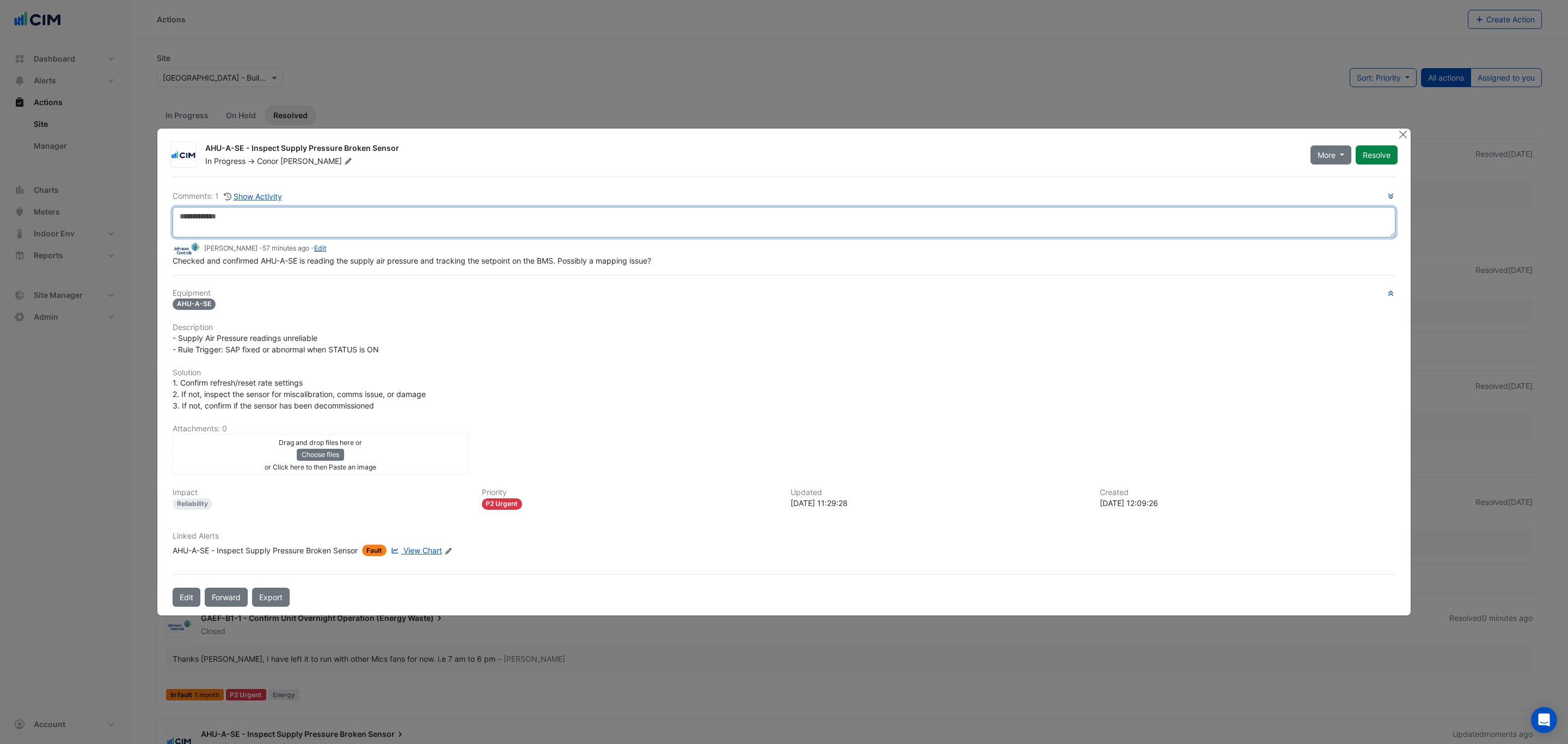
click at [270, 233] on textarea at bounding box center [784, 222] width 1222 height 31
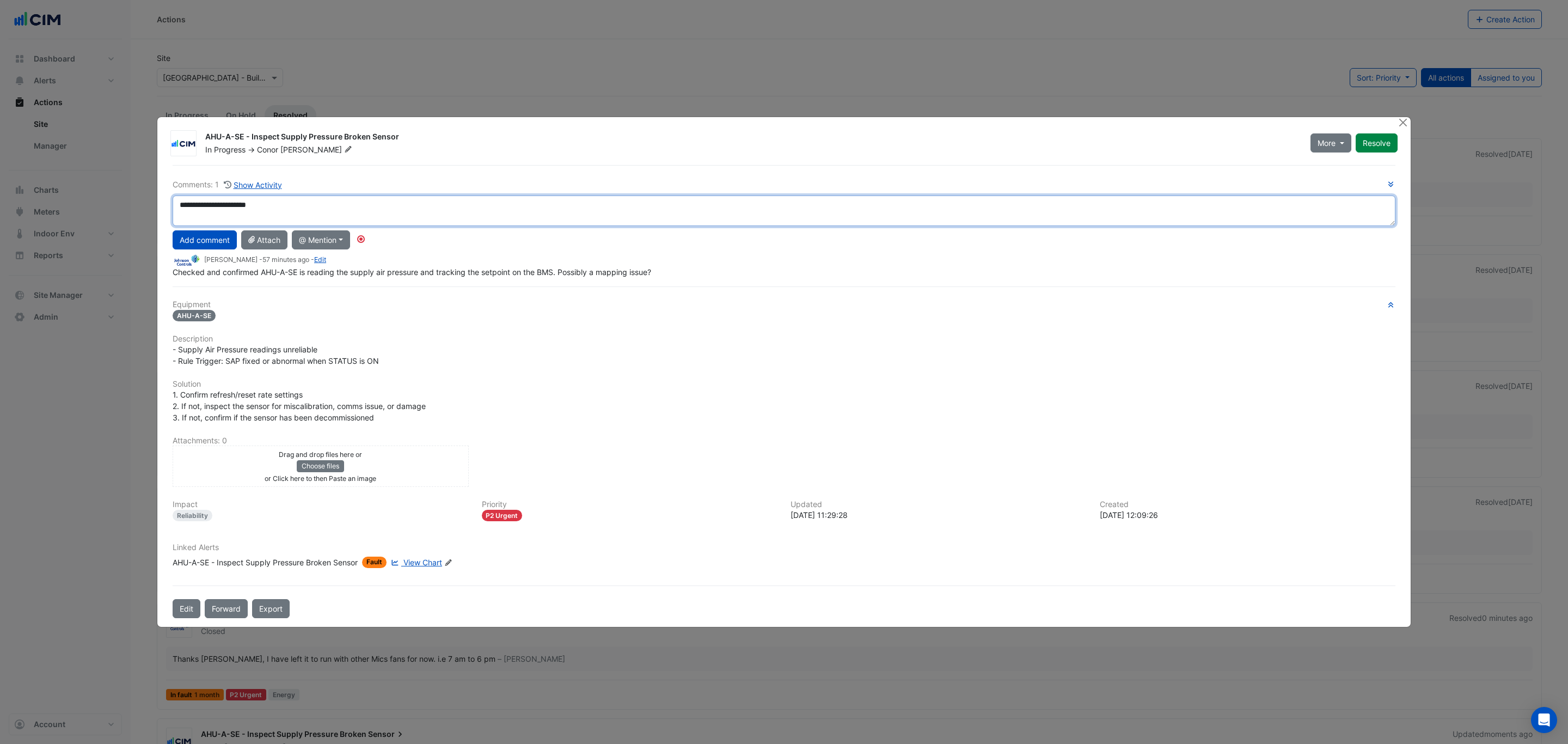
click at [245, 247] on div "**********" at bounding box center [784, 228] width 1222 height 99
type textarea "**********"
click at [198, 238] on button "Add comment" at bounding box center [205, 239] width 64 height 19
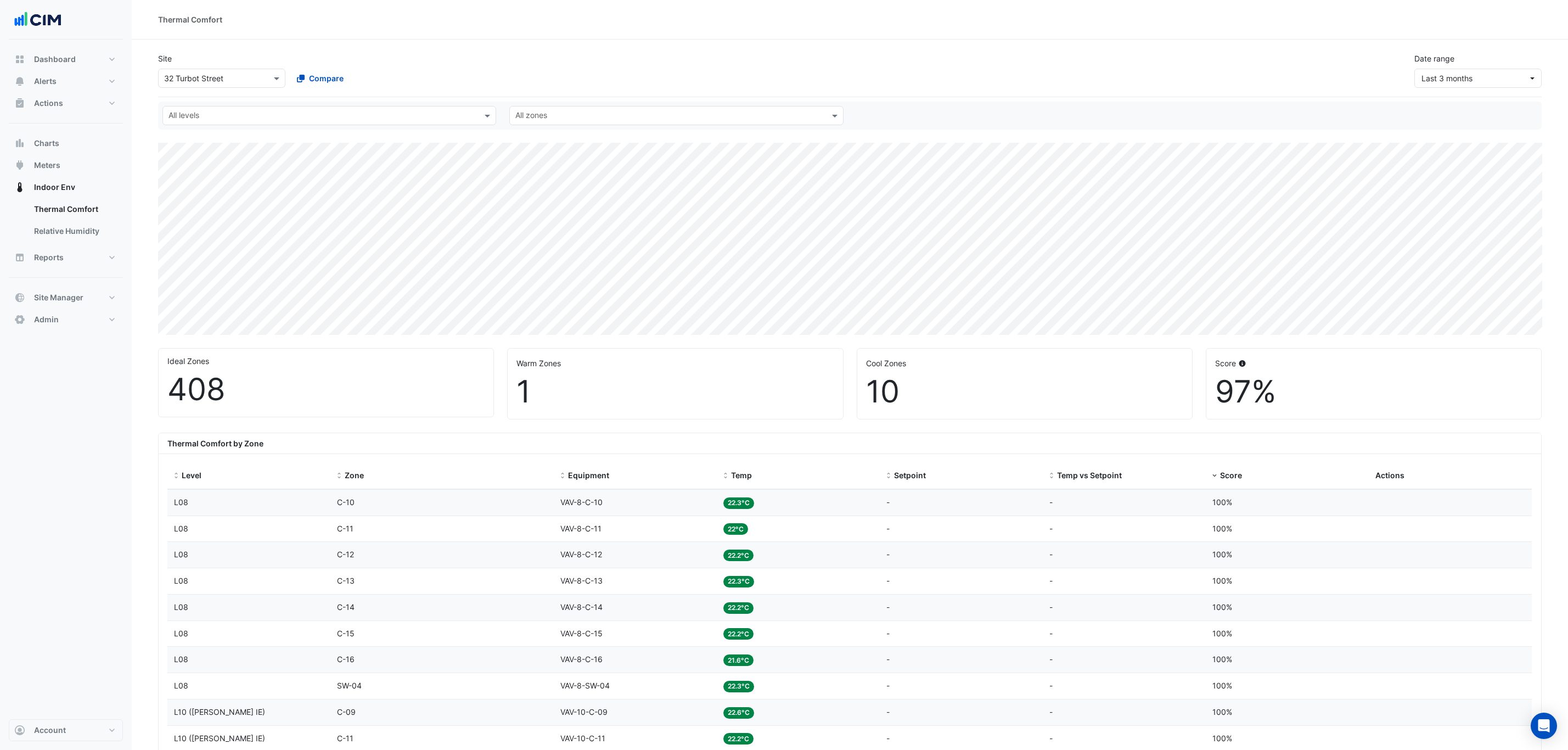
select select "***"
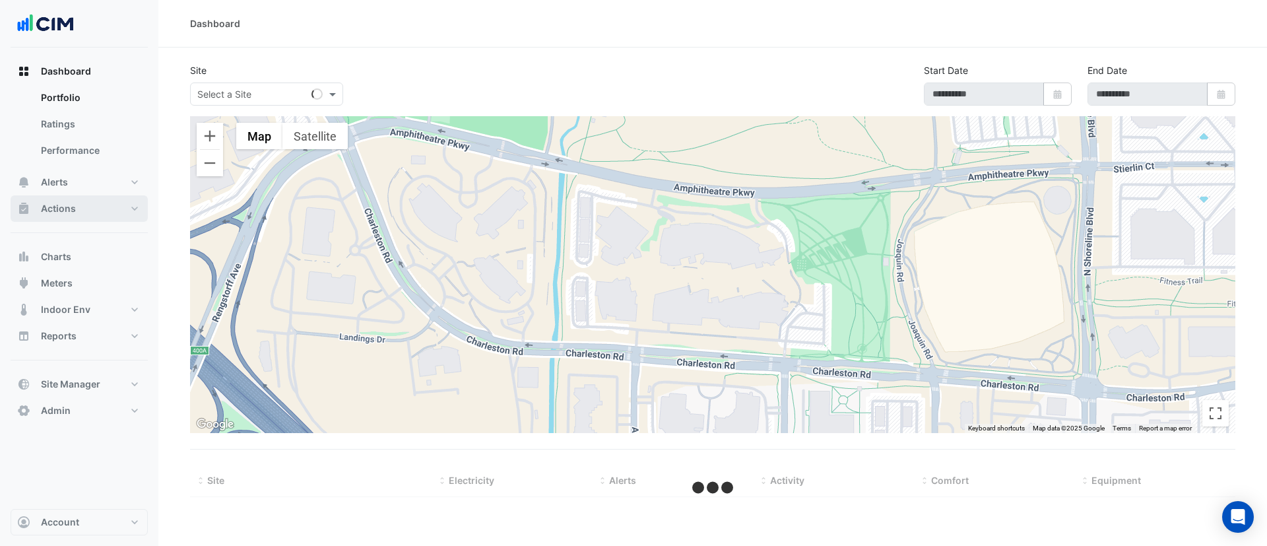
select select "***"
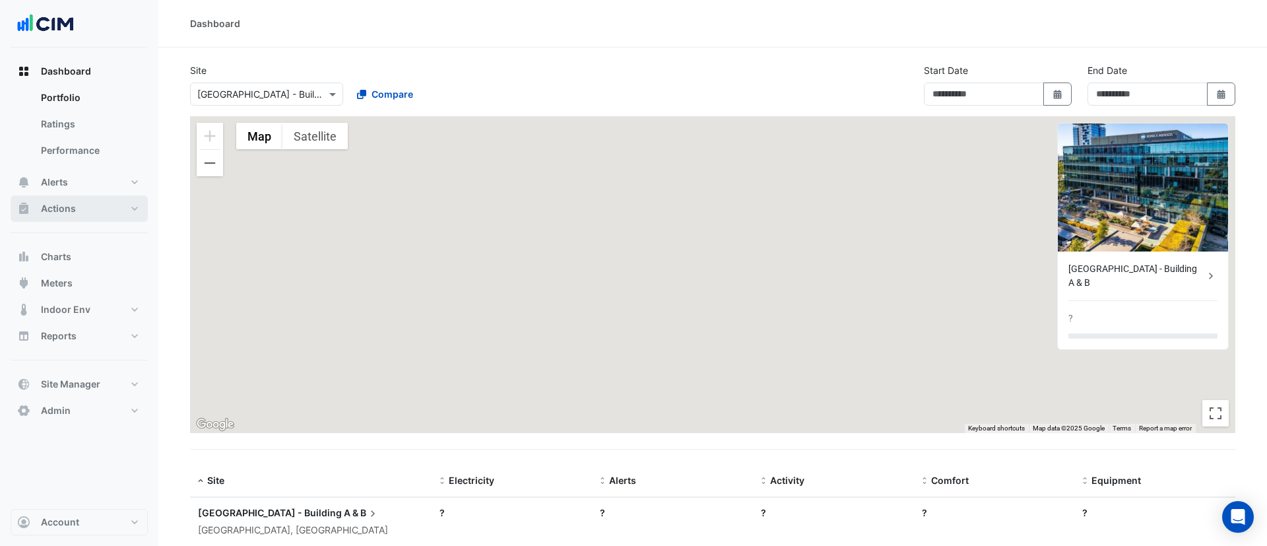
type input "**********"
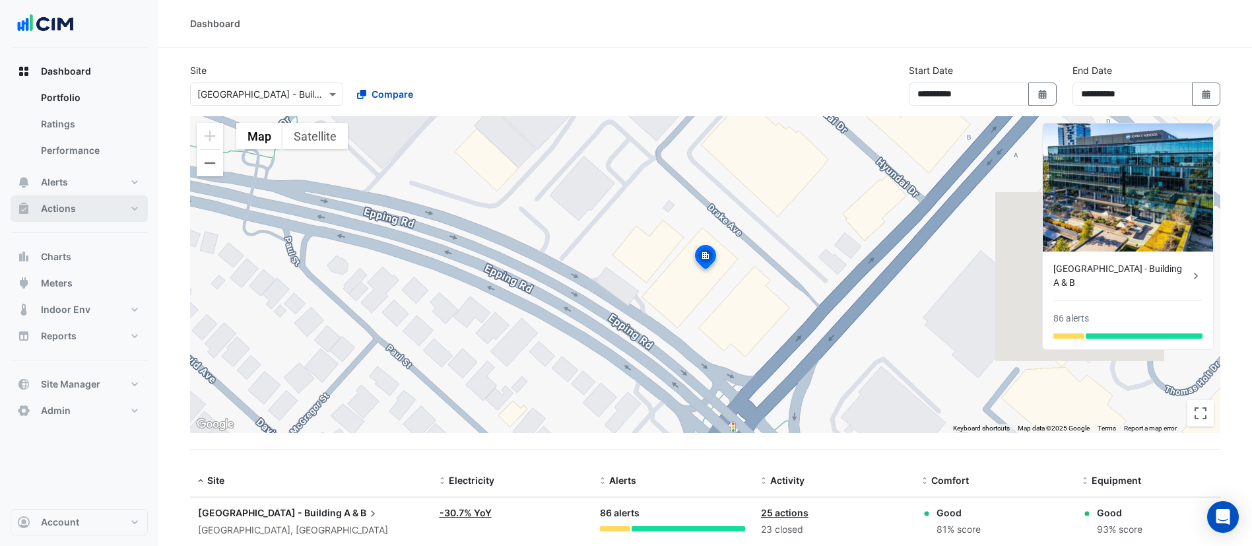
click at [98, 208] on button "Actions" at bounding box center [79, 208] width 137 height 26
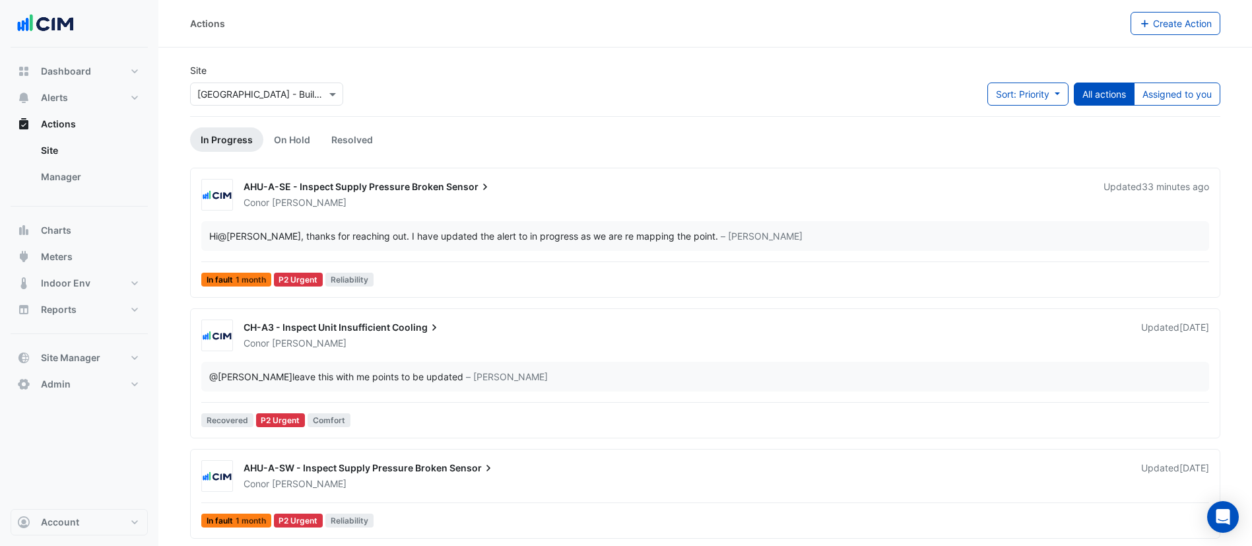
click at [271, 90] on input "text" at bounding box center [253, 95] width 112 height 14
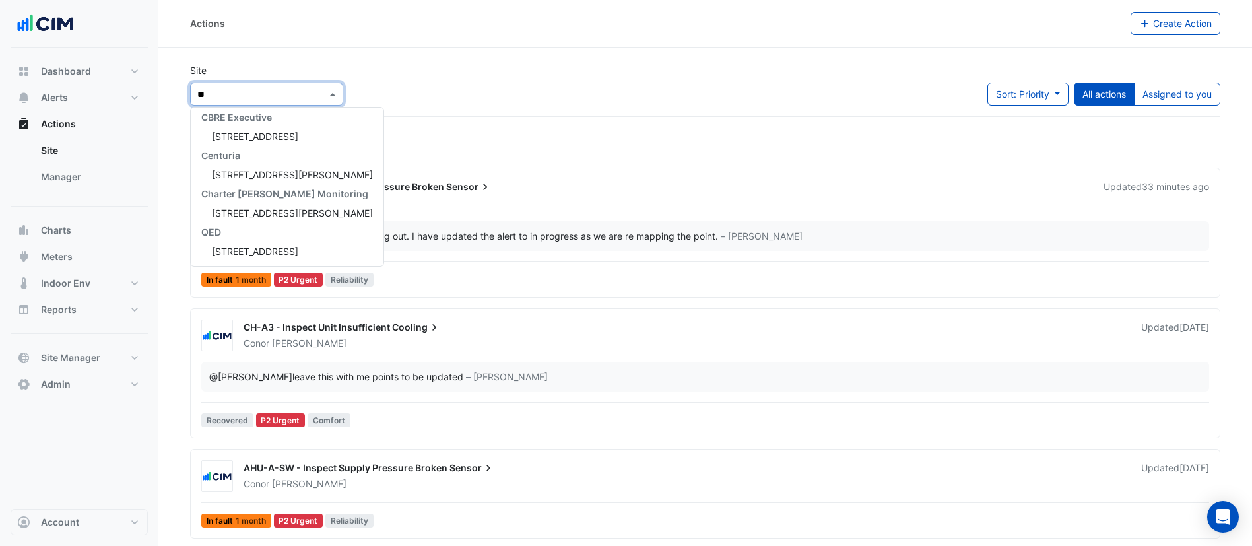
scroll to position [44, 0]
type input "***"
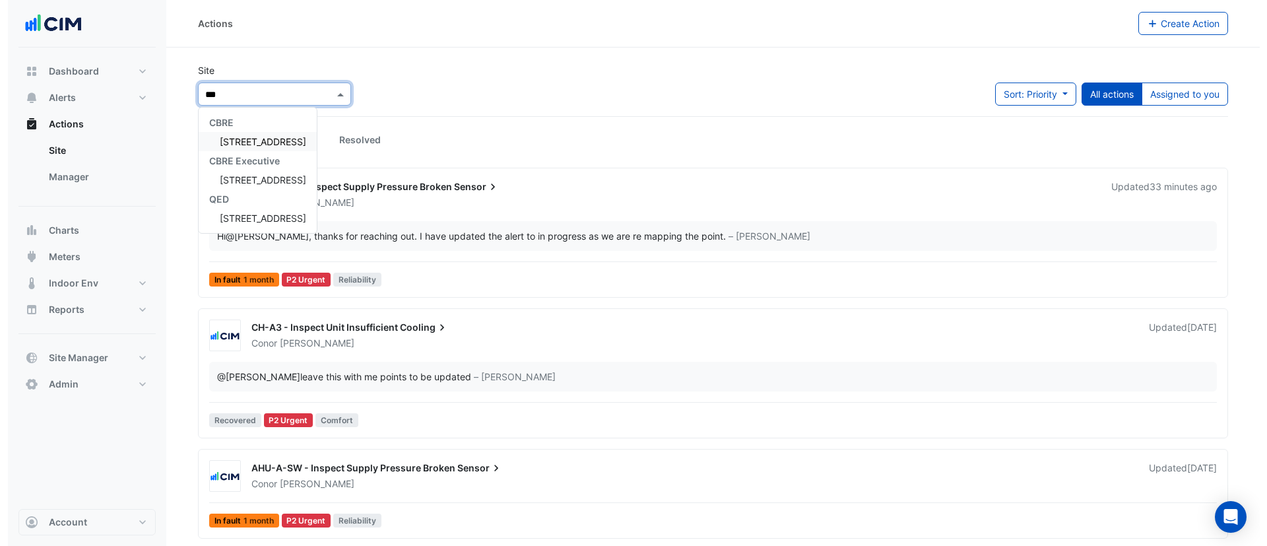
scroll to position [0, 0]
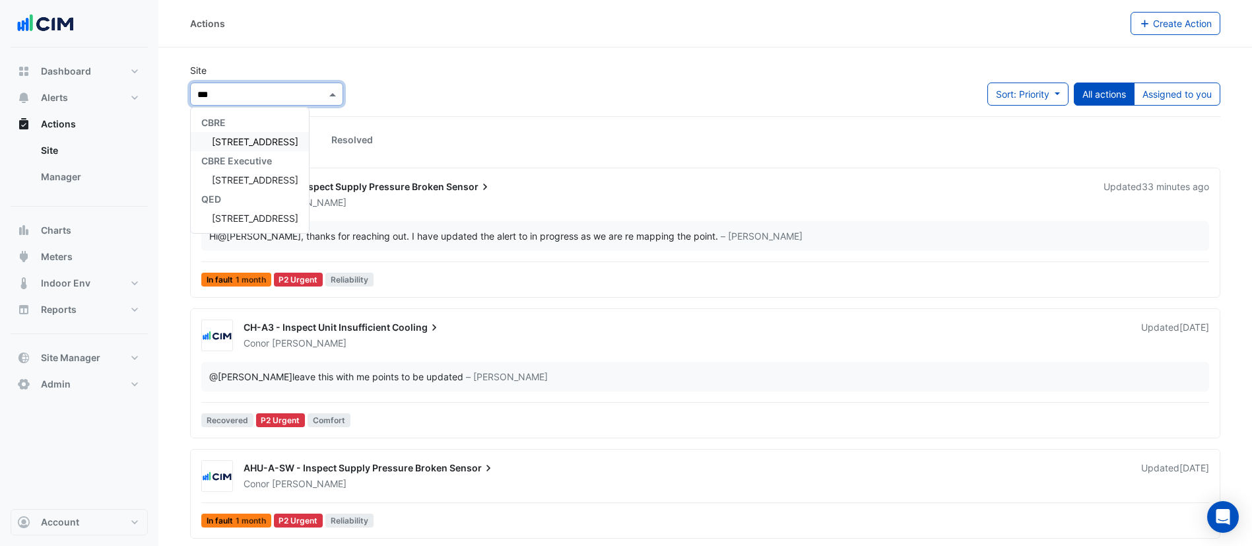
click at [266, 137] on span "[STREET_ADDRESS]" at bounding box center [255, 141] width 86 height 11
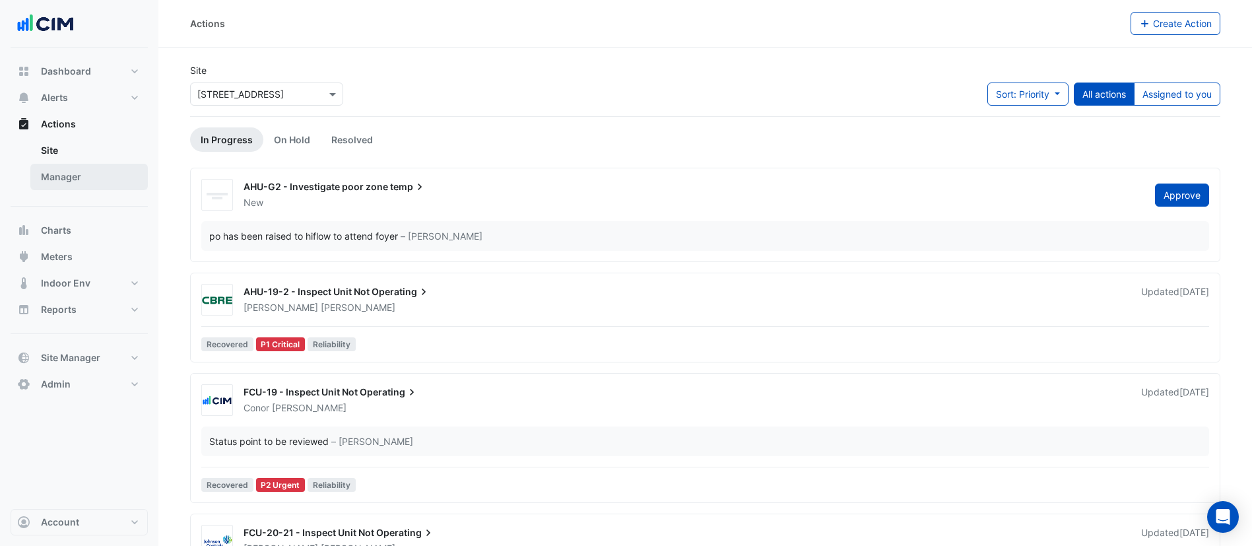
click at [117, 174] on link "Manager" at bounding box center [88, 177] width 117 height 26
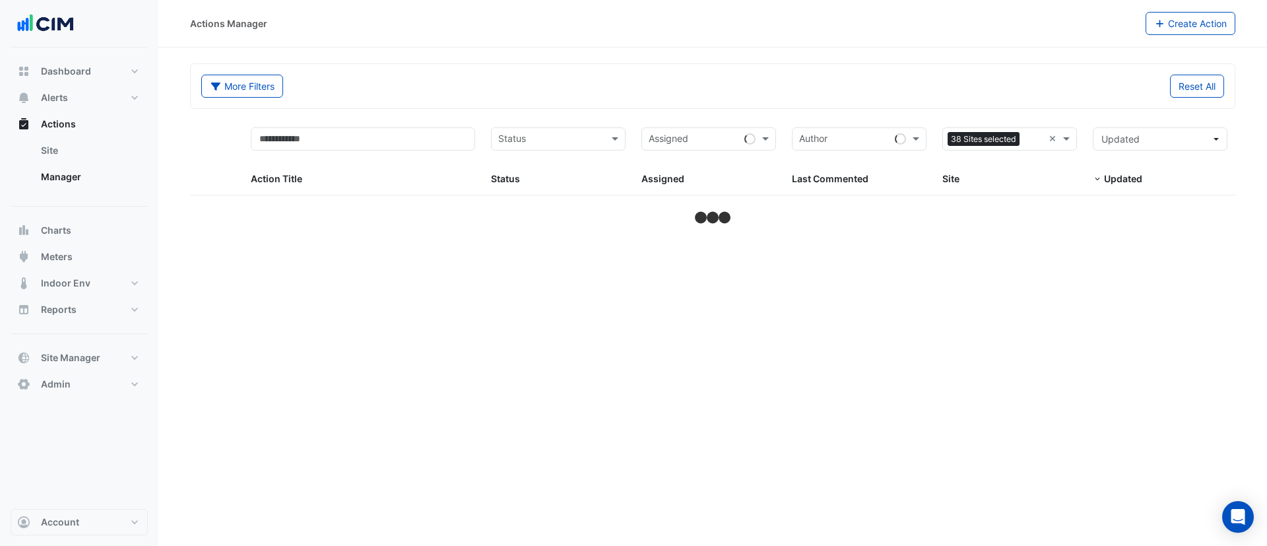
select select "***"
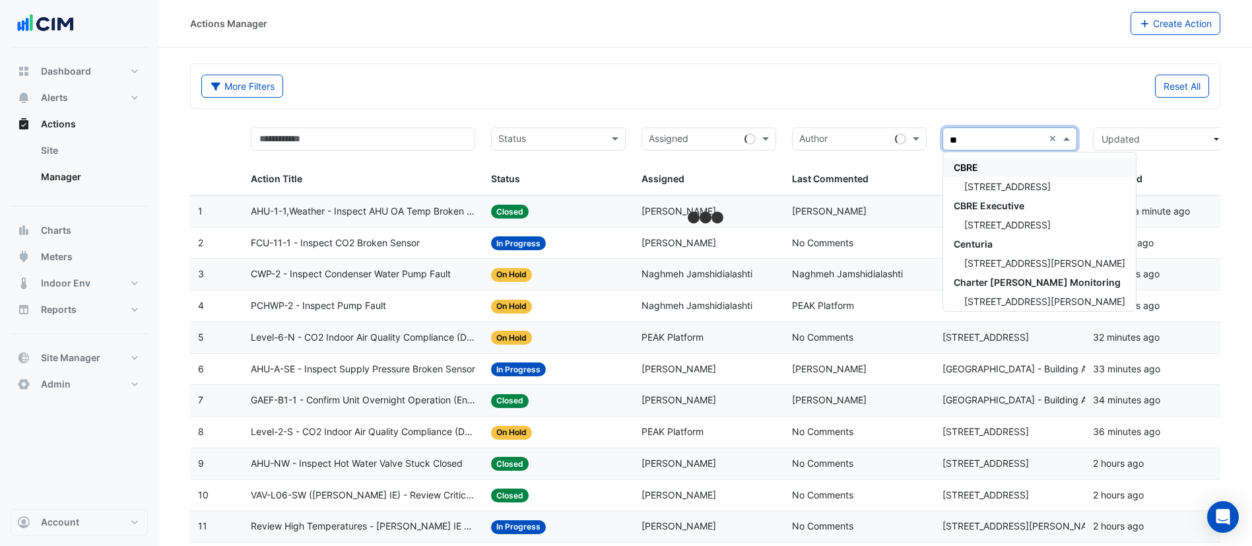
type input "***"
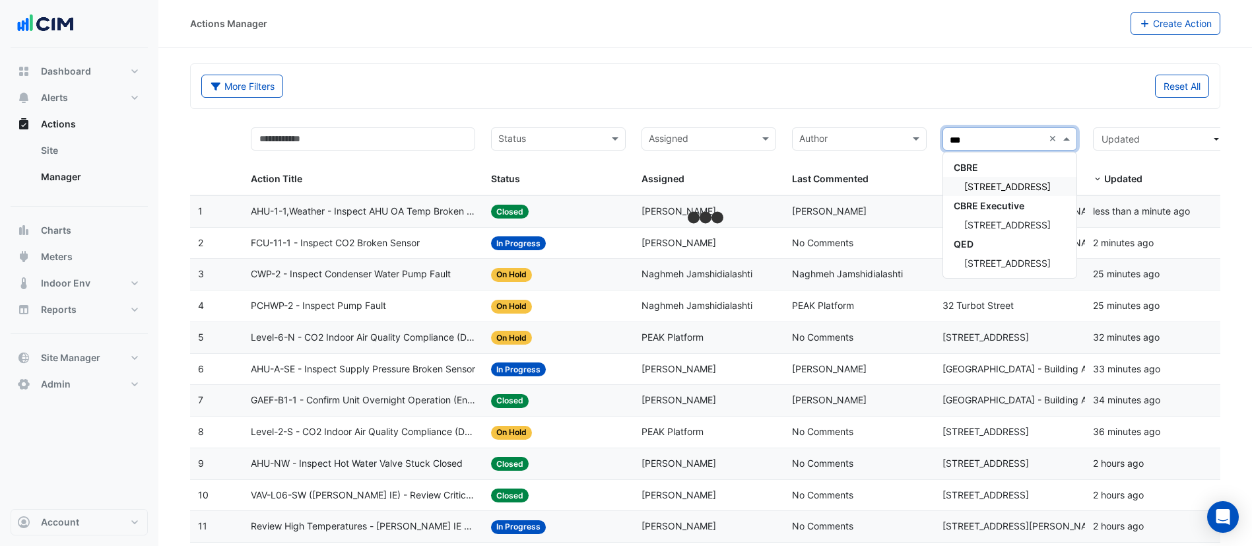
click at [990, 185] on span "[STREET_ADDRESS]" at bounding box center [1007, 186] width 86 height 11
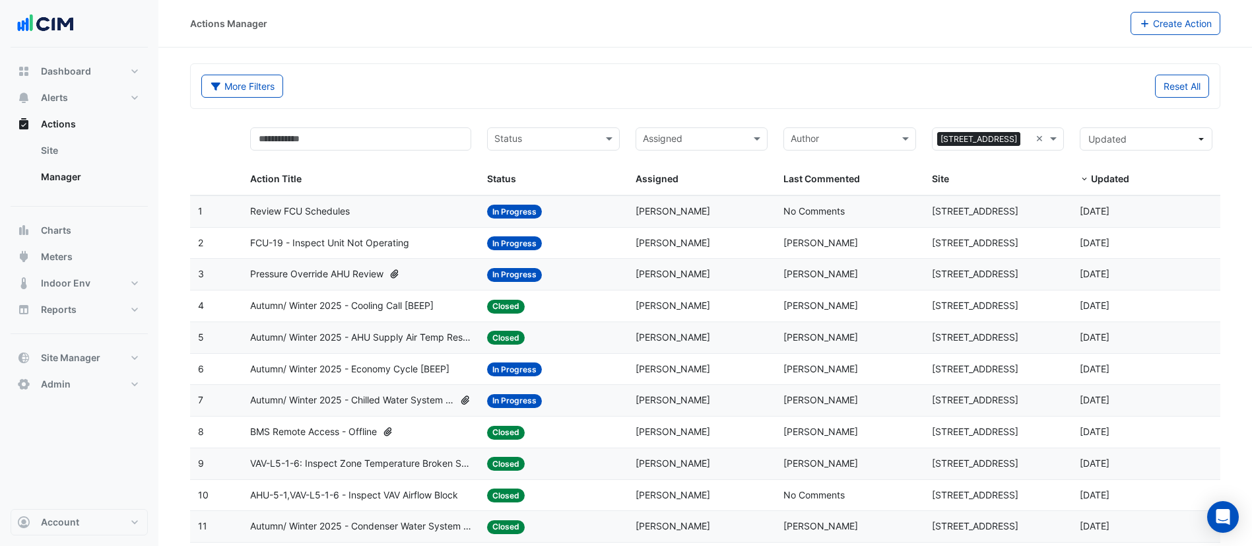
click at [430, 273] on div "Pressure Override AHU Review" at bounding box center [360, 274] width 221 height 15
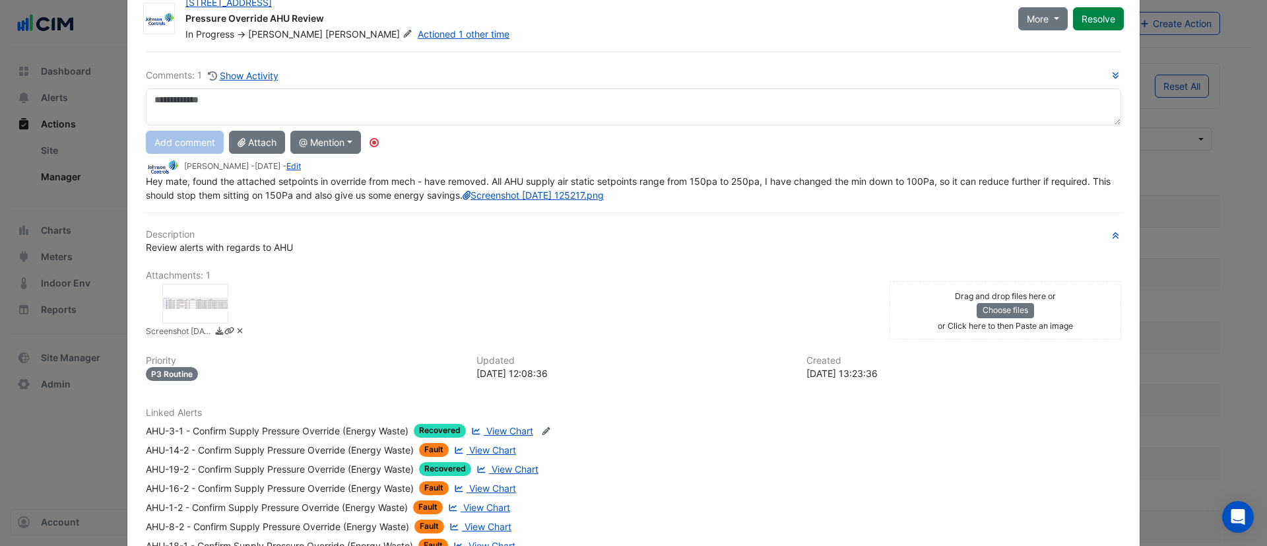
scroll to position [38, 0]
click at [272, 205] on div "Comments: 1 Show Activity Add comment Attach @ Mention CBRE Karl Morris CIM CIM…" at bounding box center [633, 496] width 991 height 887
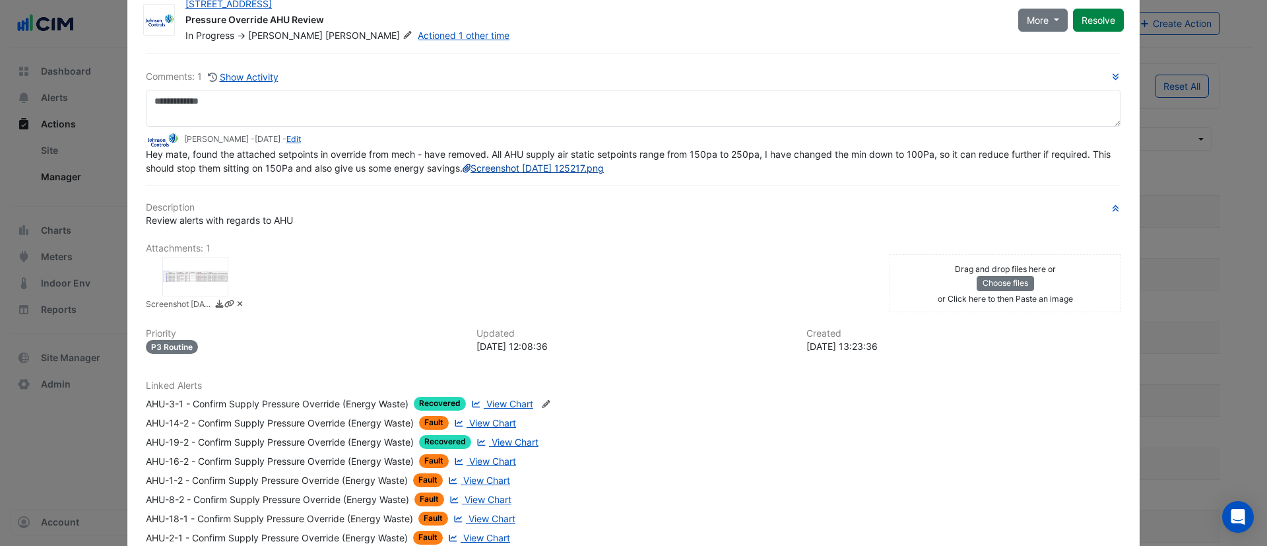
click at [463, 174] on link "Screenshot 2025-08-21 125217.png" at bounding box center [533, 167] width 141 height 11
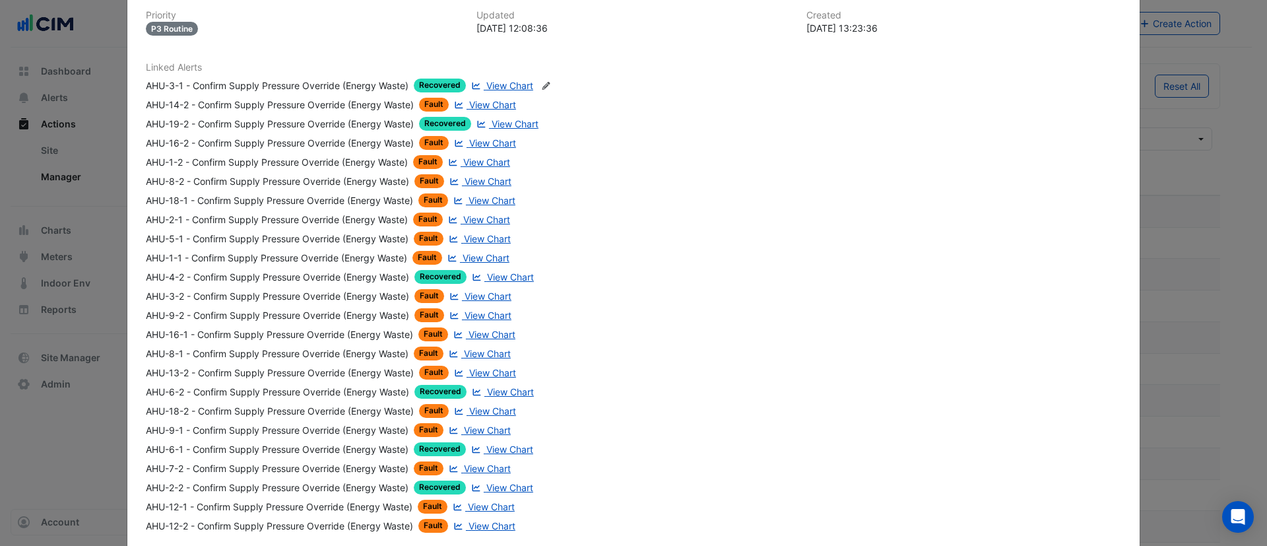
scroll to position [355, 0]
click at [469, 187] on span "View Chart" at bounding box center [488, 181] width 47 height 11
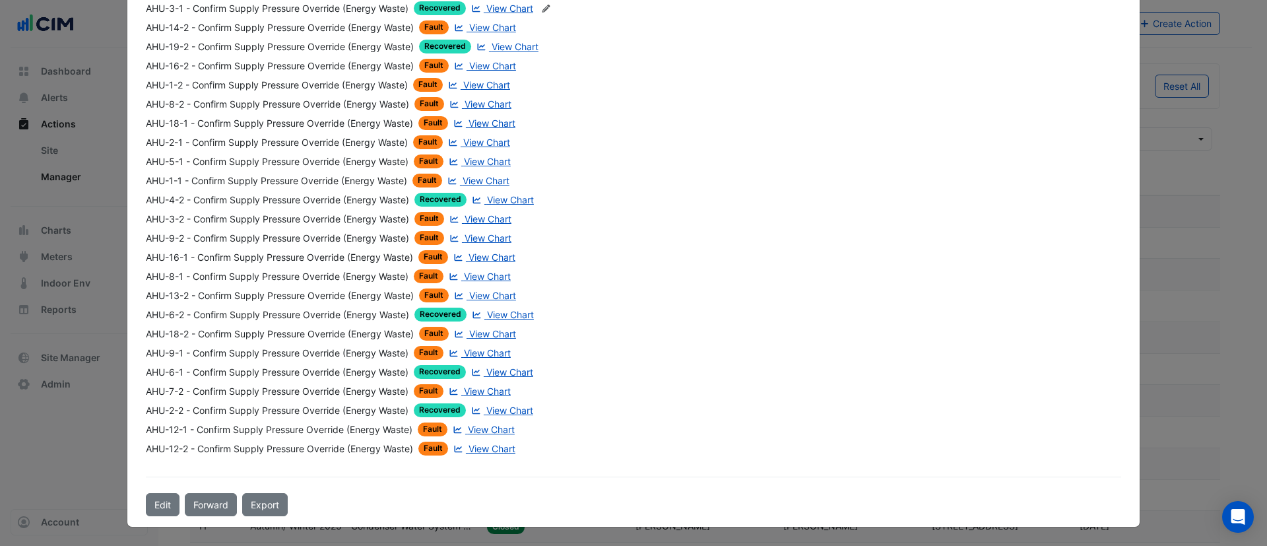
click at [486, 370] on span "View Chart" at bounding box center [509, 371] width 47 height 11
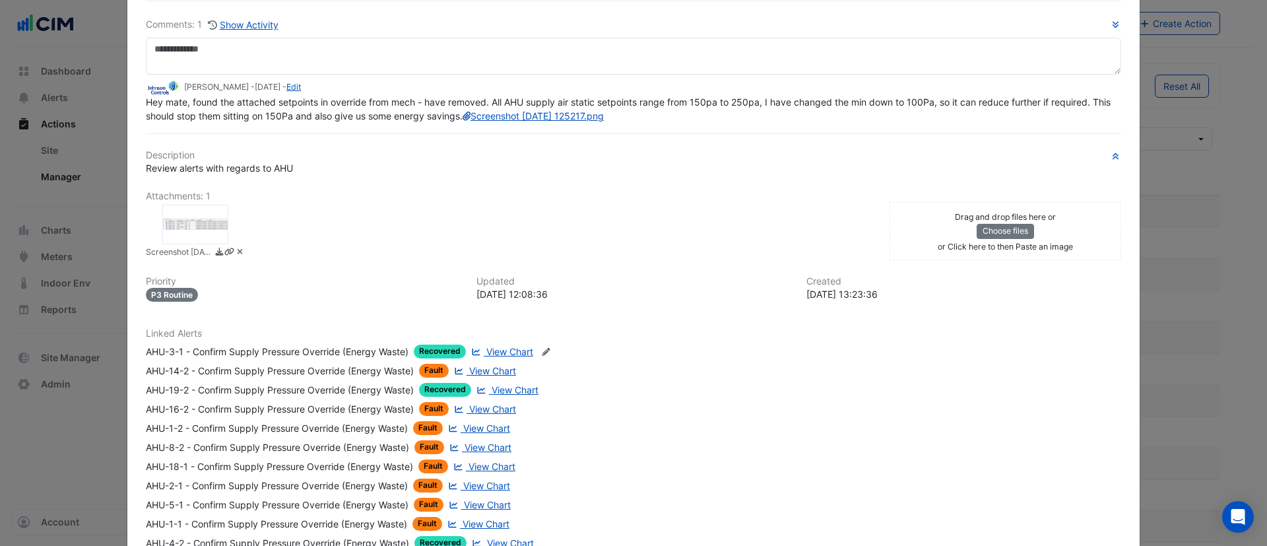
scroll to position [0, 0]
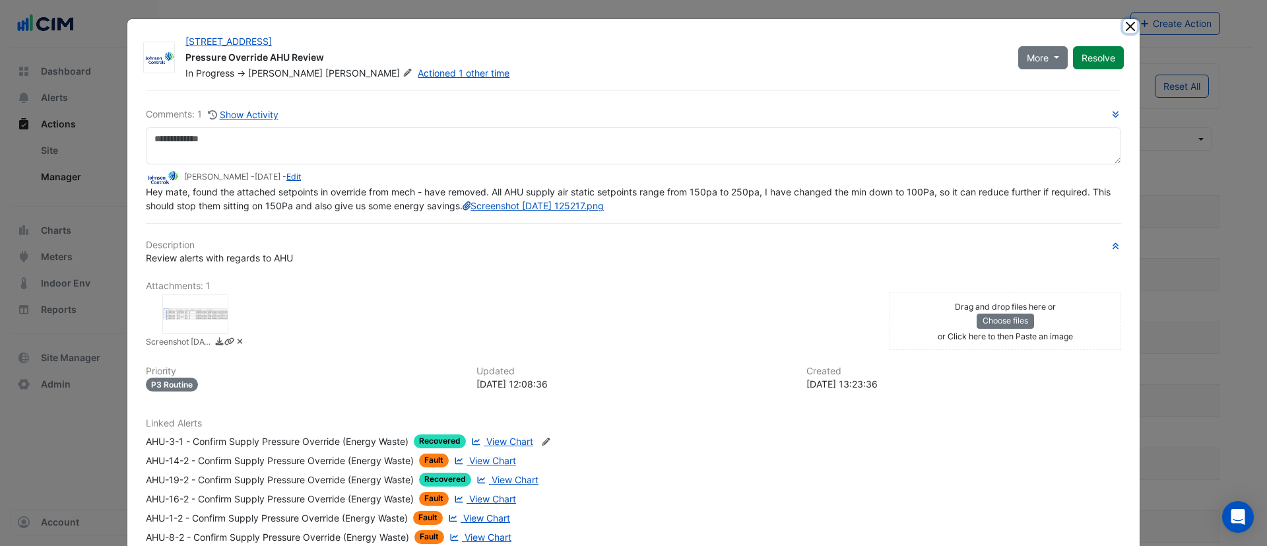
click at [1123, 27] on button "Close" at bounding box center [1130, 26] width 14 height 14
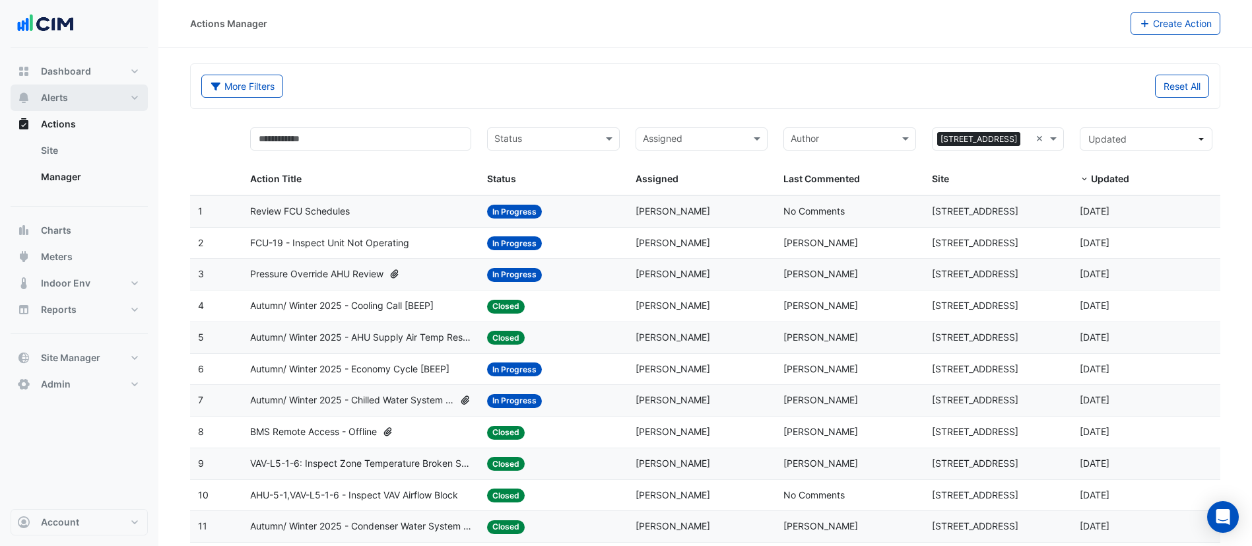
click at [80, 95] on button "Alerts" at bounding box center [79, 97] width 137 height 26
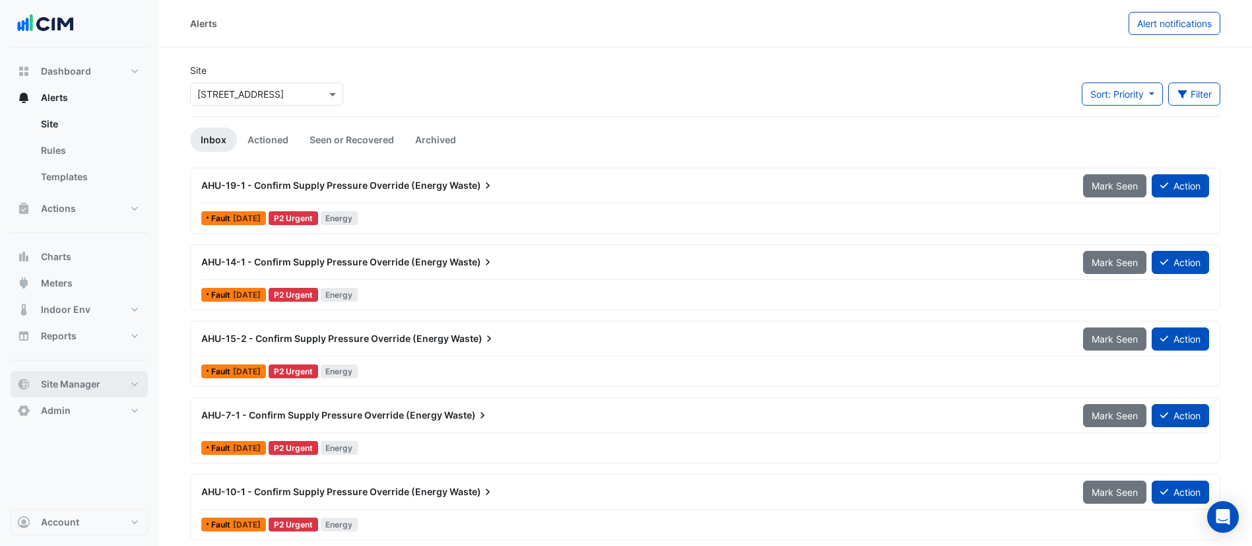
click at [92, 382] on span "Site Manager" at bounding box center [70, 384] width 59 height 13
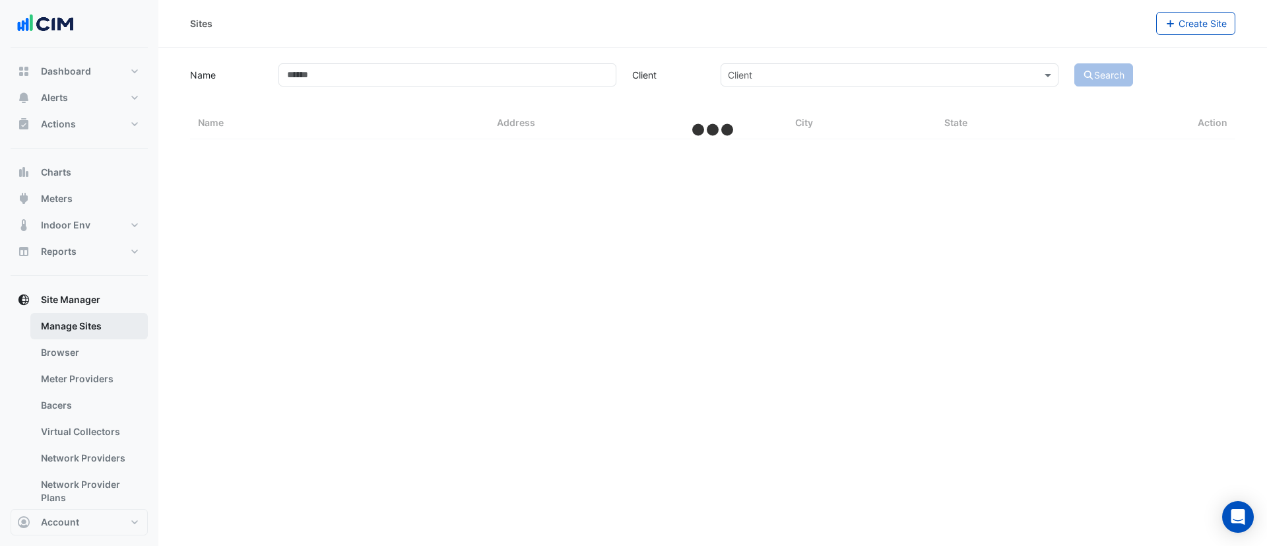
select select "***"
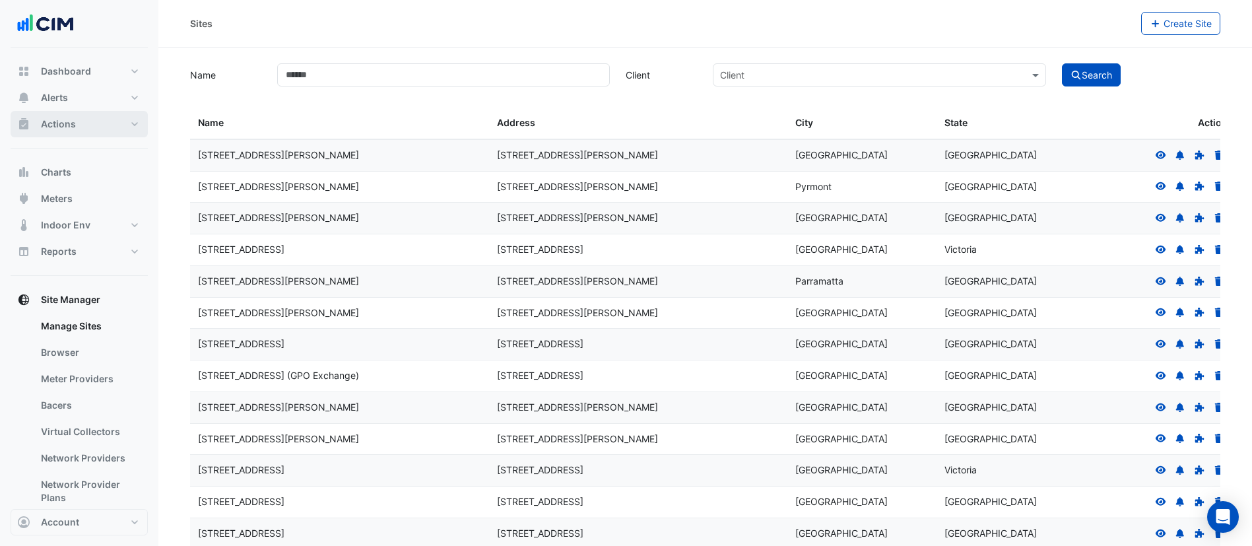
click at [81, 128] on button "Actions" at bounding box center [79, 124] width 137 height 26
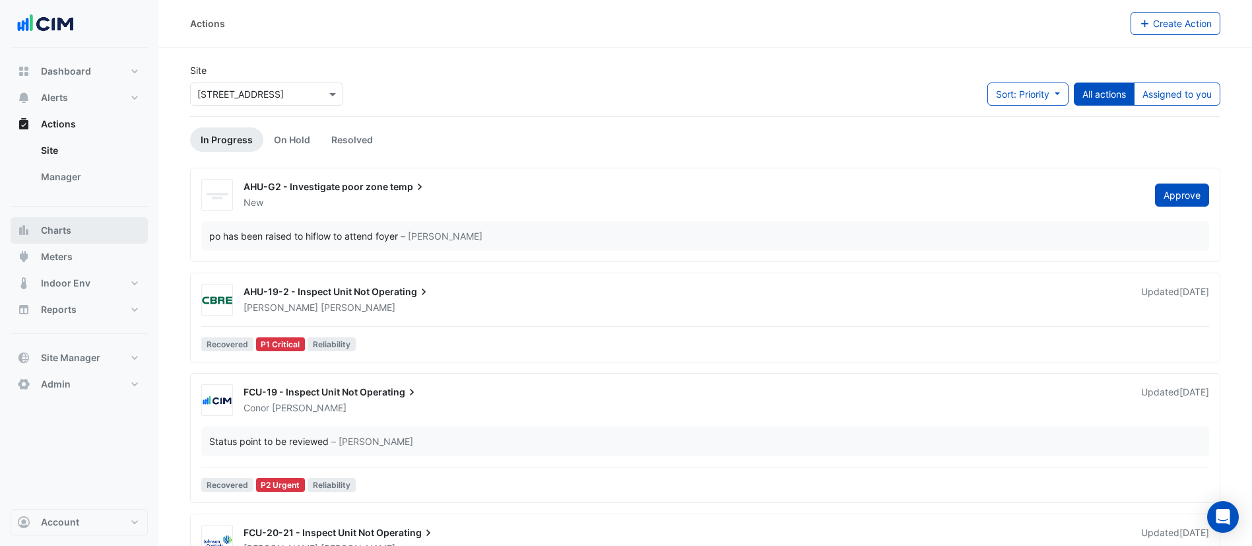
click at [89, 225] on button "Charts" at bounding box center [79, 230] width 137 height 26
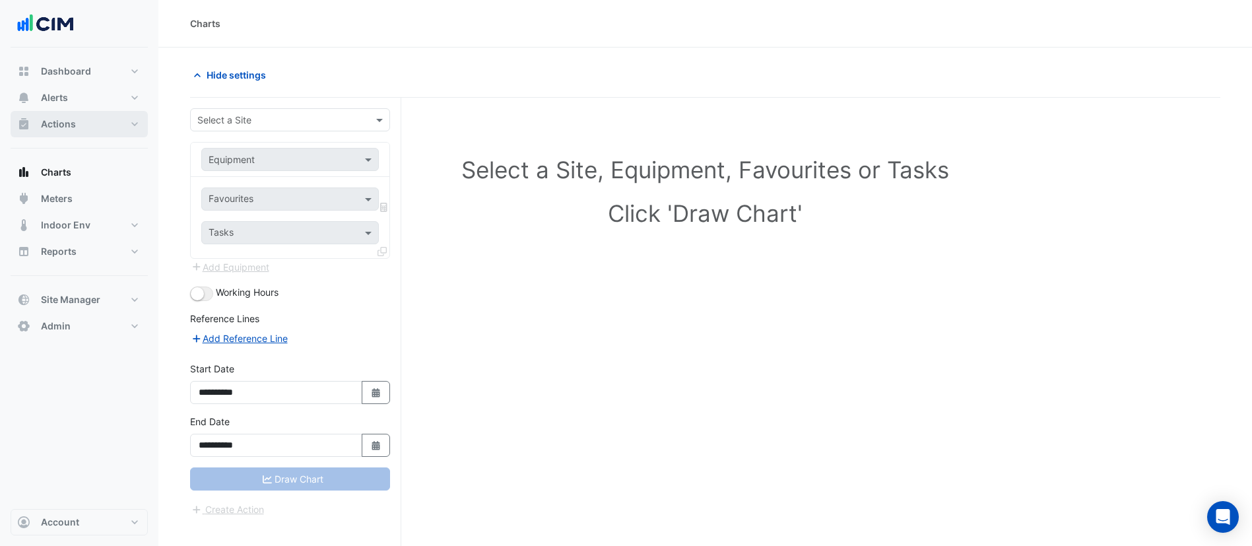
click at [83, 122] on button "Actions" at bounding box center [79, 124] width 137 height 26
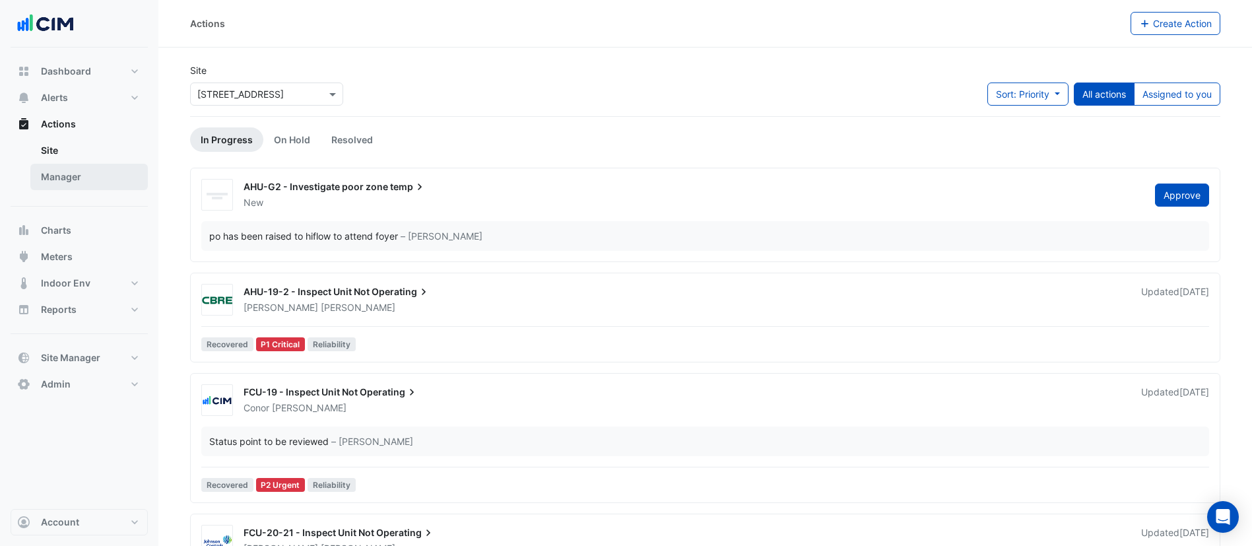
click at [74, 174] on link "Manager" at bounding box center [88, 177] width 117 height 26
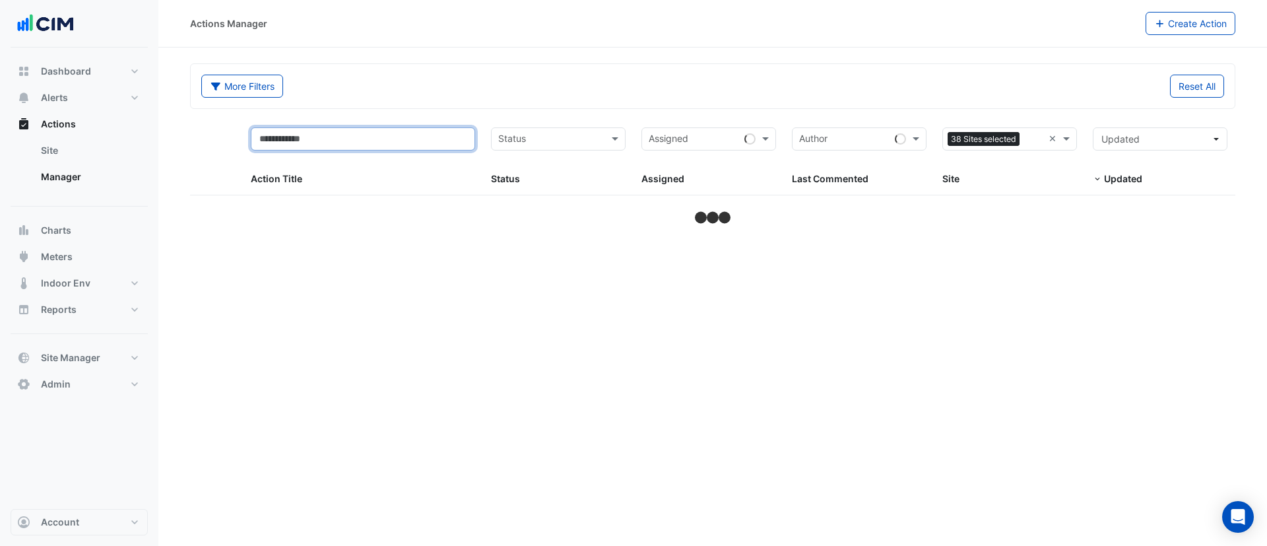
click at [389, 137] on input "text" at bounding box center [363, 138] width 225 height 23
select select "***"
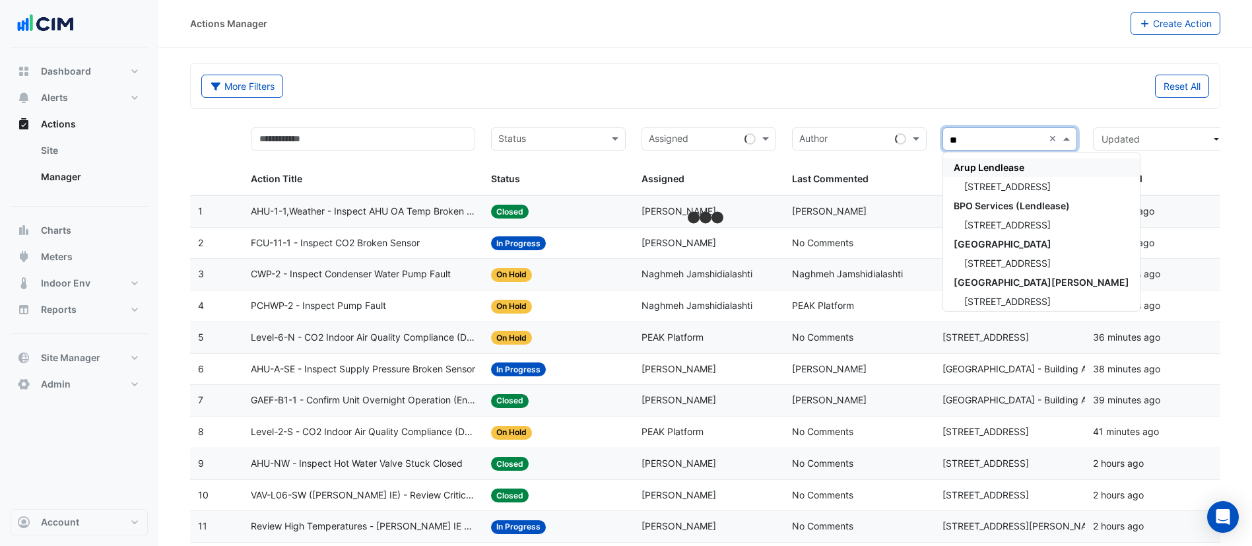
type input "***"
click at [1005, 192] on div "[STREET_ADDRESS]" at bounding box center [1041, 186] width 197 height 19
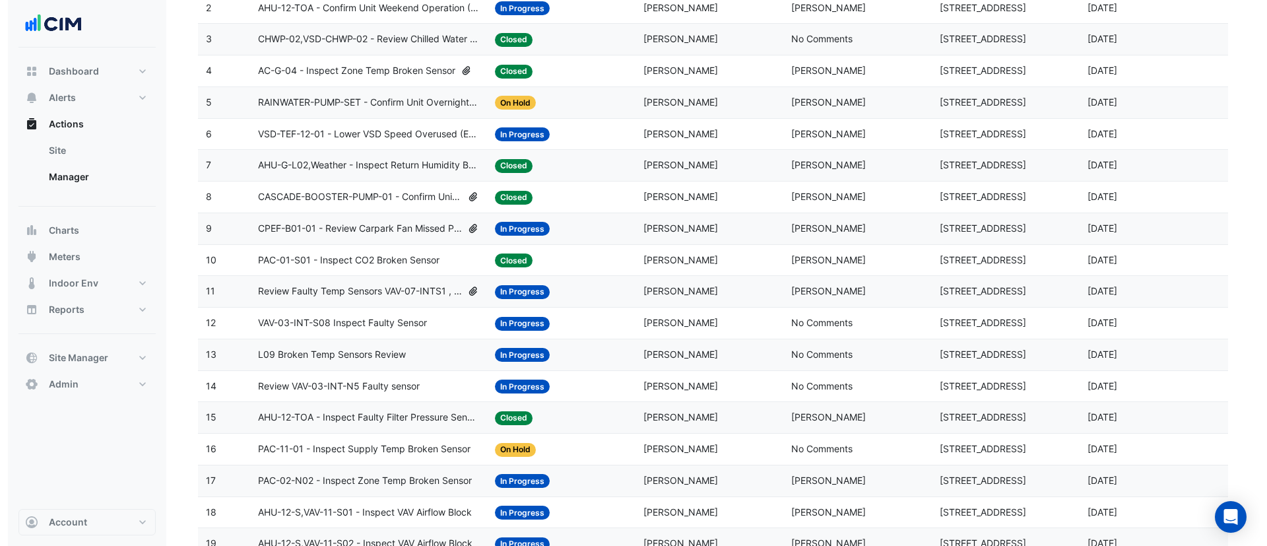
scroll to position [234, 0]
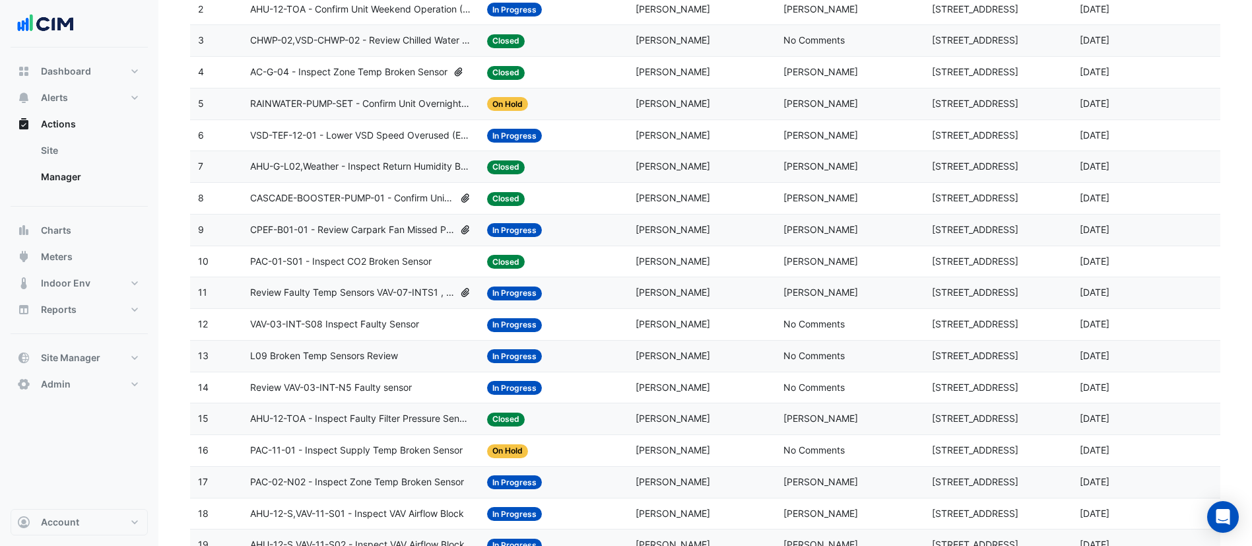
click at [356, 350] on span "L09 Broken Temp Sensors Review" at bounding box center [324, 356] width 148 height 15
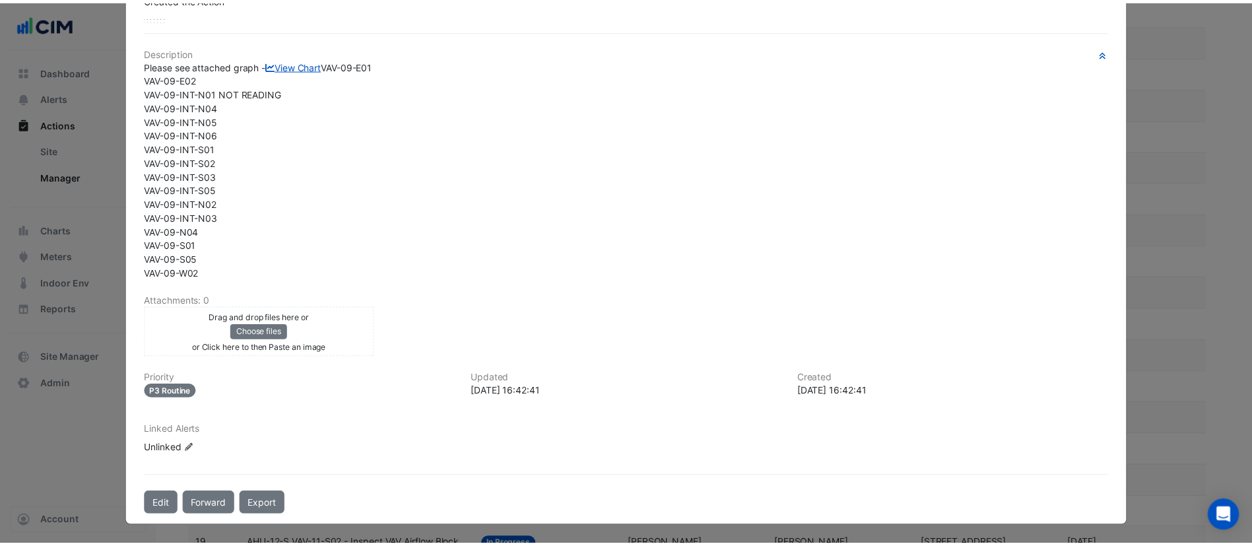
scroll to position [0, 0]
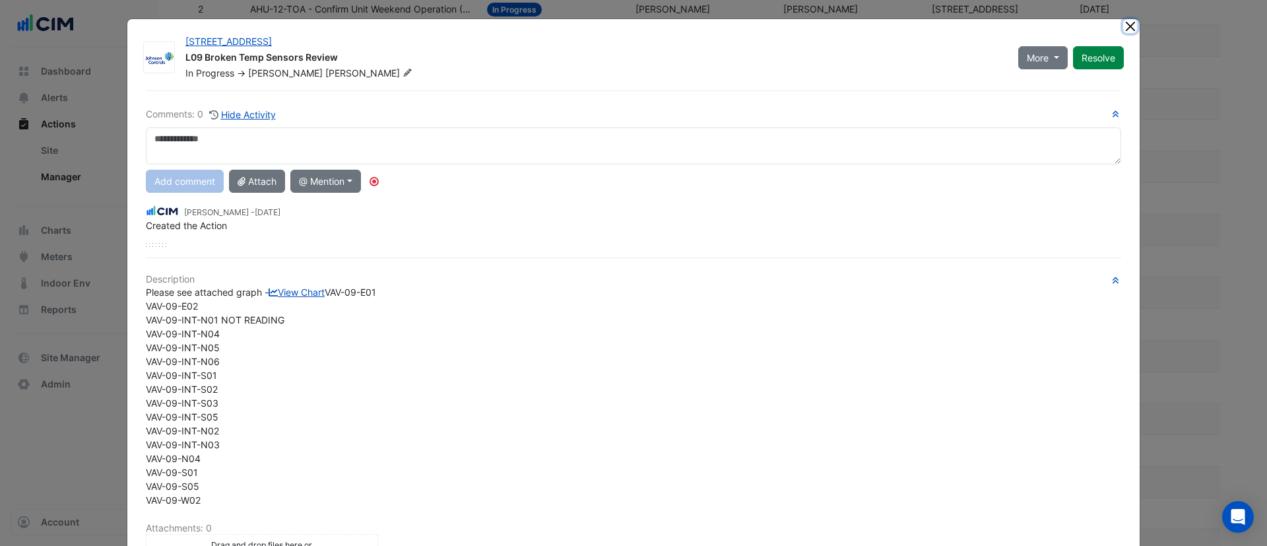
click at [1125, 20] on button "Close" at bounding box center [1130, 26] width 14 height 14
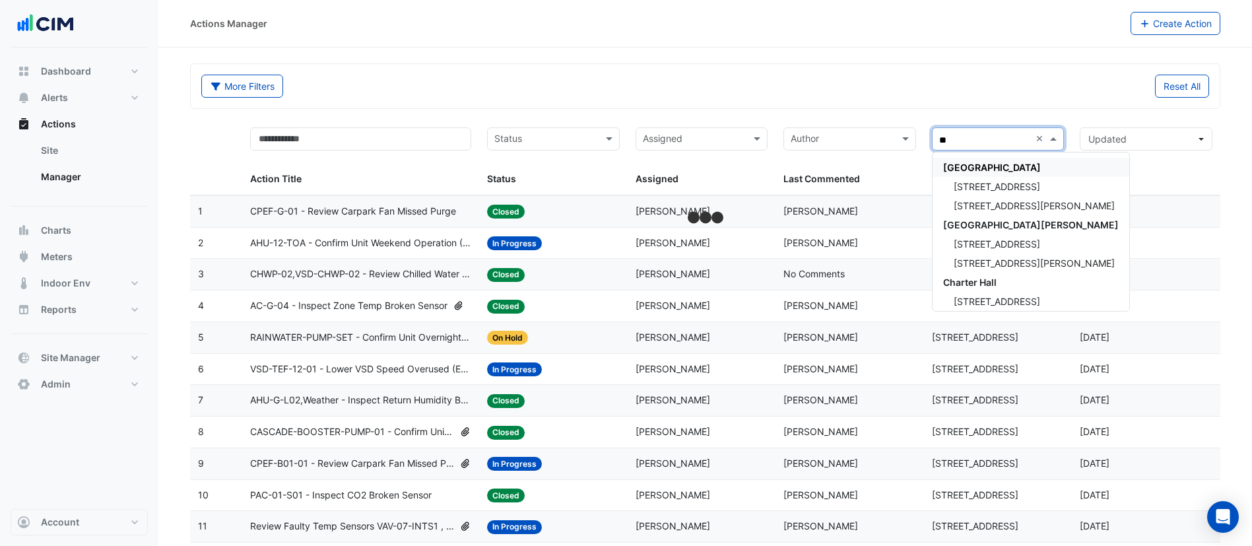
type input "***"
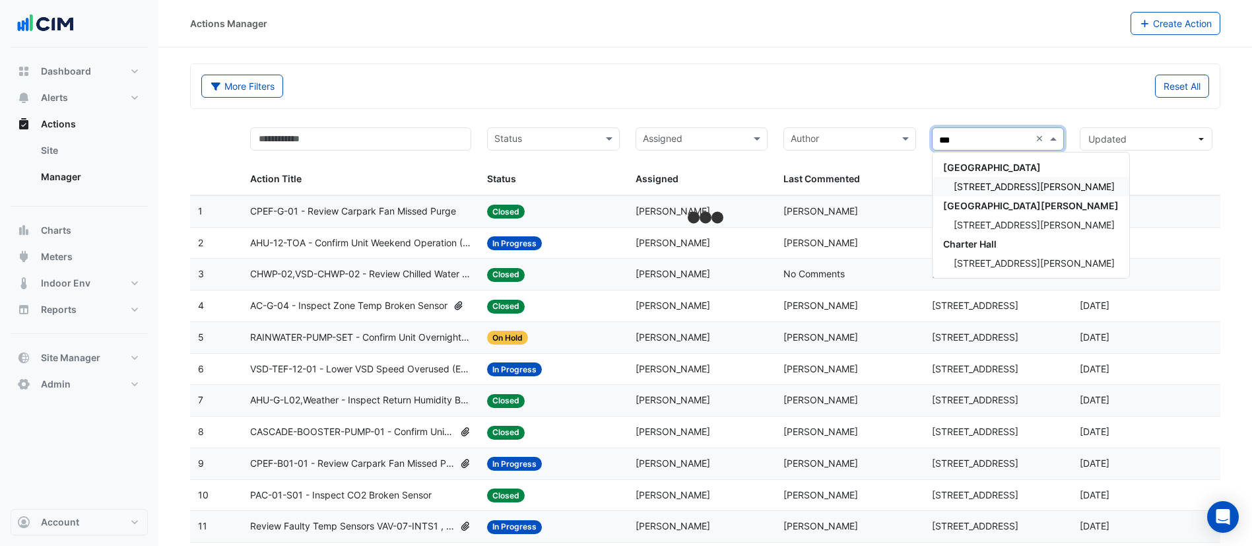
click at [989, 187] on span "[STREET_ADDRESS][PERSON_NAME]" at bounding box center [1034, 186] width 161 height 11
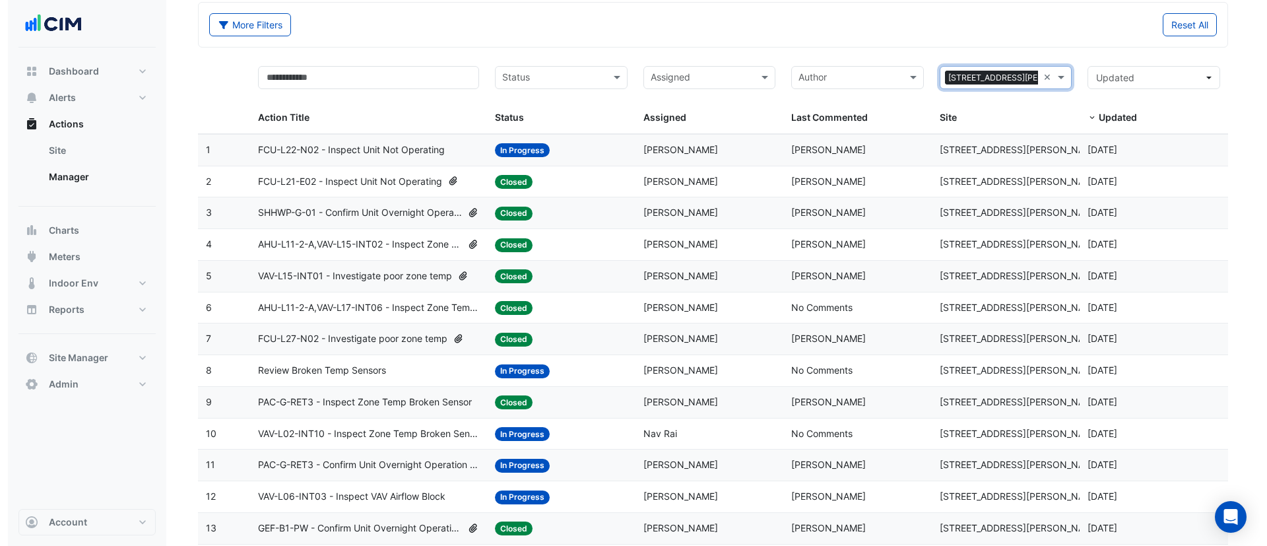
scroll to position [69, 0]
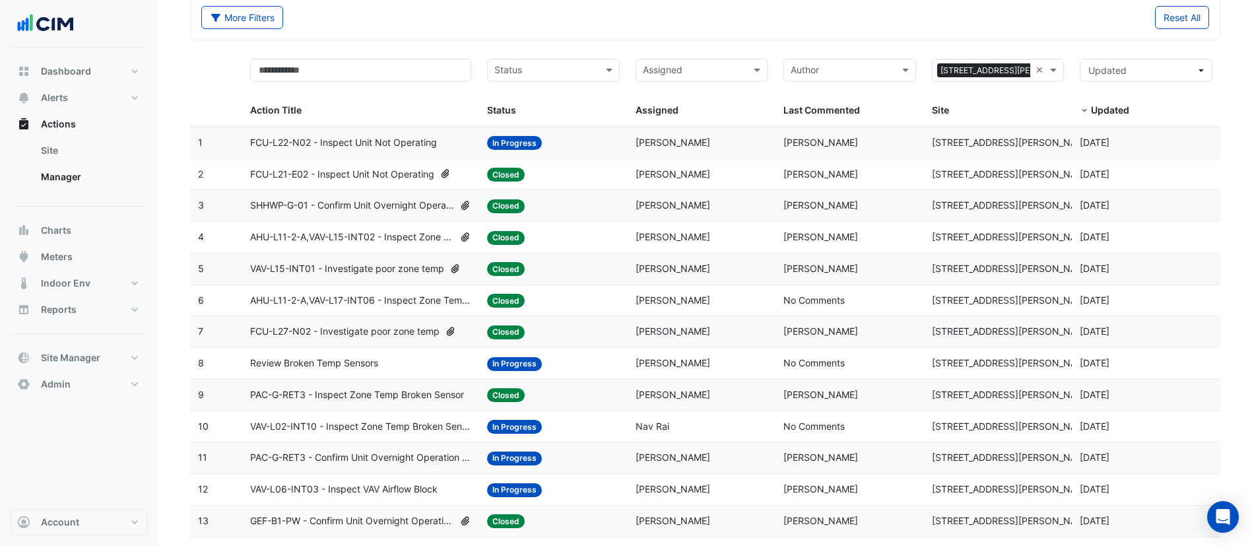
click at [391, 364] on div "Review Broken Temp Sensors" at bounding box center [360, 363] width 221 height 15
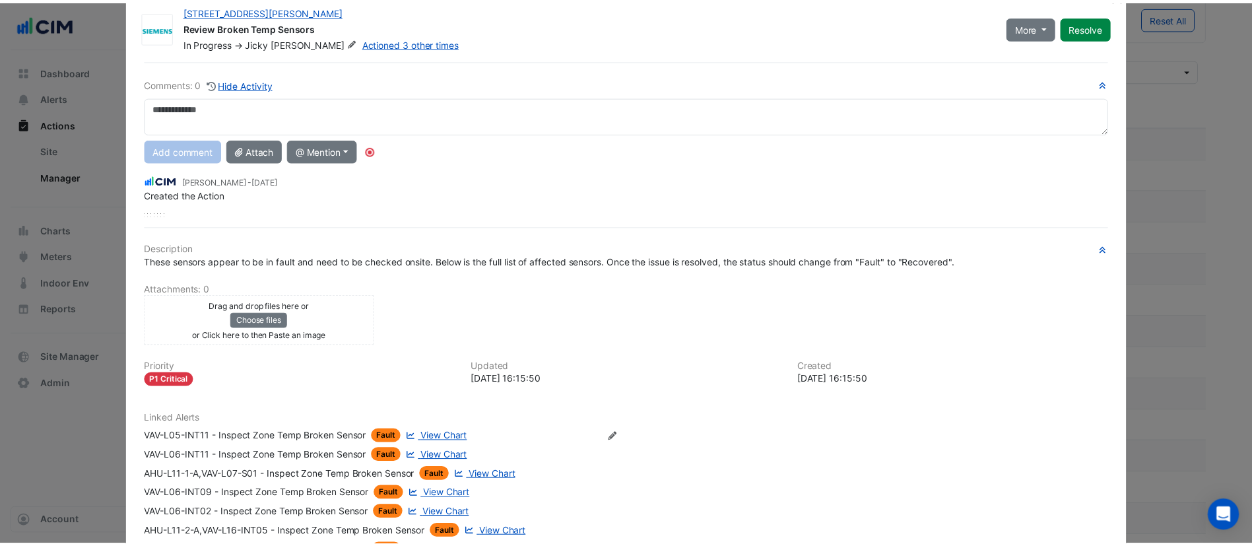
scroll to position [0, 0]
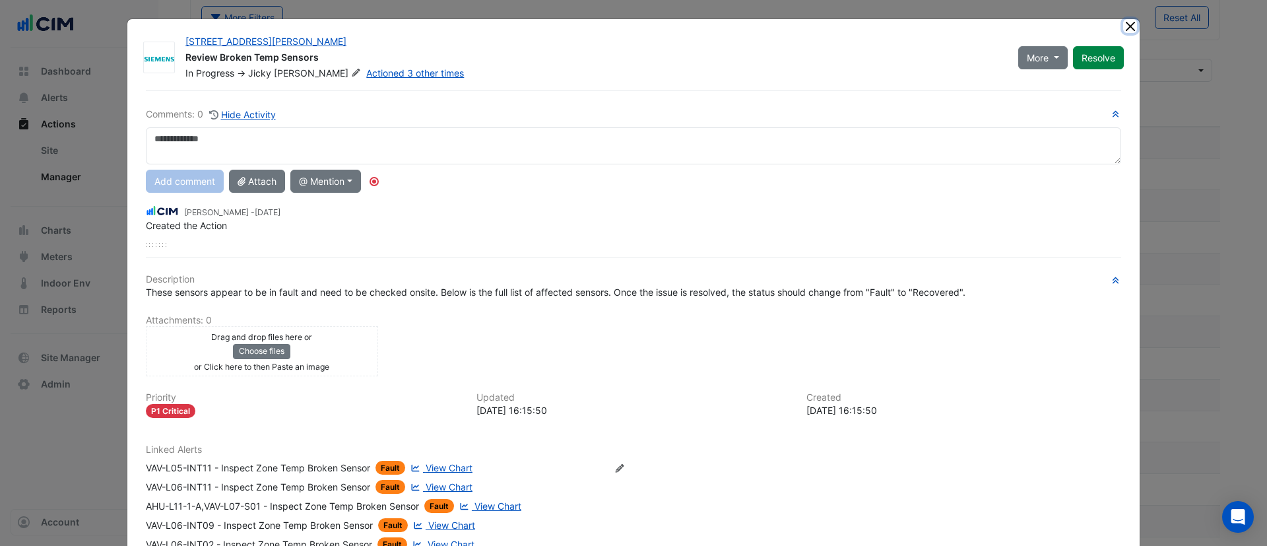
click at [1124, 26] on button "Close" at bounding box center [1130, 26] width 14 height 14
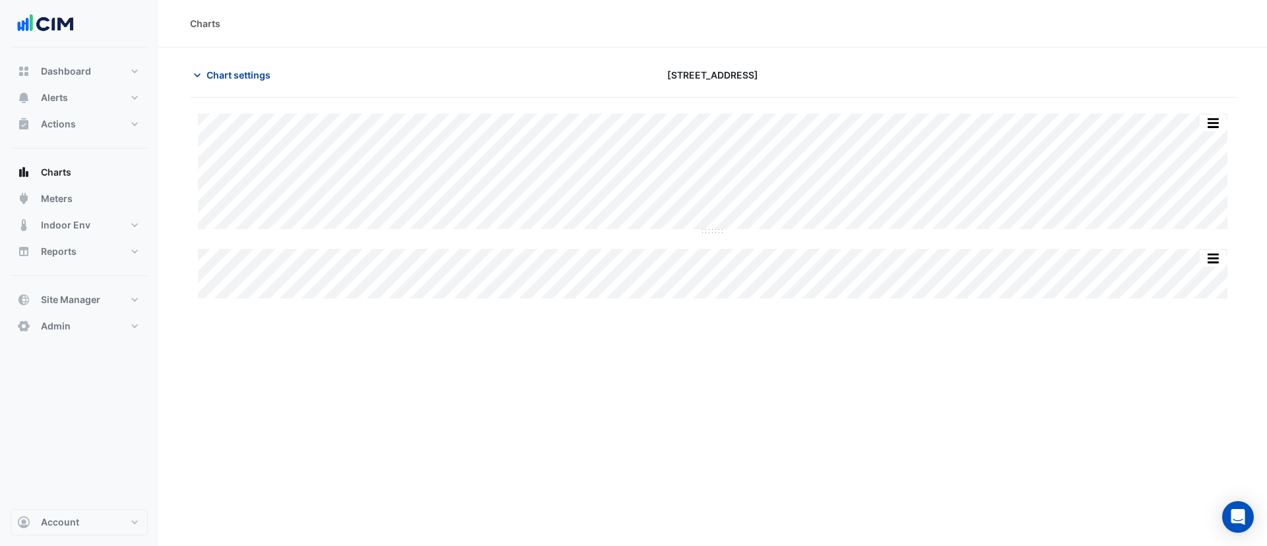
click at [249, 71] on span "Chart settings" at bounding box center [239, 75] width 64 height 14
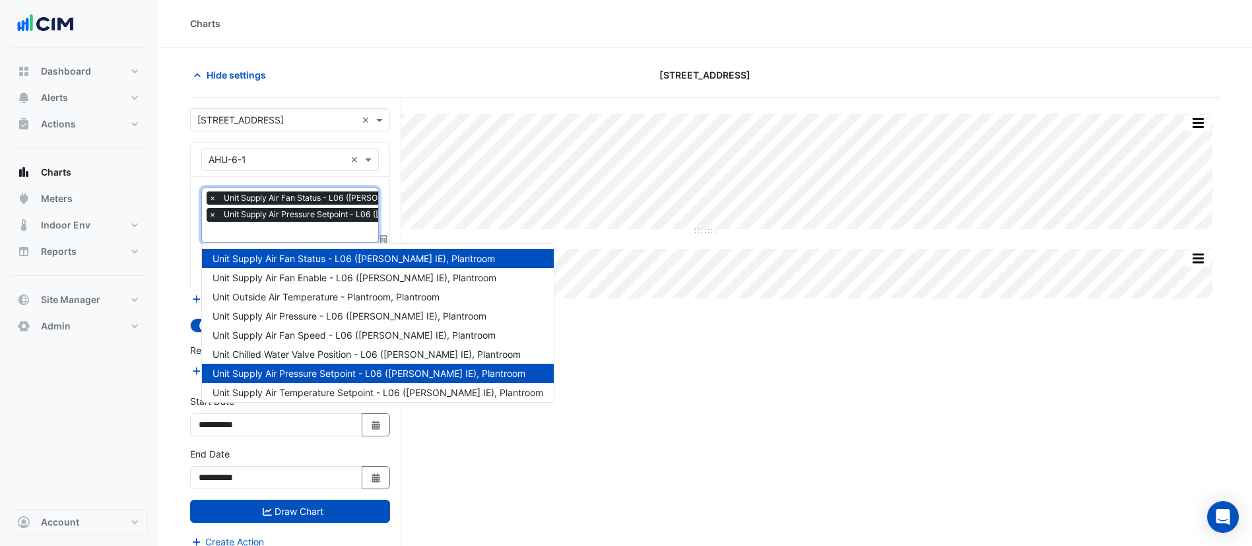
scroll to position [0, 7]
click at [283, 234] on input "text" at bounding box center [348, 233] width 292 height 14
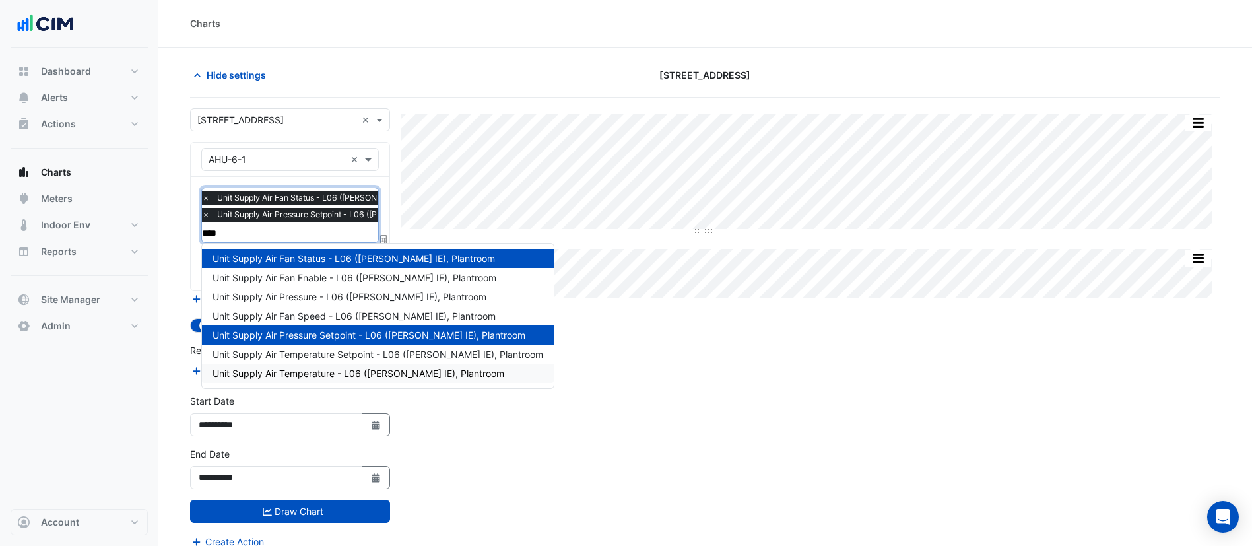
type input "*****"
click at [273, 300] on span "Unit Supply Air Pressure - L06 ([PERSON_NAME] IE), Plantroom" at bounding box center [350, 296] width 274 height 11
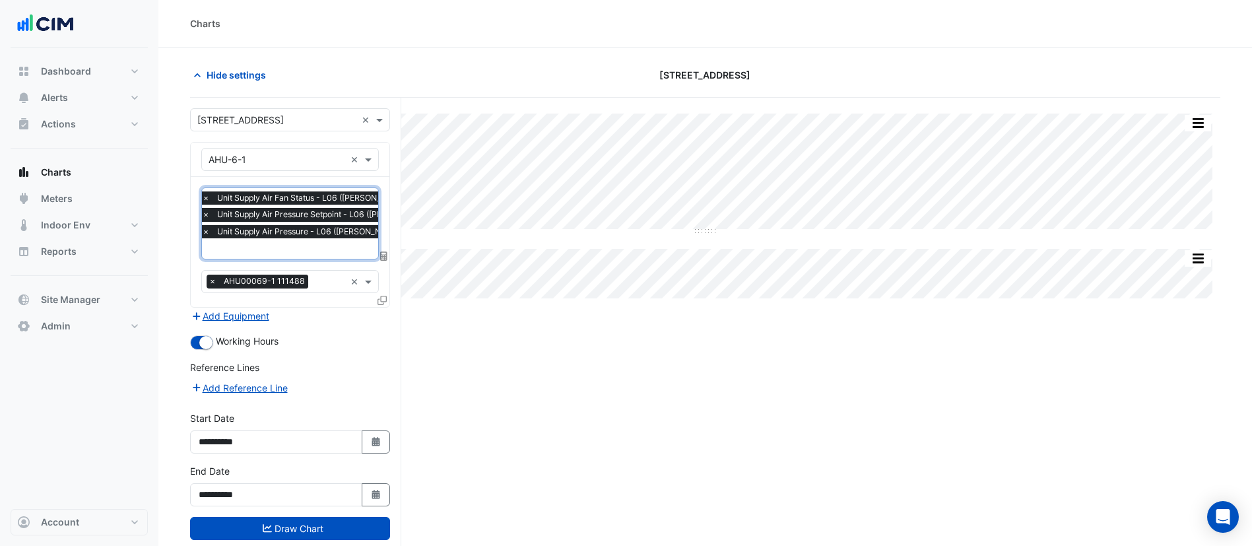
scroll to position [50, 0]
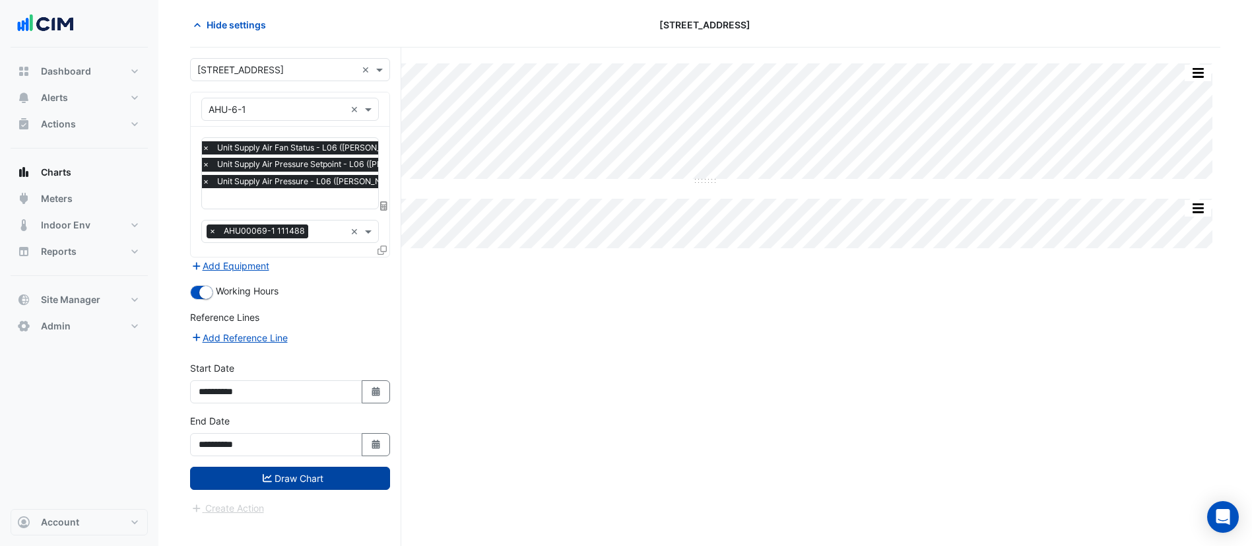
click at [262, 483] on button "Draw Chart" at bounding box center [290, 478] width 200 height 23
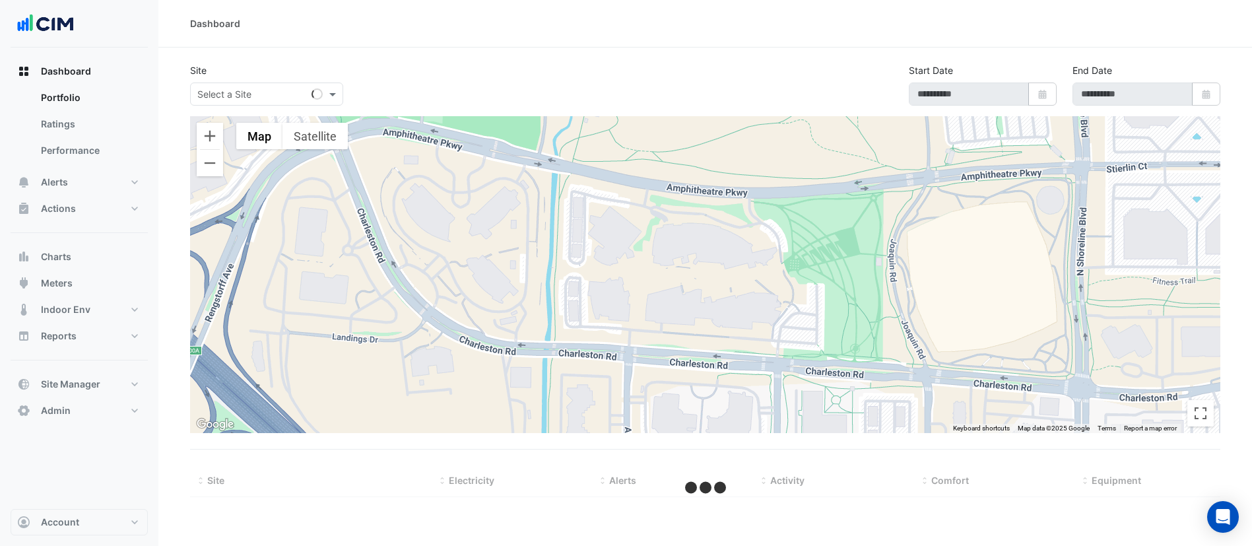
select select "***"
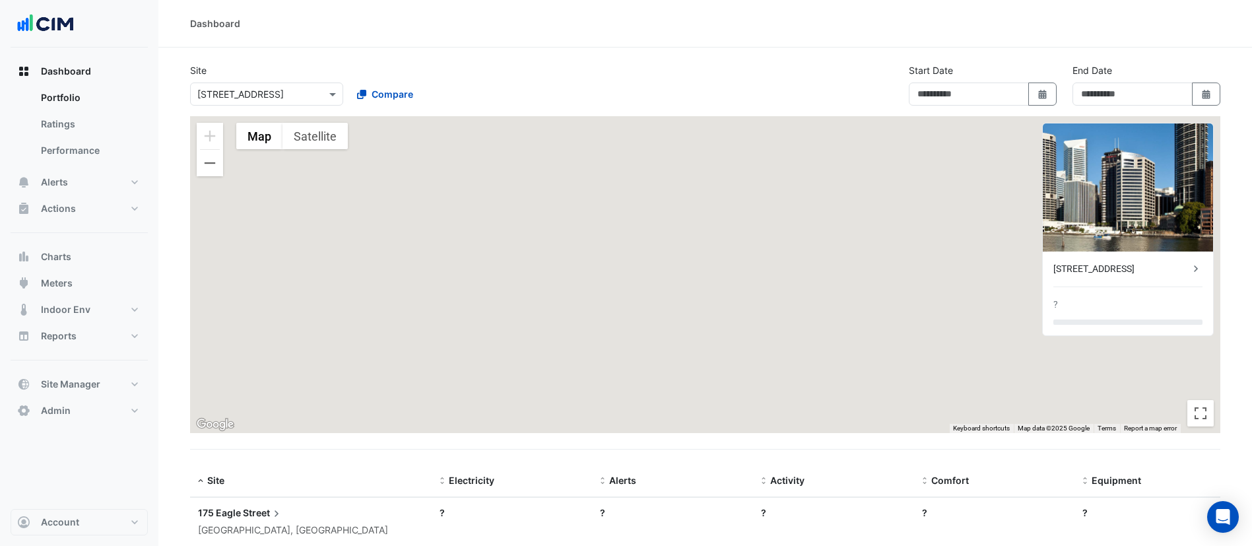
type input "**********"
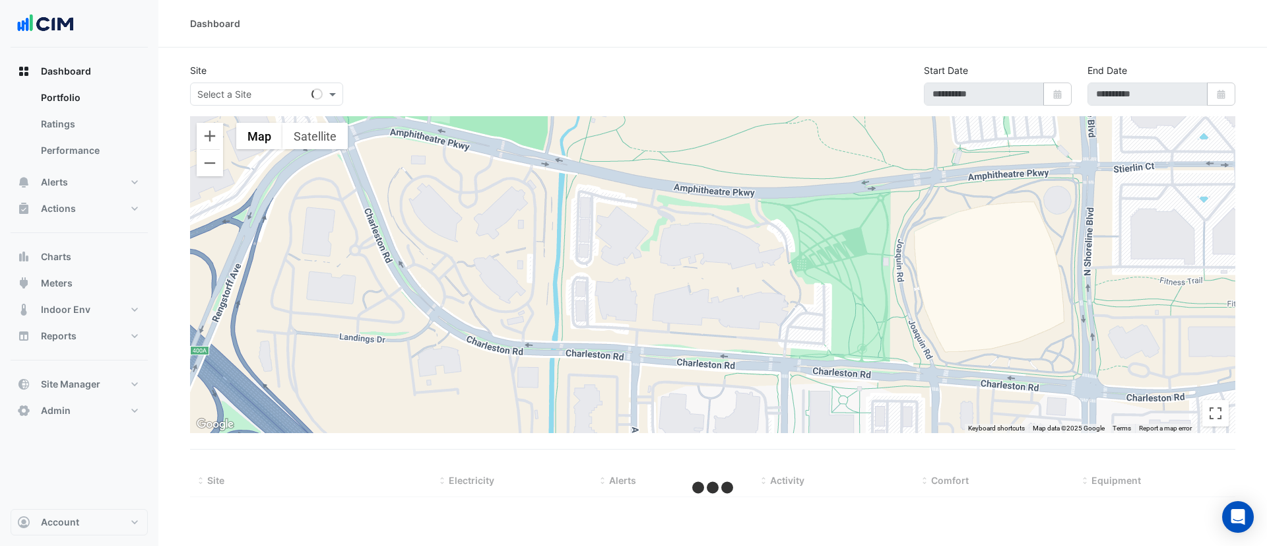
type input "**********"
select select "***"
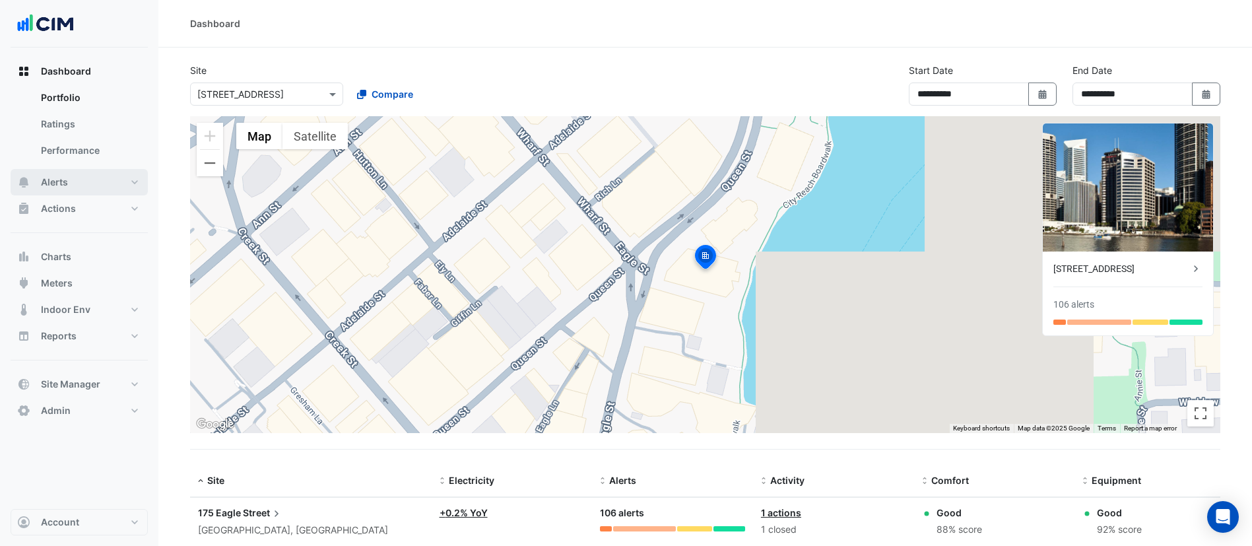
click at [78, 187] on button "Alerts" at bounding box center [79, 182] width 137 height 26
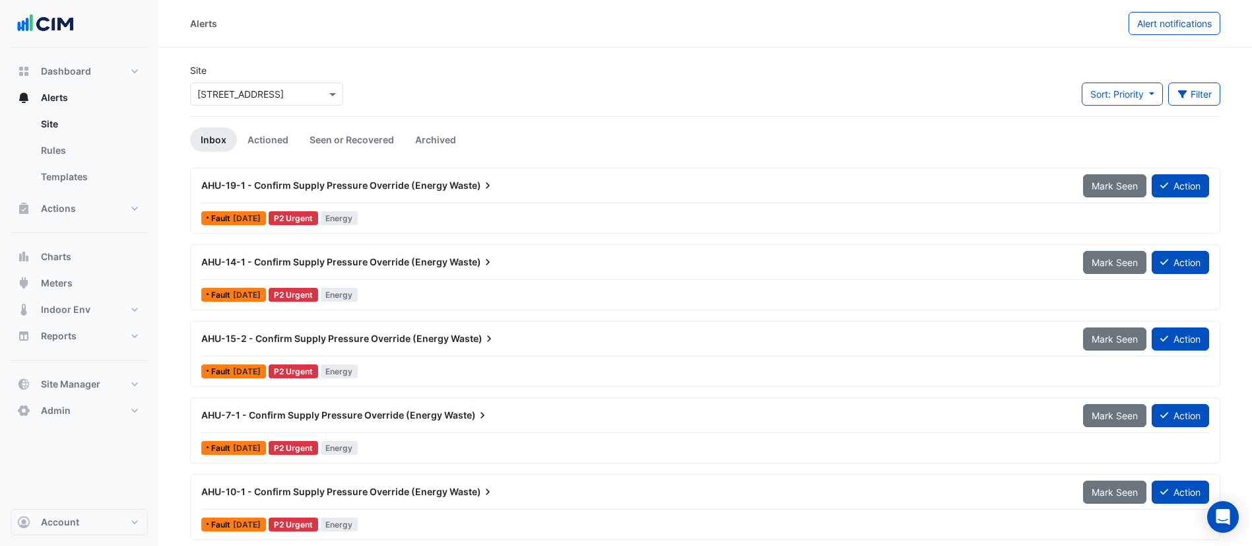
click at [250, 91] on input "text" at bounding box center [253, 95] width 112 height 14
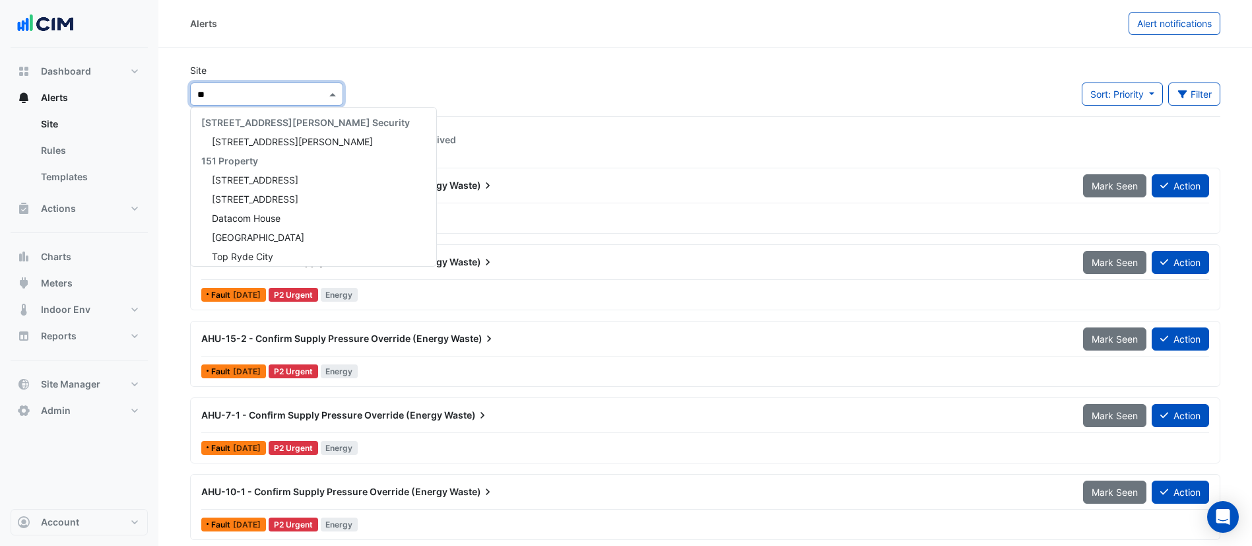
type input "***"
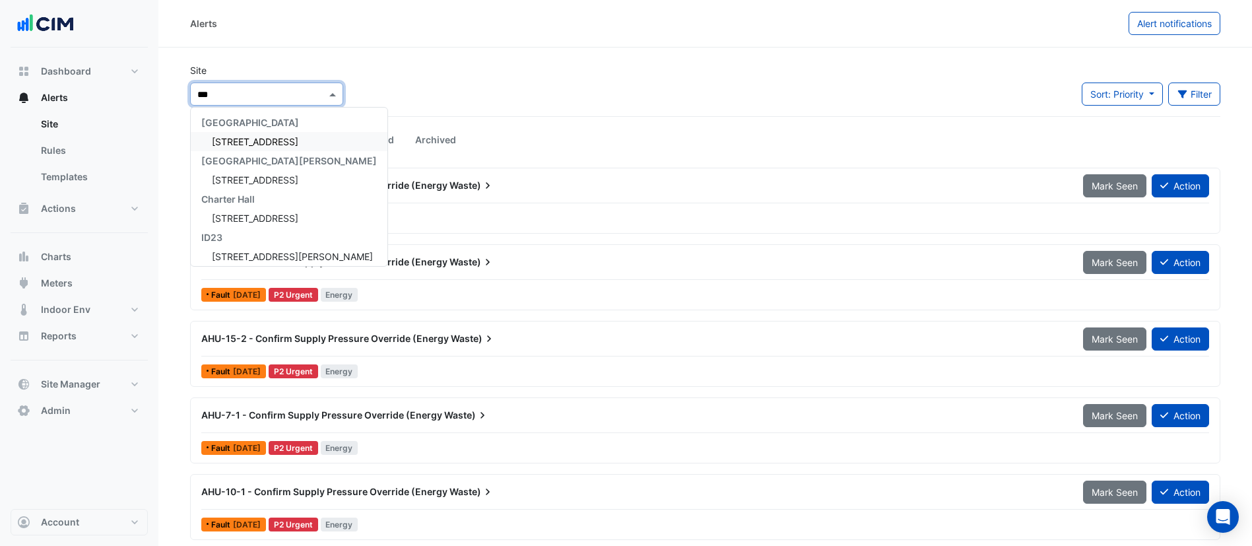
click at [250, 146] on span "[STREET_ADDRESS]" at bounding box center [255, 141] width 86 height 11
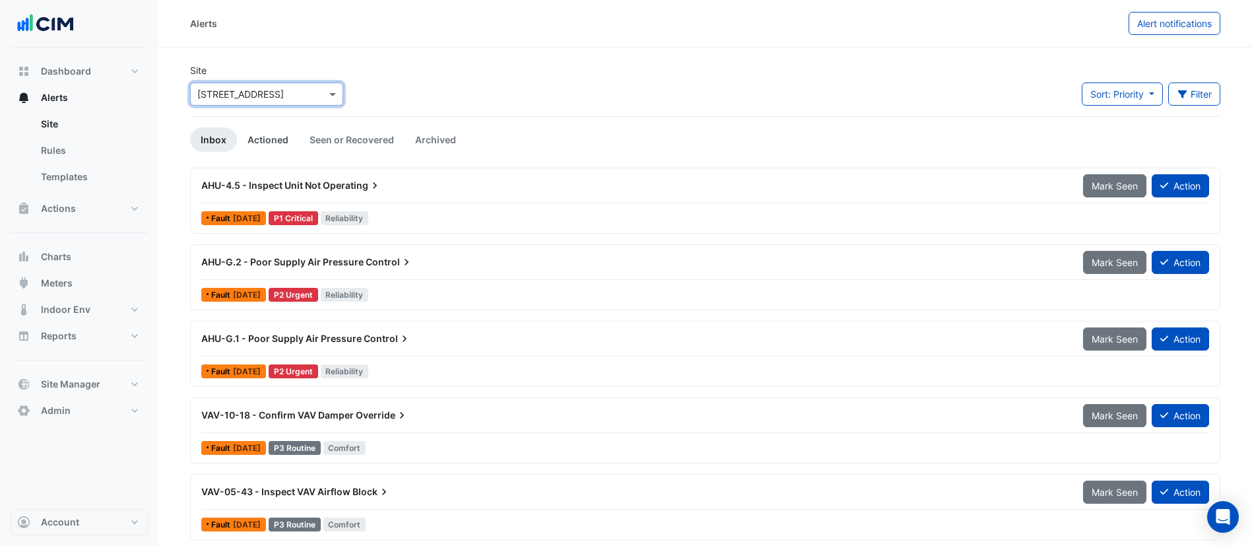
click at [250, 137] on link "Actioned" at bounding box center [268, 139] width 62 height 24
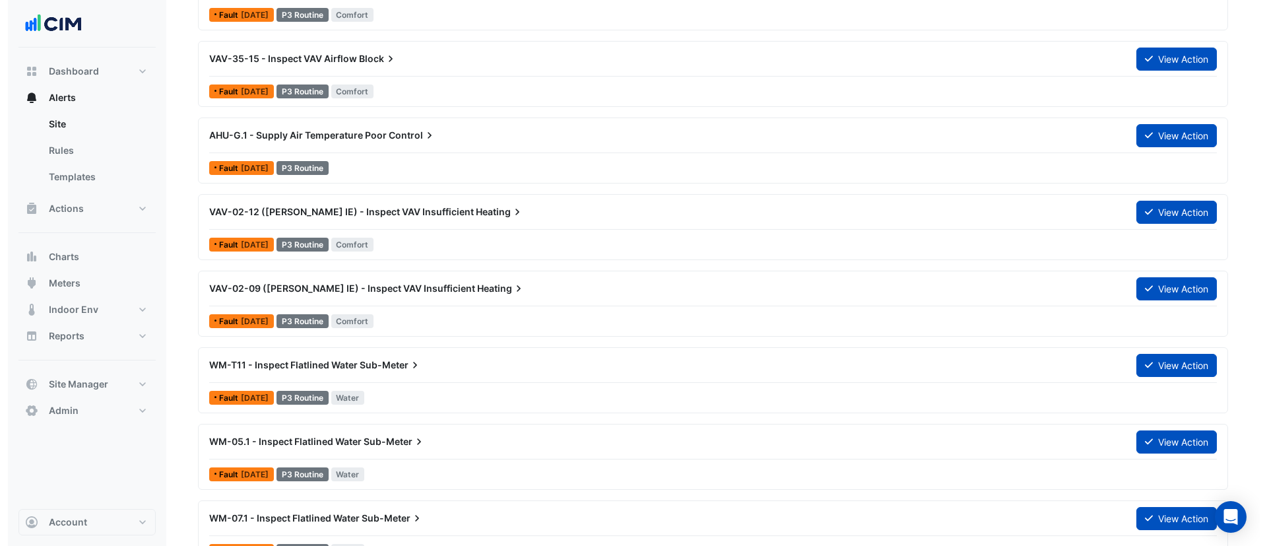
scroll to position [356, 0]
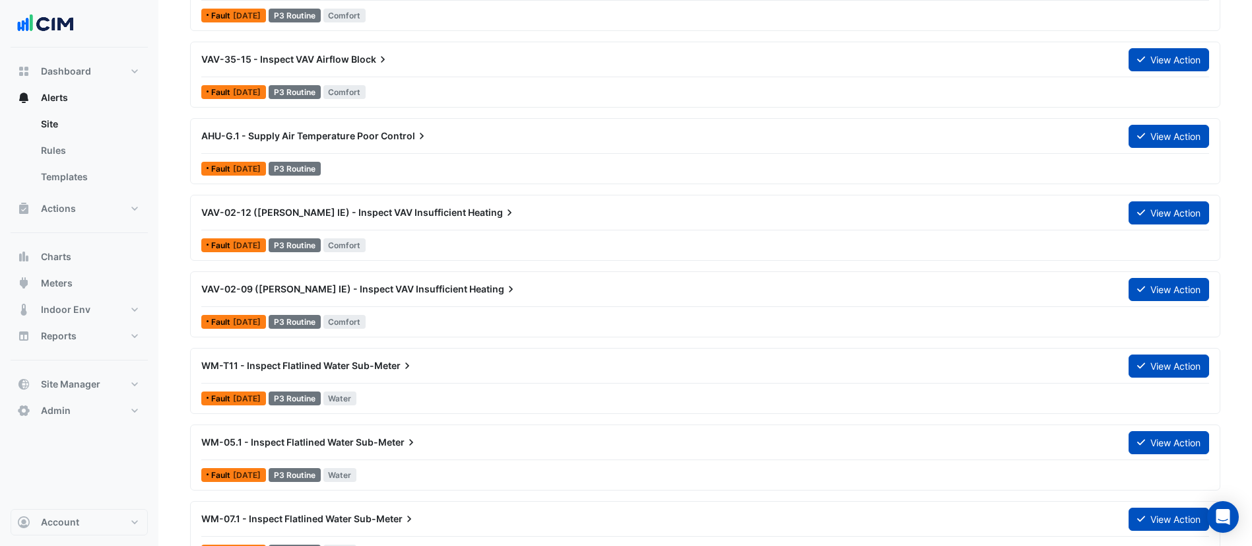
click at [457, 281] on div "VAV-02-09 ([PERSON_NAME] IE) - Inspect VAV Insufficient Heating" at bounding box center [656, 289] width 927 height 24
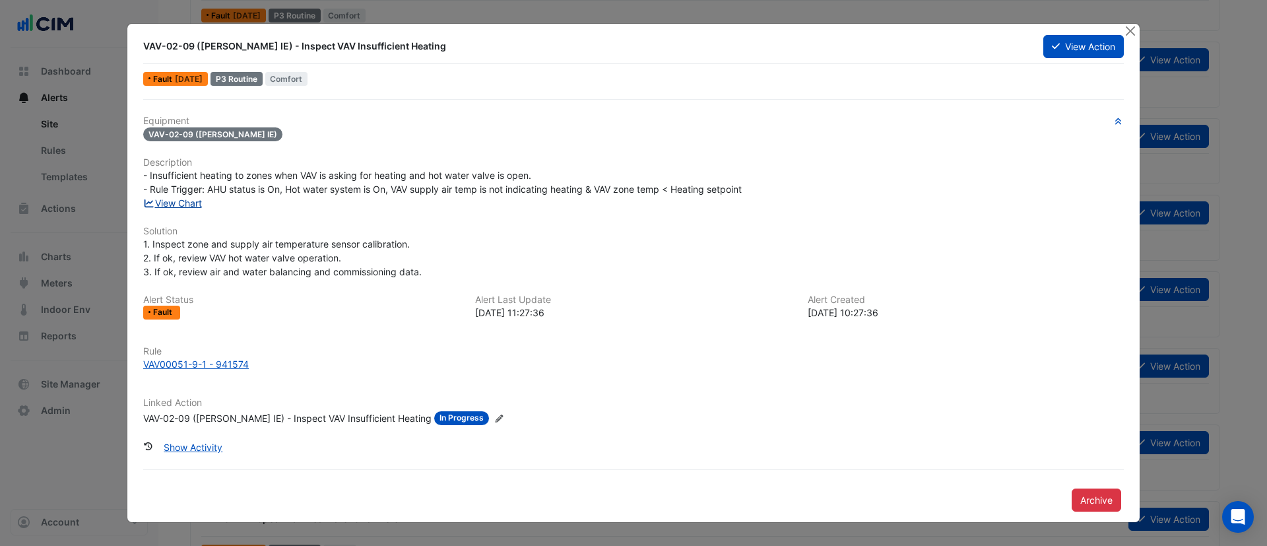
click at [185, 204] on link "View Chart" at bounding box center [172, 202] width 59 height 11
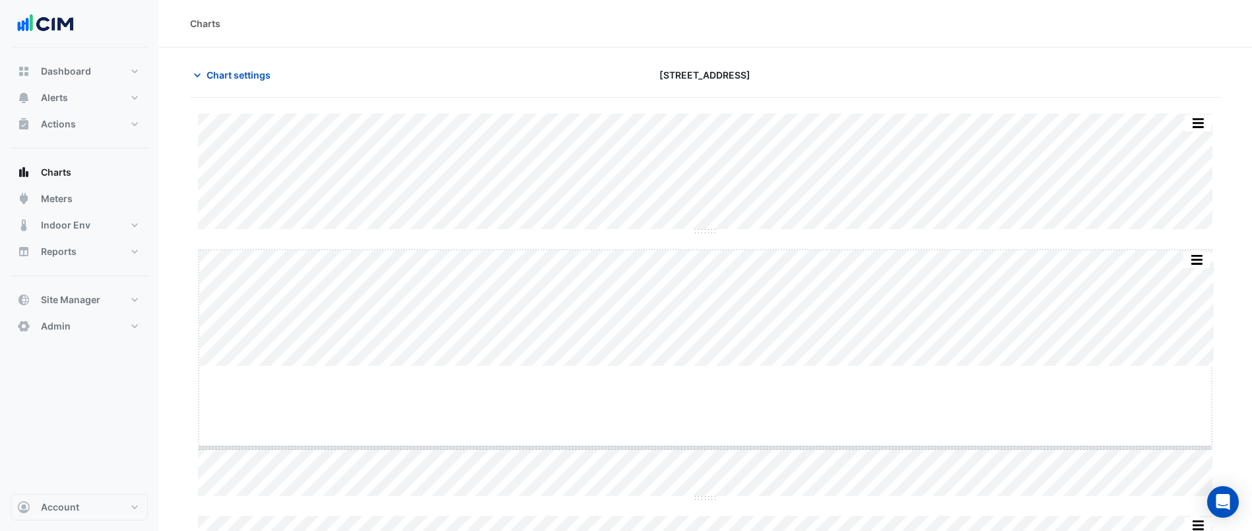
drag, startPoint x: 706, startPoint y: 367, endPoint x: 700, endPoint y: 454, distance: 87.3
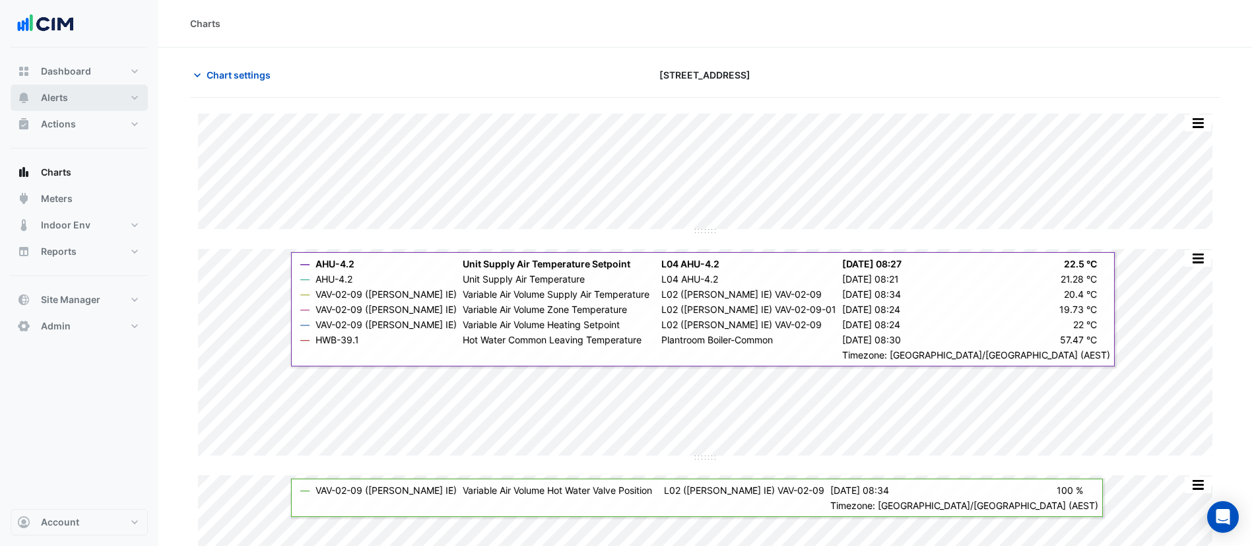
click at [84, 101] on button "Alerts" at bounding box center [79, 97] width 137 height 26
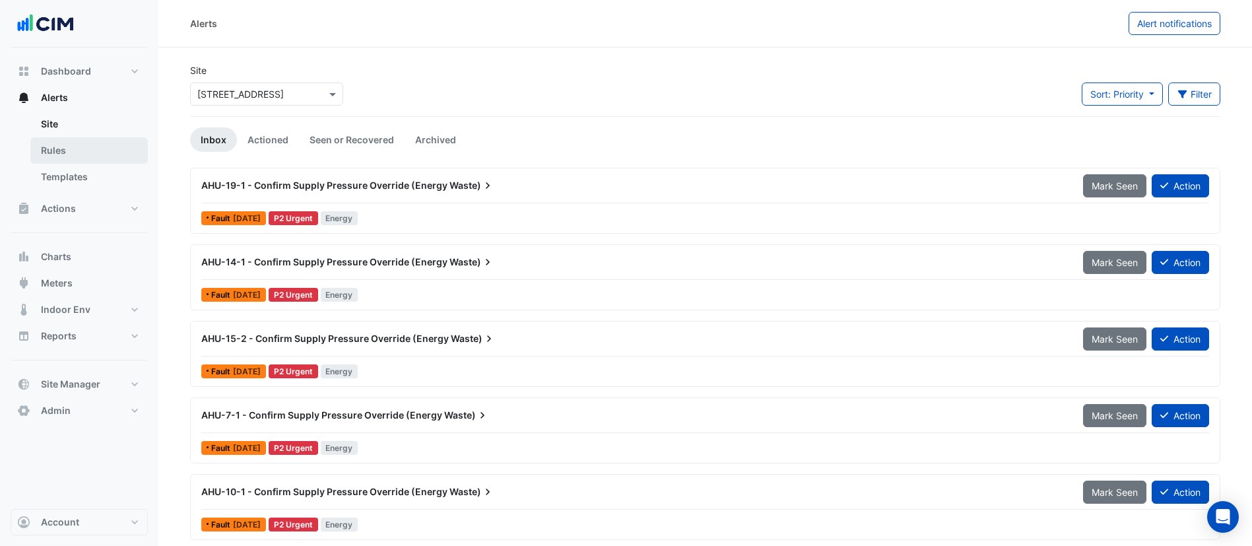
click at [90, 156] on link "Rules" at bounding box center [88, 150] width 117 height 26
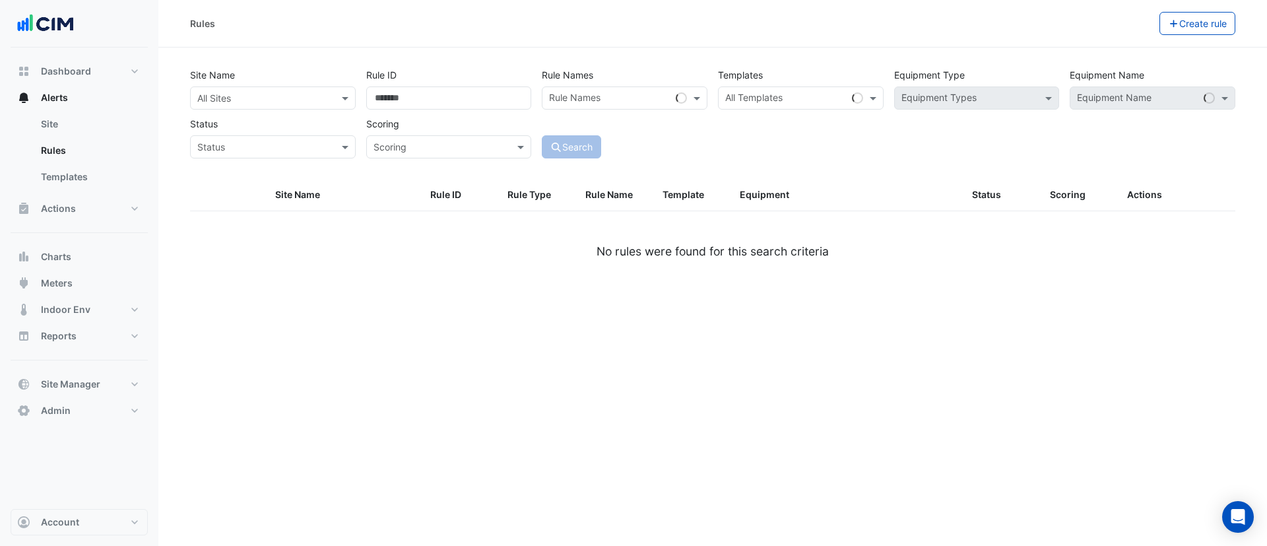
click at [284, 106] on div "All Sites" at bounding box center [273, 97] width 166 height 23
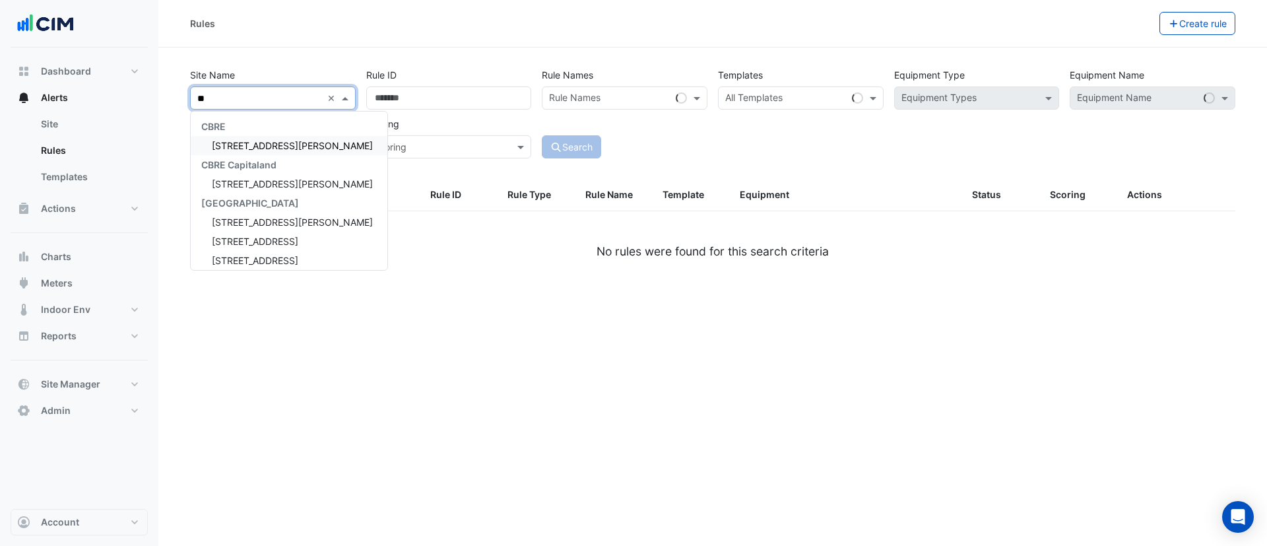
type input "***"
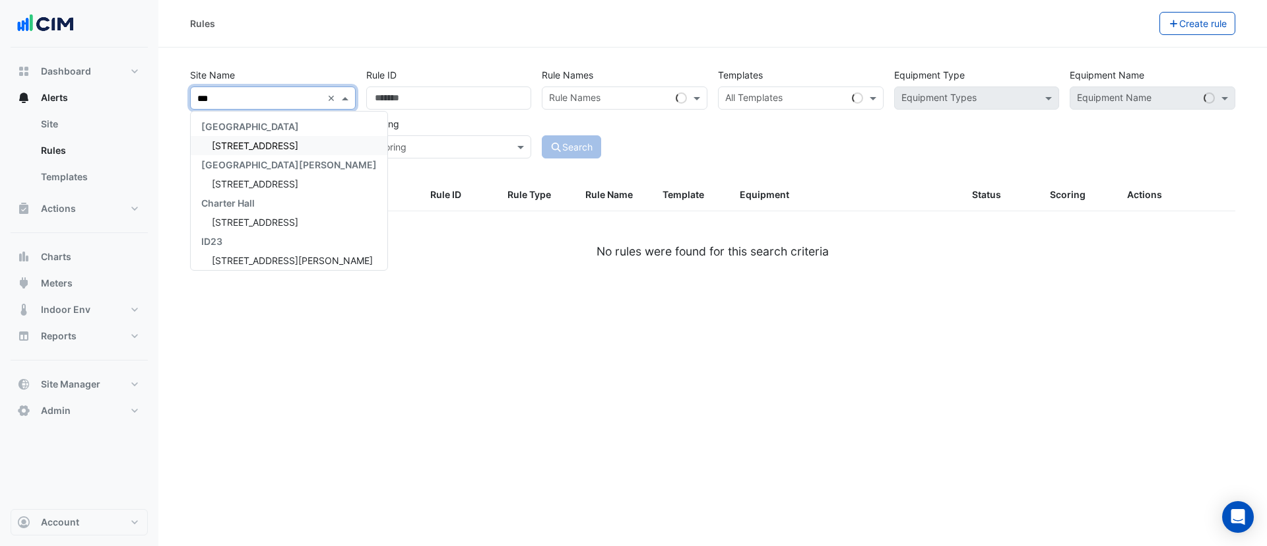
click at [272, 143] on span "[STREET_ADDRESS]" at bounding box center [255, 145] width 86 height 11
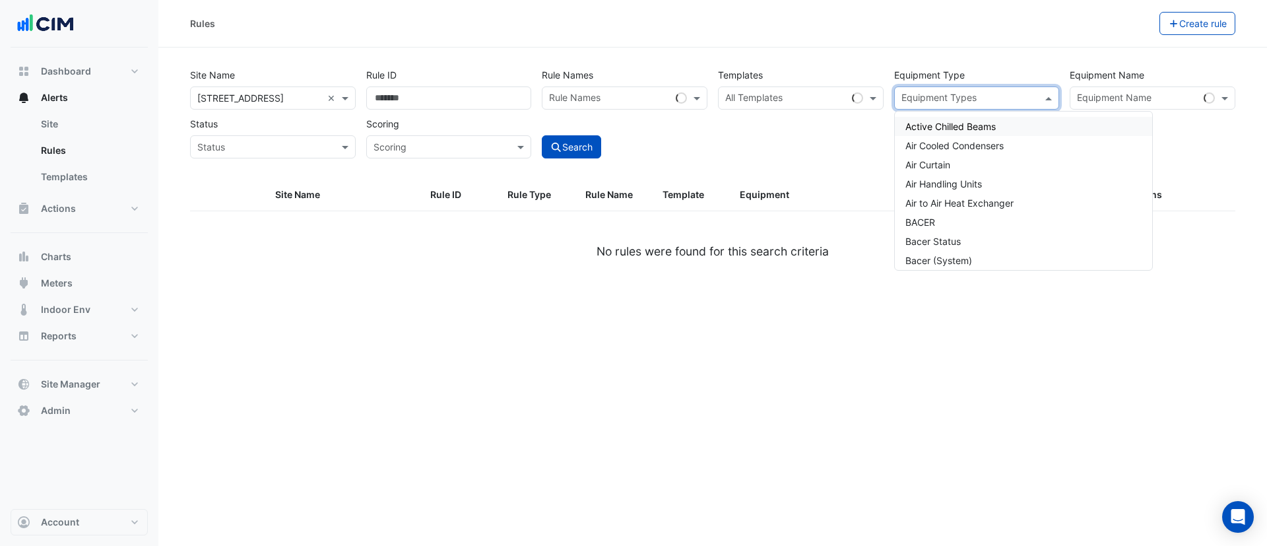
click at [1022, 96] on input "text" at bounding box center [970, 99] width 136 height 14
click at [1096, 104] on input "text" at bounding box center [1145, 99] width 136 height 14
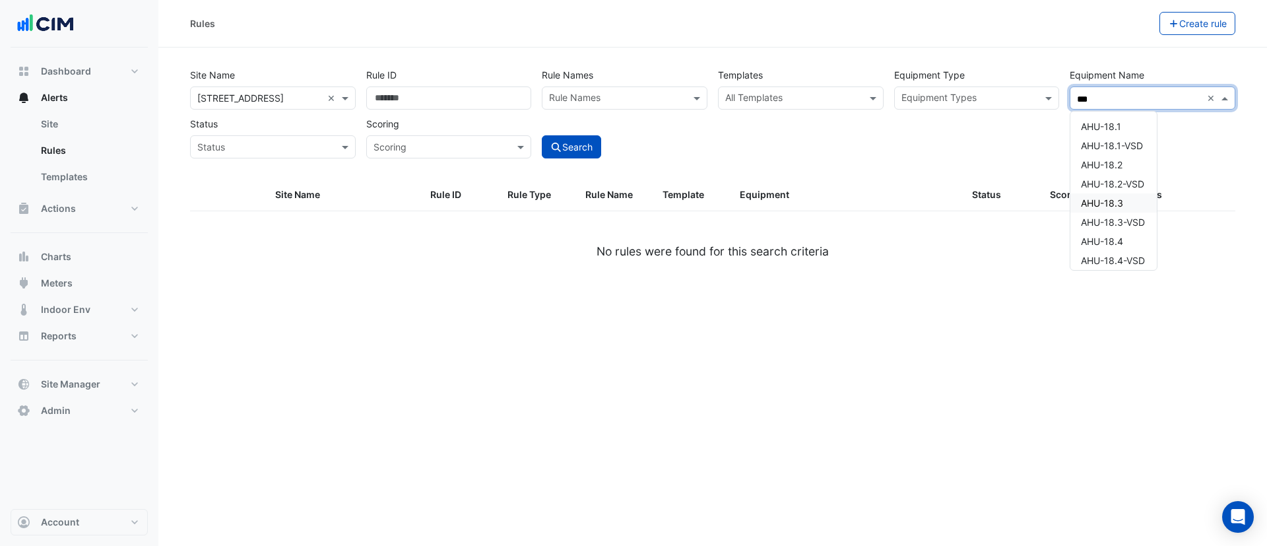
click at [1116, 198] on span "AHU-18.3" at bounding box center [1102, 202] width 42 height 11
type input "***"
click at [585, 148] on button "Search" at bounding box center [571, 146] width 59 height 23
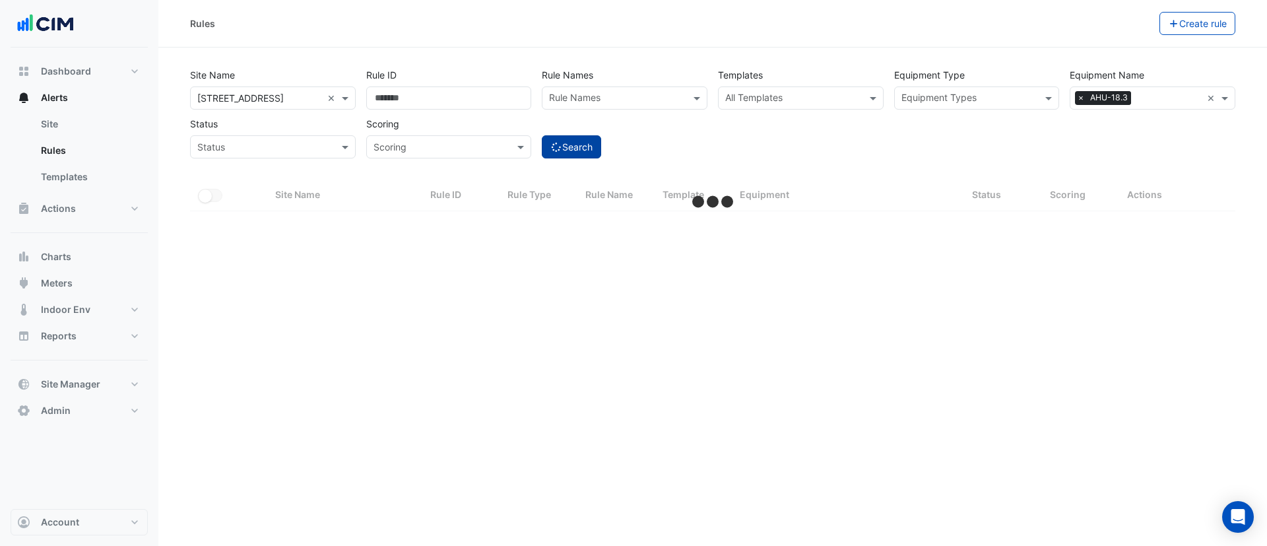
select select "***"
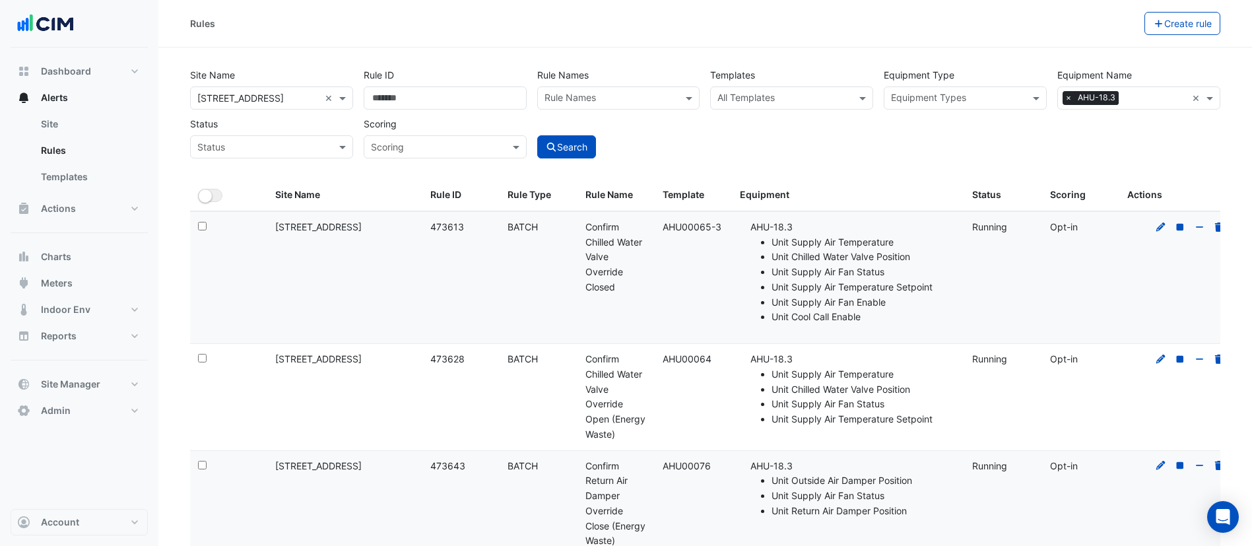
click at [597, 96] on input "text" at bounding box center [611, 99] width 133 height 14
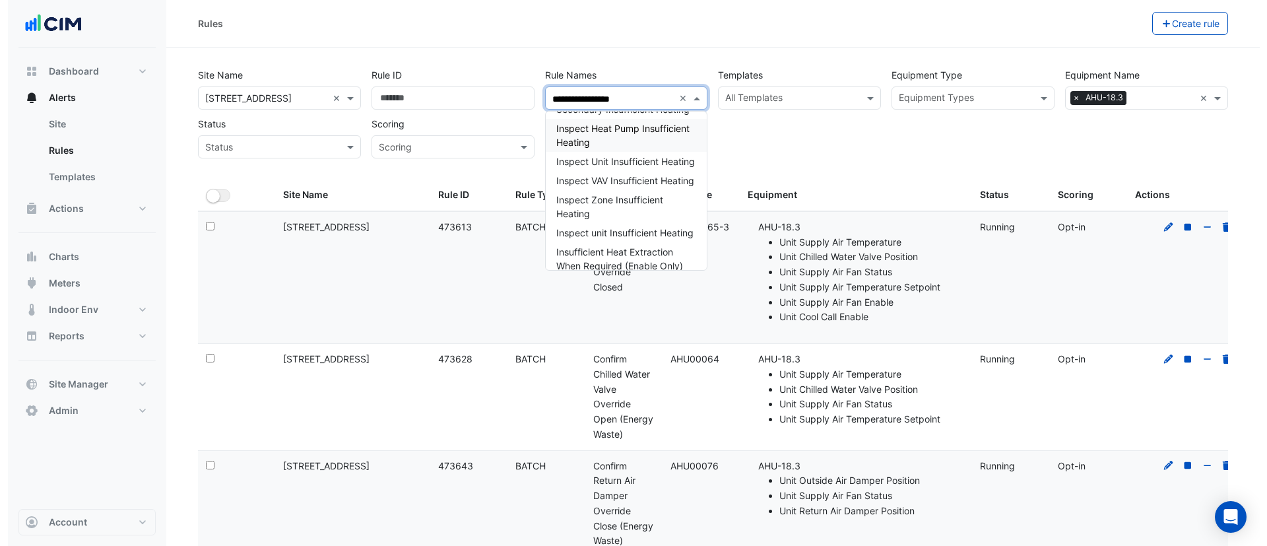
scroll to position [70, 0]
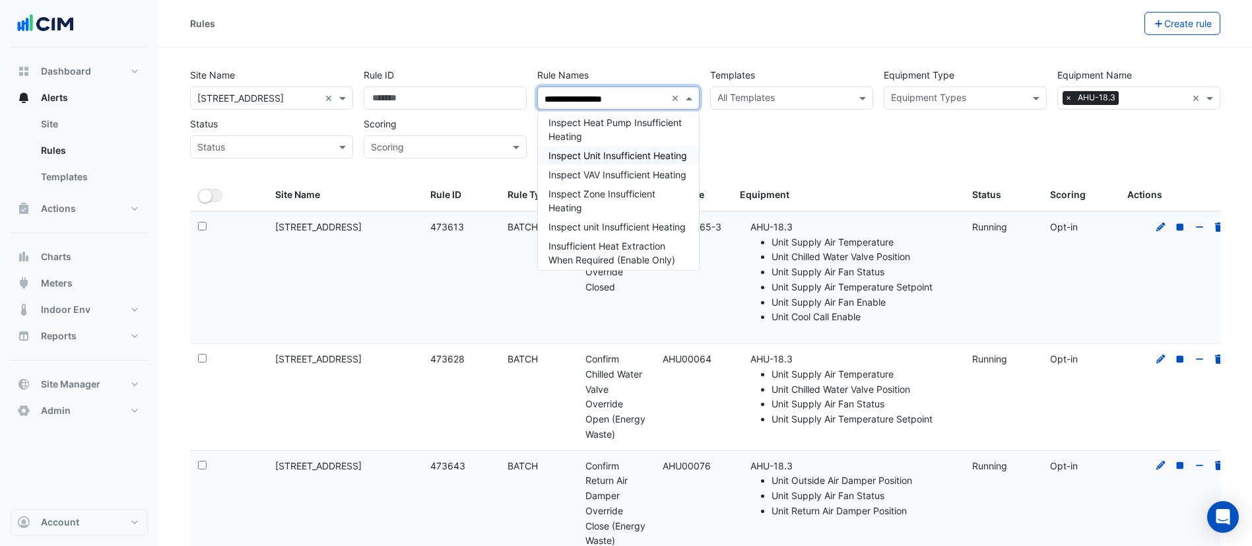
click at [650, 161] on span "Inspect Unit Insufficient Heating" at bounding box center [618, 155] width 139 height 11
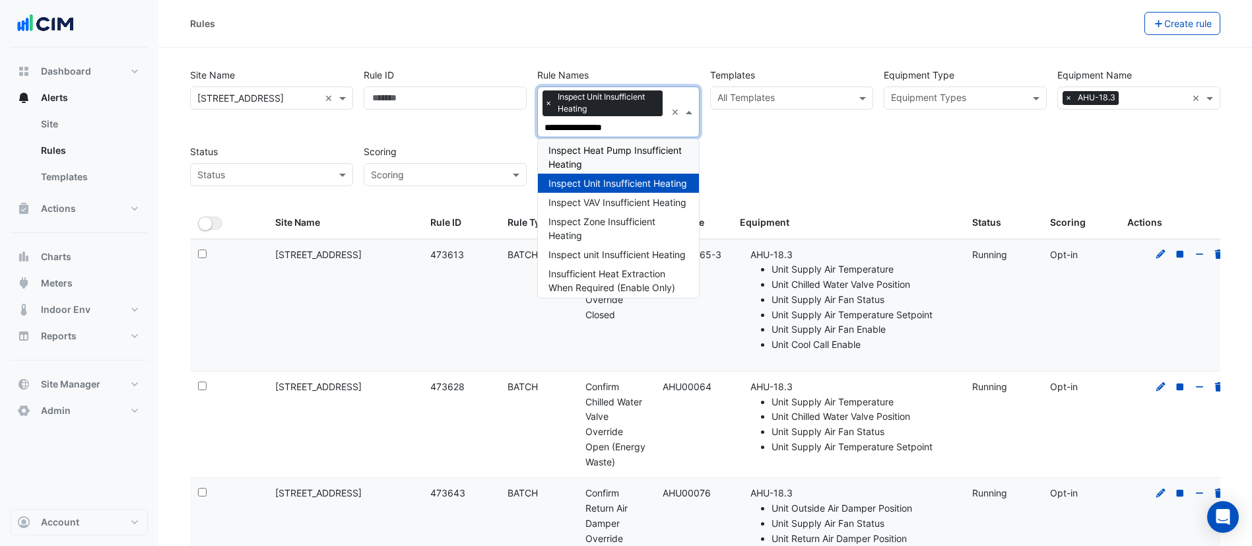
type input "**********"
click at [983, 186] on div "**********" at bounding box center [705, 135] width 1046 height 144
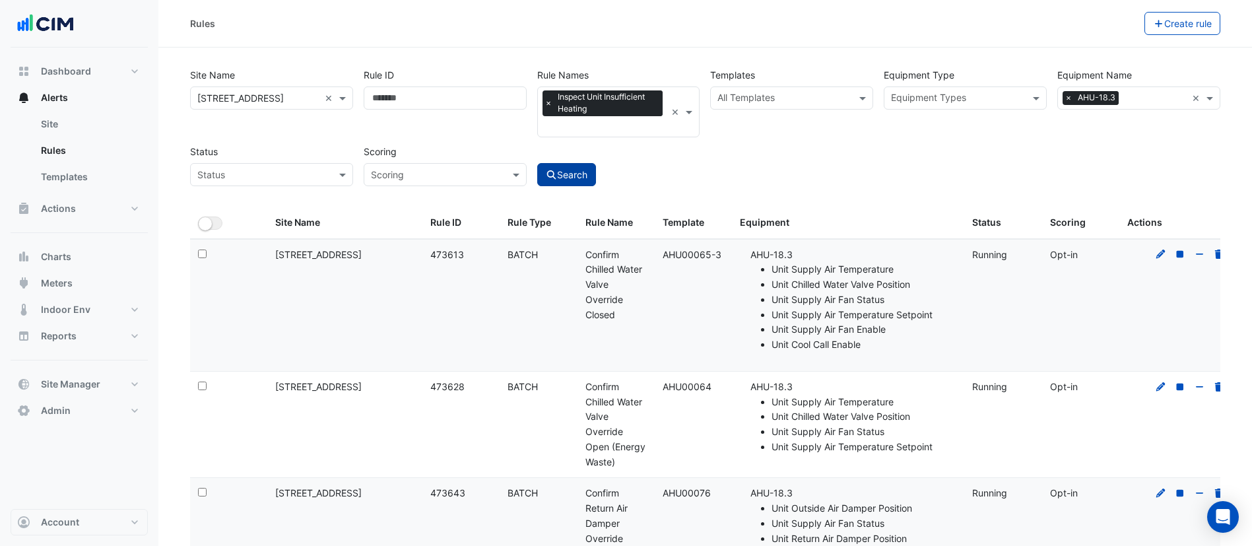
click at [576, 179] on button "Search" at bounding box center [566, 174] width 59 height 23
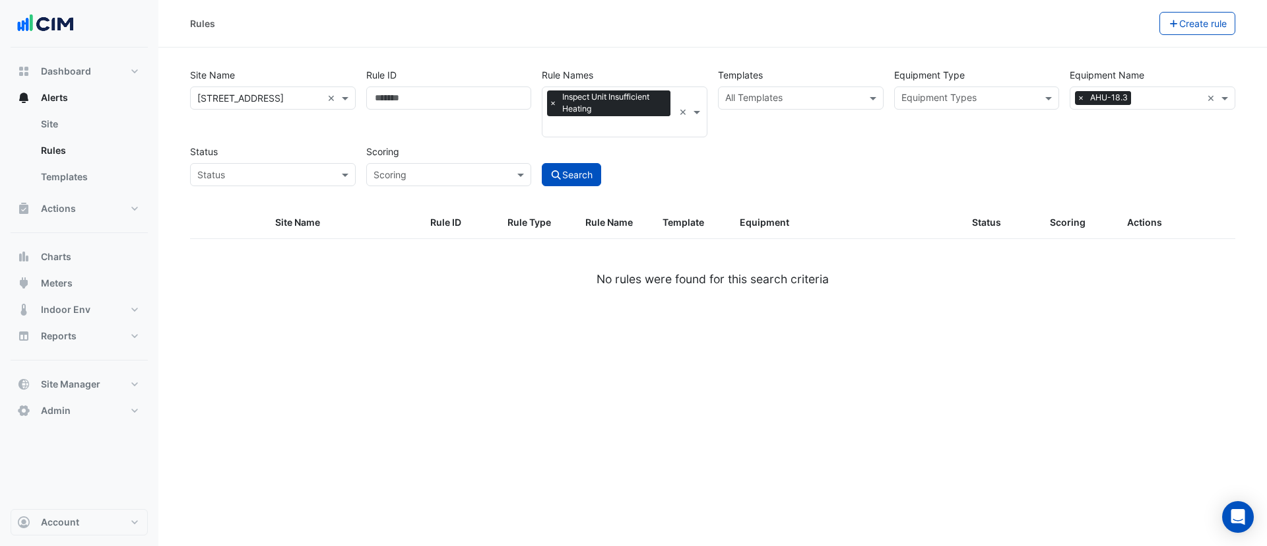
click at [610, 127] on input "text" at bounding box center [611, 128] width 125 height 14
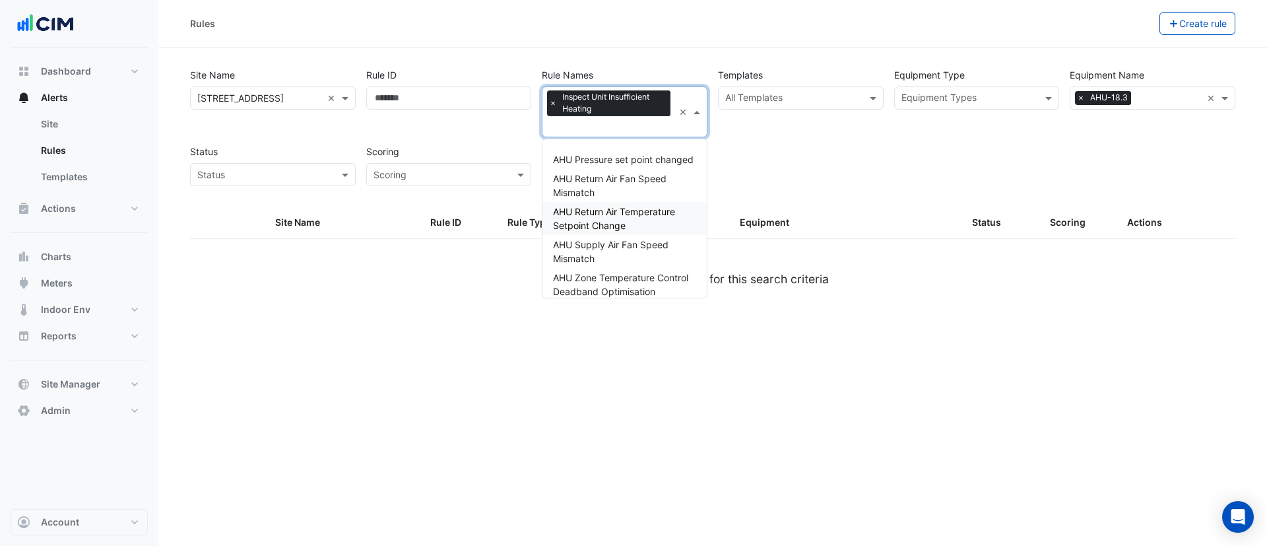
click at [554, 104] on span "×" at bounding box center [553, 102] width 12 height 13
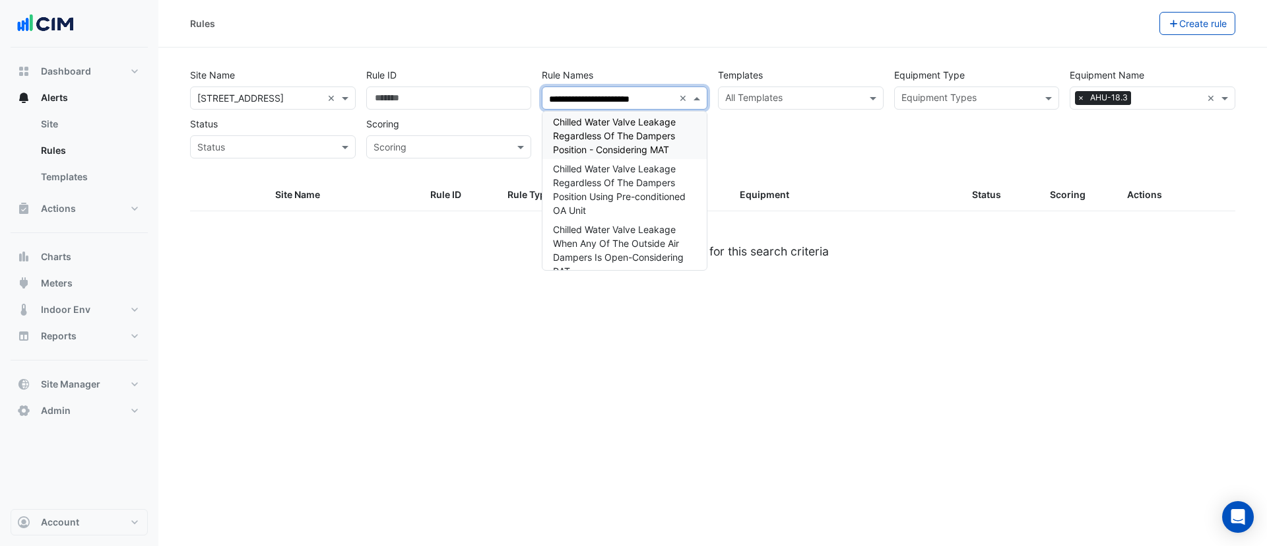
scroll to position [635, 0]
click at [621, 216] on span "Inspect Chilled Water Valve Leak" at bounding box center [623, 221] width 141 height 11
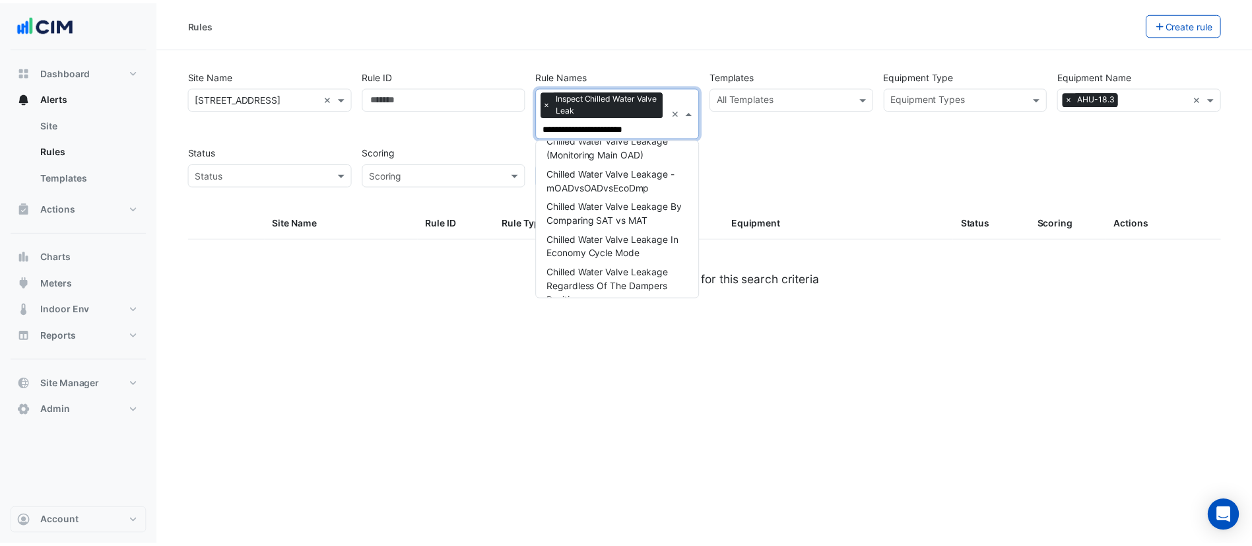
scroll to position [0, 0]
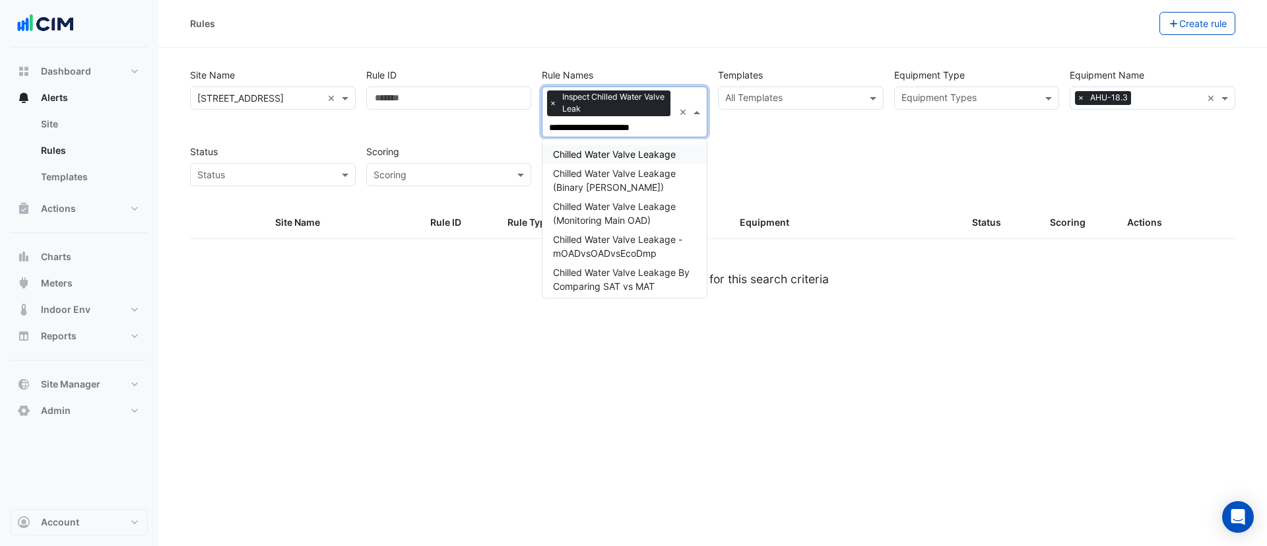
type input "**********"
click at [1022, 148] on div "**********" at bounding box center [713, 123] width 1056 height 125
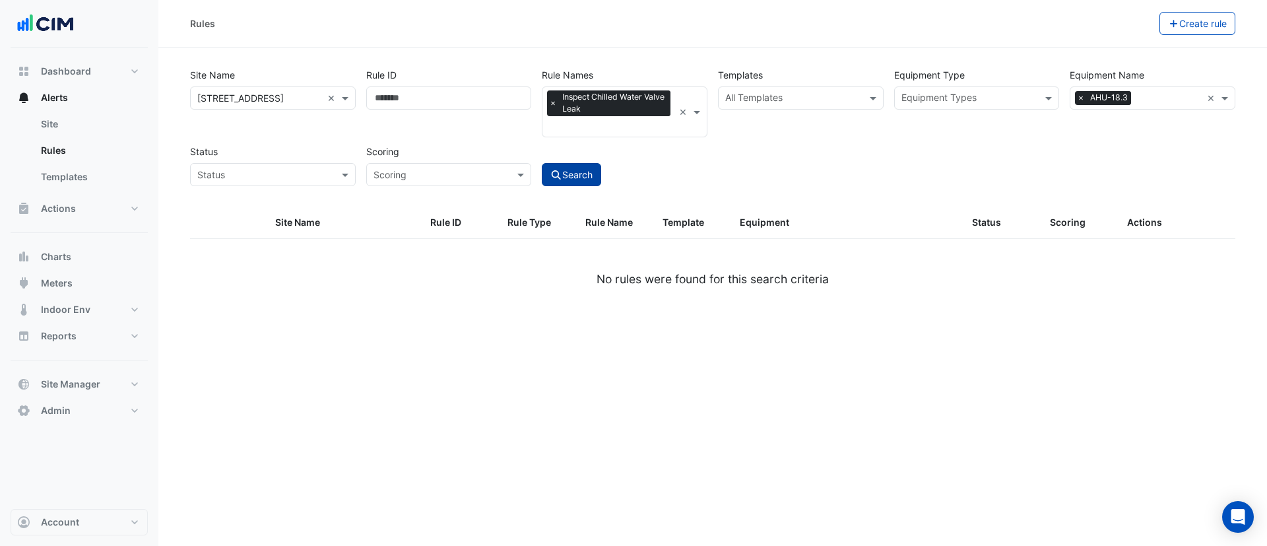
click at [566, 169] on button "Search" at bounding box center [571, 174] width 59 height 23
click at [550, 103] on span "×" at bounding box center [553, 102] width 12 height 13
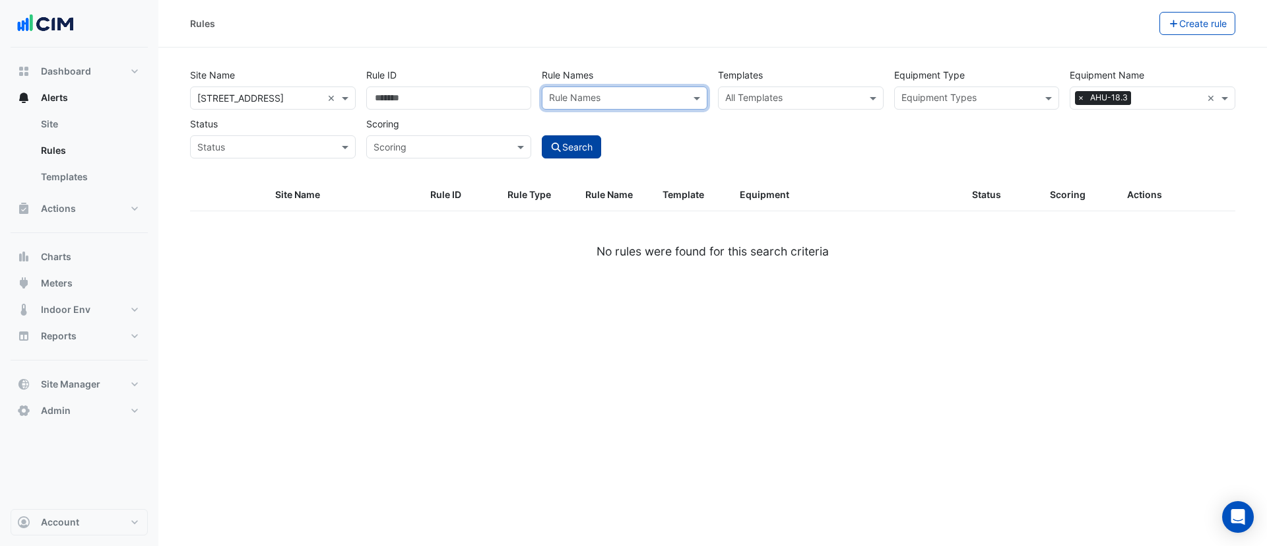
click at [572, 146] on button "Search" at bounding box center [571, 146] width 59 height 23
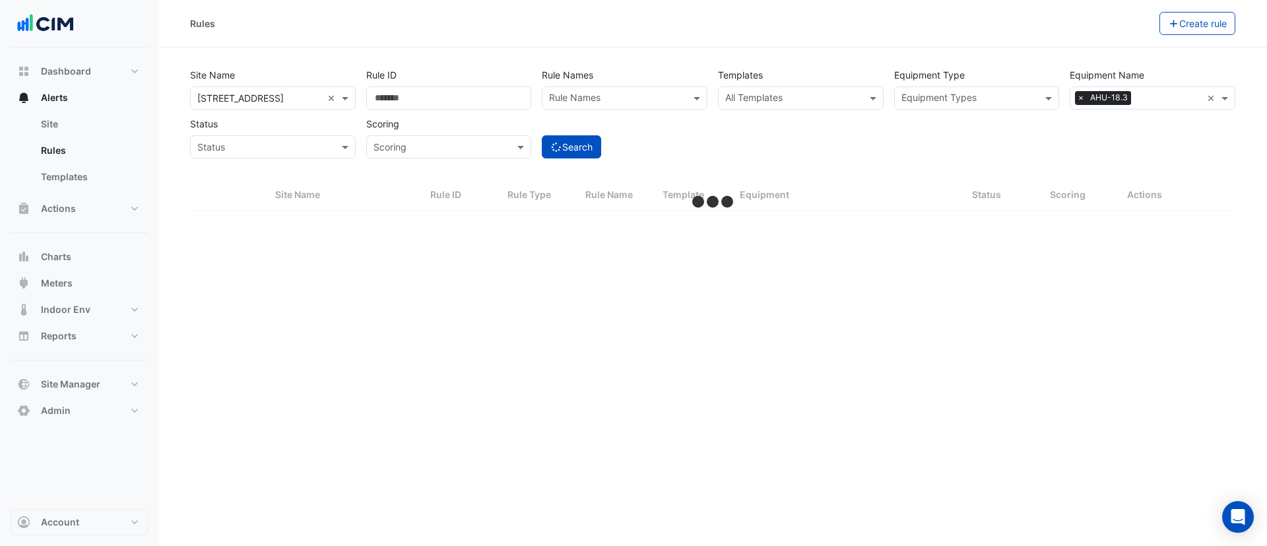
select select "***"
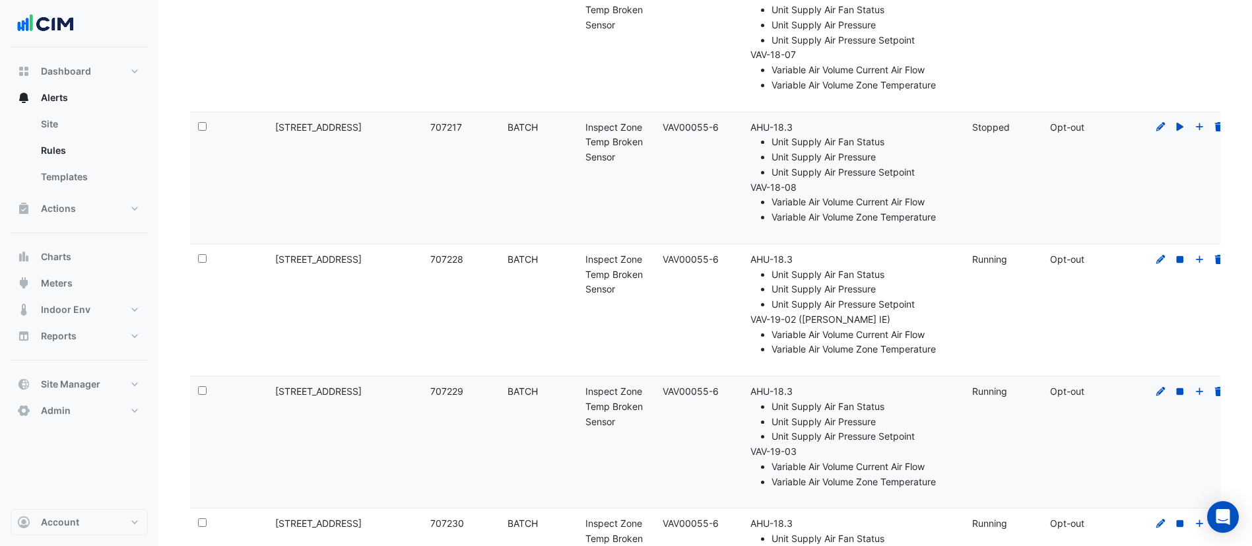
scroll to position [13090, 0]
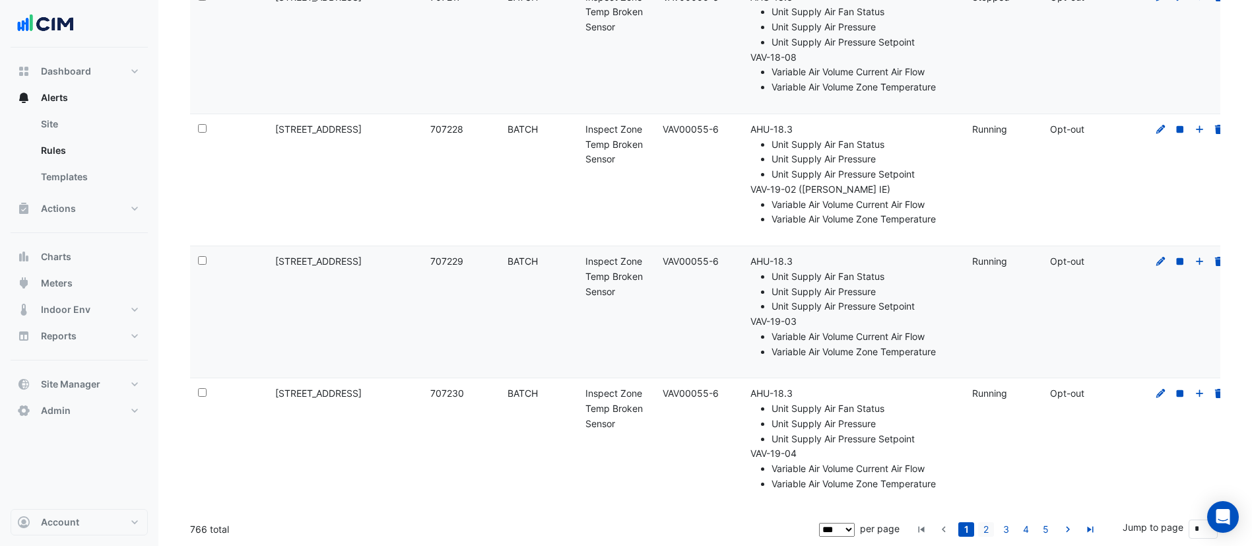
click at [990, 529] on link "2" at bounding box center [986, 529] width 16 height 15
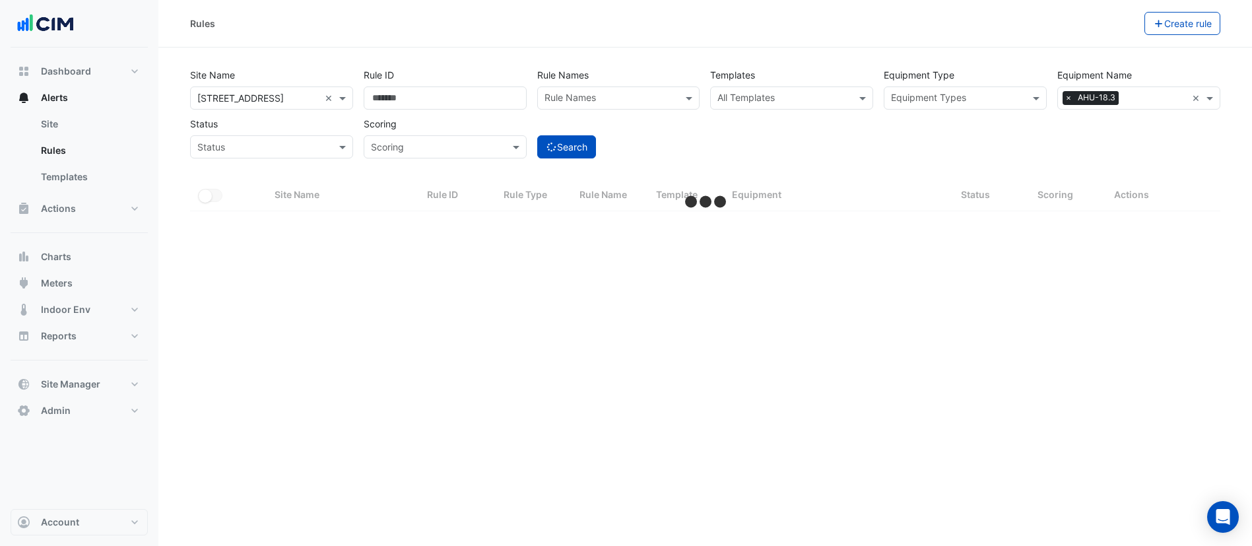
scroll to position [0, 0]
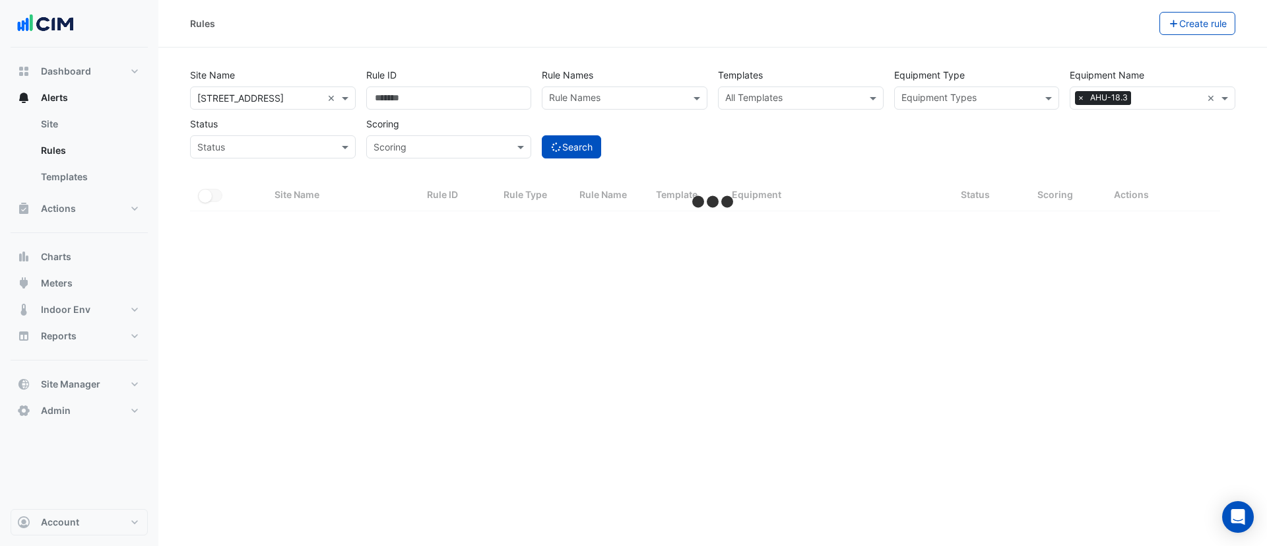
select select "***"
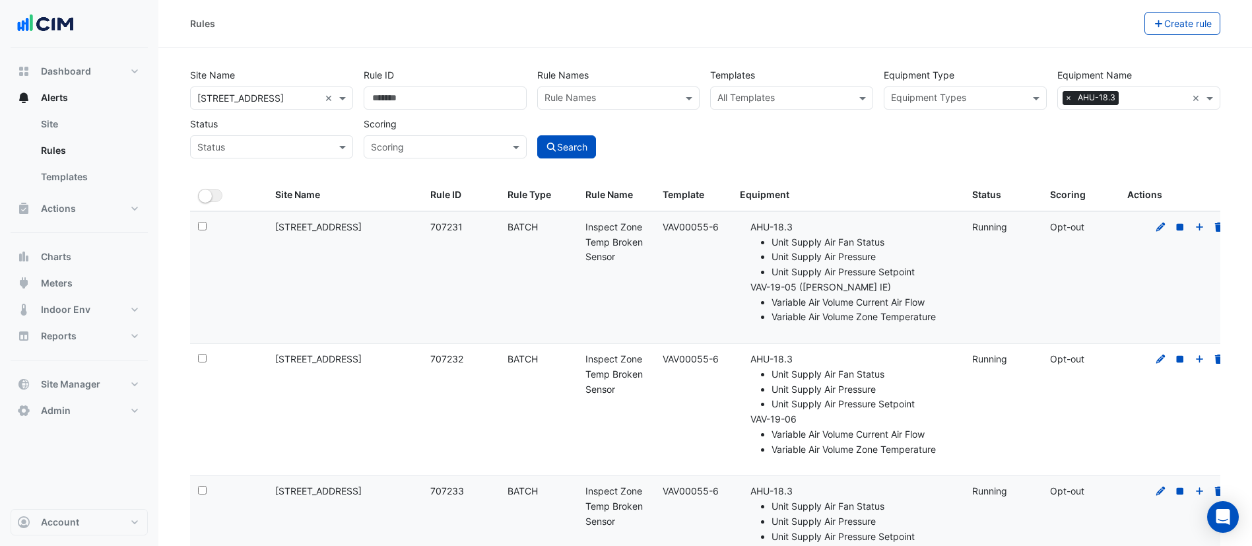
click at [1070, 101] on span "×" at bounding box center [1069, 97] width 12 height 13
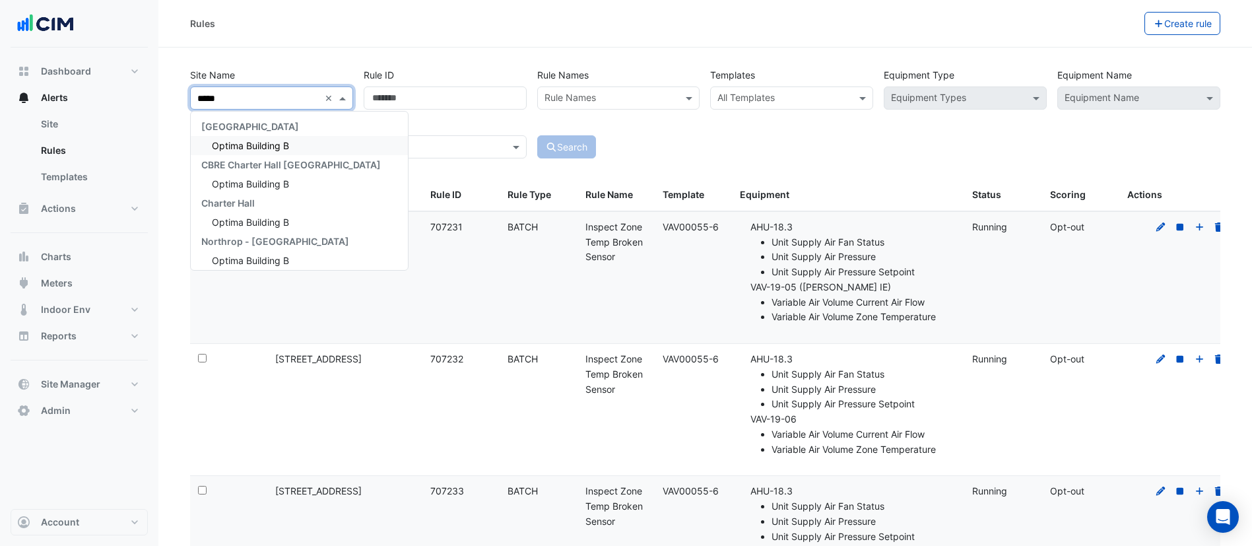
type input "******"
click at [273, 152] on div "Optima Building B" at bounding box center [291, 145] width 201 height 19
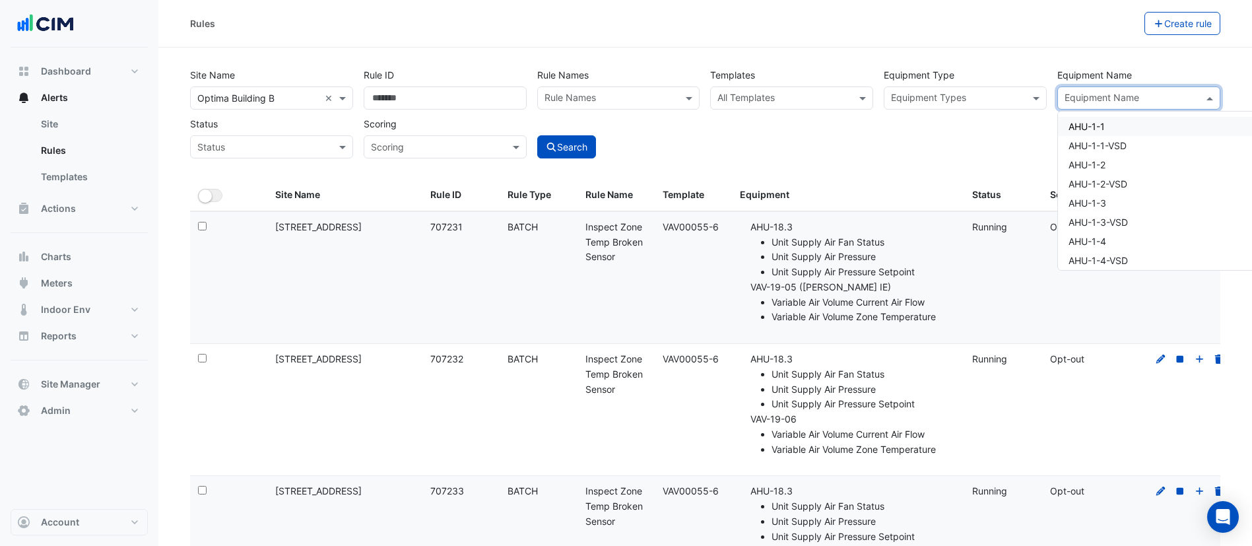
click at [1129, 103] on input "text" at bounding box center [1131, 99] width 133 height 14
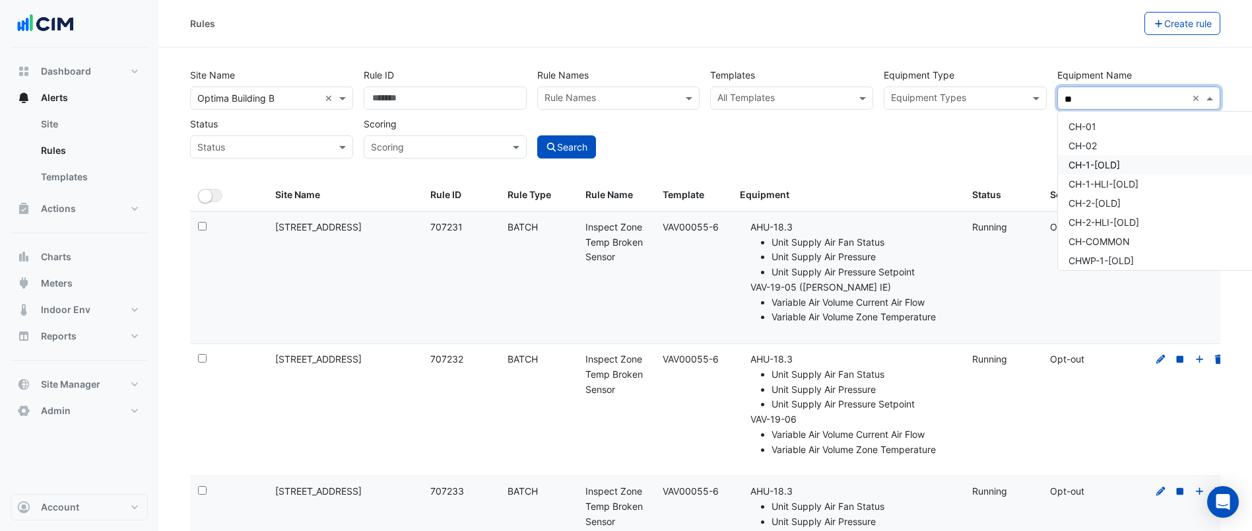
click at [1115, 168] on span "CH-1-[OLD]" at bounding box center [1094, 164] width 51 height 11
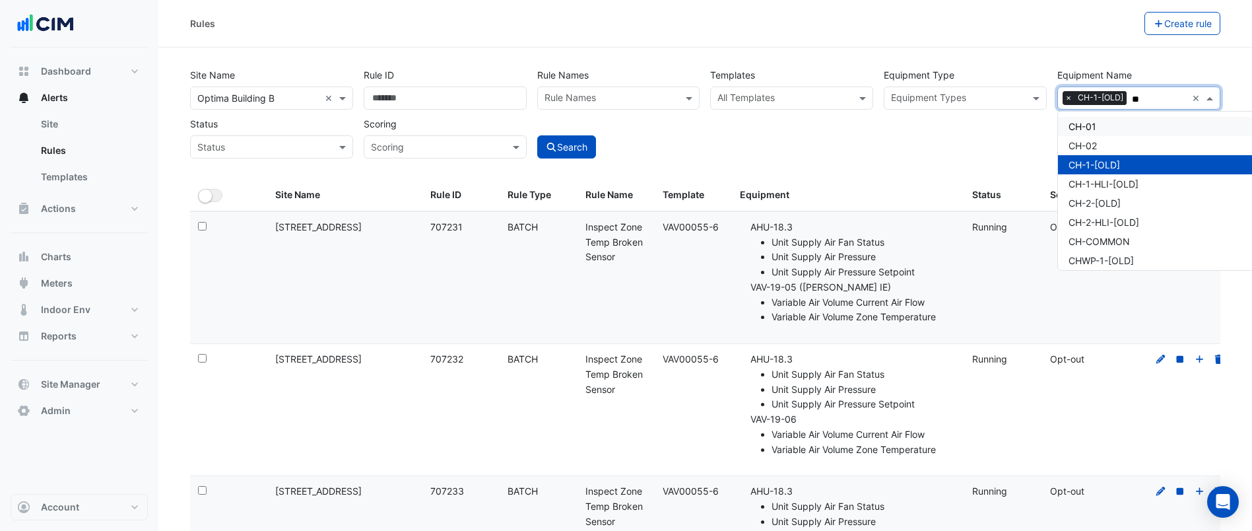
click at [1115, 125] on div "CH-01" at bounding box center [1184, 126] width 253 height 19
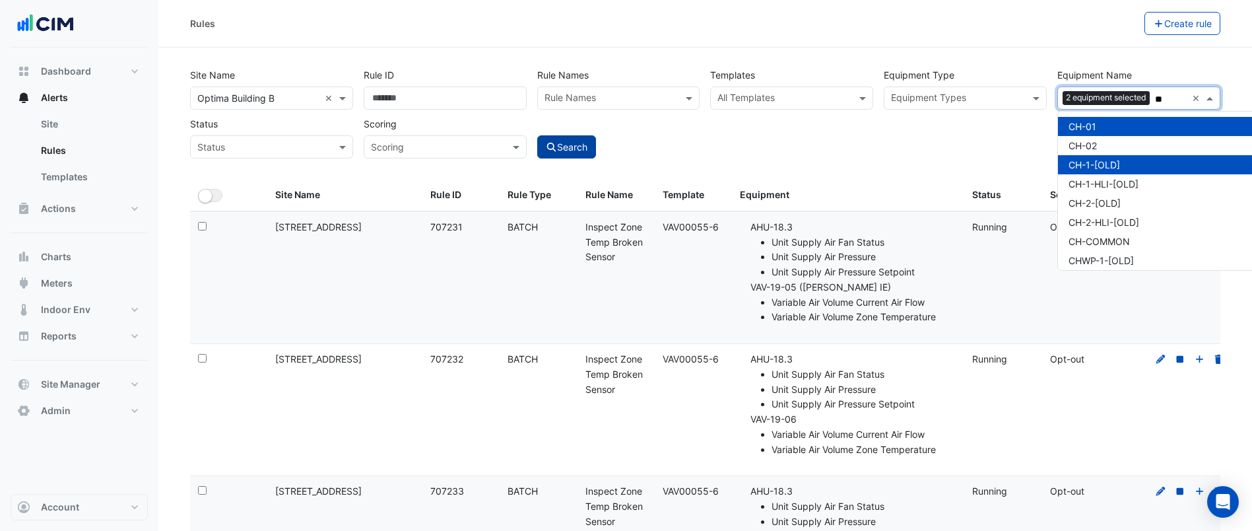
type input "**"
click at [570, 150] on button "Search" at bounding box center [566, 146] width 59 height 23
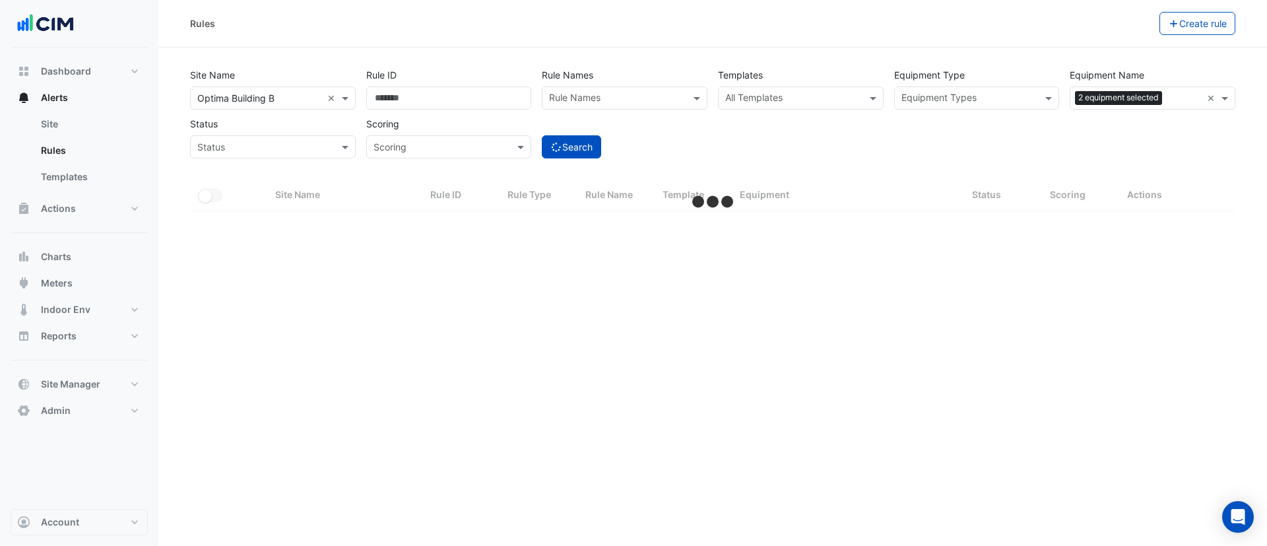
select select "***"
